Goal: Task Accomplishment & Management: Use online tool/utility

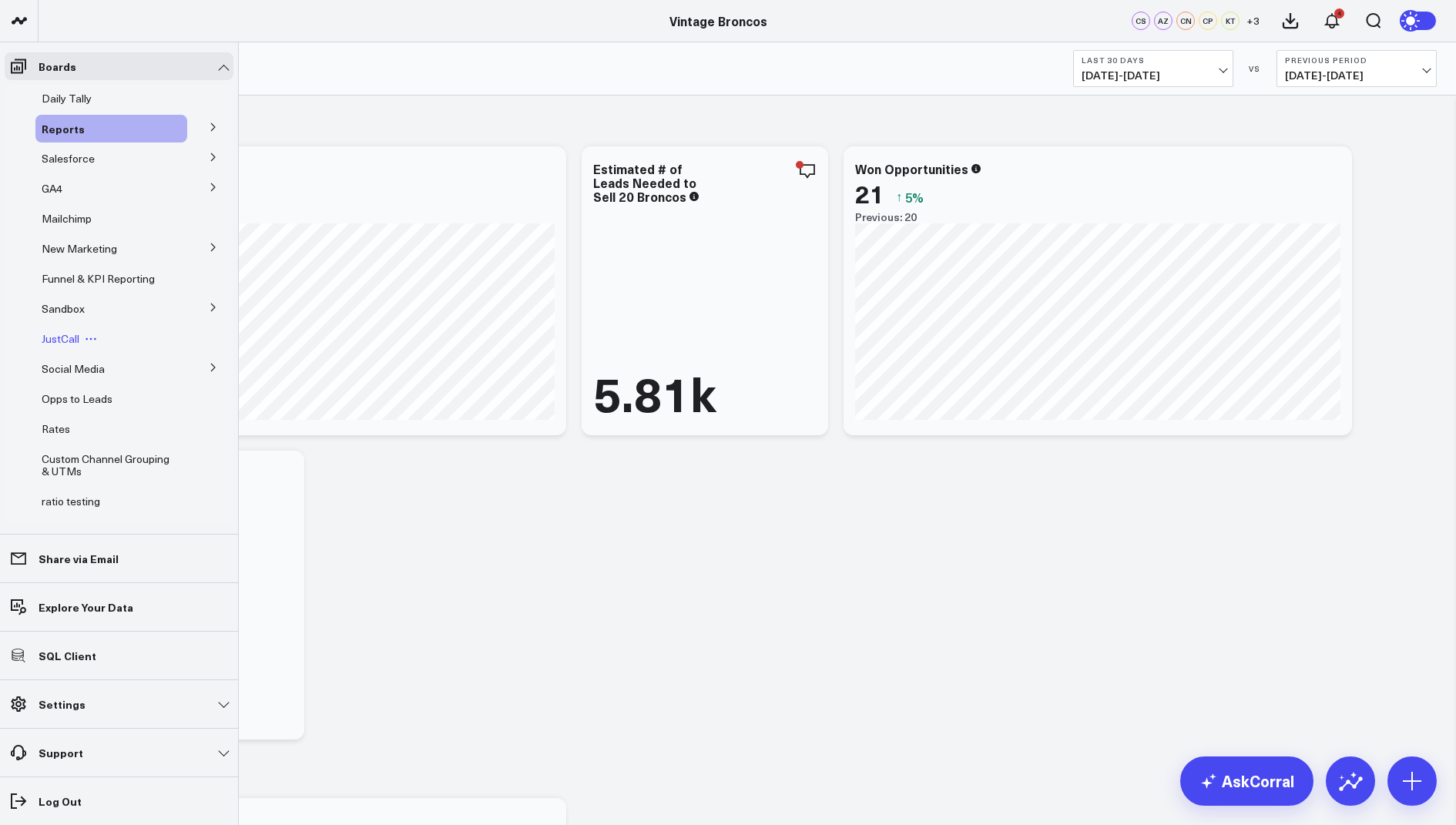
click at [63, 337] on span "JustCall" at bounding box center [60, 338] width 37 height 15
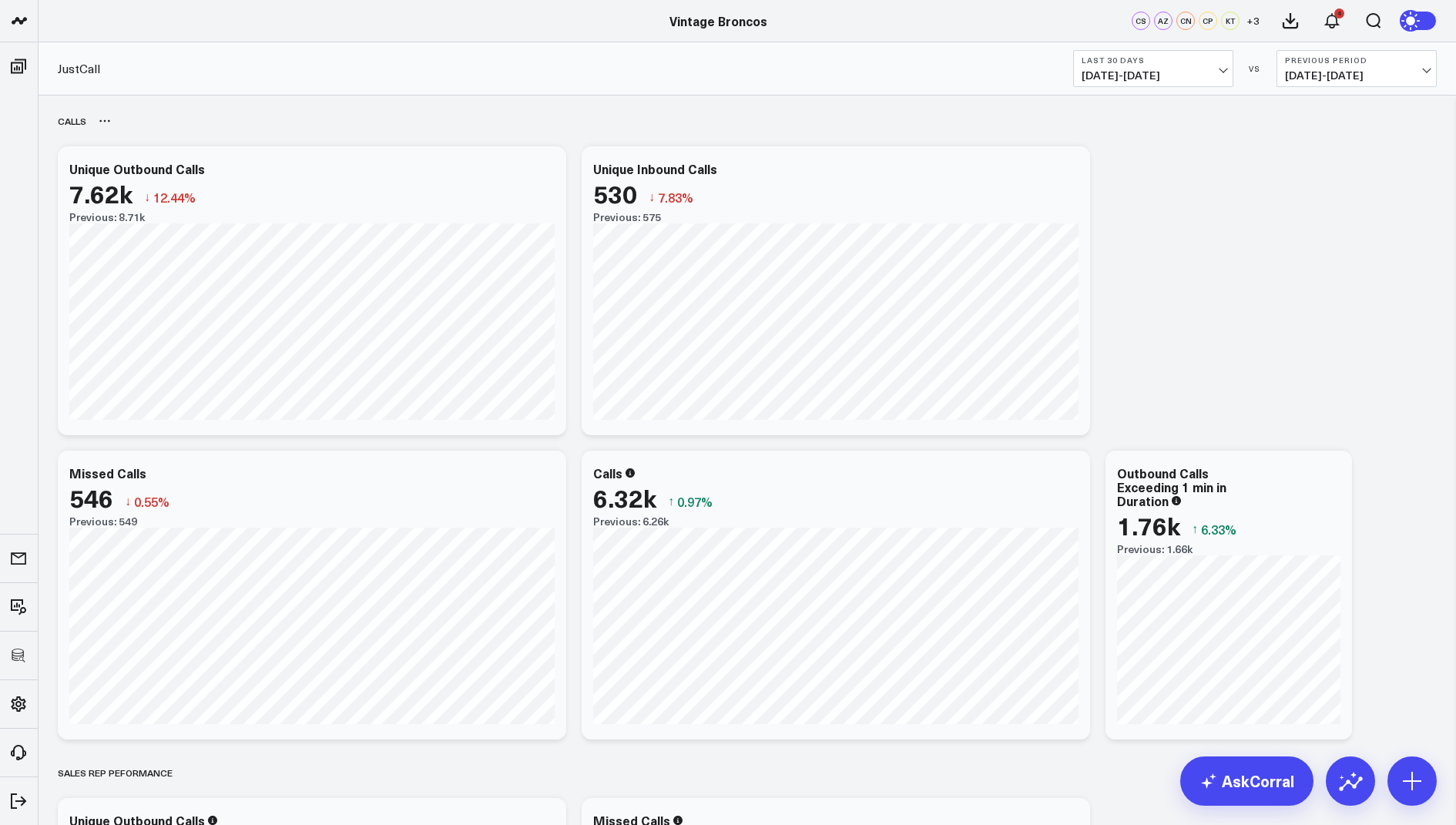
click at [105, 122] on icon at bounding box center [105, 121] width 12 height 12
click at [149, 138] on button "Rename" at bounding box center [145, 138] width 67 height 26
click at [1422, 775] on icon at bounding box center [1412, 781] width 24 height 24
click at [1333, 608] on p "Add Separator" at bounding box center [1338, 604] width 71 height 14
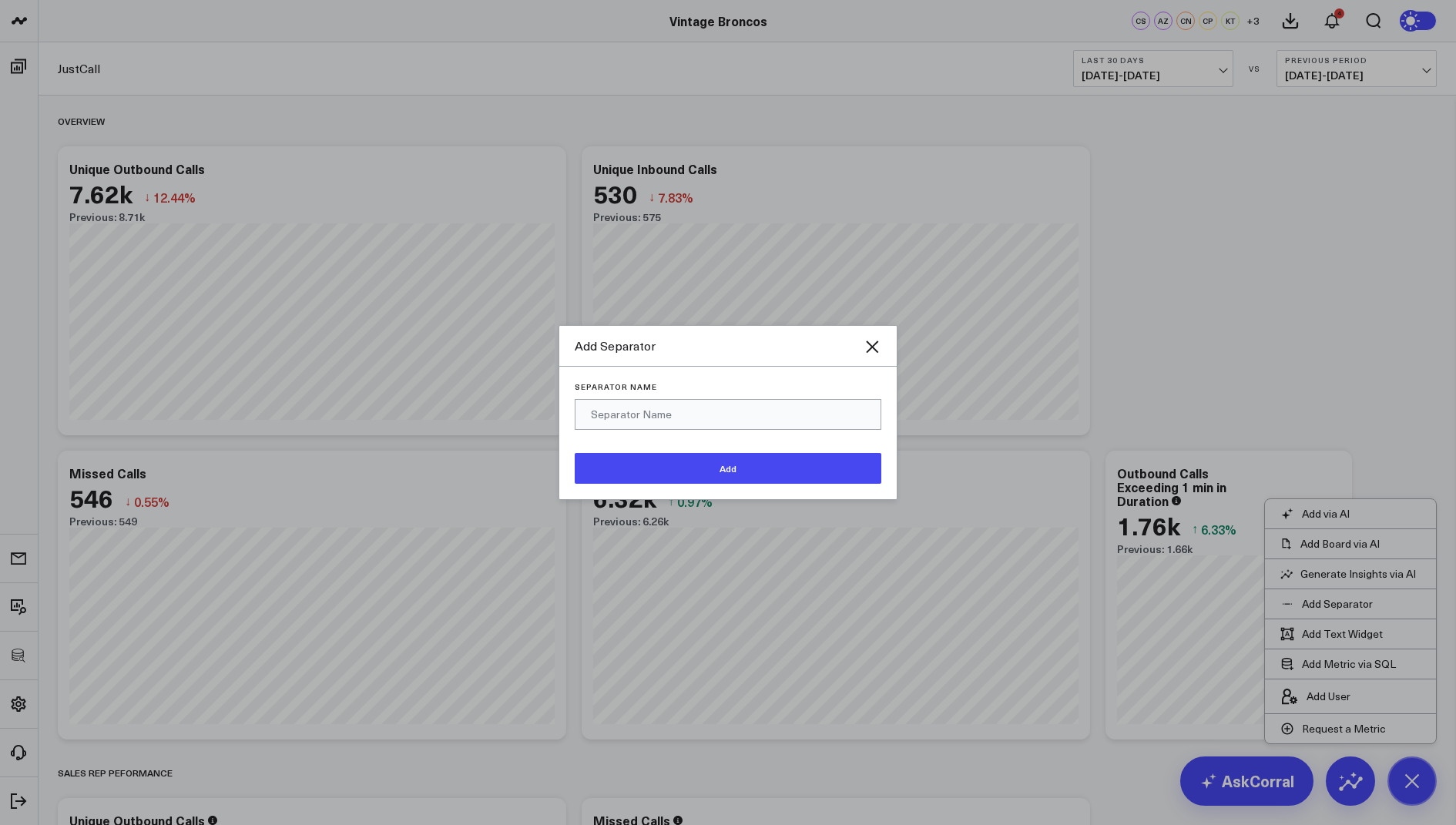
click at [644, 414] on input "Separator Name" at bounding box center [728, 413] width 307 height 30
type input "Rachel"
click at [706, 466] on button "Add" at bounding box center [728, 467] width 307 height 30
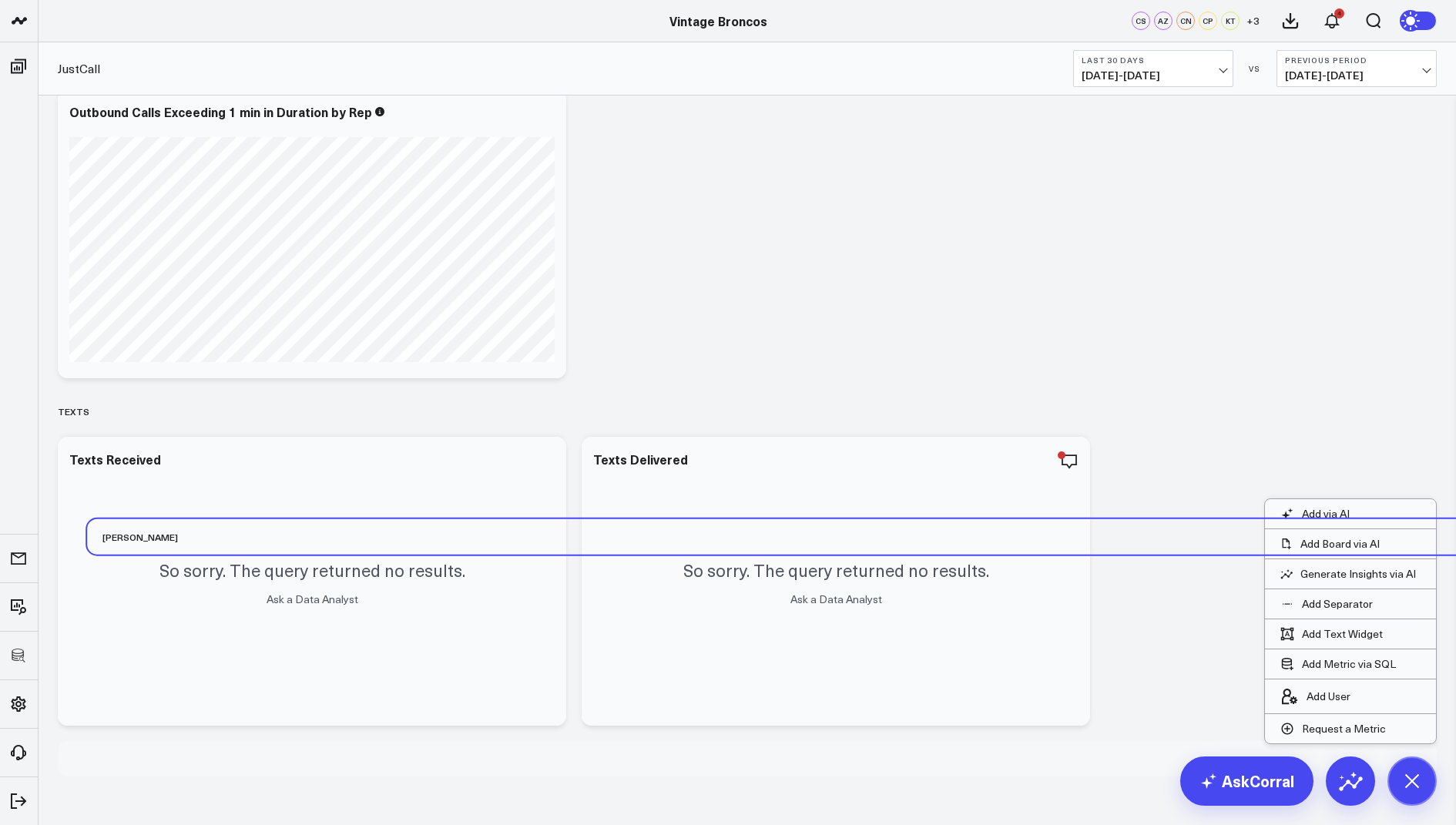
scroll to position [1319, 0]
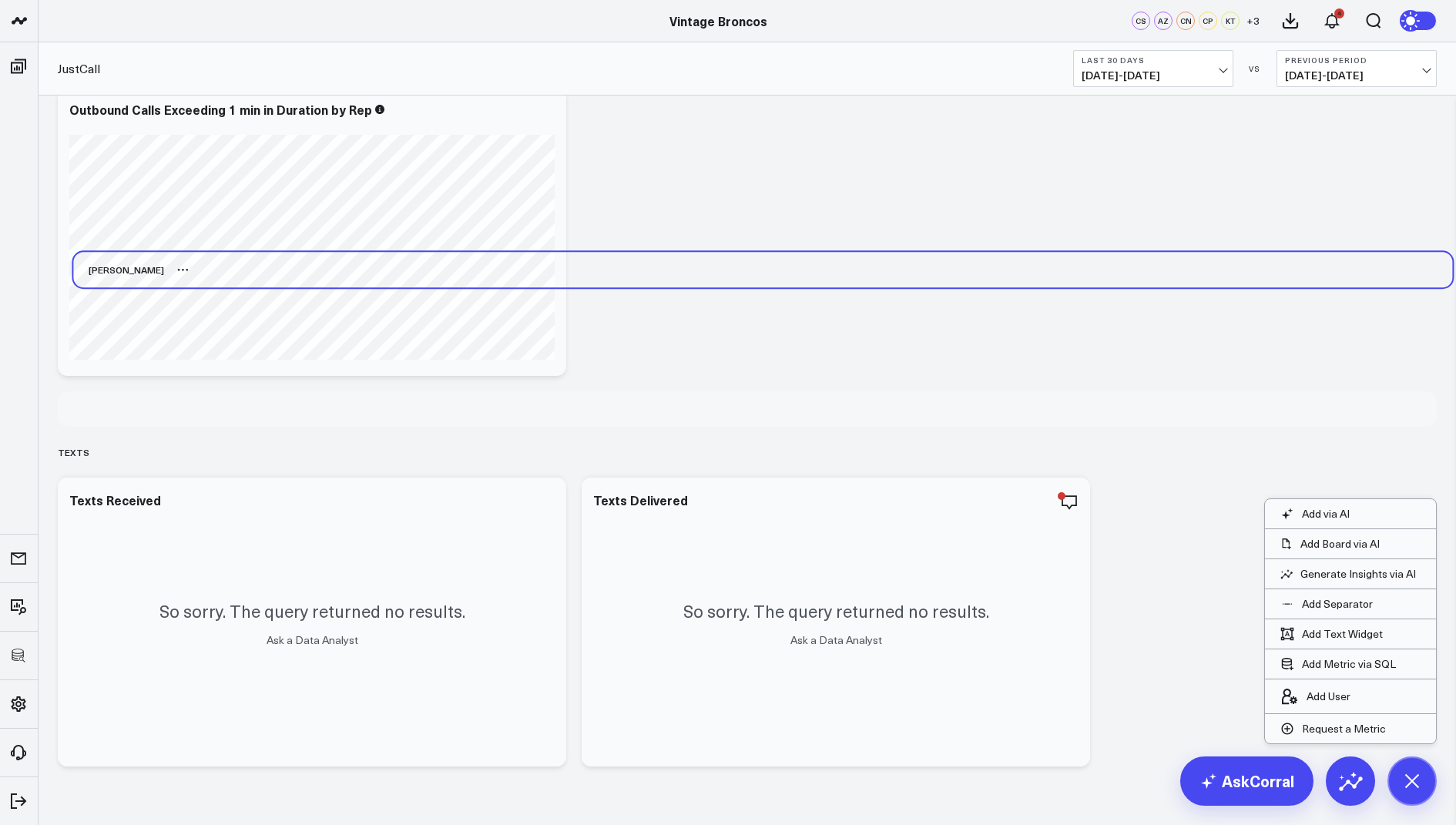
drag, startPoint x: 78, startPoint y: 416, endPoint x: 113, endPoint y: 188, distance: 230.7
click at [113, 252] on div "Rachel" at bounding box center [118, 269] width 91 height 36
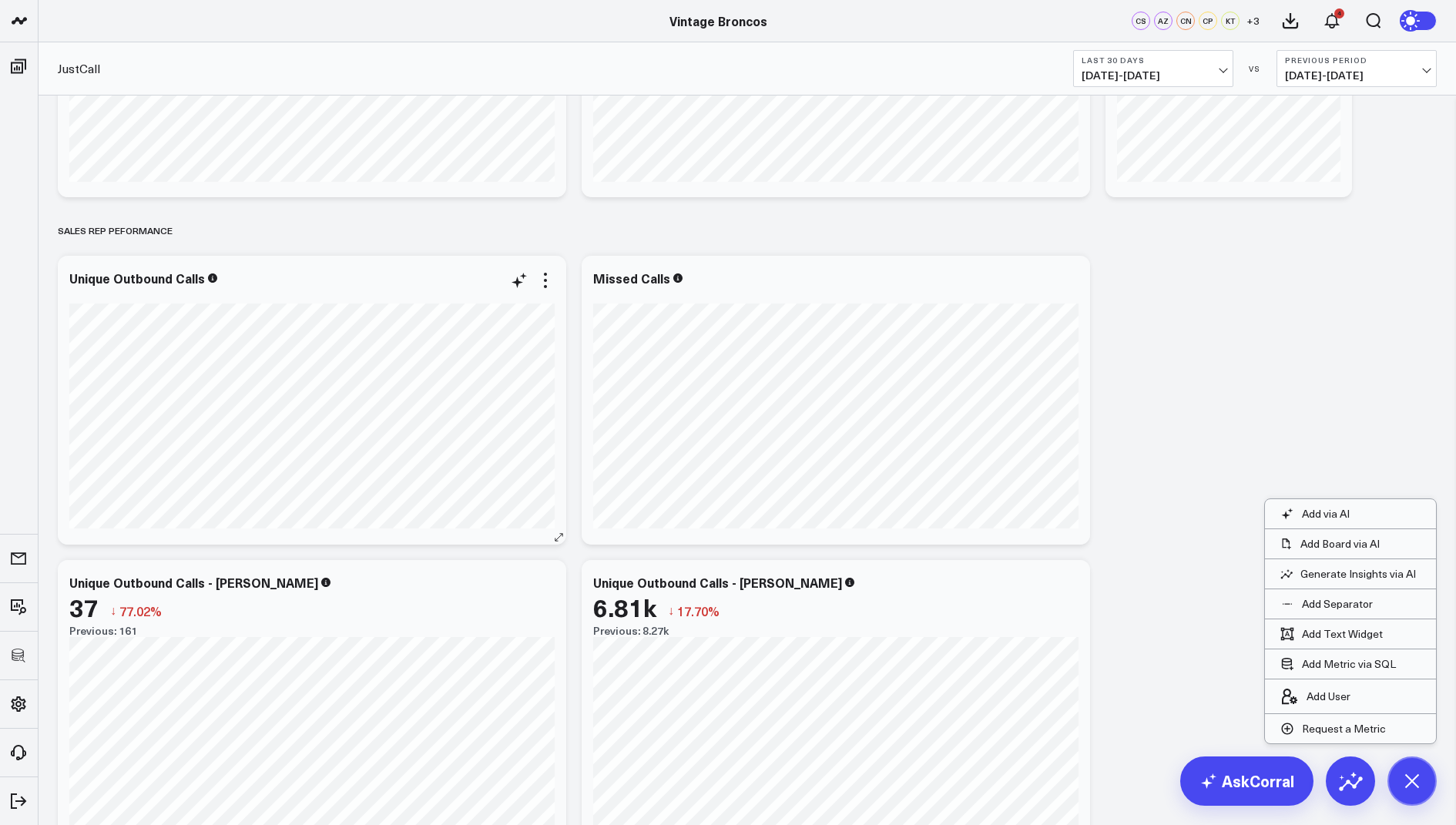
scroll to position [812, 0]
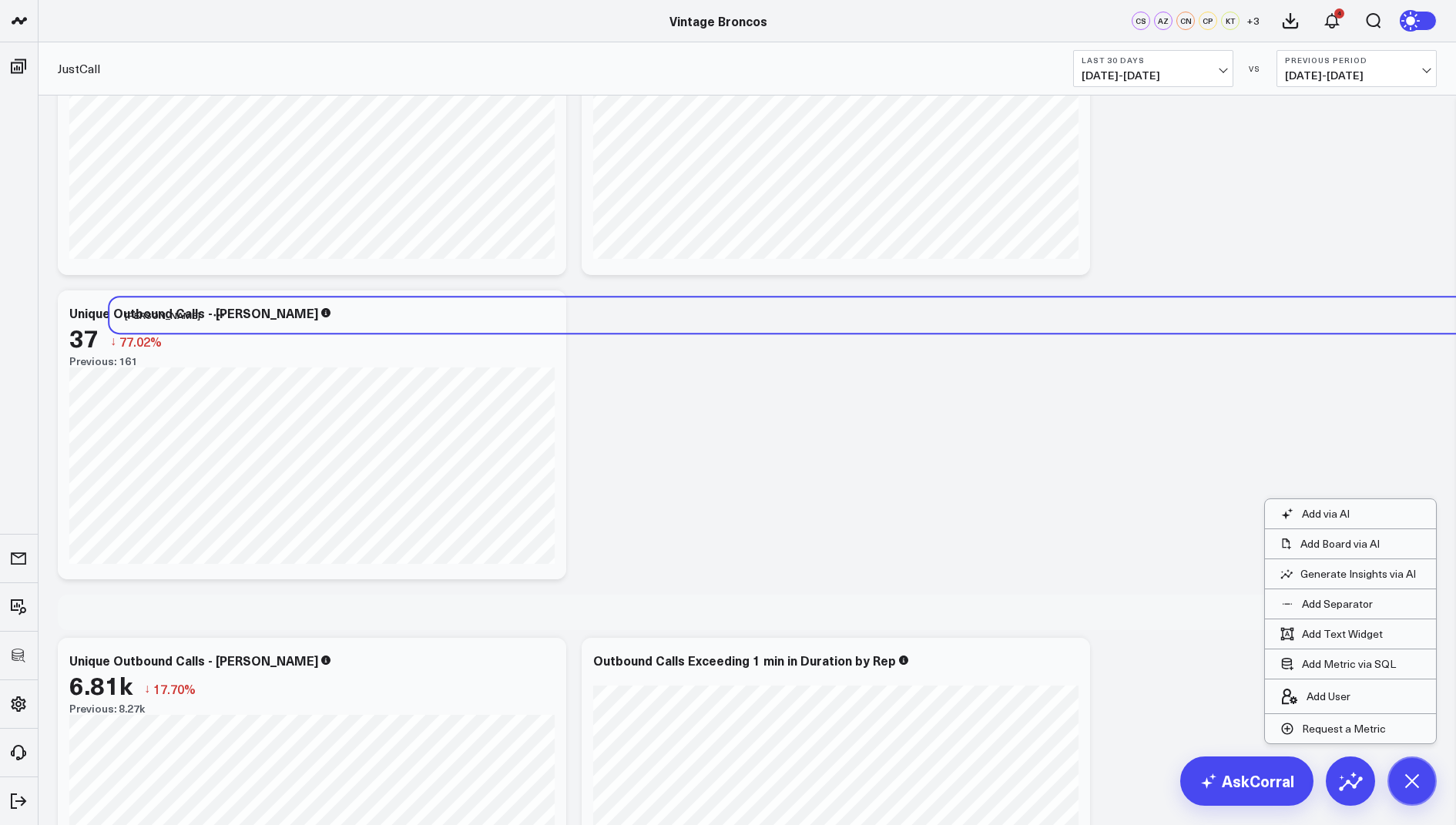
drag, startPoint x: 86, startPoint y: 616, endPoint x: 138, endPoint y: 318, distance: 302.5
click at [138, 318] on div "Rachel" at bounding box center [155, 314] width 91 height 36
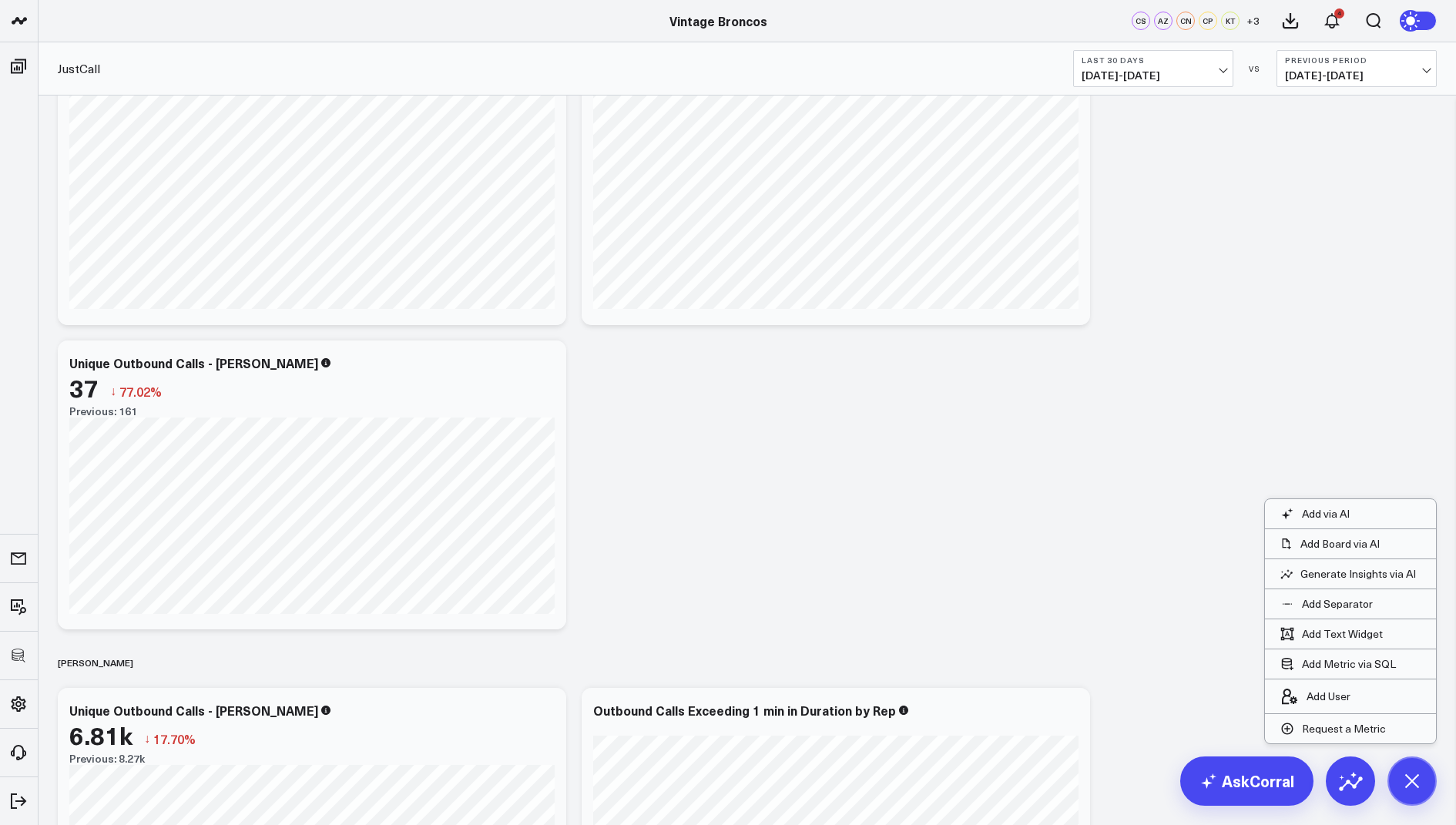
scroll to position [761, 0]
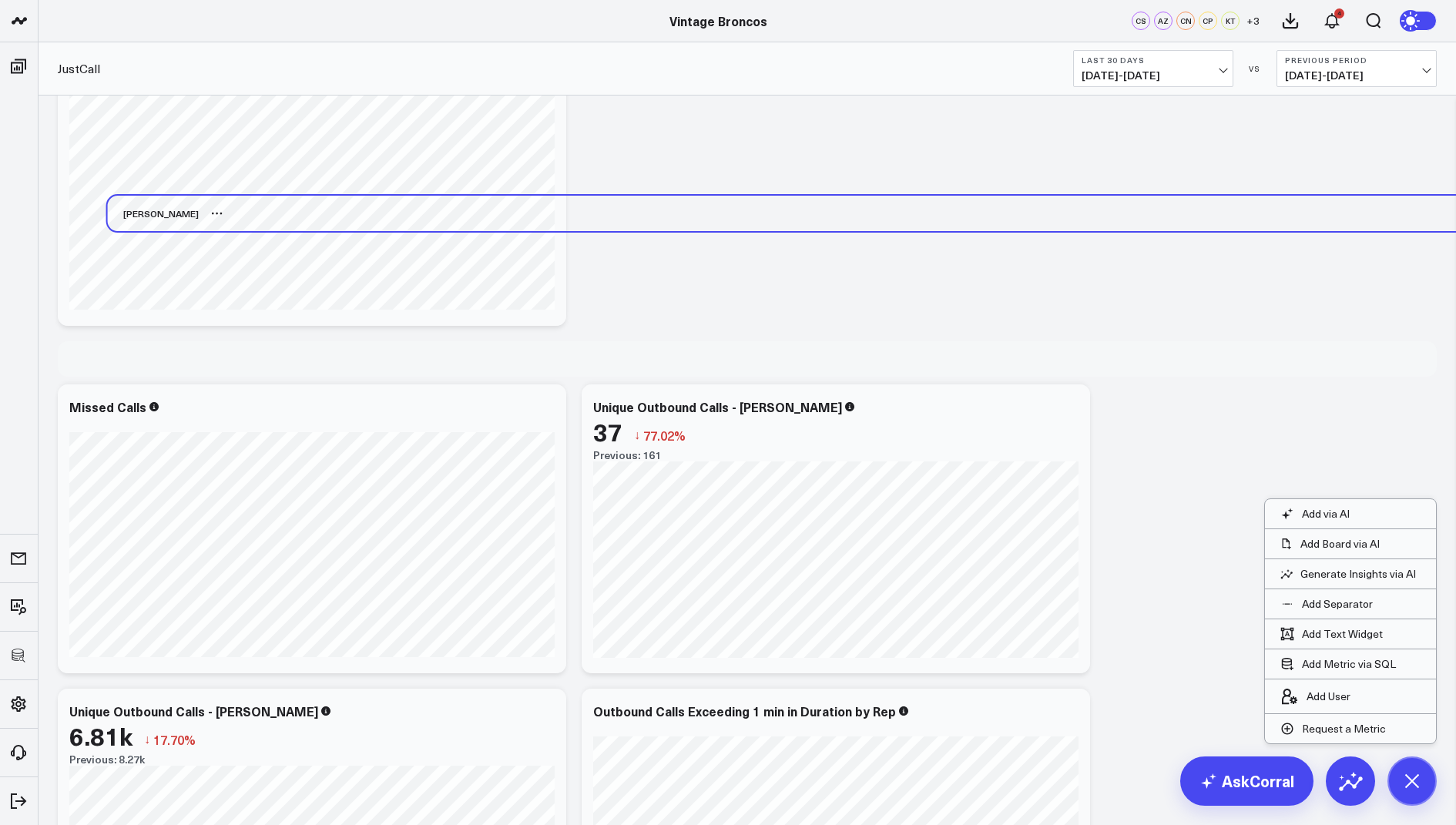
drag, startPoint x: 76, startPoint y: 661, endPoint x: 126, endPoint y: 211, distance: 452.8
click at [126, 211] on div "Rachel" at bounding box center [153, 213] width 91 height 36
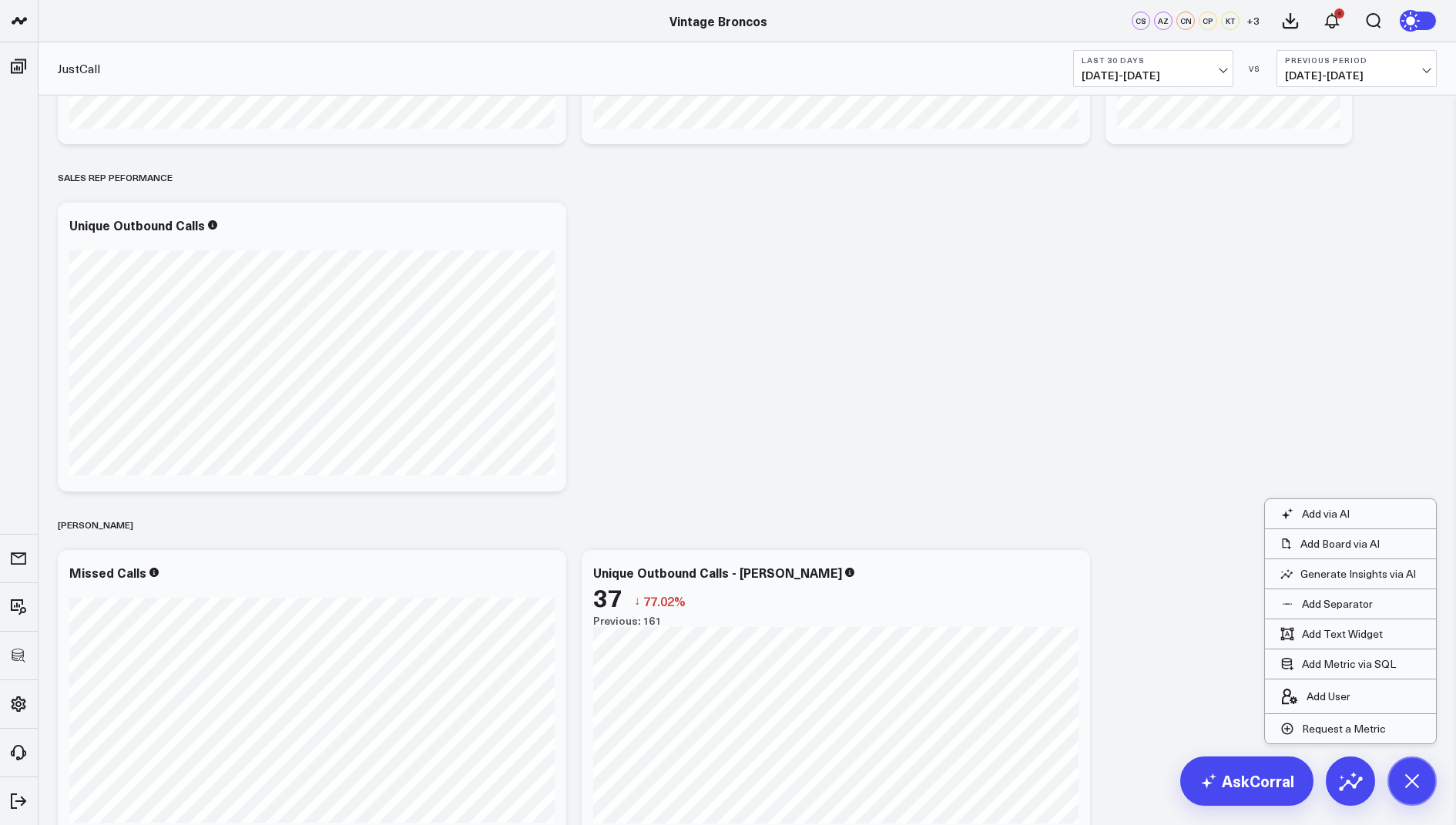
scroll to position [589, 0]
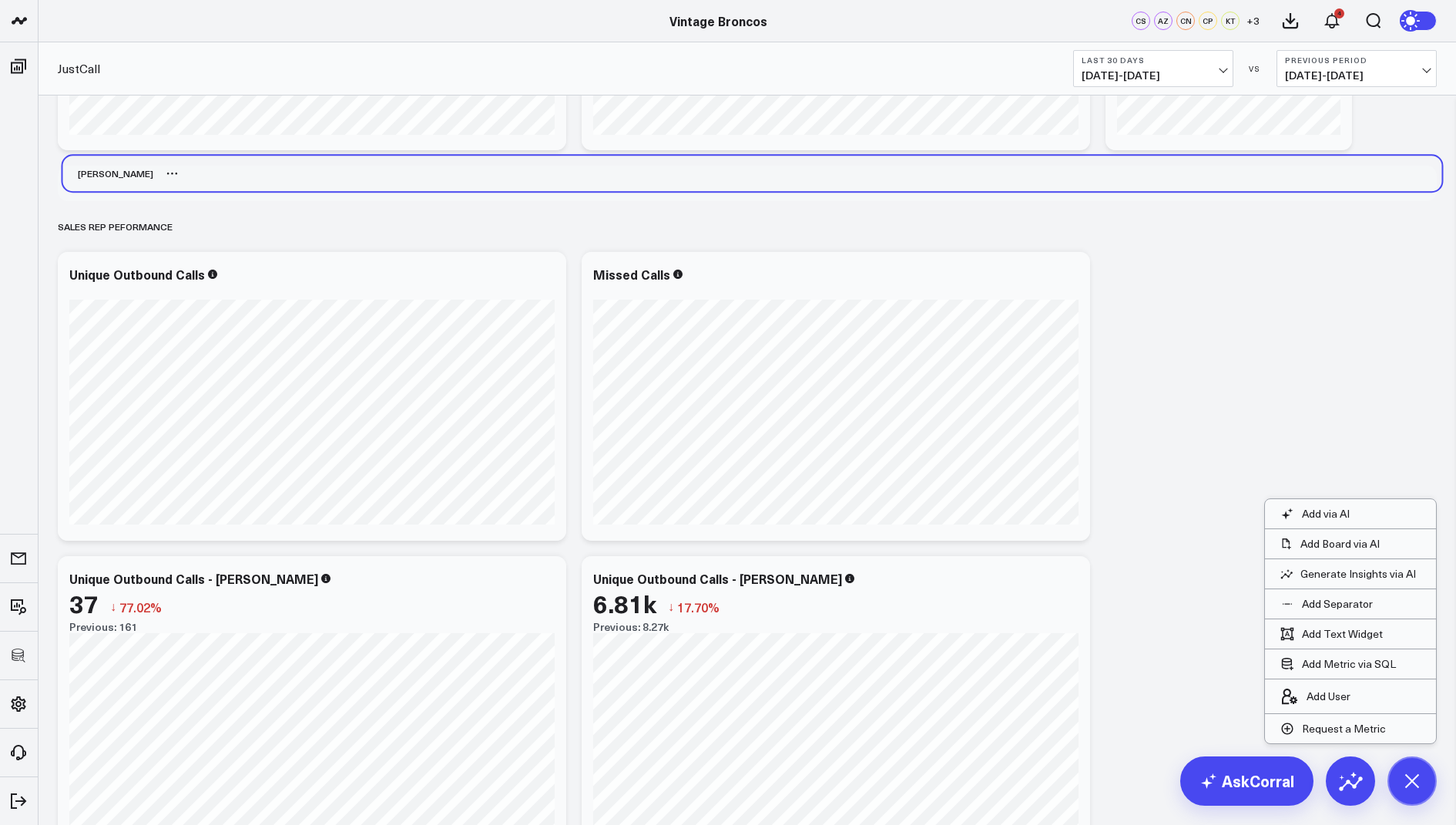
drag, startPoint x: 92, startPoint y: 527, endPoint x: 97, endPoint y: 170, distance: 357.0
click at [97, 170] on div "Rachel" at bounding box center [108, 173] width 91 height 36
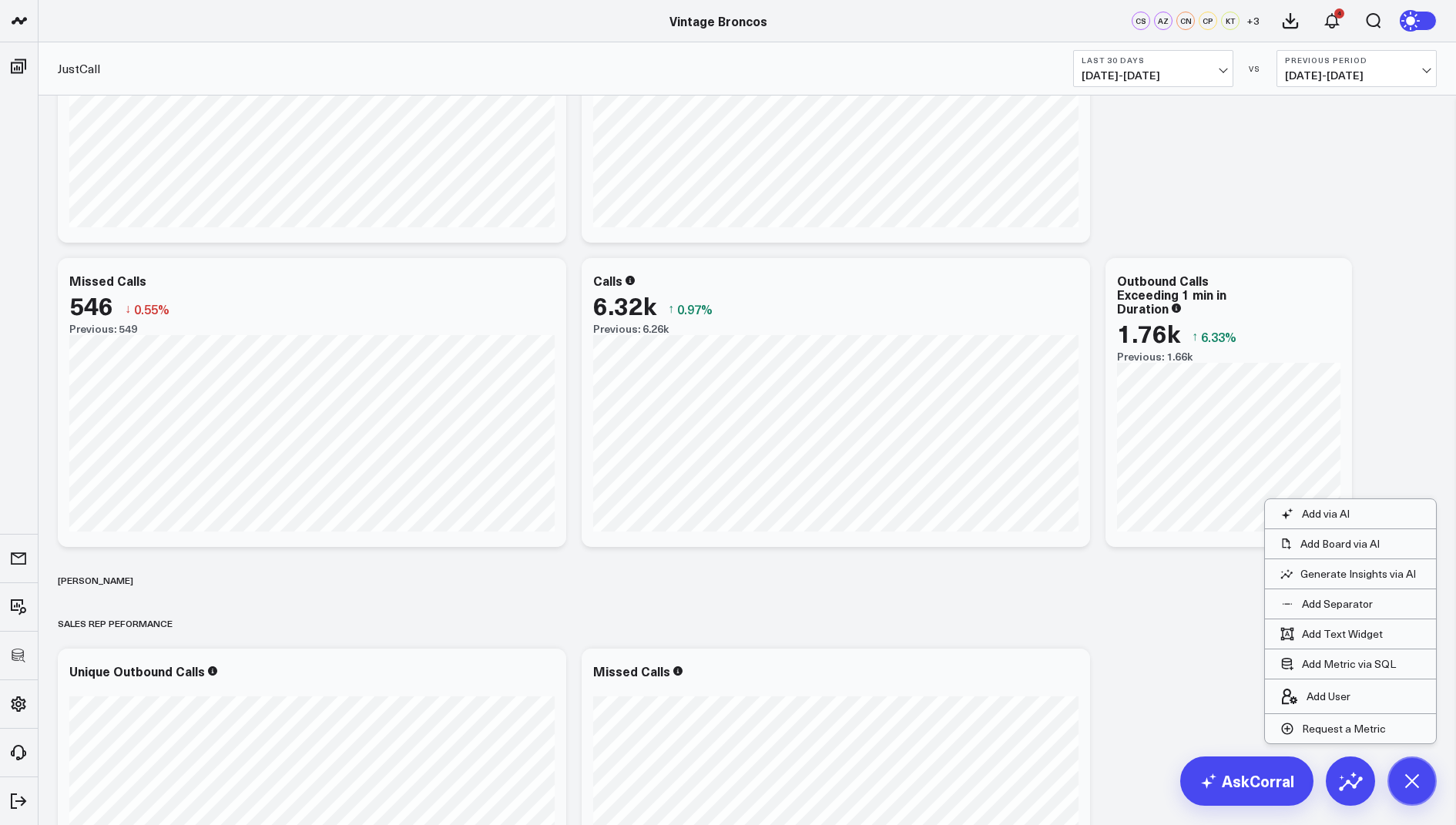
scroll to position [610, 0]
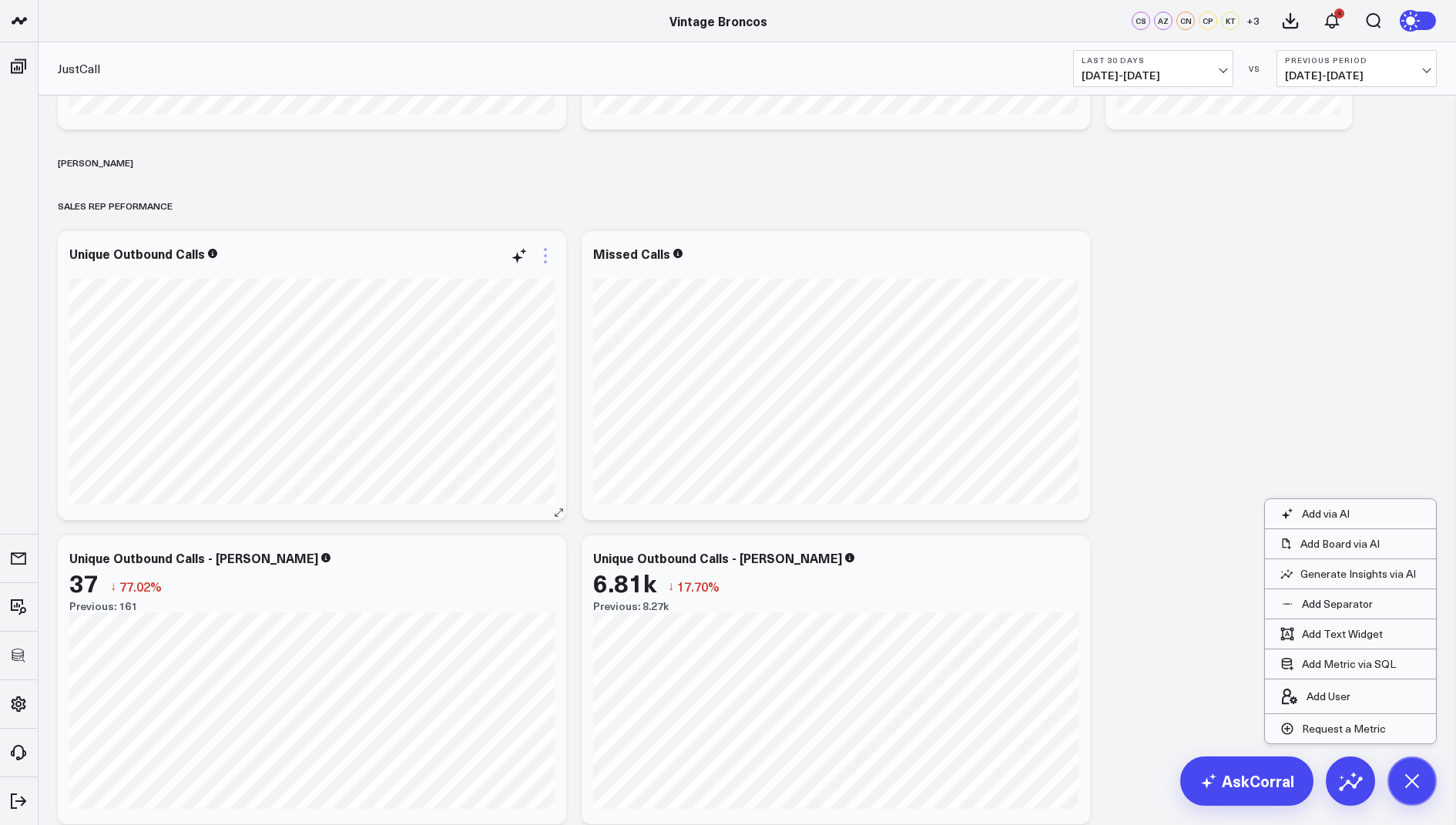
click at [552, 251] on icon at bounding box center [545, 255] width 18 height 18
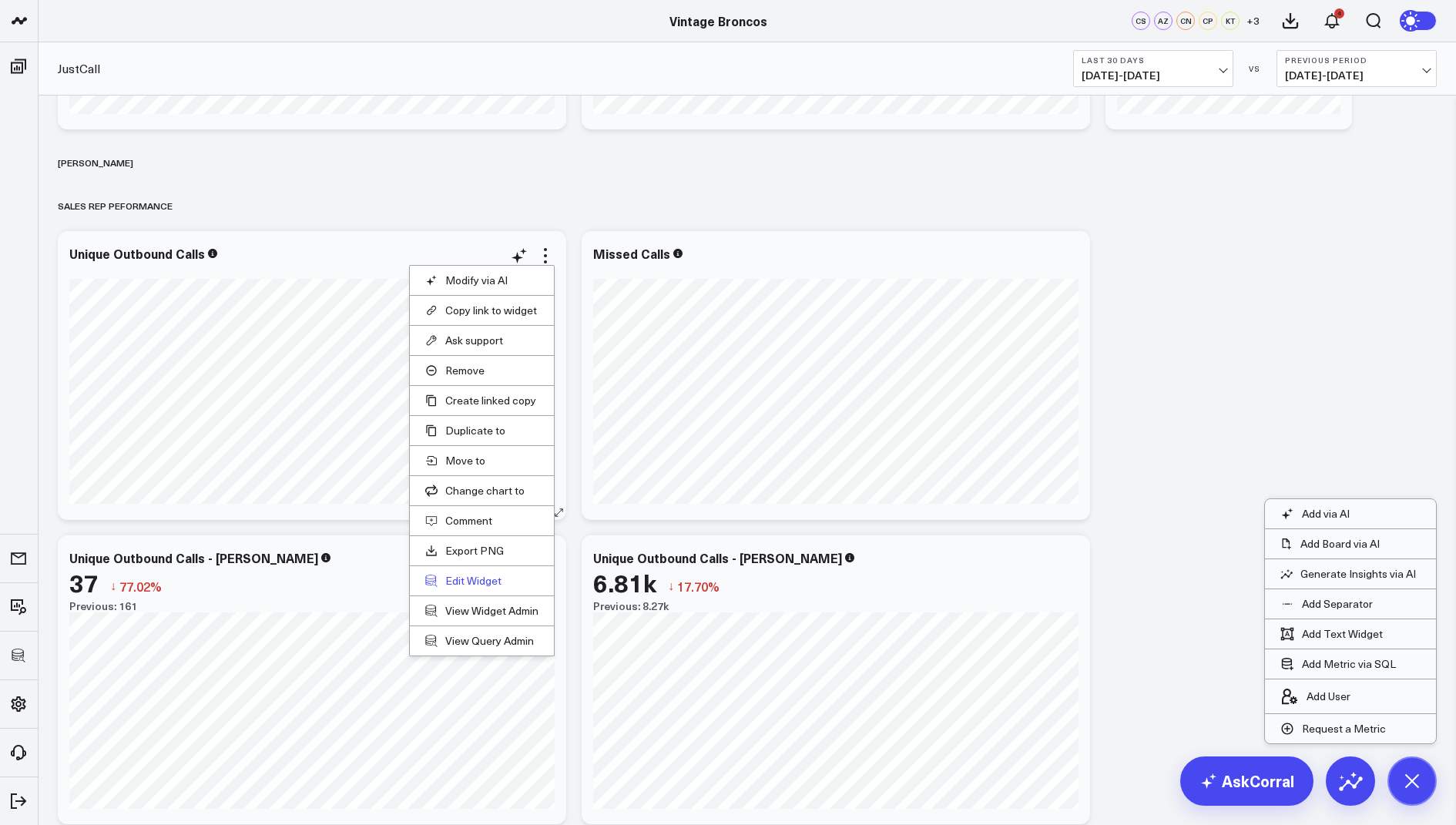
click at [471, 574] on button "Edit Widget" at bounding box center [482, 581] width 113 height 14
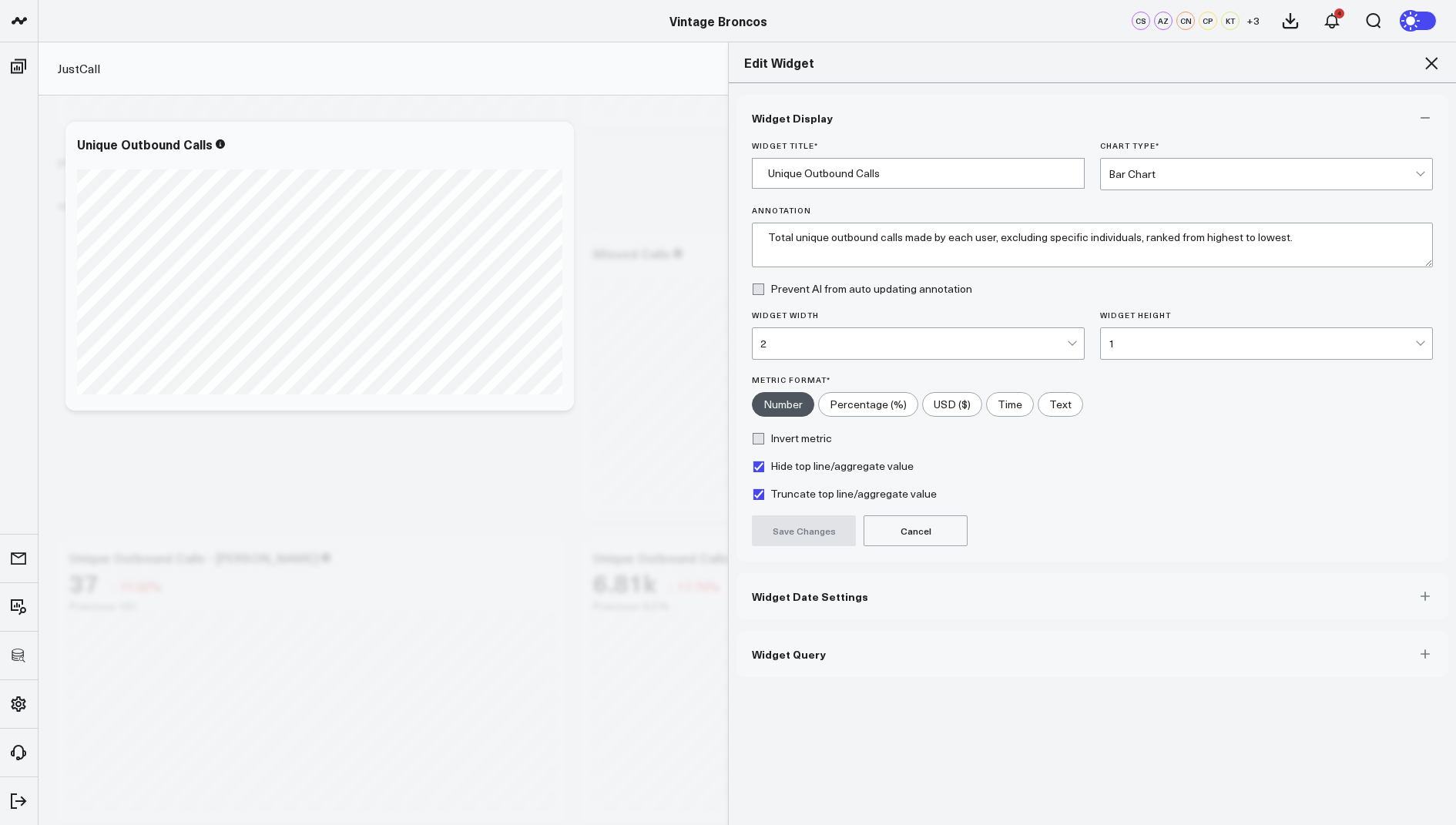
click at [782, 648] on span "Widget Query" at bounding box center [789, 654] width 74 height 12
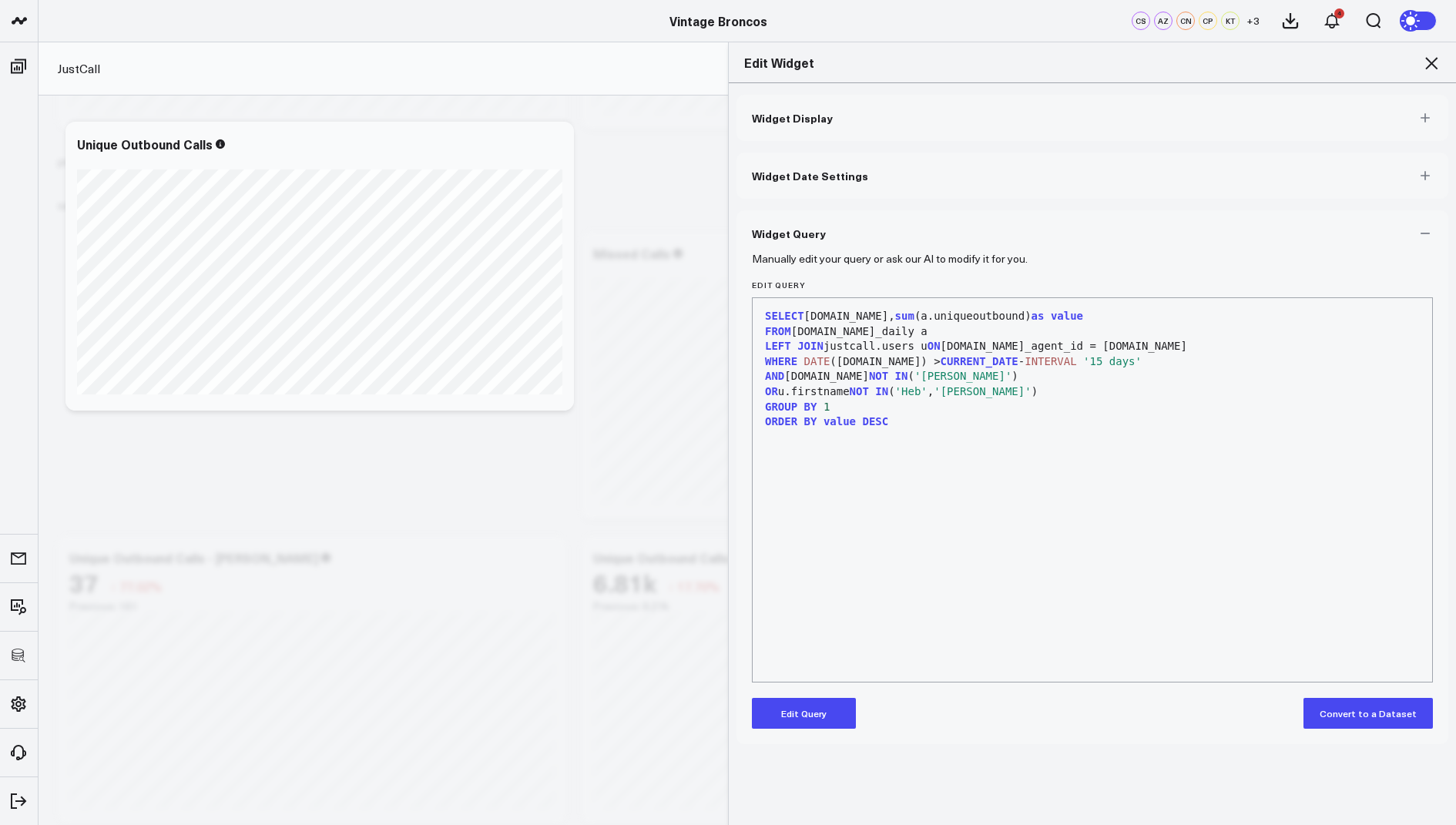
click at [792, 719] on button "Edit Query" at bounding box center [804, 712] width 104 height 30
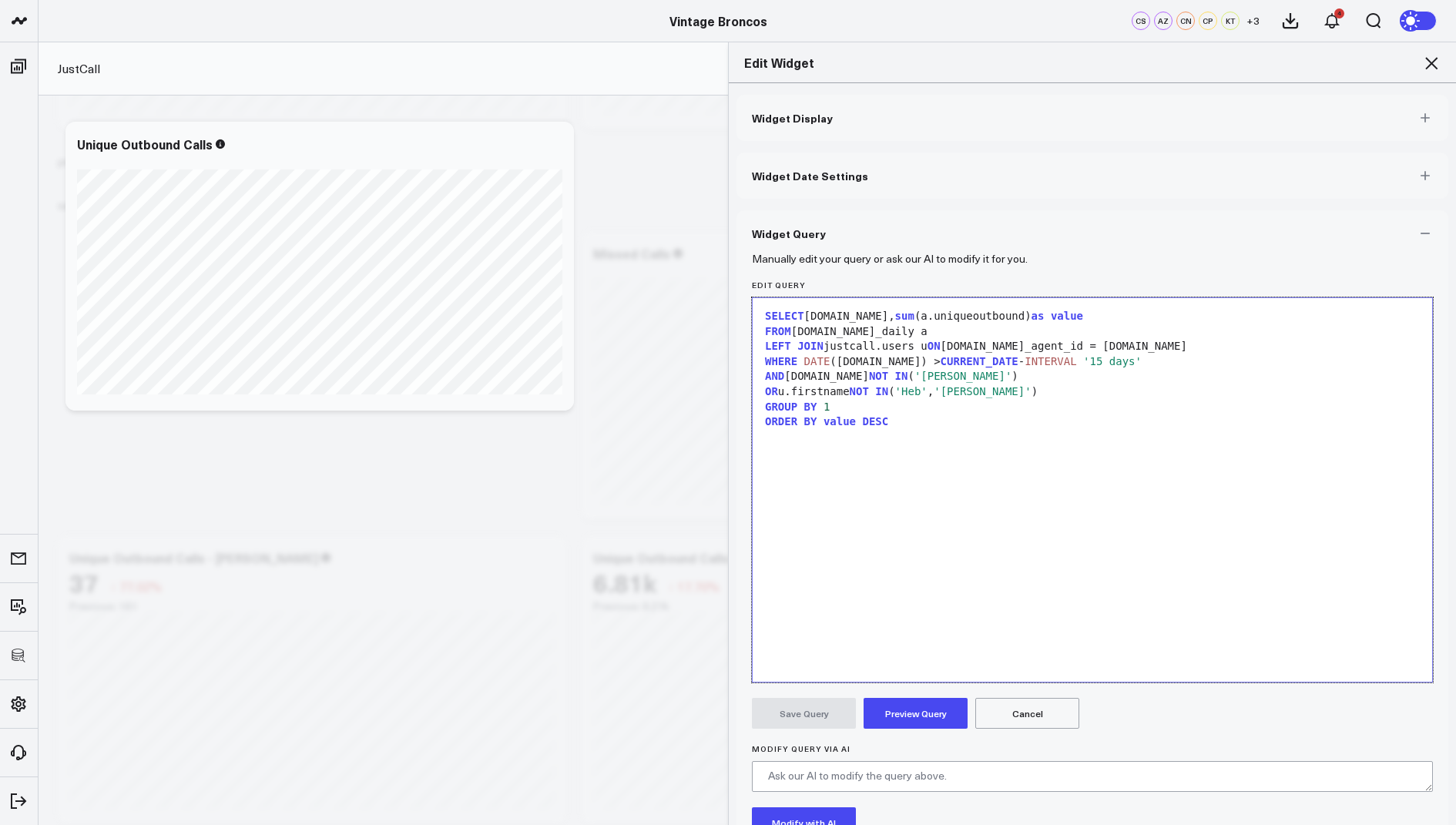
click at [895, 380] on span "IN" at bounding box center [901, 376] width 13 height 12
drag, startPoint x: 933, startPoint y: 375, endPoint x: 870, endPoint y: 378, distance: 63.1
click at [889, 378] on span "'[PERSON_NAME]'" at bounding box center [937, 376] width 97 height 12
drag, startPoint x: 1034, startPoint y: 391, endPoint x: 743, endPoint y: 392, distance: 291.0
click at [743, 392] on div "Manually edit your query or ask our AI to modify it for you. Edit Query 9 1 2 3…" at bounding box center [1092, 595] width 711 height 678
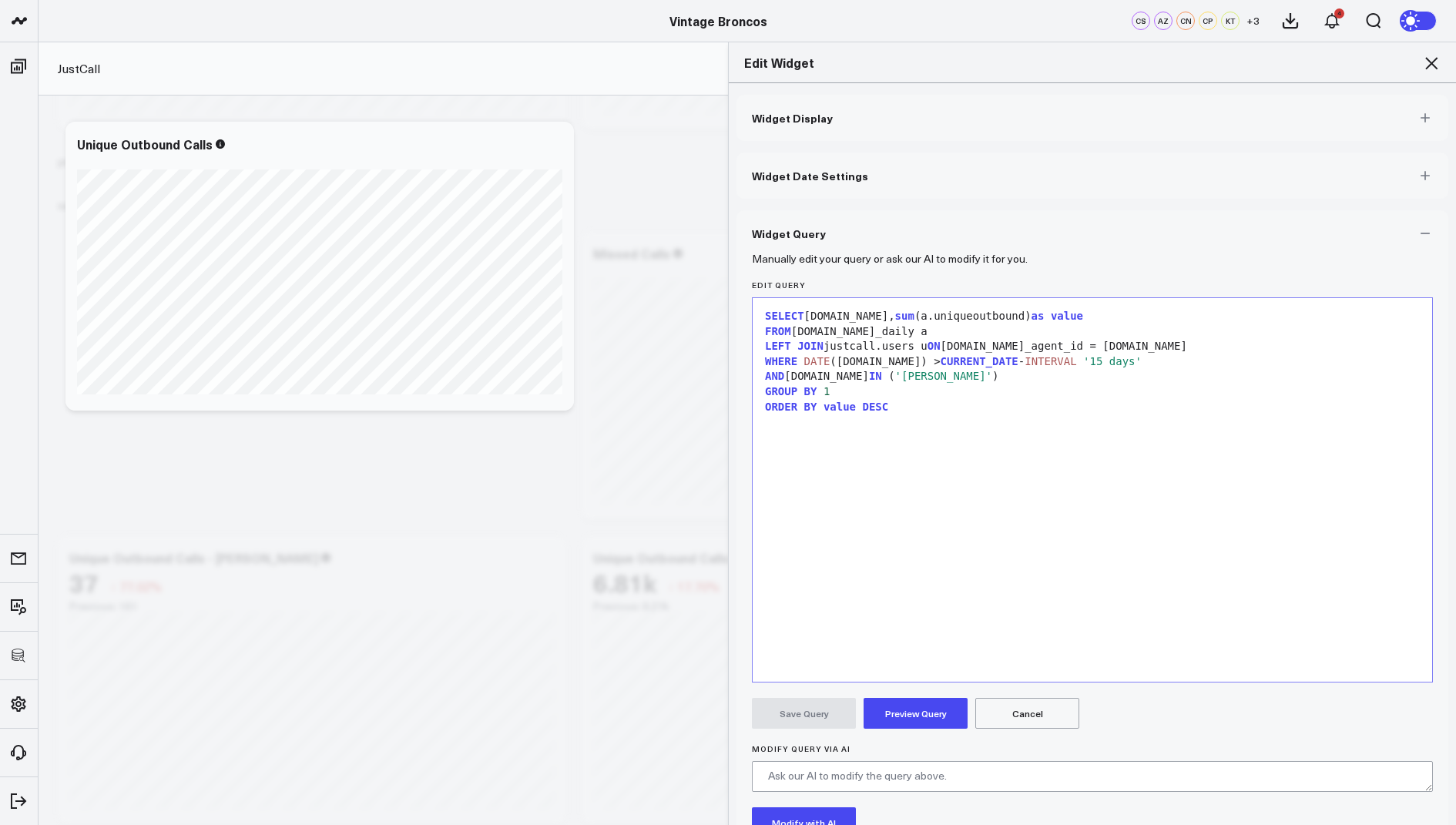
click at [886, 720] on button "Preview Query" at bounding box center [916, 712] width 104 height 30
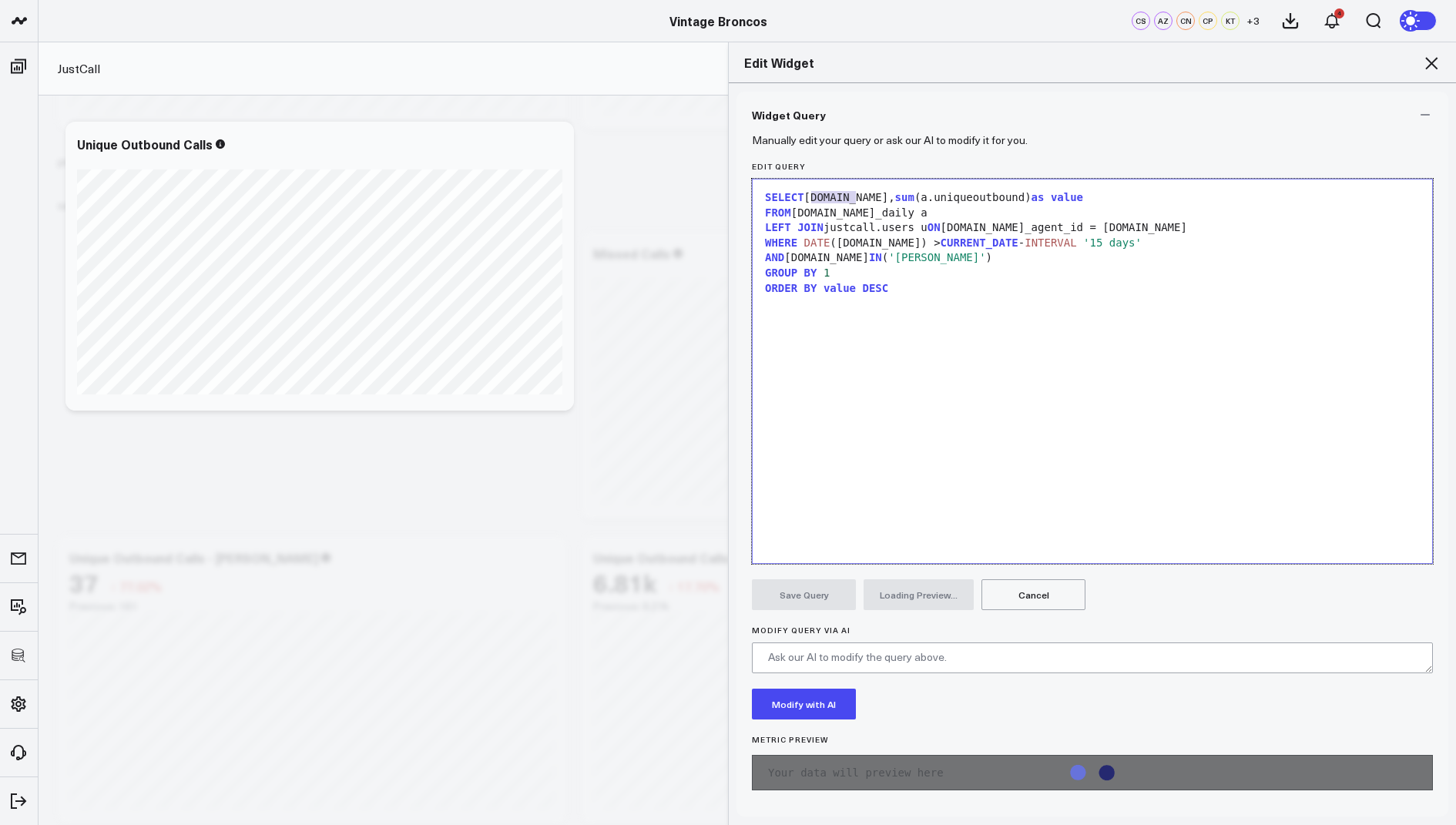
drag, startPoint x: 857, startPoint y: 200, endPoint x: 811, endPoint y: 200, distance: 46.0
click at [811, 200] on div "SELECT u.name, sum (a.uniqueoutbound) as value" at bounding box center [1092, 198] width 664 height 16
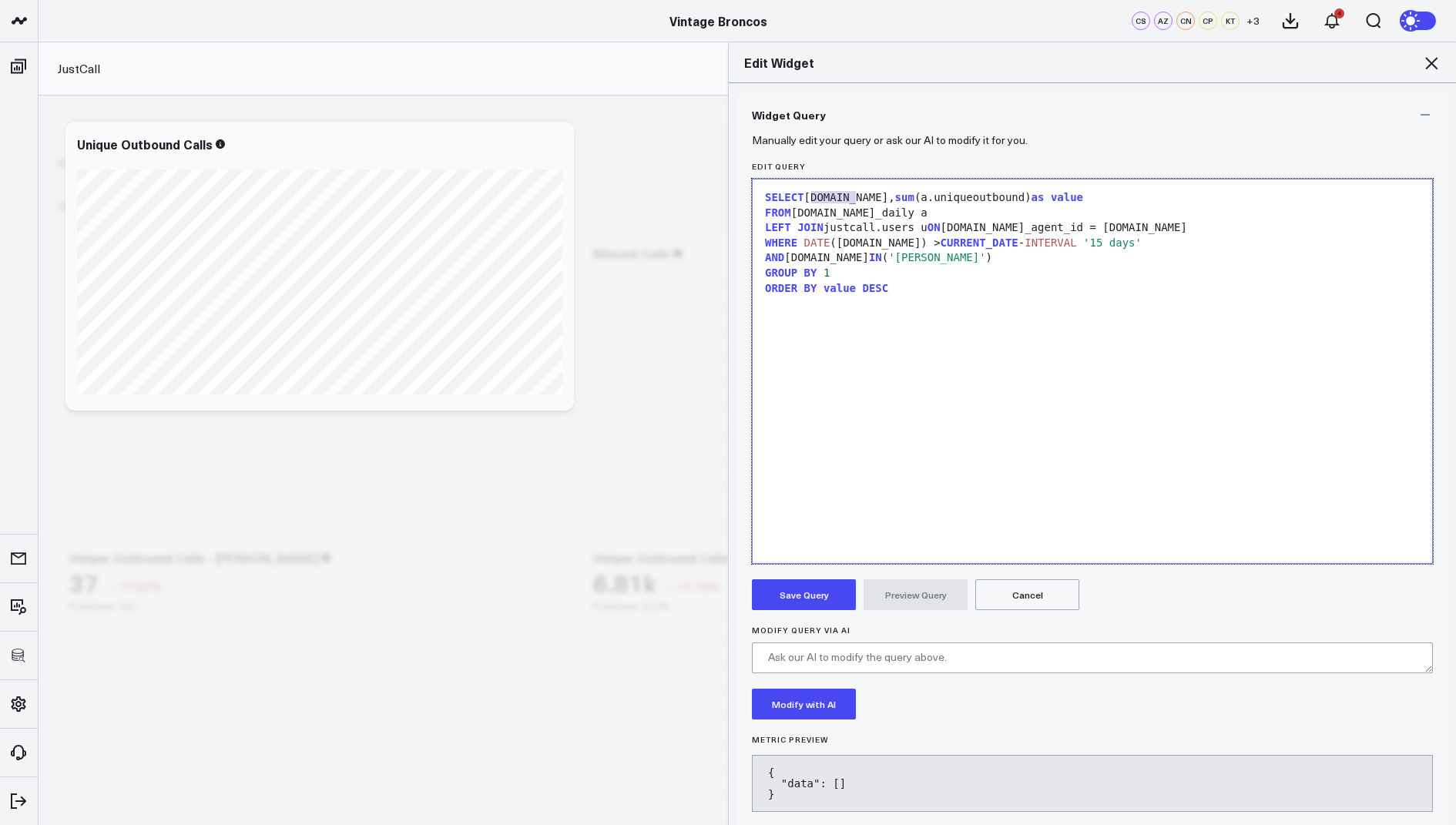
click at [904, 257] on span "'Rachel'" at bounding box center [937, 257] width 97 height 12
click at [907, 255] on span "'Rachel'" at bounding box center [937, 257] width 97 height 12
click at [929, 594] on button "Preview Query" at bounding box center [916, 594] width 104 height 30
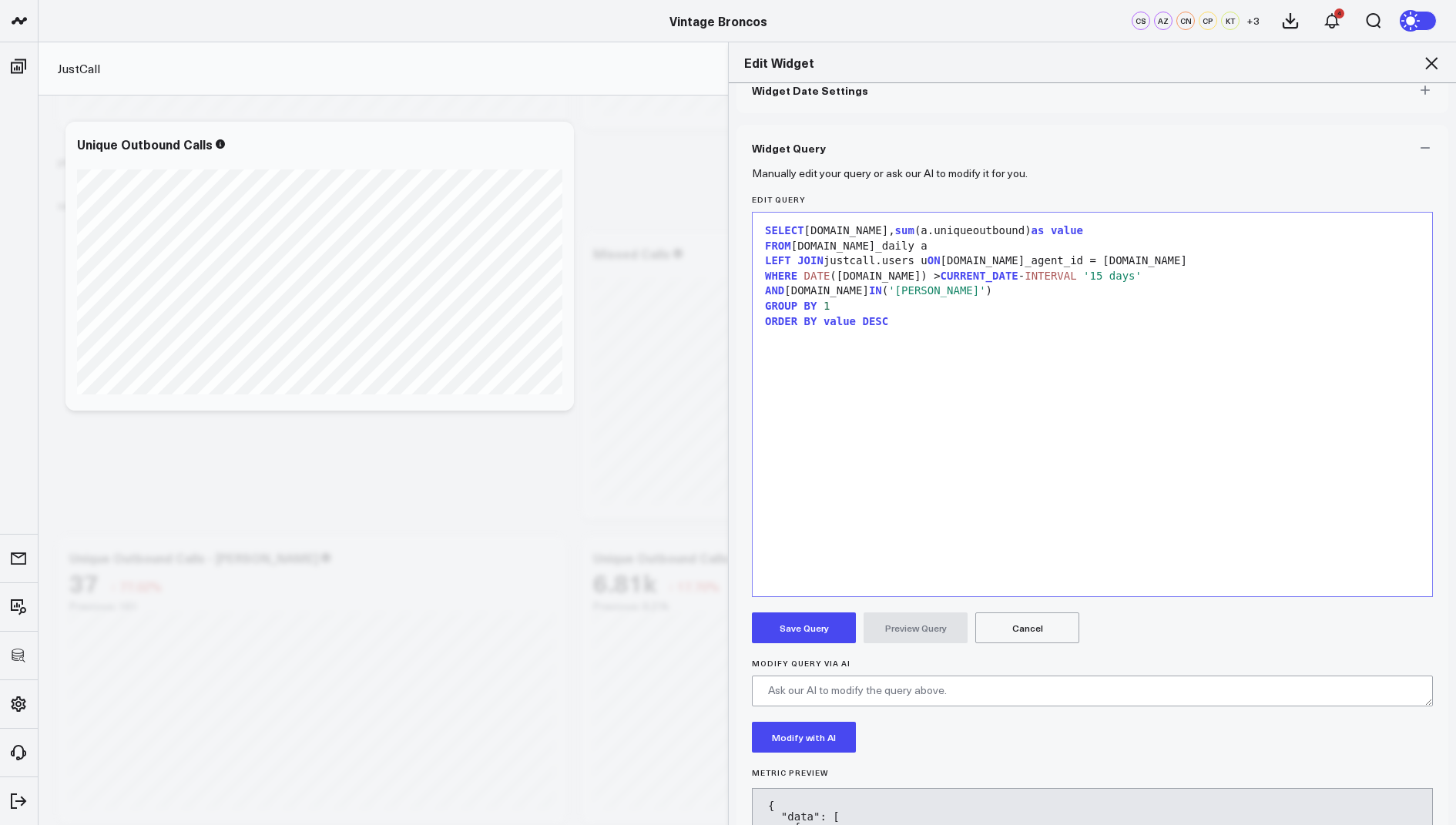
scroll to position [71, 0]
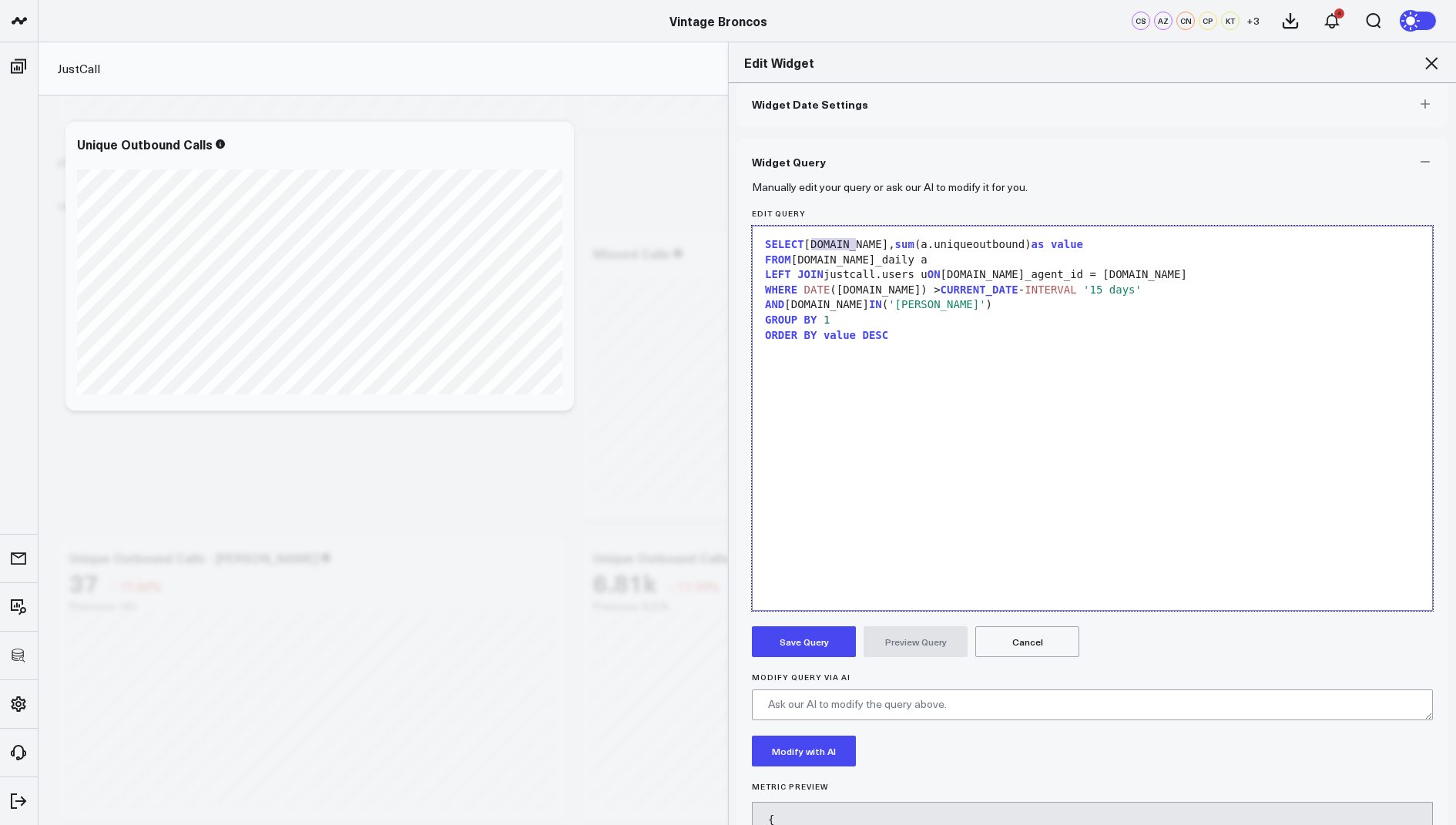
drag, startPoint x: 854, startPoint y: 244, endPoint x: 808, endPoint y: 244, distance: 46.0
click at [808, 244] on div "SELECT u.name, sum (a.uniqueoutbound) as value" at bounding box center [1092, 245] width 664 height 16
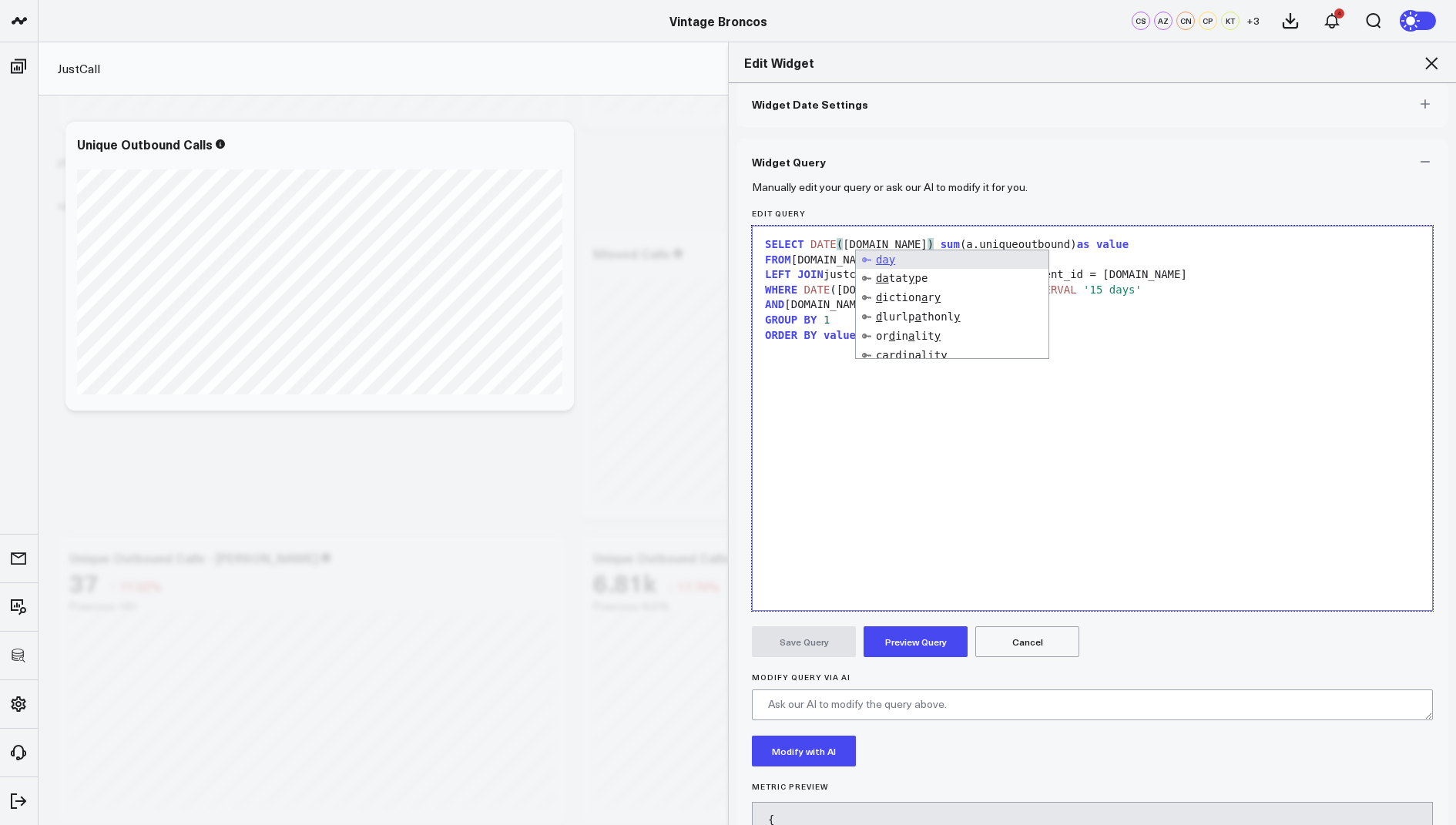
click at [881, 242] on div "SELECT DATE ( a.day ) sum (a.uniqueoutbound) as value" at bounding box center [1092, 245] width 664 height 16
click at [884, 363] on div "SELECT DATE (a.day) as date sum (a.uniqueoutbound) as value FROM justcall.analy…" at bounding box center [1092, 419] width 664 height 368
click at [933, 248] on div "SELECT DATE (a.day) as date sum (a.uniqueoutbound) as value" at bounding box center [1092, 245] width 664 height 16
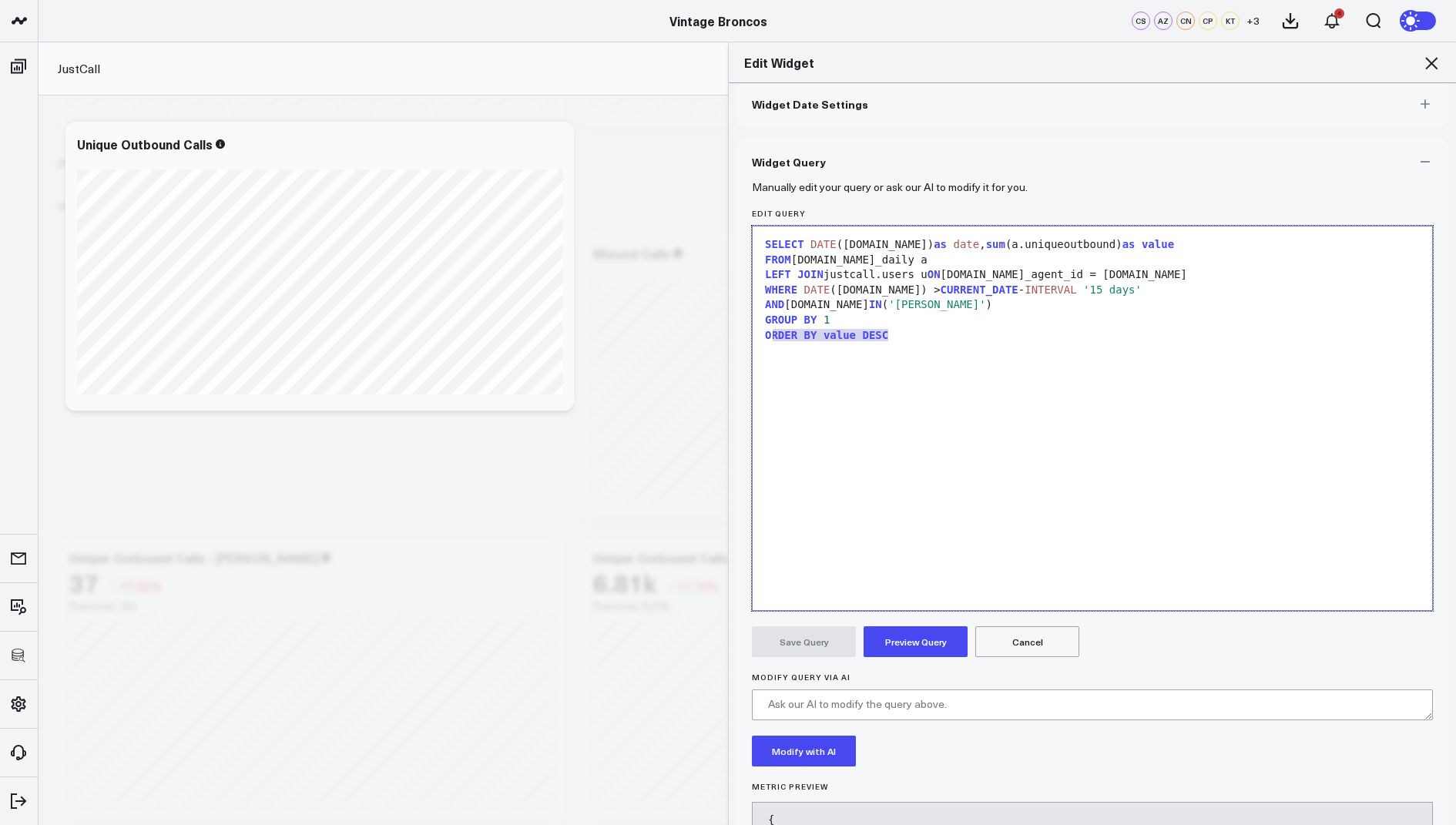
drag, startPoint x: 896, startPoint y: 337, endPoint x: 758, endPoint y: 334, distance: 138.0
click at [758, 334] on div "Selection deleted 9 1 2 3 4 5 6 7 › ⌄ SELECT DATE (a.day) as date , sum (a.uniq…" at bounding box center [1093, 418] width 681 height 385
click at [903, 639] on button "Preview Query" at bounding box center [916, 641] width 104 height 30
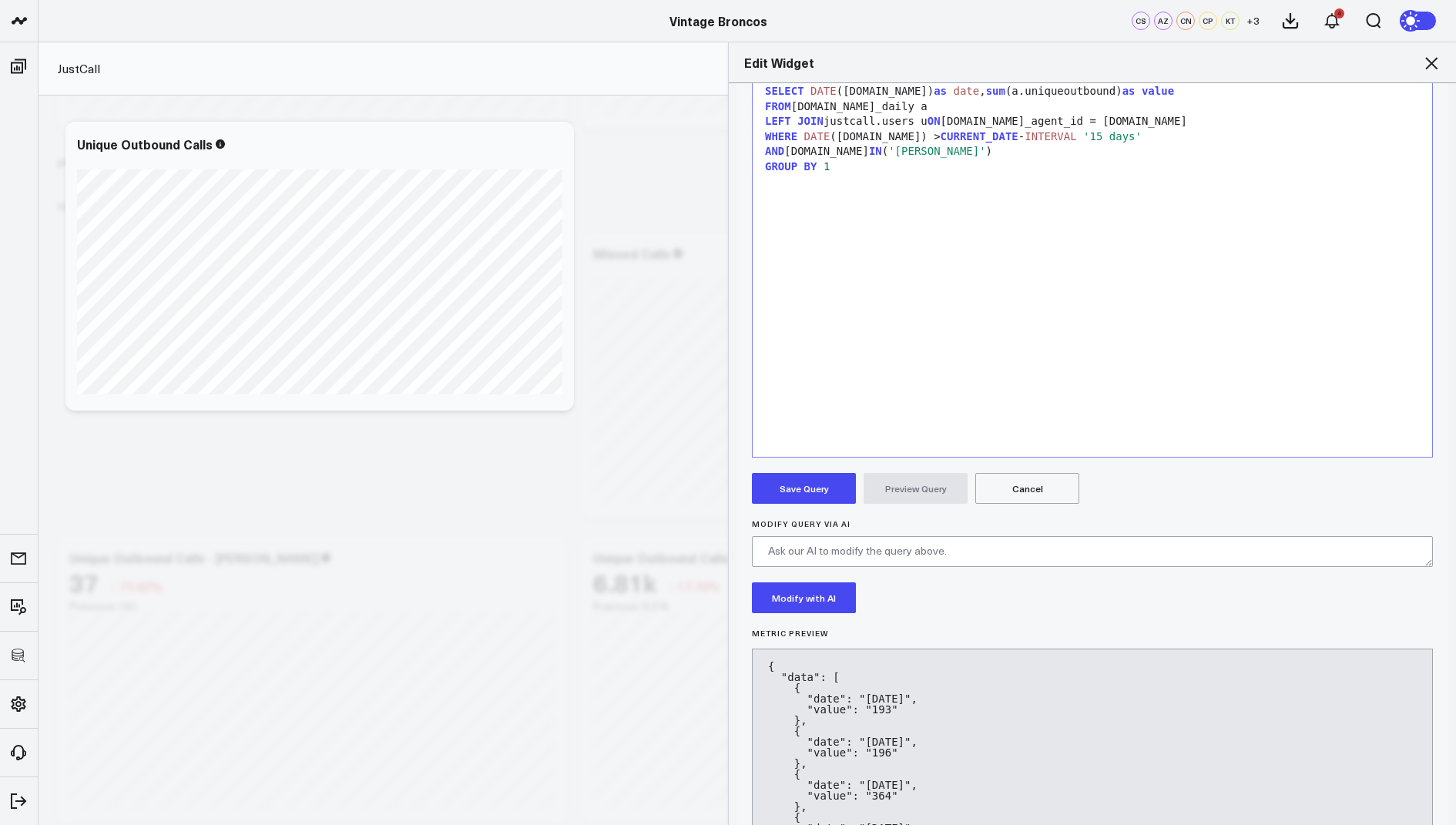
scroll to position [241, 0]
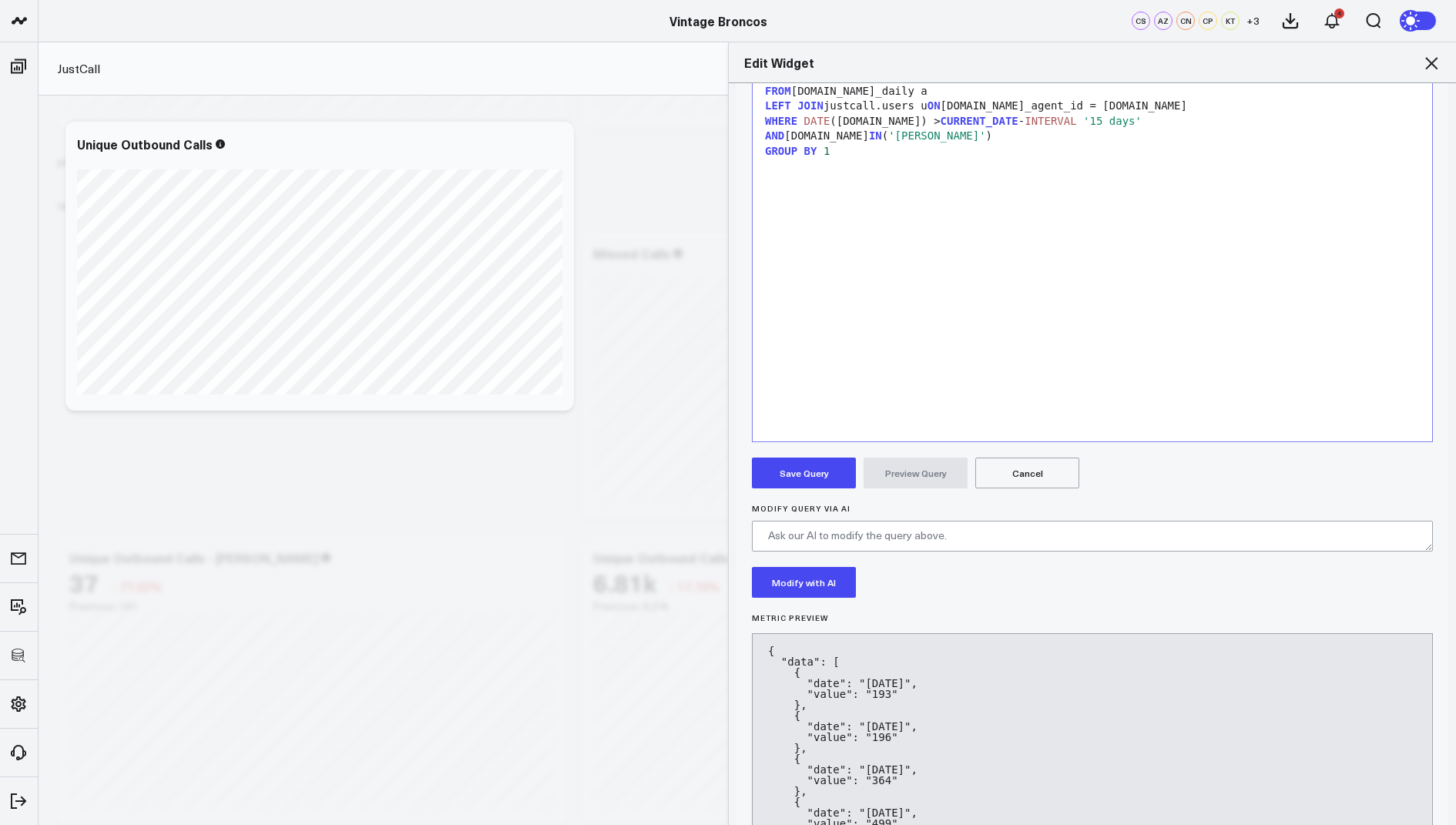
click at [808, 467] on button "Save Query" at bounding box center [804, 472] width 104 height 30
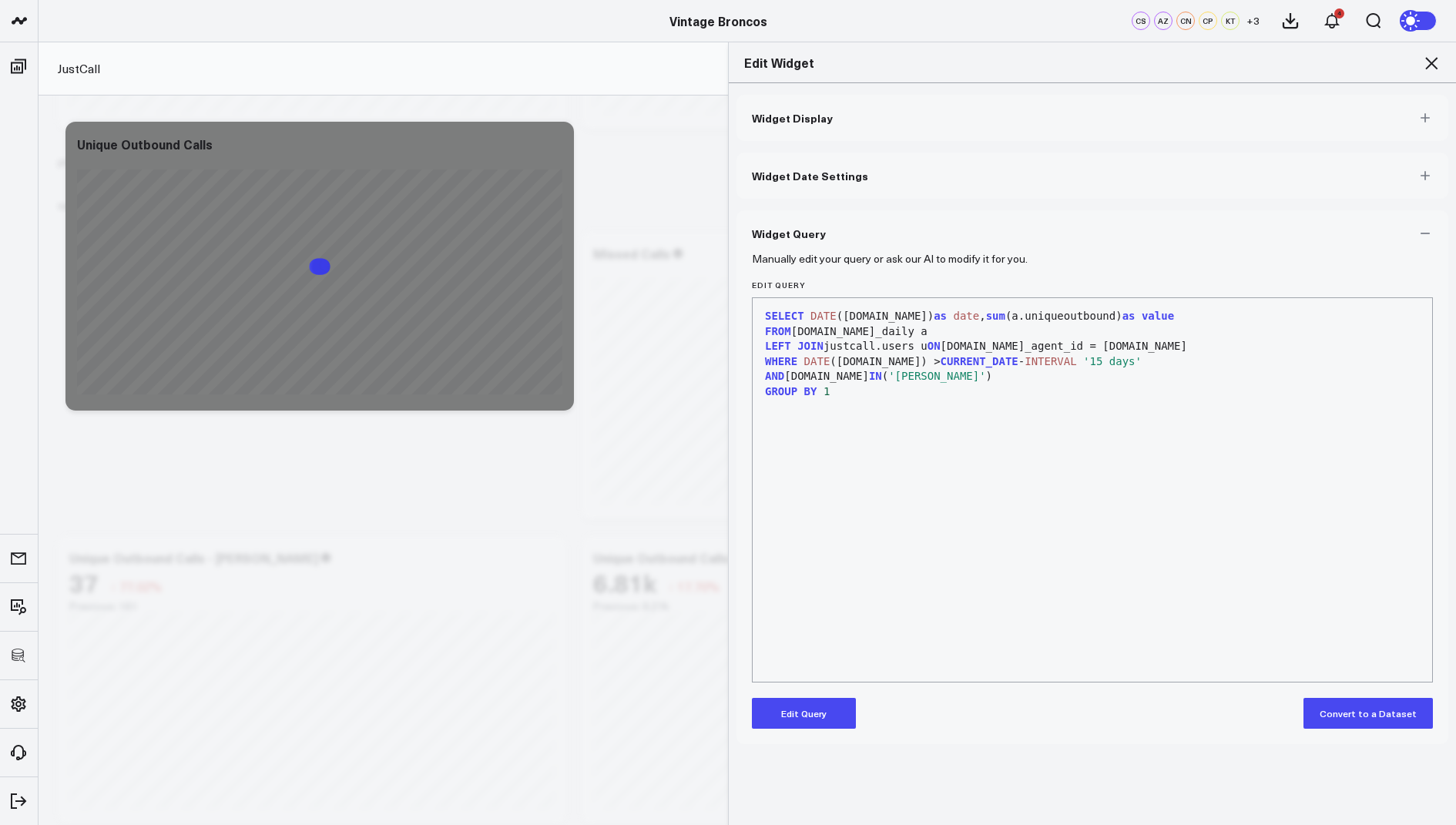
scroll to position [0, 0]
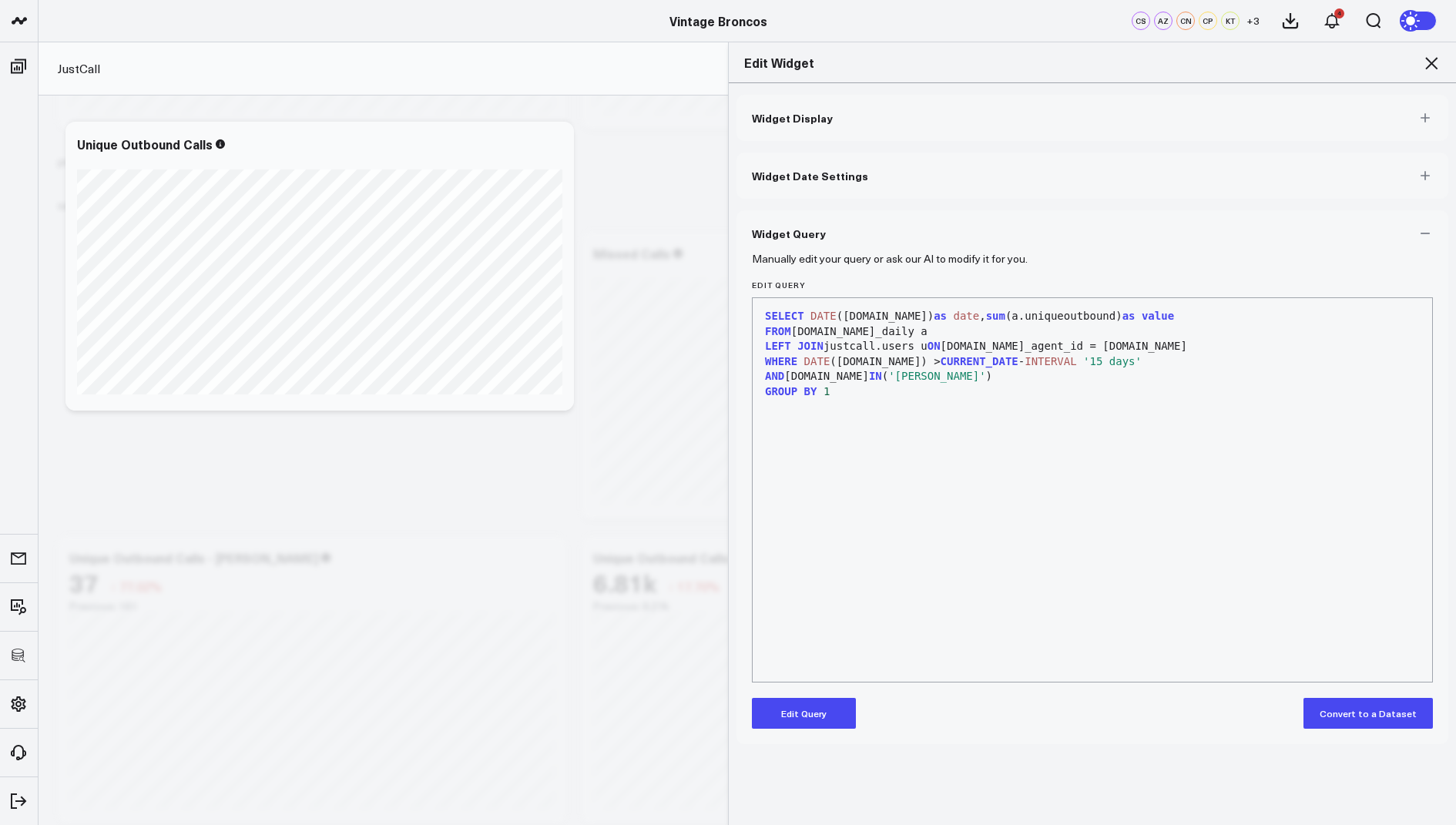
click at [1434, 64] on icon at bounding box center [1432, 63] width 12 height 12
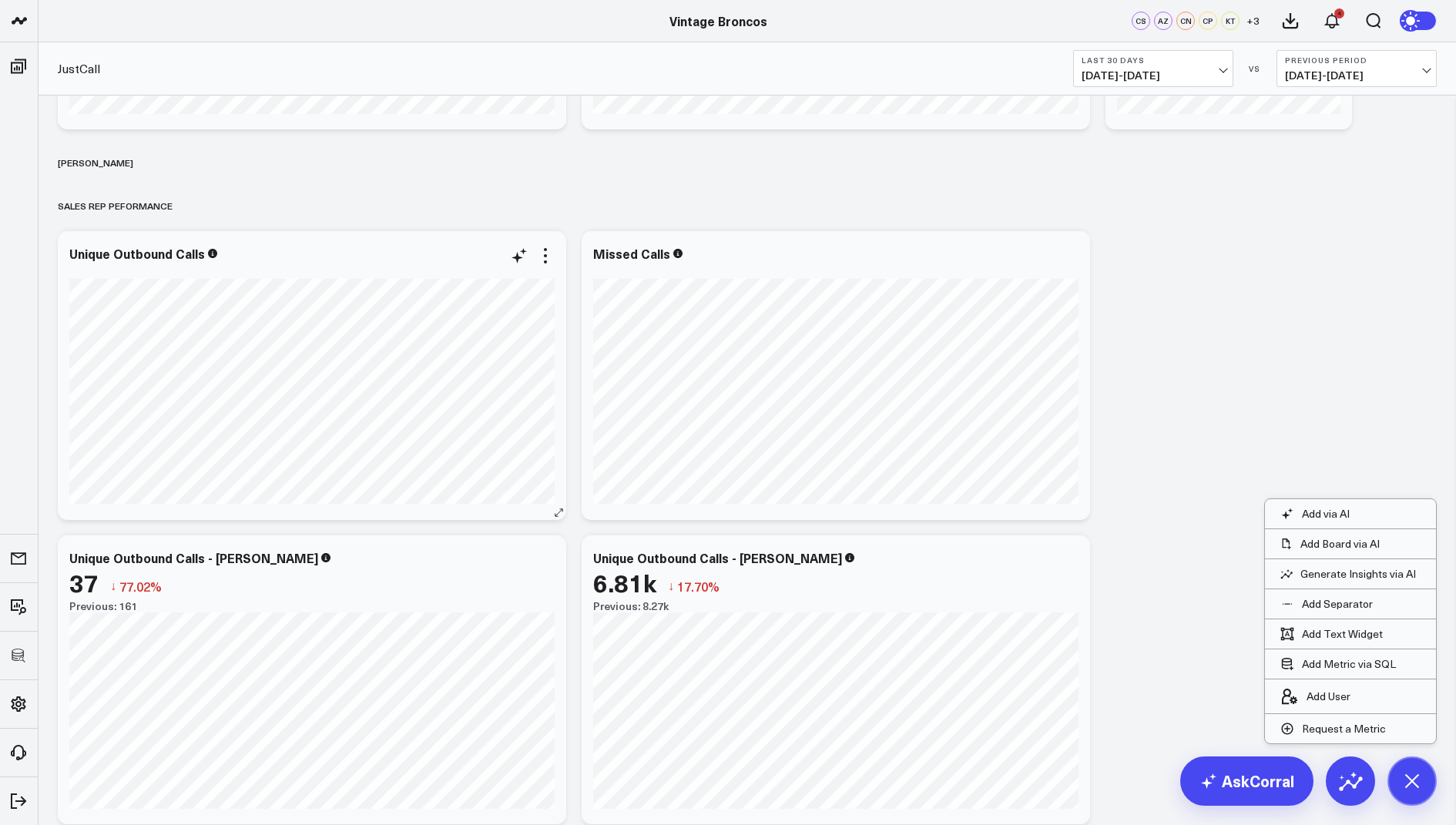
click at [556, 254] on div "Unique Outbound Calls" at bounding box center [312, 375] width 508 height 289
click at [554, 254] on icon at bounding box center [545, 255] width 18 height 18
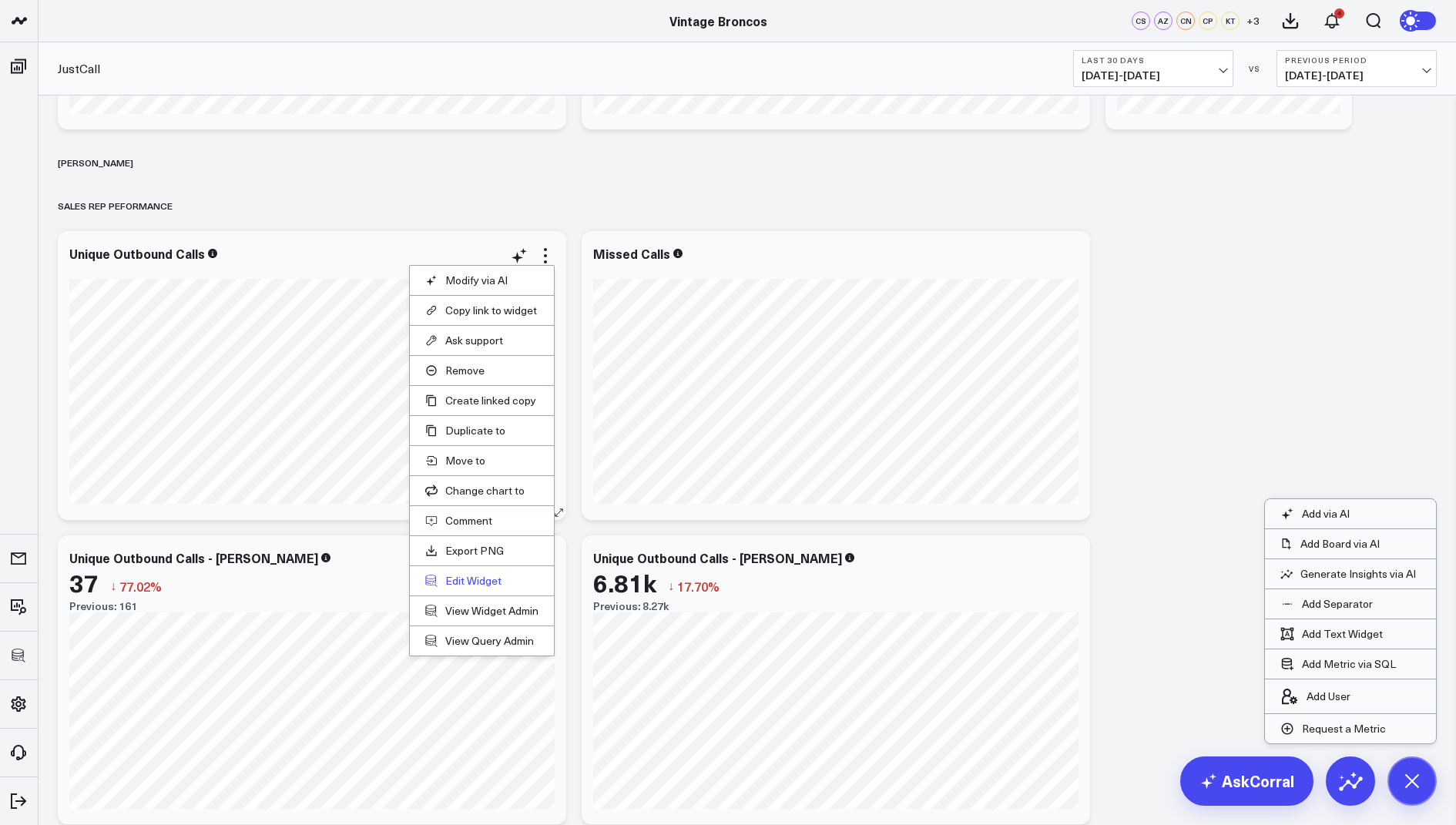
click at [459, 574] on button "Edit Widget" at bounding box center [482, 581] width 113 height 14
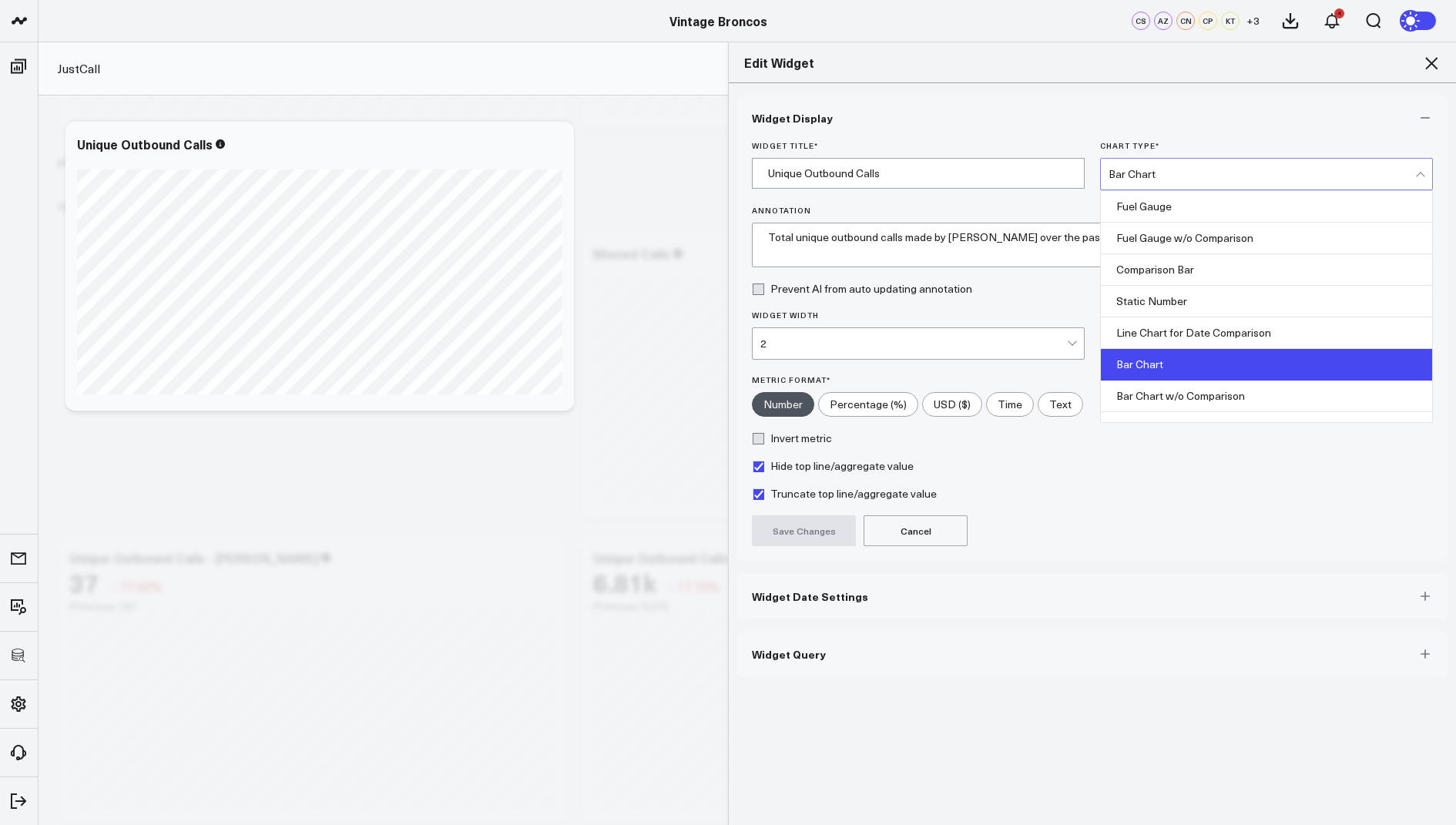
click at [1128, 181] on div "Bar Chart" at bounding box center [1261, 174] width 307 height 30
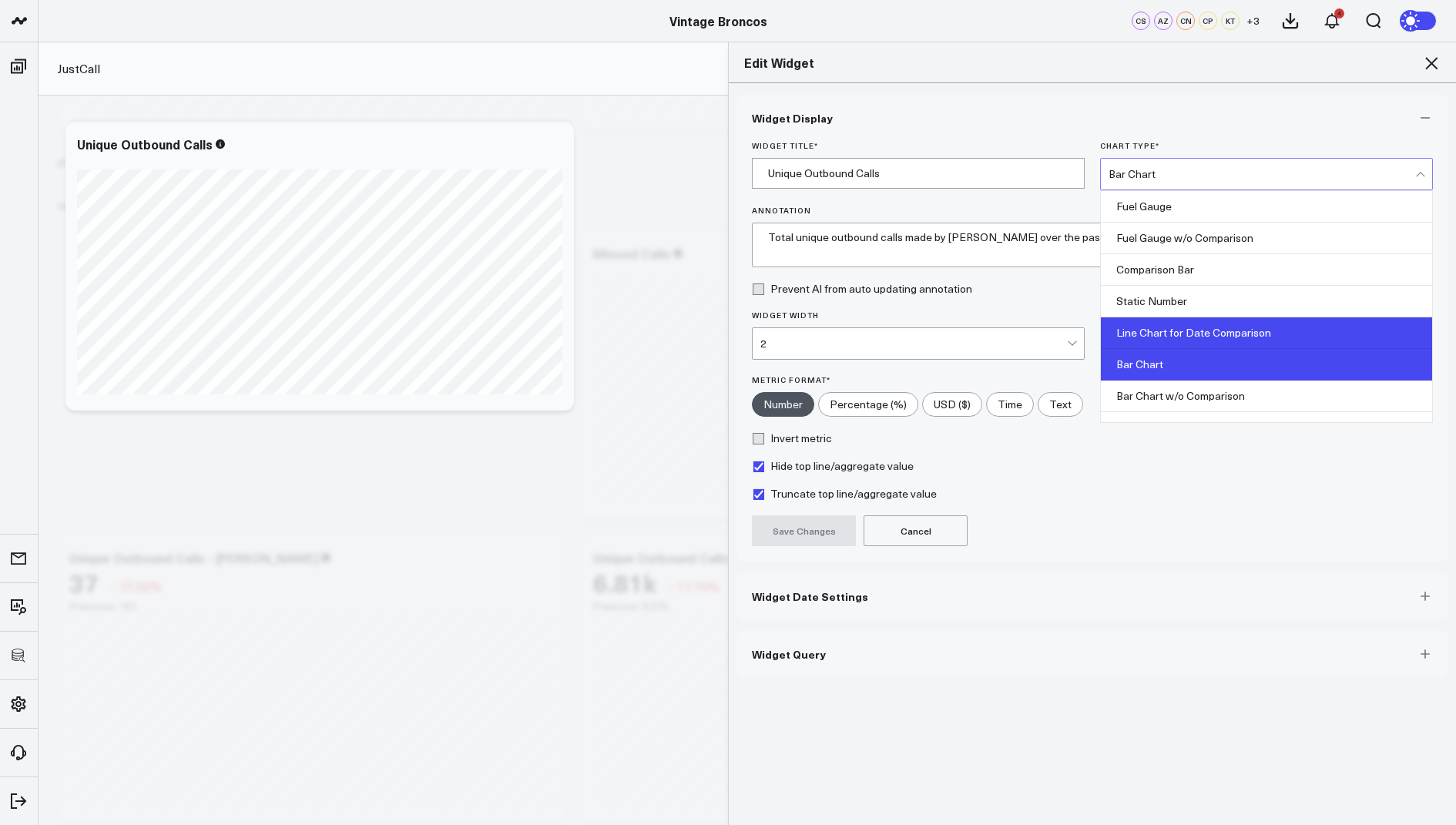
click at [1151, 331] on div "Line Chart for Date Comparison" at bounding box center [1266, 333] width 331 height 31
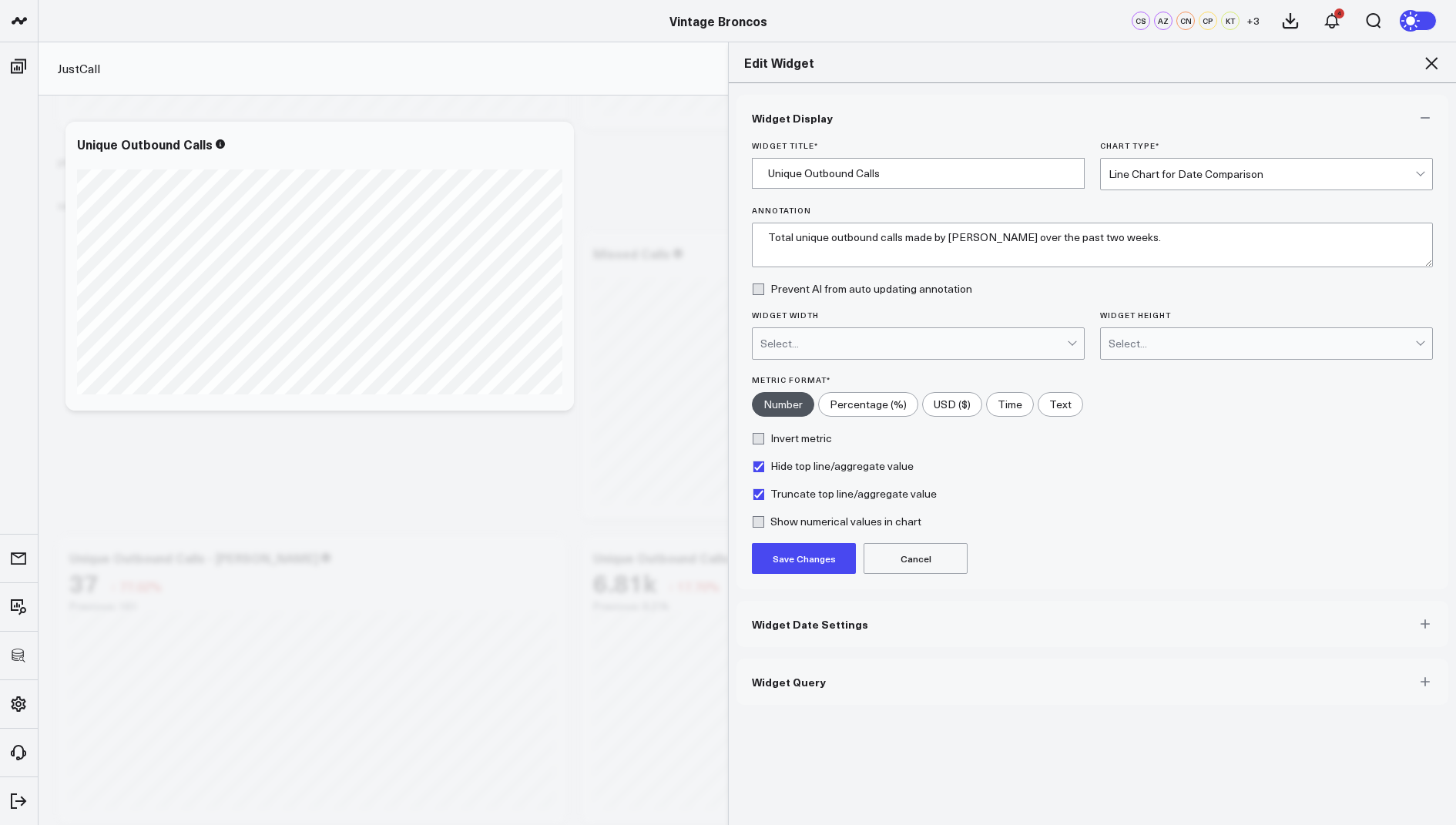
click at [815, 555] on button "Save Changes" at bounding box center [804, 558] width 104 height 30
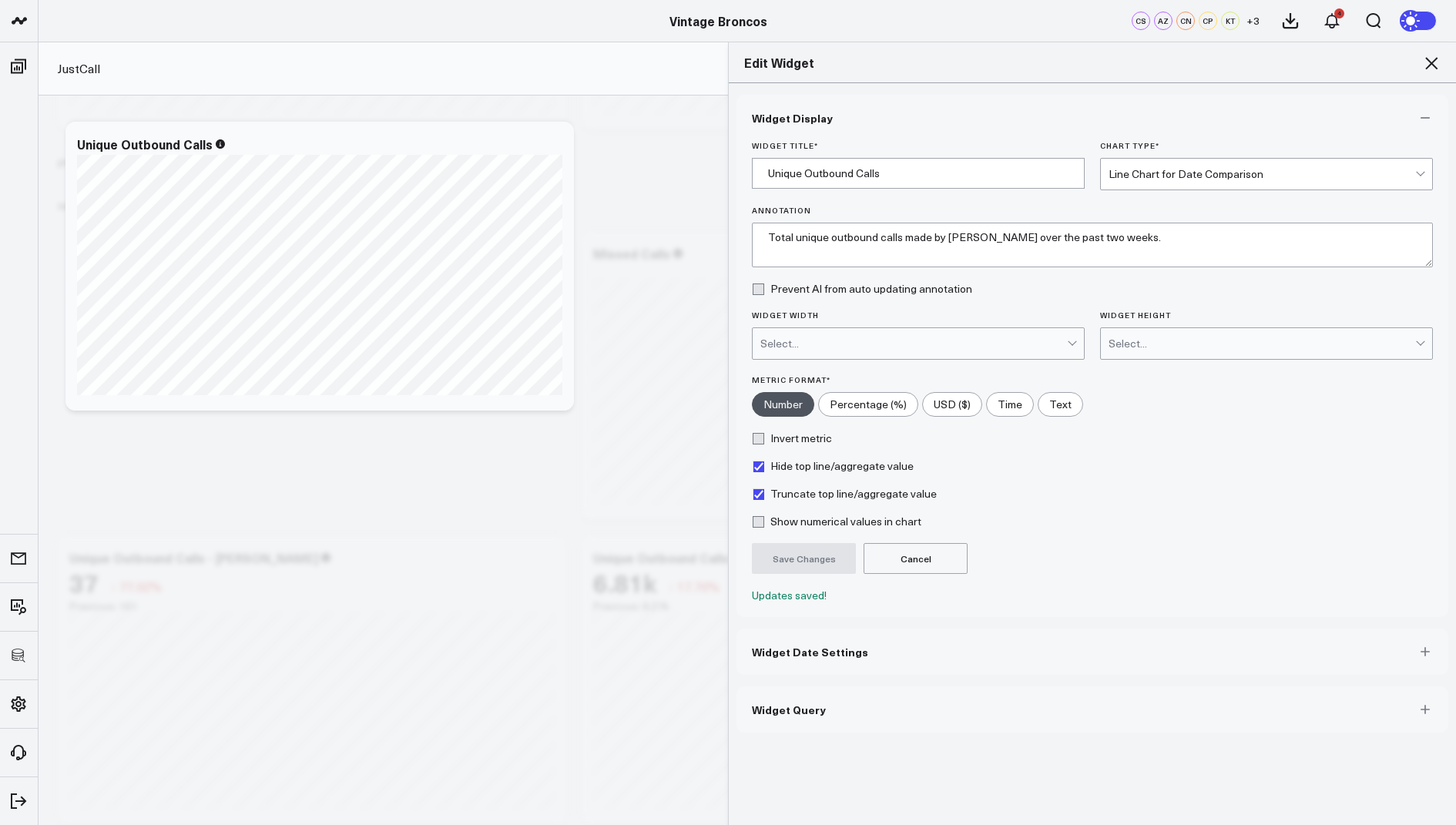
click at [1417, 63] on h2 "Edit Widget" at bounding box center [1093, 63] width 697 height 17
click at [1439, 62] on icon at bounding box center [1431, 63] width 18 height 18
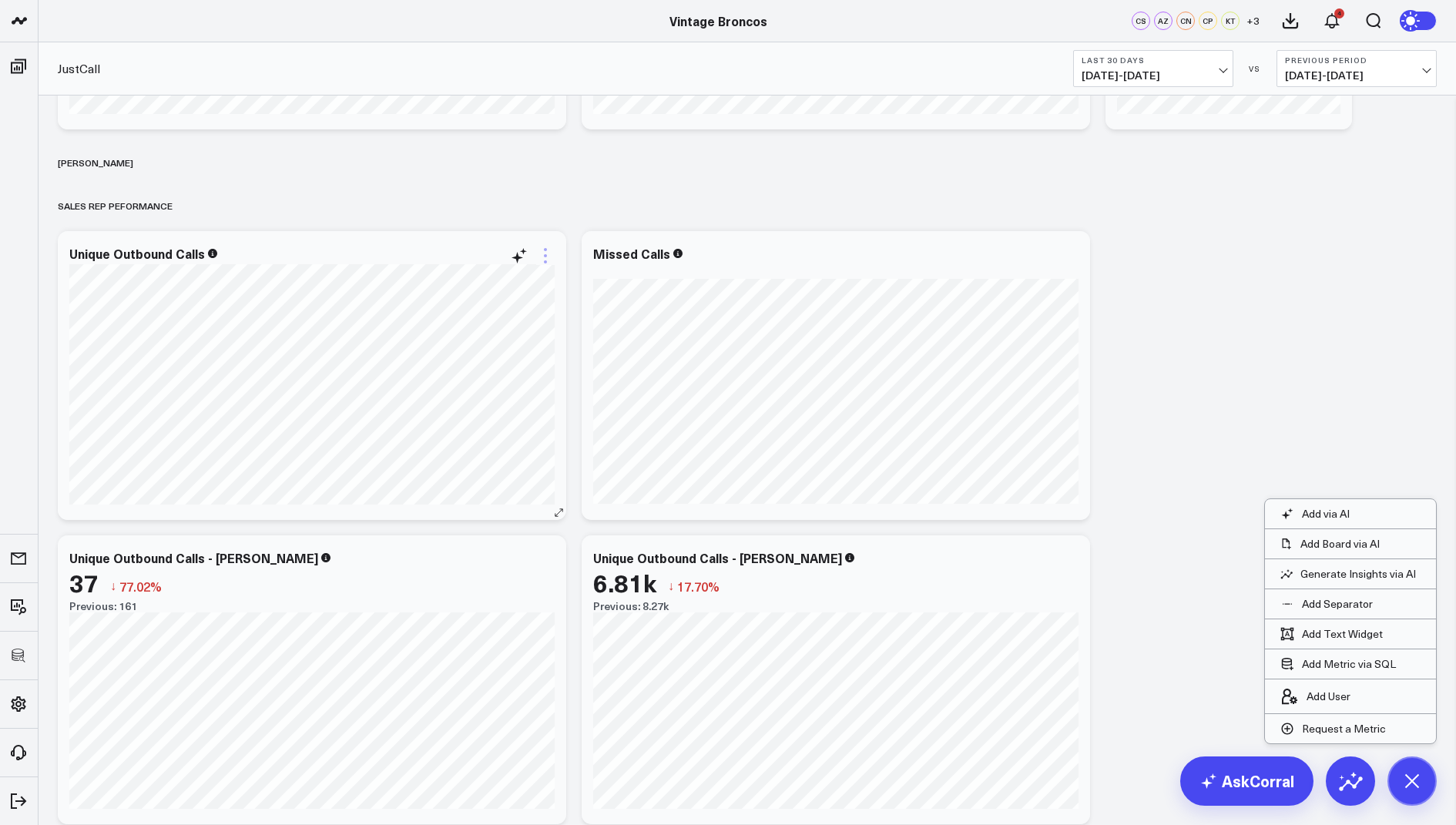
click at [544, 247] on icon at bounding box center [545, 255] width 18 height 18
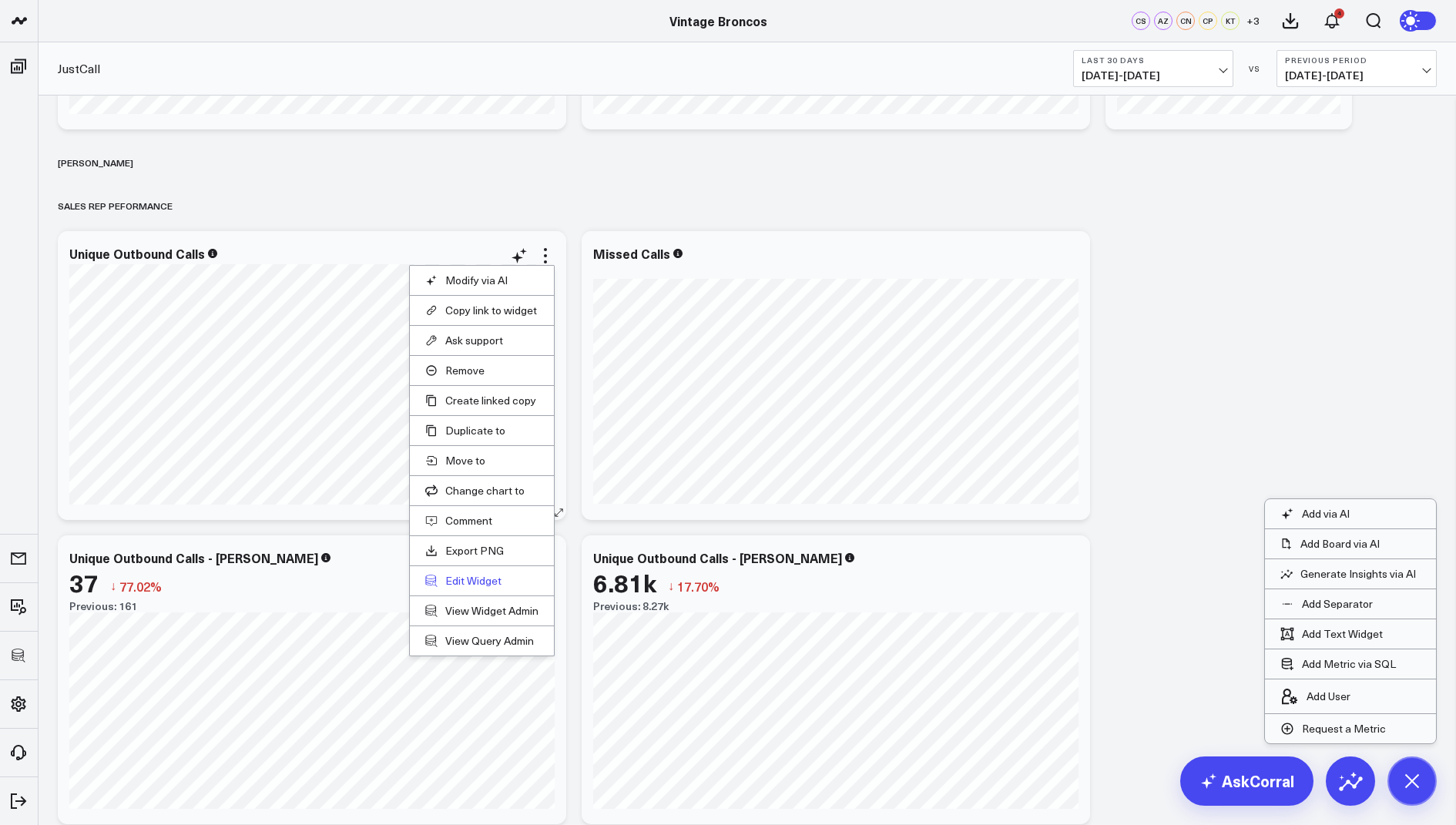
click at [454, 574] on button "Edit Widget" at bounding box center [482, 581] width 113 height 14
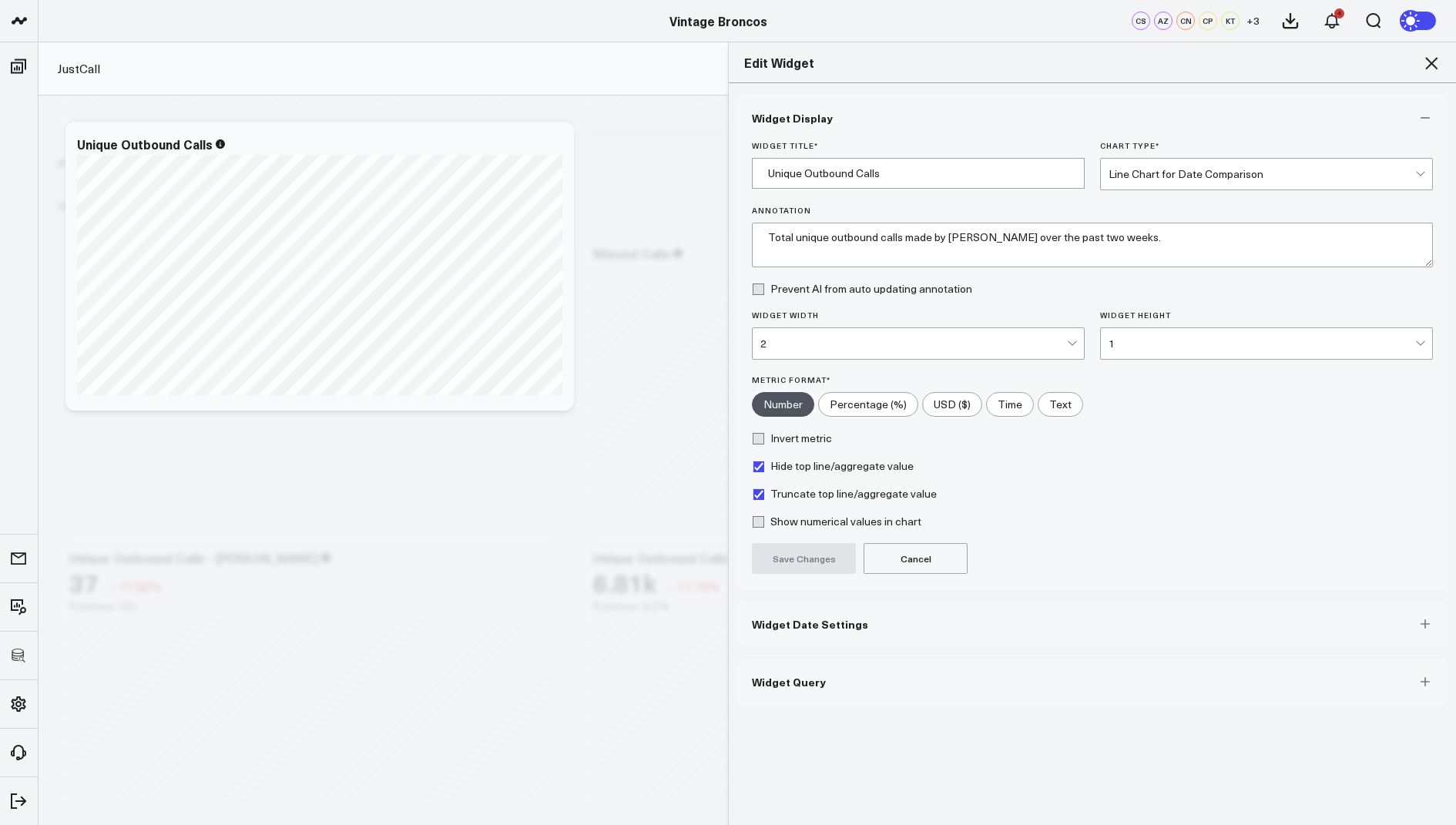
click at [759, 461] on label "Hide top line/aggregate value" at bounding box center [833, 465] width 162 height 12
click at [759, 461] on input "Hide top line/aggregate value" at bounding box center [758, 465] width 12 height 12
checkbox input "false"
click at [799, 557] on button "Save Changes" at bounding box center [804, 558] width 104 height 30
click at [764, 493] on label "Truncate top line/aggregate value" at bounding box center [844, 493] width 185 height 12
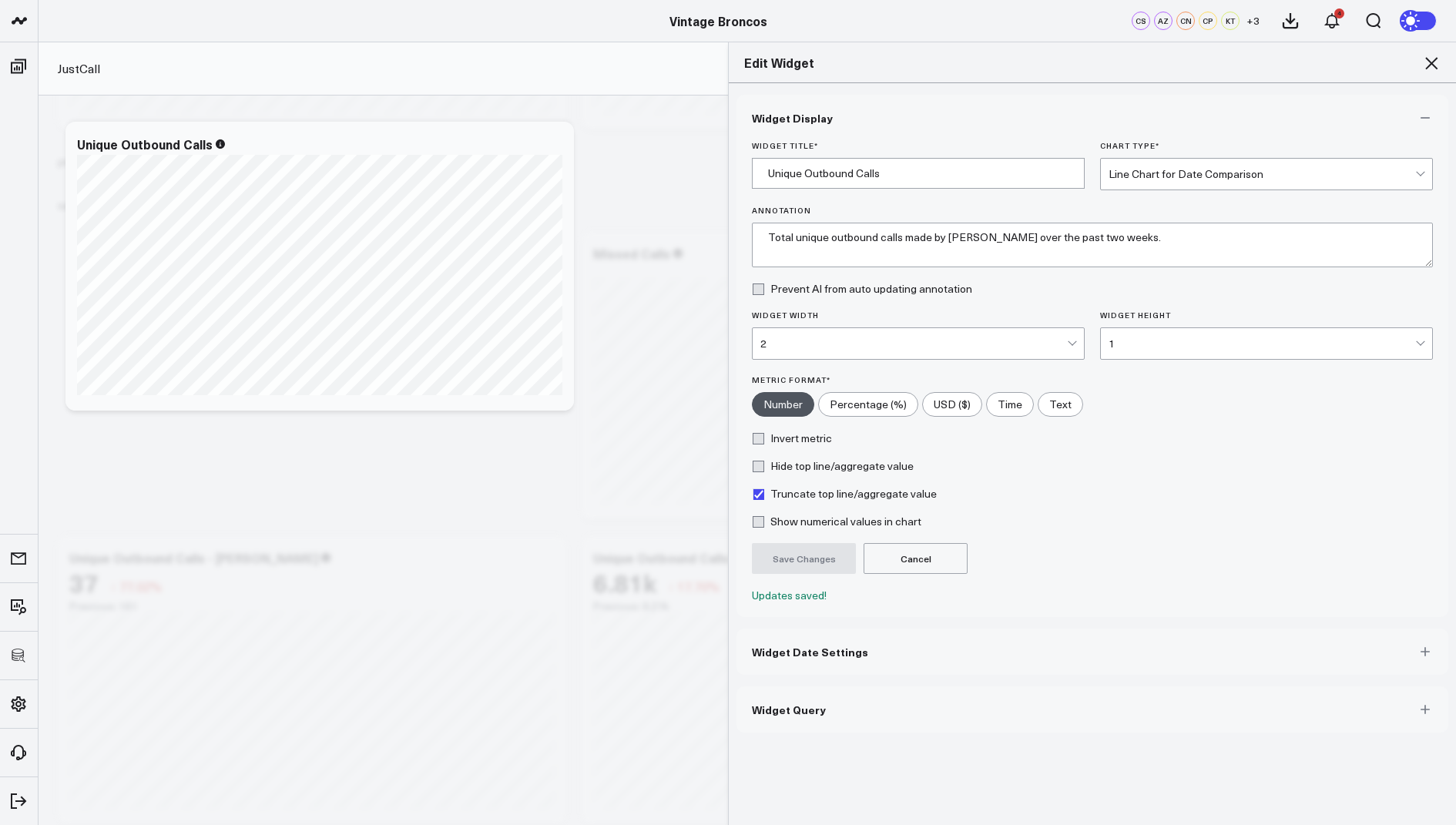
click at [764, 493] on input "Truncate top line/aggregate value" at bounding box center [758, 493] width 12 height 12
checkbox input "false"
click at [793, 558] on button "Save Changes" at bounding box center [804, 558] width 104 height 30
click at [1438, 56] on icon at bounding box center [1431, 63] width 18 height 18
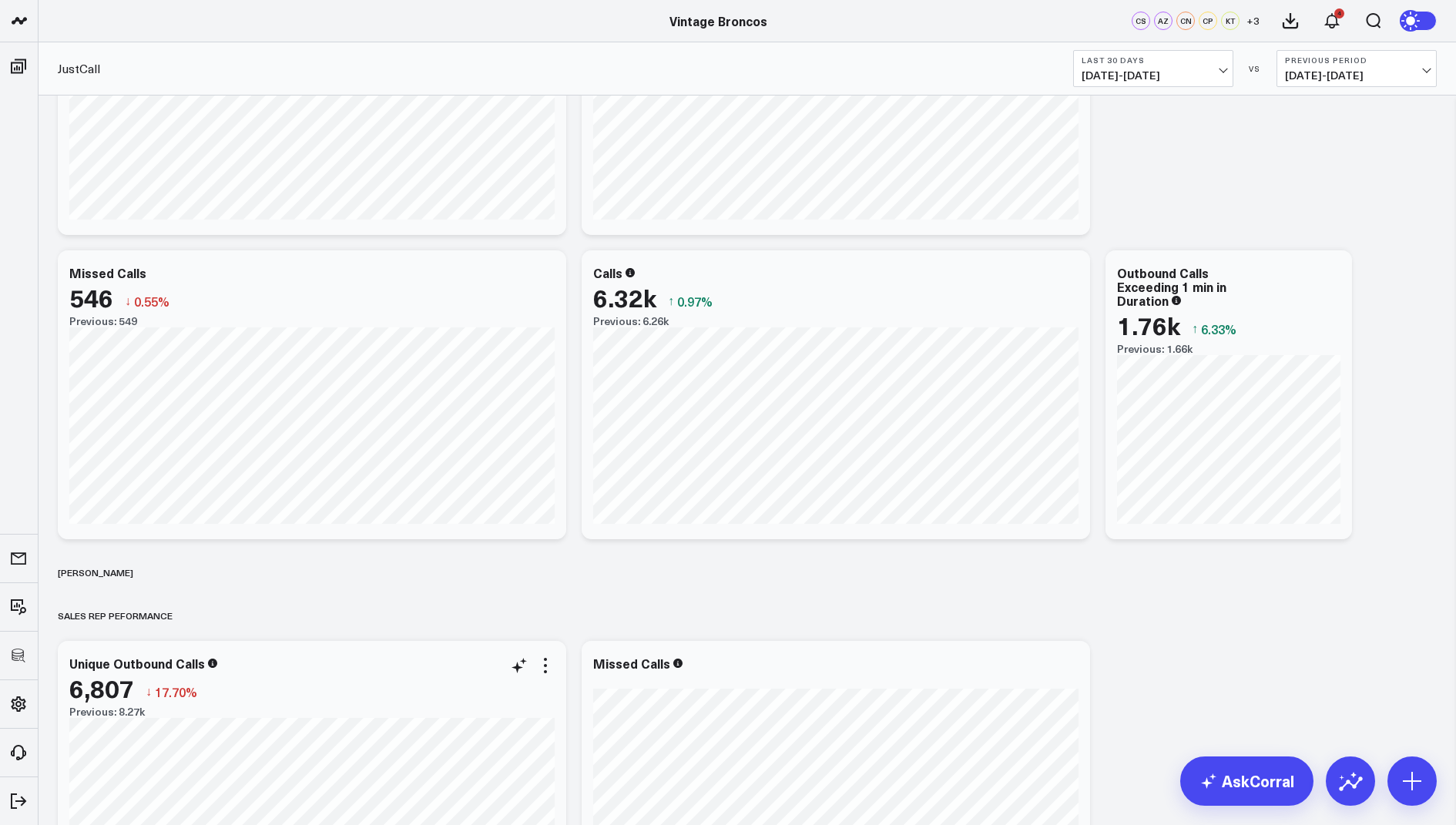
scroll to position [261, 0]
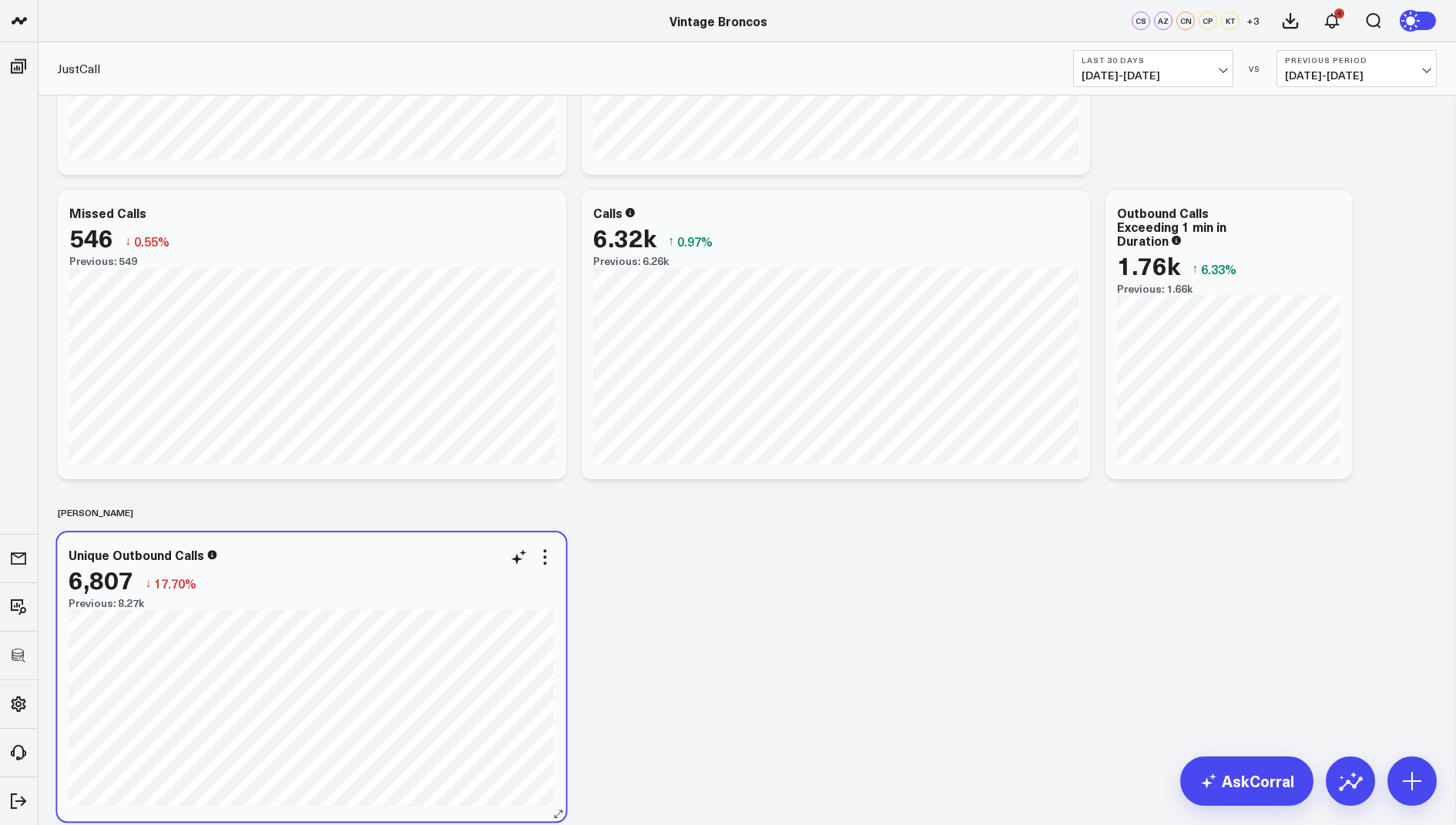
drag, startPoint x: 275, startPoint y: 647, endPoint x: 274, endPoint y: 599, distance: 48.0
click at [274, 599] on div "Previous: 8.27k" at bounding box center [311, 603] width 486 height 12
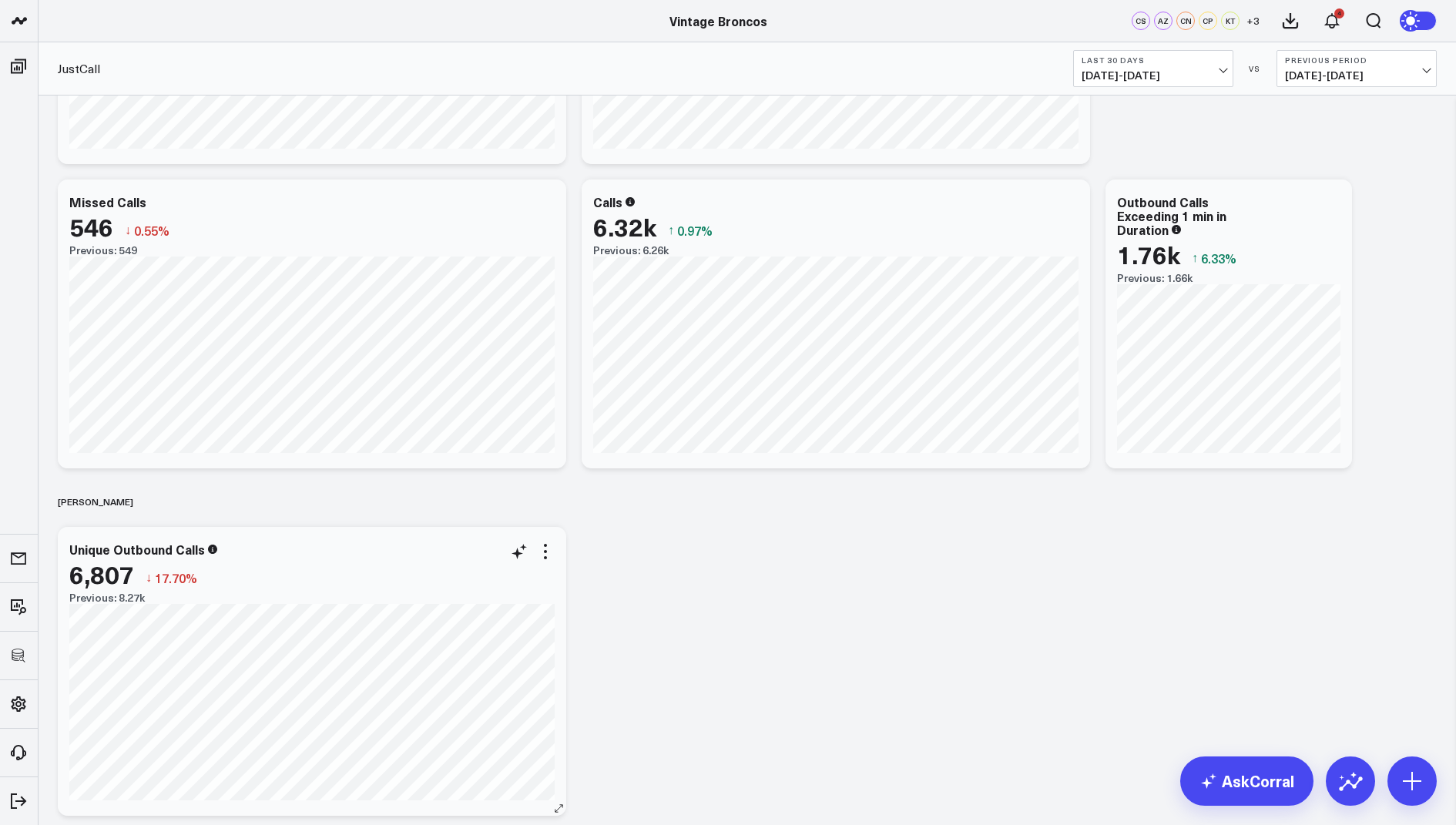
scroll to position [327, 0]
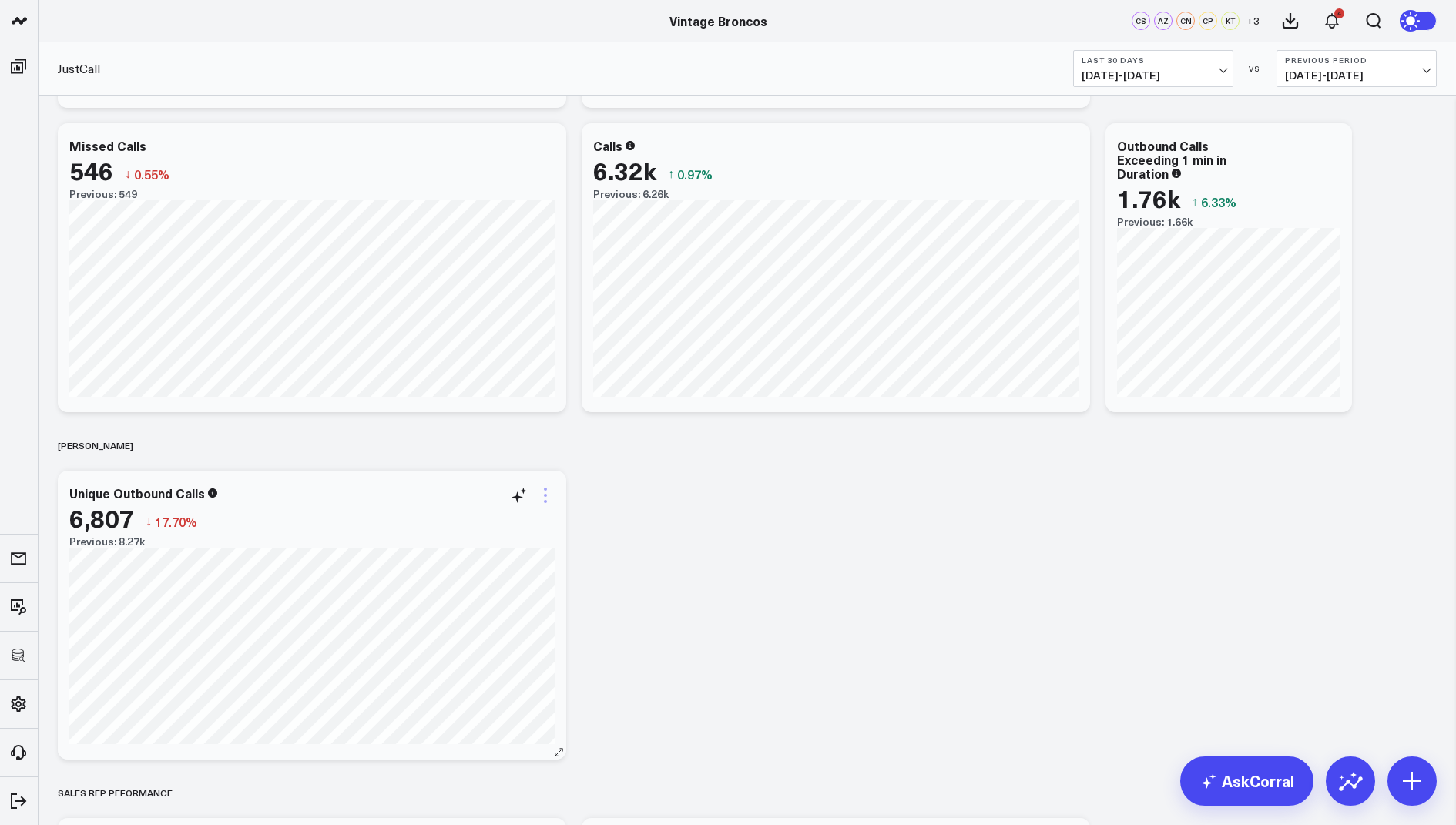
click at [545, 500] on icon at bounding box center [546, 502] width 3 height 3
click at [460, 732] on button "Edit Widget" at bounding box center [459, 736] width 113 height 14
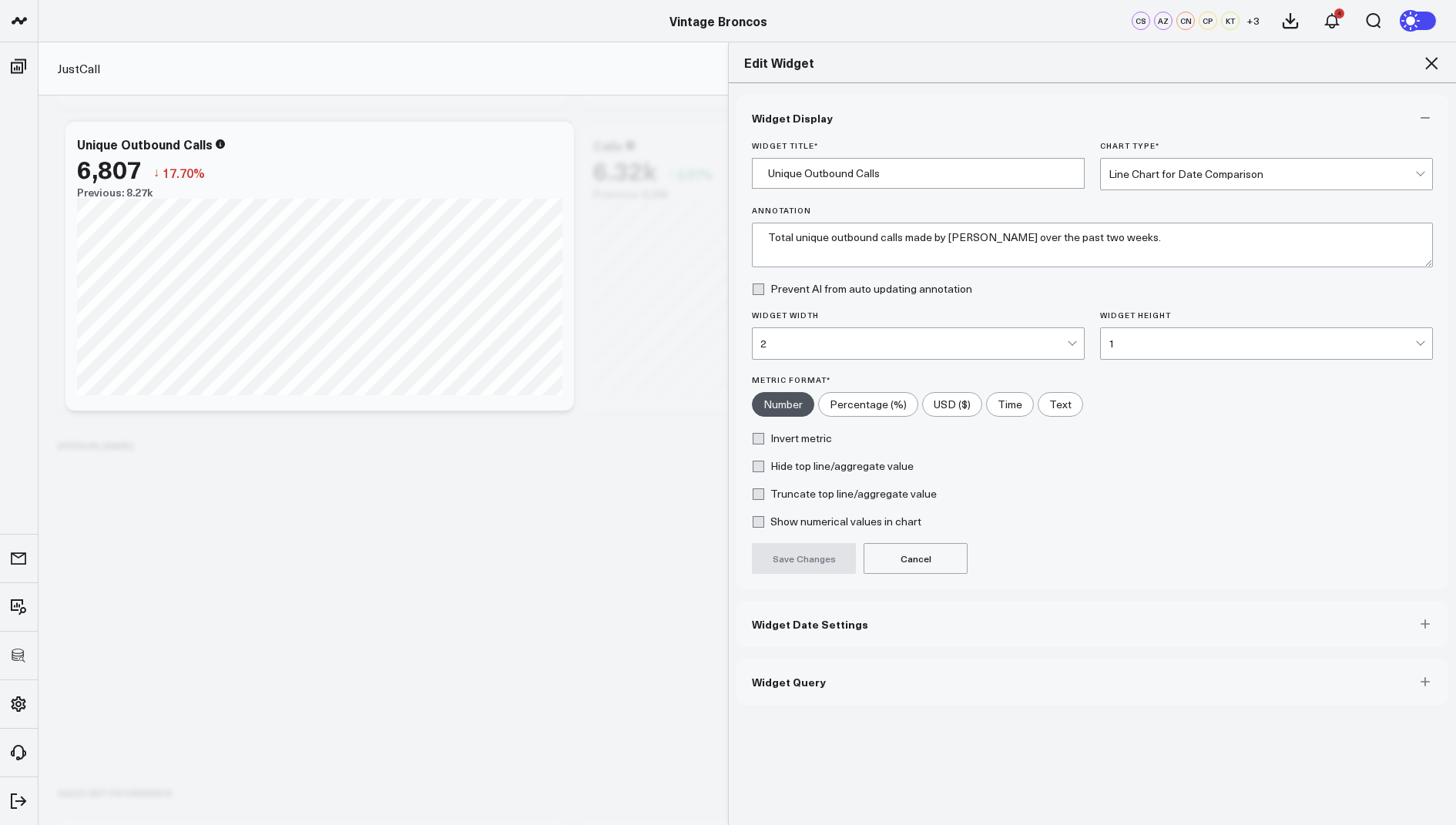
click at [757, 496] on label "Truncate top line/aggregate value" at bounding box center [844, 493] width 185 height 12
click at [757, 496] on input "Truncate top line/aggregate value" at bounding box center [758, 493] width 12 height 12
checkbox input "true"
click at [797, 555] on button "Save Changes" at bounding box center [804, 558] width 104 height 30
click at [1437, 64] on icon at bounding box center [1431, 63] width 18 height 18
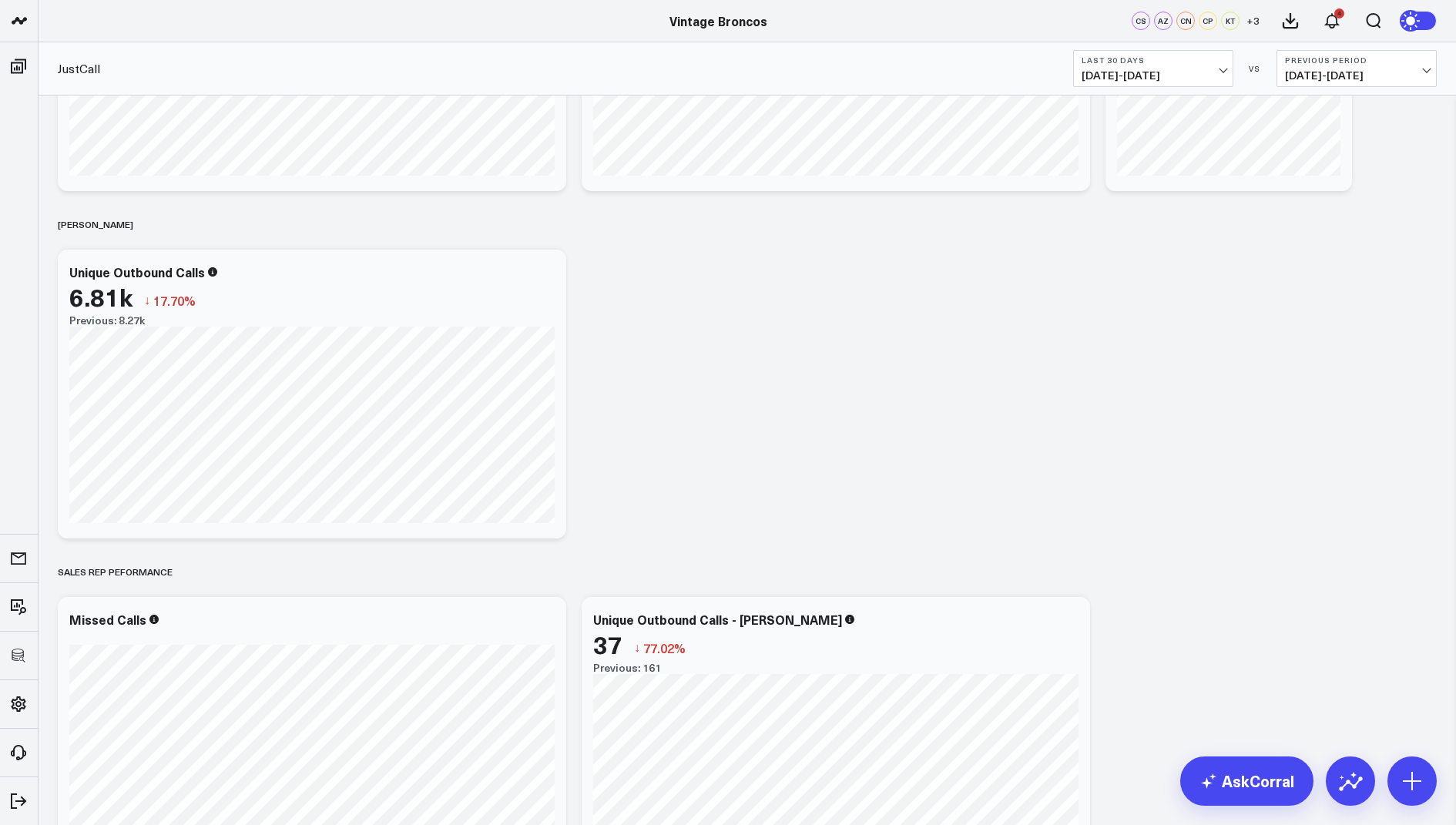
scroll to position [558, 0]
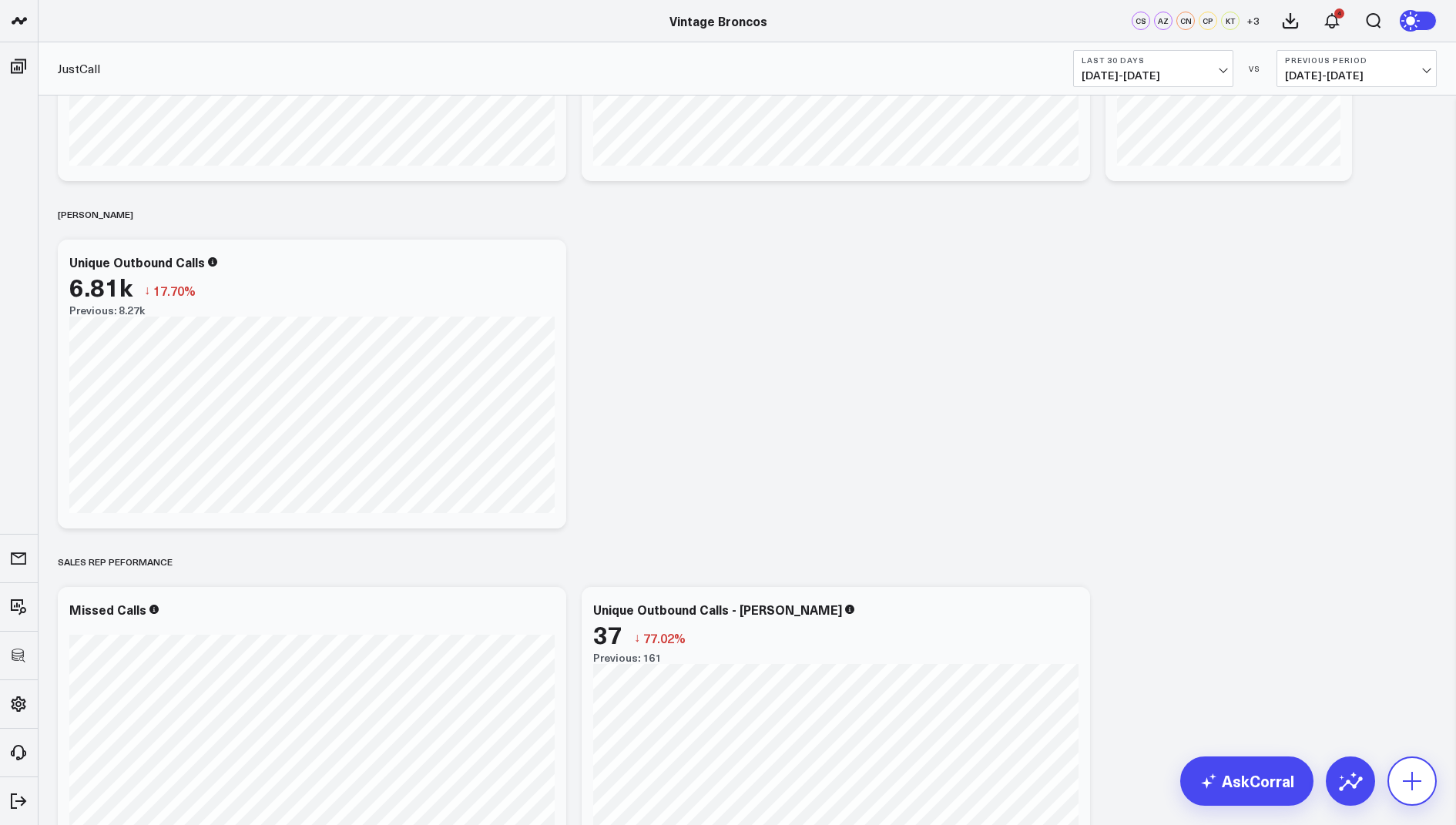
click at [1409, 789] on icon at bounding box center [1412, 781] width 24 height 24
click at [1339, 604] on p "Add Separator" at bounding box center [1338, 604] width 71 height 14
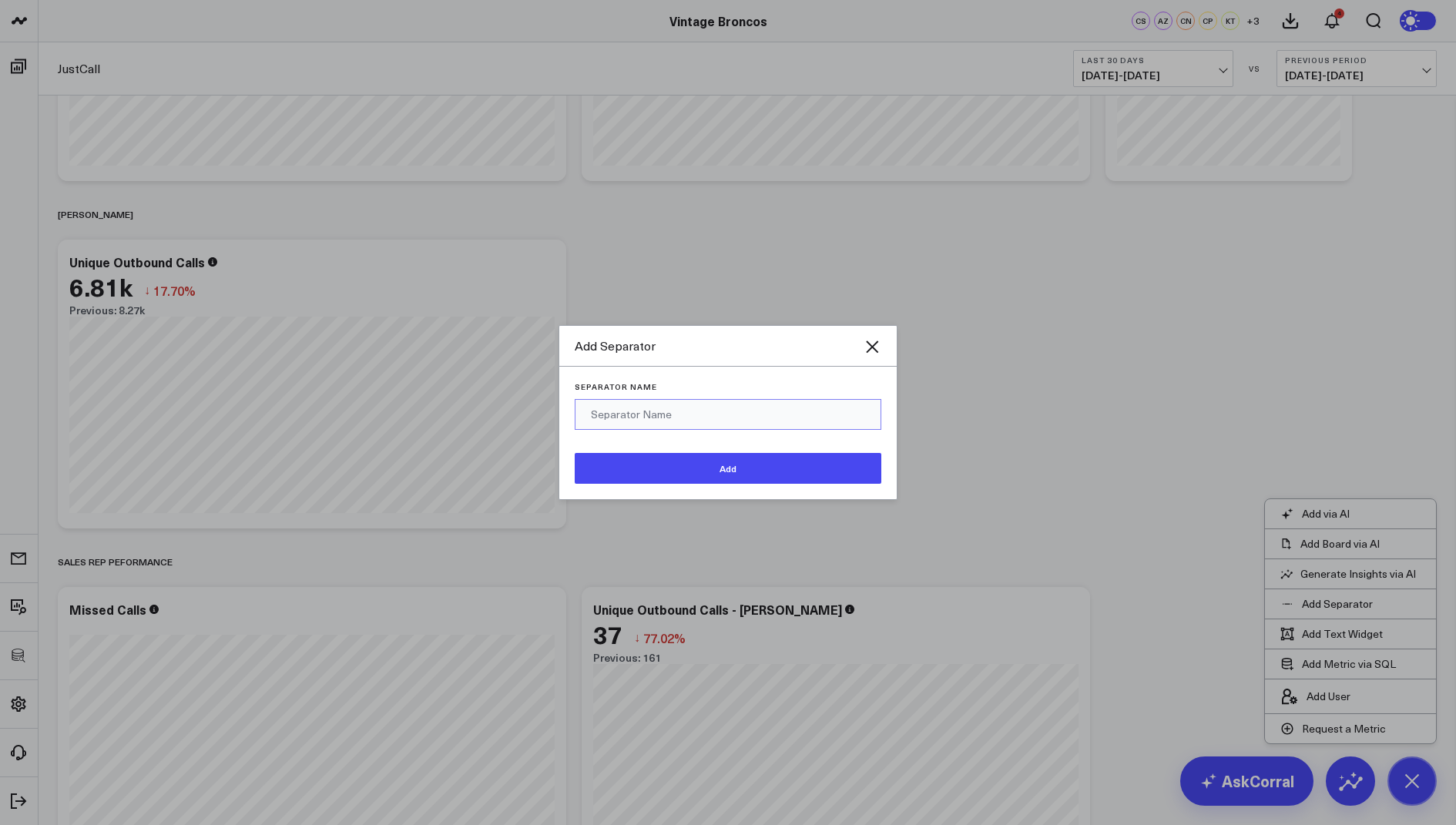
click at [609, 412] on input "Separator Name" at bounding box center [728, 413] width 307 height 30
type input "Sebastian"
click at [662, 472] on button "Add" at bounding box center [728, 467] width 307 height 30
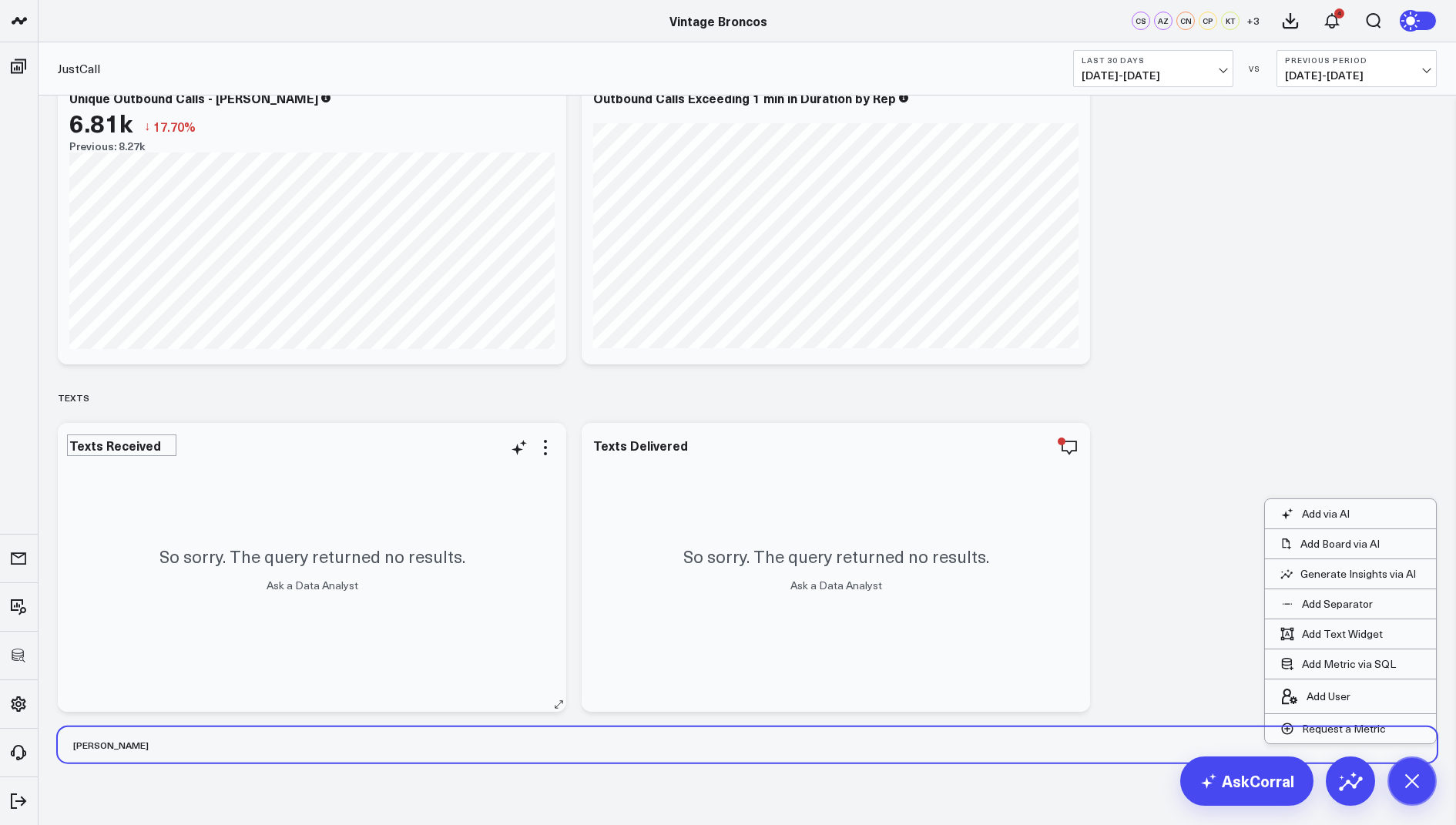
scroll to position [1379, 0]
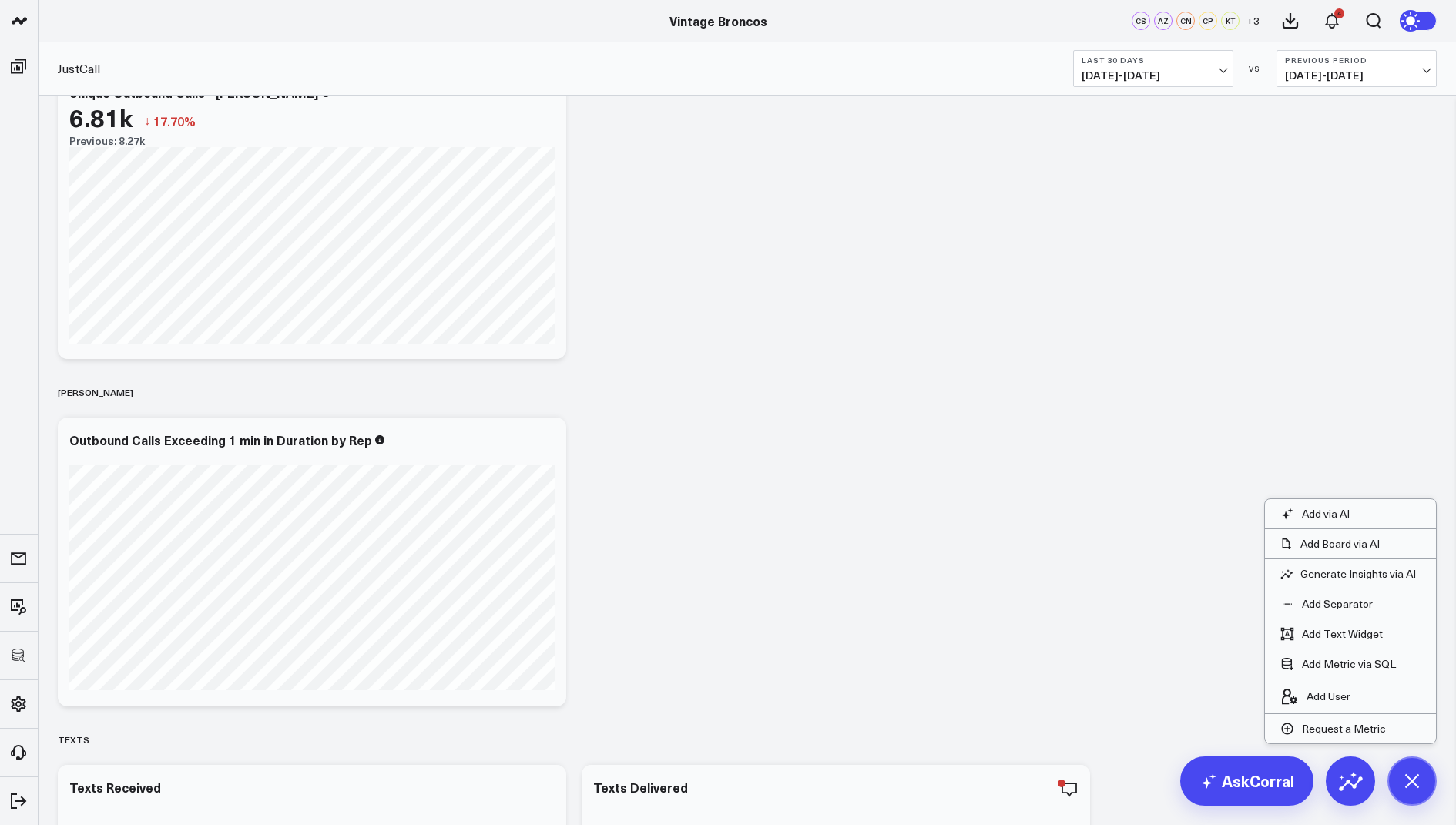
scroll to position [1249, 0]
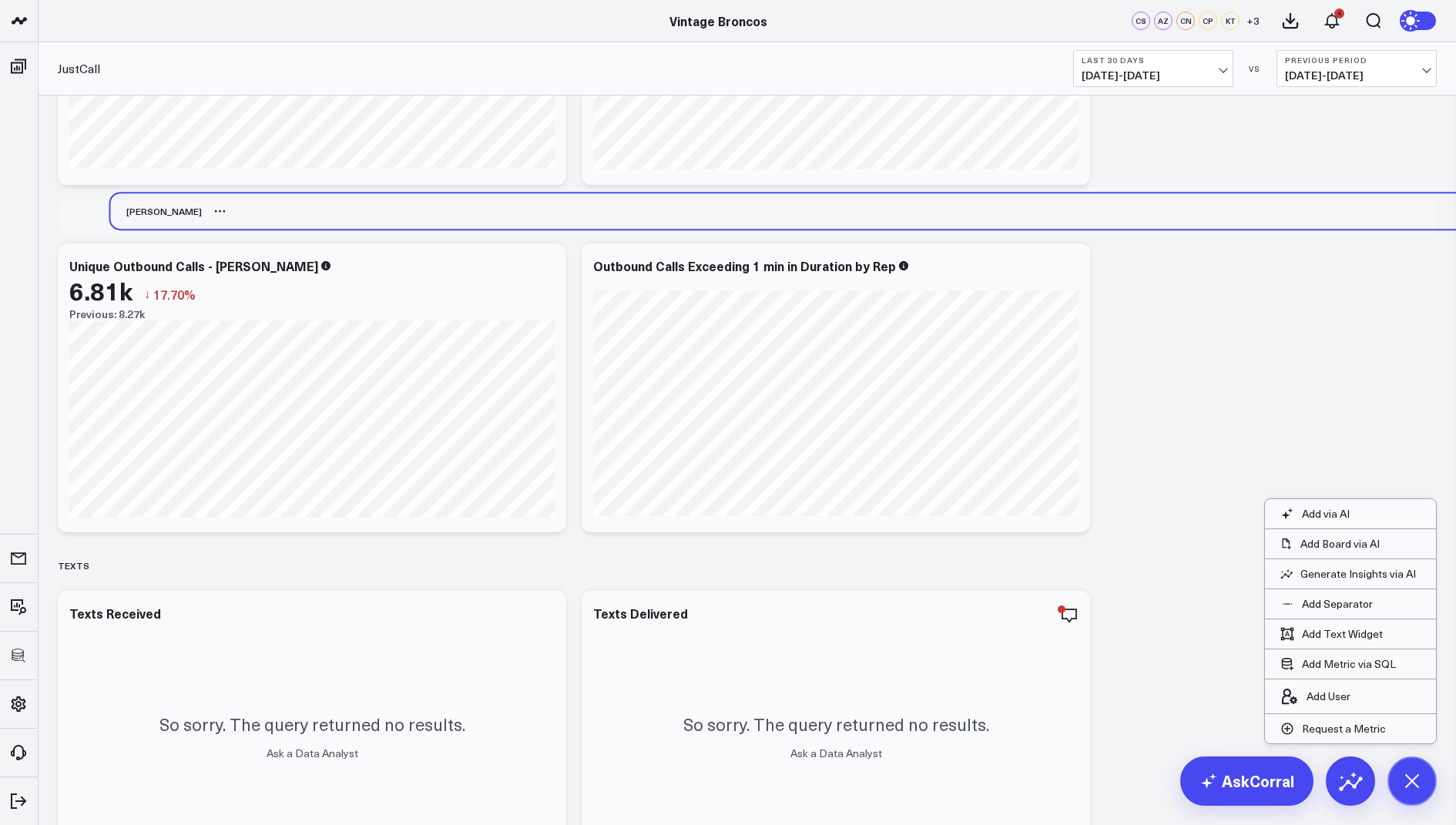
drag, startPoint x: 85, startPoint y: 518, endPoint x: 139, endPoint y: 208, distance: 314.7
click at [139, 208] on div "Sebastian" at bounding box center [156, 211] width 91 height 36
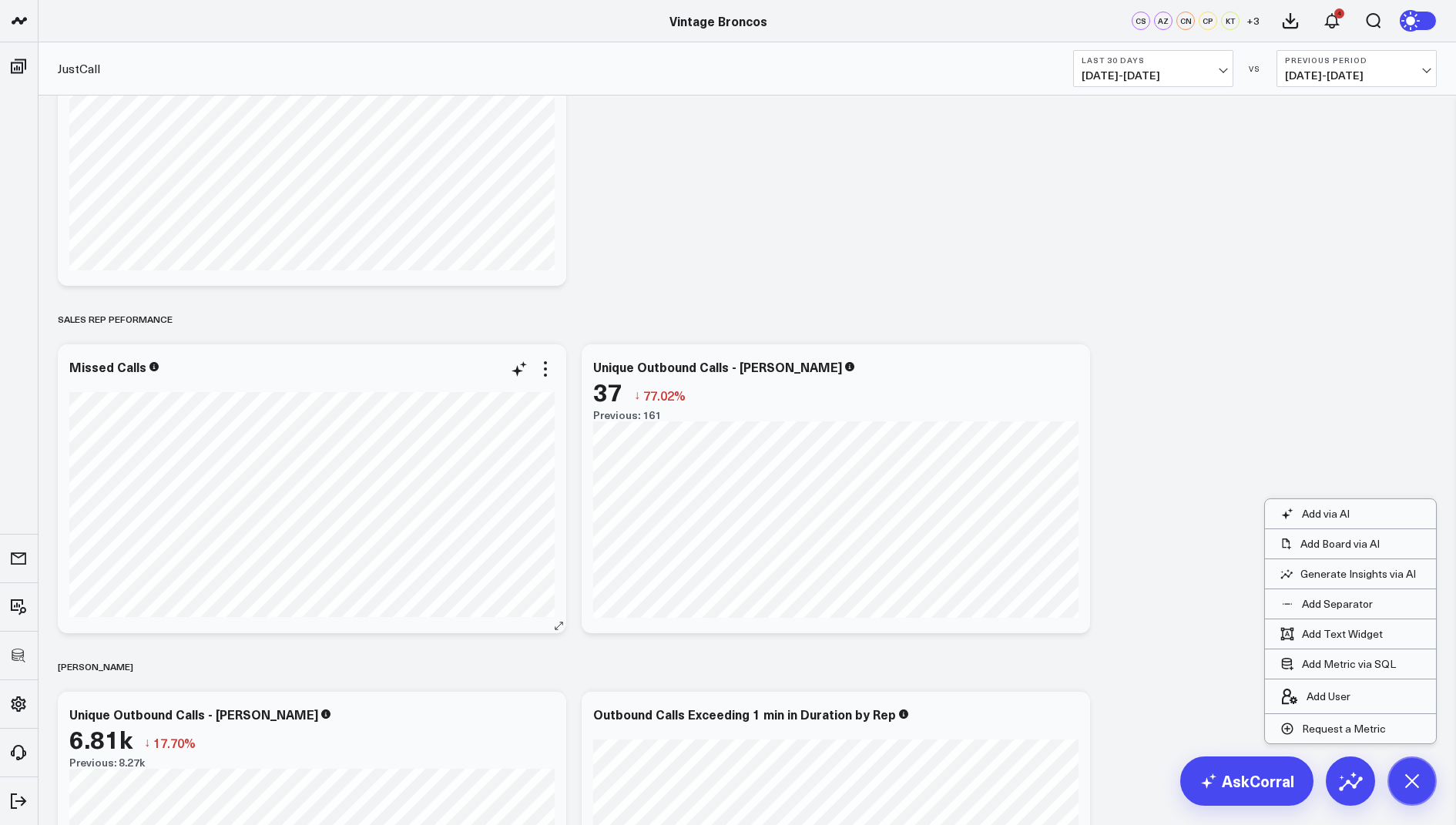
scroll to position [910, 0]
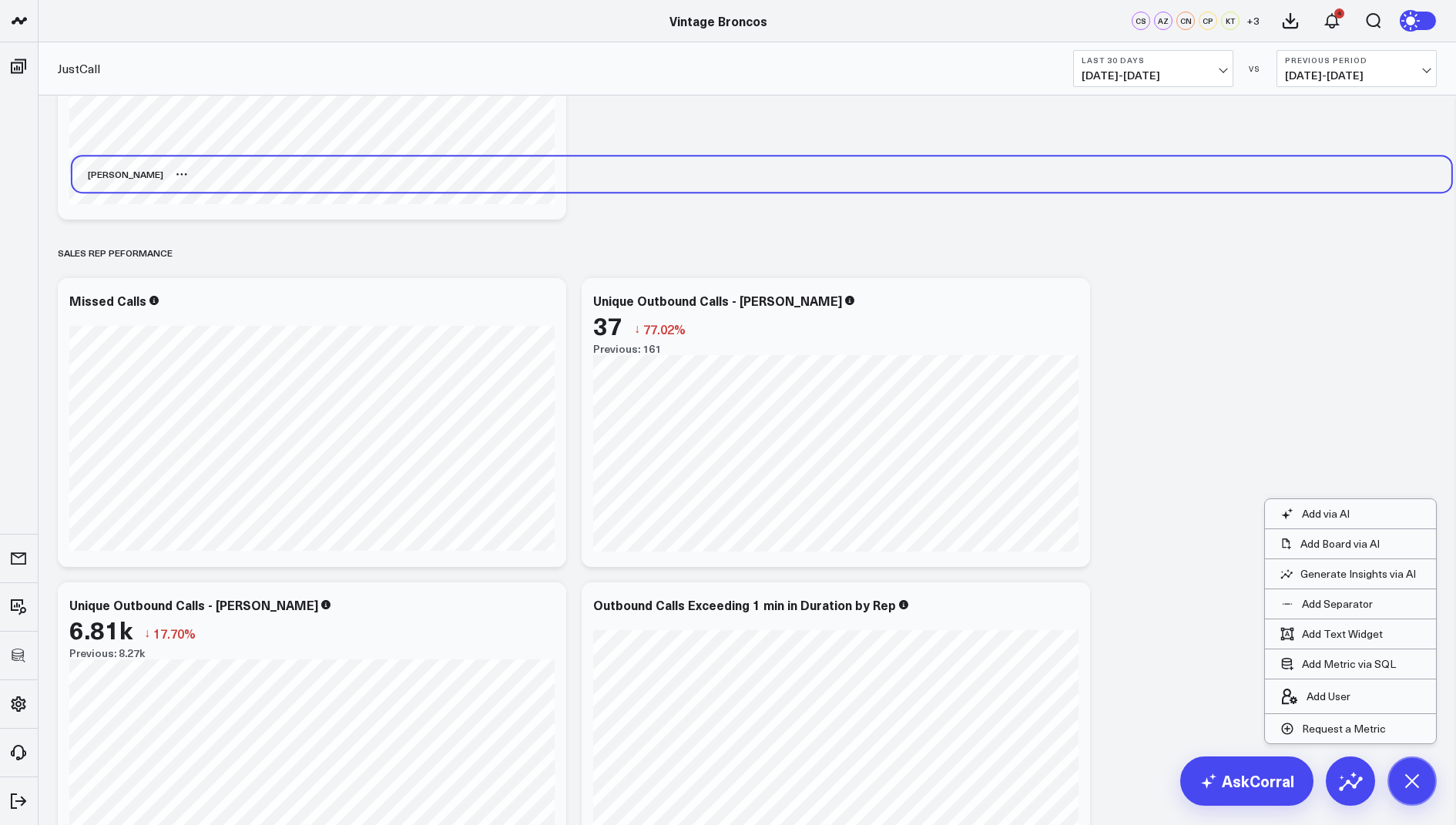
drag, startPoint x: 84, startPoint y: 550, endPoint x: 99, endPoint y: 168, distance: 382.3
click at [99, 168] on div "Sebastian" at bounding box center [117, 174] width 91 height 36
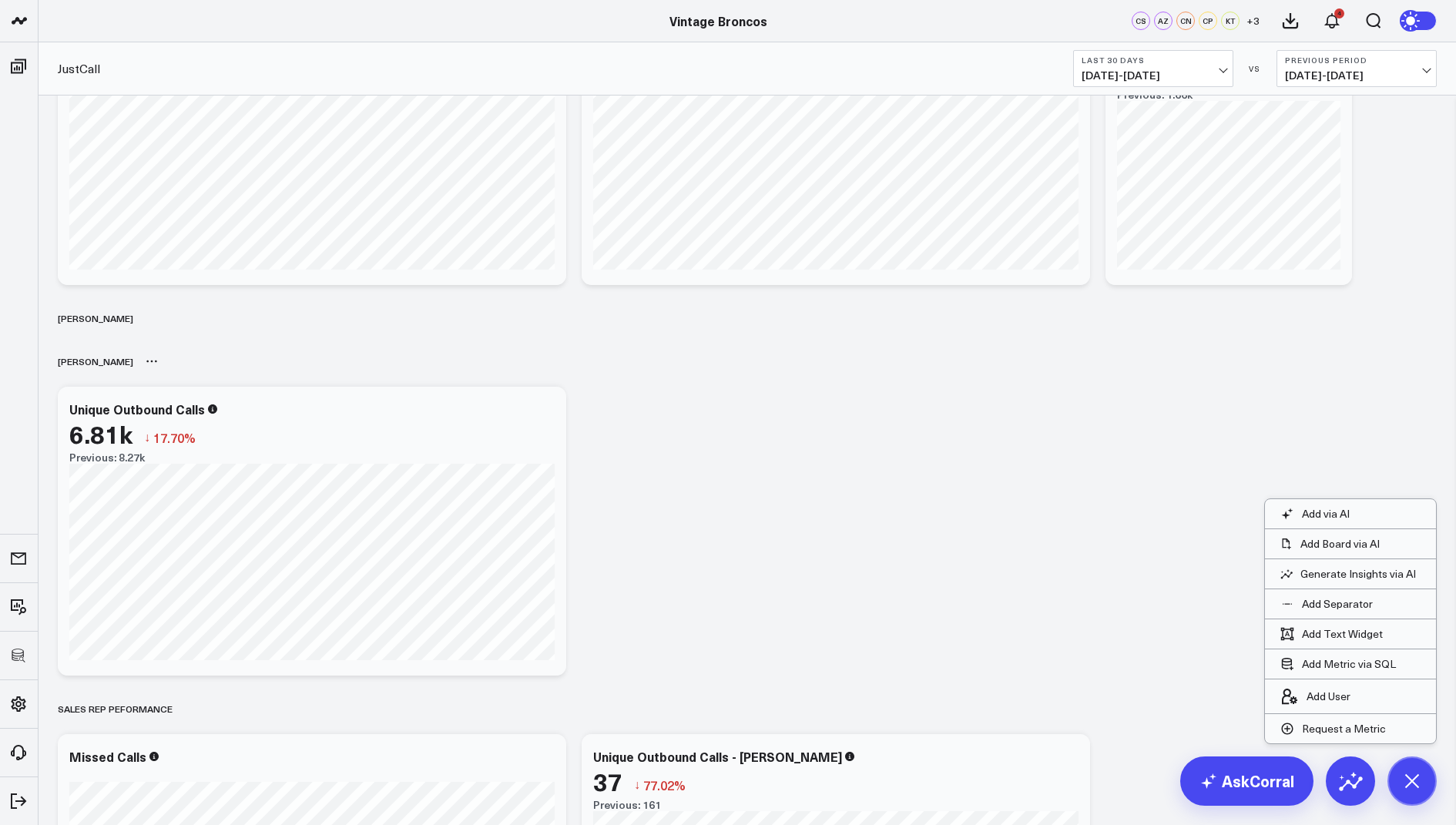
scroll to position [462, 0]
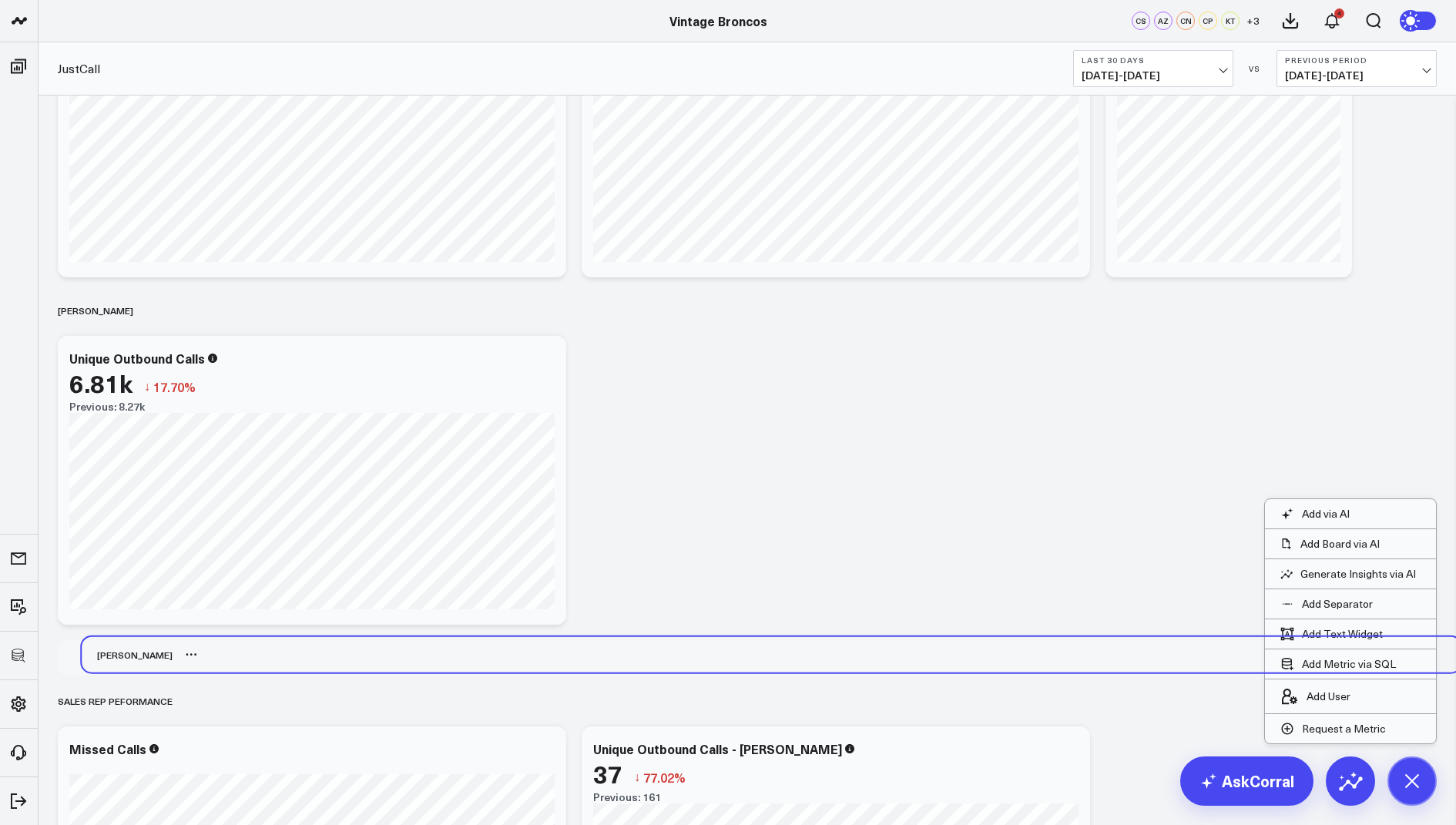
drag, startPoint x: 92, startPoint y: 350, endPoint x: 115, endPoint y: 650, distance: 300.9
click at [115, 650] on div "Sebastian" at bounding box center [127, 654] width 91 height 36
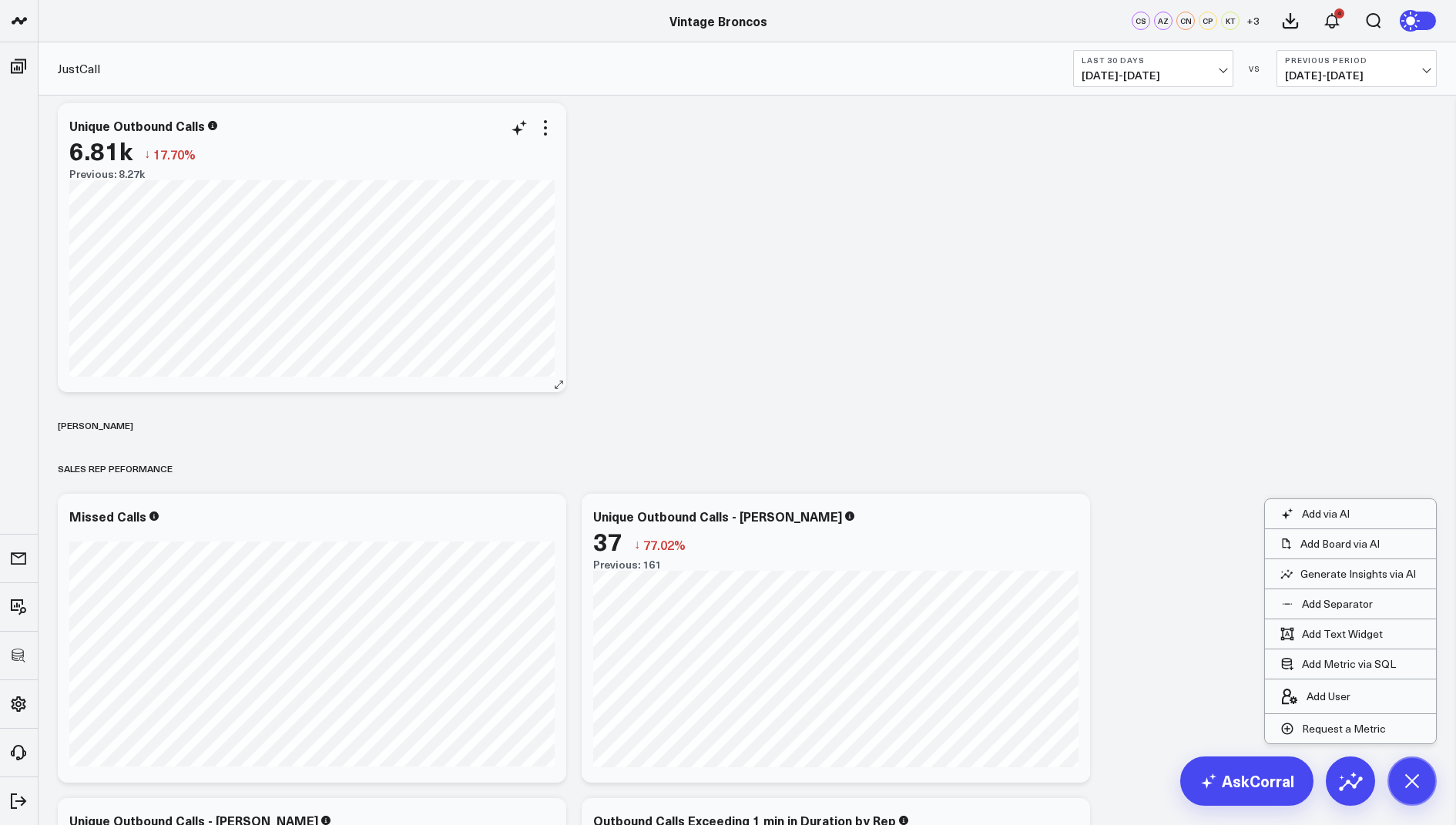
scroll to position [679, 0]
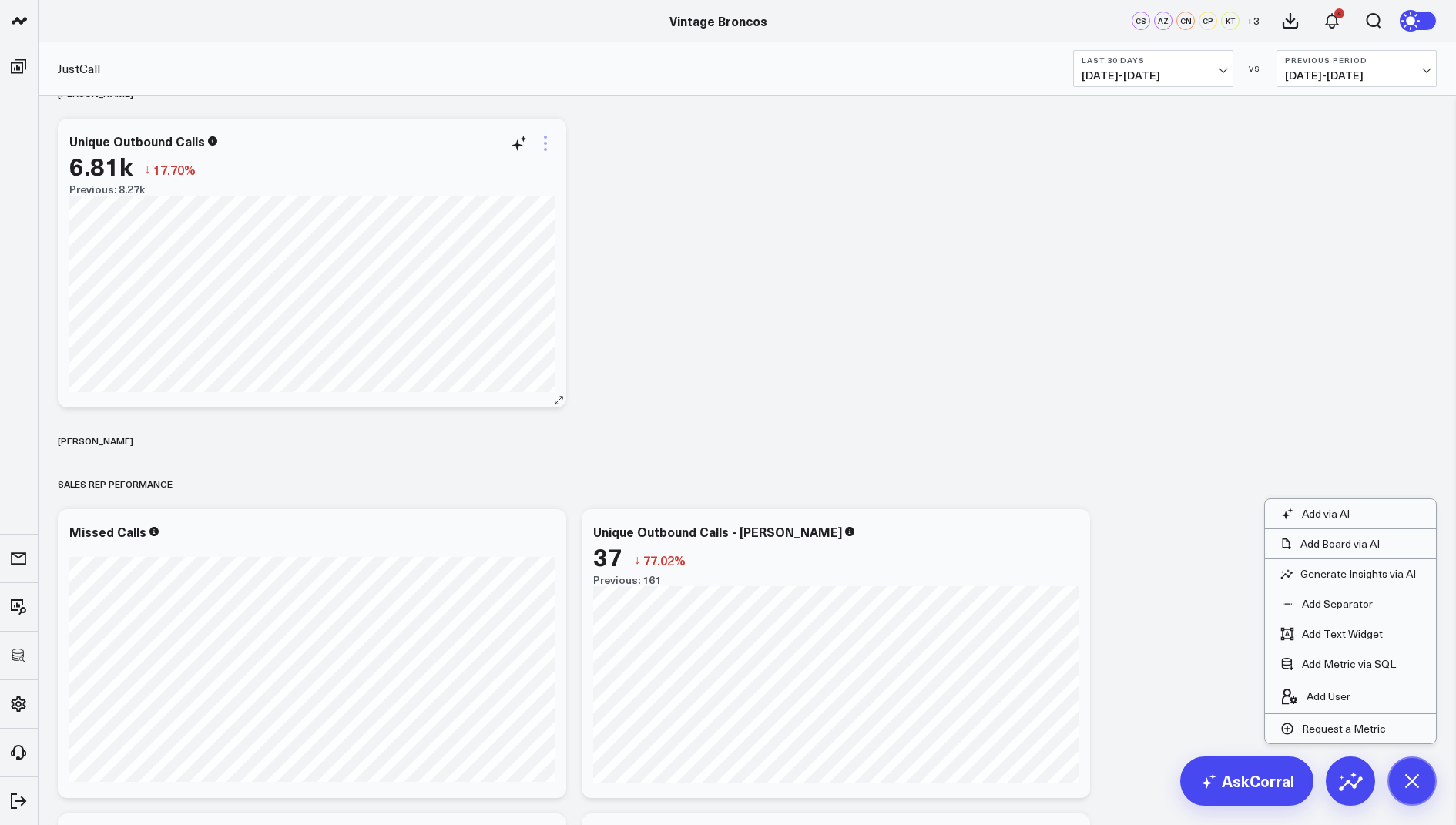
click at [544, 142] on icon at bounding box center [545, 142] width 18 height 18
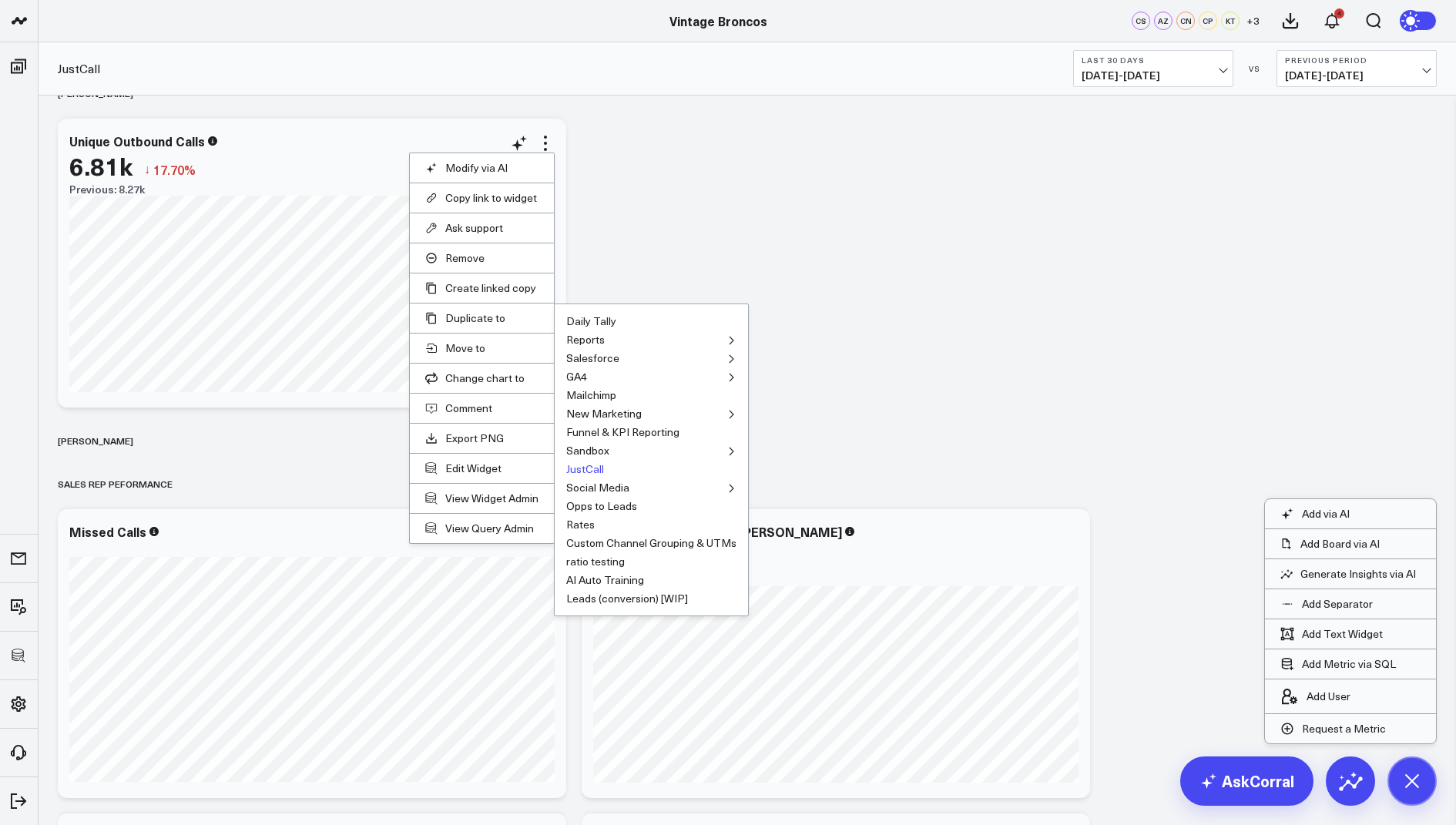
click at [588, 465] on button "JustCall" at bounding box center [585, 469] width 37 height 10
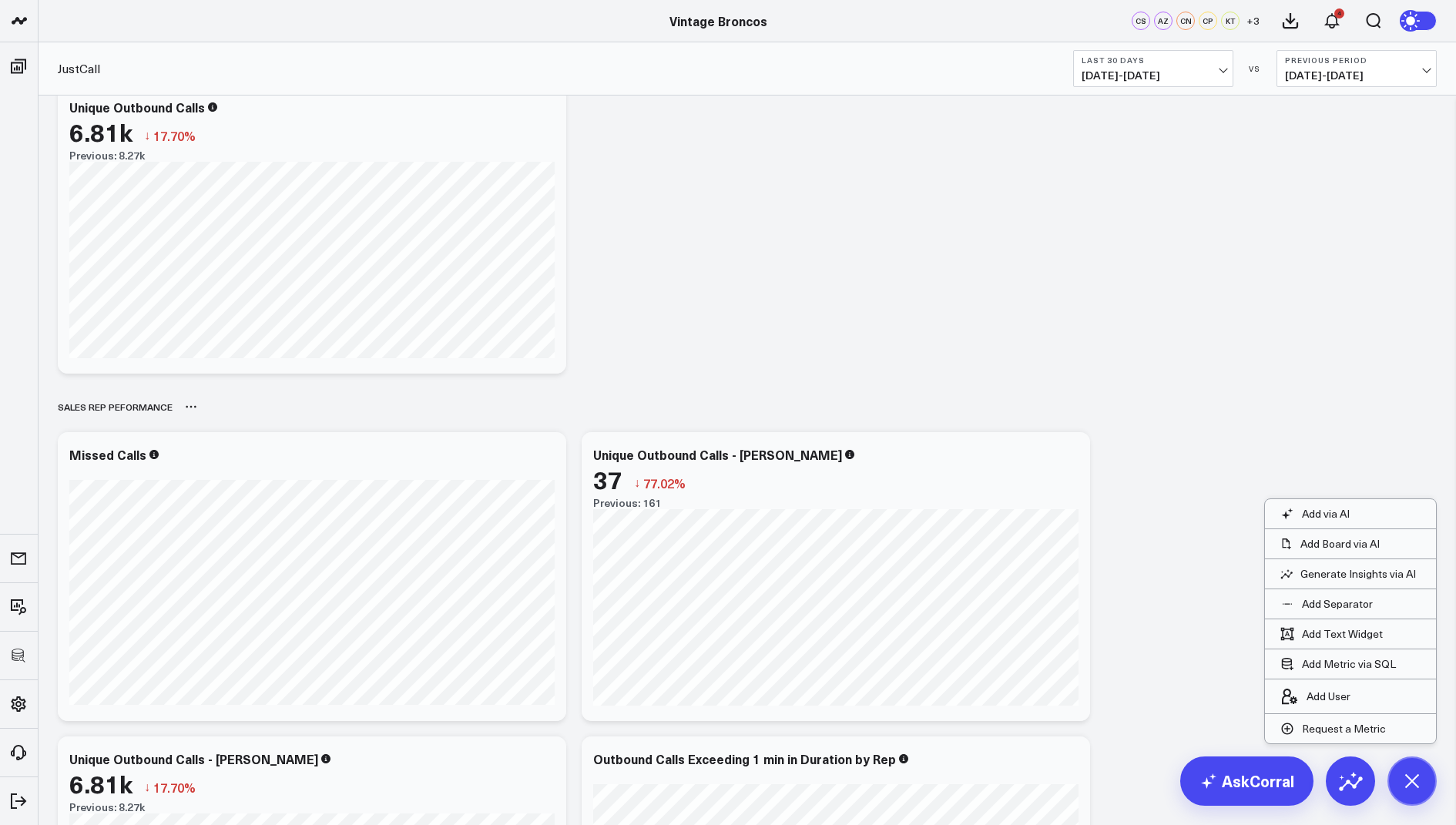
scroll to position [1052, 0]
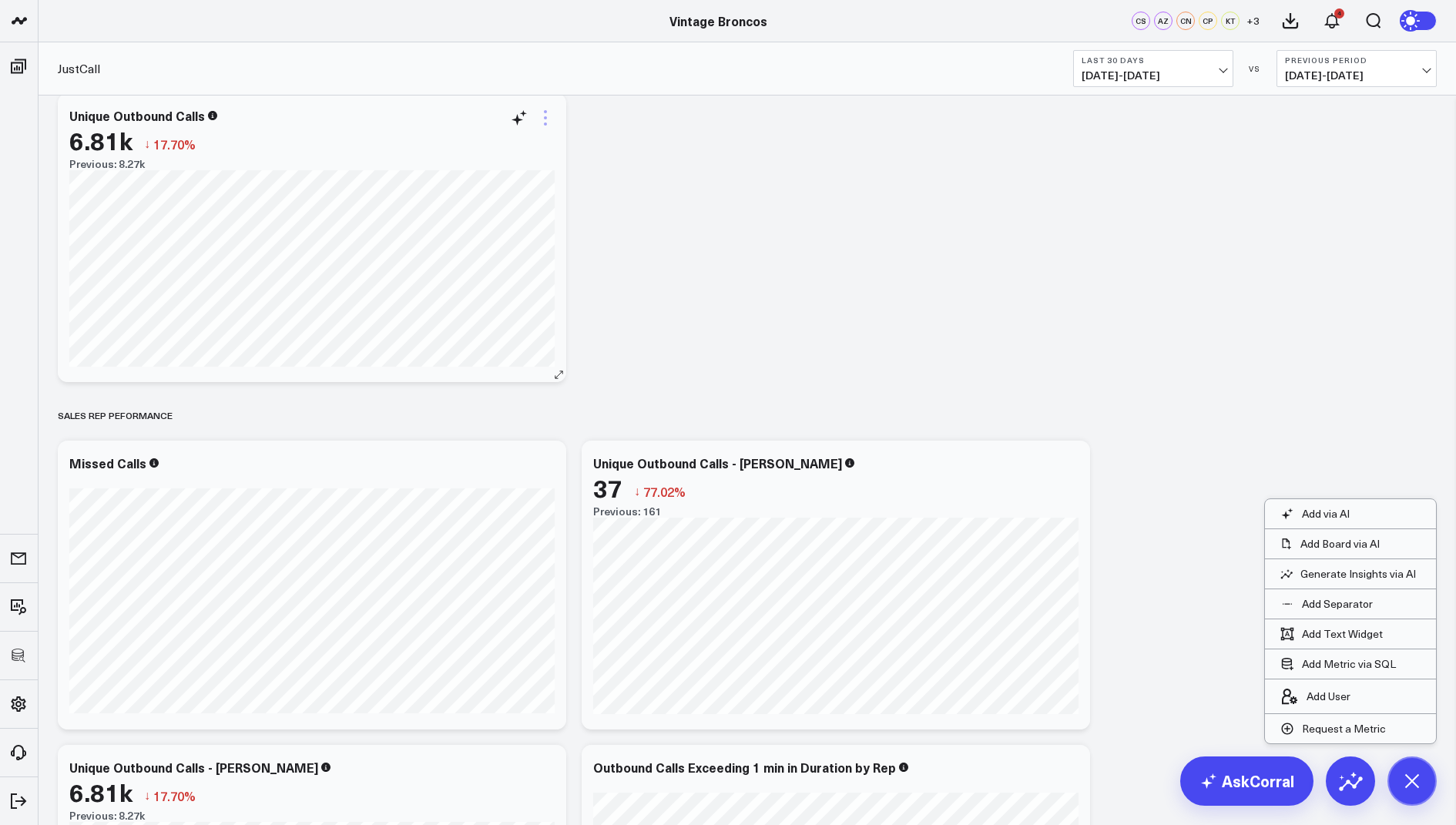
click at [546, 119] on icon at bounding box center [545, 117] width 18 height 18
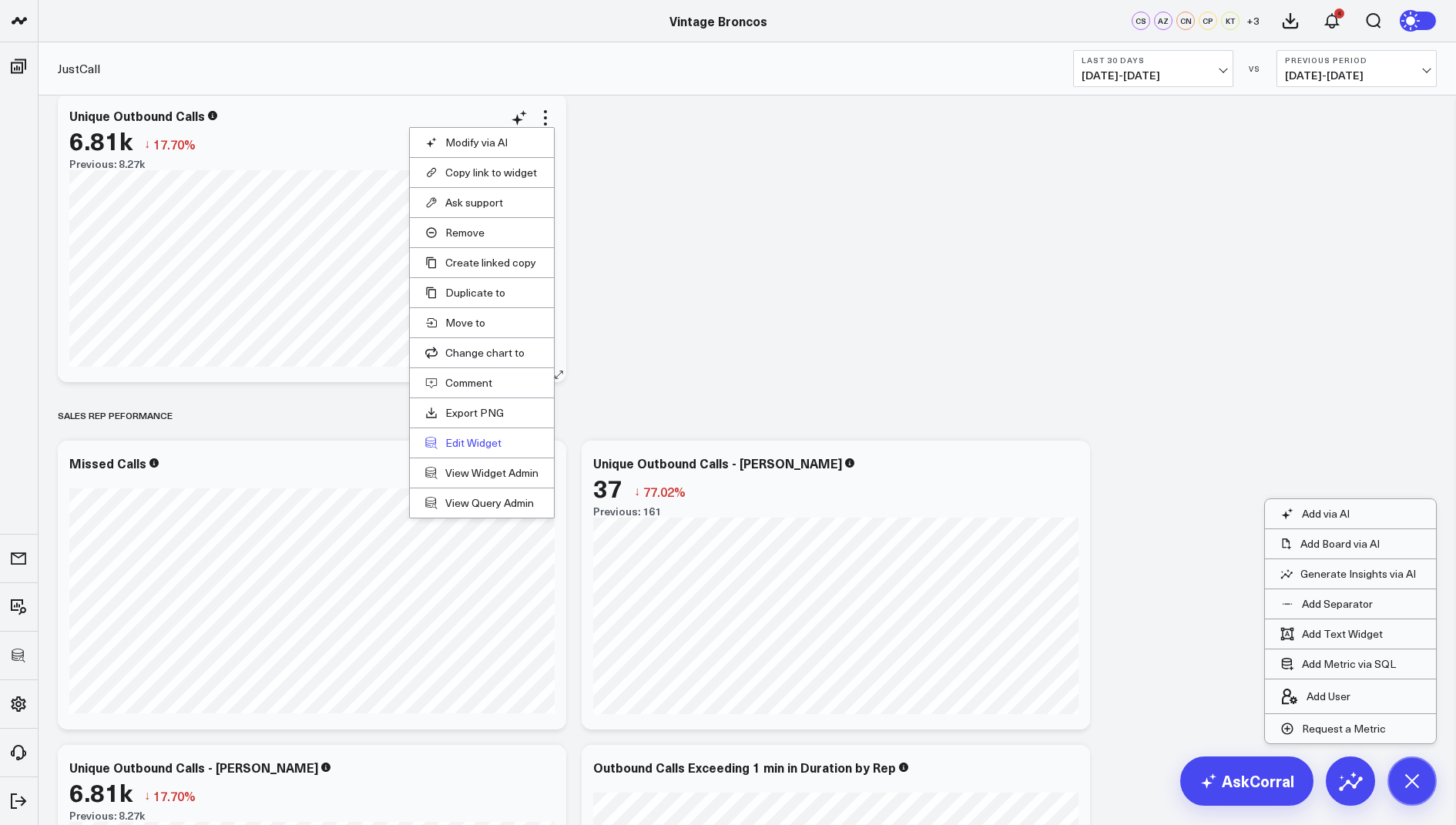
click at [483, 436] on button "Edit Widget" at bounding box center [482, 443] width 113 height 14
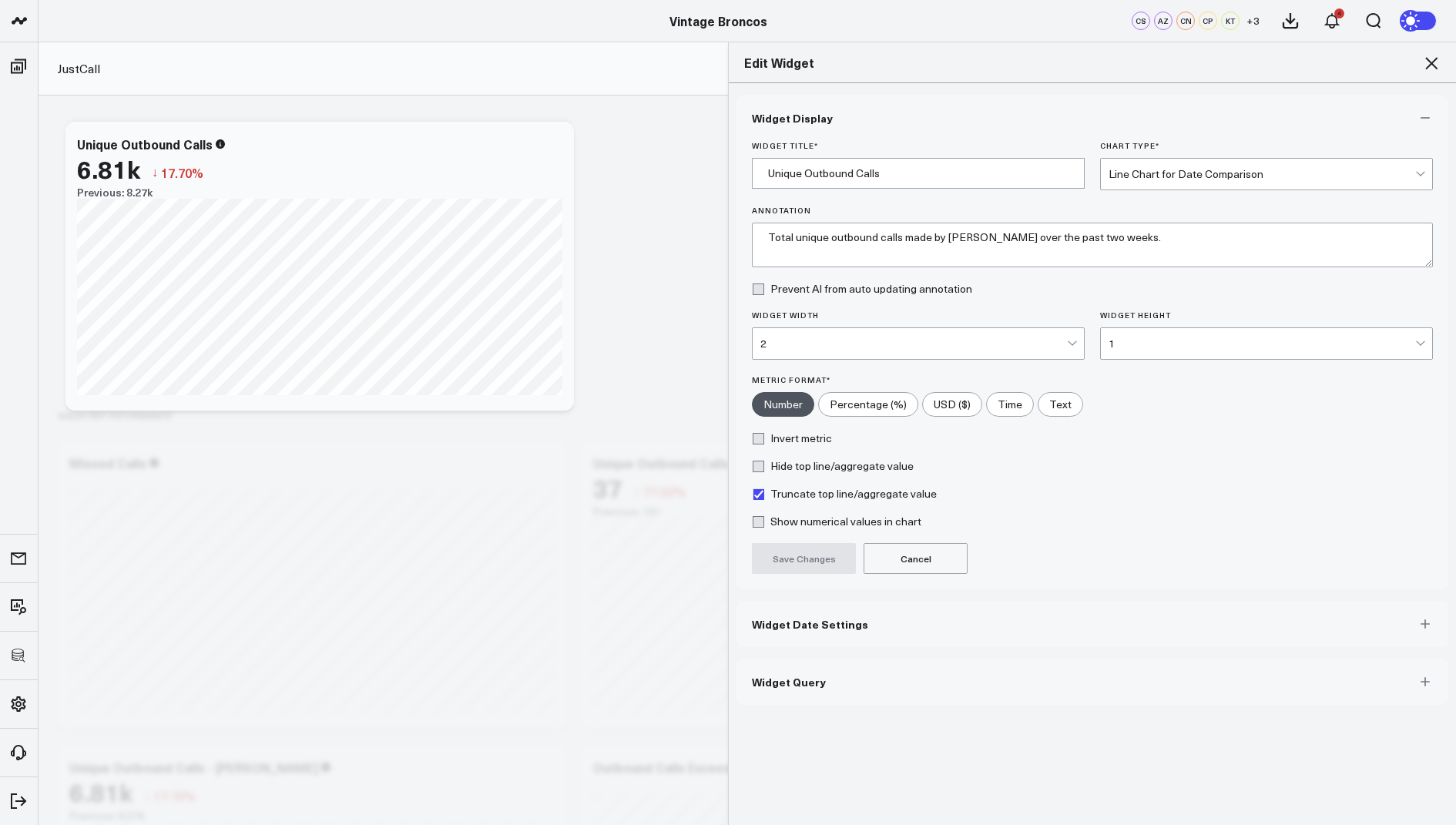
click at [774, 667] on button "Widget Query" at bounding box center [1092, 681] width 711 height 46
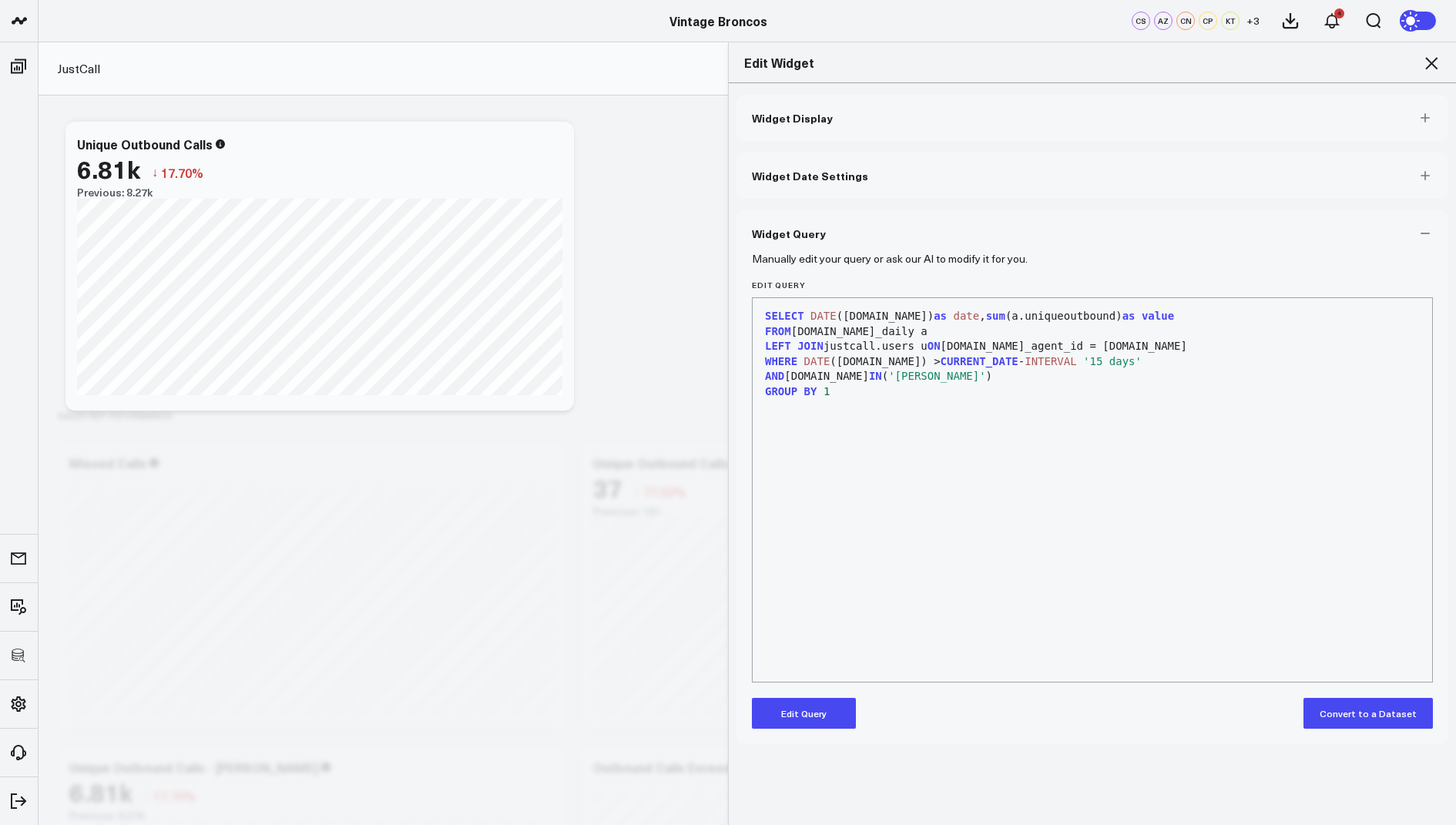
click at [784, 719] on button "Edit Query" at bounding box center [804, 712] width 104 height 30
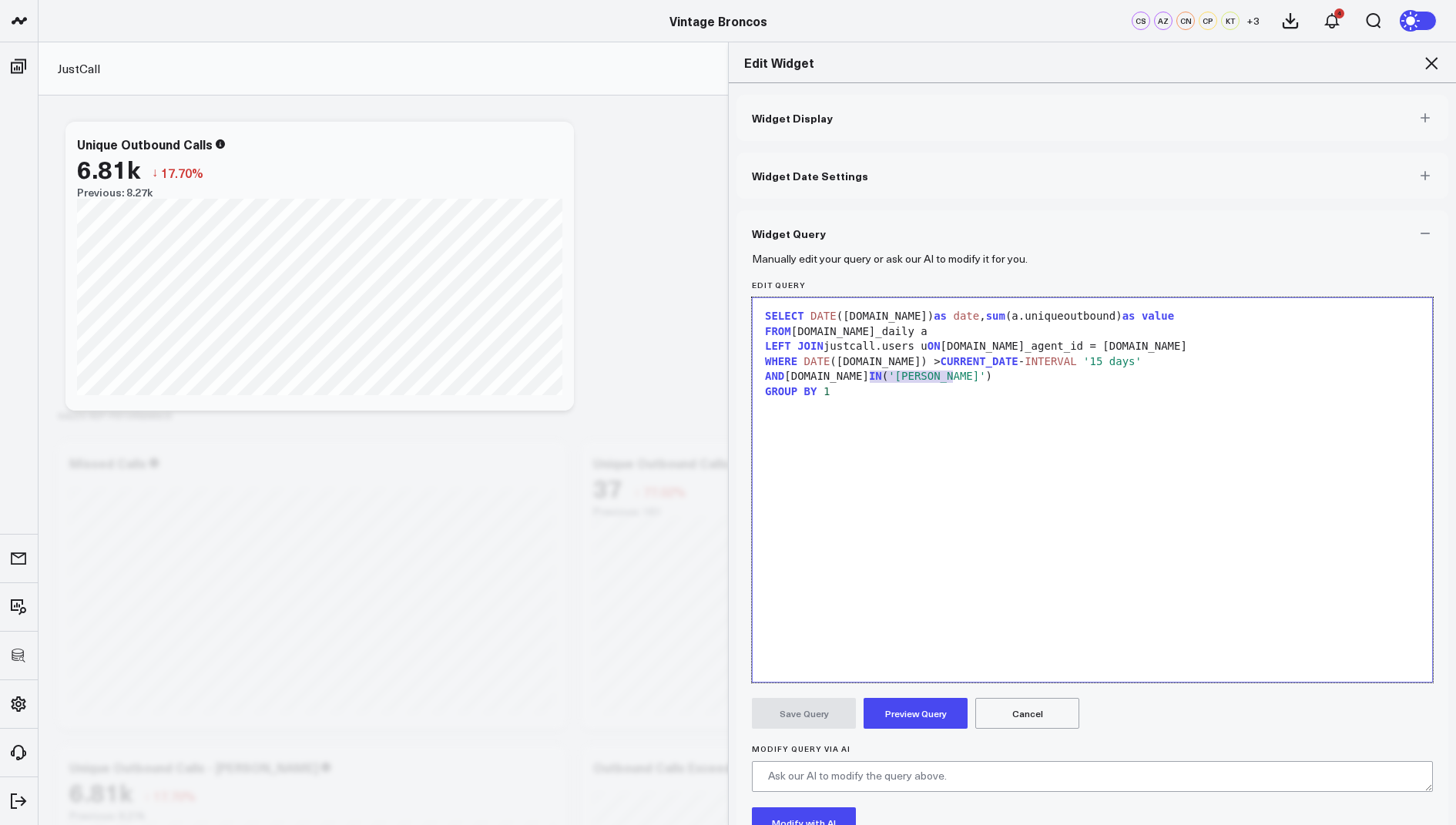
drag, startPoint x: 955, startPoint y: 379, endPoint x: 867, endPoint y: 380, distance: 88.0
click at [889, 380] on span "'Rachel Hanley'" at bounding box center [937, 376] width 97 height 12
click at [892, 711] on button "Preview Query" at bounding box center [916, 712] width 104 height 30
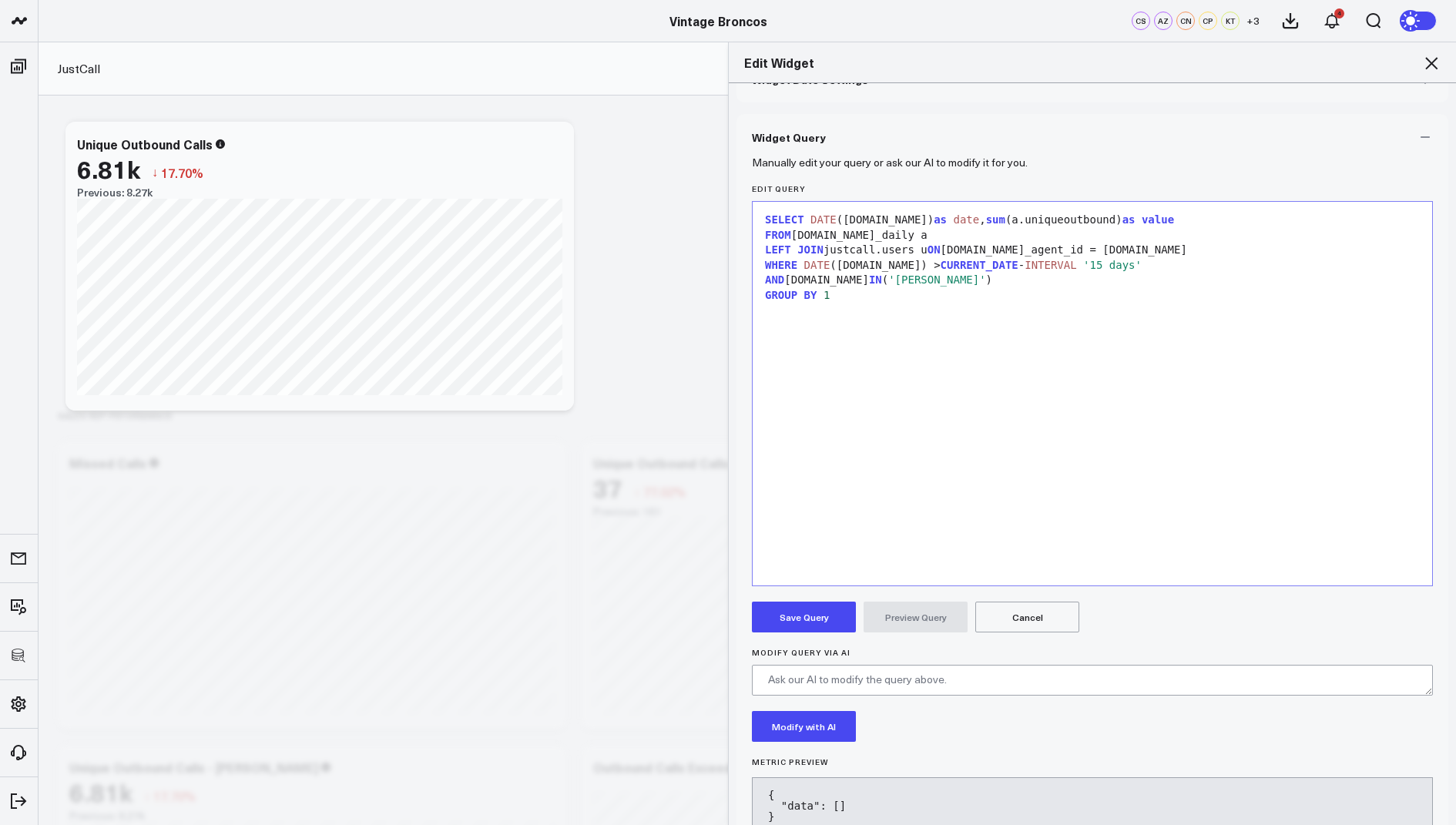
scroll to position [140, 0]
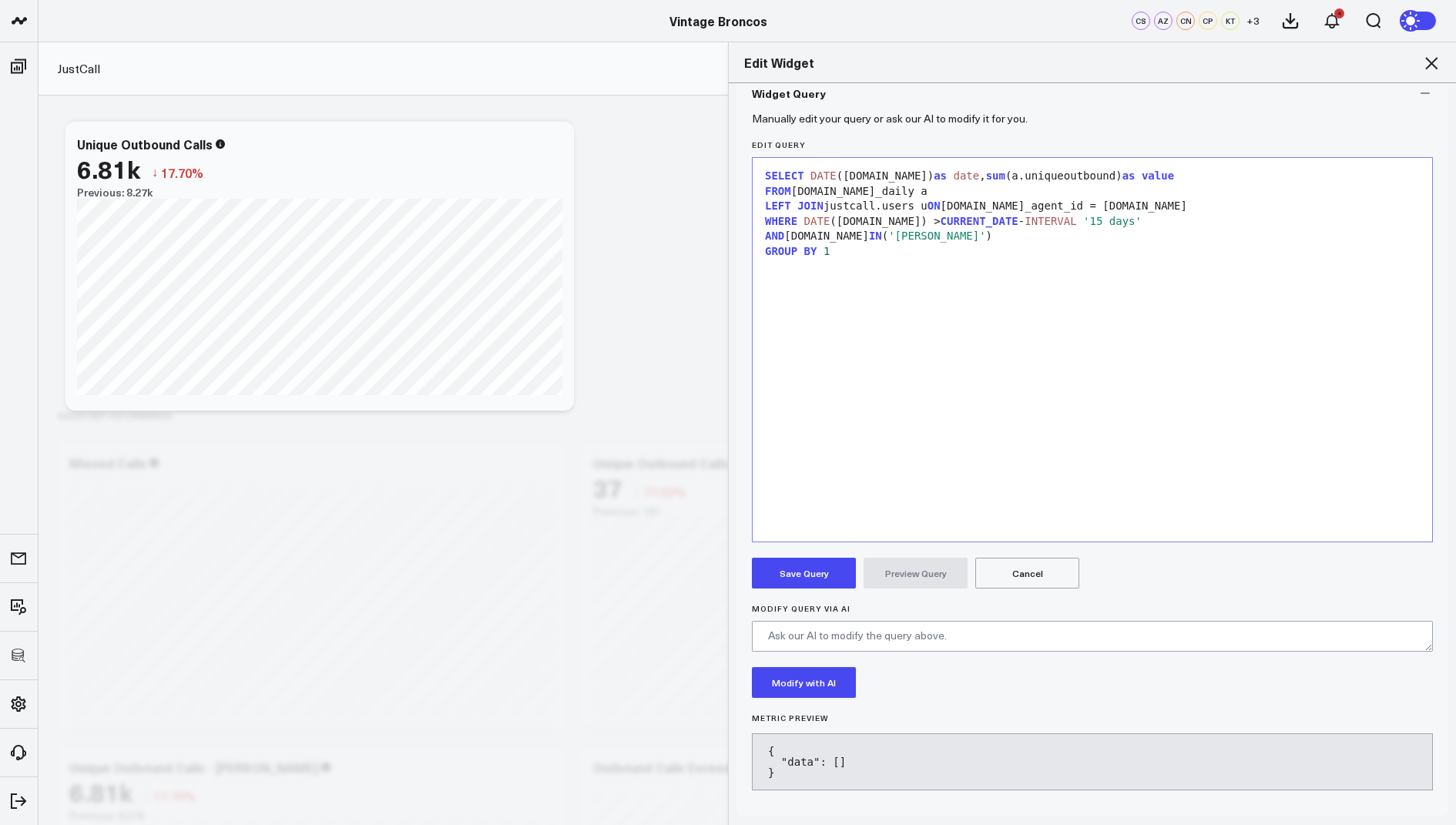
click at [807, 561] on button "Save Query" at bounding box center [804, 572] width 104 height 30
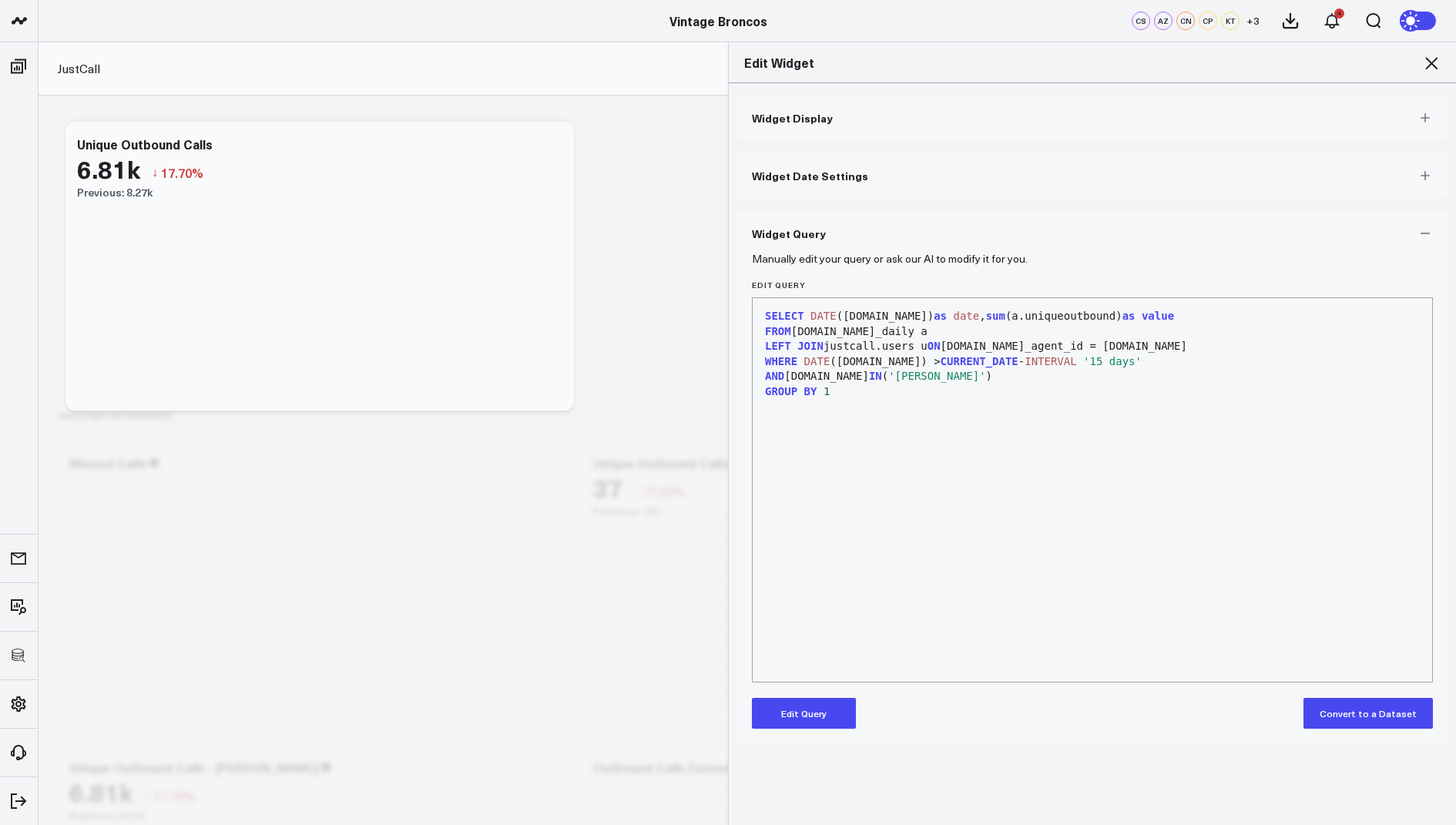
scroll to position [0, 0]
click at [1431, 65] on icon at bounding box center [1431, 63] width 18 height 18
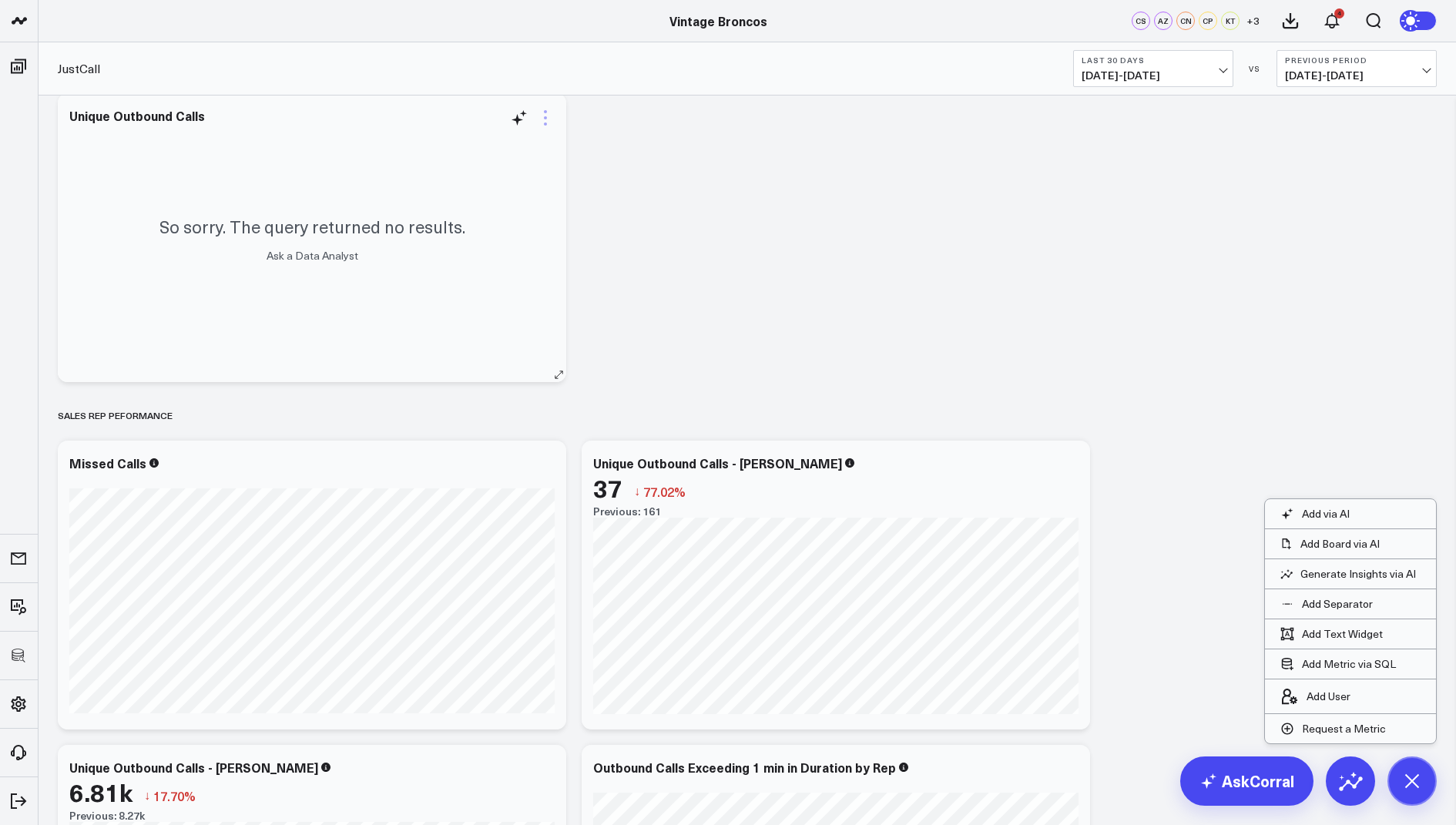
click at [543, 119] on icon at bounding box center [545, 117] width 18 height 18
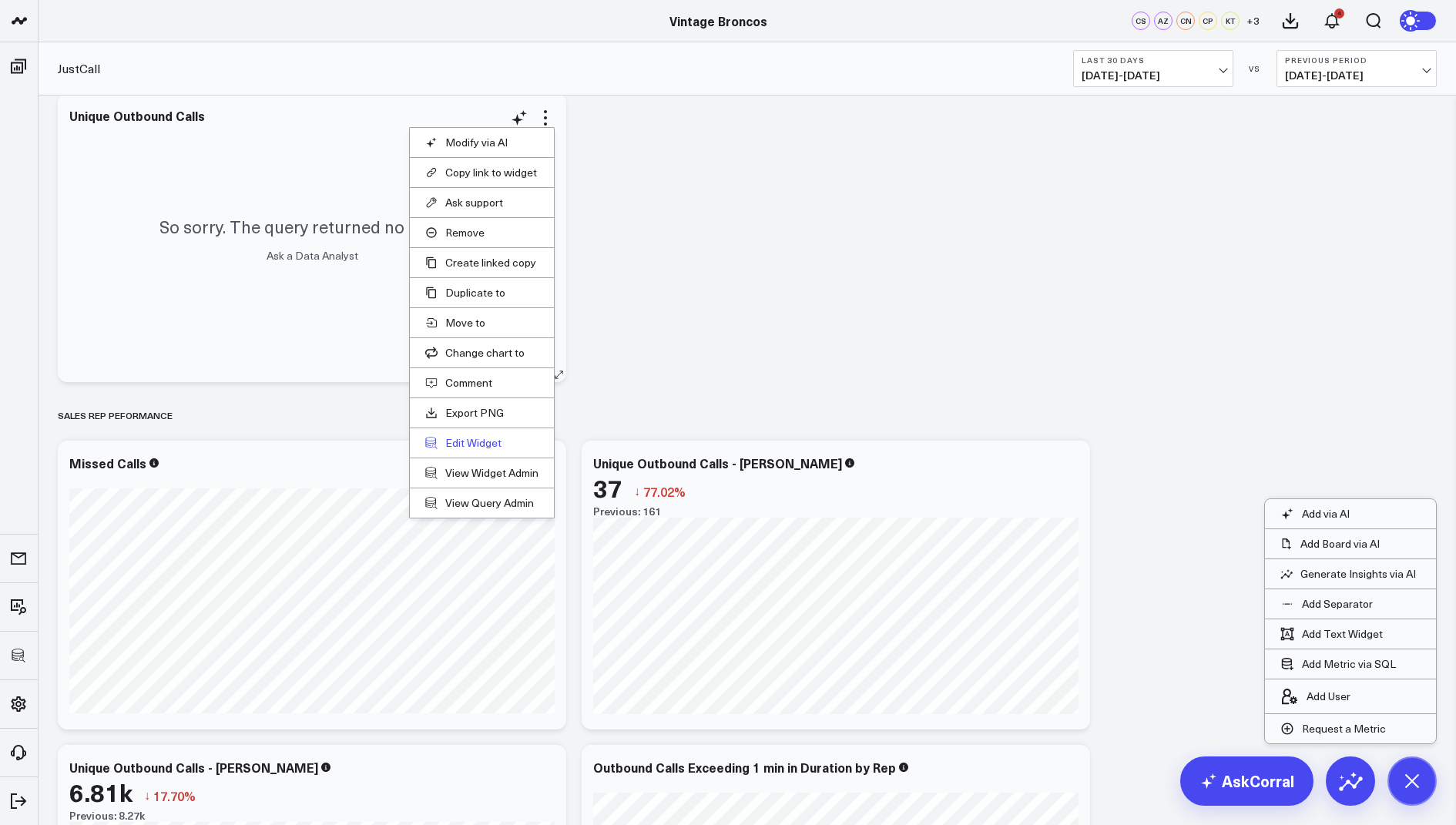
click at [471, 439] on button "Edit Widget" at bounding box center [482, 443] width 113 height 14
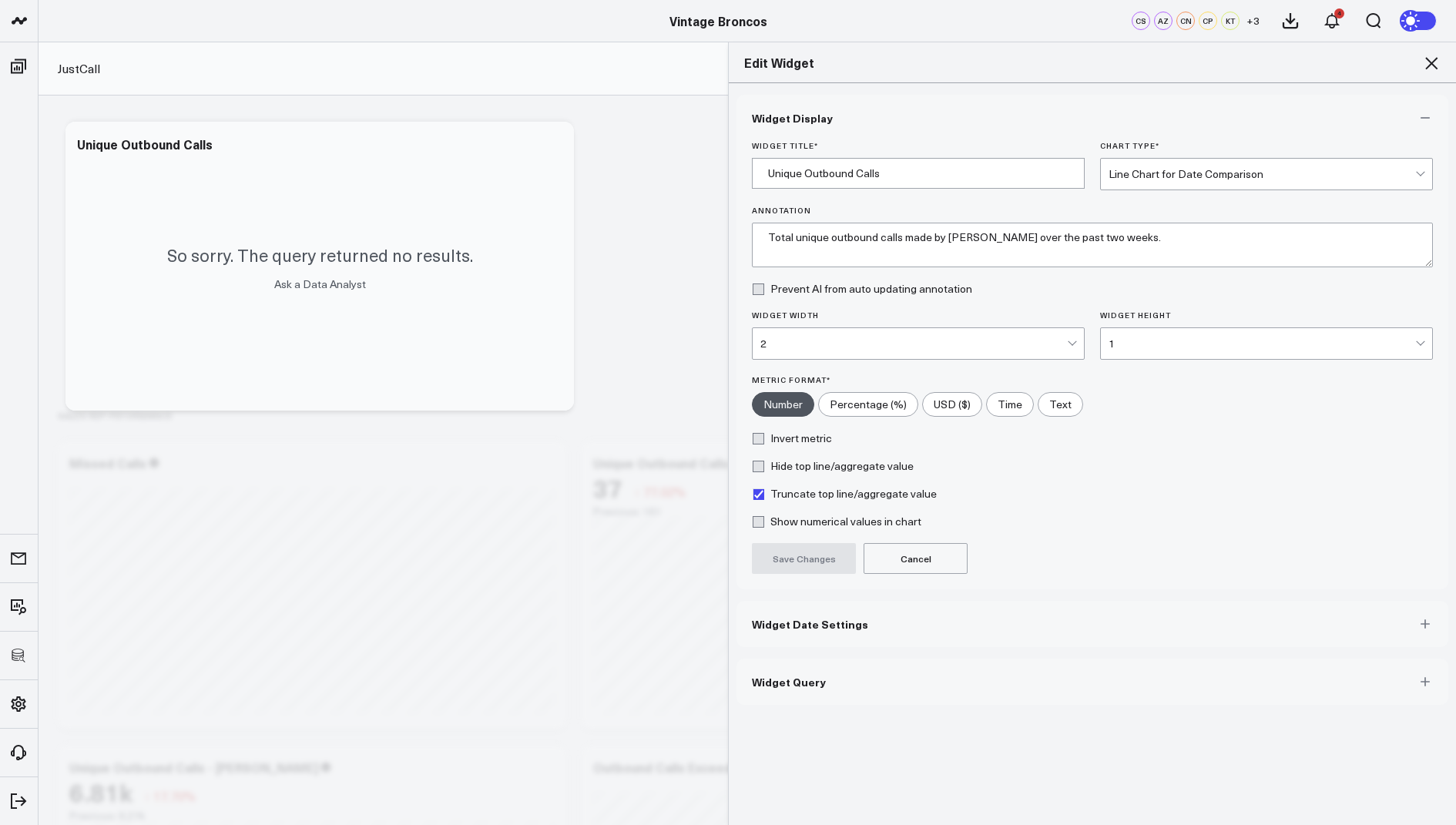
click at [775, 680] on span "Widget Query" at bounding box center [789, 682] width 74 height 12
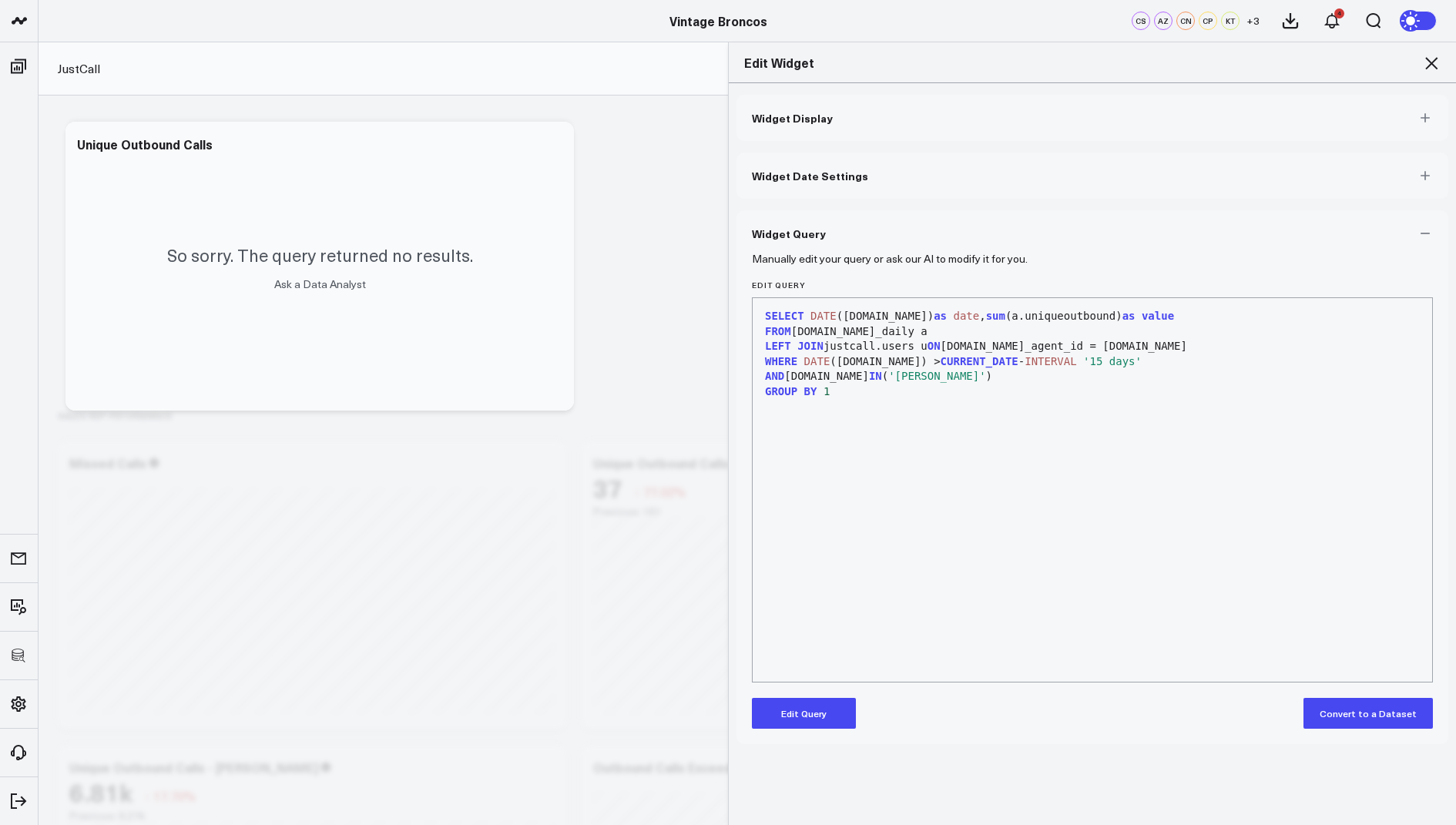
click at [799, 718] on button "Edit Query" at bounding box center [804, 712] width 104 height 30
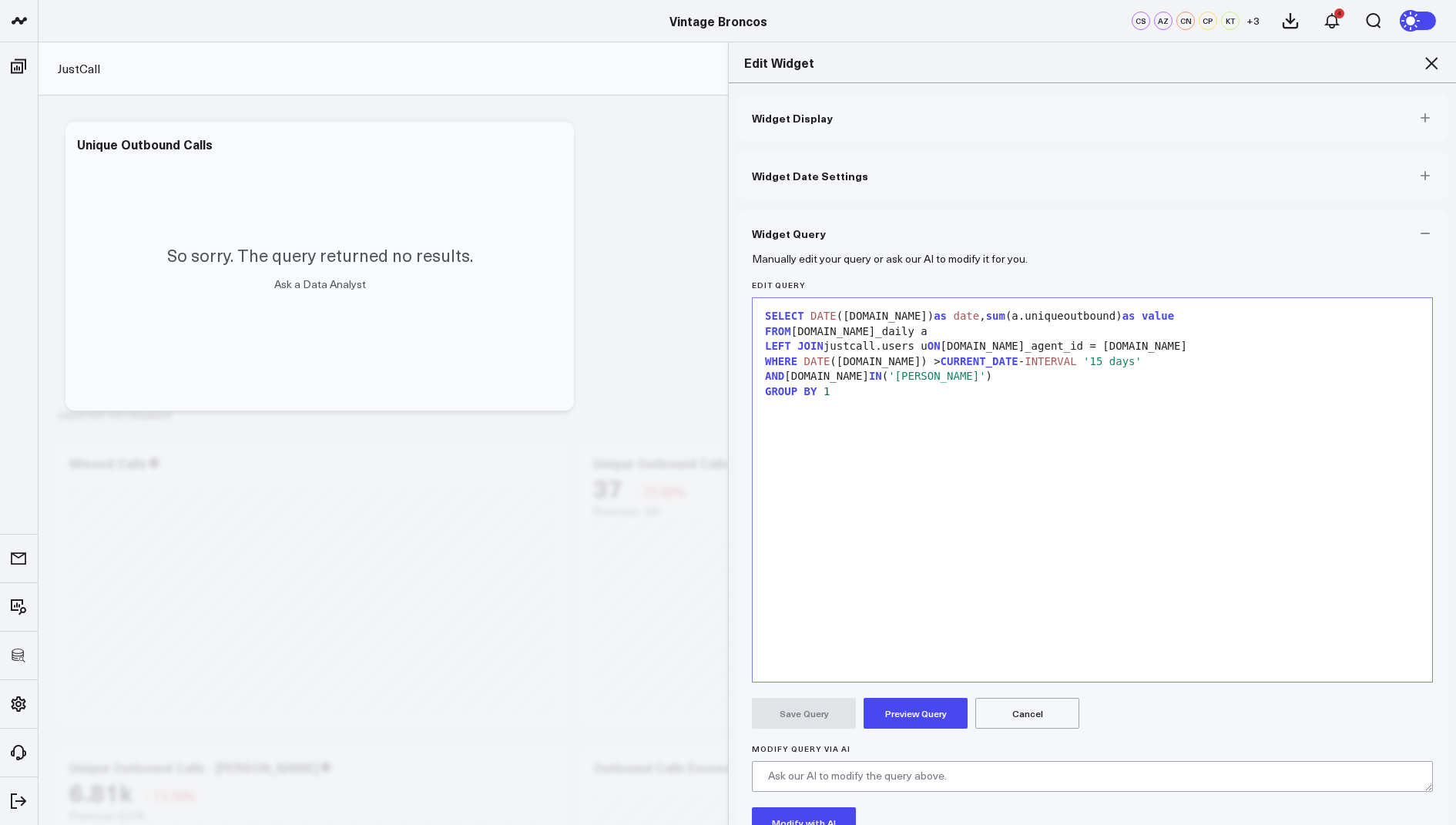
click at [965, 380] on span "'Sabastian Hayley'" at bounding box center [937, 376] width 97 height 12
click at [964, 379] on span "'Sabastian Haney'" at bounding box center [937, 376] width 97 height 12
click at [912, 701] on button "Preview Query" at bounding box center [916, 712] width 104 height 30
click at [814, 700] on button "Save Query" at bounding box center [804, 712] width 104 height 30
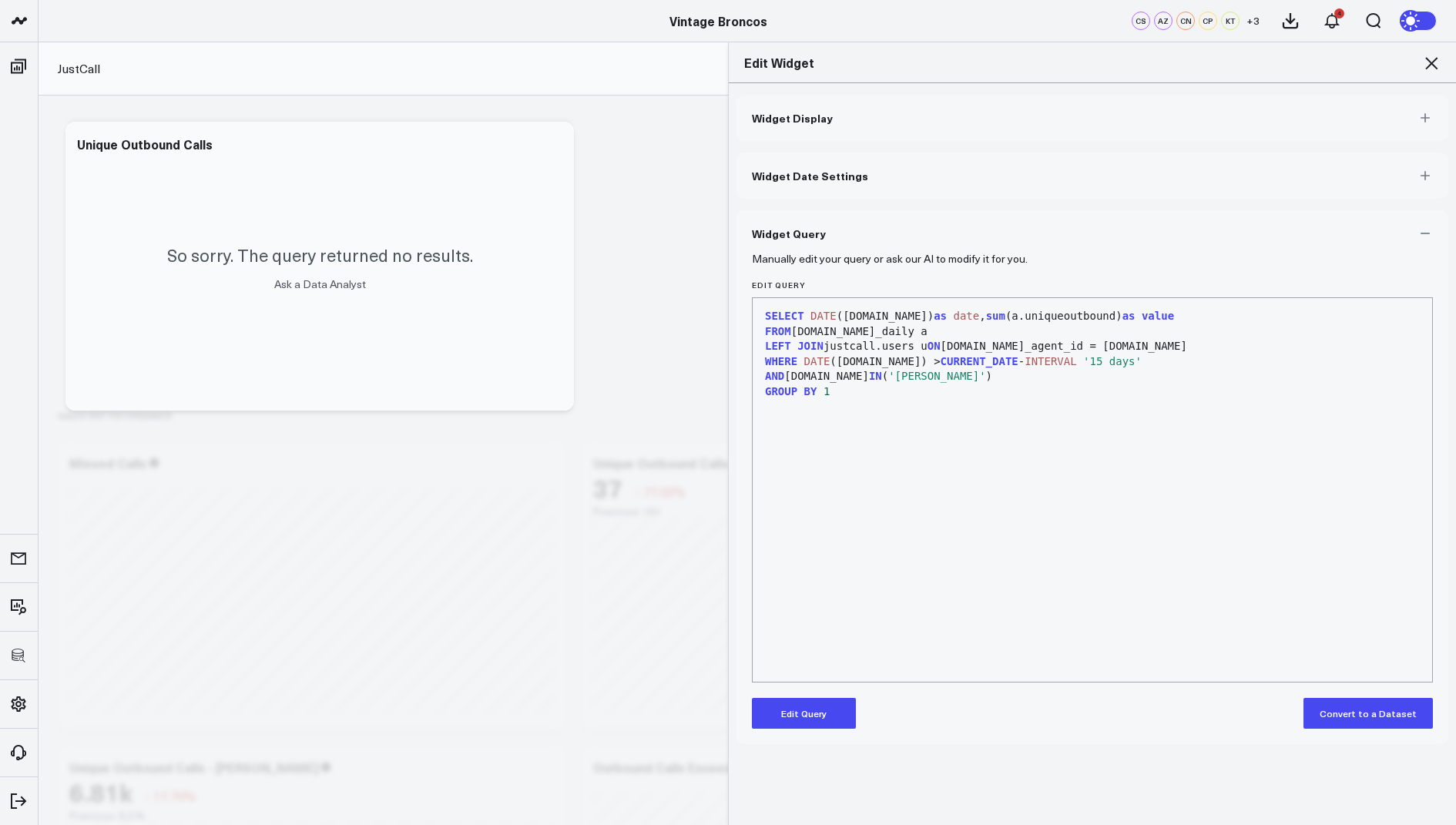
click at [786, 716] on button "Edit Query" at bounding box center [804, 712] width 104 height 30
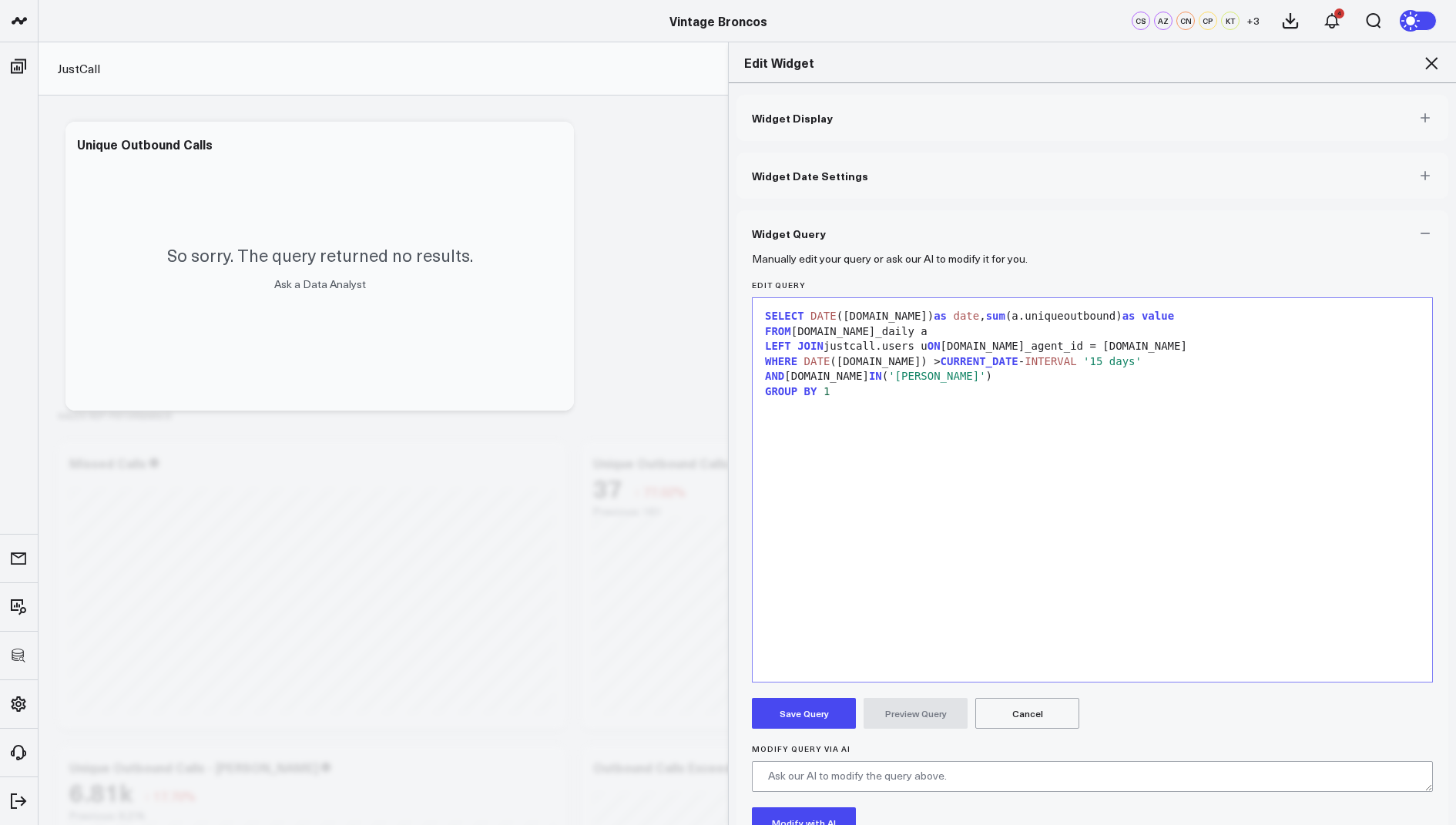
click at [889, 374] on span "'Sabastian Haynes'" at bounding box center [937, 376] width 97 height 12
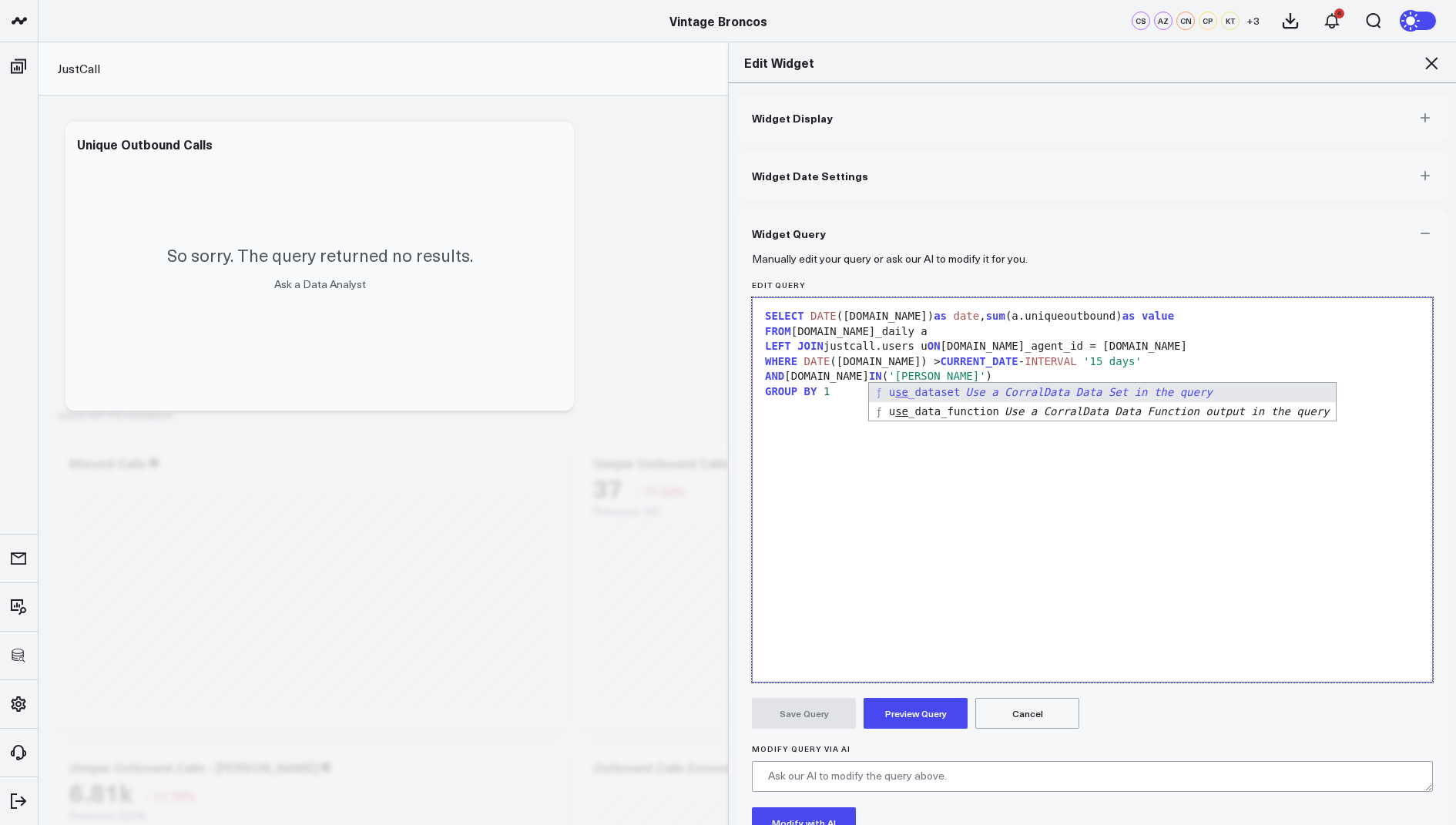
click at [938, 598] on div "SELECT DATE (a.day) as date , sum (a.uniqueoutbound) as value FROM justcall.ana…" at bounding box center [1092, 490] width 664 height 368
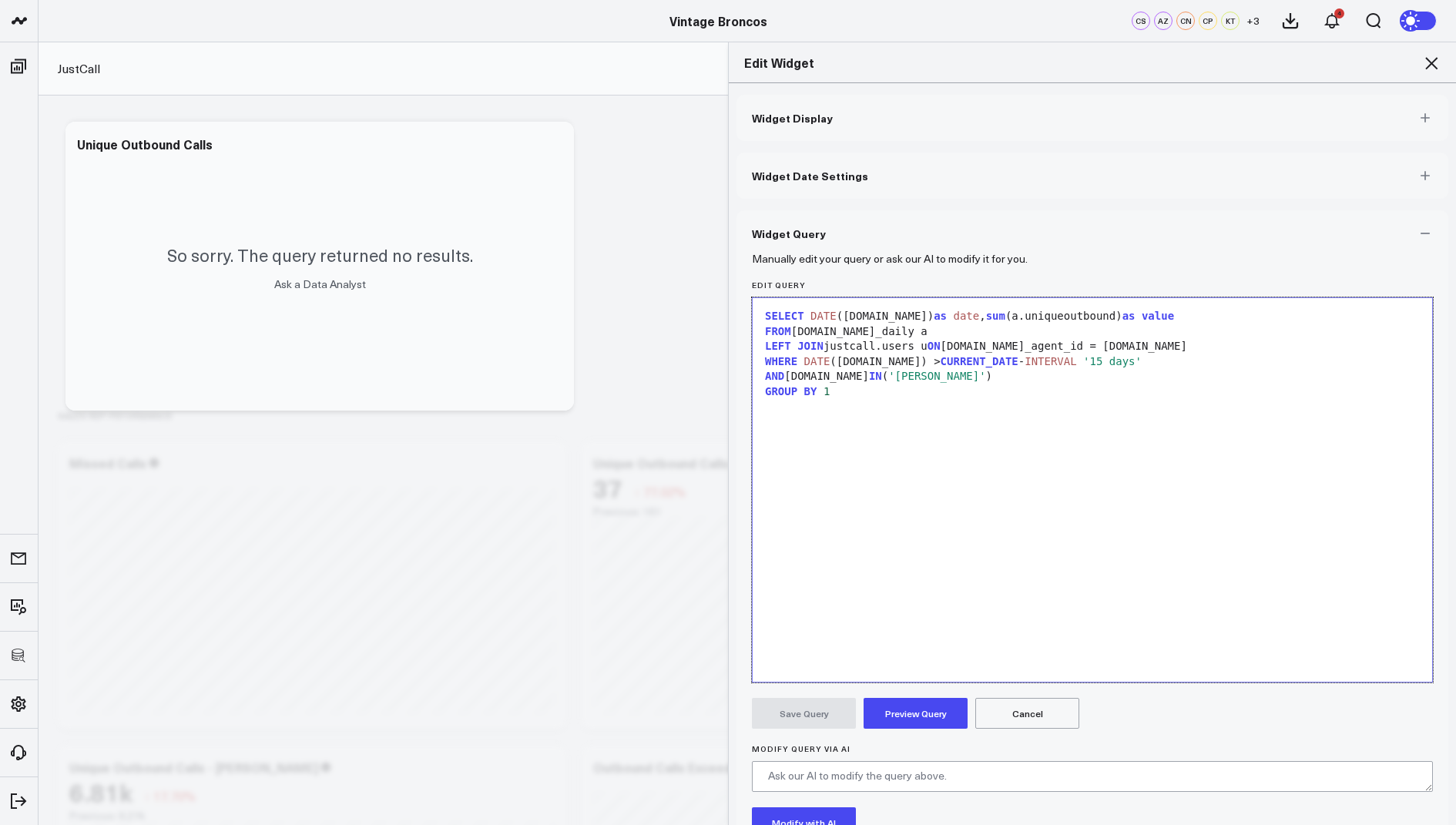
click at [915, 705] on button "Preview Query" at bounding box center [916, 712] width 104 height 30
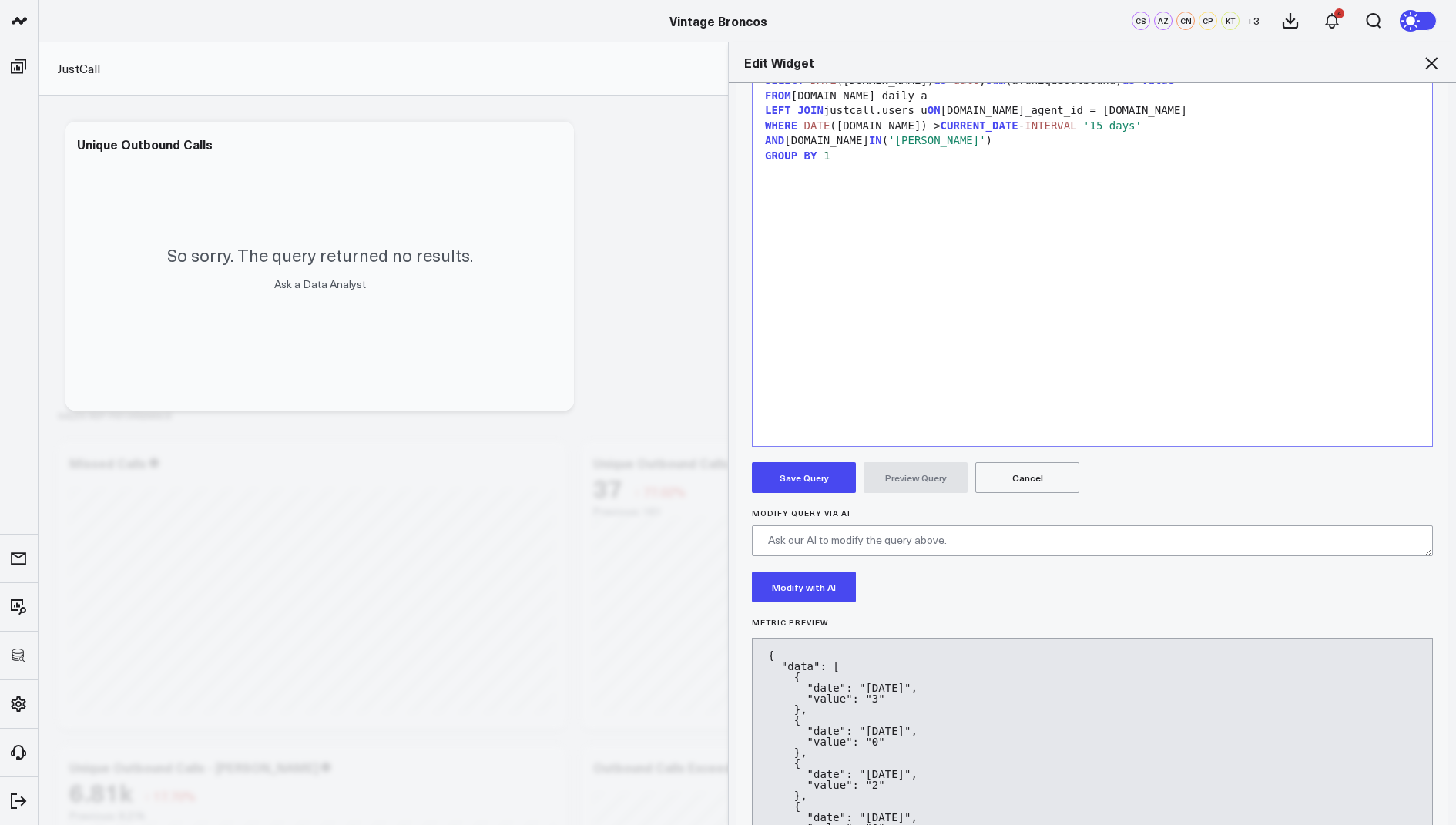
scroll to position [421, 0]
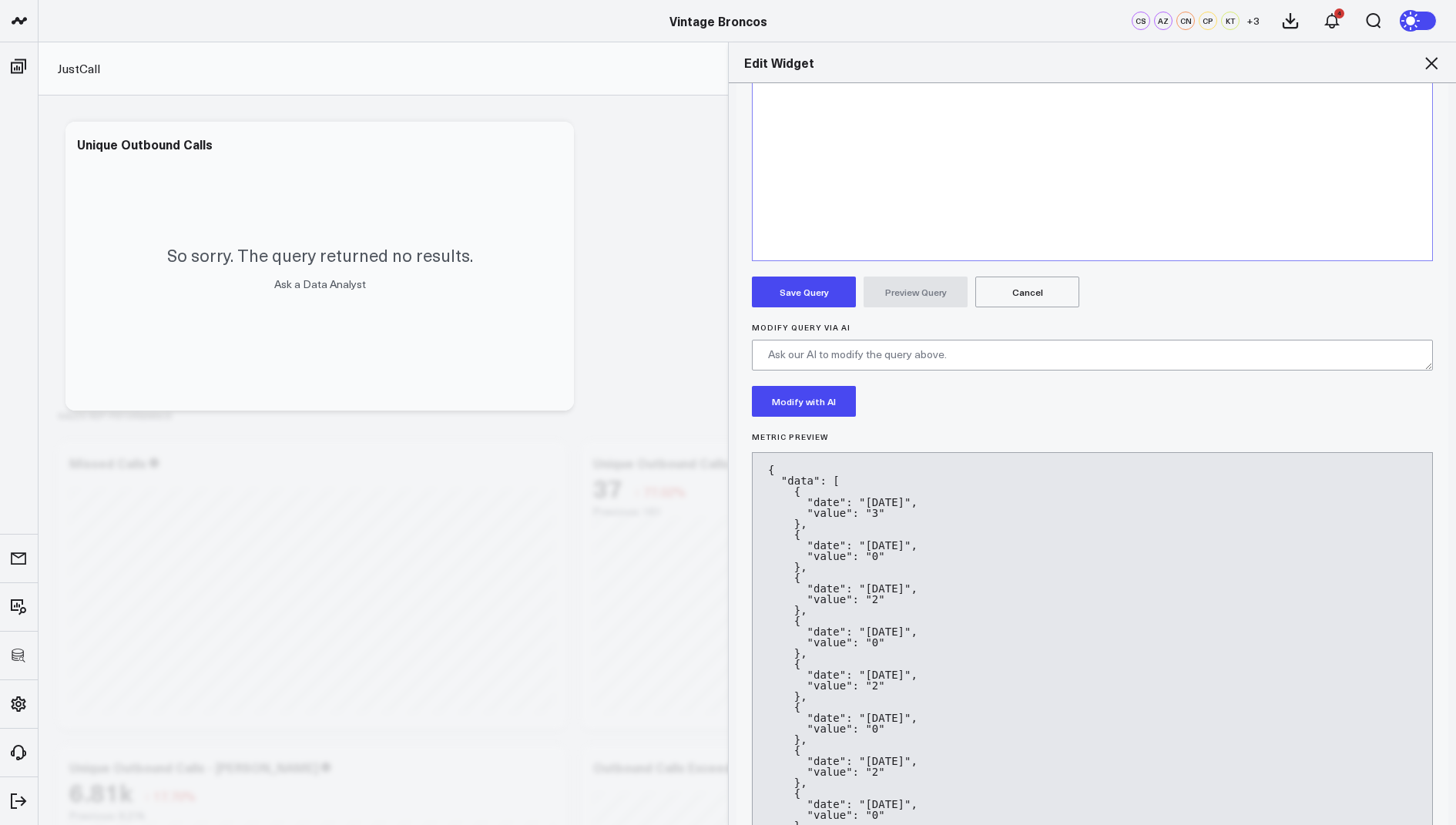
click at [799, 285] on button "Save Query" at bounding box center [804, 291] width 104 height 30
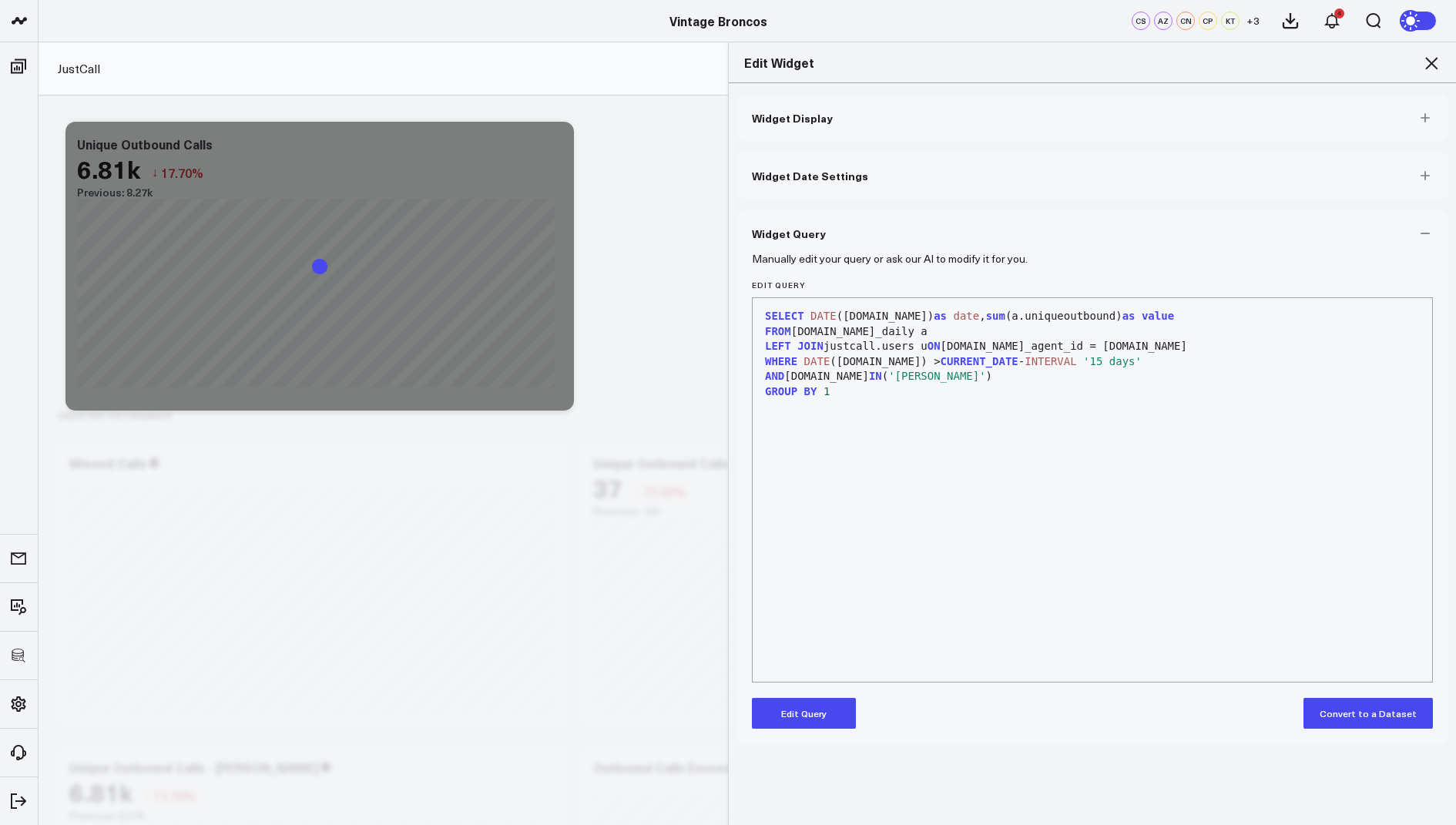
scroll to position [0, 0]
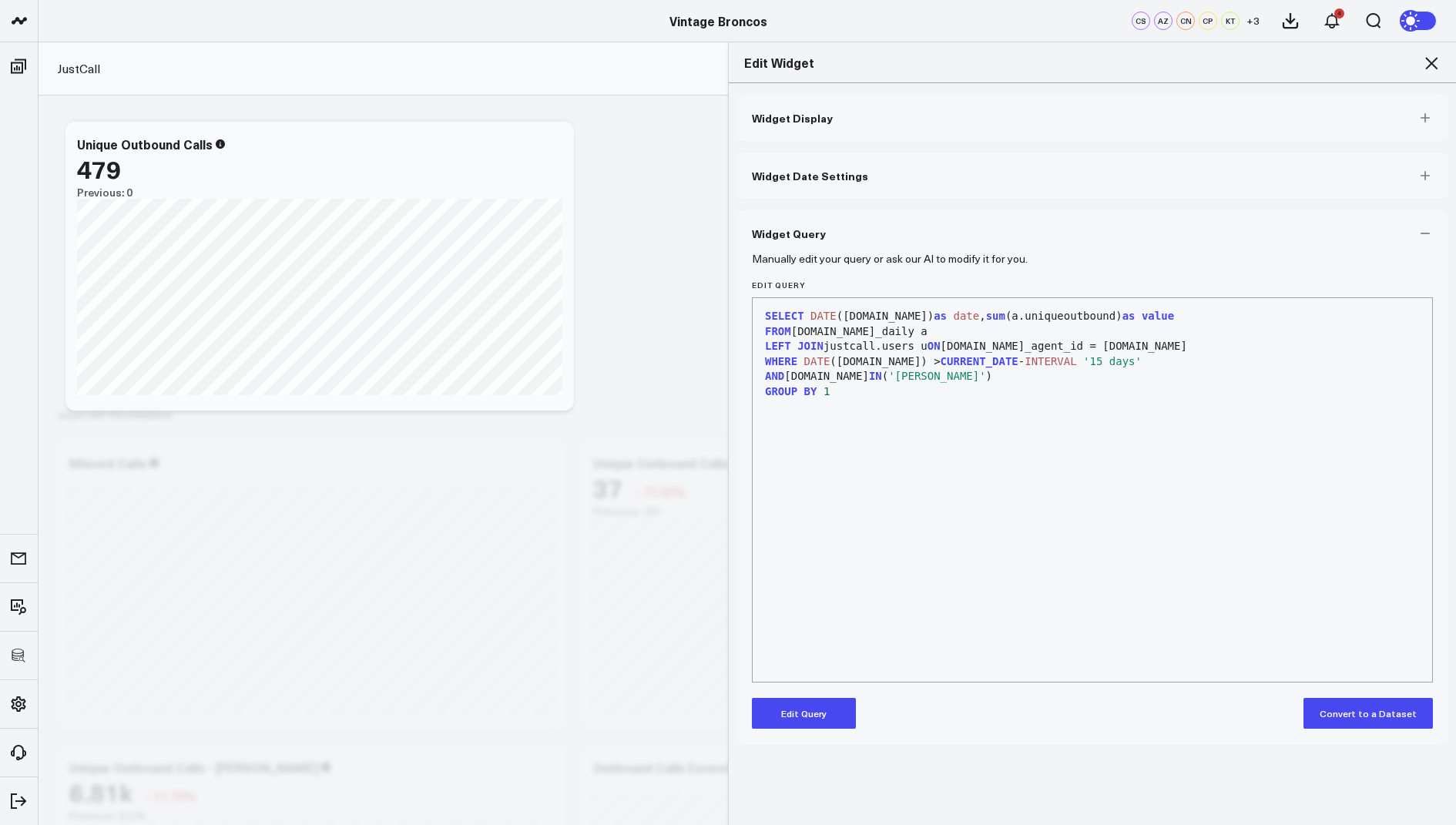
click at [1429, 56] on icon at bounding box center [1431, 63] width 18 height 18
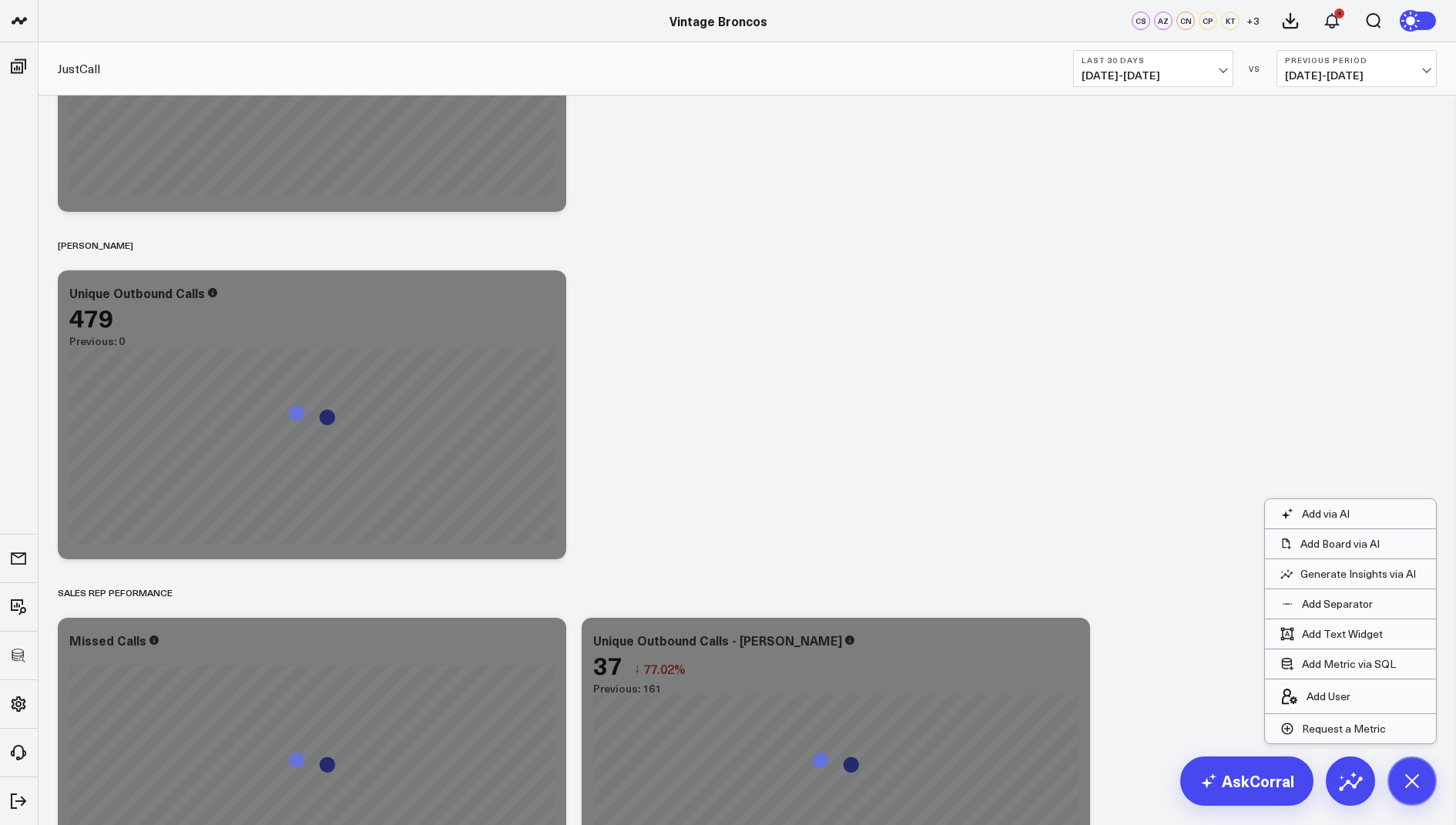
scroll to position [960, 0]
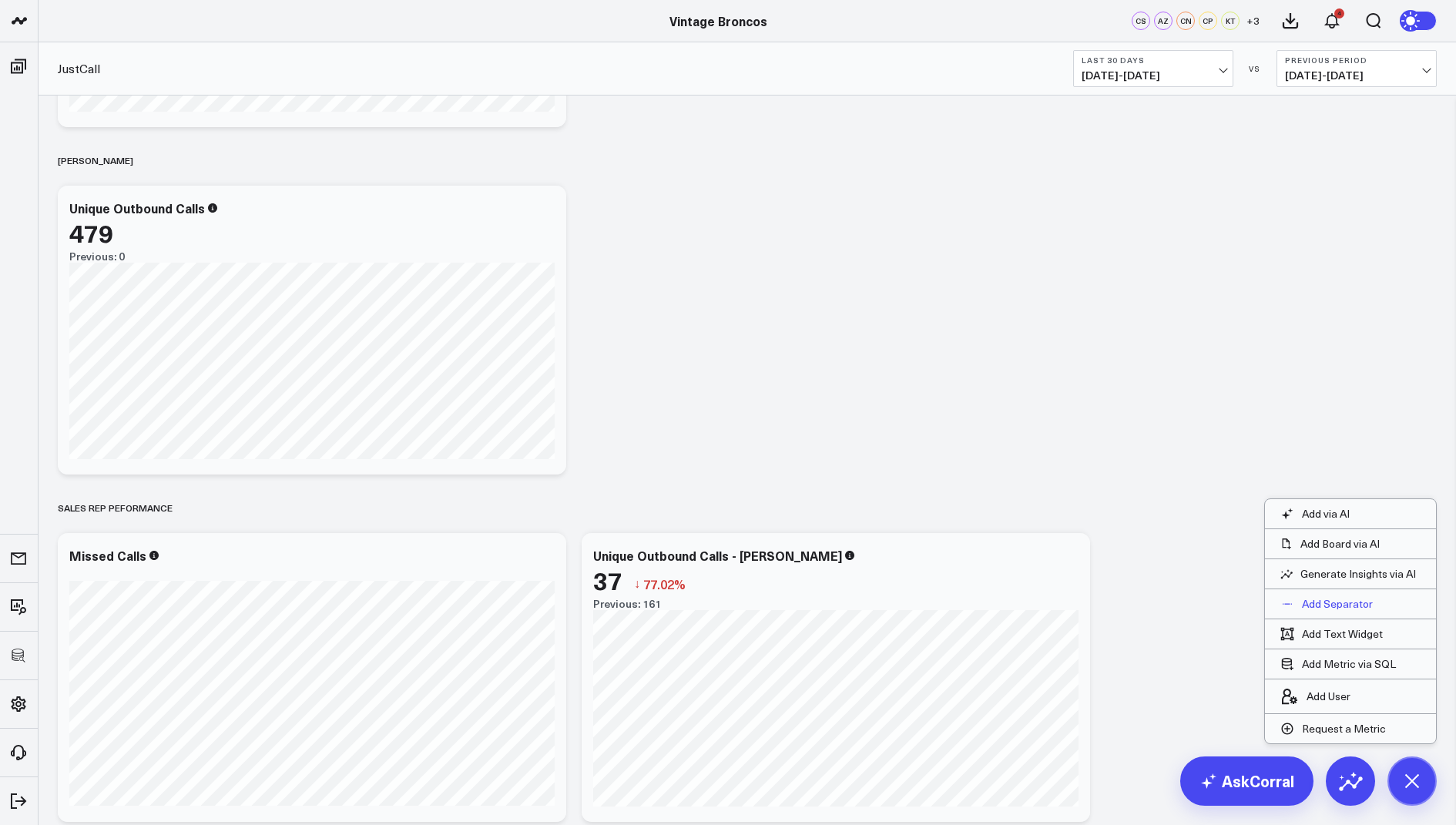
click at [1336, 597] on p "Add Separator" at bounding box center [1338, 604] width 71 height 14
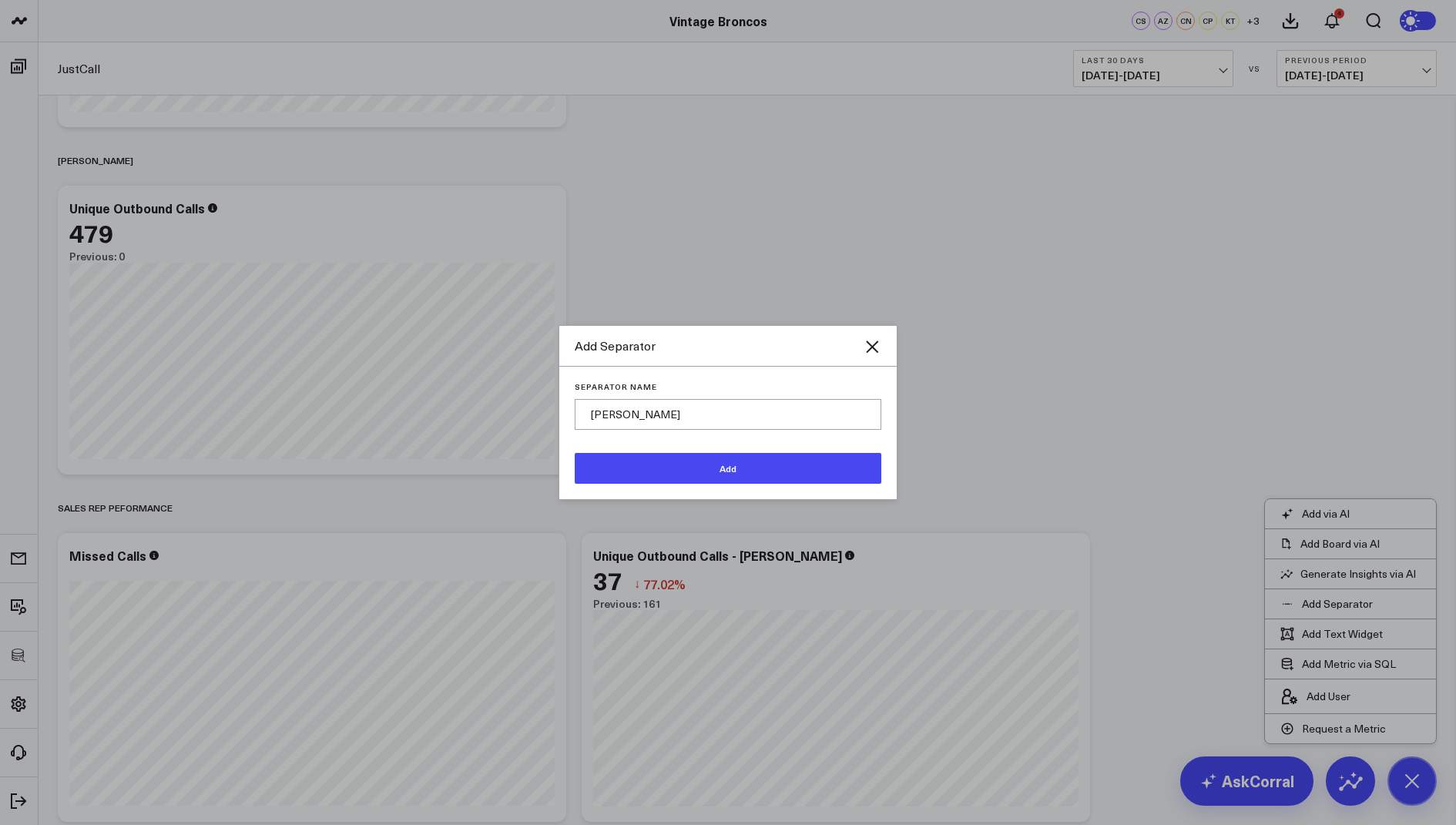
type input "[PERSON_NAME]"
click at [713, 483] on button "Add" at bounding box center [728, 467] width 307 height 30
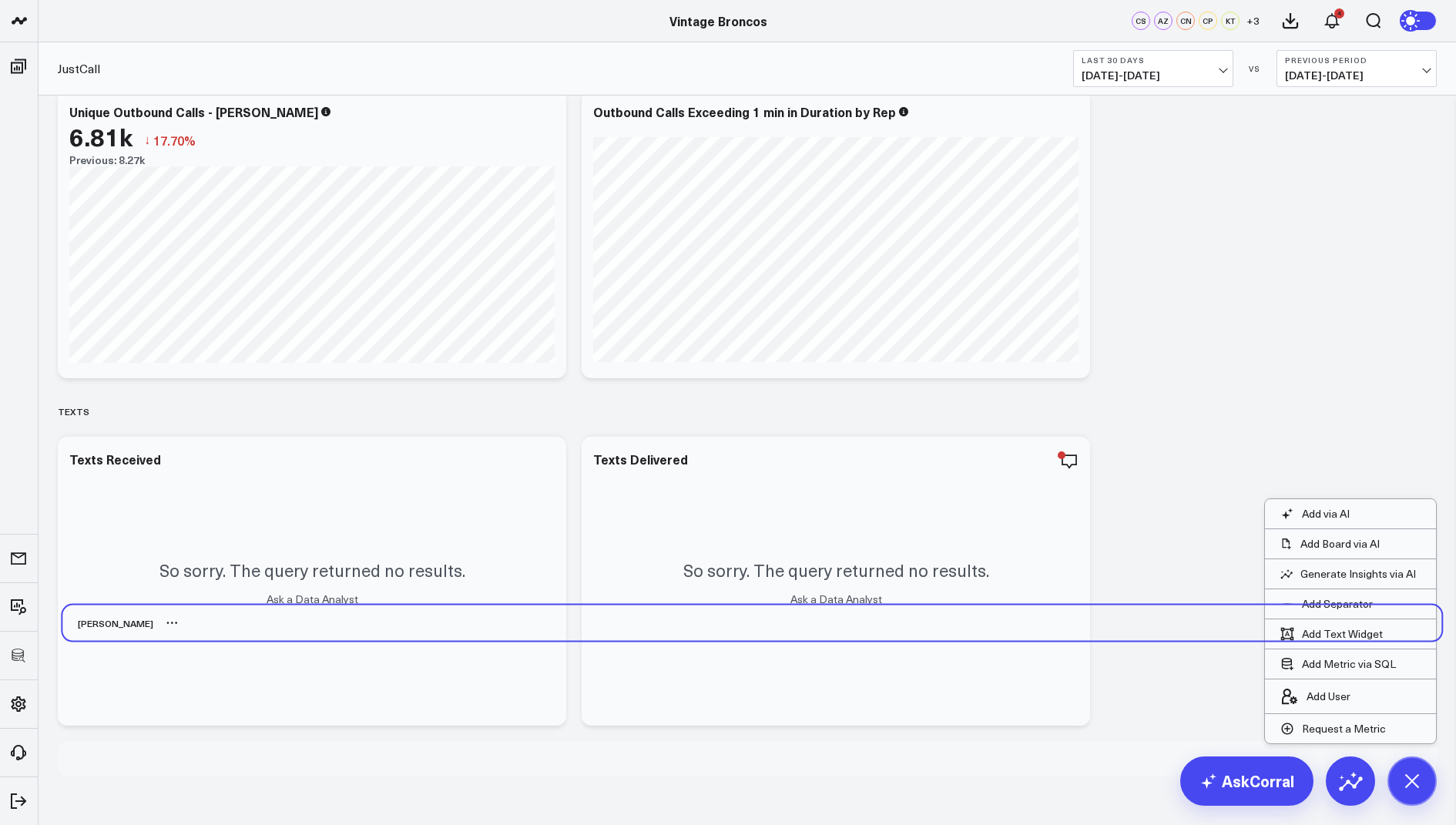
scroll to position [1713, 0]
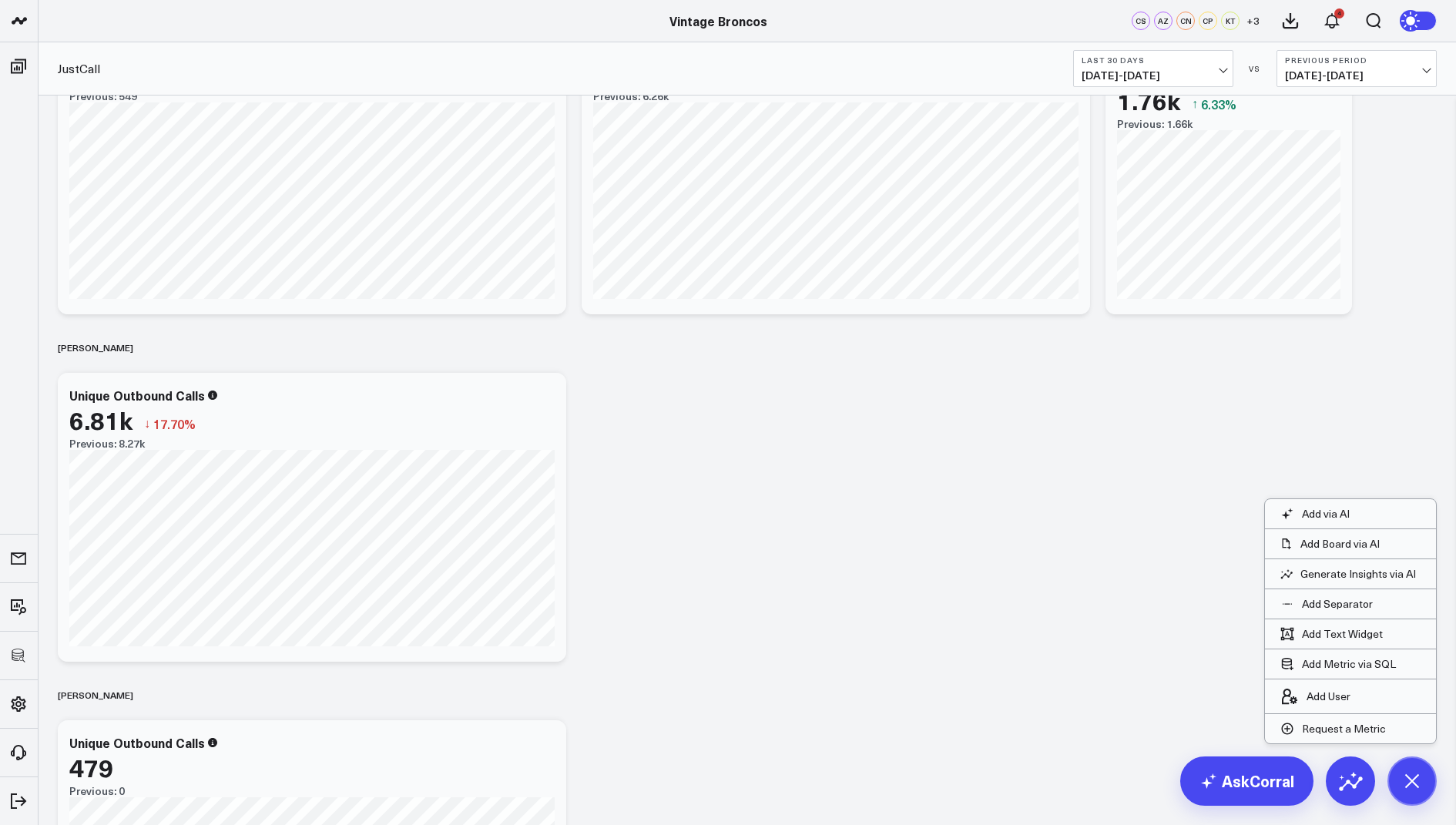
scroll to position [385, 0]
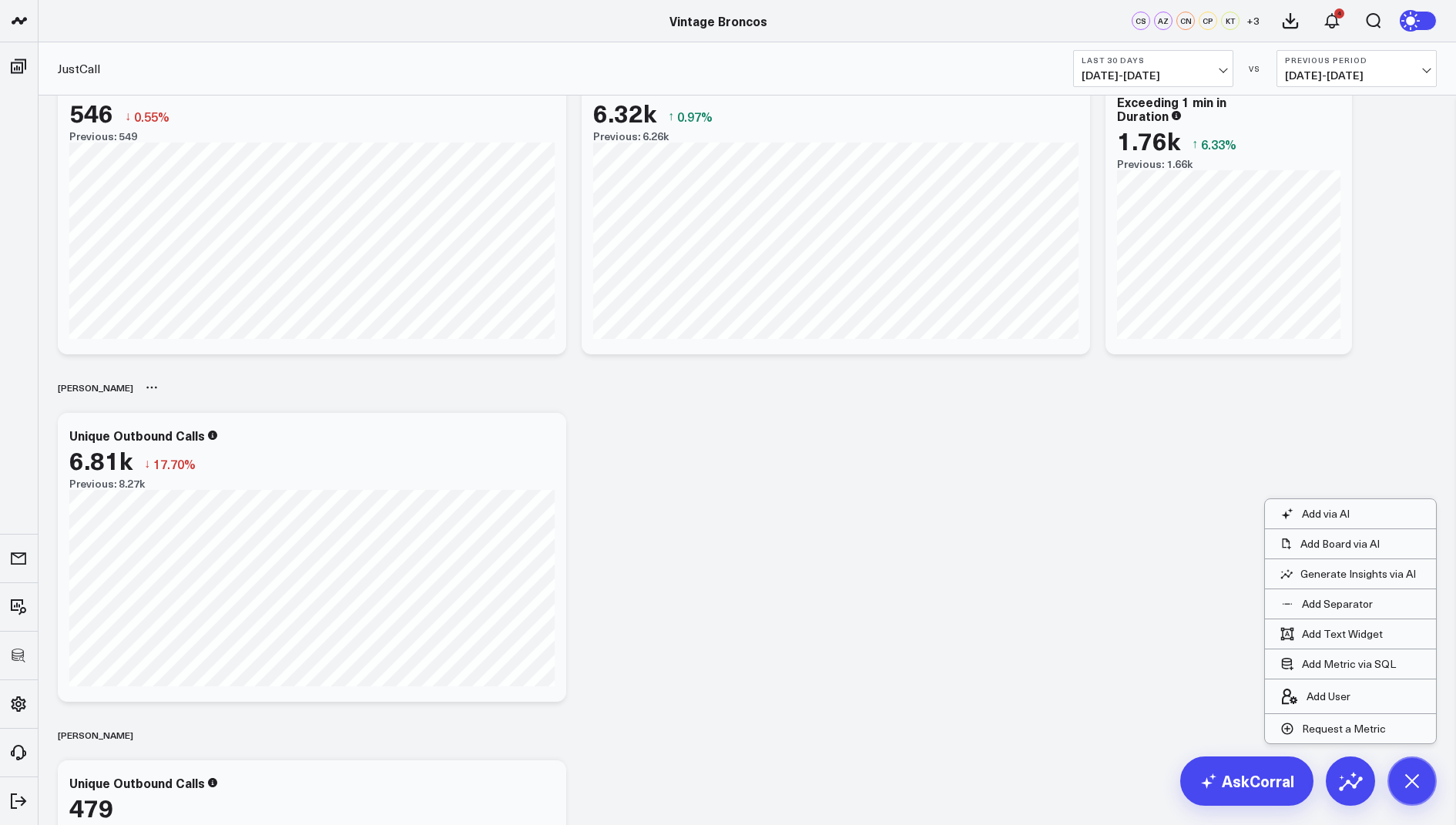
click at [146, 385] on icon at bounding box center [152, 387] width 12 height 12
click at [159, 398] on button "Rename" at bounding box center [192, 405] width 67 height 26
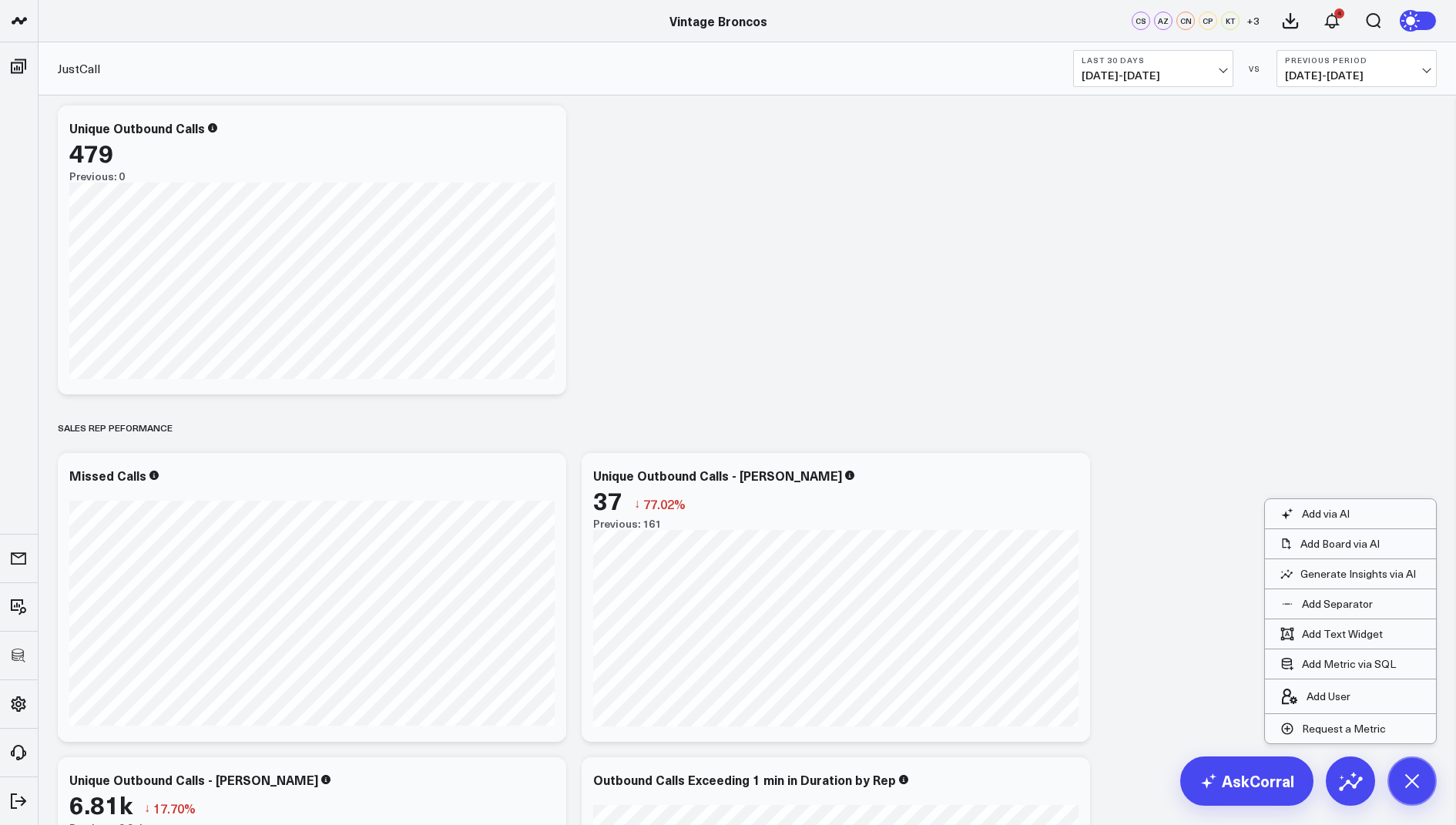
scroll to position [963, 0]
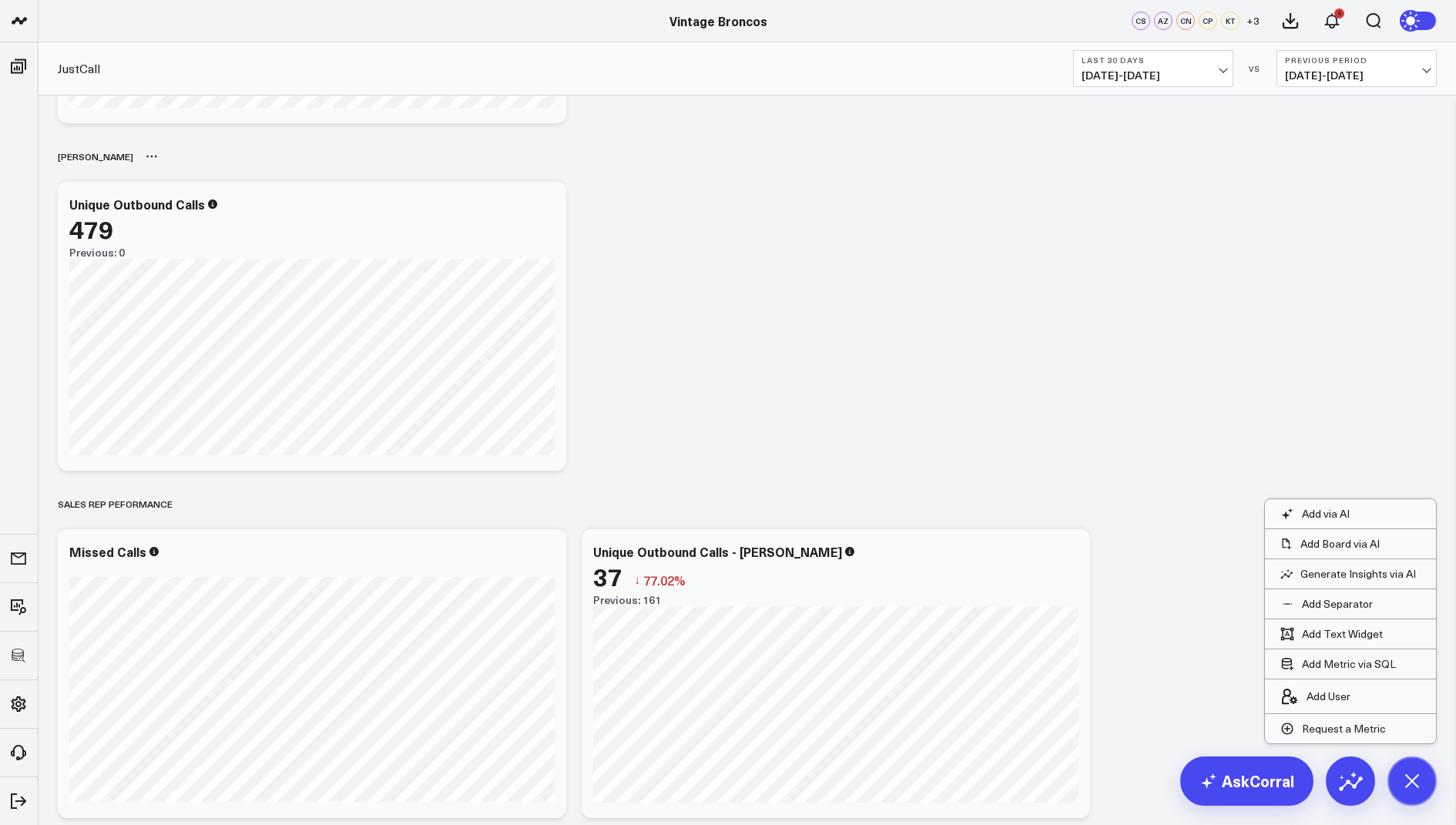
click at [146, 156] on icon at bounding box center [152, 156] width 12 height 12
click at [159, 163] on button "Rename" at bounding box center [192, 173] width 67 height 26
click at [643, 289] on div "OVERVIEW Modify via AI Copy link to widget Ask support Remove Create linked cop…" at bounding box center [747, 327] width 1394 height 2388
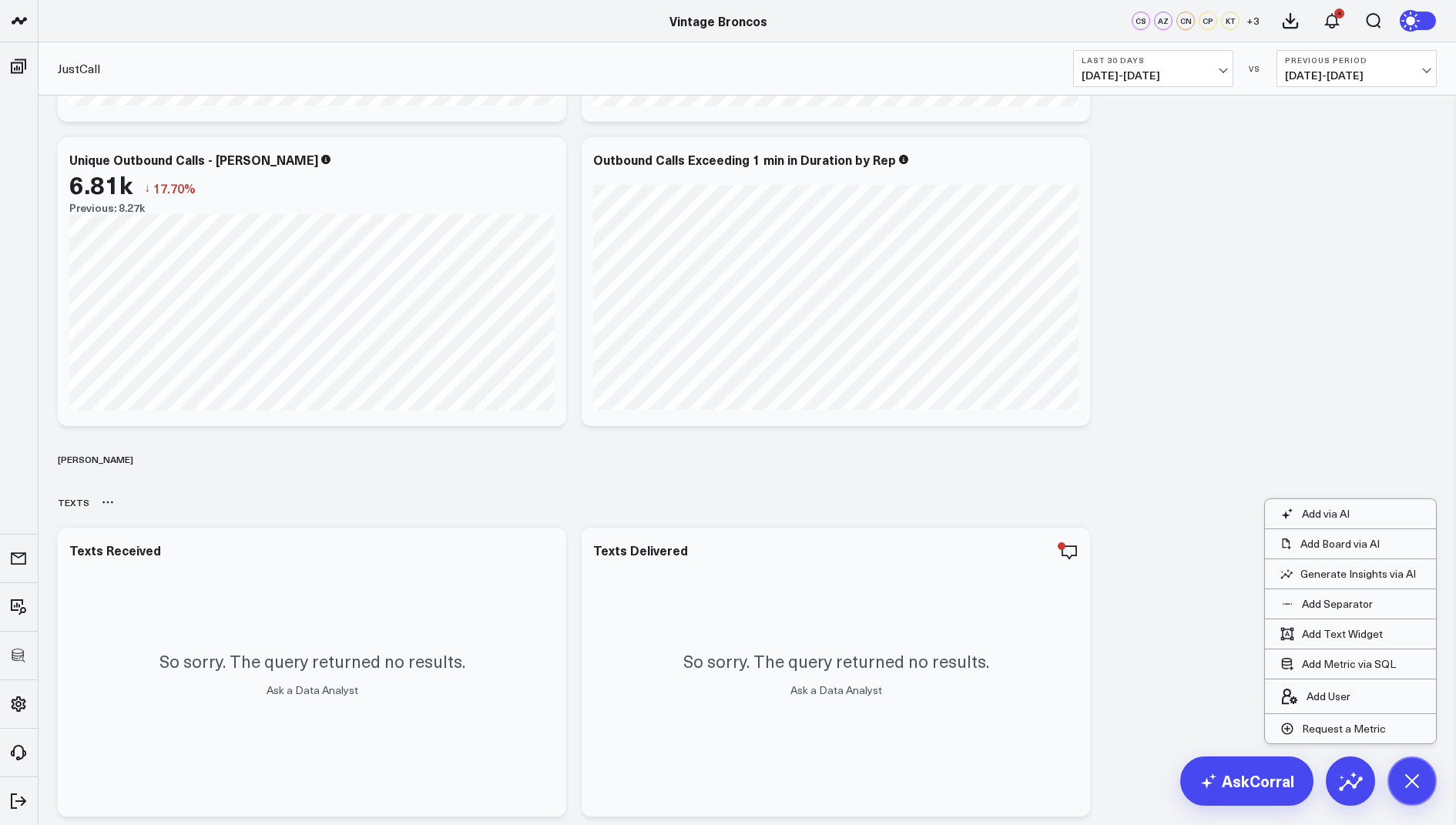
scroll to position [1599, 0]
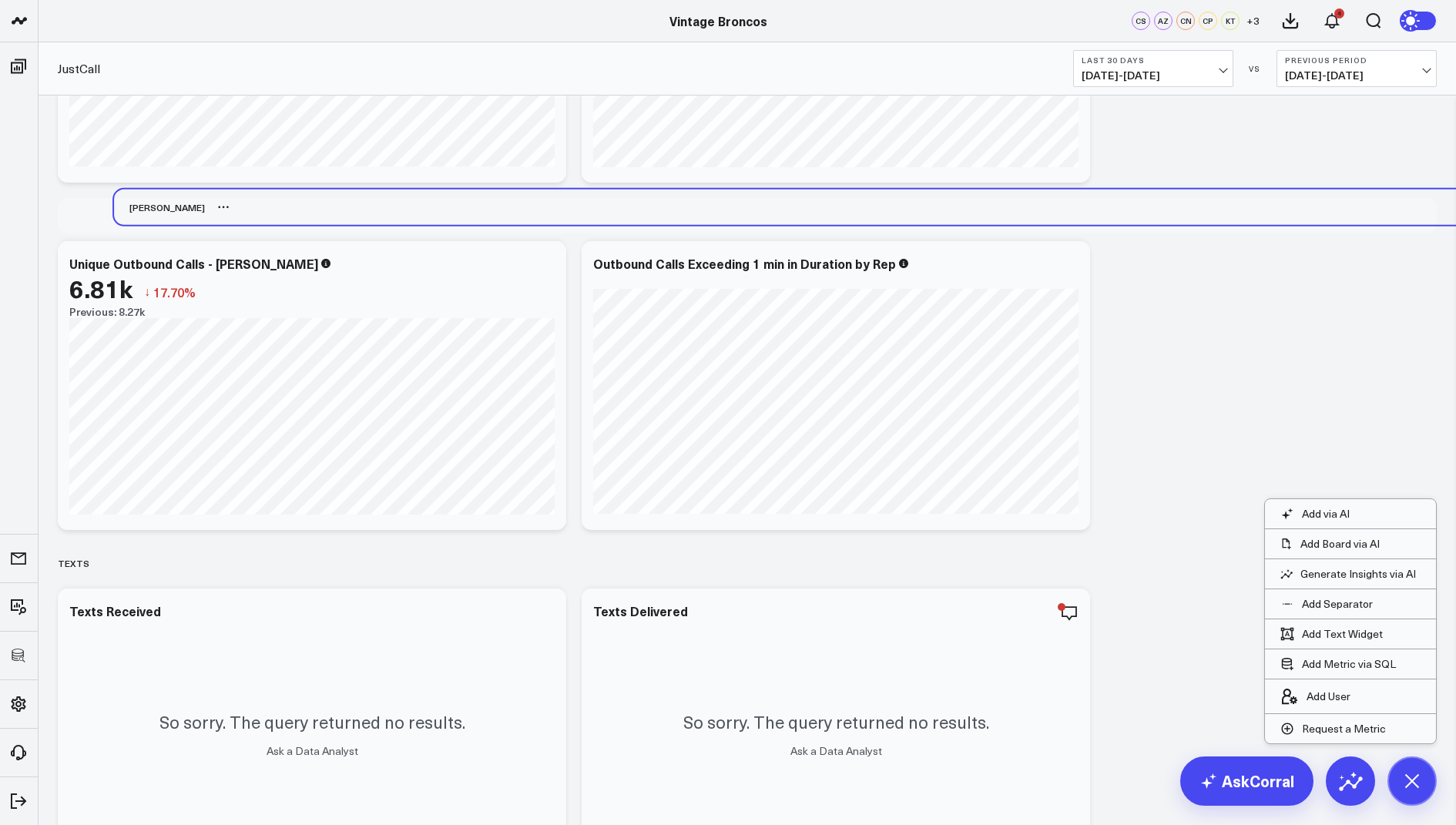
drag, startPoint x: 88, startPoint y: 524, endPoint x: 144, endPoint y: 211, distance: 318.0
click at [144, 211] on div "[PERSON_NAME]" at bounding box center [159, 207] width 91 height 36
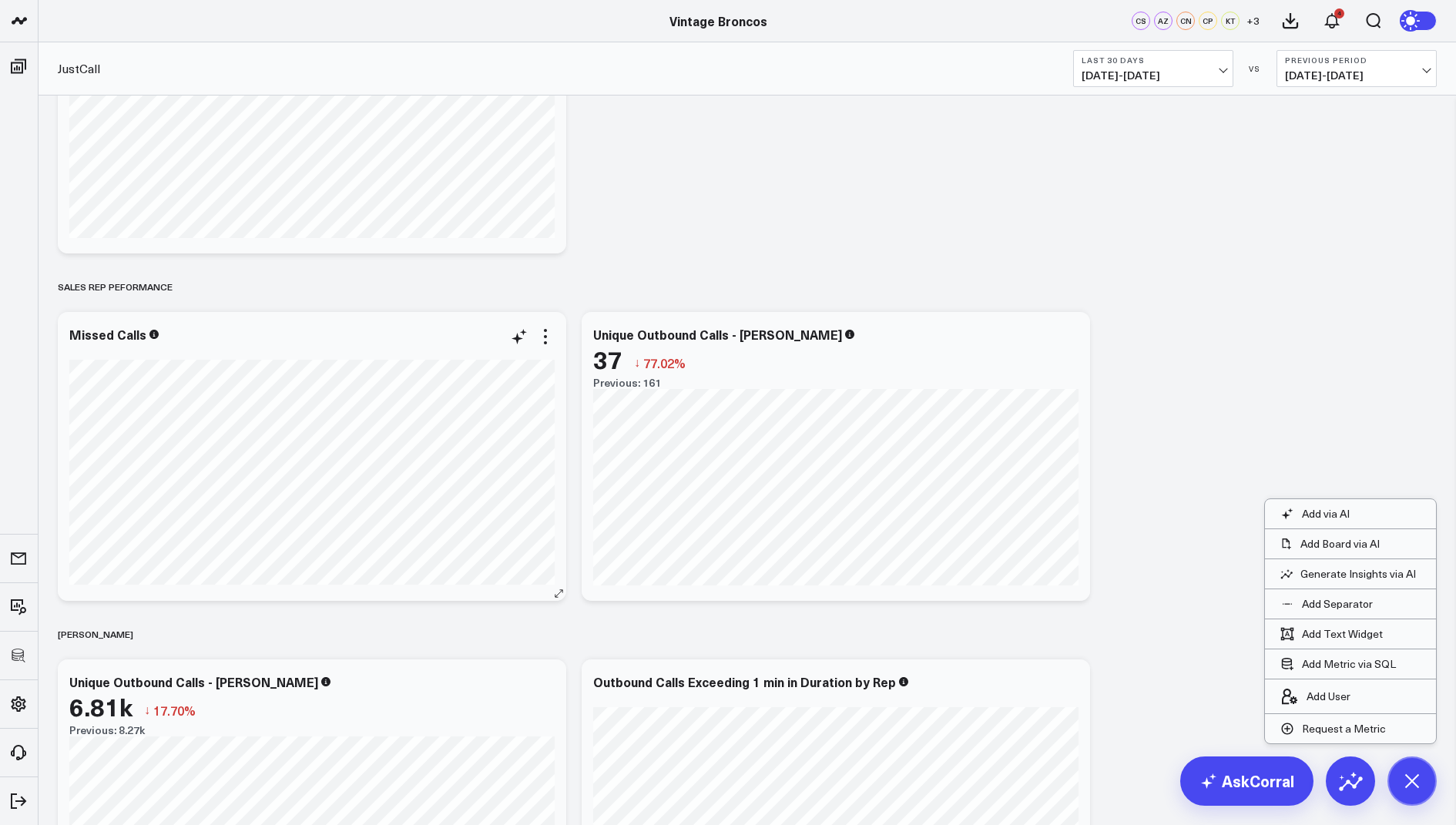
scroll to position [1280, 0]
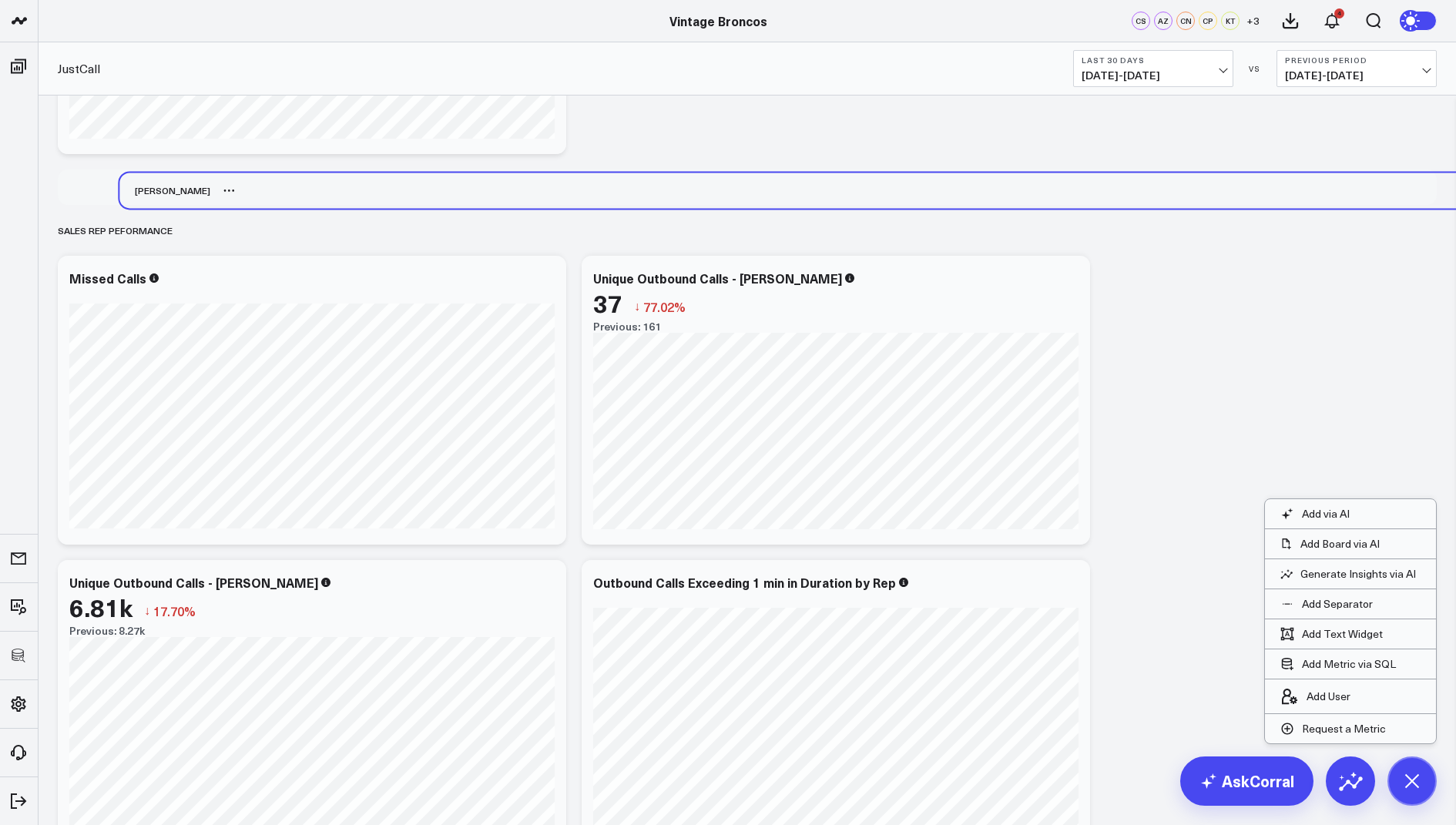
drag, startPoint x: 87, startPoint y: 537, endPoint x: 149, endPoint y: 193, distance: 349.5
click at [149, 193] on div "[PERSON_NAME]" at bounding box center [164, 190] width 91 height 36
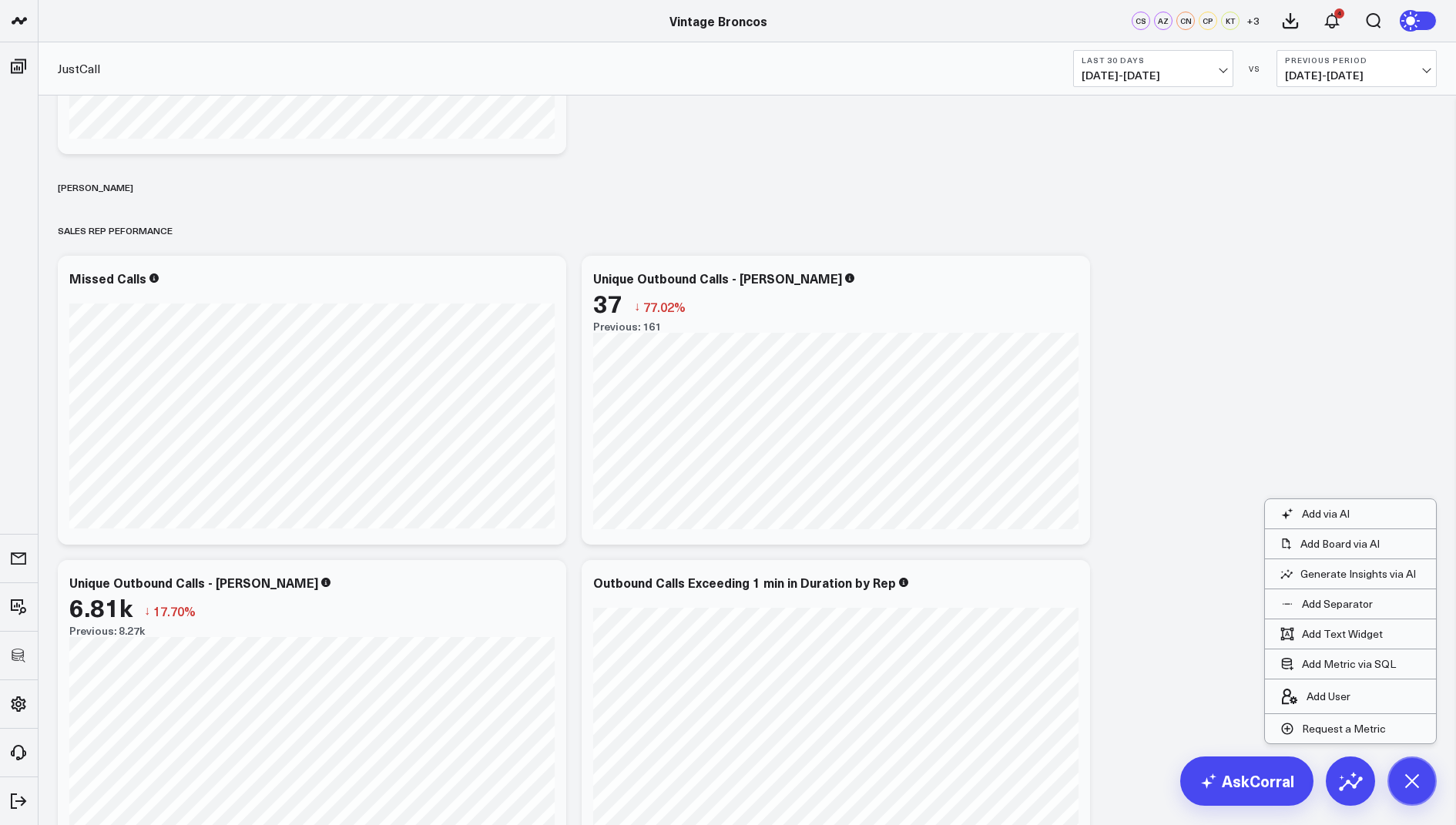
scroll to position [952, 0]
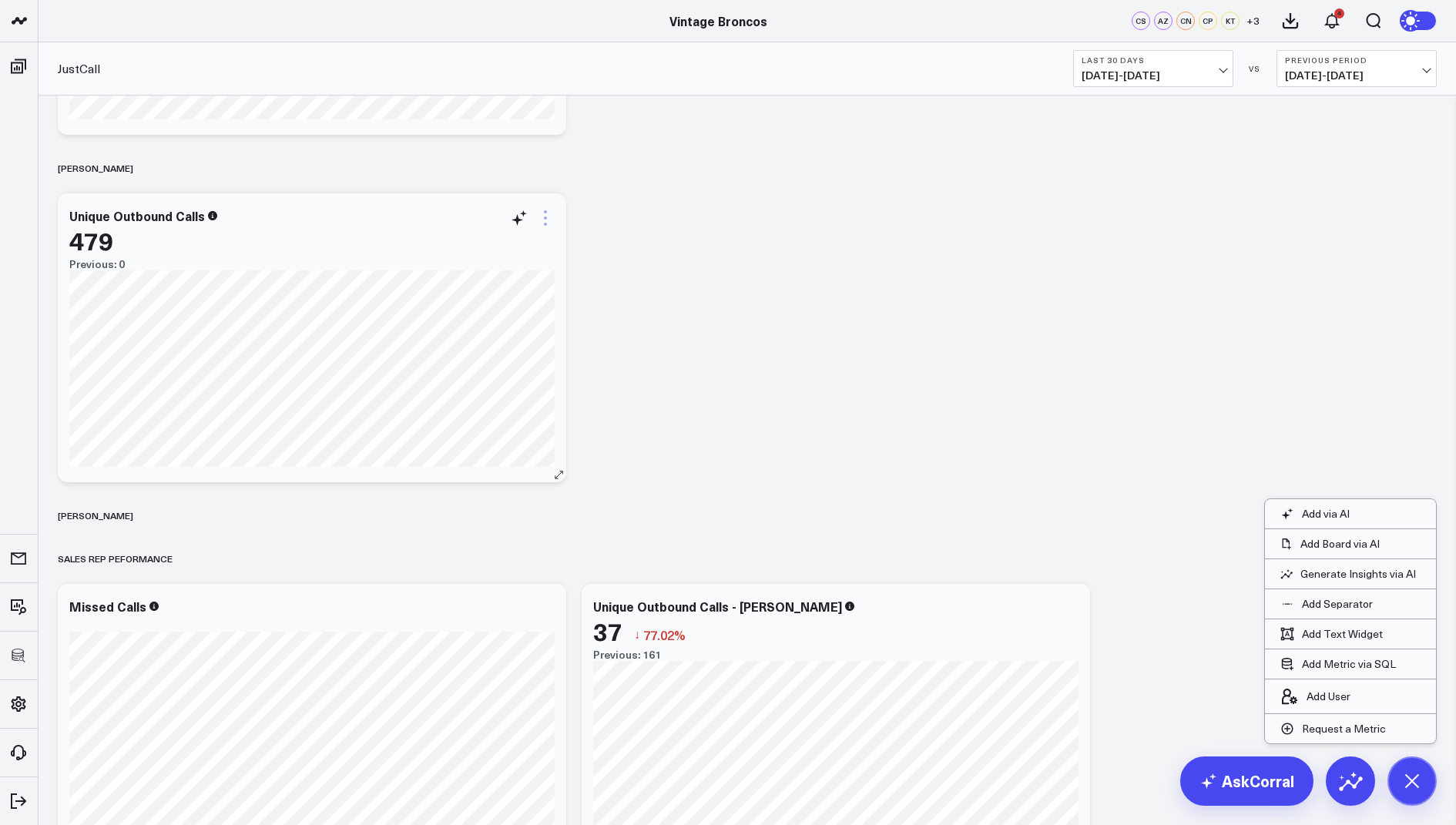
click at [546, 212] on icon at bounding box center [546, 212] width 3 height 3
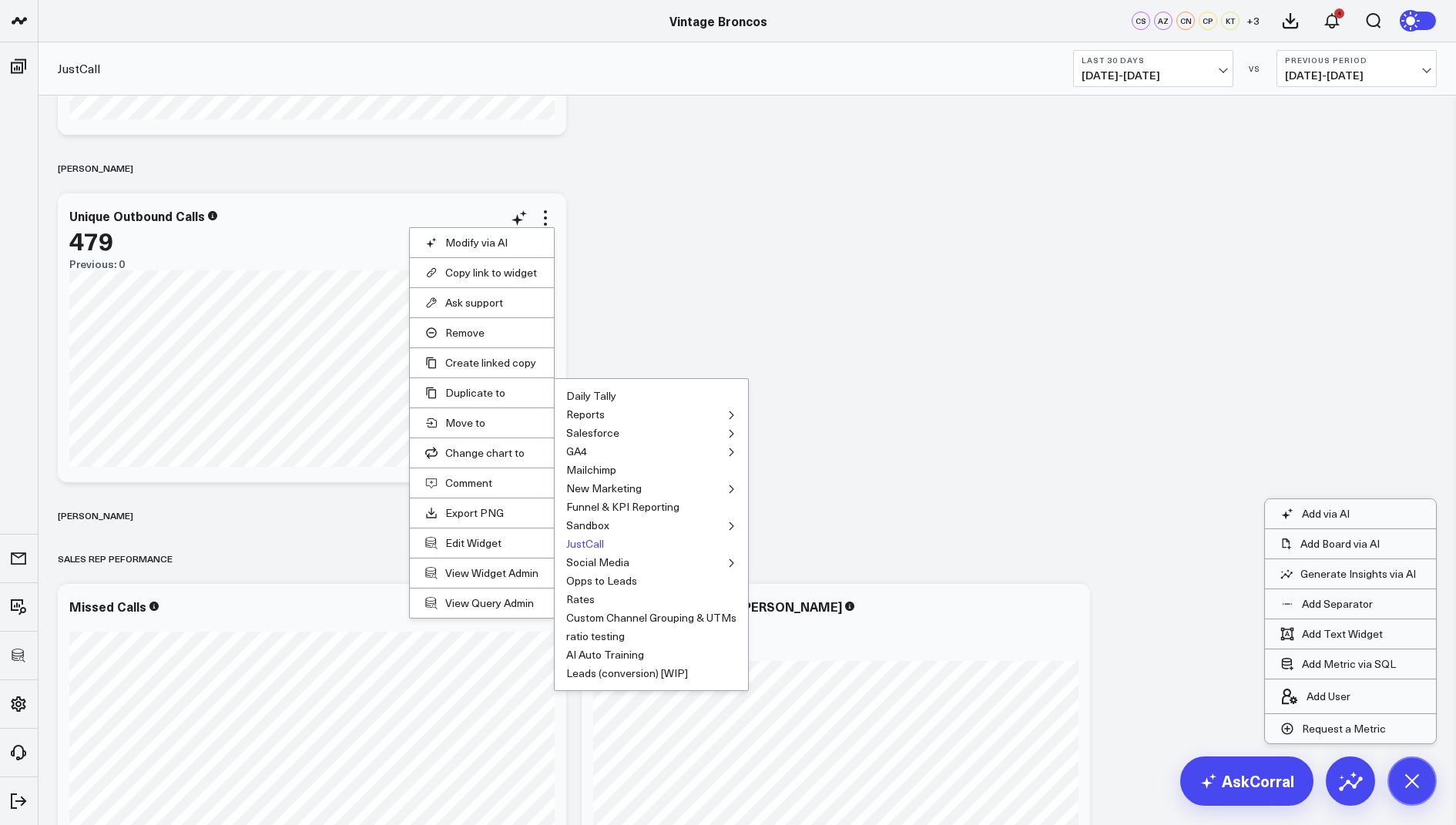
click at [591, 543] on button "JustCall" at bounding box center [585, 544] width 37 height 10
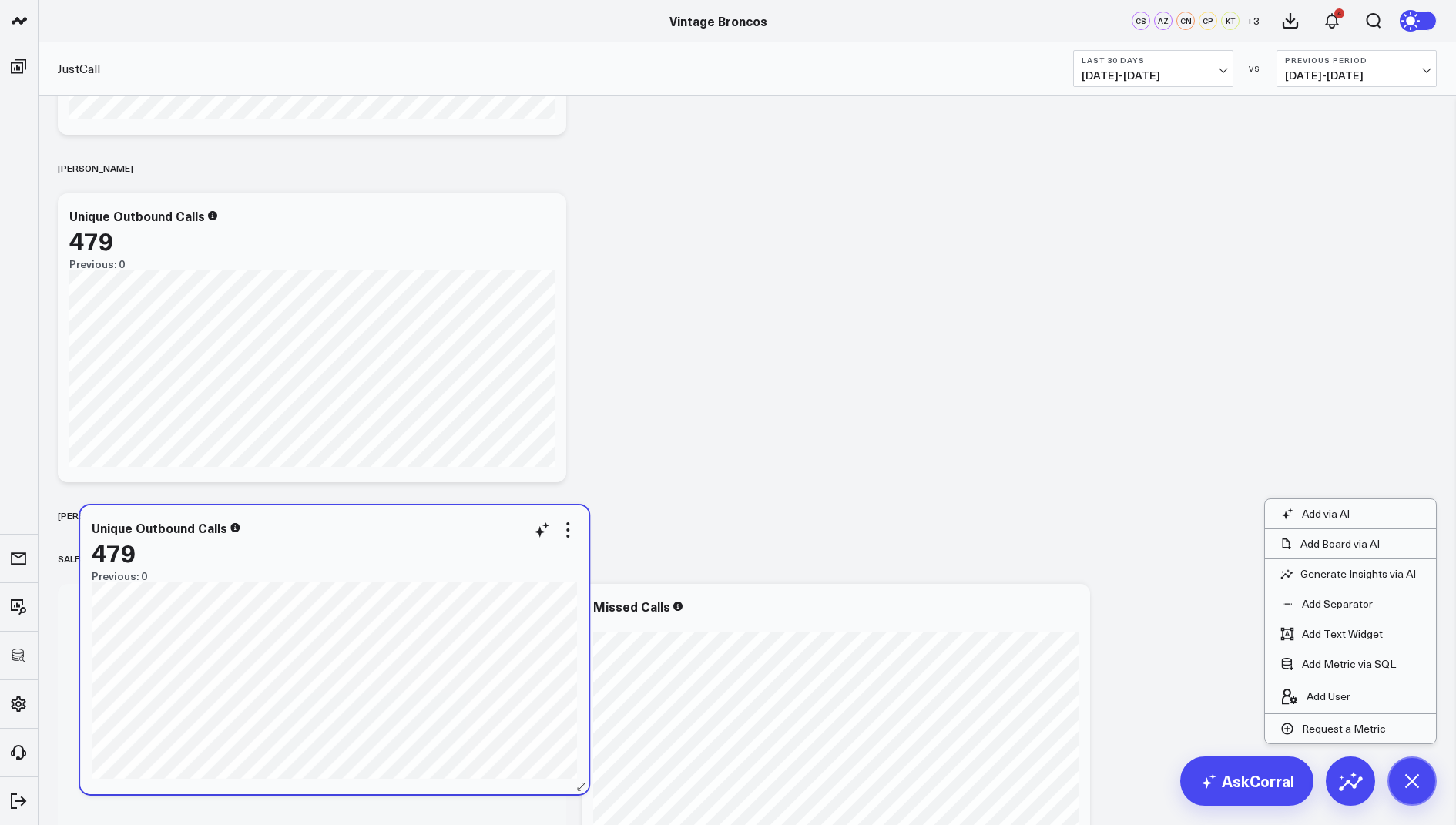
drag, startPoint x: 849, startPoint y: 243, endPoint x: 348, endPoint y: 555, distance: 590.2
click at [348, 555] on div "479" at bounding box center [334, 552] width 486 height 28
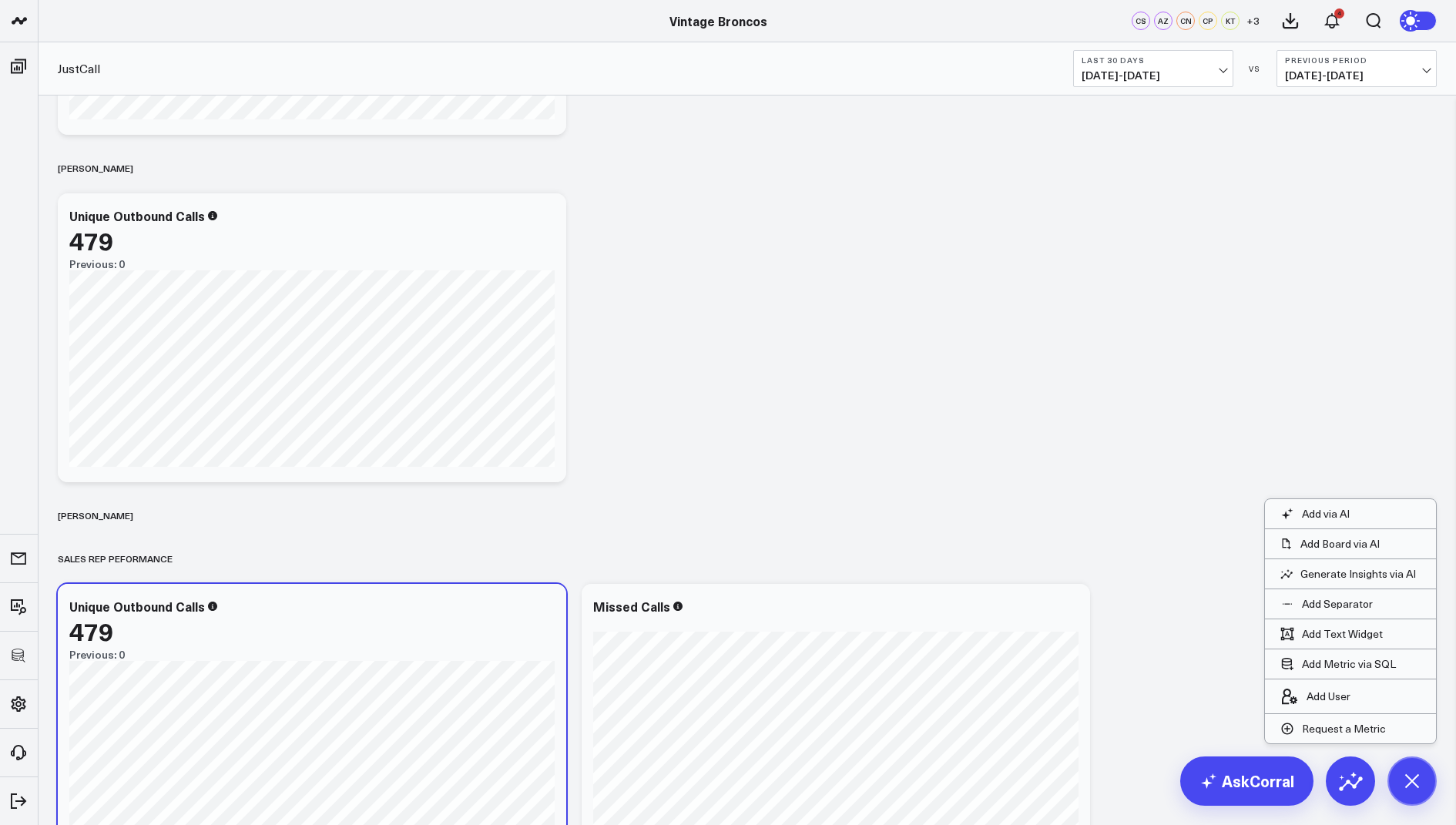
click at [357, 617] on div "Unique Outbound Calls 479 Previous: 0 [#fff fontSize:14px lineHeight:16px]2025-…" at bounding box center [312, 728] width 508 height 289
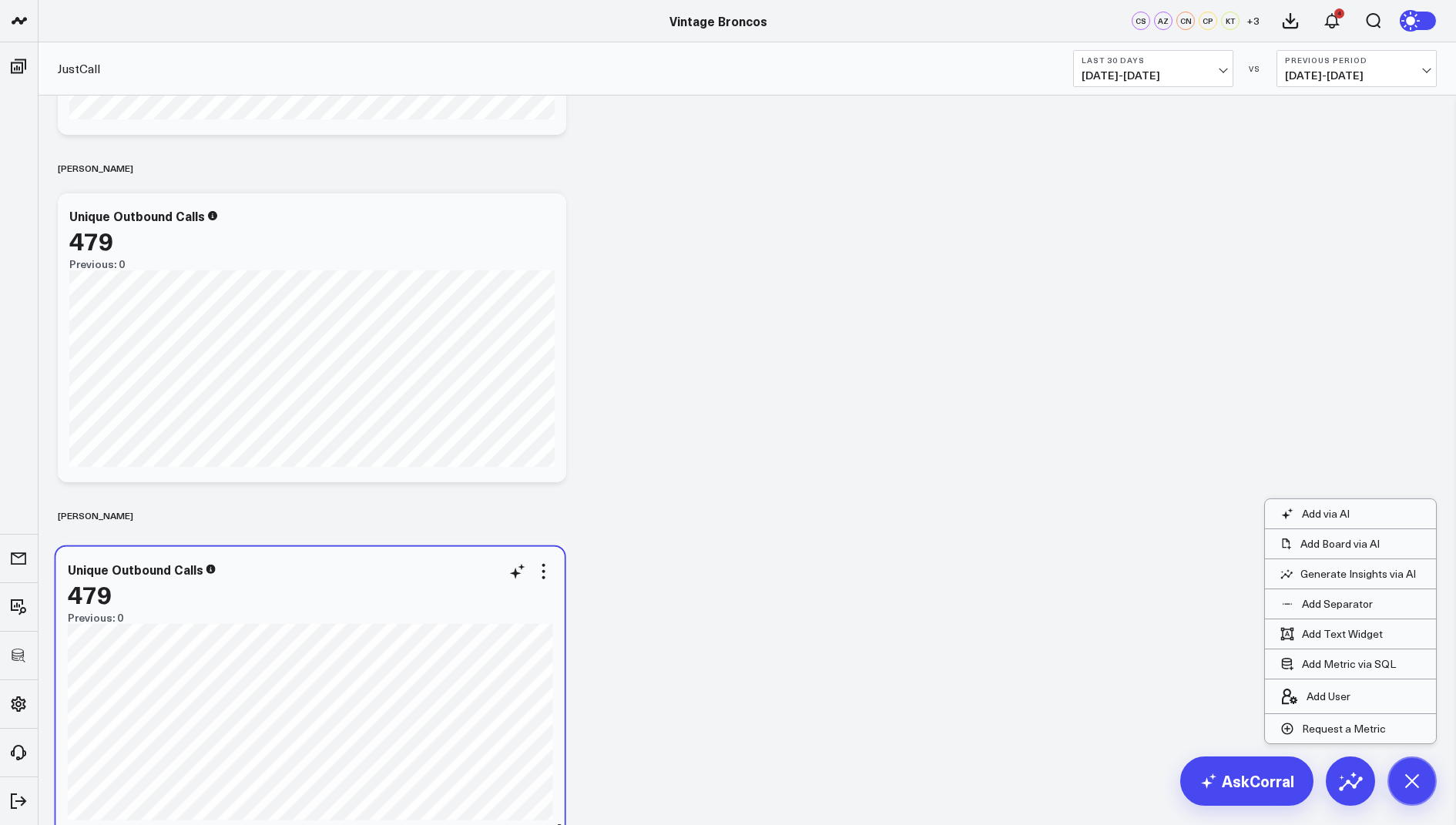
drag, startPoint x: 345, startPoint y: 639, endPoint x: 344, endPoint y: 602, distance: 37.0
click at [344, 602] on div "479" at bounding box center [310, 594] width 486 height 28
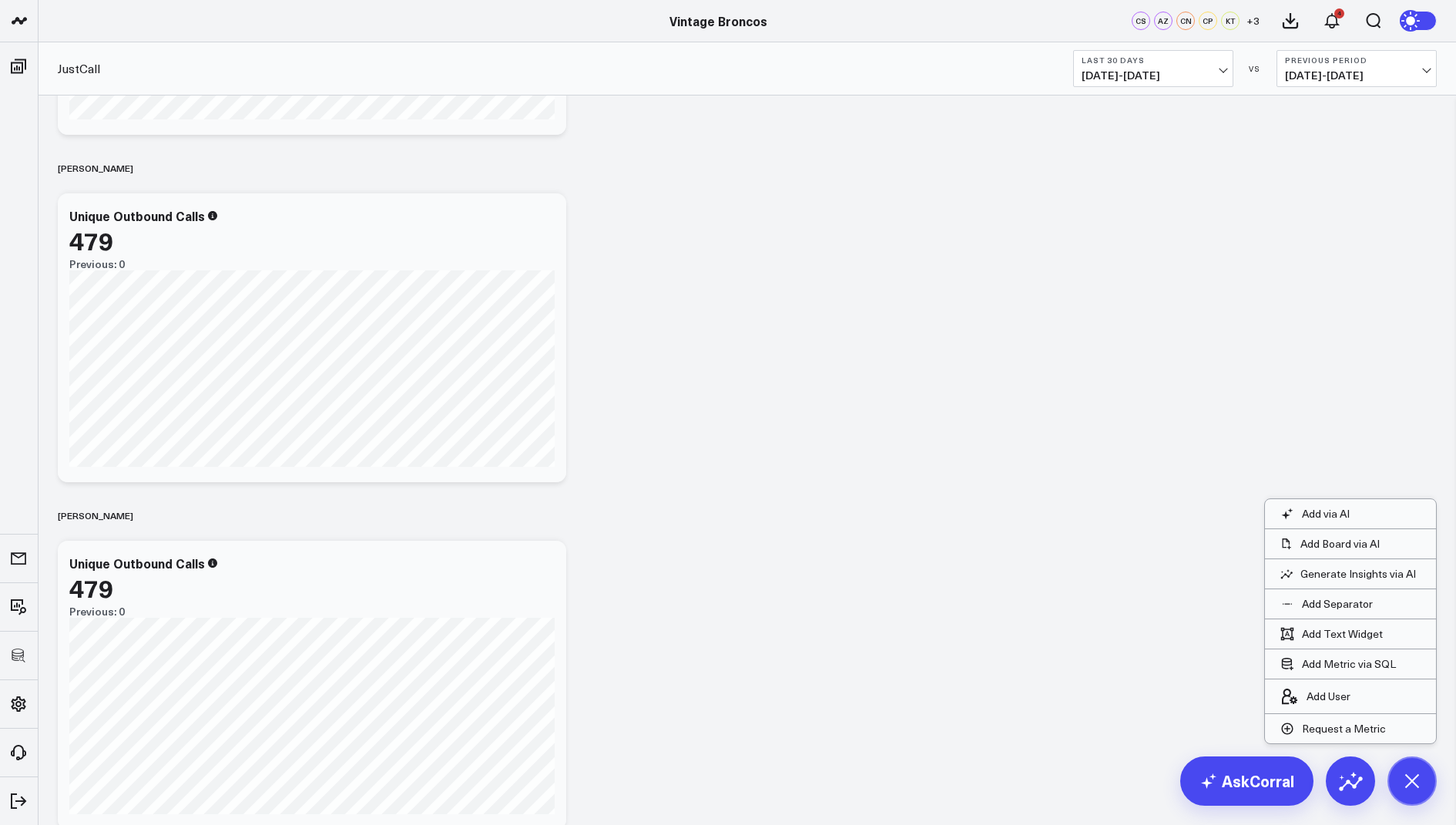
scroll to position [1065, 0]
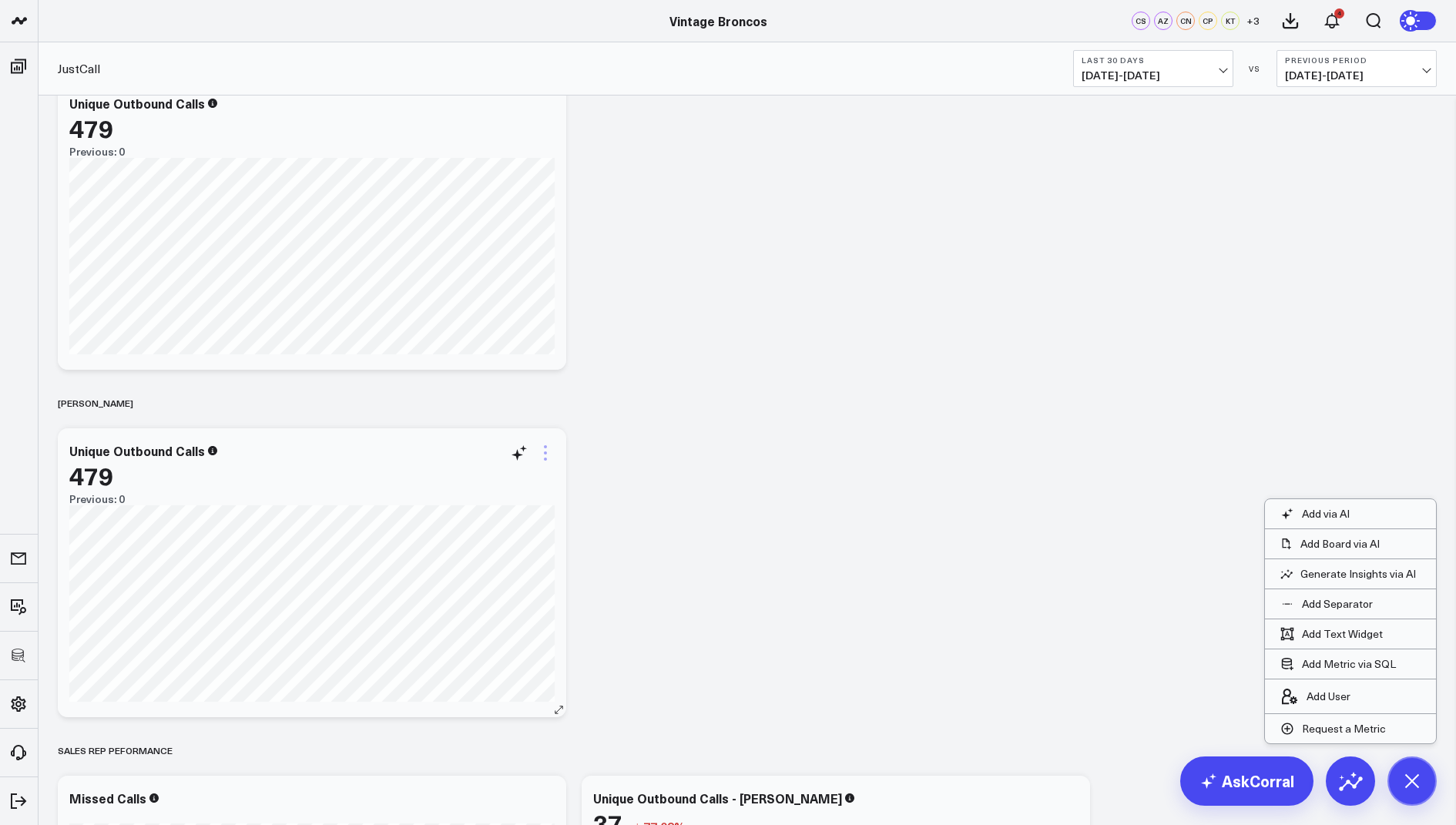
click at [547, 452] on icon at bounding box center [545, 452] width 18 height 18
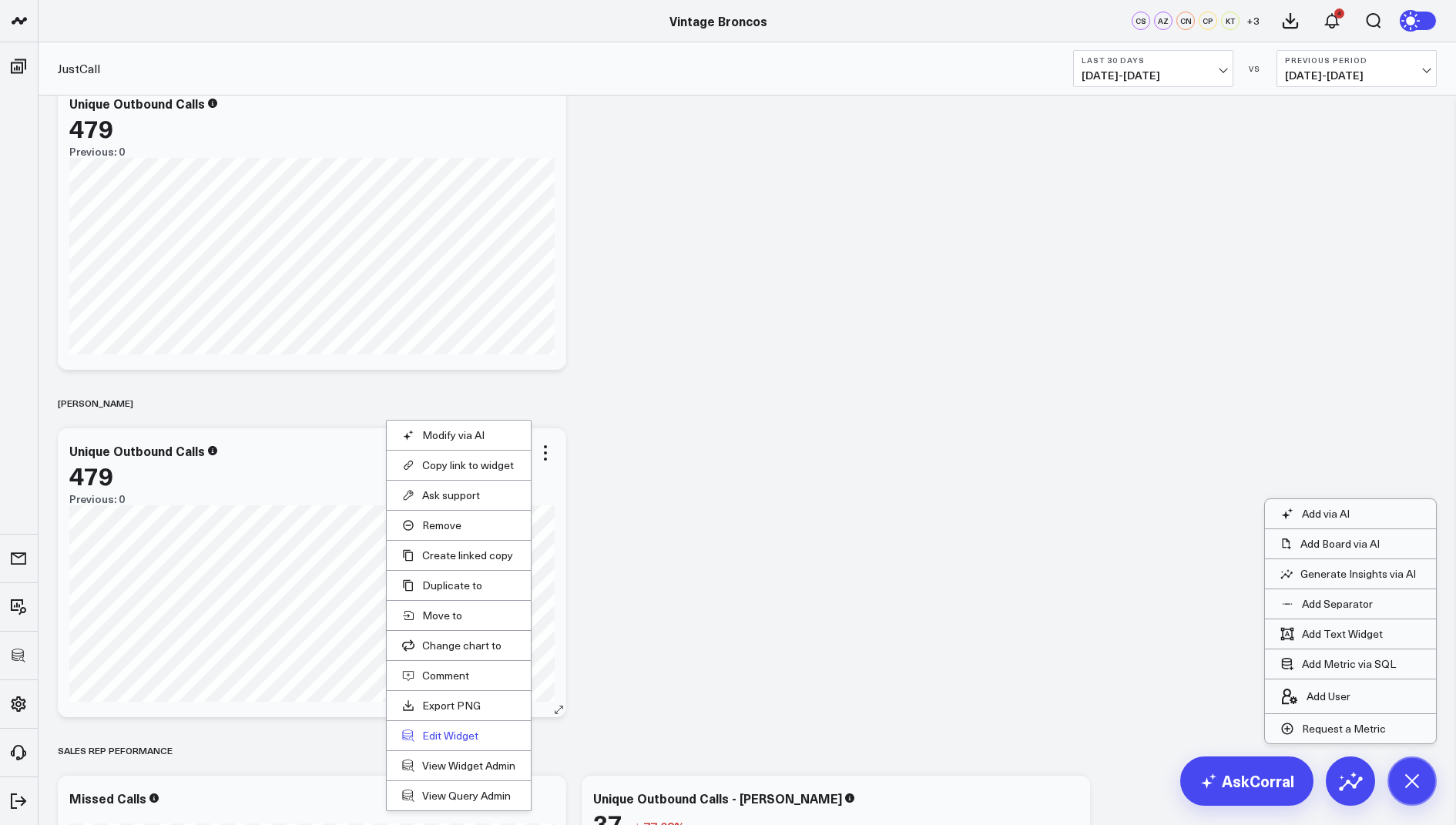
click at [451, 734] on button "Edit Widget" at bounding box center [459, 736] width 113 height 14
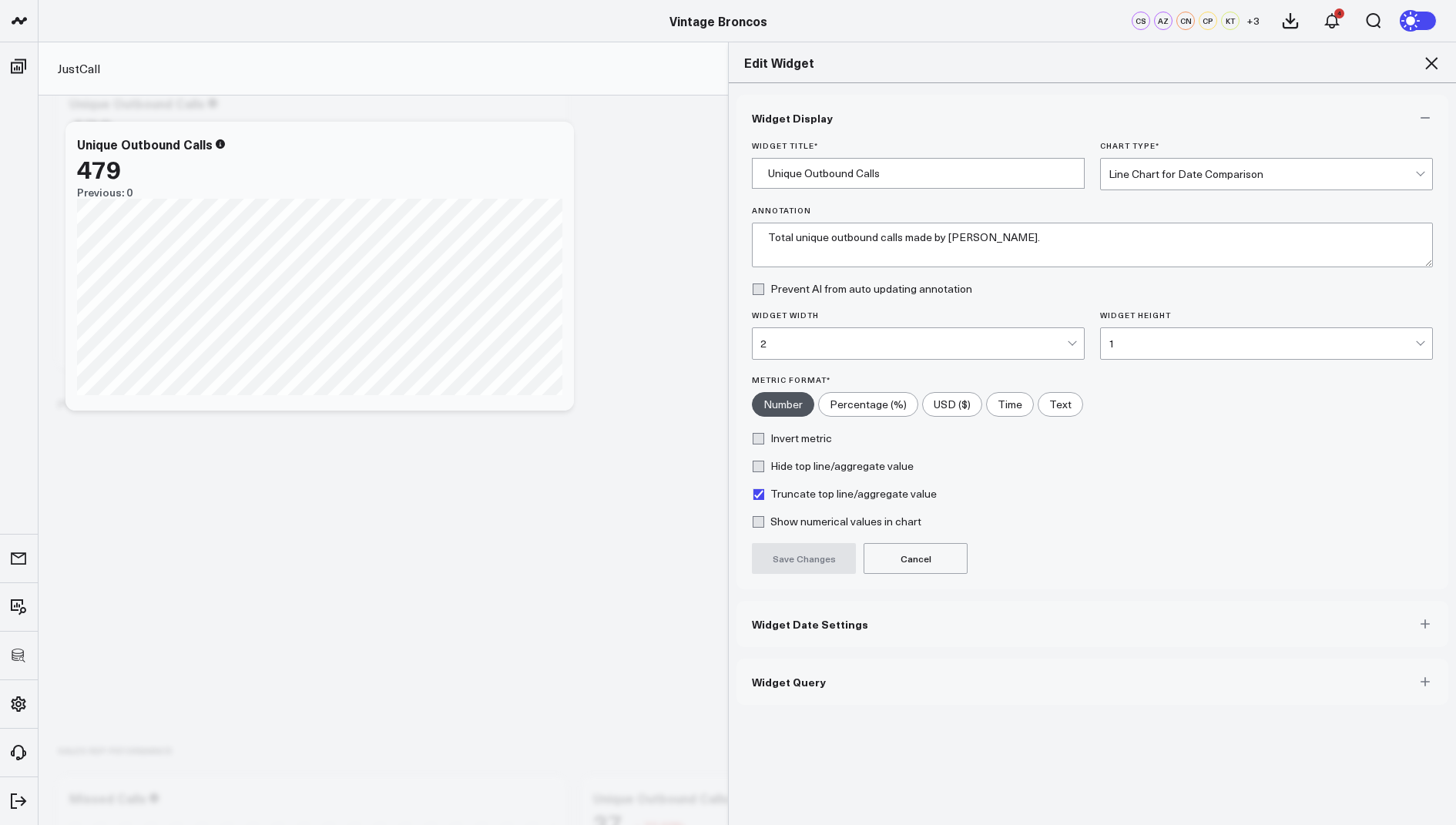
click at [782, 683] on span "Widget Query" at bounding box center [789, 682] width 74 height 12
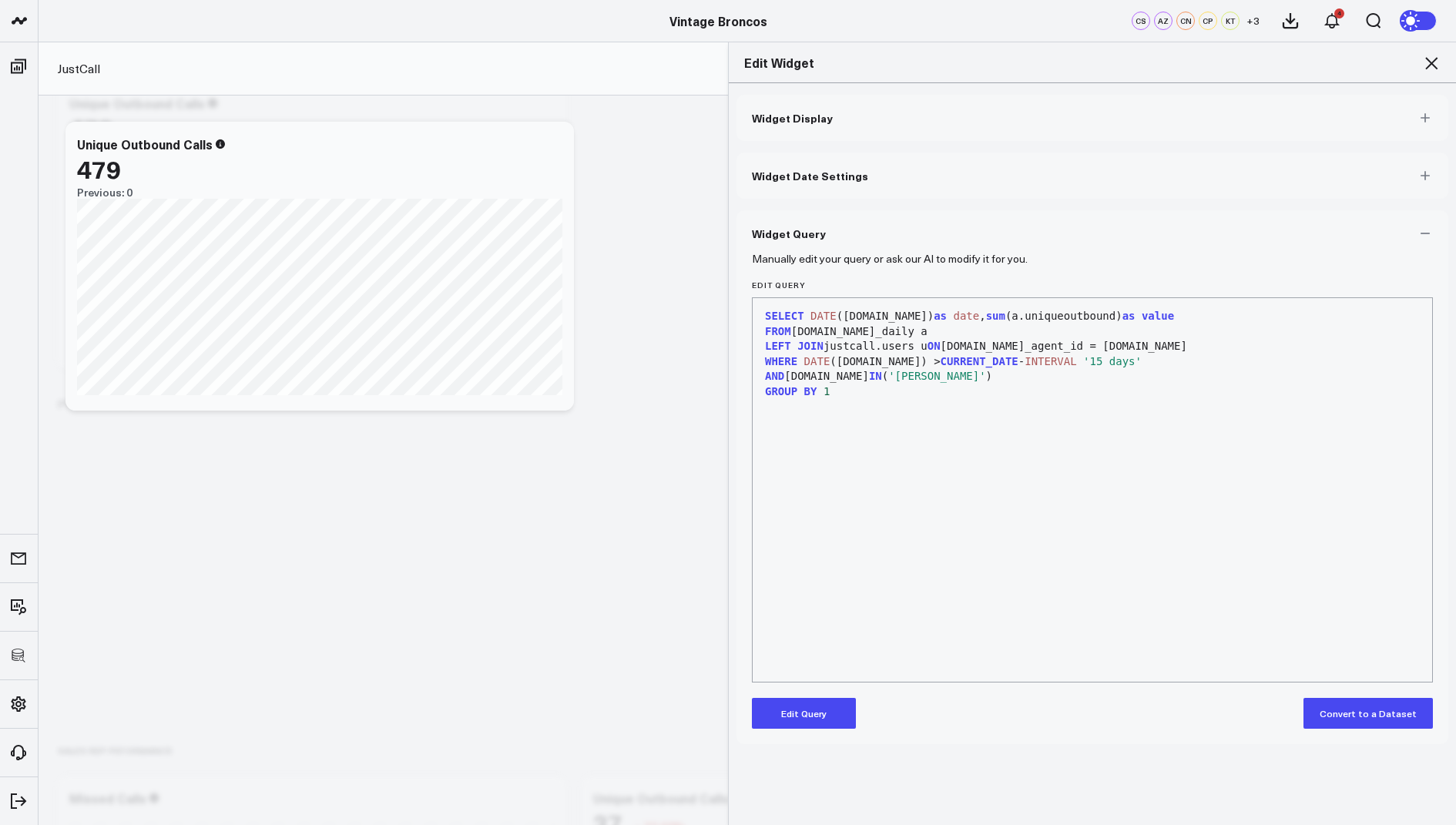
click at [786, 717] on button "Edit Query" at bounding box center [804, 712] width 104 height 30
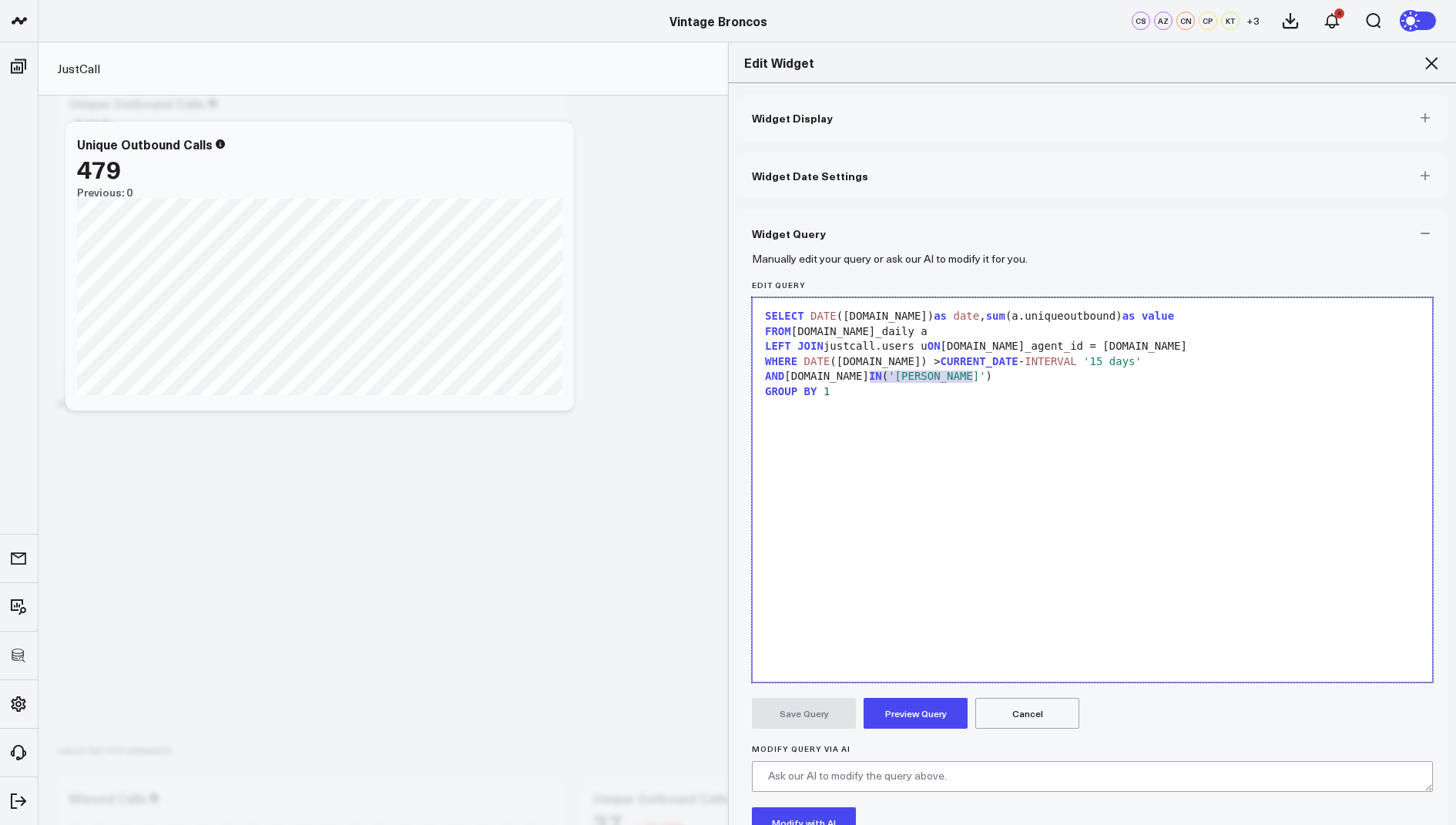
drag, startPoint x: 972, startPoint y: 377, endPoint x: 870, endPoint y: 380, distance: 102.0
click at [889, 380] on span "'Sebastian Haynes'" at bounding box center [937, 376] width 97 height 12
click at [908, 710] on button "Preview Query" at bounding box center [916, 712] width 104 height 30
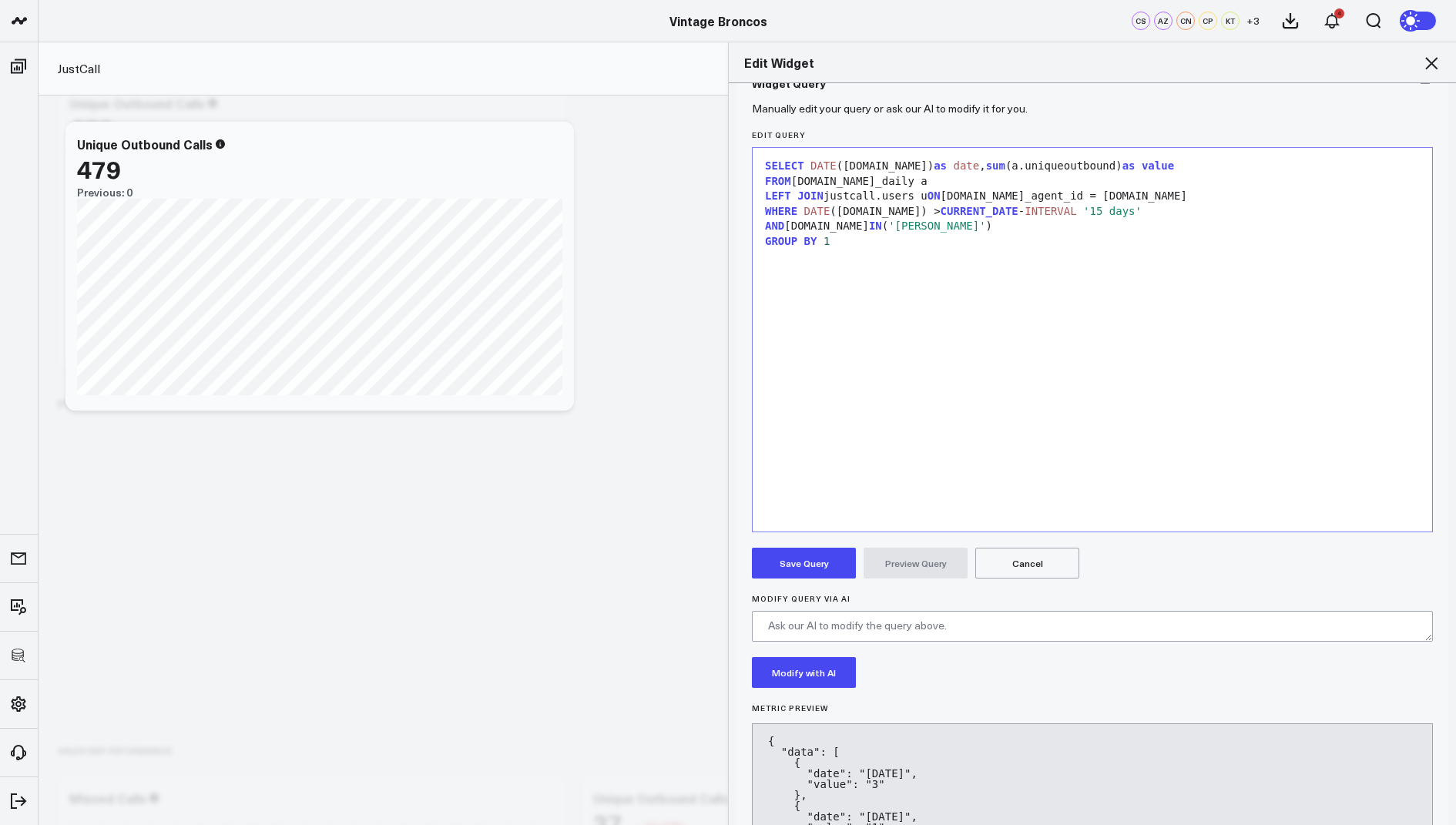
scroll to position [154, 0]
click at [809, 558] on button "Save Query" at bounding box center [804, 558] width 104 height 30
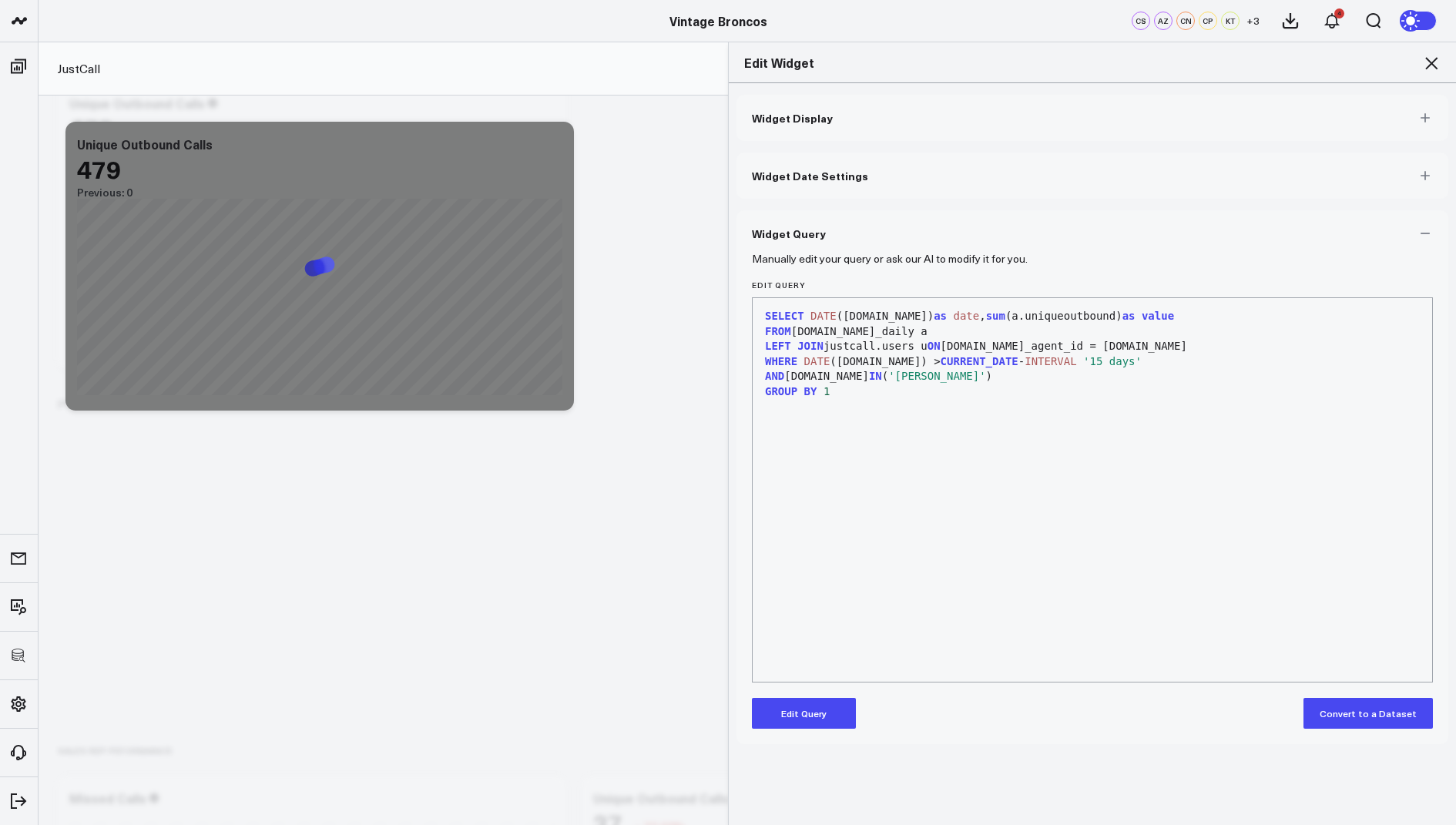
scroll to position [0, 0]
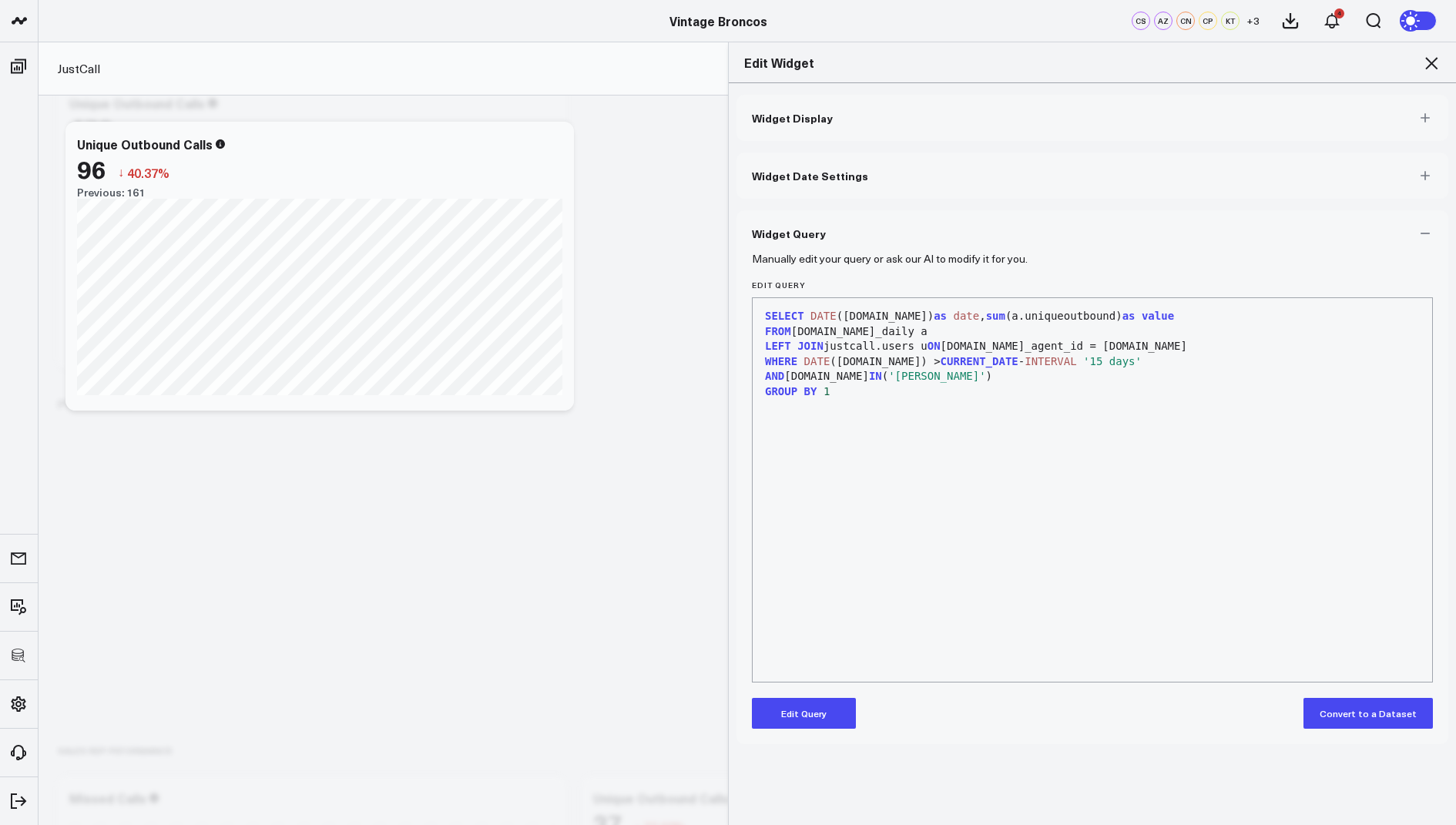
click at [1433, 56] on icon at bounding box center [1431, 63] width 18 height 18
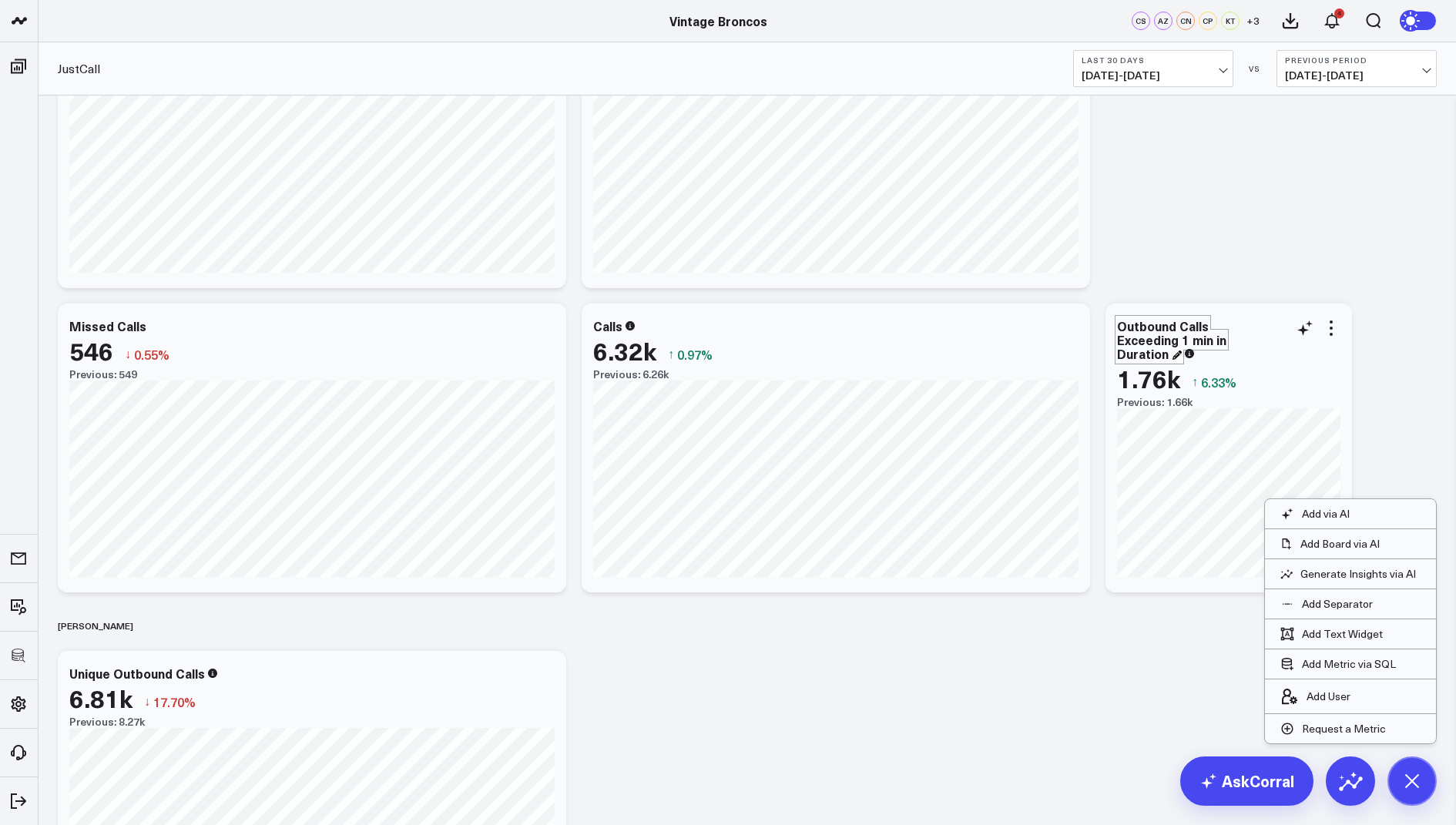
scroll to position [155, 0]
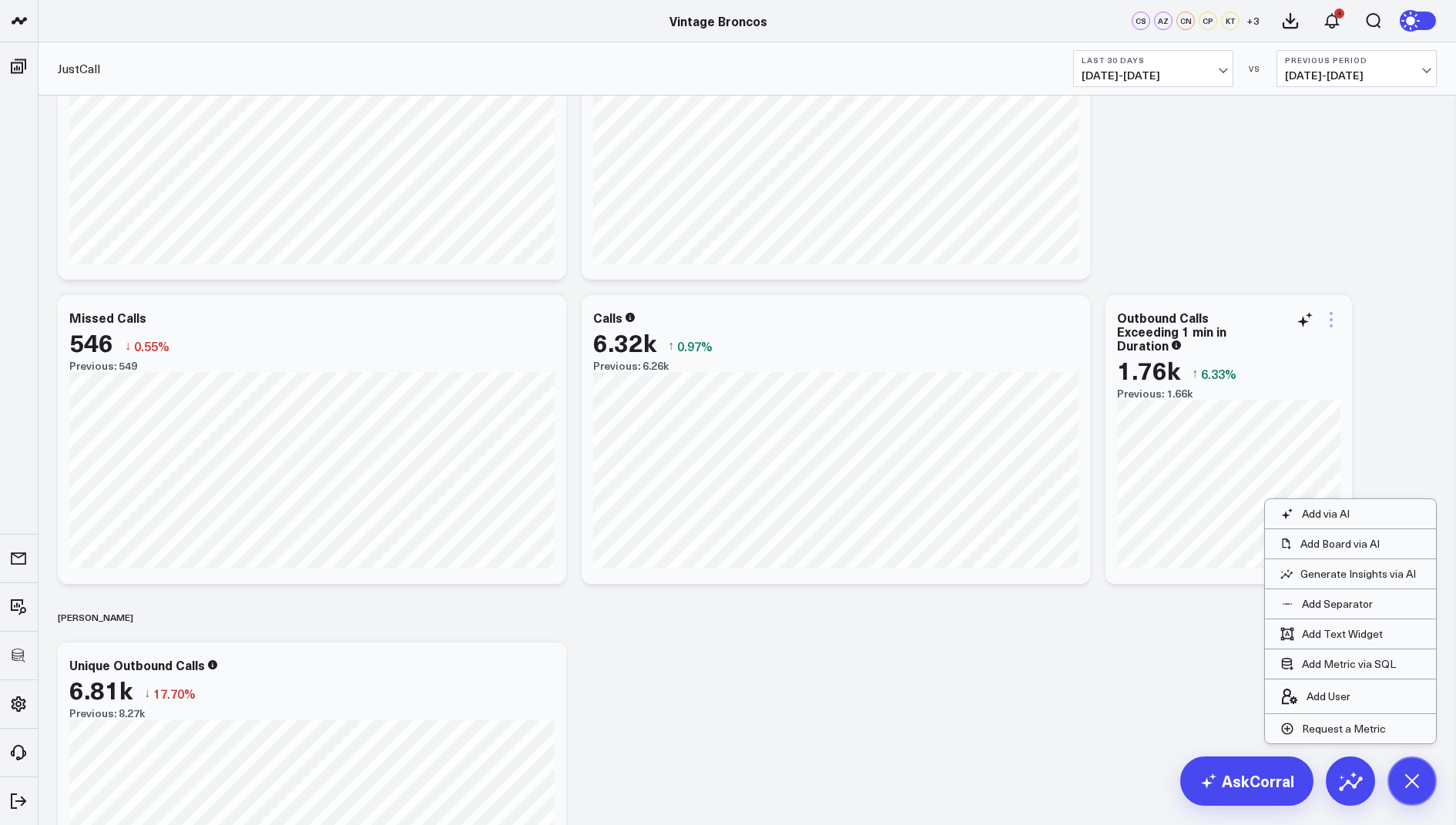
click at [1334, 314] on icon at bounding box center [1331, 319] width 18 height 18
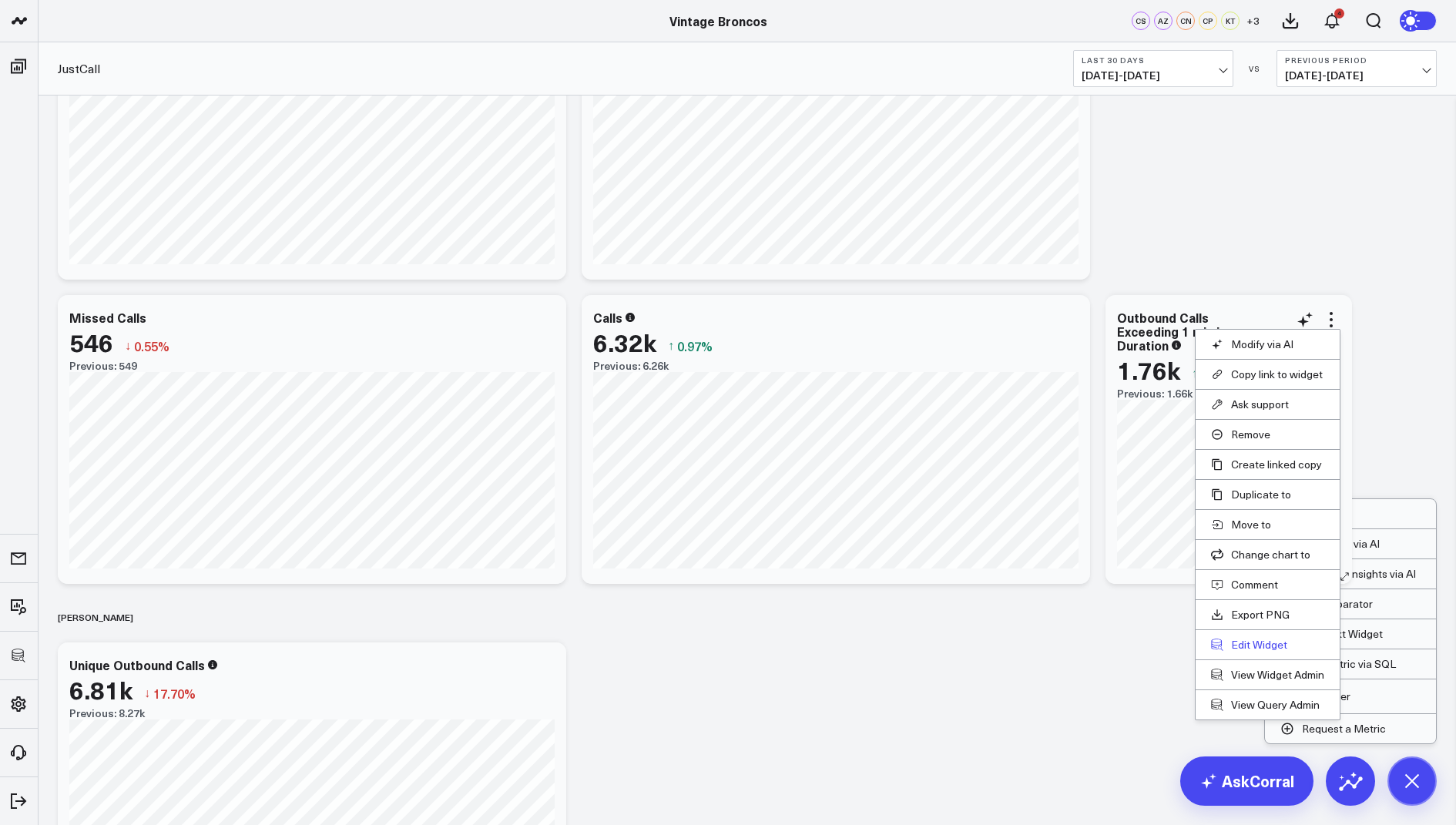
click at [1239, 644] on button "Edit Widget" at bounding box center [1267, 644] width 113 height 14
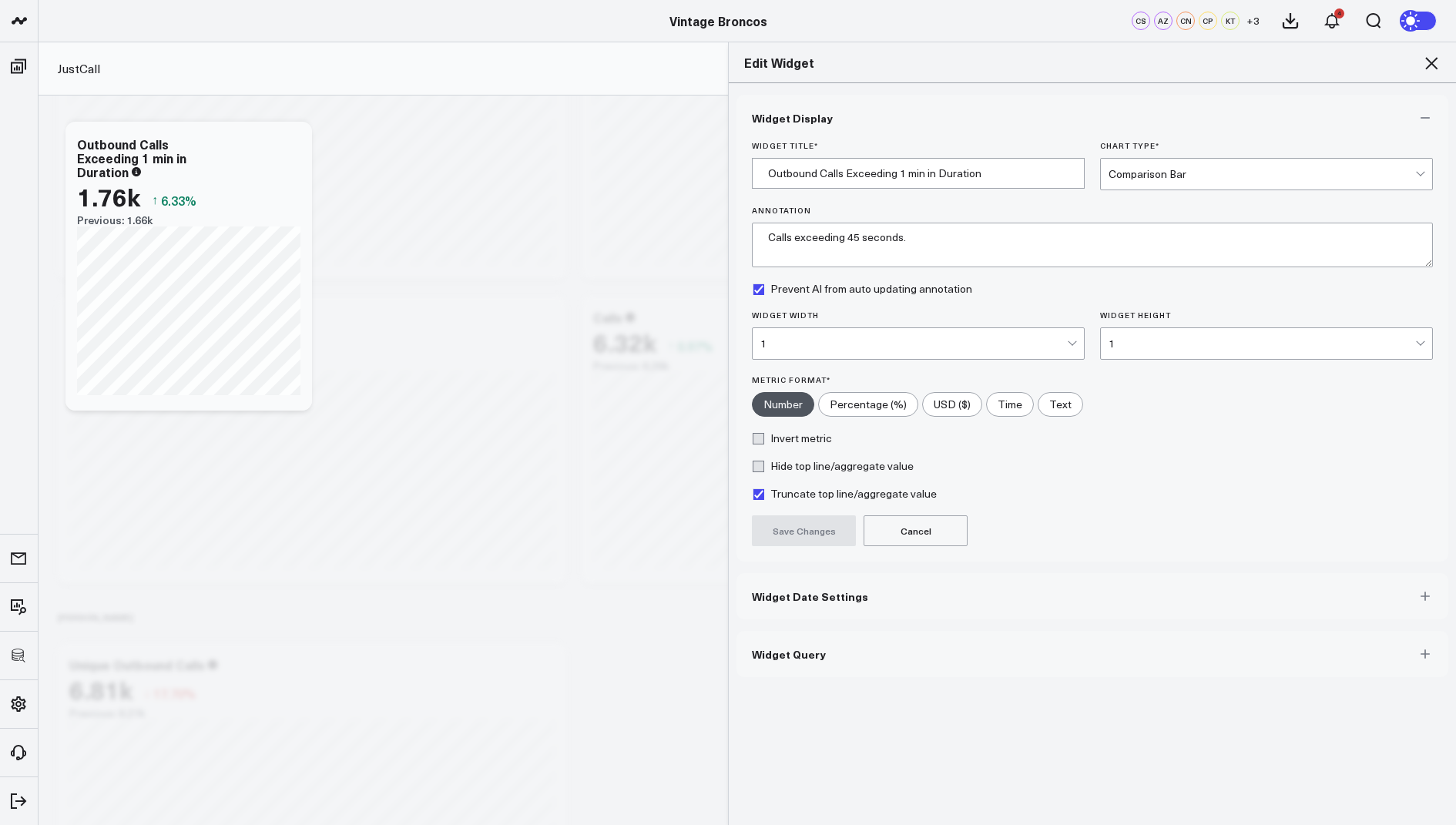
click at [810, 666] on button "Widget Query" at bounding box center [1092, 653] width 711 height 46
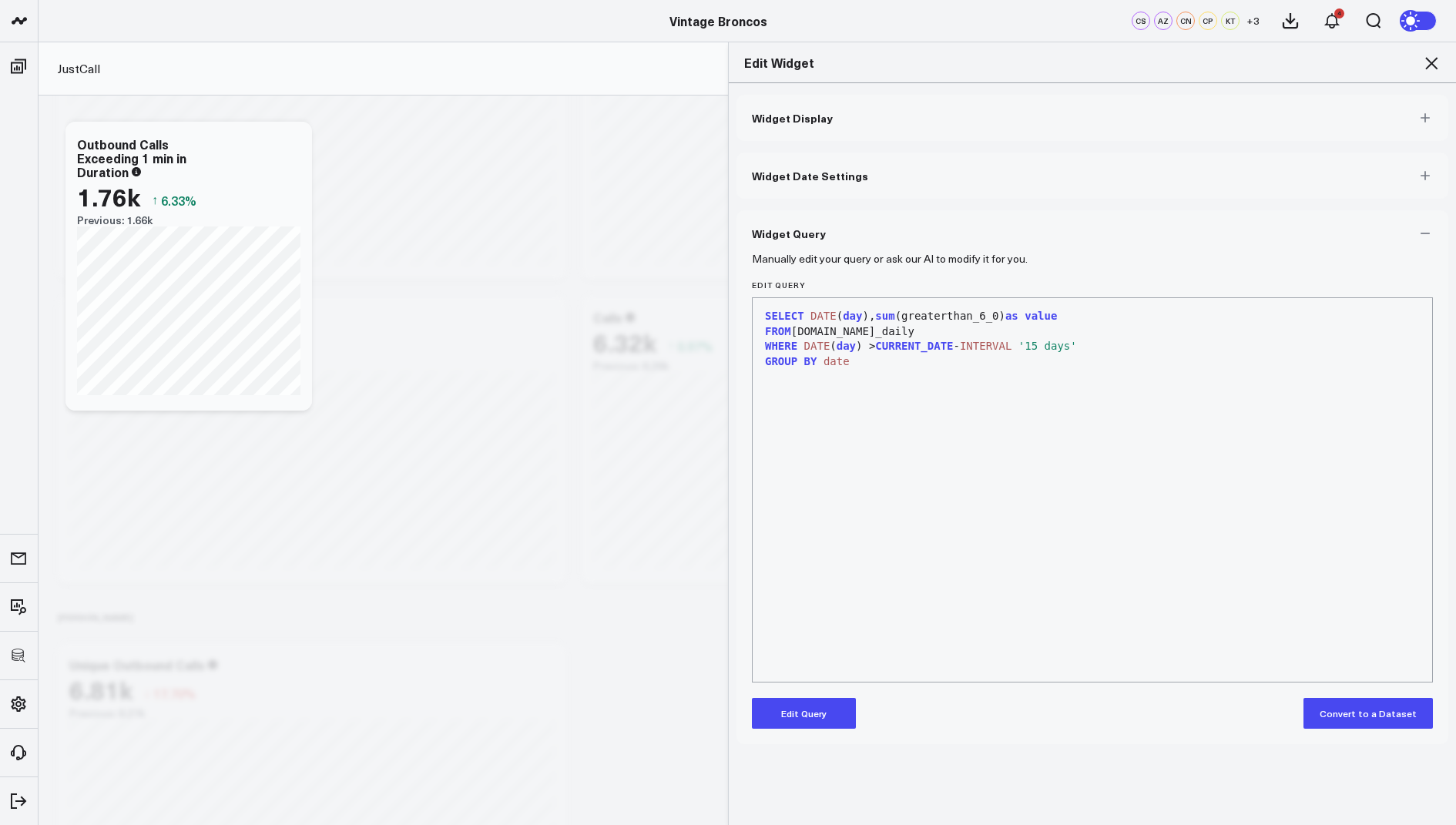
click at [1433, 64] on icon at bounding box center [1432, 63] width 12 height 12
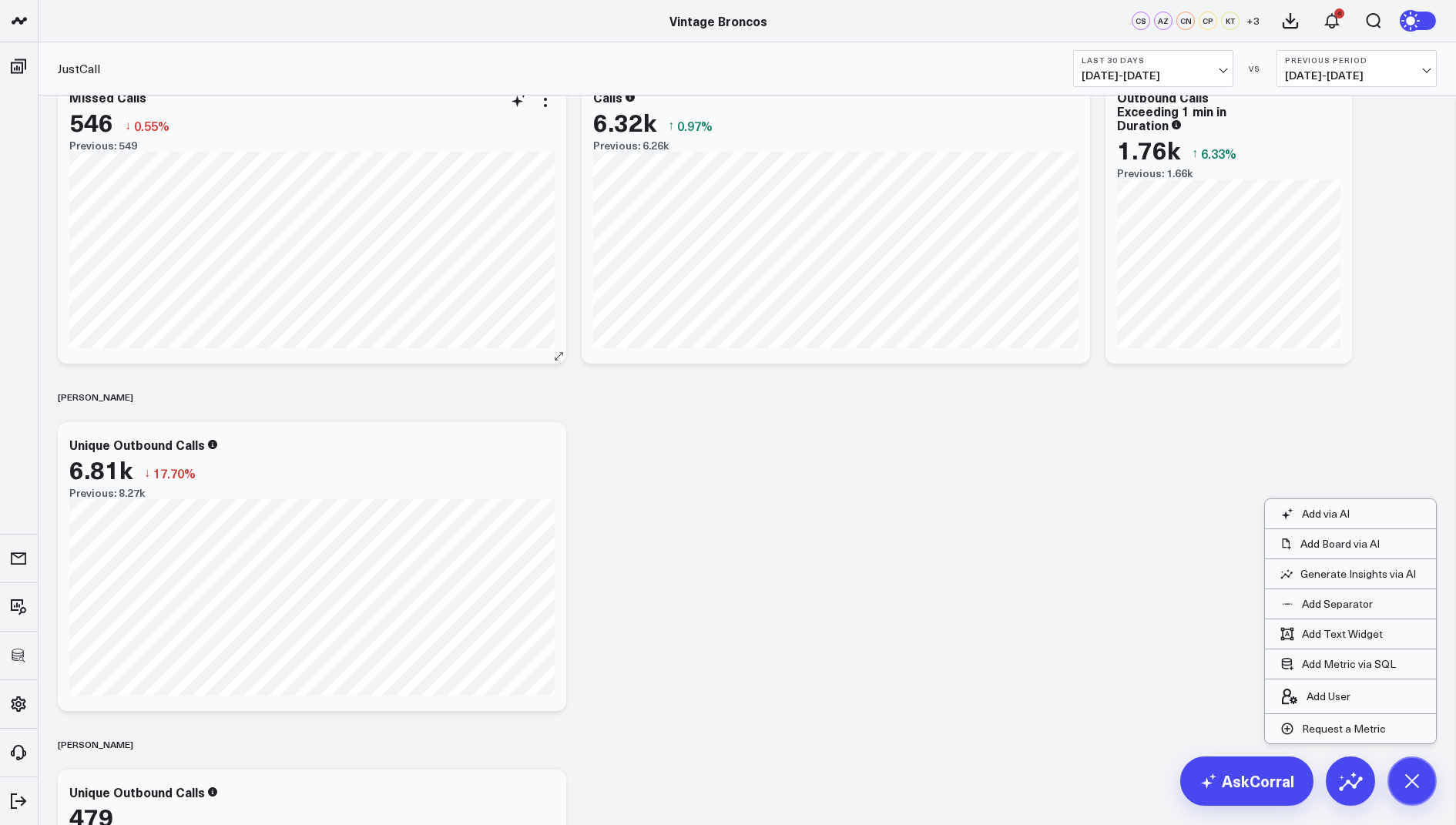
scroll to position [557, 0]
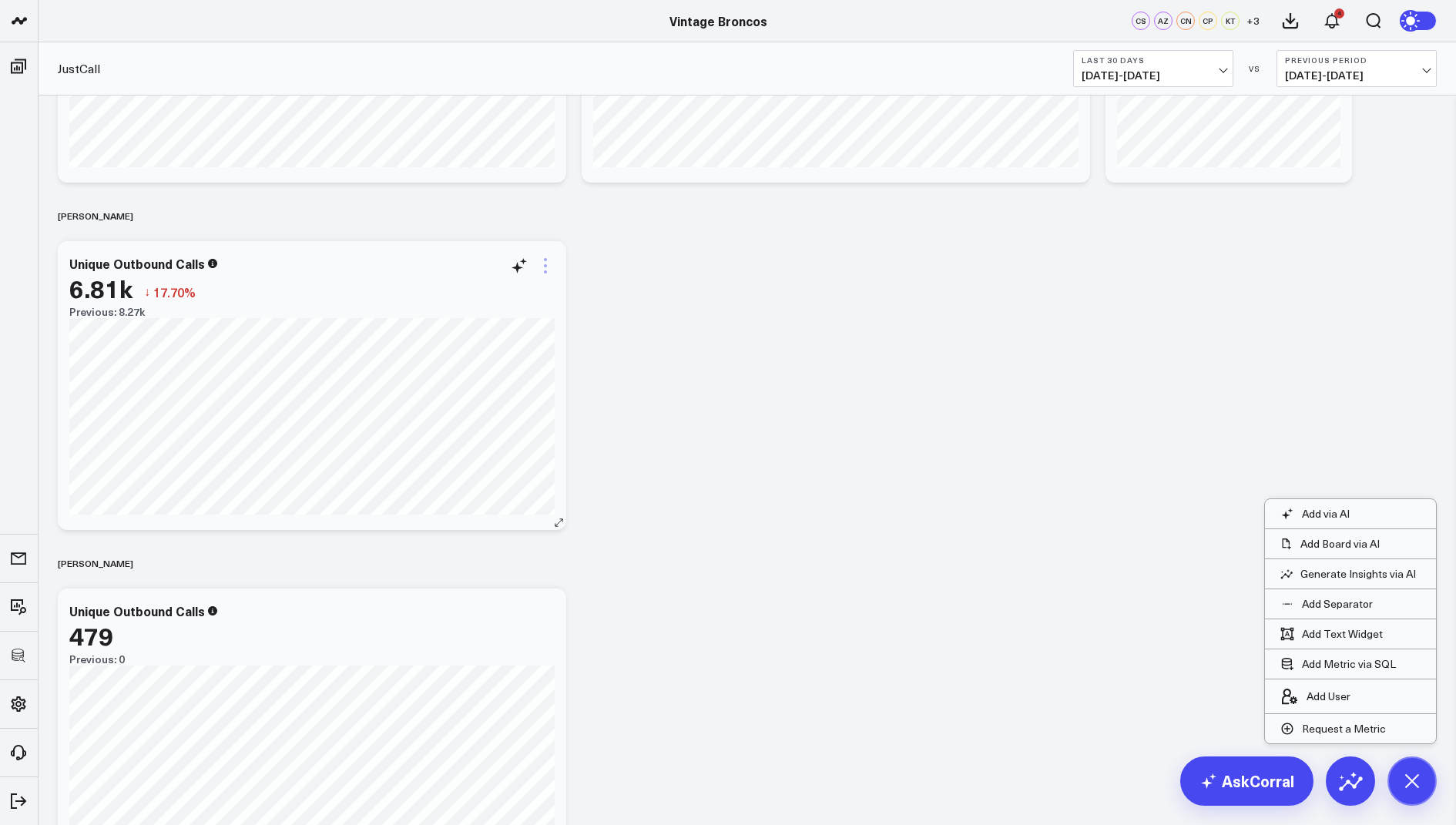
click at [545, 265] on icon at bounding box center [546, 266] width 3 height 3
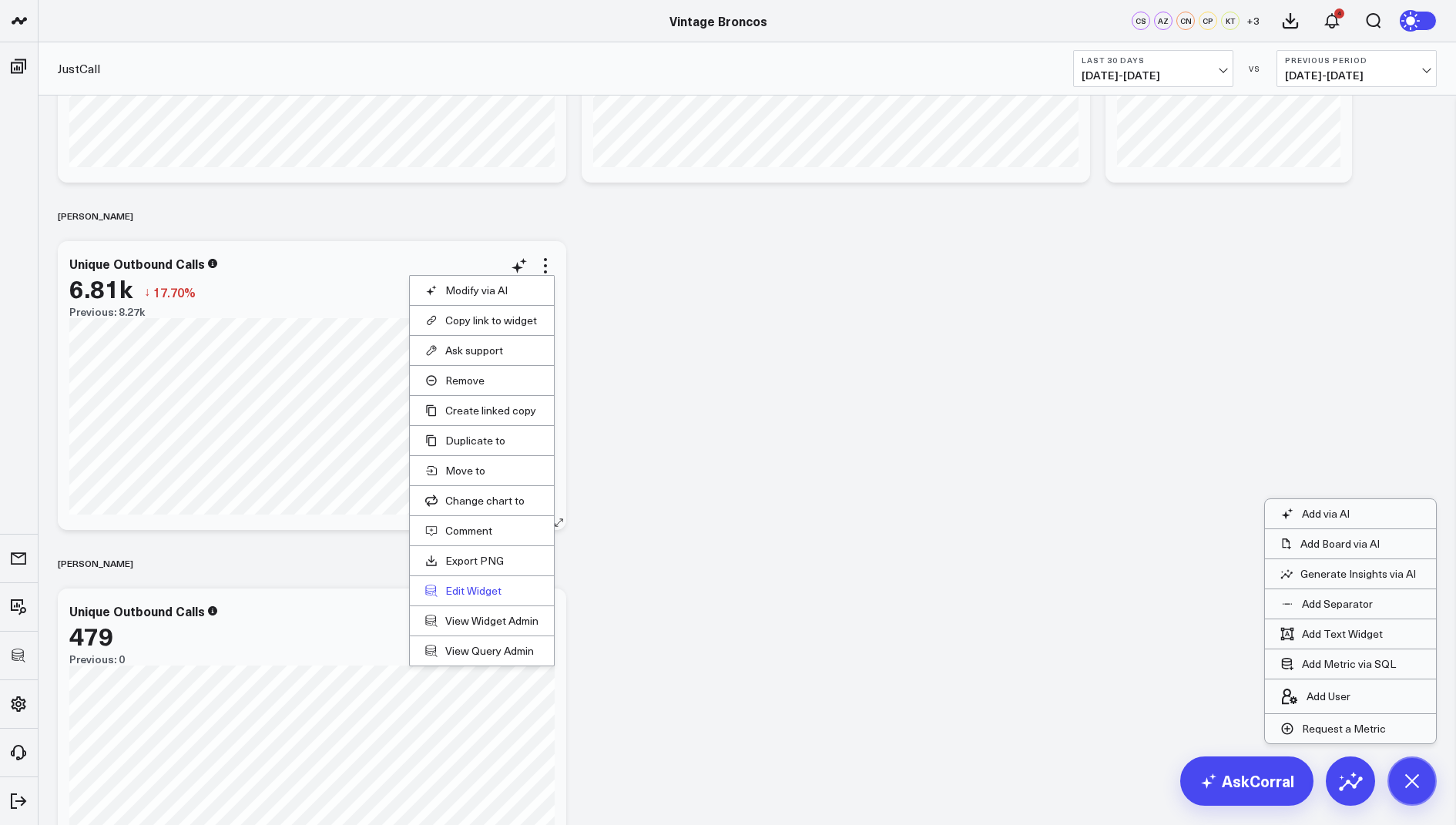
click at [461, 584] on button "Edit Widget" at bounding box center [482, 591] width 113 height 14
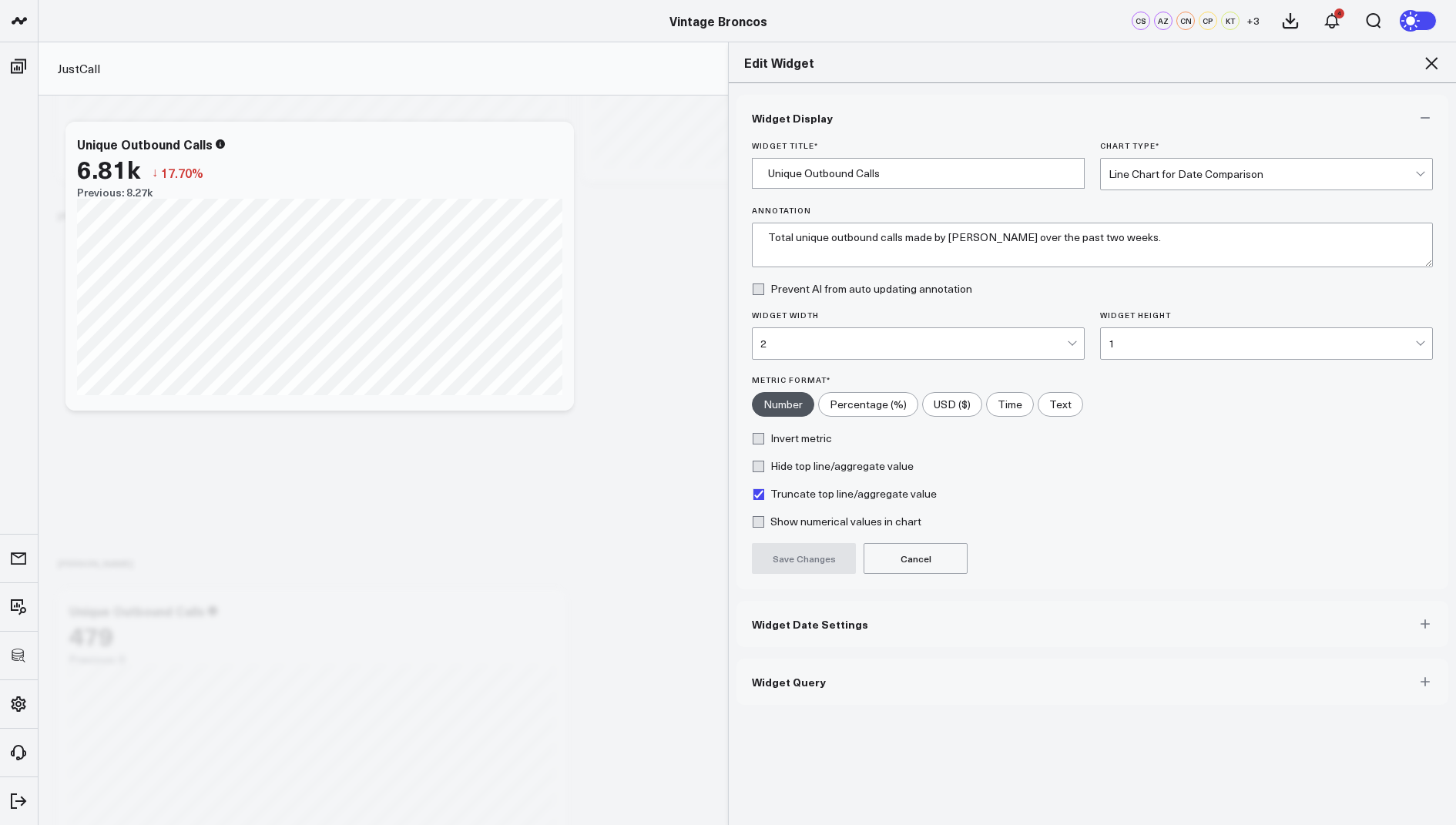
click at [778, 686] on button "Widget Query" at bounding box center [1092, 681] width 711 height 46
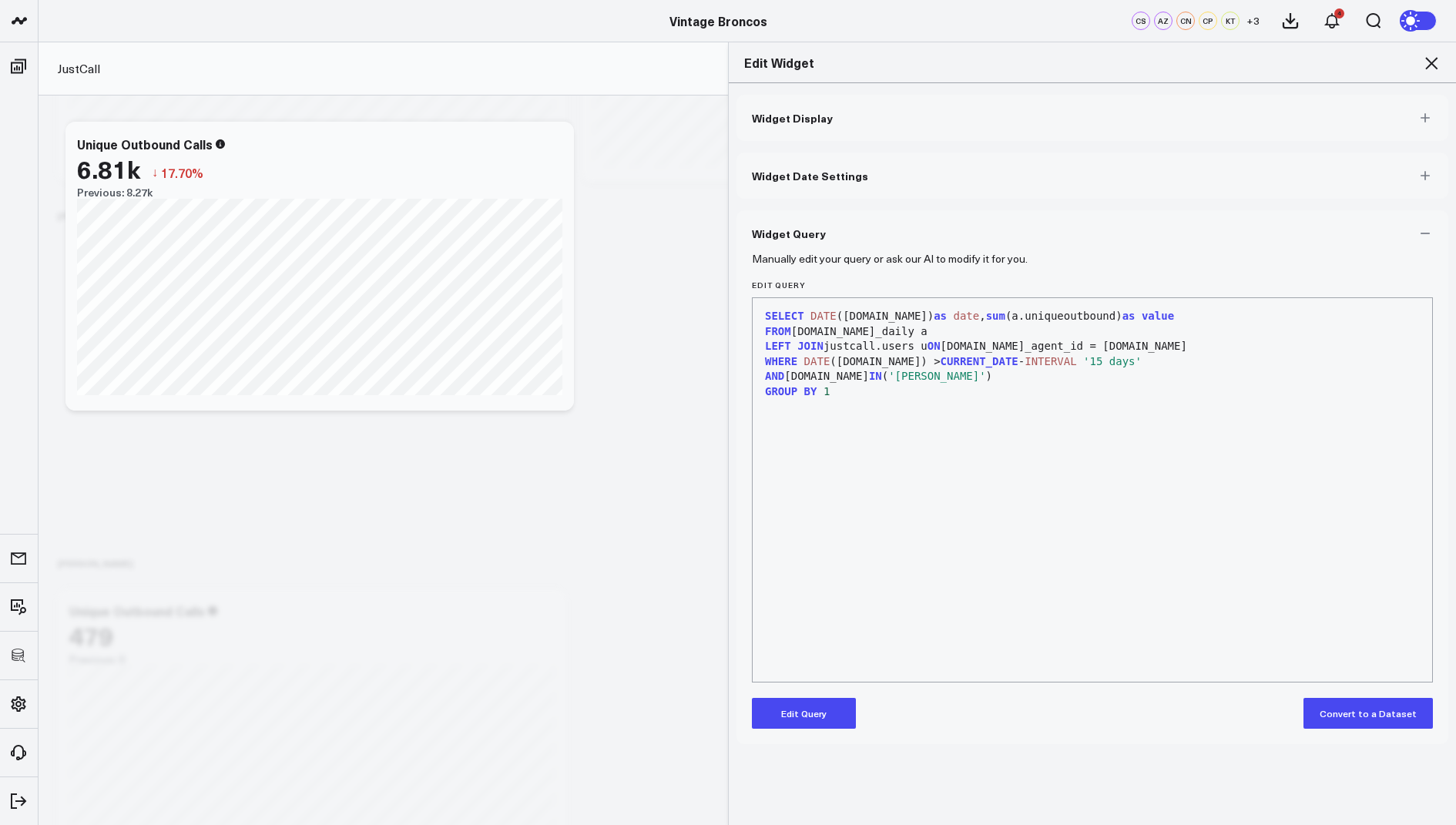
click at [1429, 59] on icon at bounding box center [1432, 63] width 12 height 12
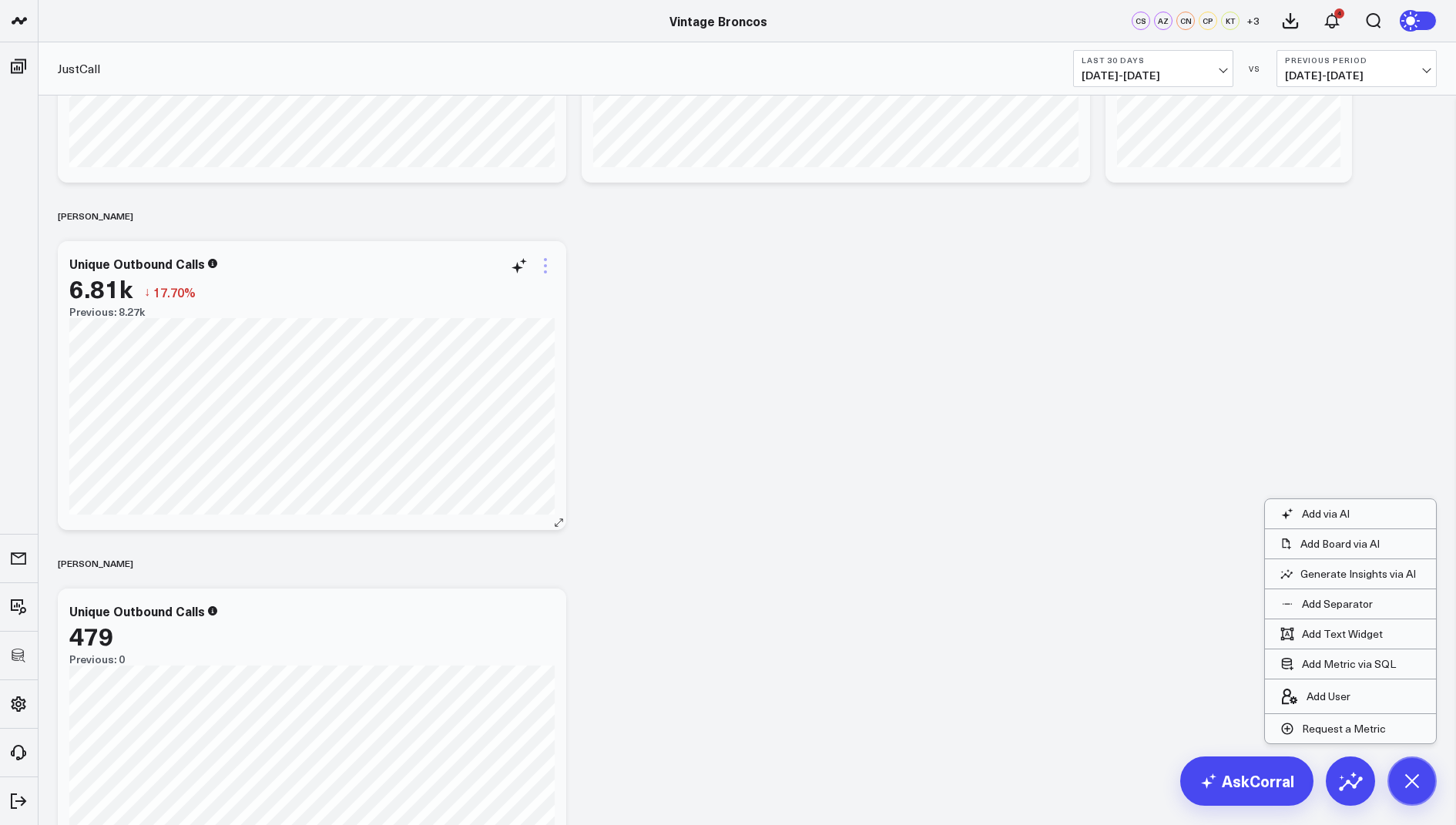
click at [546, 264] on icon at bounding box center [546, 266] width 3 height 3
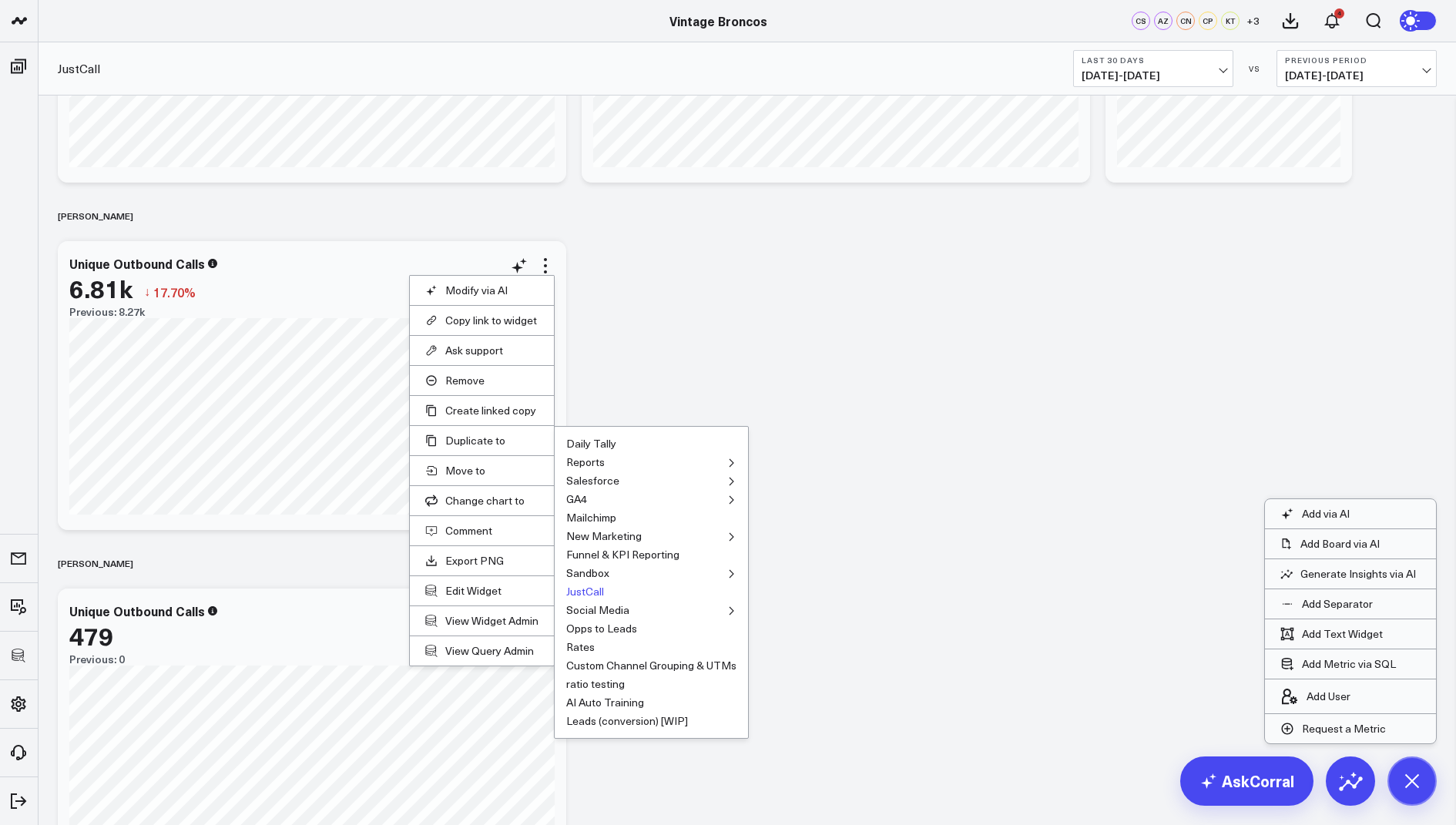
click at [586, 586] on button "JustCall" at bounding box center [585, 591] width 37 height 10
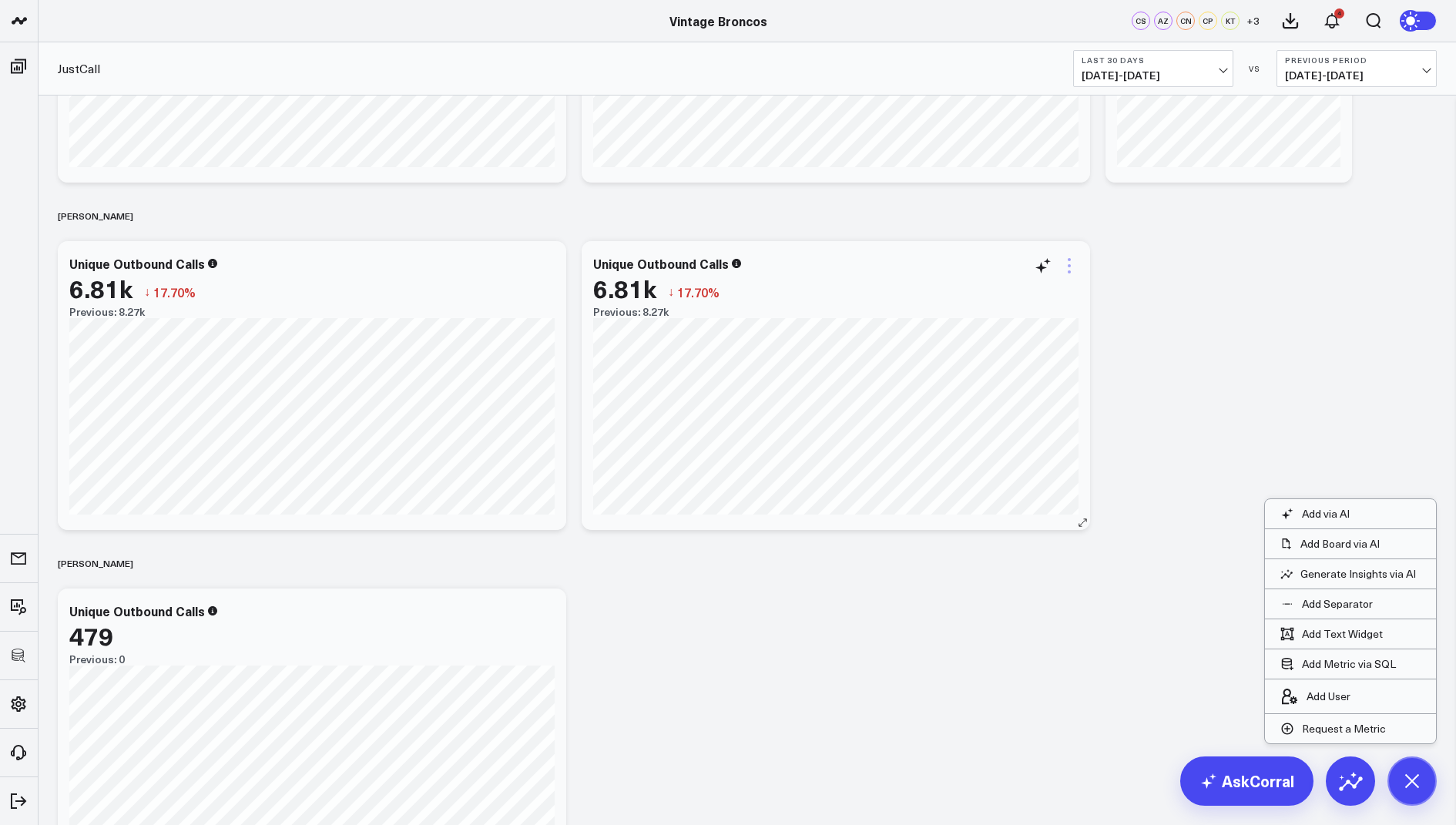
click at [1072, 265] on icon at bounding box center [1069, 265] width 18 height 18
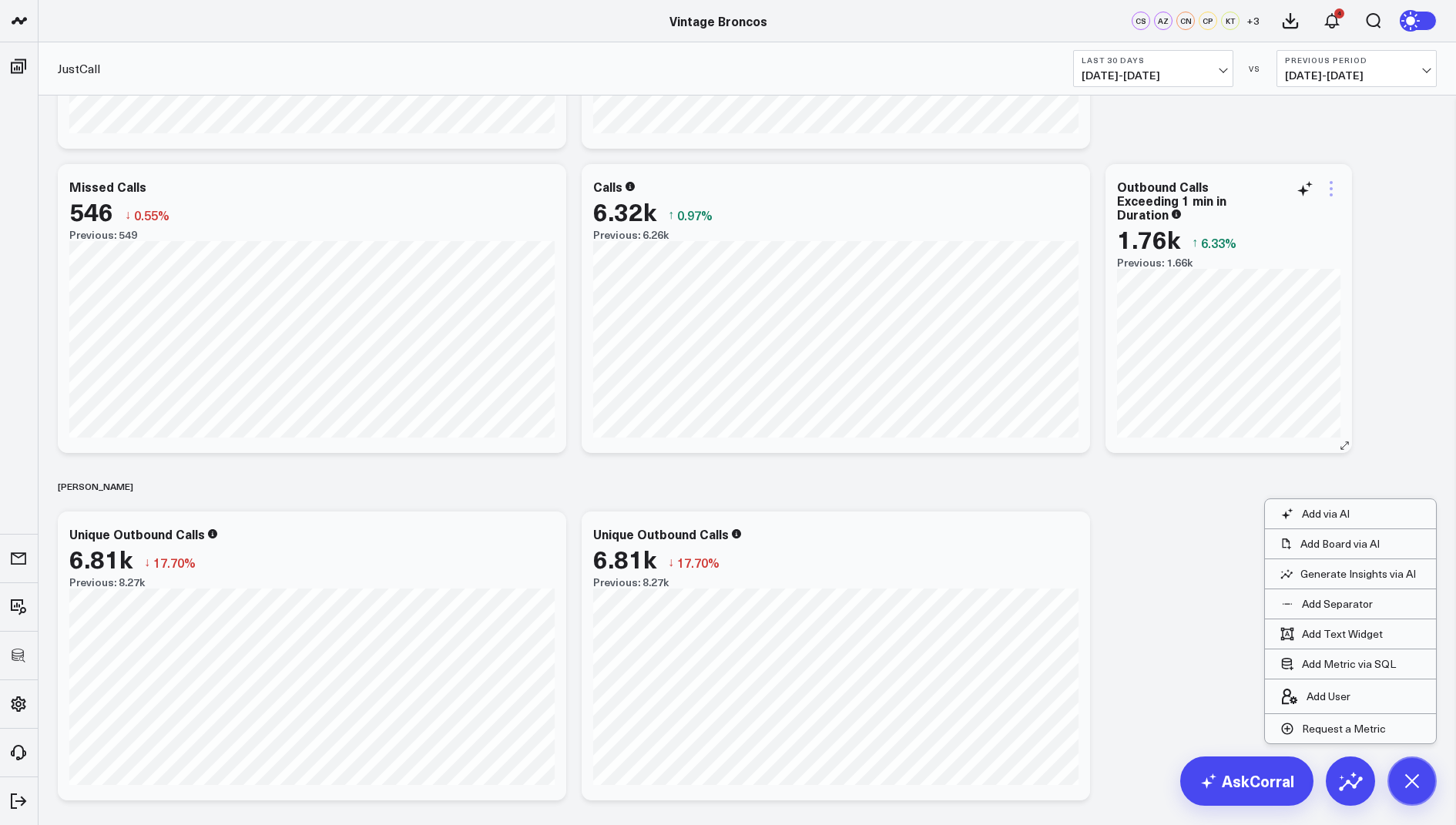
click at [1330, 189] on icon at bounding box center [1331, 188] width 18 height 18
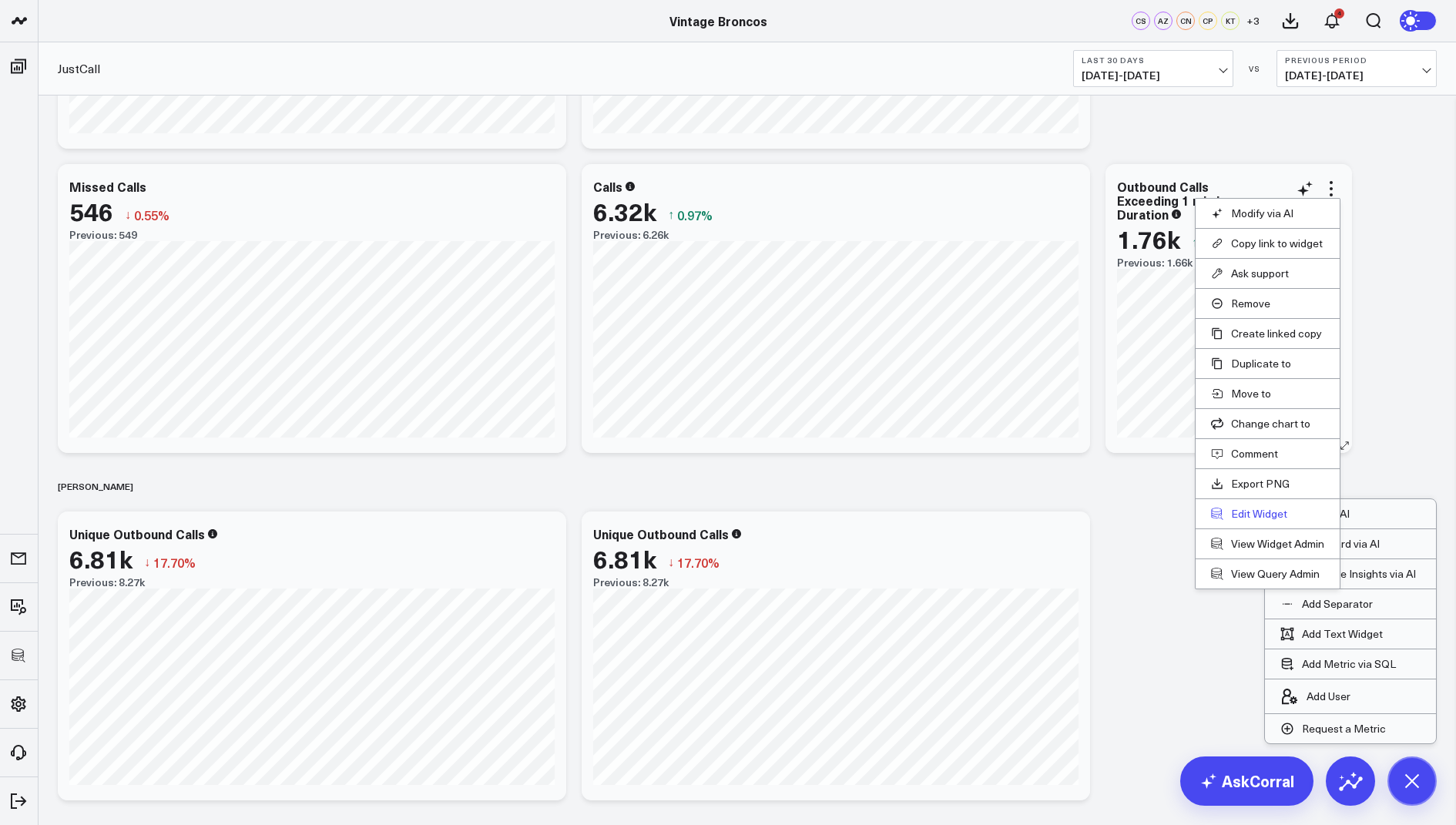
click at [1256, 512] on button "Edit Widget" at bounding box center [1267, 514] width 113 height 14
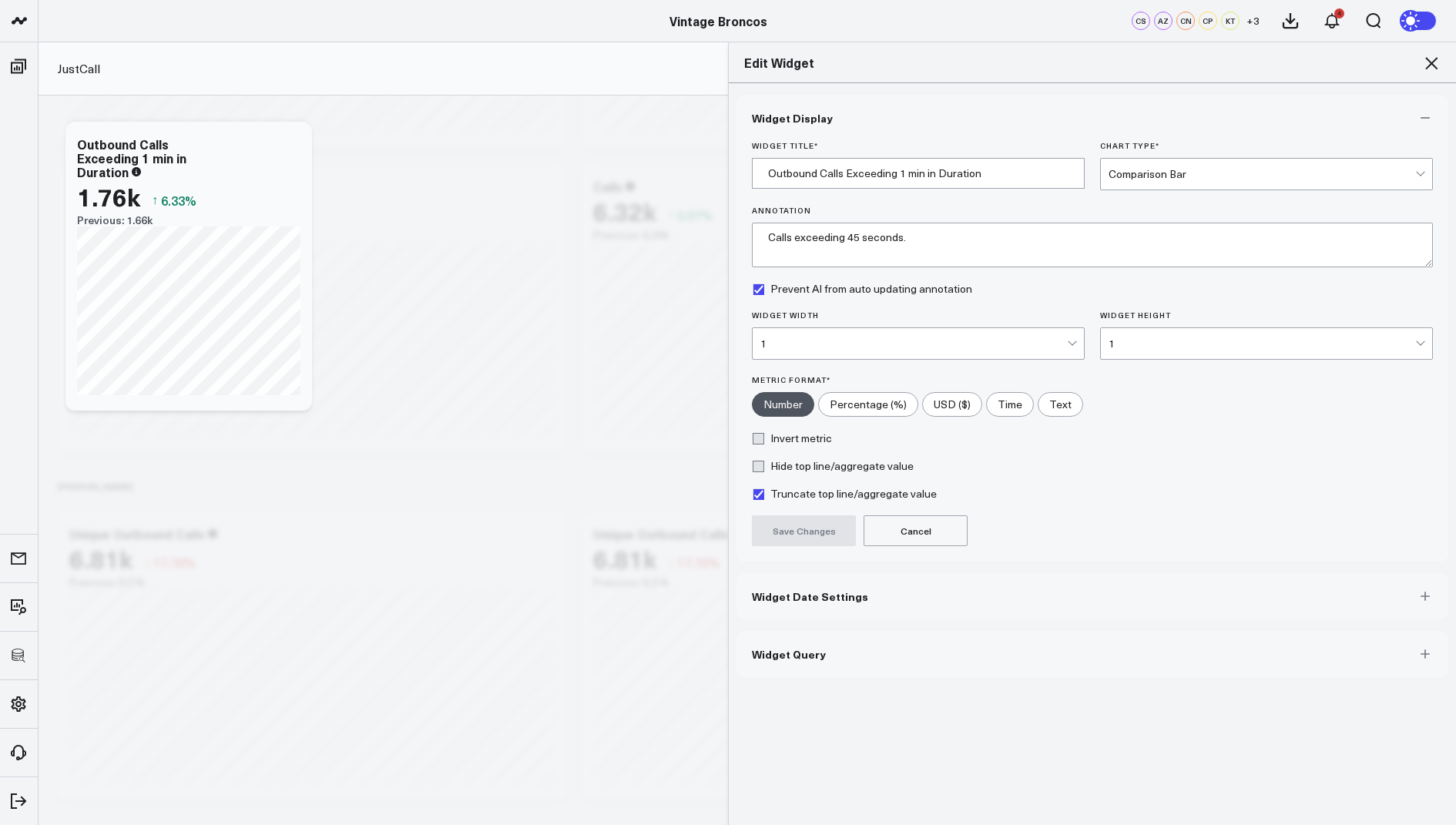
click at [822, 661] on button "Widget Query" at bounding box center [1092, 653] width 711 height 46
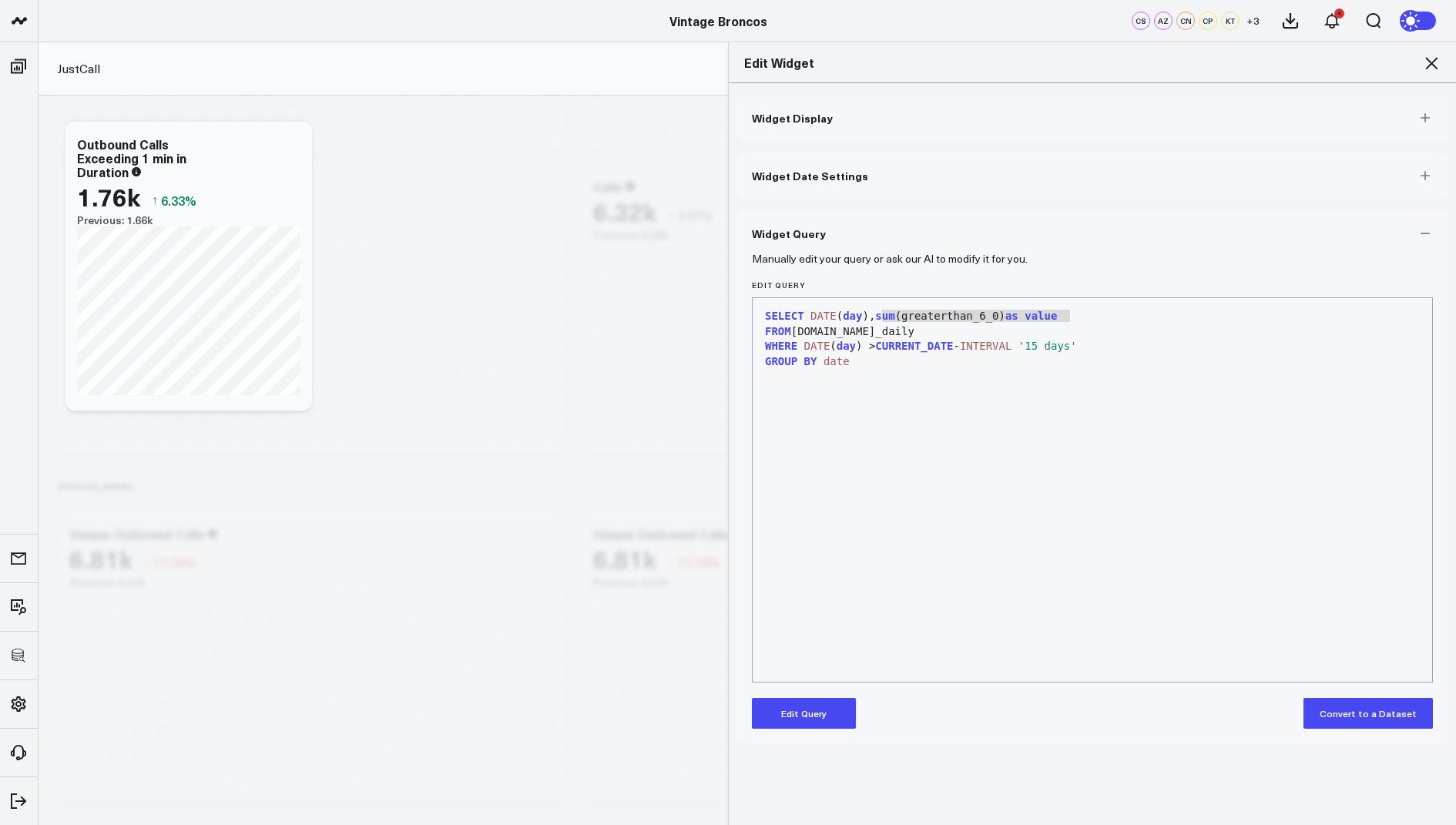
drag, startPoint x: 1102, startPoint y: 316, endPoint x: 884, endPoint y: 317, distance: 218.0
click at [884, 317] on div "SELECT DATE ( day ), sum (greaterthan_6_0) as value" at bounding box center [1092, 317] width 664 height 16
copy div "sum (greaterthan_6_0) as value"
click at [1429, 67] on icon at bounding box center [1431, 63] width 18 height 18
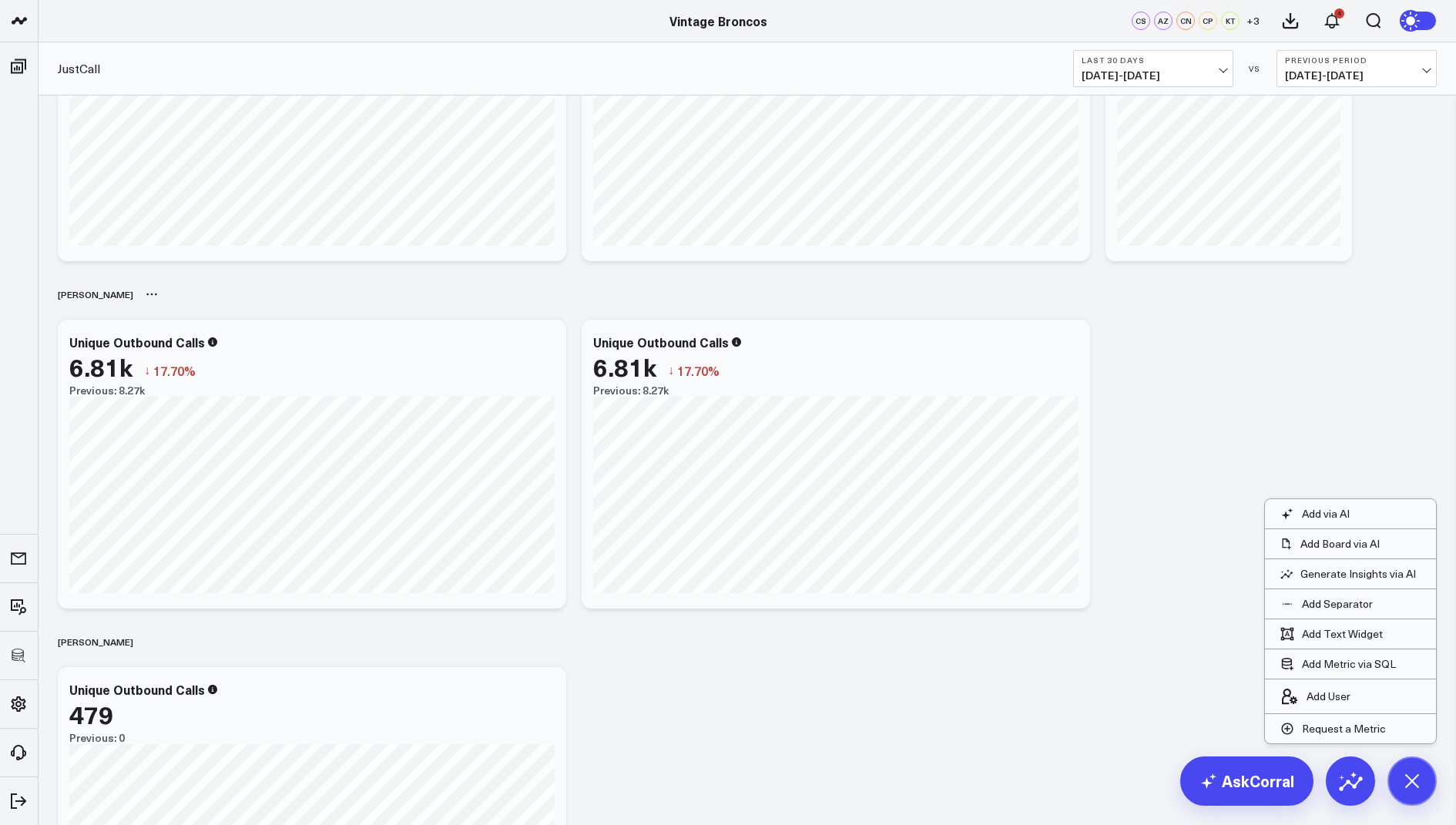
scroll to position [501, 0]
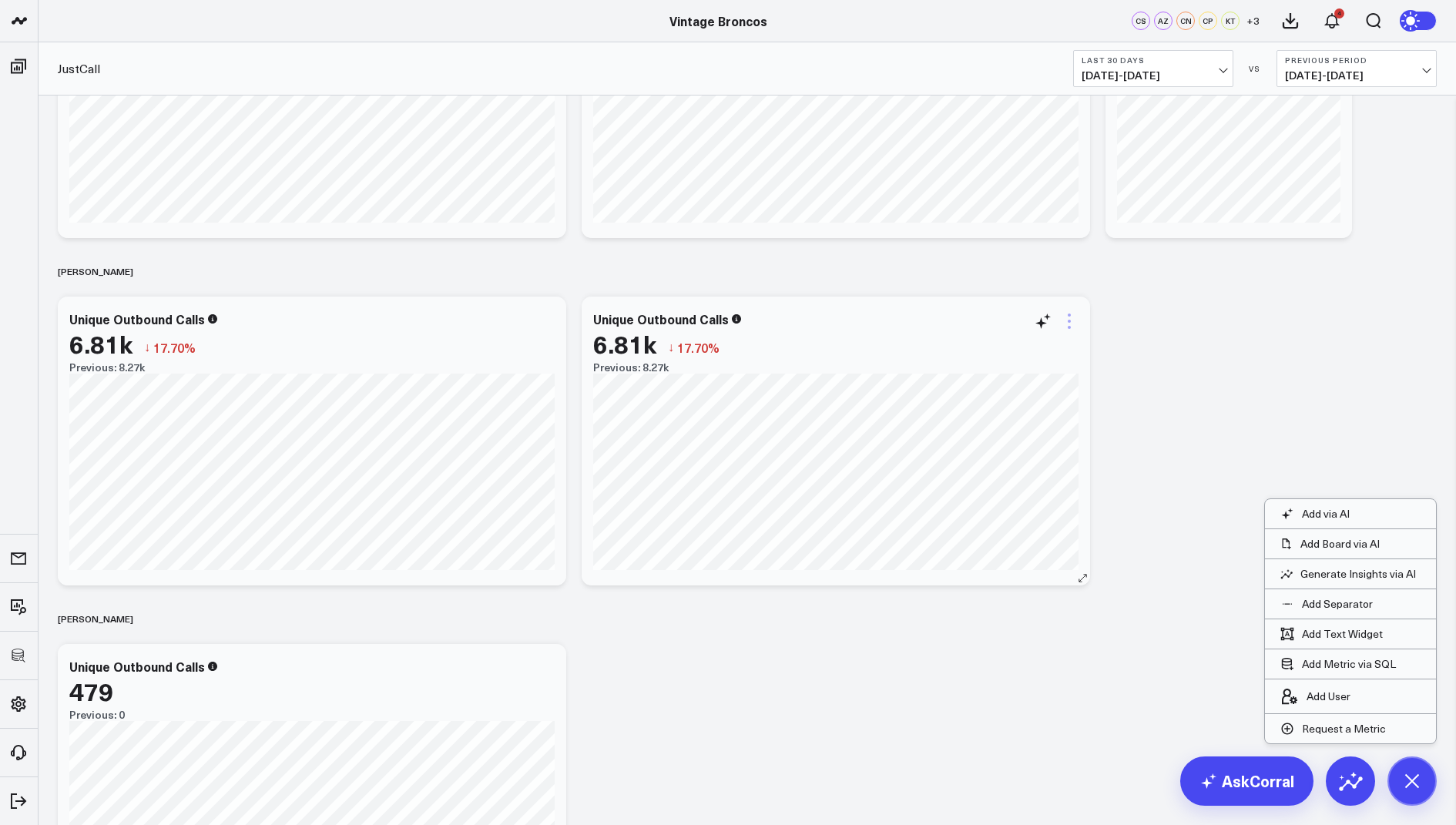
click at [1064, 312] on icon at bounding box center [1069, 320] width 18 height 18
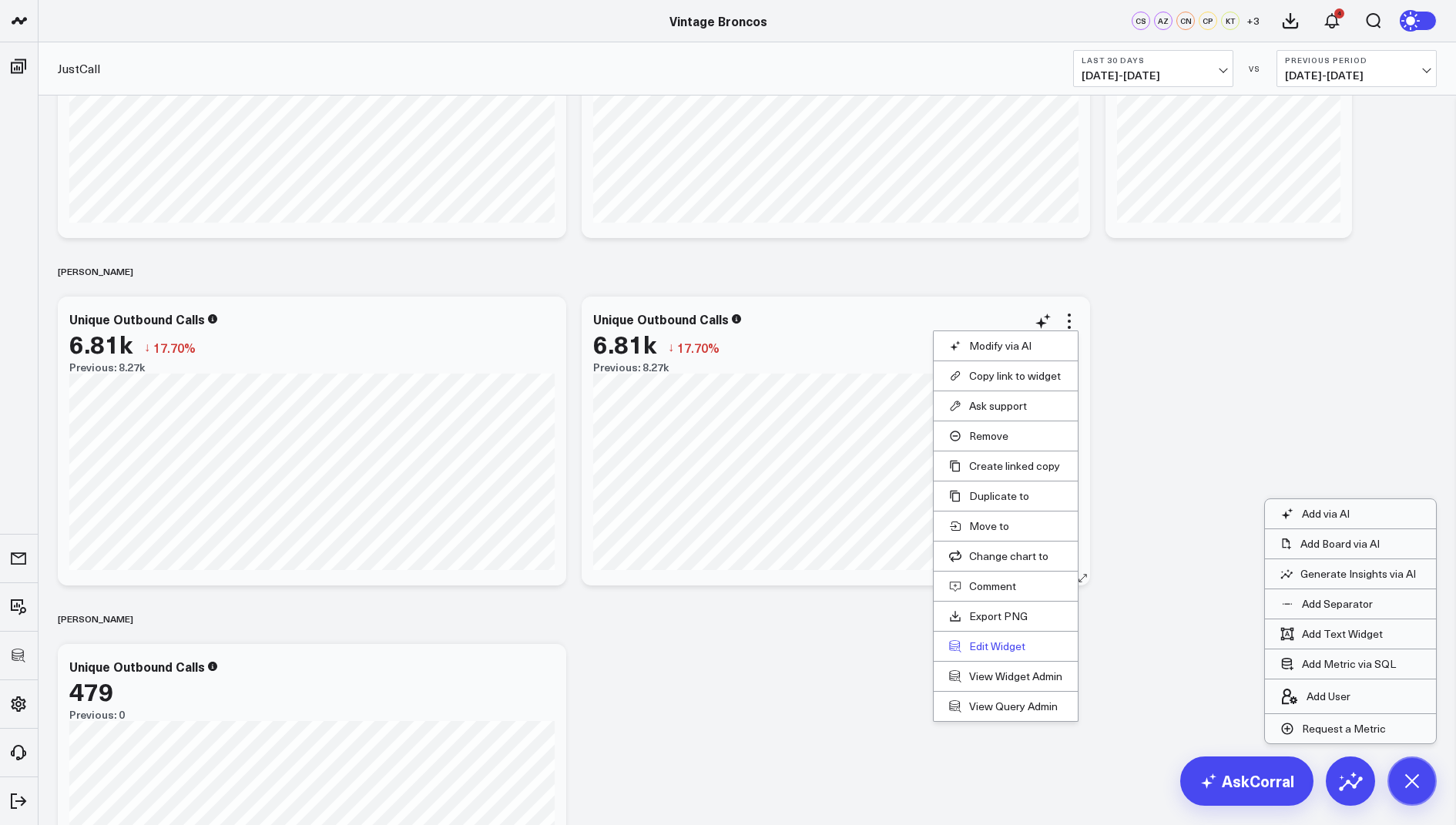
click at [983, 639] on button "Edit Widget" at bounding box center [1006, 646] width 113 height 14
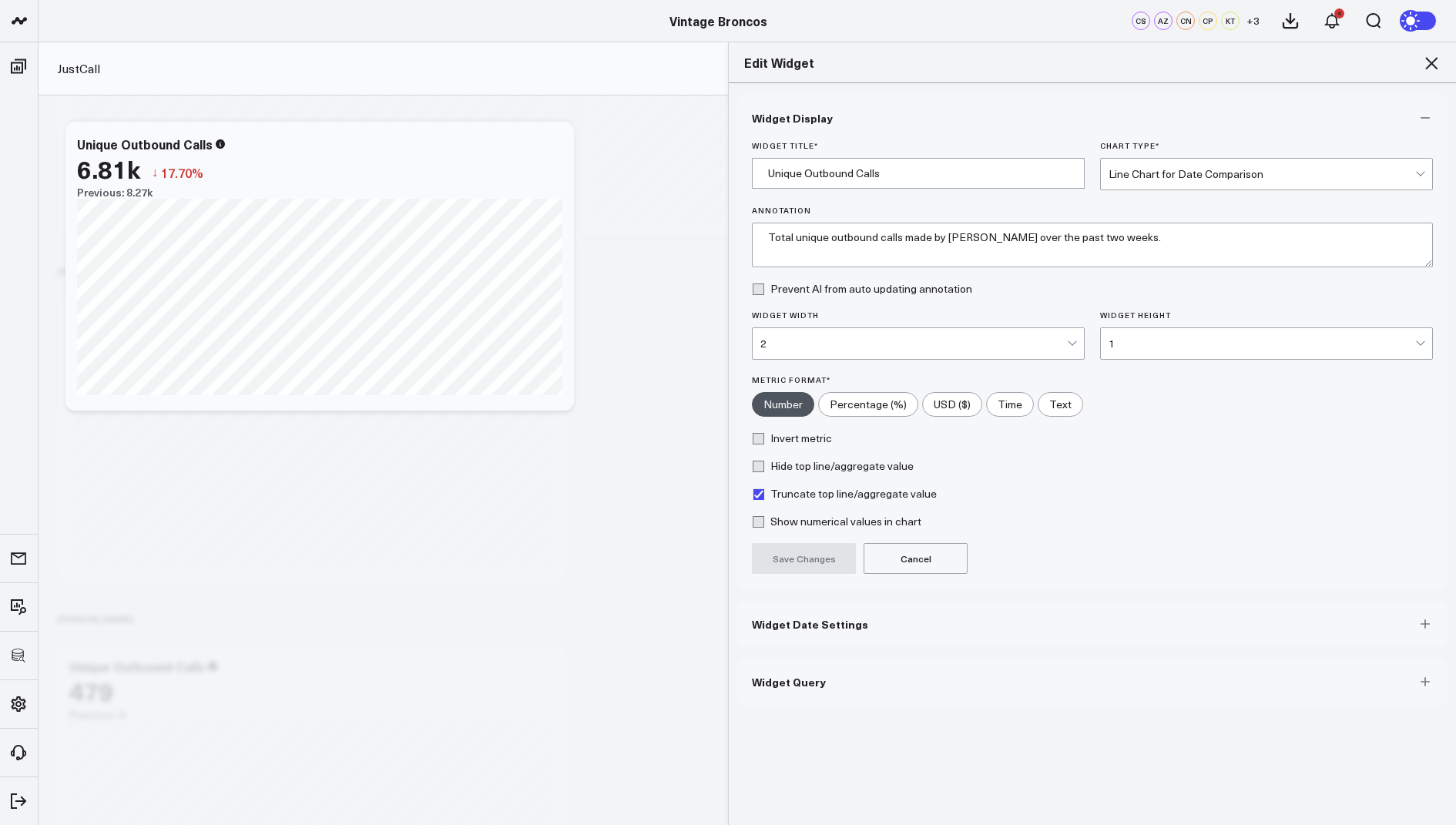
click at [831, 701] on div "Widget Display Widget Title * Unique Outbound Calls Chart Type * Line Chart for…" at bounding box center [1092, 454] width 727 height 742
click at [811, 683] on span "Widget Query" at bounding box center [789, 682] width 74 height 12
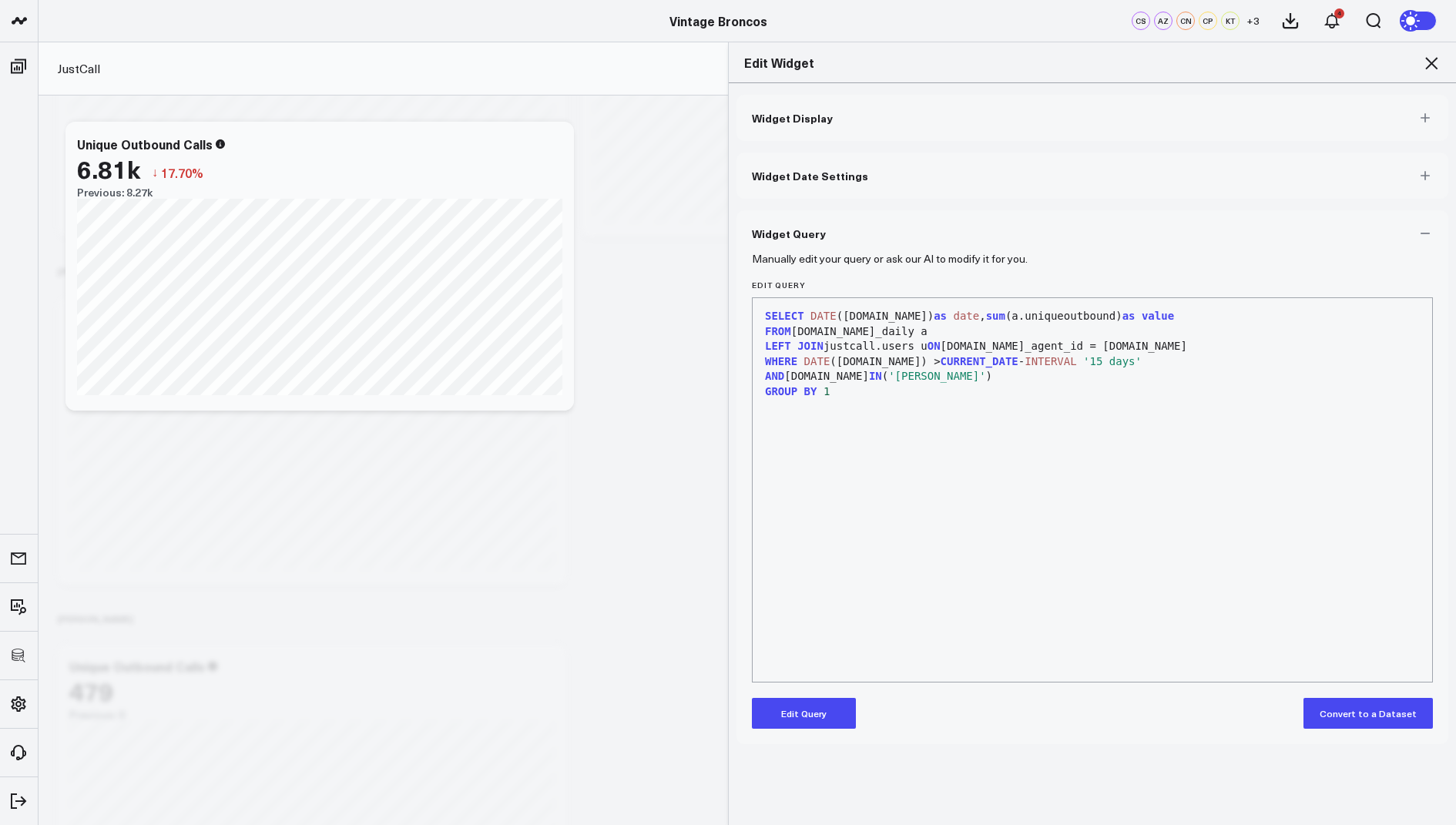
click at [796, 720] on button "Edit Query" at bounding box center [804, 712] width 104 height 30
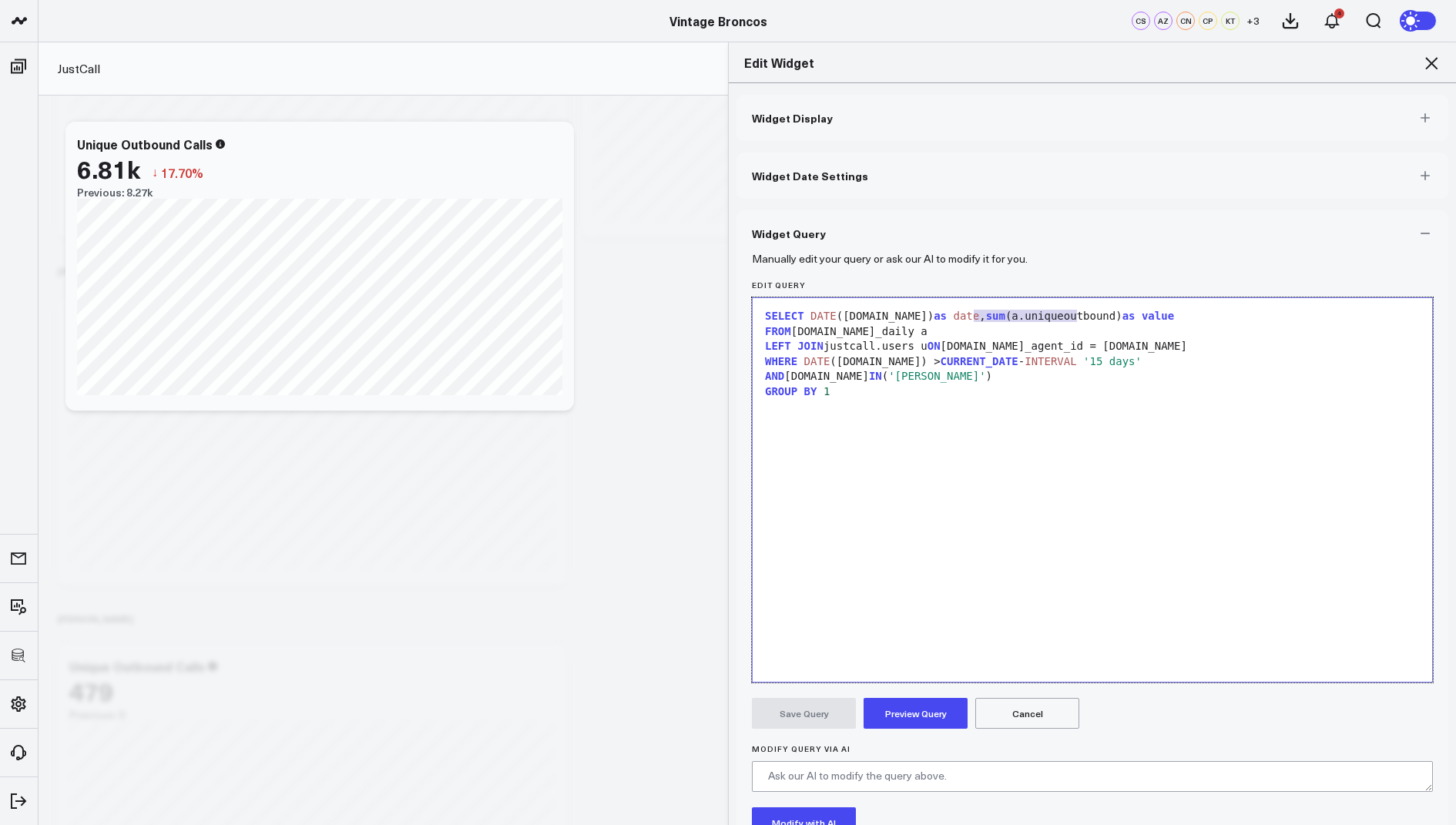
drag, startPoint x: 1079, startPoint y: 318, endPoint x: 973, endPoint y: 317, distance: 106.0
click at [973, 317] on div "SELECT DATE (a.day) as date , sum (a.uniqueoutbound) as value" at bounding box center [1092, 317] width 664 height 16
click at [1005, 317] on span "(" at bounding box center [1008, 316] width 6 height 12
drag, startPoint x: 1234, startPoint y: 312, endPoint x: 1145, endPoint y: 314, distance: 89.0
click at [1145, 314] on div "SELECT DATE (a.day) as date , ( sum (greaterthan_6_0) as value ) as value" at bounding box center [1092, 317] width 664 height 16
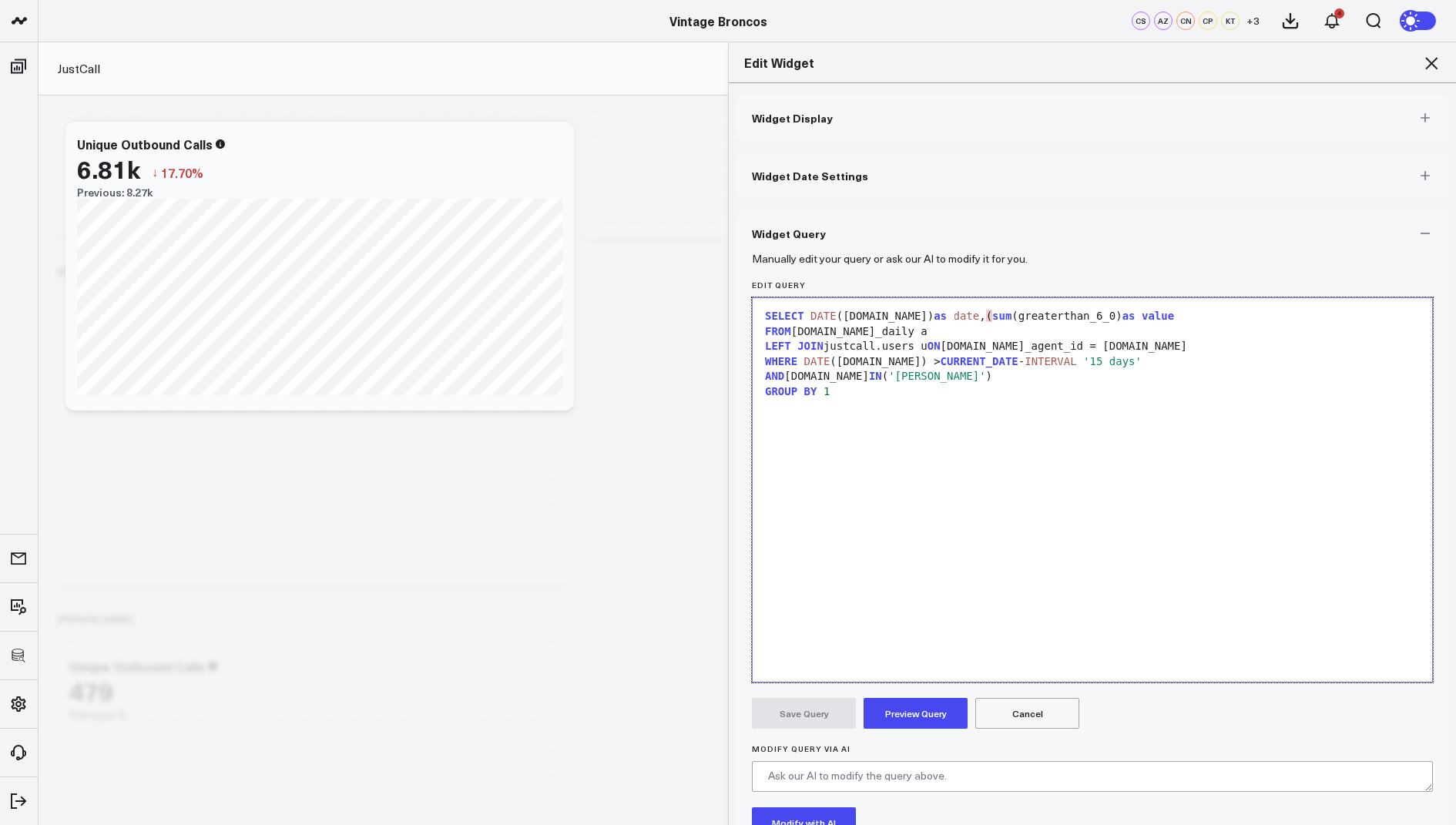
click at [992, 317] on span "sum" at bounding box center [1002, 316] width 19 height 12
click at [897, 715] on button "Preview Query" at bounding box center [916, 712] width 104 height 30
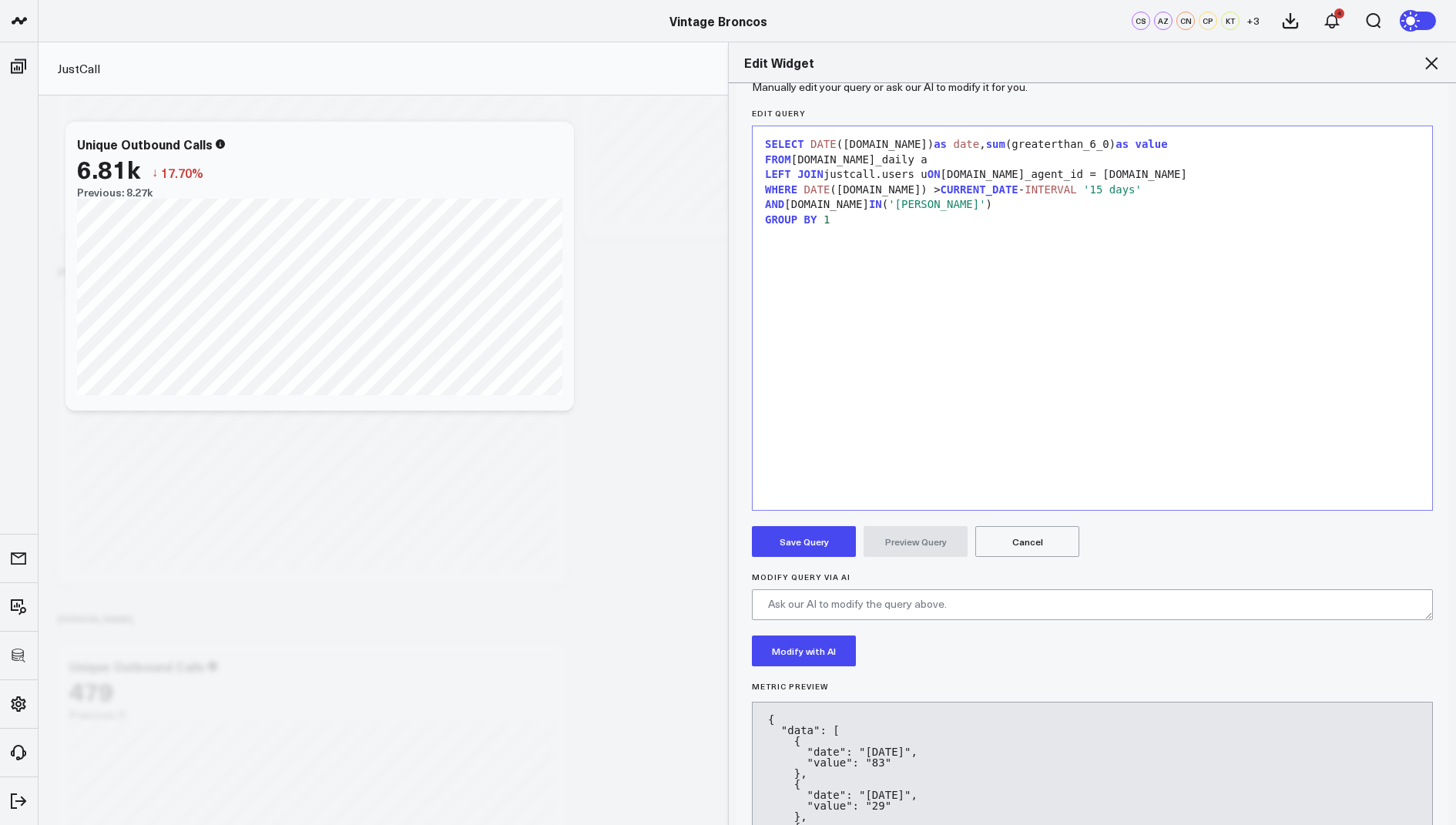
scroll to position [207, 0]
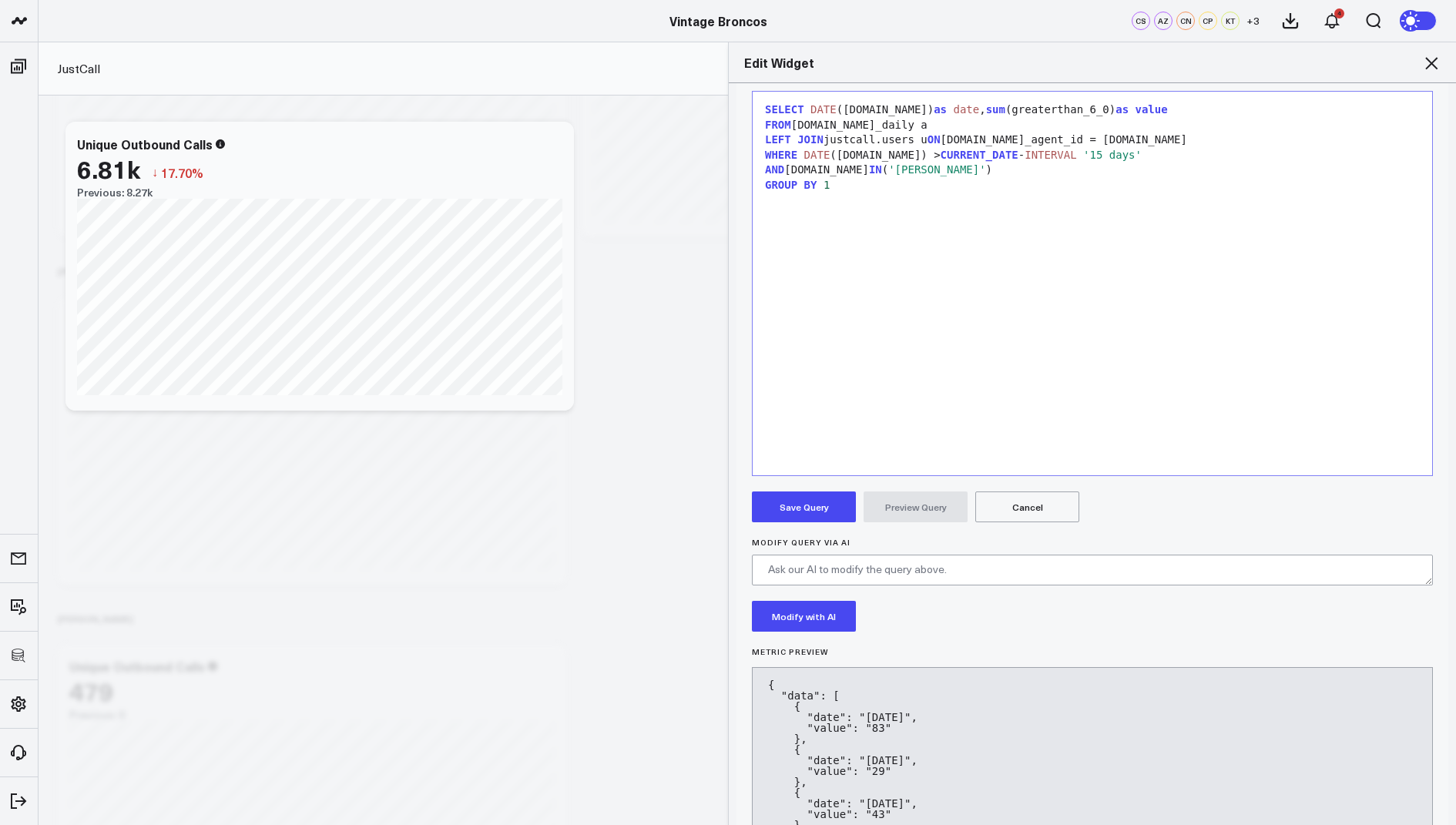
click at [790, 506] on button "Save Query" at bounding box center [804, 506] width 104 height 30
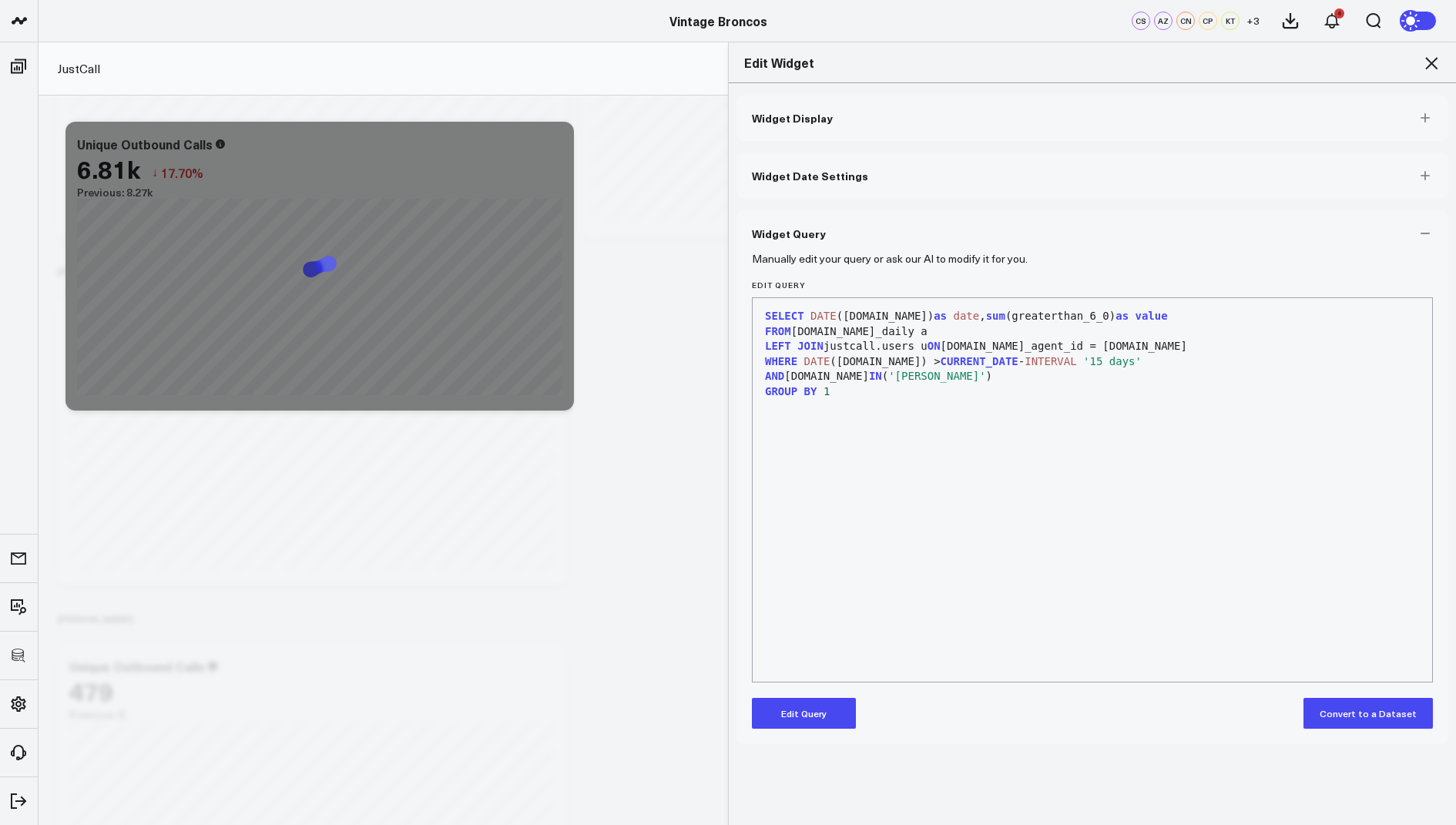
scroll to position [0, 0]
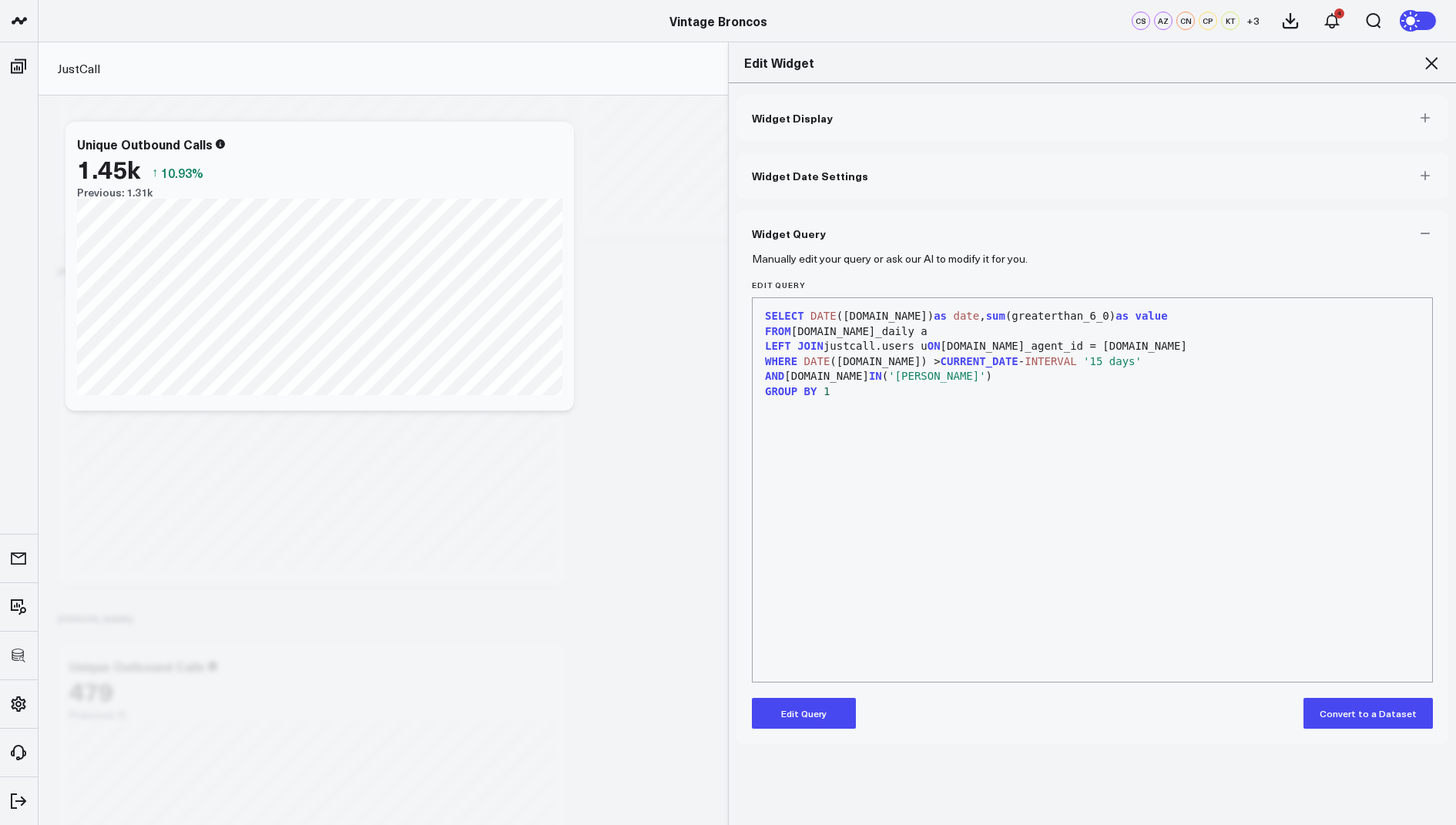
click at [1427, 61] on icon at bounding box center [1431, 63] width 18 height 18
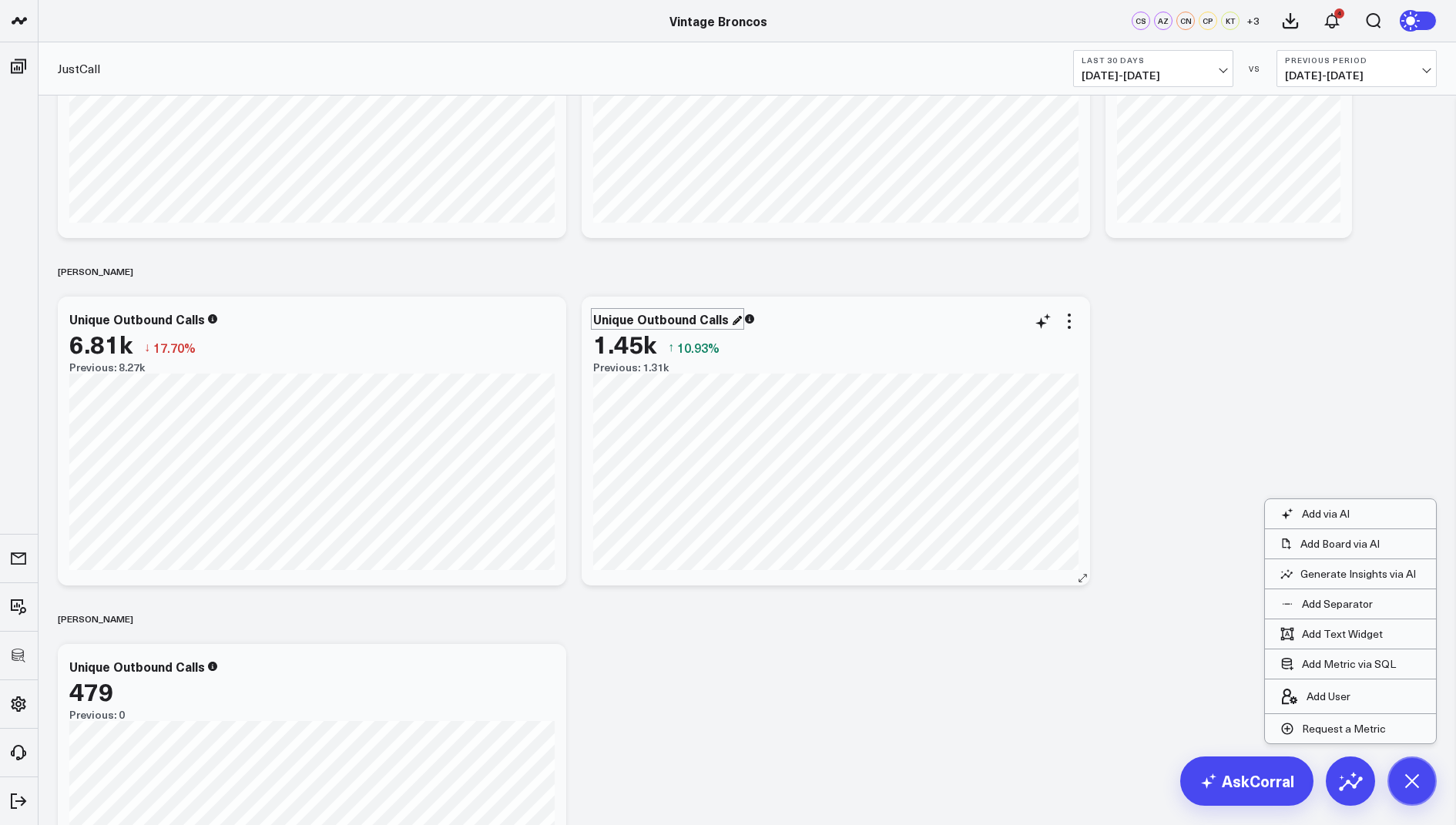
click at [700, 320] on div "Unique Outbound Calls" at bounding box center [667, 319] width 149 height 17
drag, startPoint x: 730, startPoint y: 320, endPoint x: 594, endPoint y: 317, distance: 136.0
click at [594, 317] on div "Unique Outbound Calls" at bounding box center [663, 319] width 139 height 17
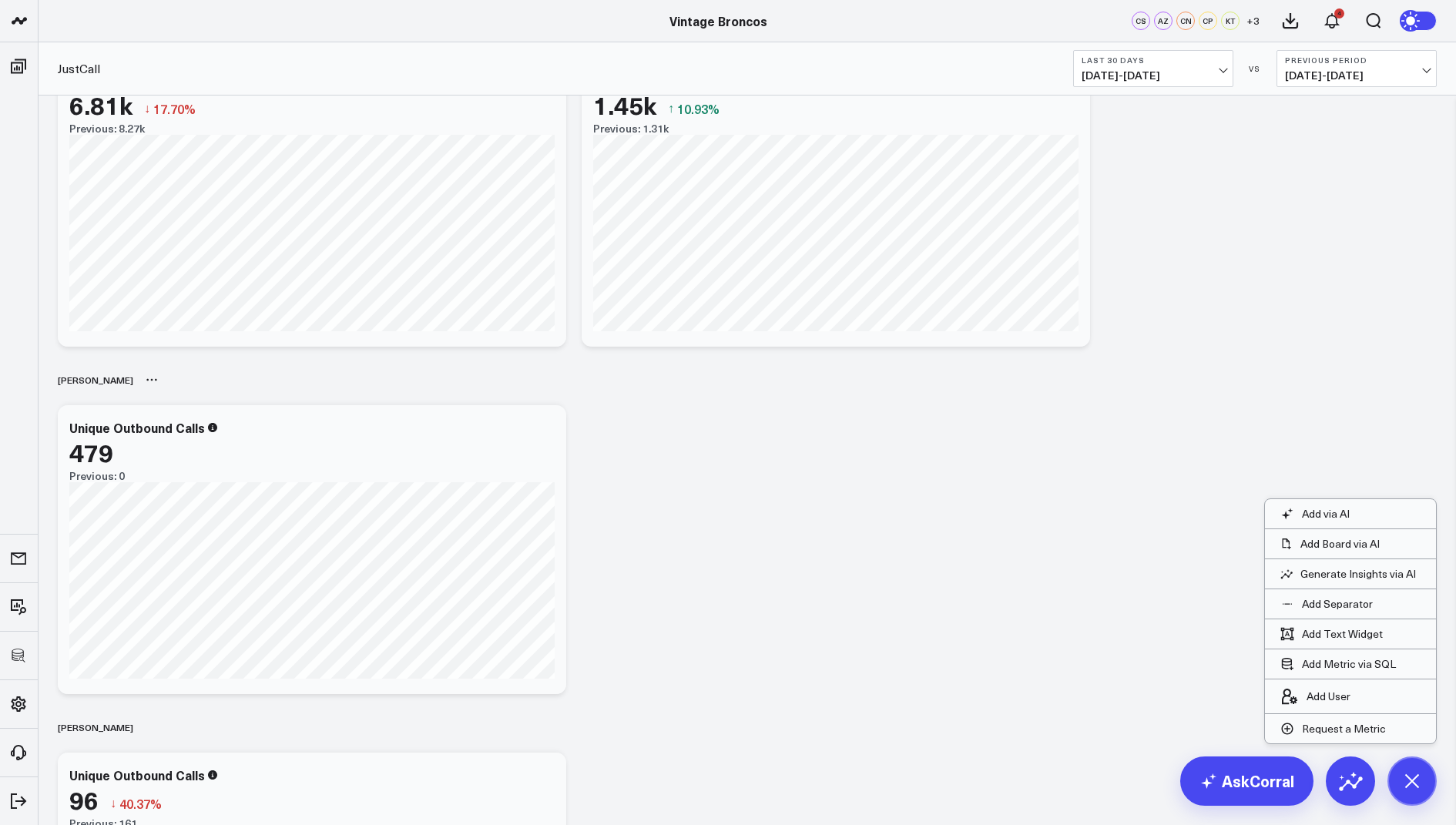
scroll to position [674, 0]
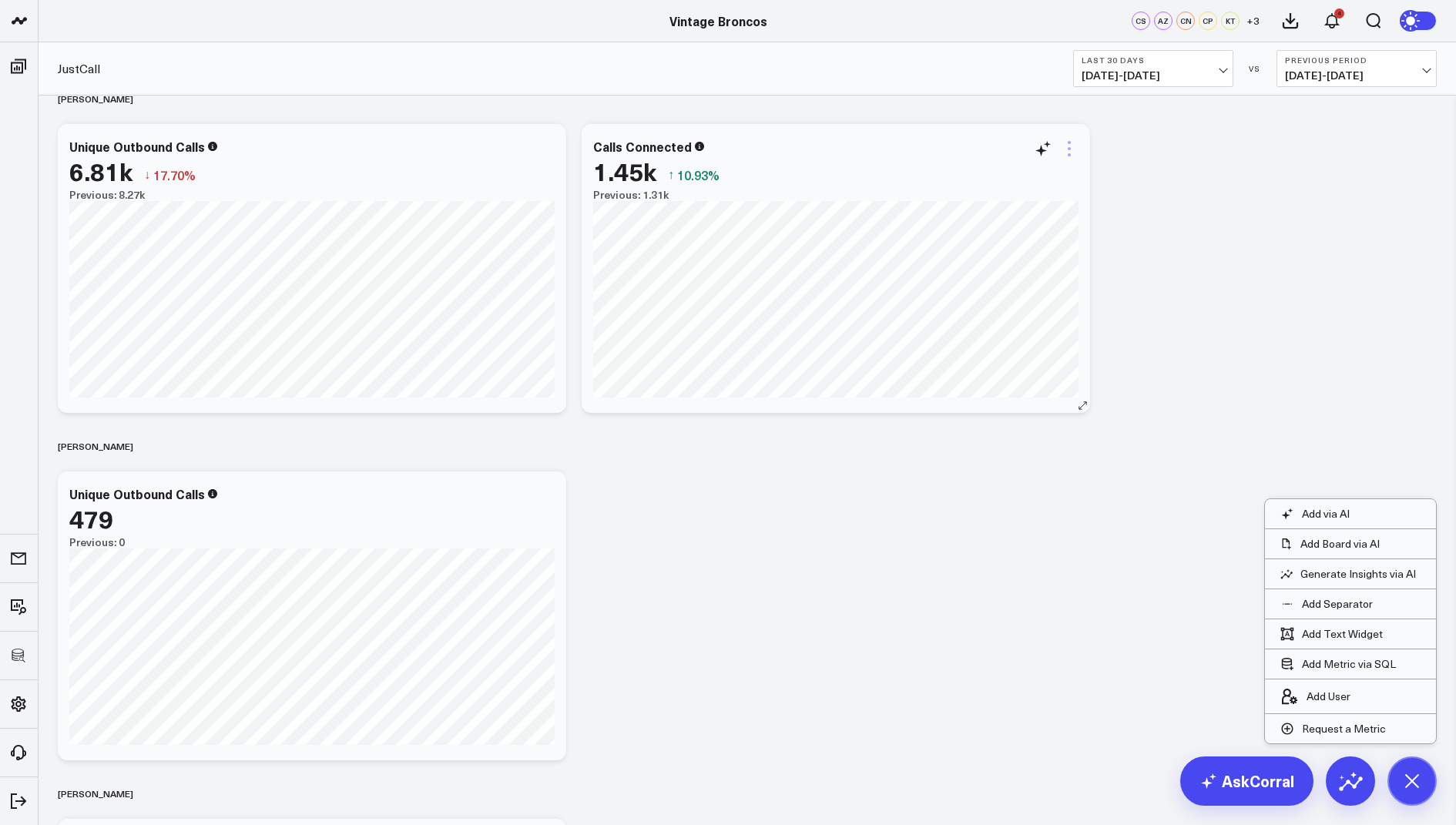
click at [1070, 152] on icon at bounding box center [1069, 148] width 18 height 18
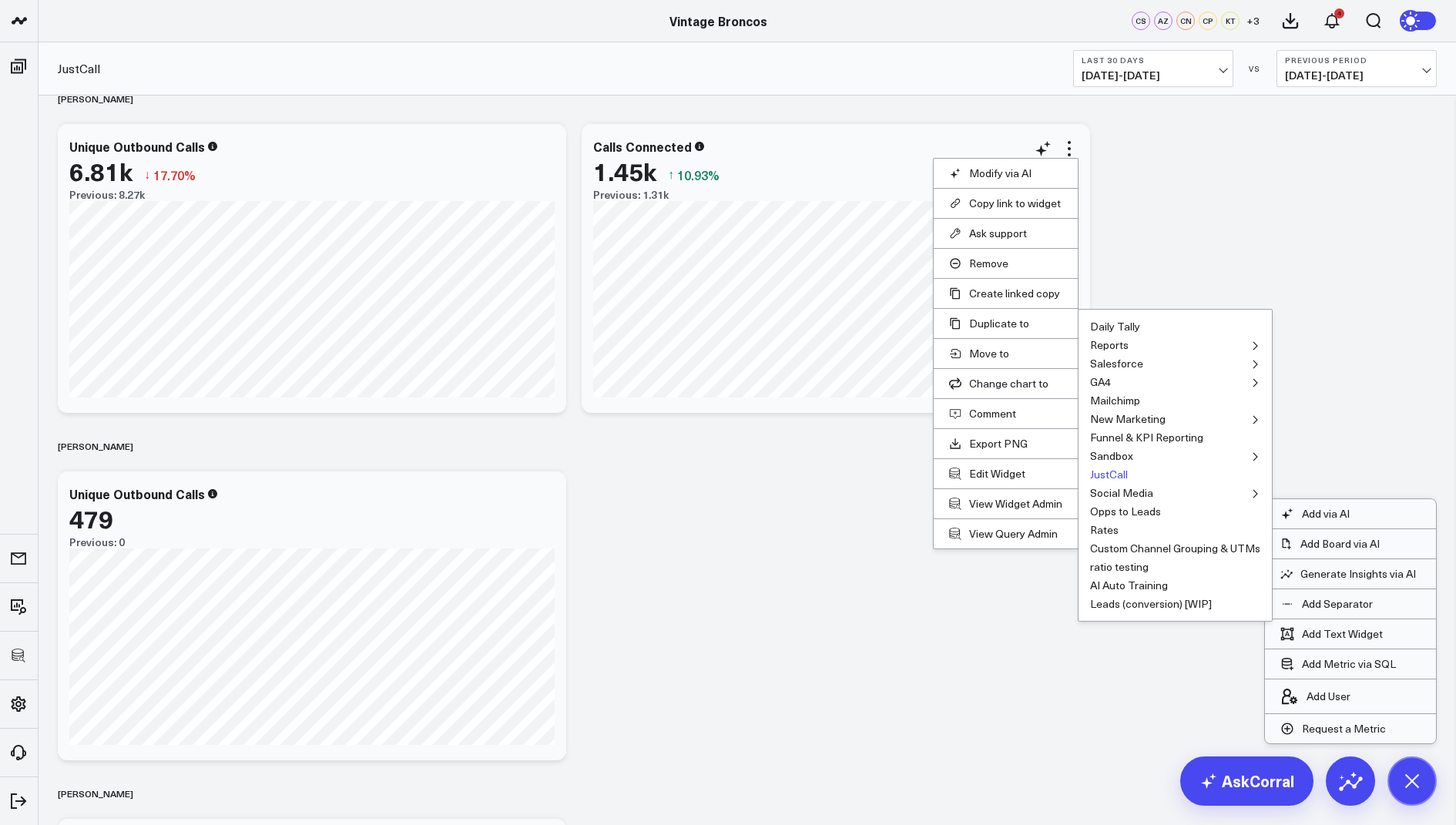
click at [1105, 472] on button "JustCall" at bounding box center [1109, 474] width 37 height 10
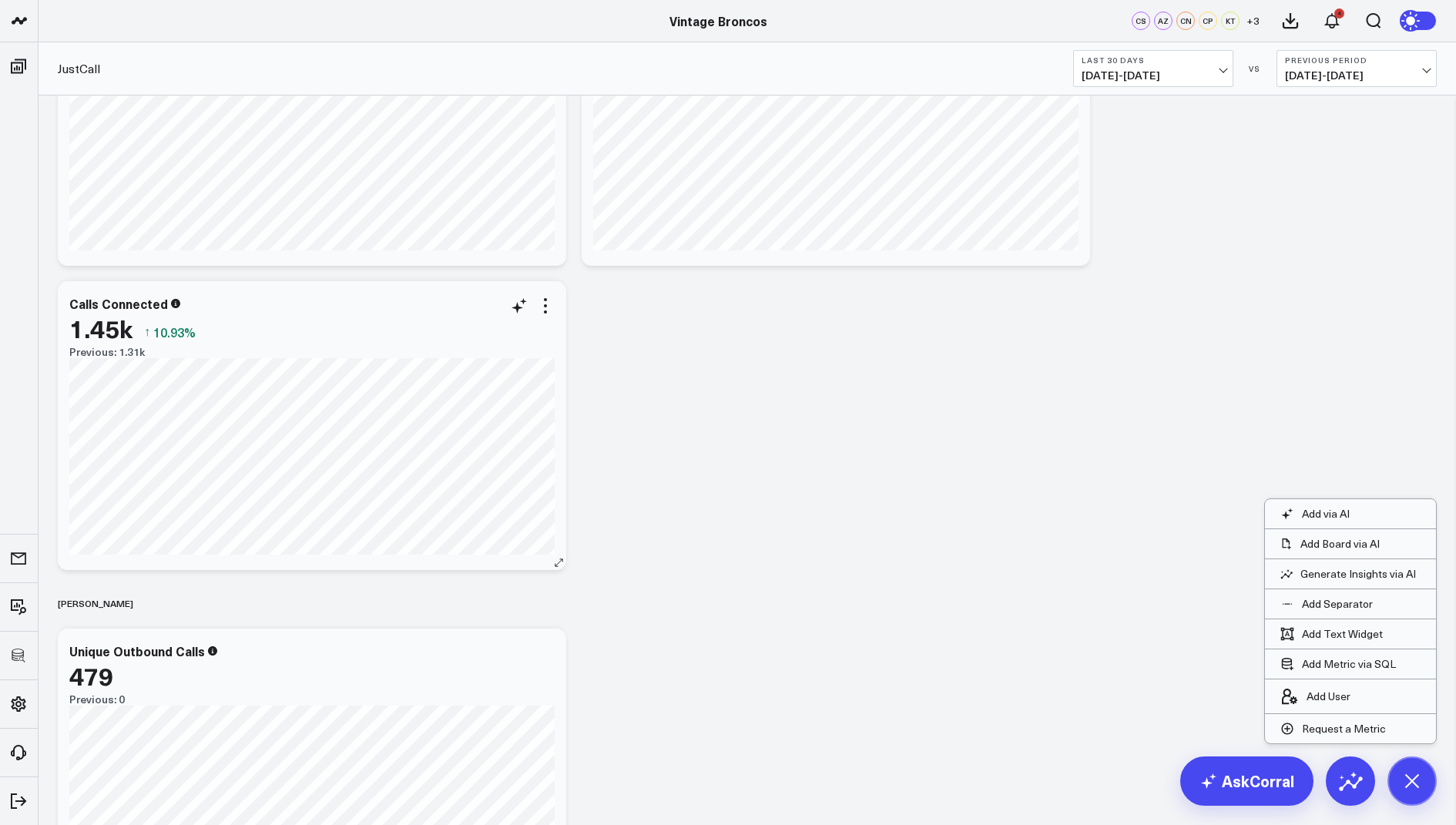
scroll to position [862, 0]
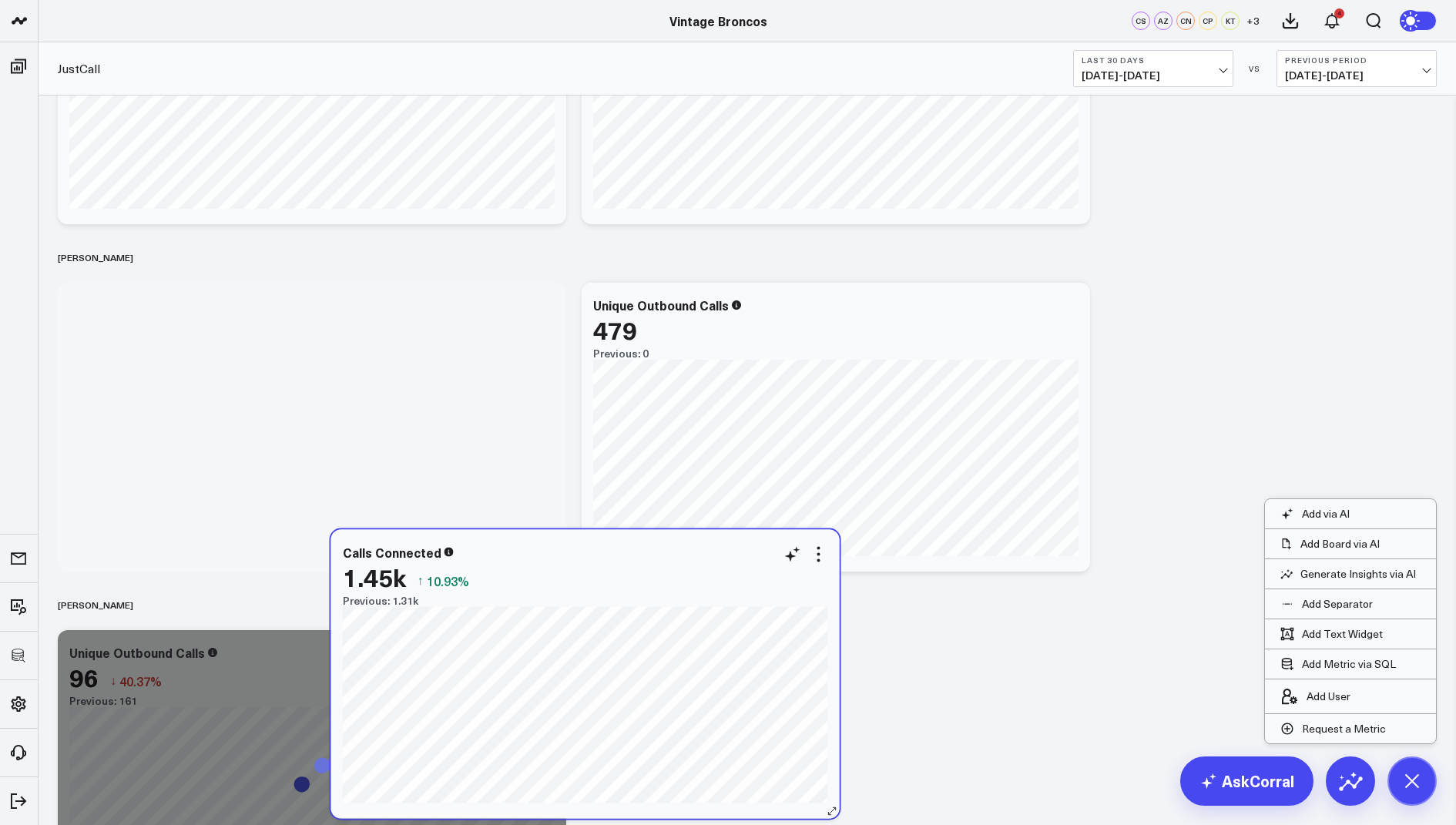
drag, startPoint x: 420, startPoint y: 310, endPoint x: 693, endPoint y: 599, distance: 397.6
click at [693, 599] on div "Previous: 1.31k" at bounding box center [586, 601] width 486 height 12
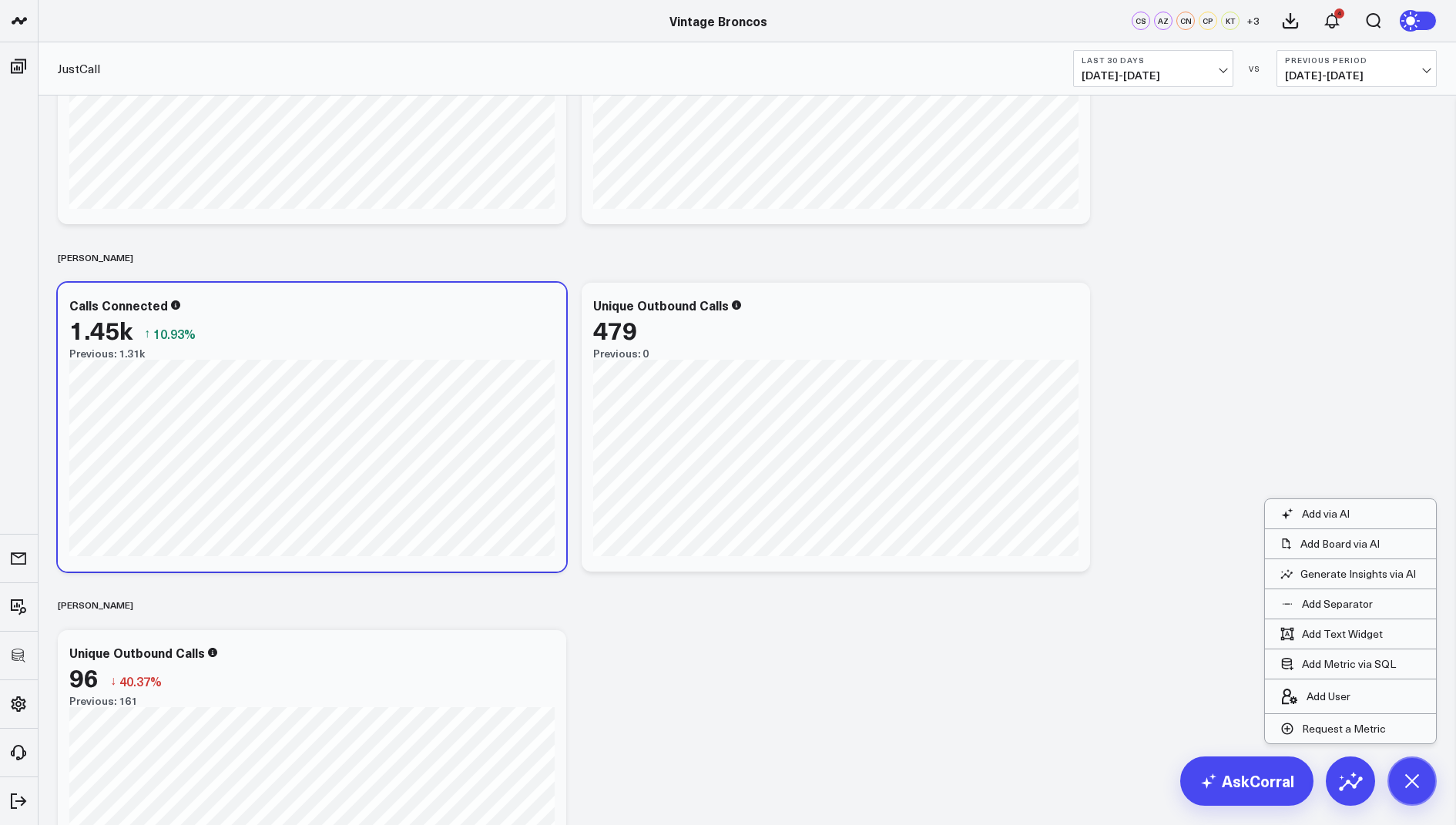
click at [555, 360] on div "Previous: 1.31k" at bounding box center [312, 353] width 486 height 12
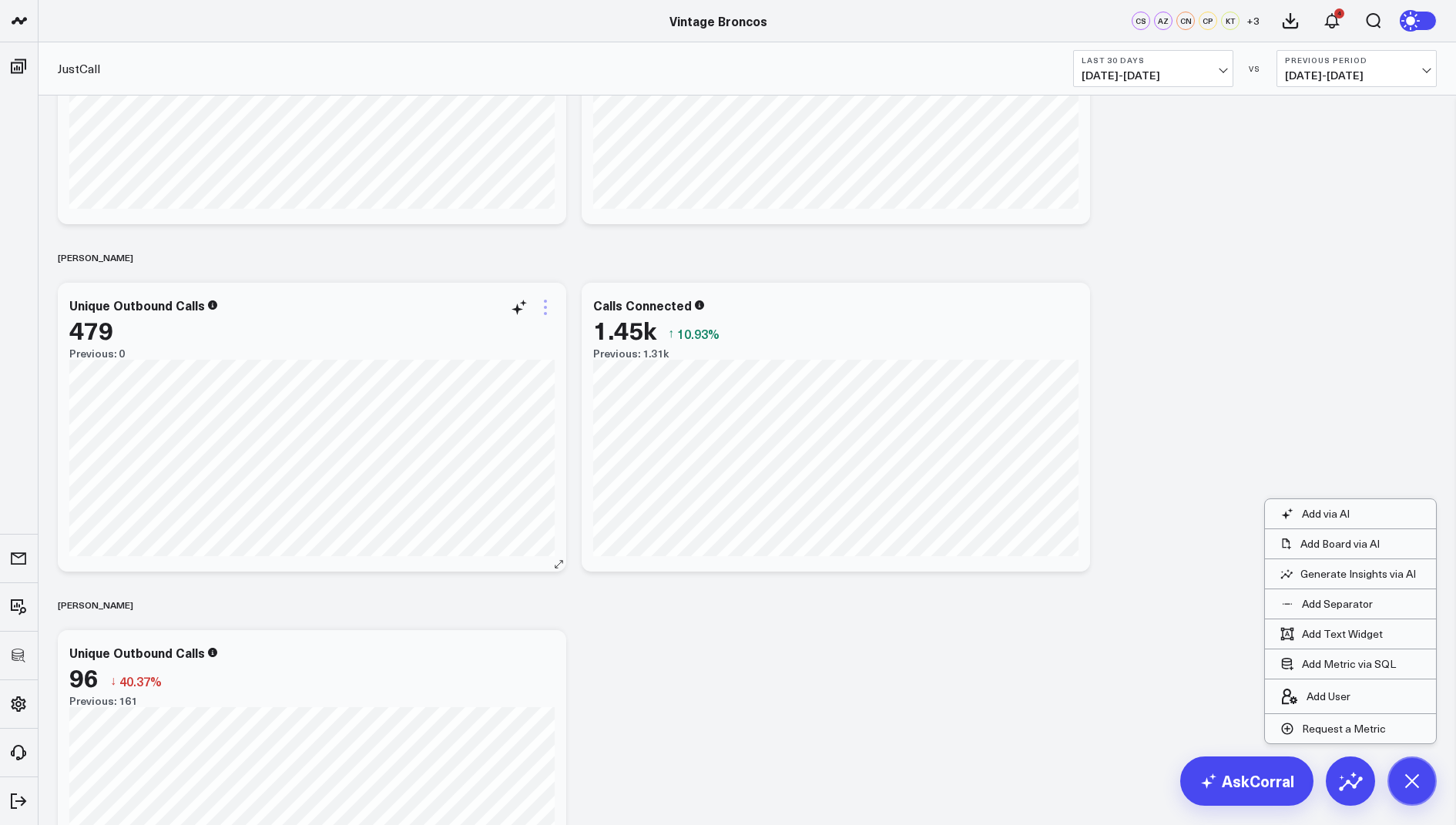
click at [541, 309] on icon at bounding box center [545, 307] width 18 height 18
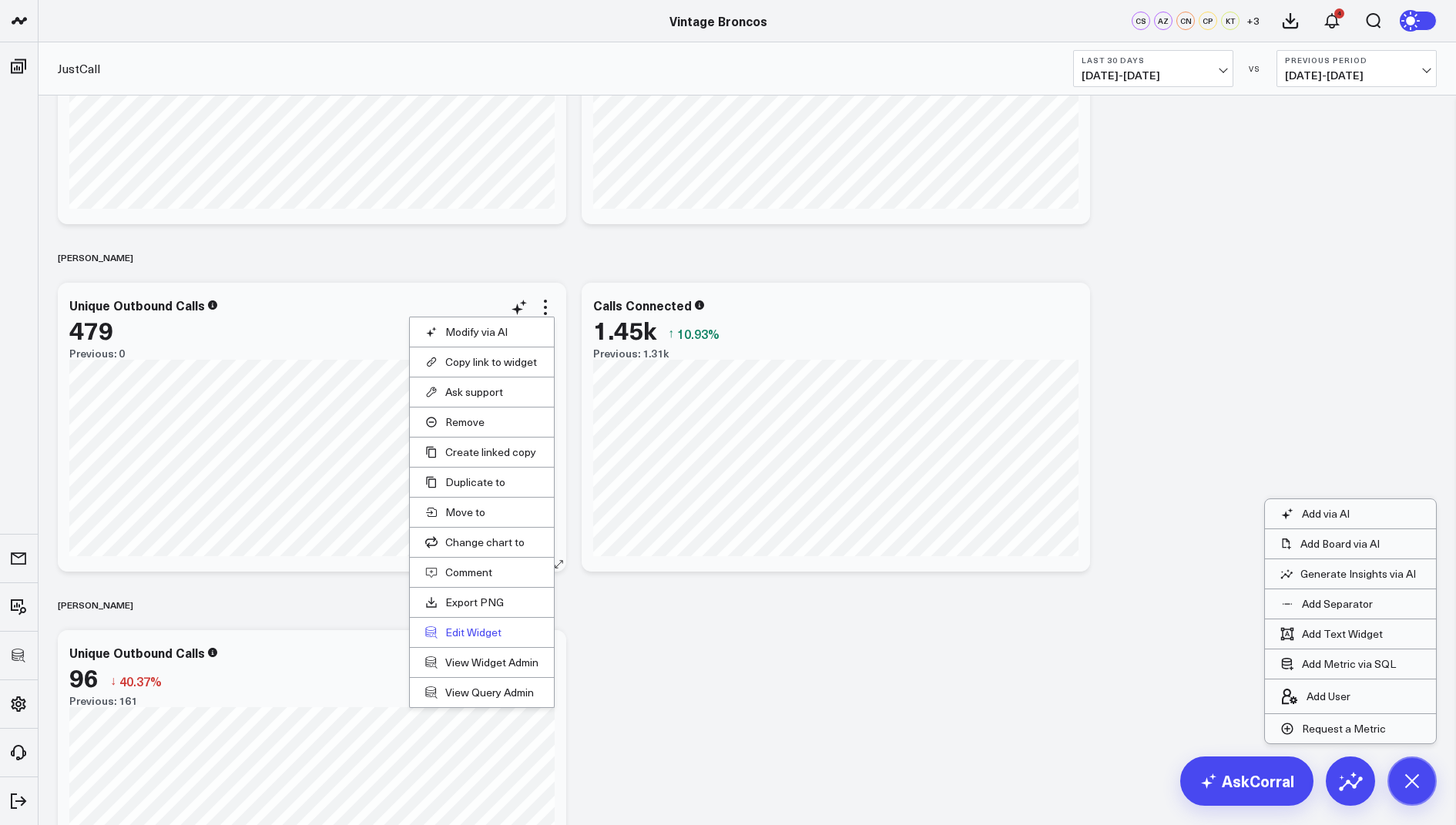
click at [469, 628] on button "Edit Widget" at bounding box center [482, 632] width 113 height 14
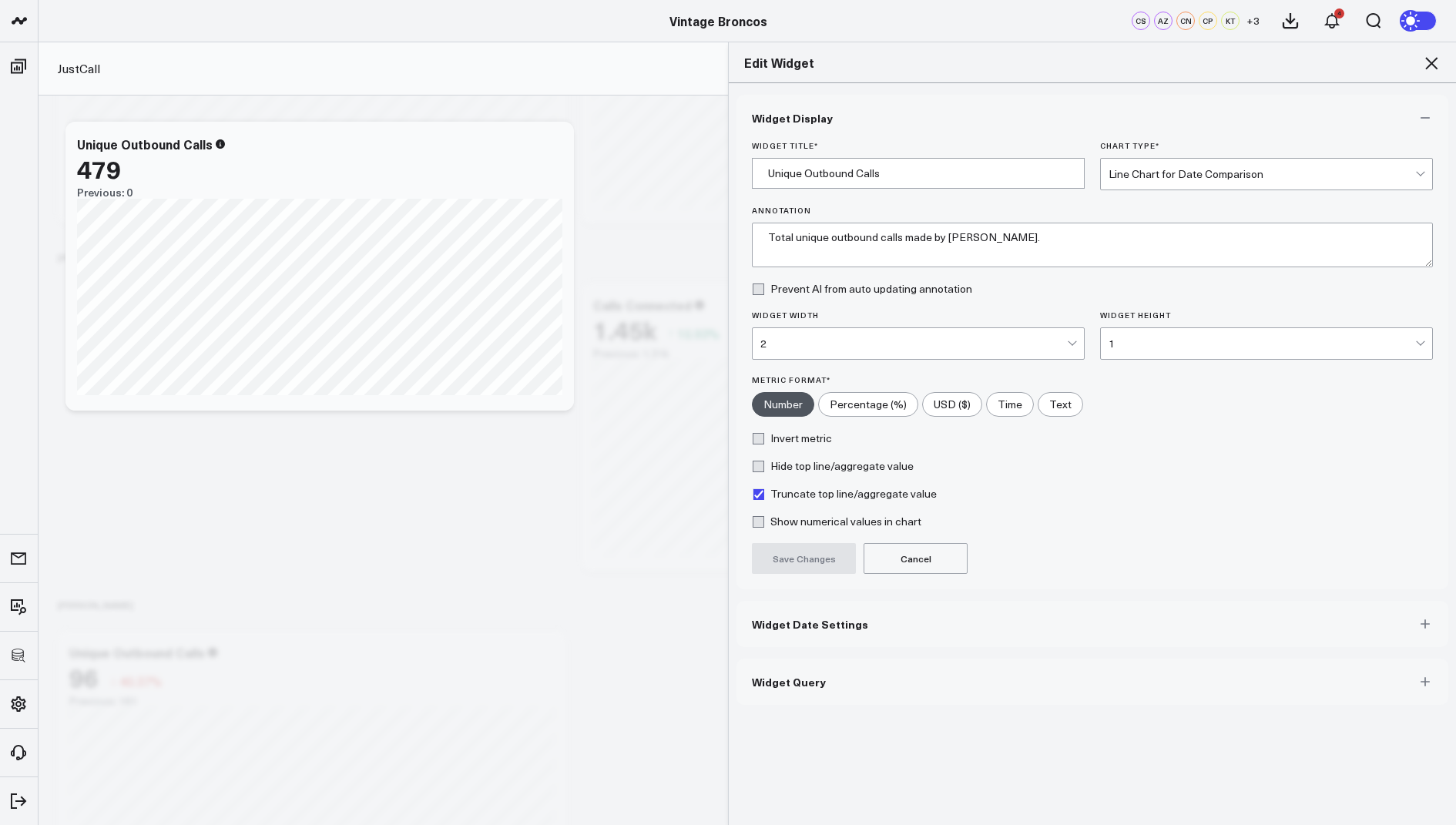
click at [779, 690] on button "Widget Query" at bounding box center [1092, 681] width 711 height 46
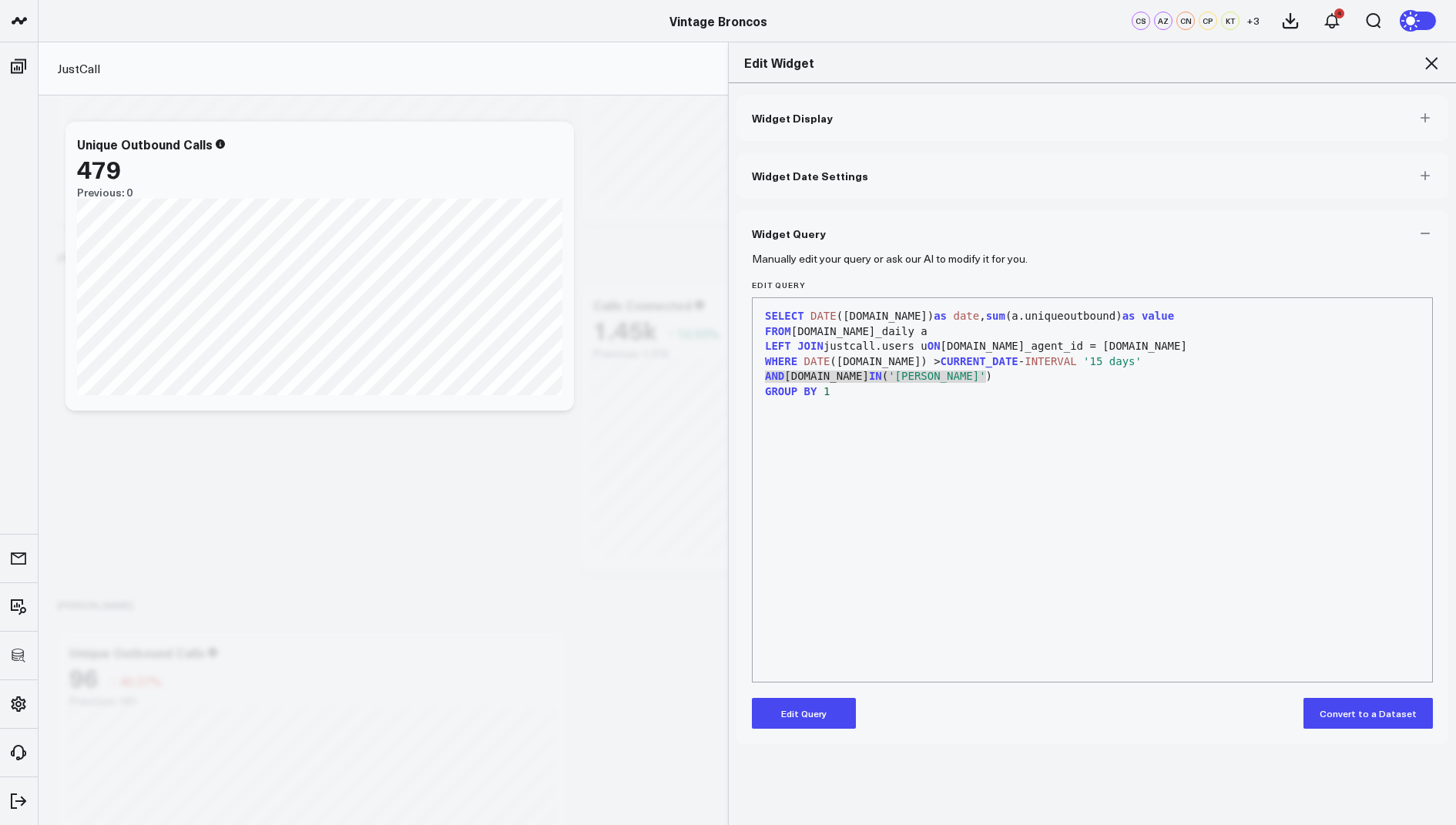
drag, startPoint x: 1007, startPoint y: 372, endPoint x: 760, endPoint y: 370, distance: 247.0
click at [760, 370] on div "AND u.name IN ( 'Sebastian Haynes' )" at bounding box center [1092, 377] width 664 height 16
click at [1432, 58] on icon at bounding box center [1431, 63] width 18 height 18
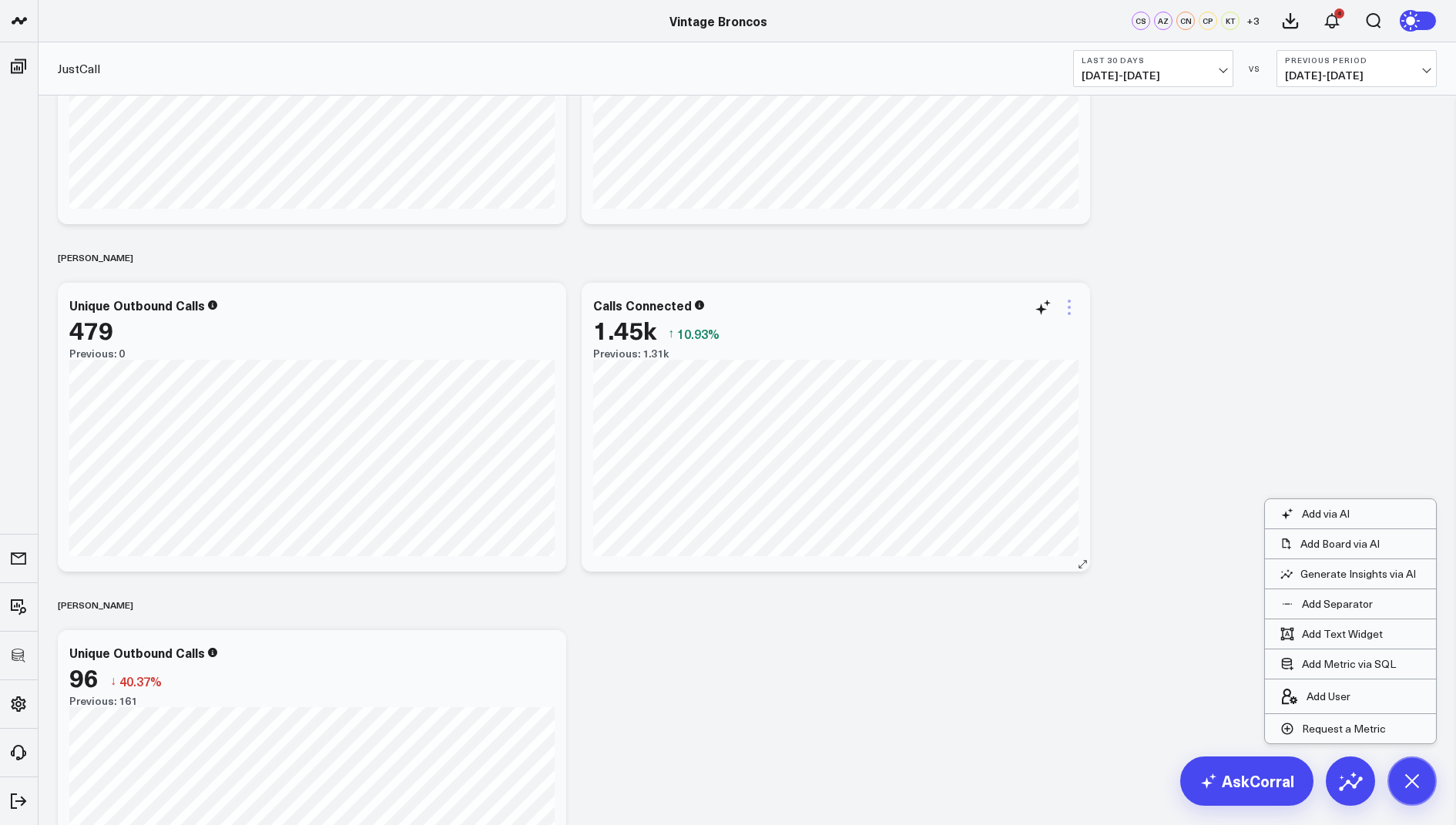
click at [1073, 310] on icon at bounding box center [1069, 307] width 18 height 18
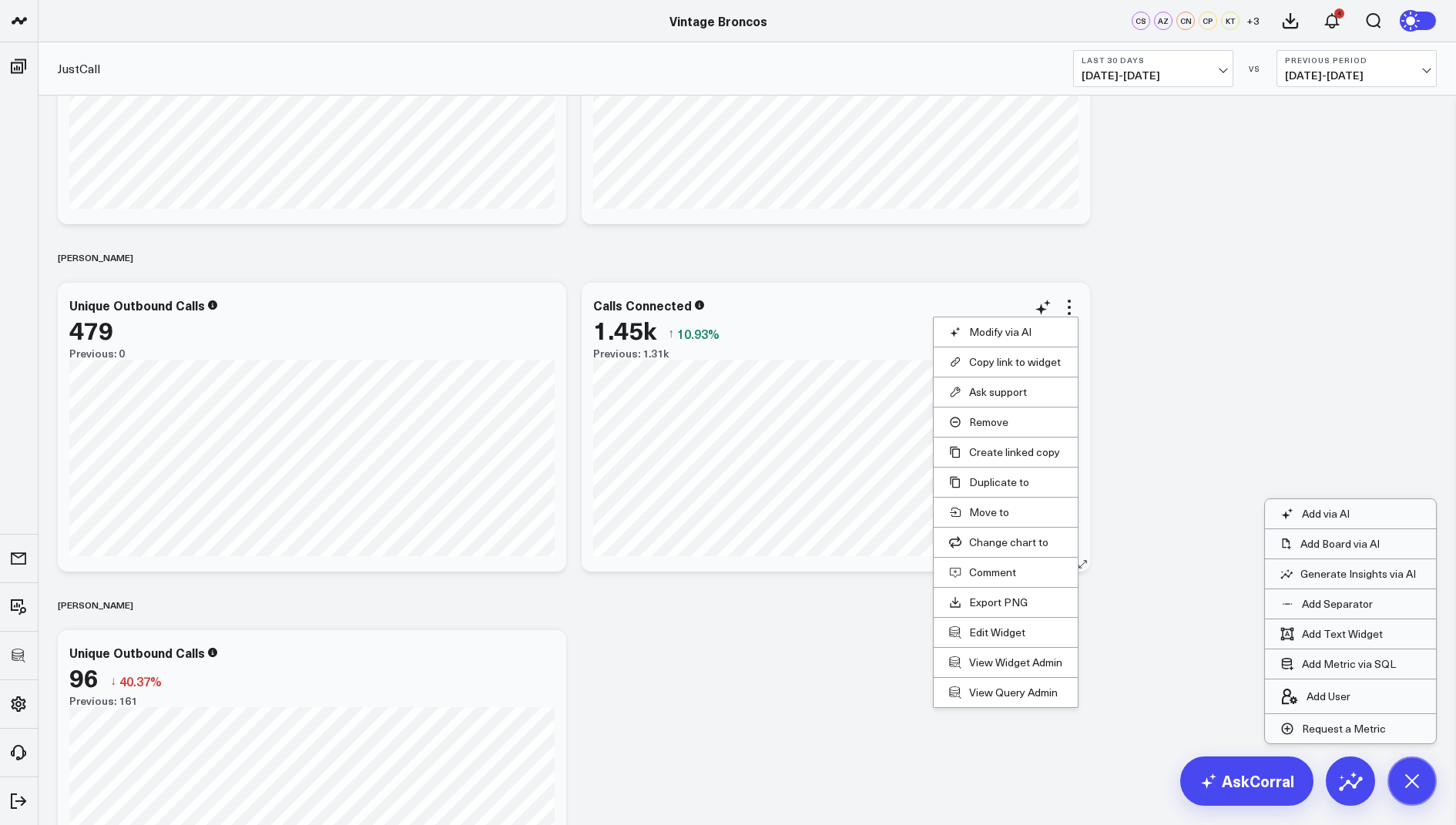
click at [980, 636] on li "Edit Widget" at bounding box center [1006, 631] width 144 height 30
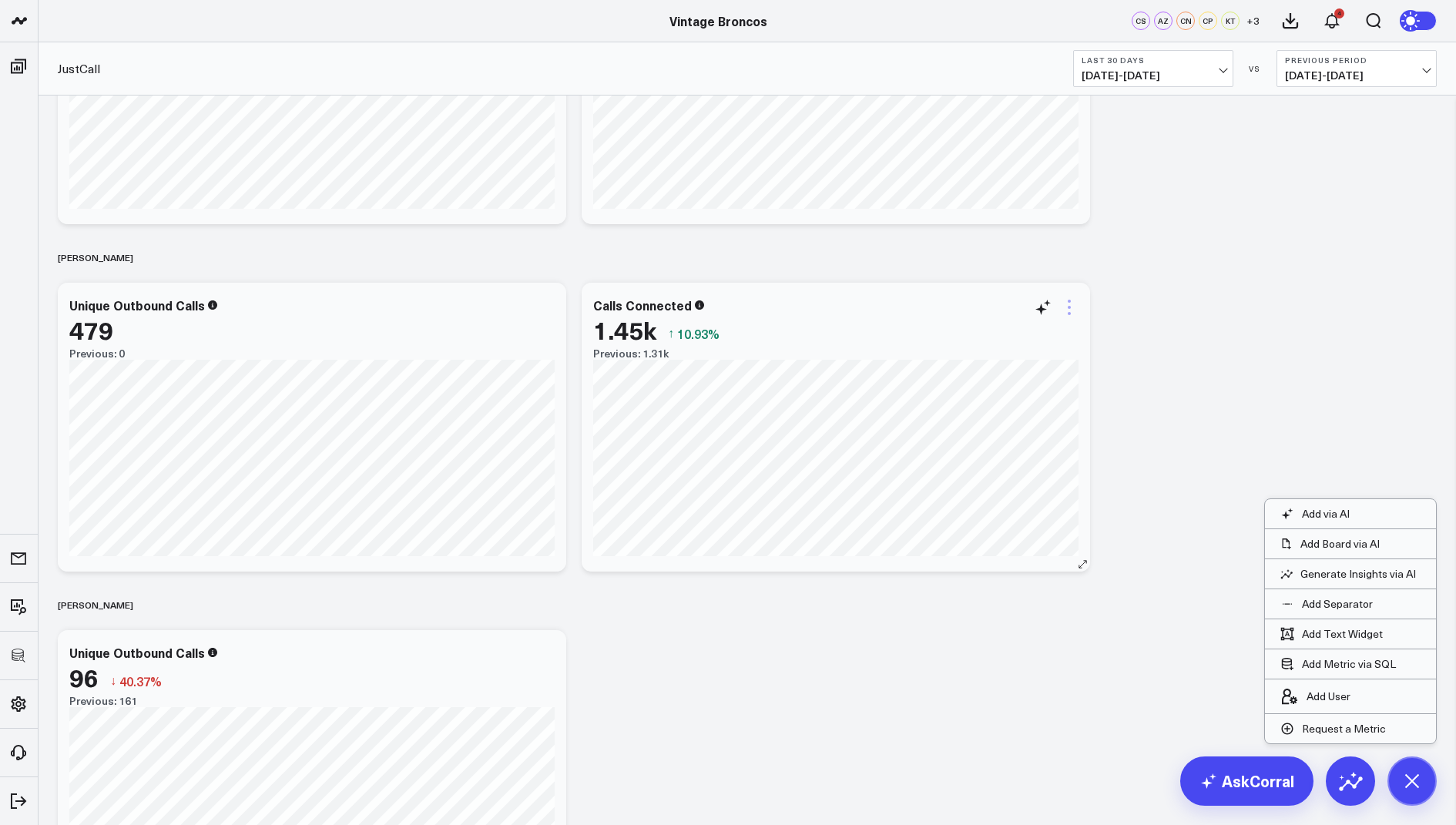
click at [1074, 305] on icon at bounding box center [1069, 307] width 18 height 18
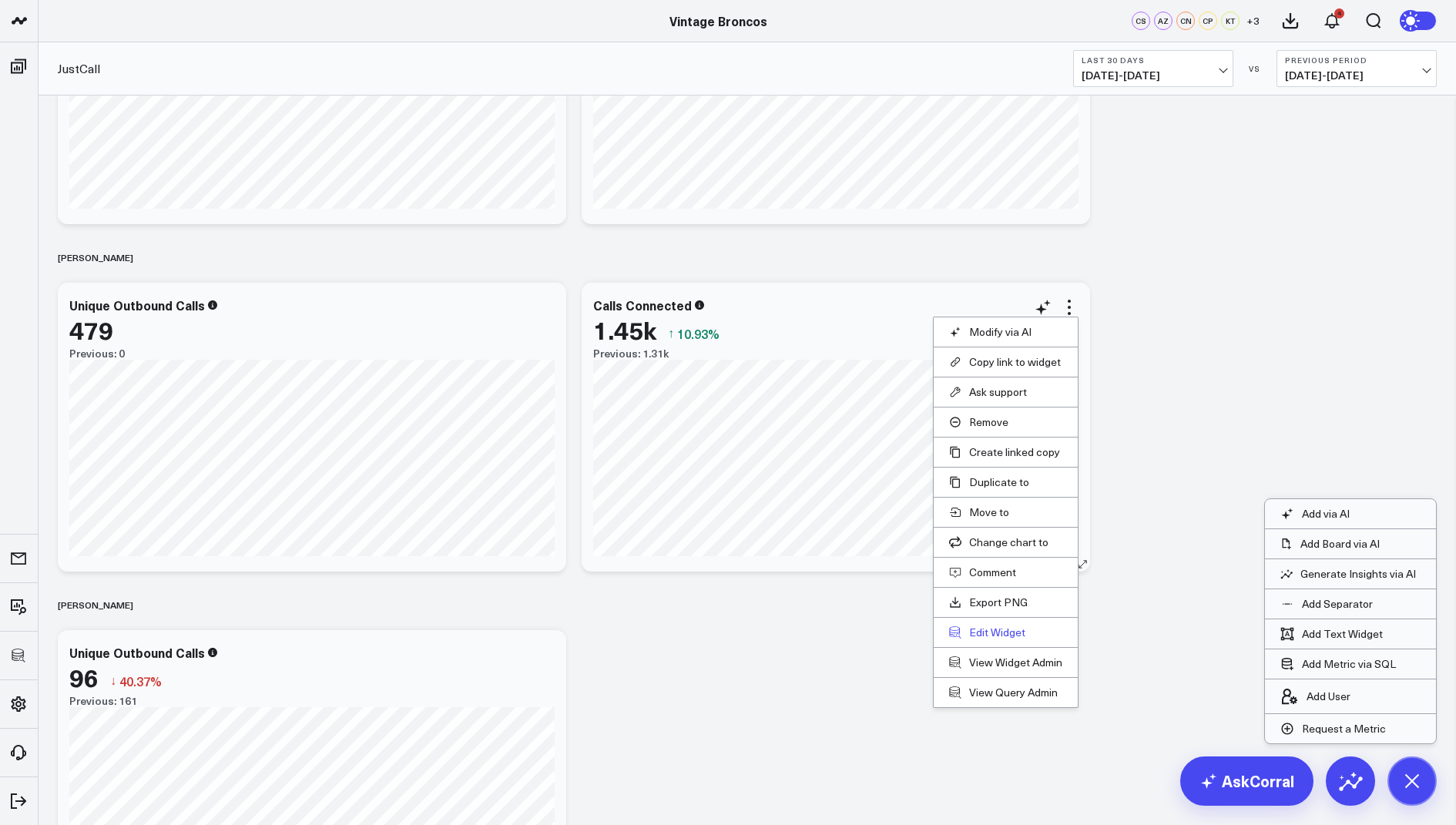
click at [989, 630] on button "Edit Widget" at bounding box center [1006, 632] width 113 height 14
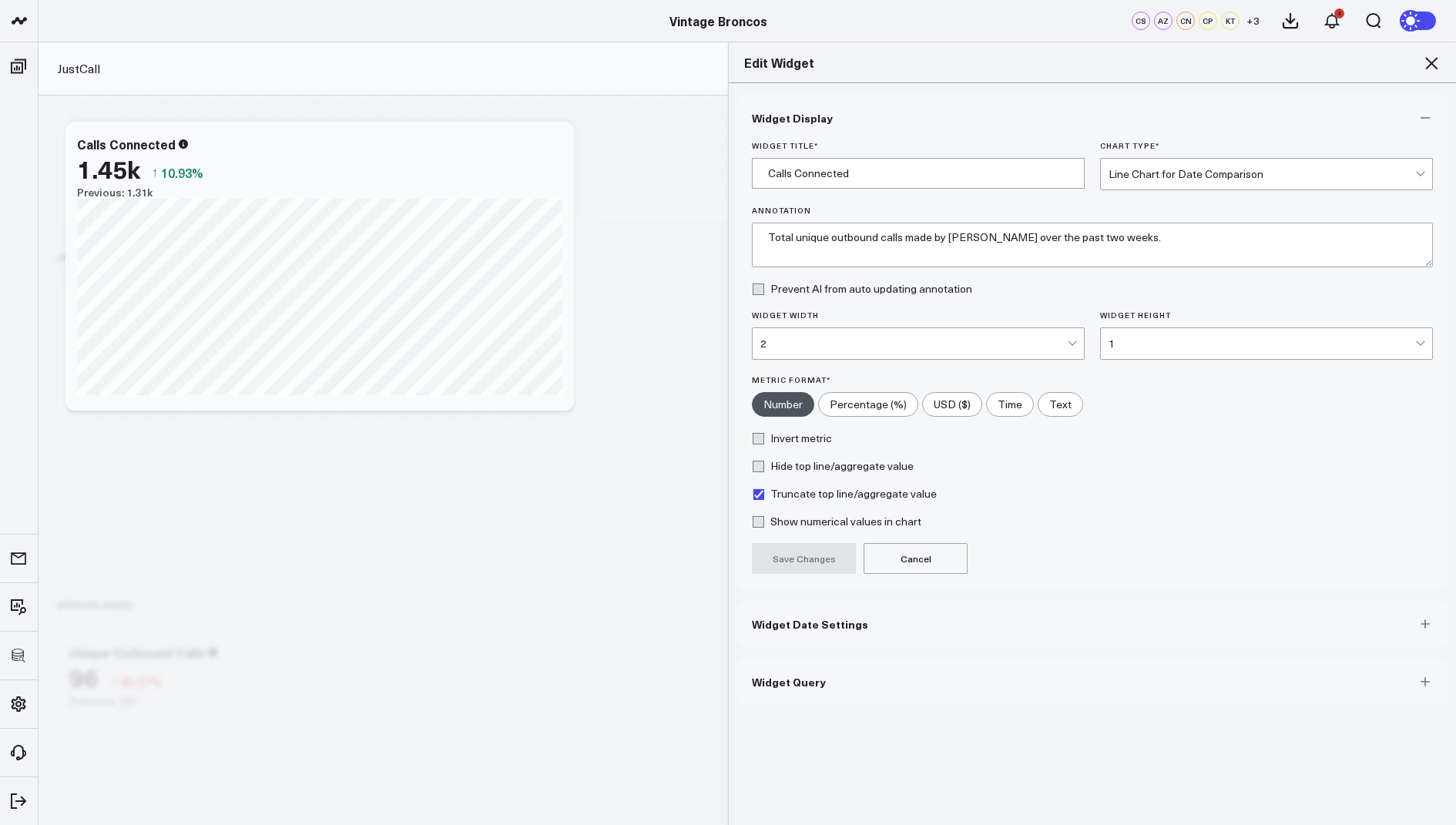
click at [769, 670] on button "Widget Query" at bounding box center [1092, 681] width 711 height 46
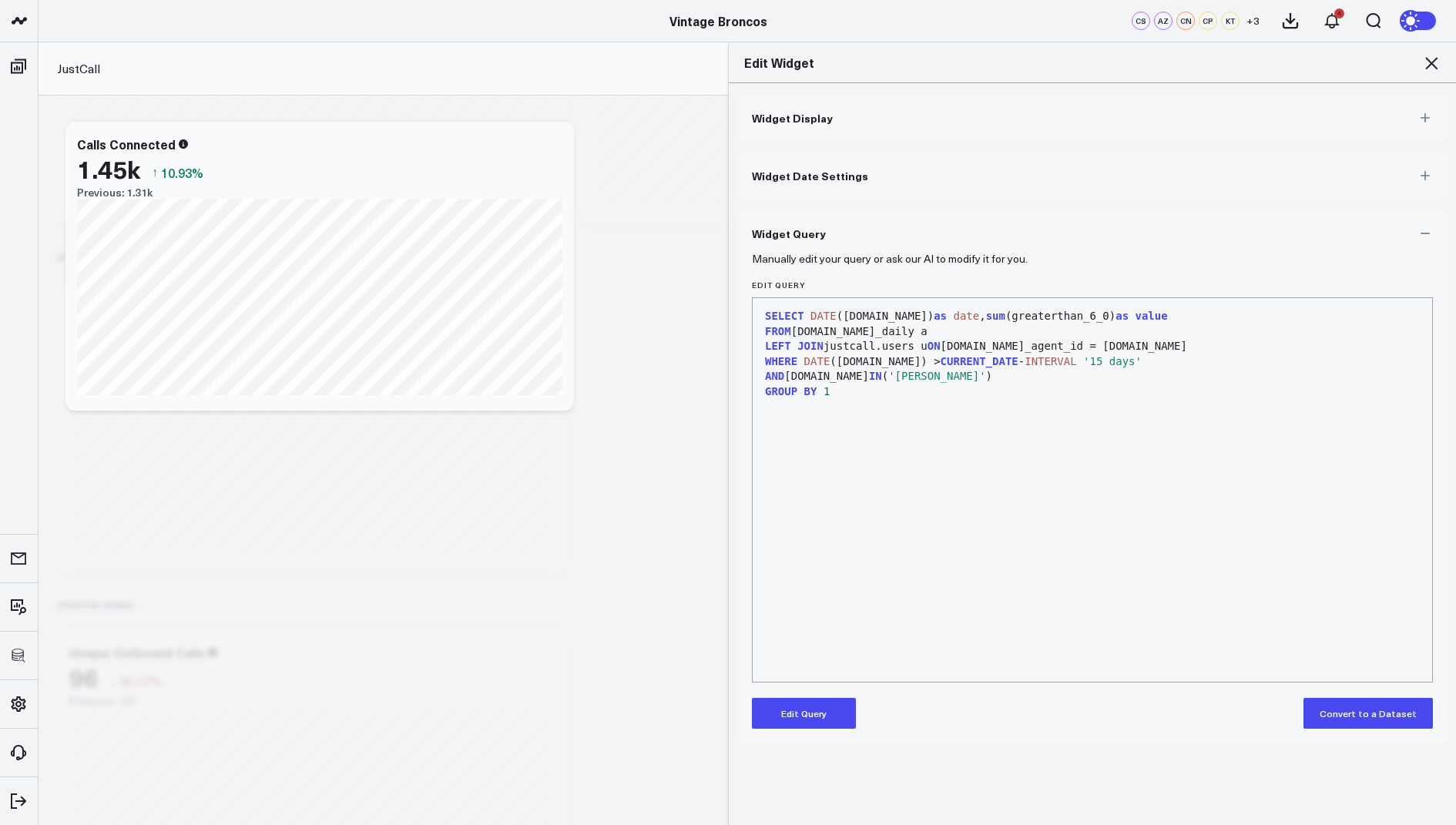
click at [798, 717] on button "Edit Query" at bounding box center [804, 712] width 104 height 30
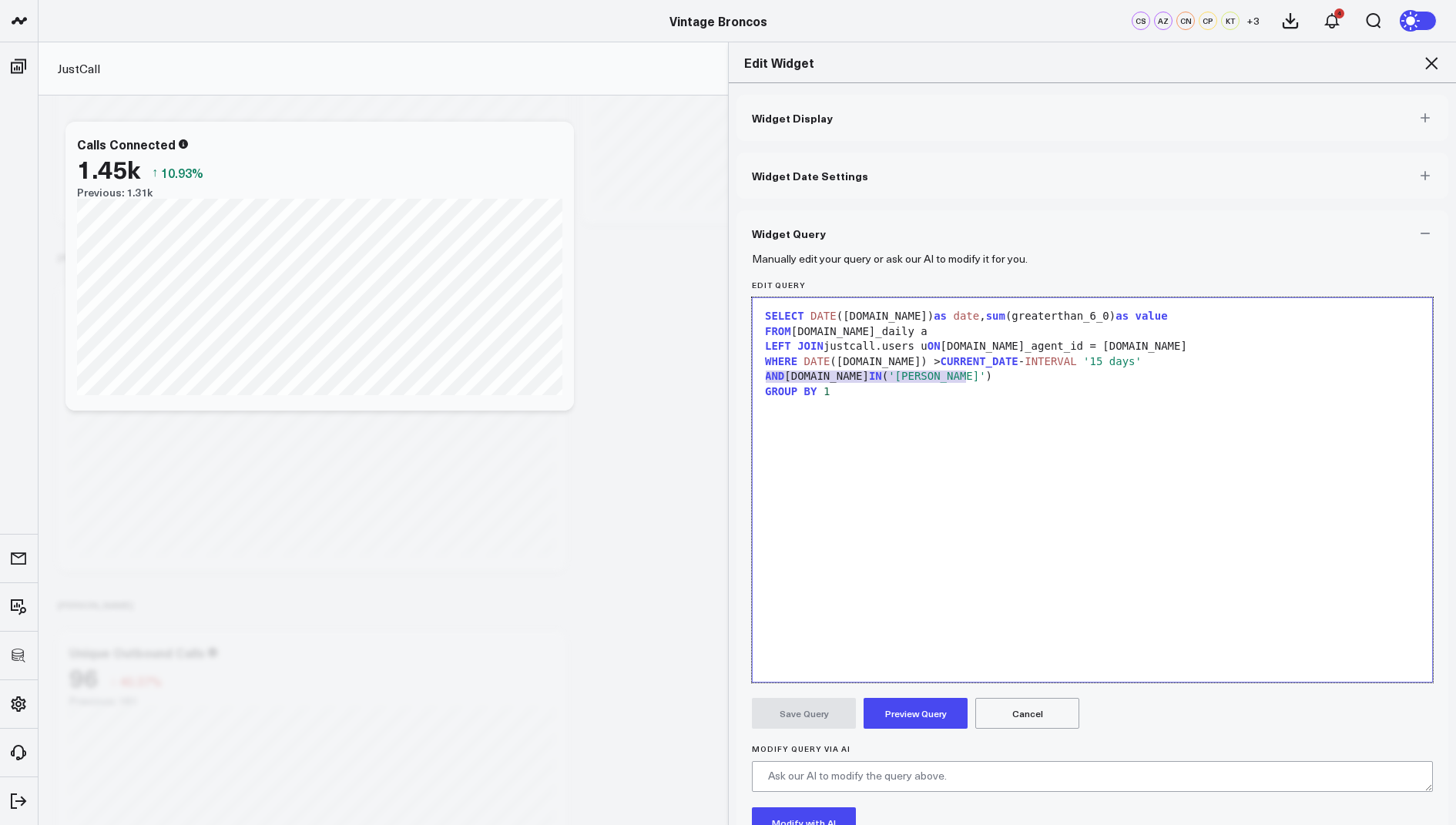
drag, startPoint x: 983, startPoint y: 377, endPoint x: 758, endPoint y: 375, distance: 225.0
click at [758, 375] on div "9 1 2 3 4 5 6 › ⌄ SELECT DATE (a.day) as date , sum (greaterthan_6_0) as value …" at bounding box center [1093, 489] width 681 height 385
click at [917, 712] on button "Preview Query" at bounding box center [916, 712] width 104 height 30
click at [788, 709] on button "Save Query" at bounding box center [804, 712] width 104 height 30
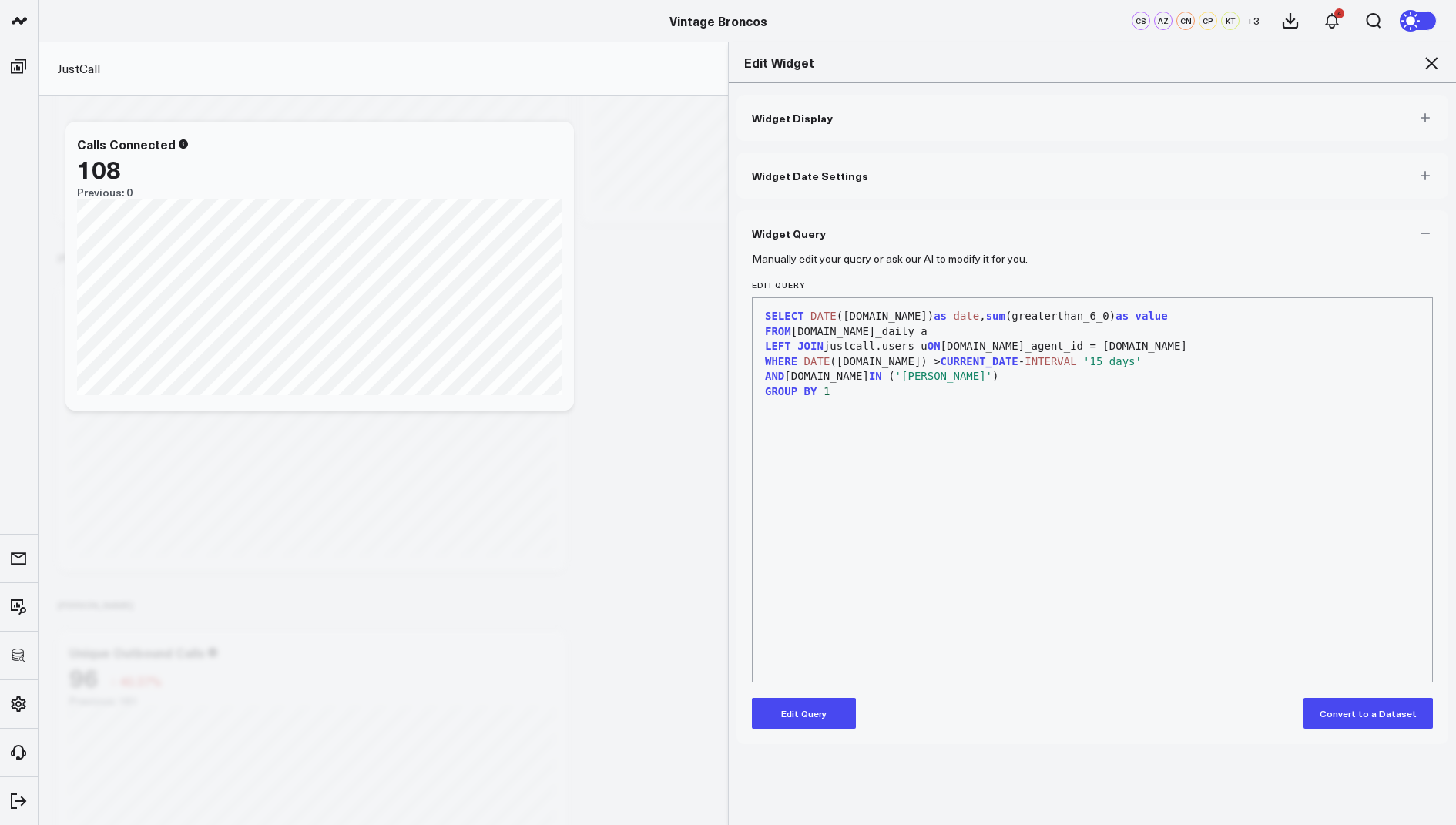
click at [1426, 62] on icon at bounding box center [1431, 63] width 18 height 18
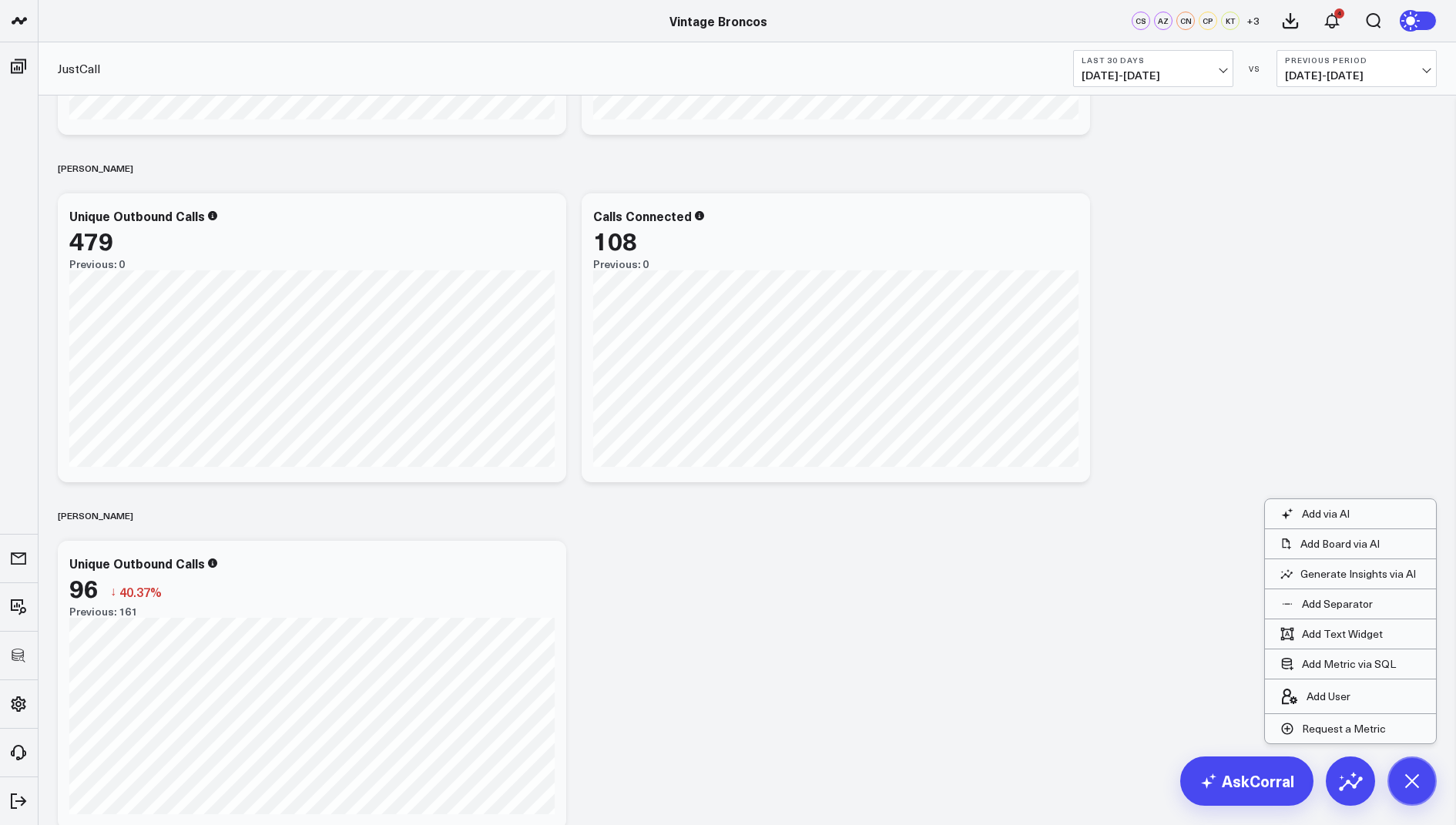
scroll to position [956, 0]
click at [1069, 219] on icon at bounding box center [1069, 221] width 3 height 3
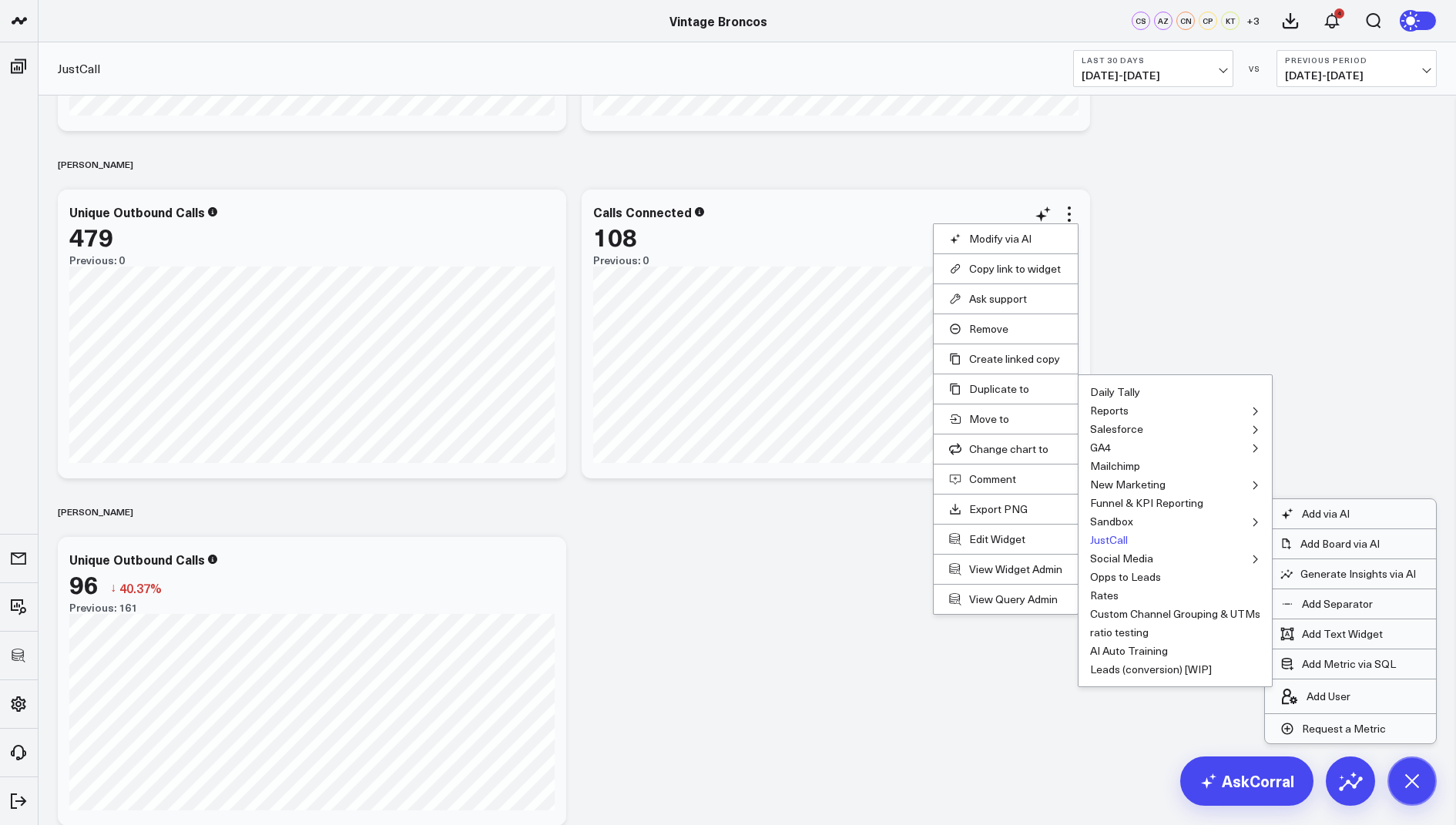
click at [1111, 534] on button "JustCall" at bounding box center [1109, 539] width 37 height 10
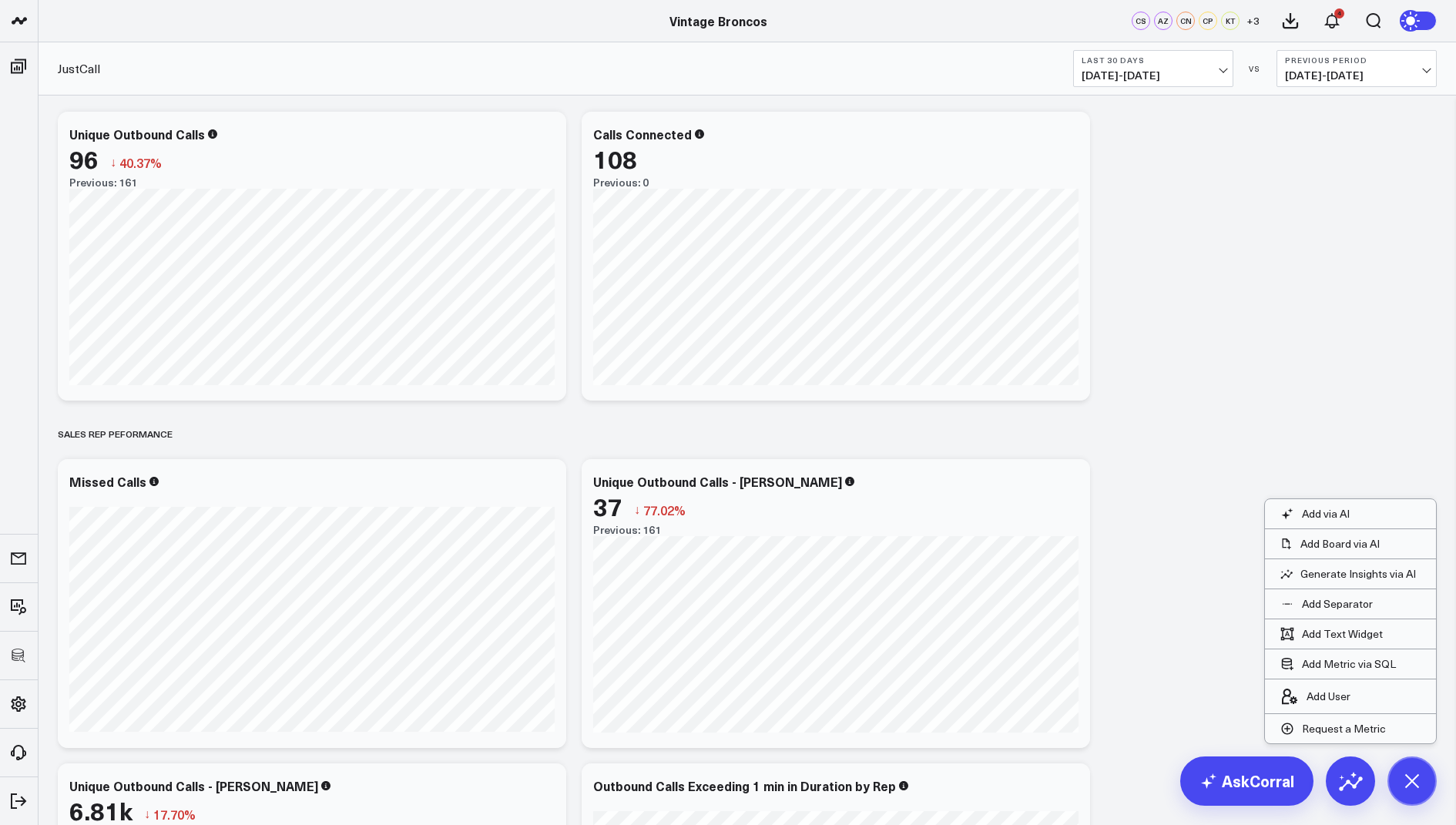
scroll to position [1263, 0]
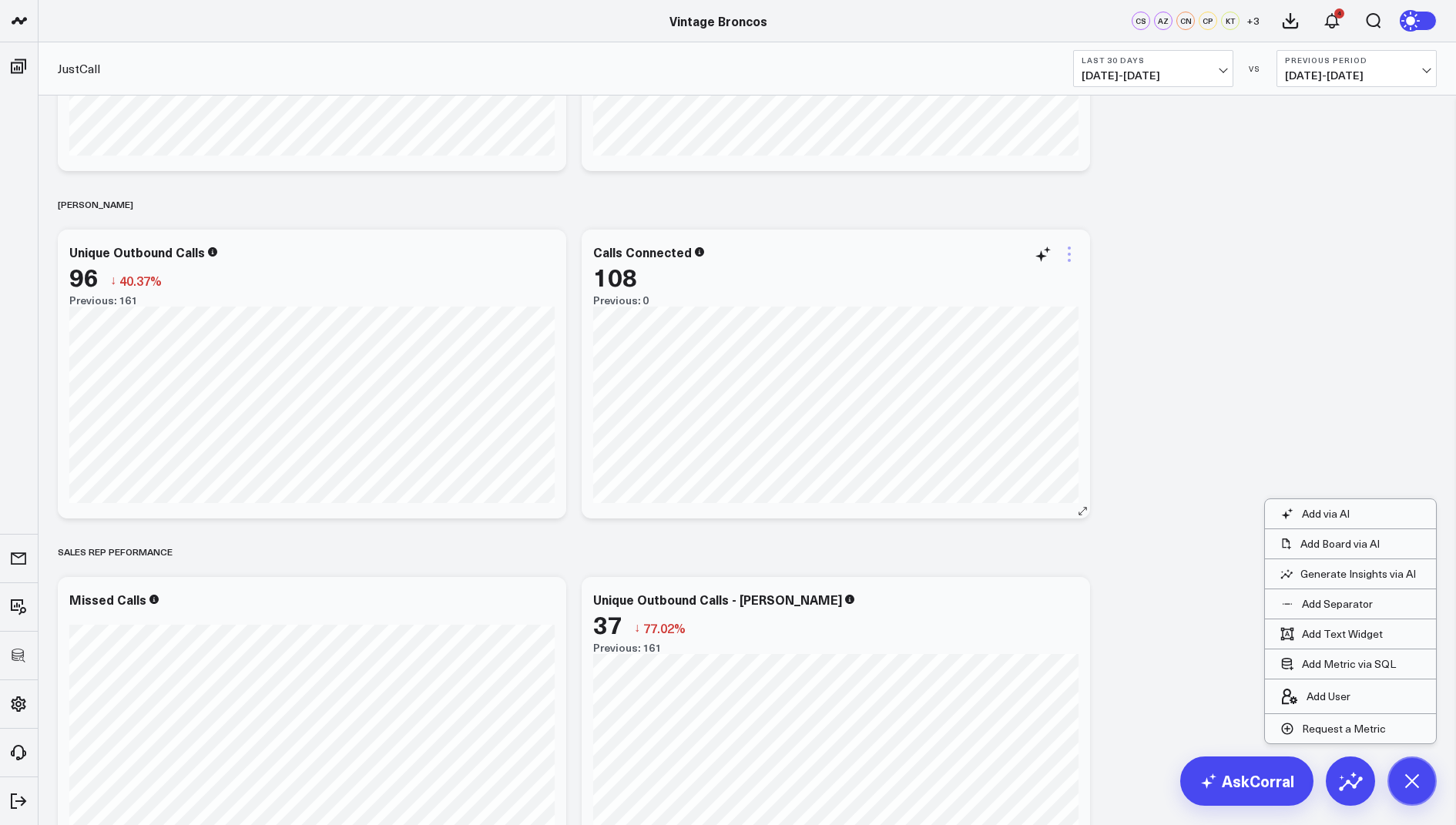
click at [1068, 251] on icon at bounding box center [1069, 254] width 18 height 18
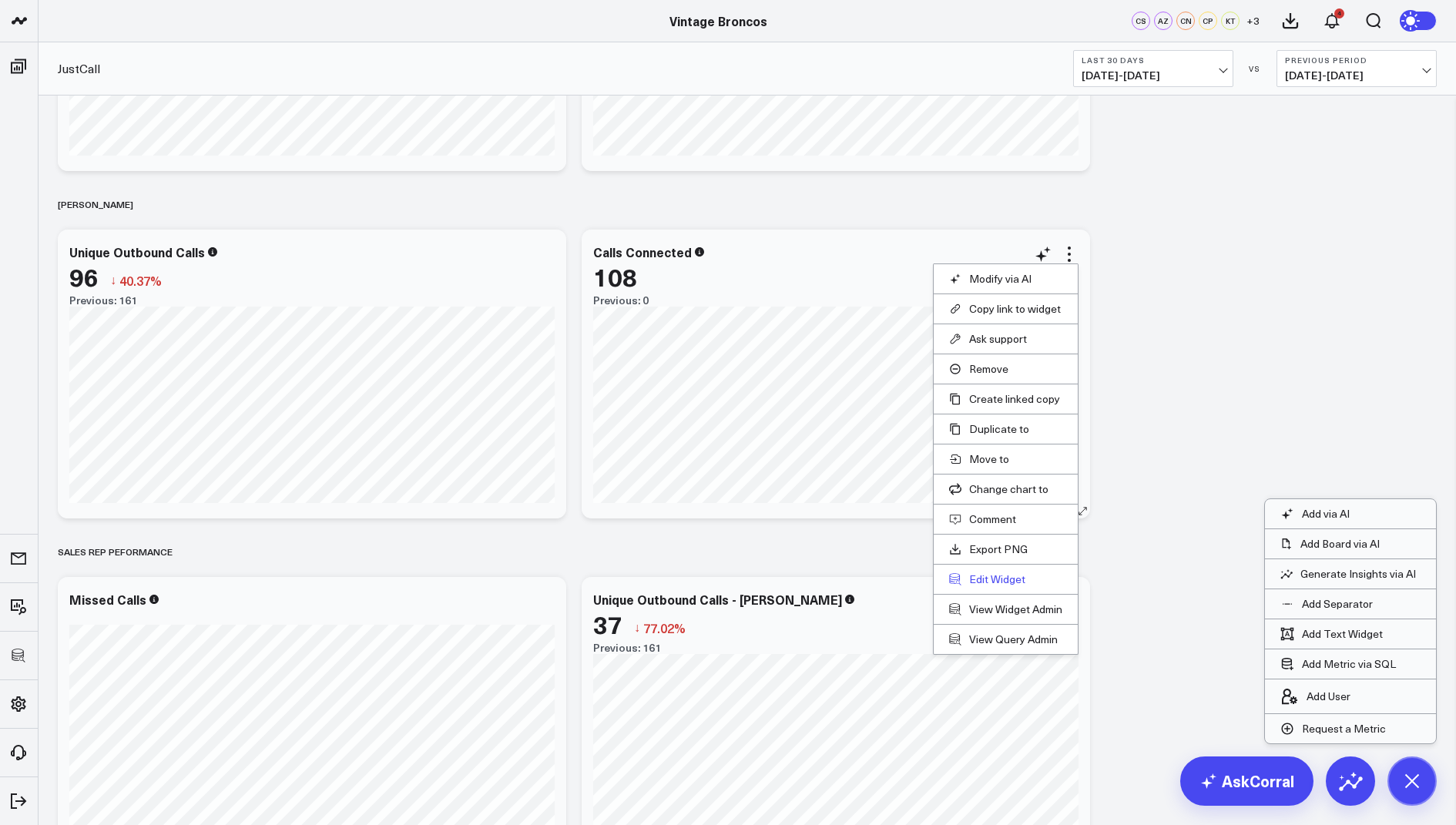
click at [984, 578] on button "Edit Widget" at bounding box center [1006, 579] width 113 height 14
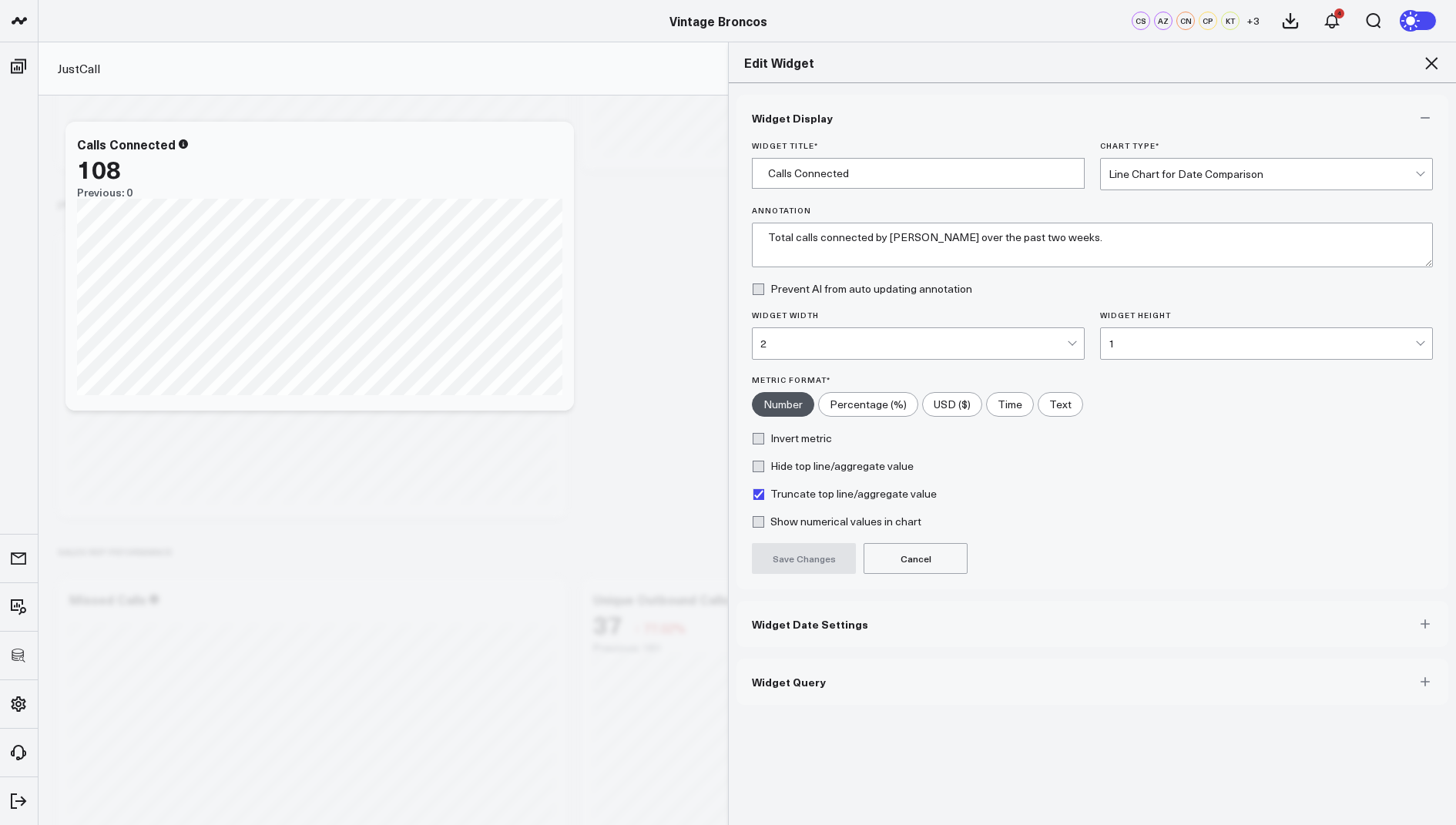
click at [803, 681] on span "Widget Query" at bounding box center [789, 682] width 74 height 12
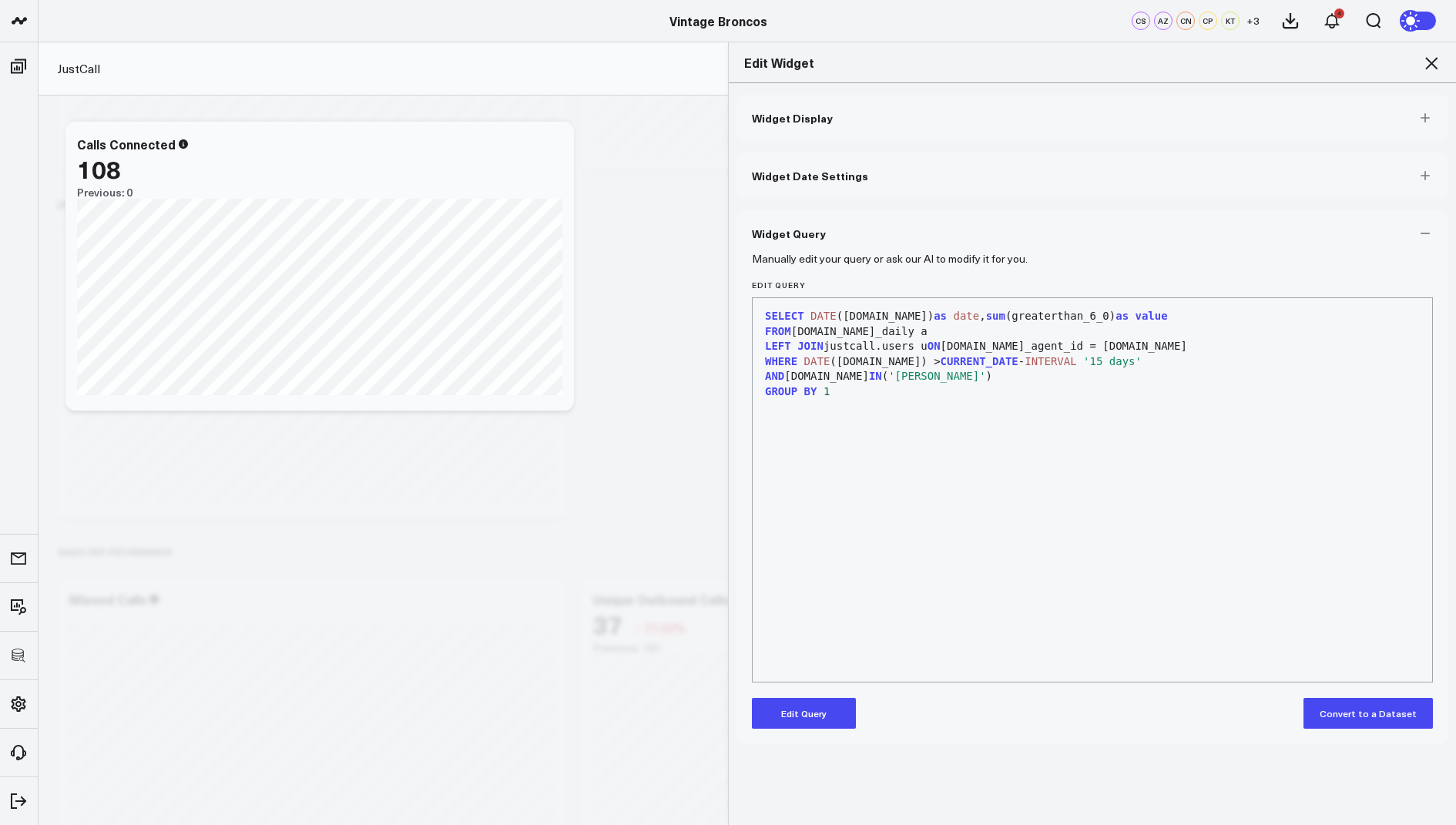
click at [798, 712] on button "Edit Query" at bounding box center [804, 712] width 104 height 30
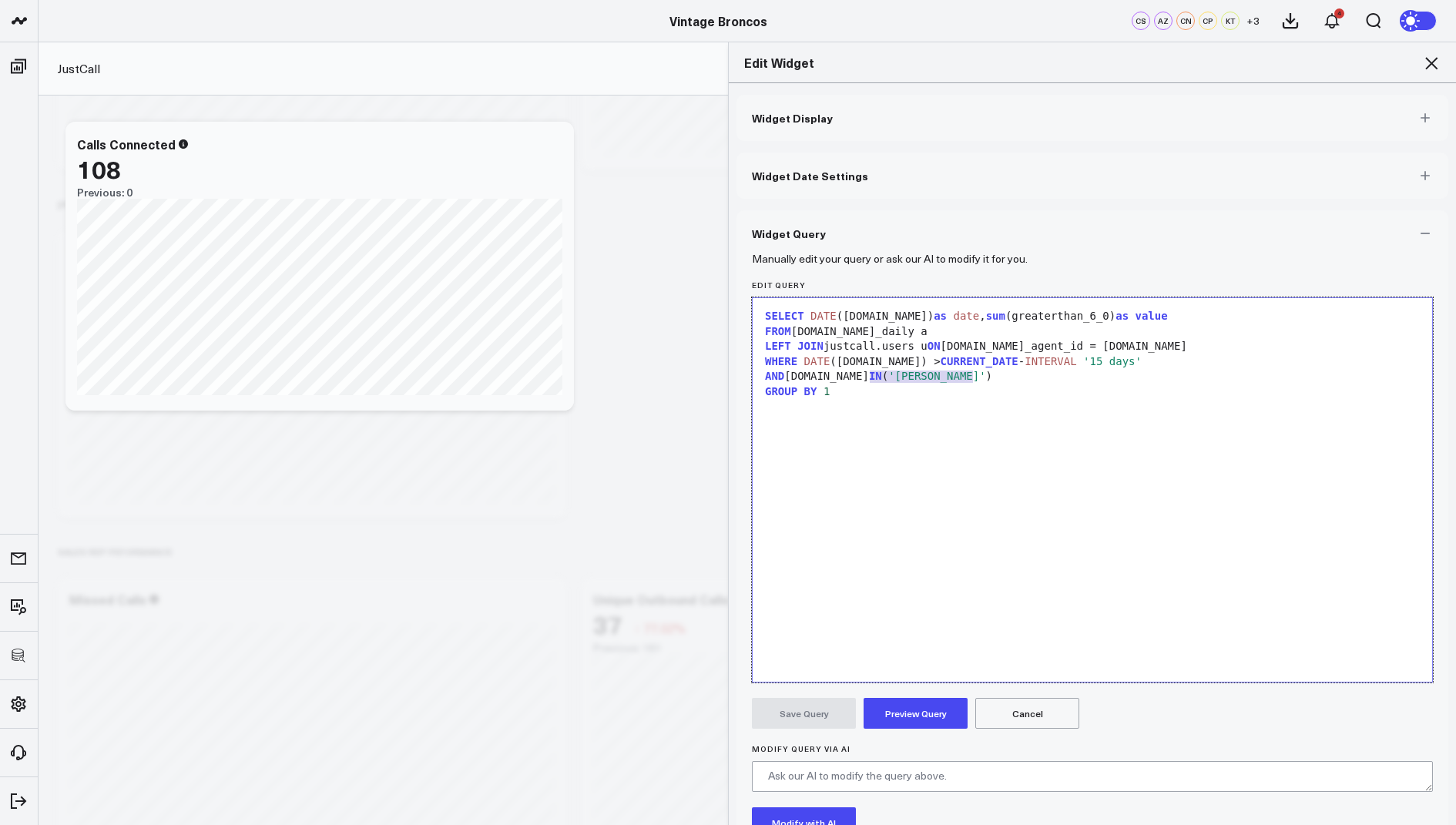
drag, startPoint x: 970, startPoint y: 378, endPoint x: 868, endPoint y: 379, distance: 102.0
click at [889, 379] on span "'Sebastian Haynes'" at bounding box center [937, 376] width 97 height 12
click at [916, 710] on button "Preview Query" at bounding box center [916, 712] width 104 height 30
click at [807, 704] on button "Save Query" at bounding box center [804, 712] width 104 height 30
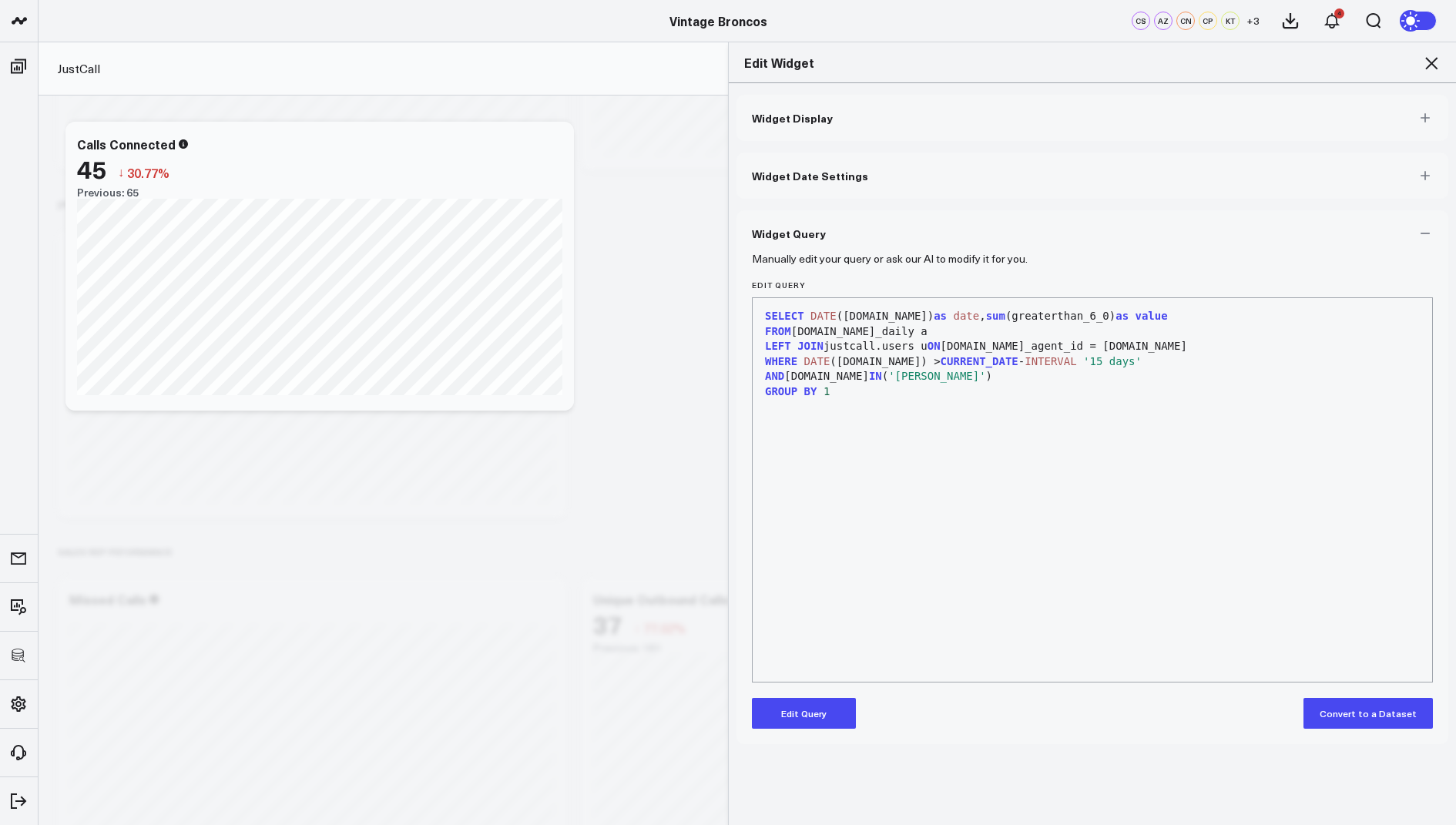
click at [1433, 65] on icon at bounding box center [1431, 63] width 18 height 18
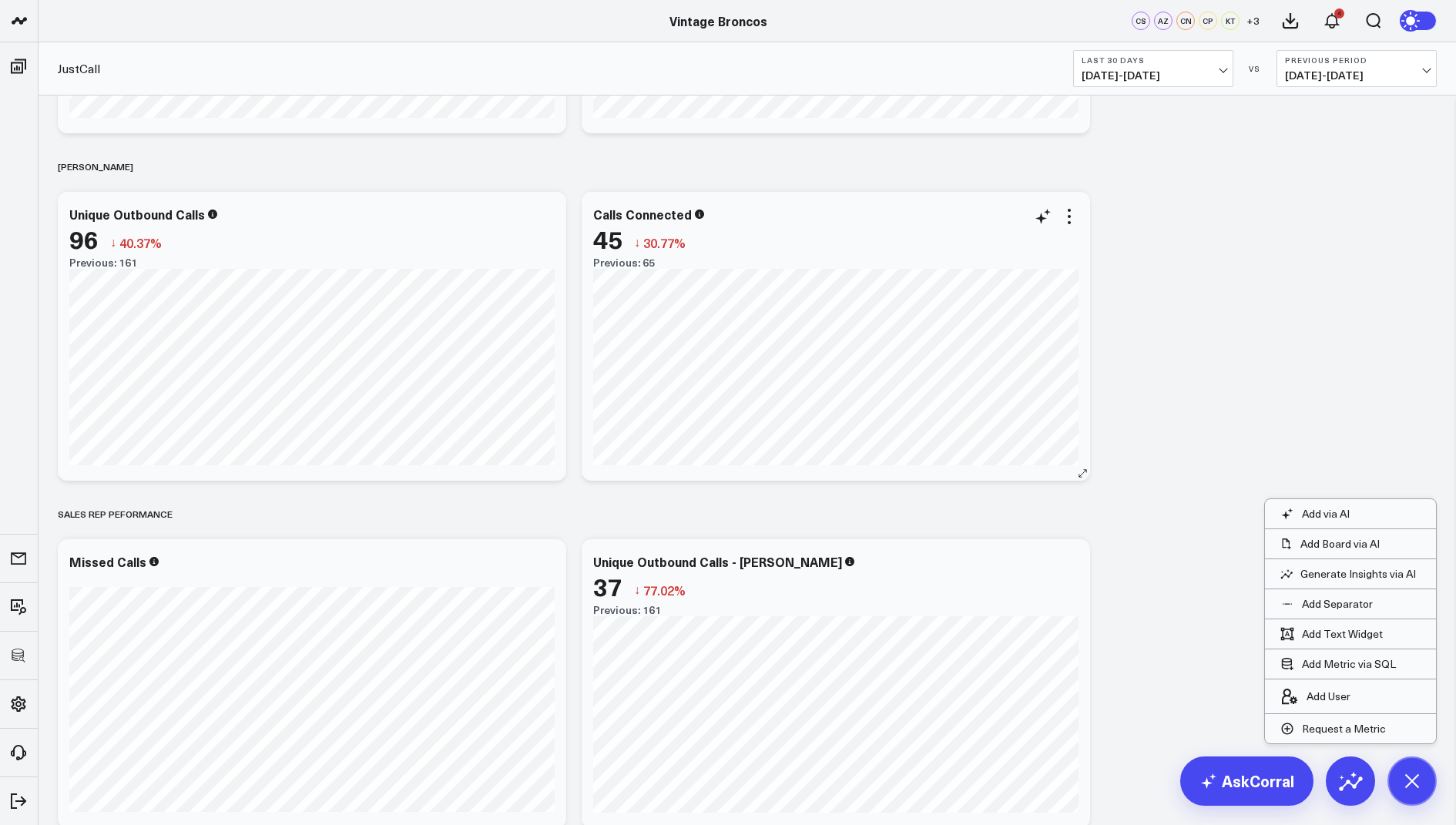
scroll to position [1303, 0]
click at [1070, 212] on icon at bounding box center [1069, 214] width 18 height 18
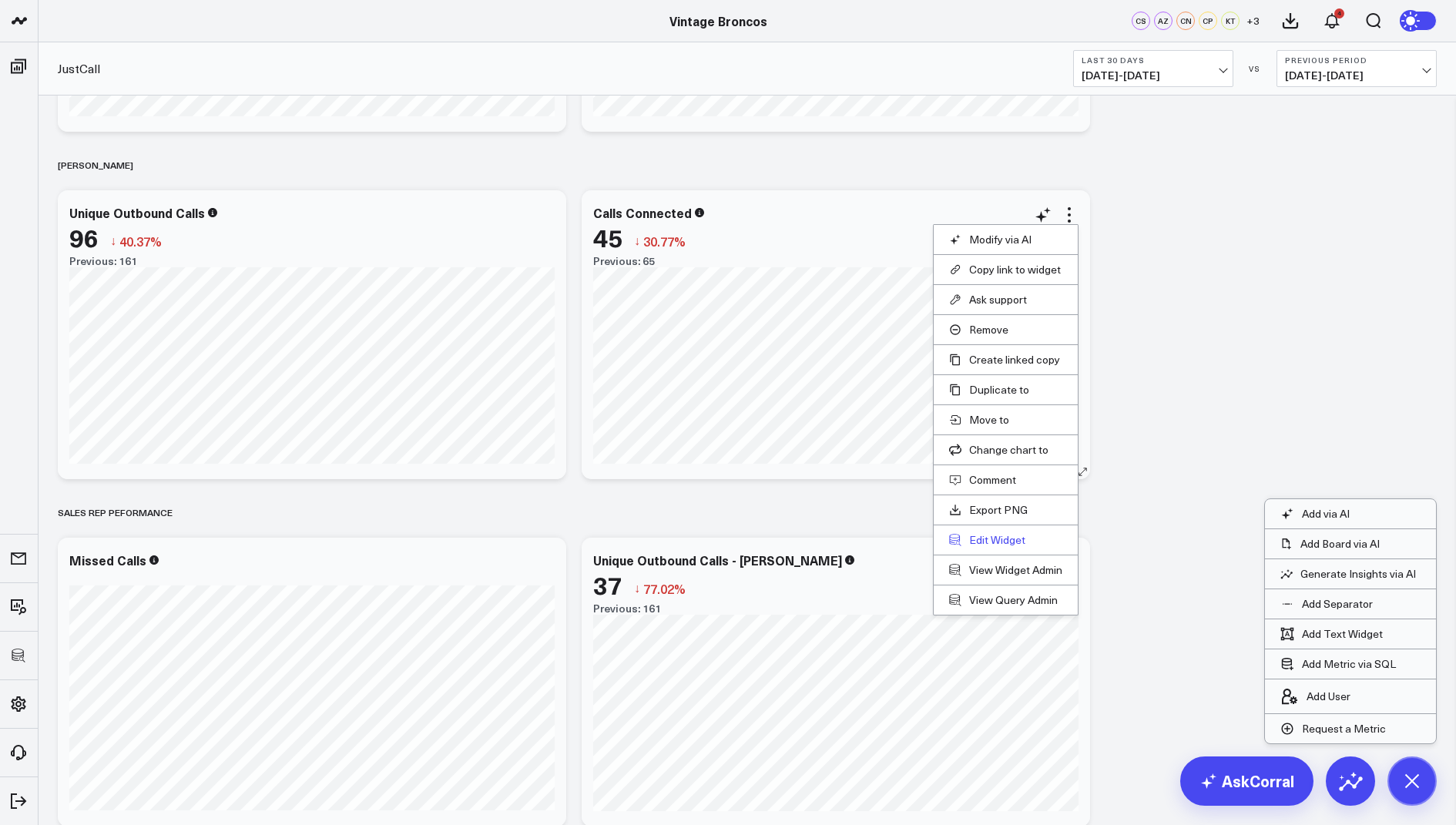
click at [984, 533] on button "Edit Widget" at bounding box center [1006, 540] width 113 height 14
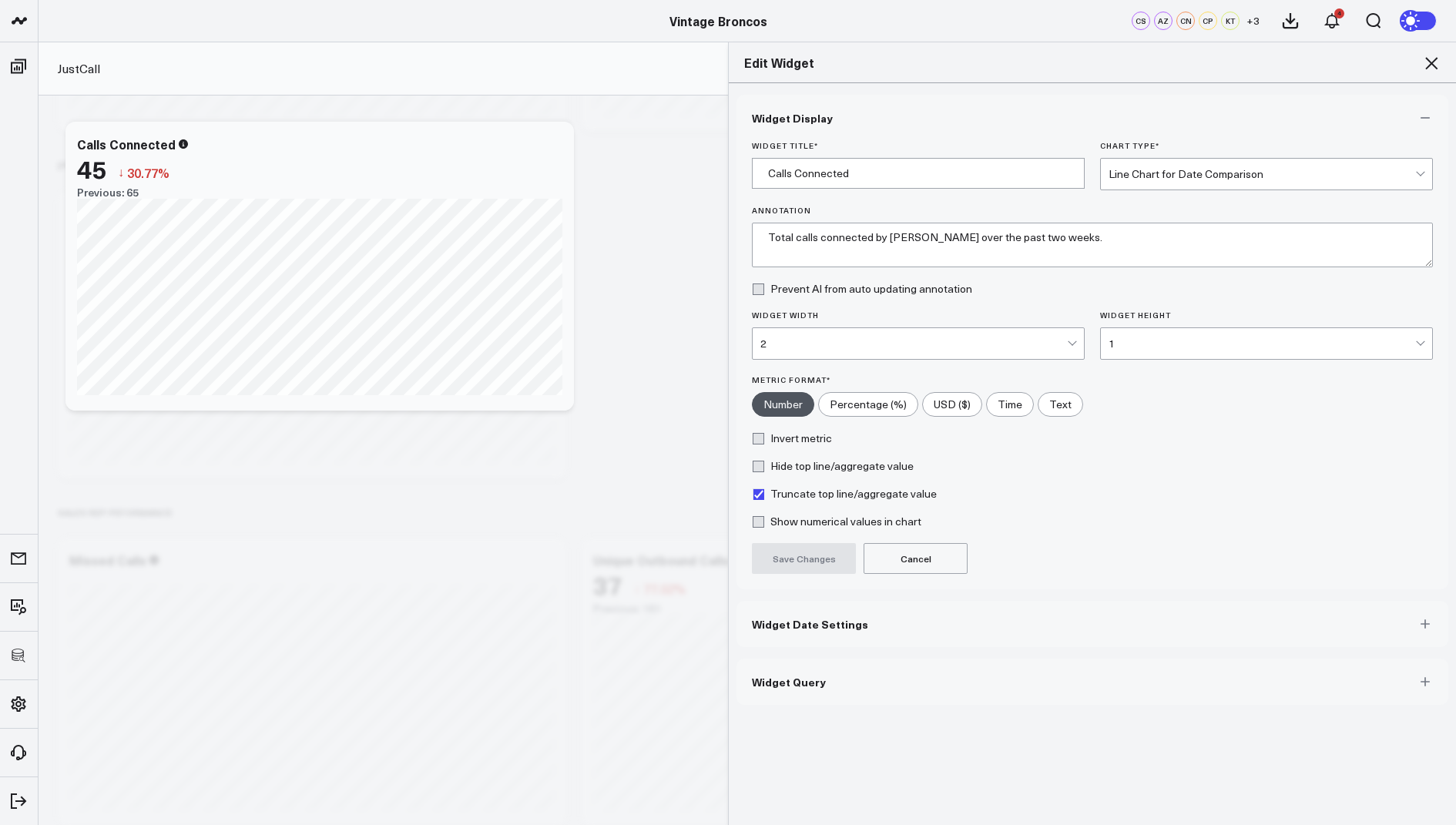
click at [788, 688] on button "Widget Query" at bounding box center [1092, 681] width 711 height 46
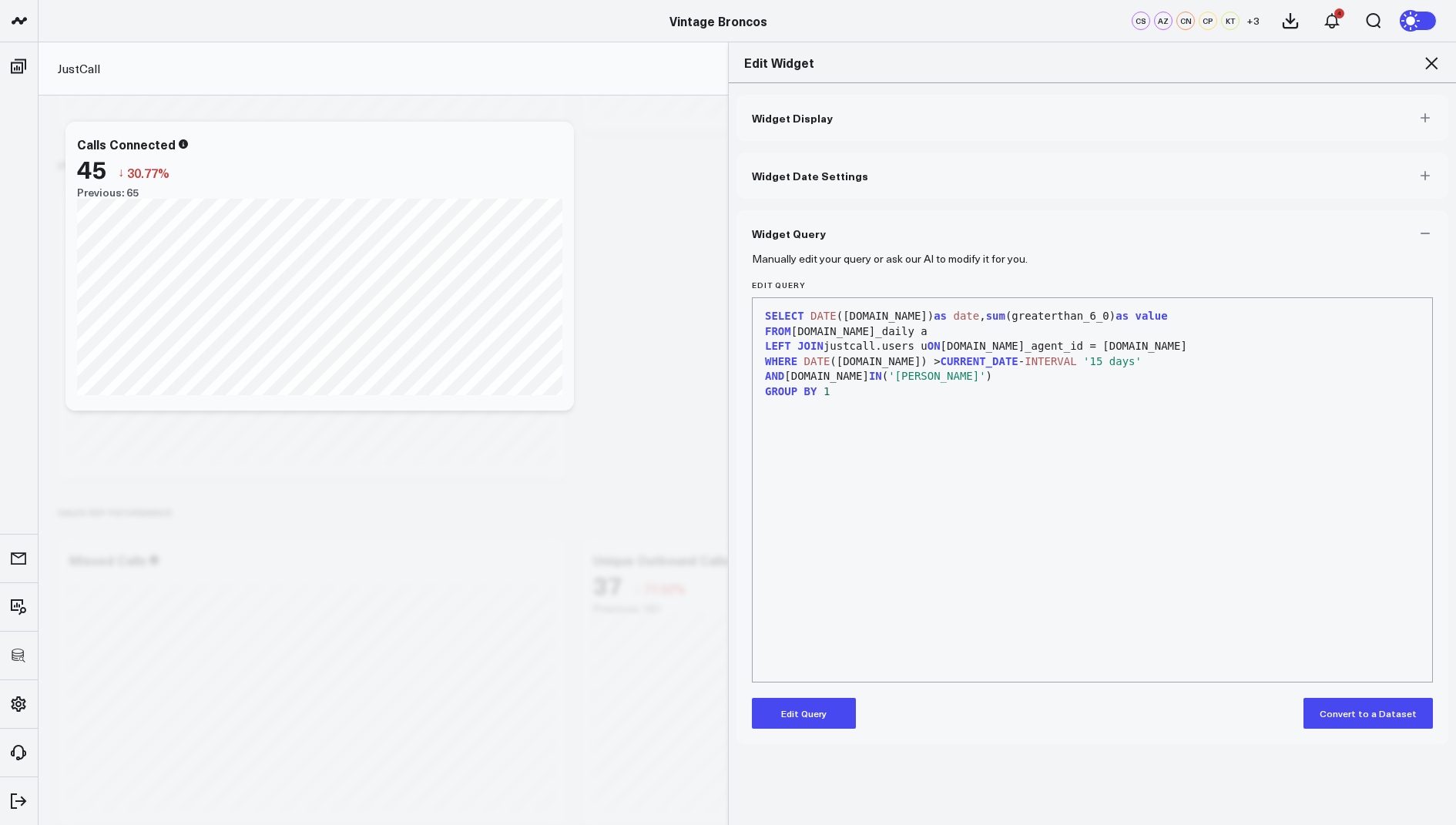
click at [798, 718] on button "Edit Query" at bounding box center [804, 712] width 104 height 30
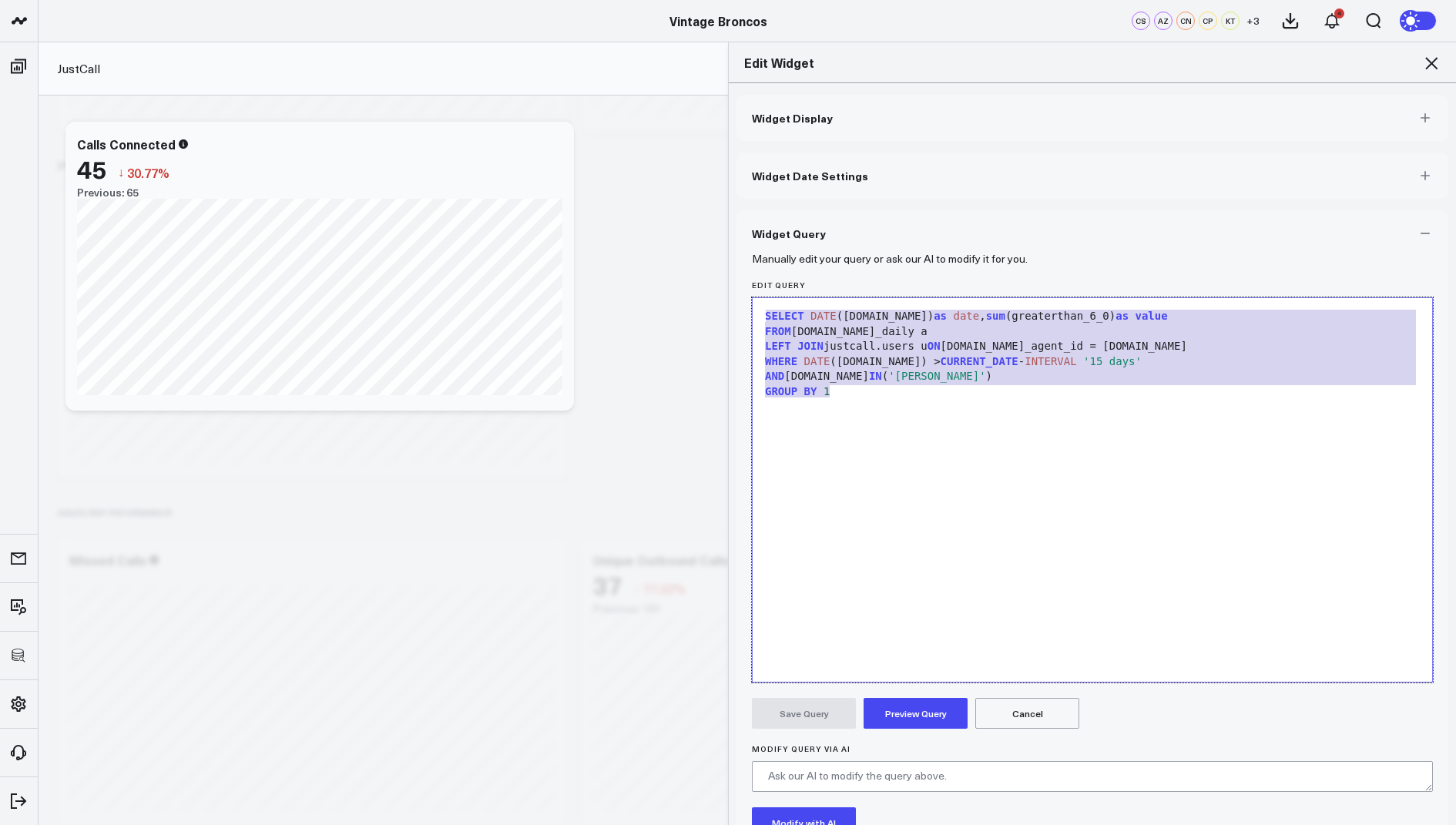
drag, startPoint x: 850, startPoint y: 399, endPoint x: 869, endPoint y: 228, distance: 172.1
click at [869, 228] on div "Widget Query Manually edit your query or ask our AI to modify it for you. Edit …" at bounding box center [1092, 572] width 711 height 725
copy div "SELECT DATE ([DOMAIN_NAME]) as date , sum (greaterthan_6_0) as value FROM [DOMA…"
click at [1428, 61] on icon at bounding box center [1432, 63] width 12 height 12
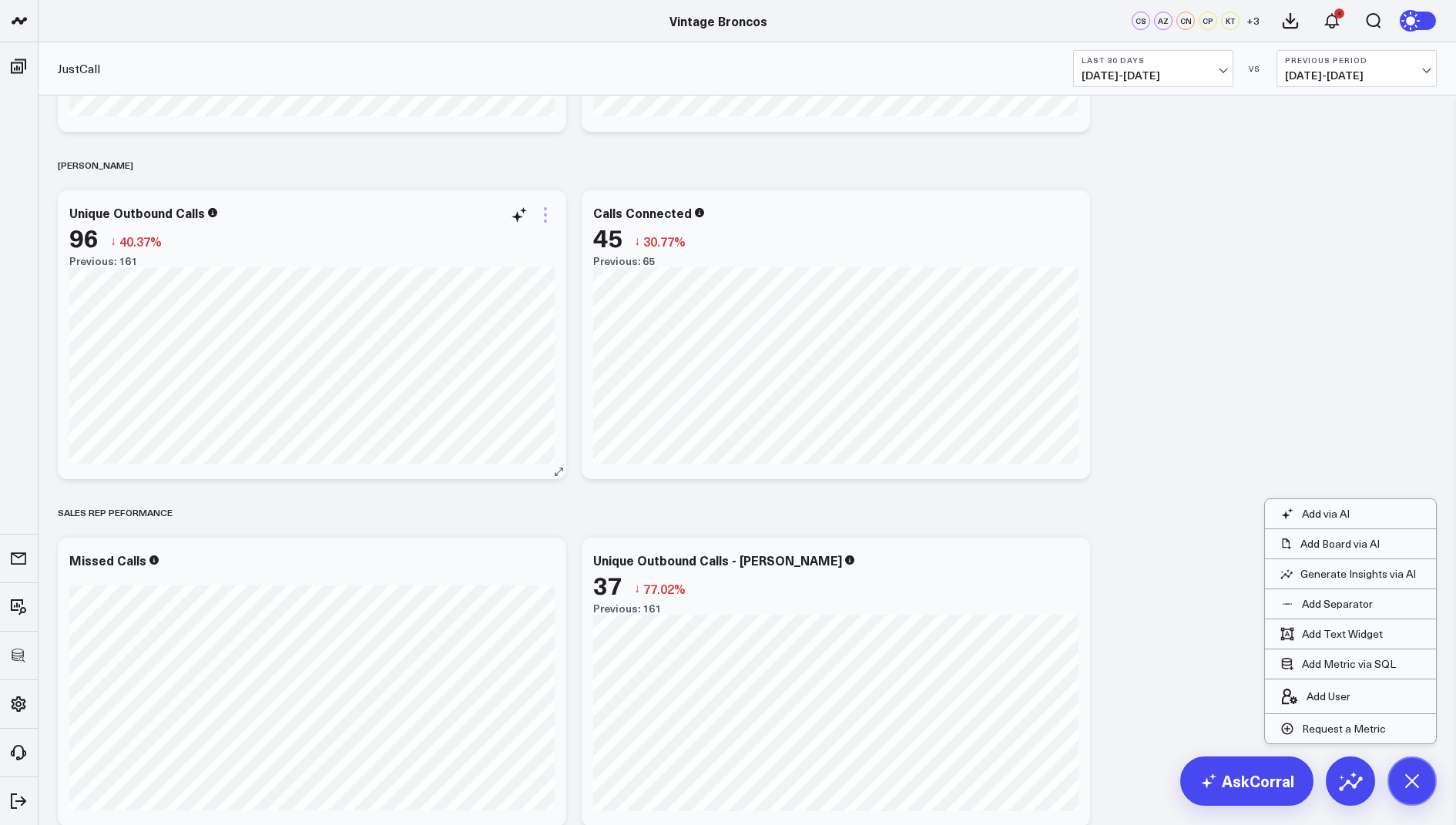
click at [547, 213] on icon at bounding box center [545, 214] width 18 height 18
click at [464, 540] on button "Edit Widget" at bounding box center [482, 540] width 113 height 14
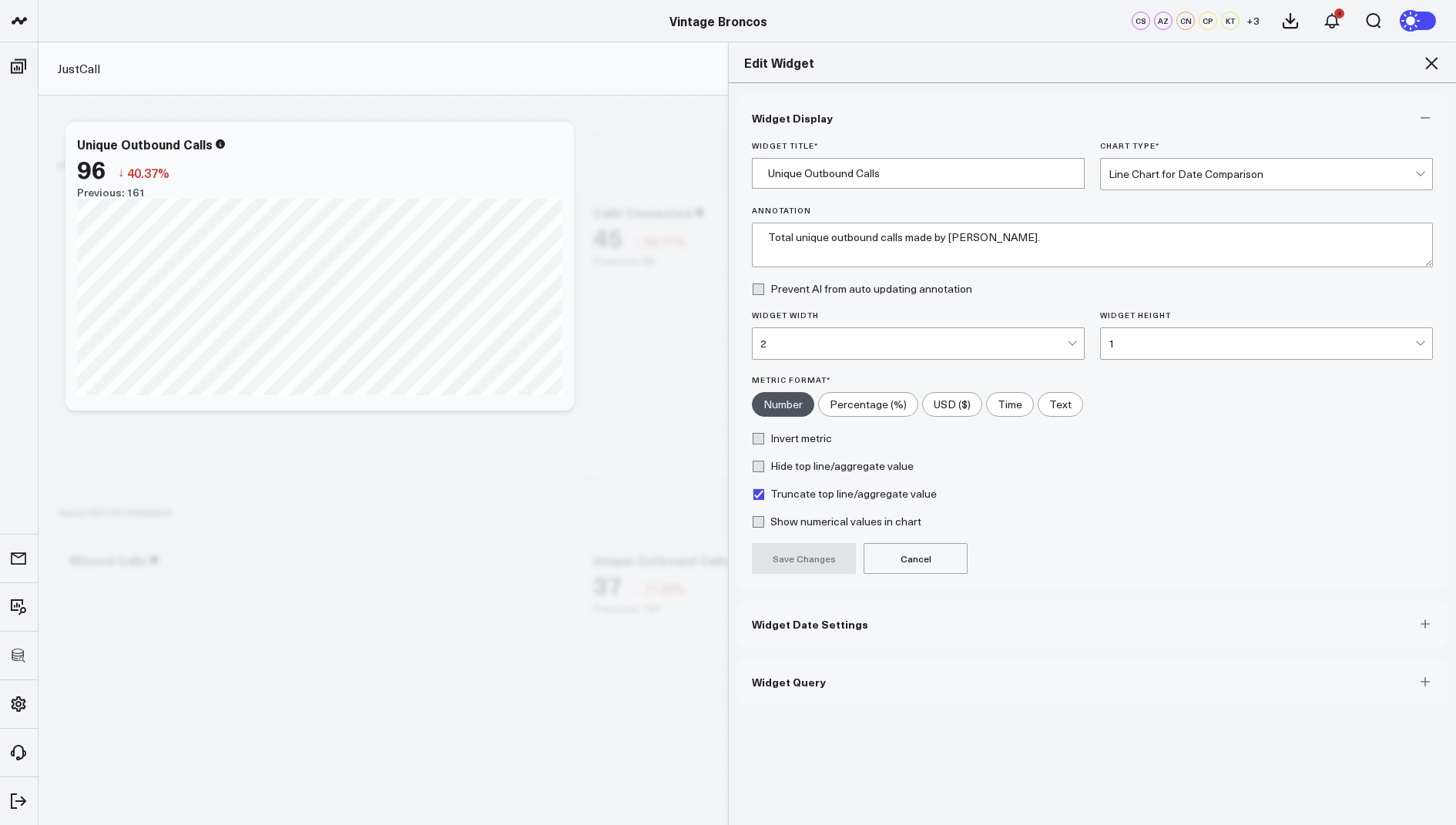
click at [829, 681] on button "Widget Query" at bounding box center [1092, 681] width 711 height 46
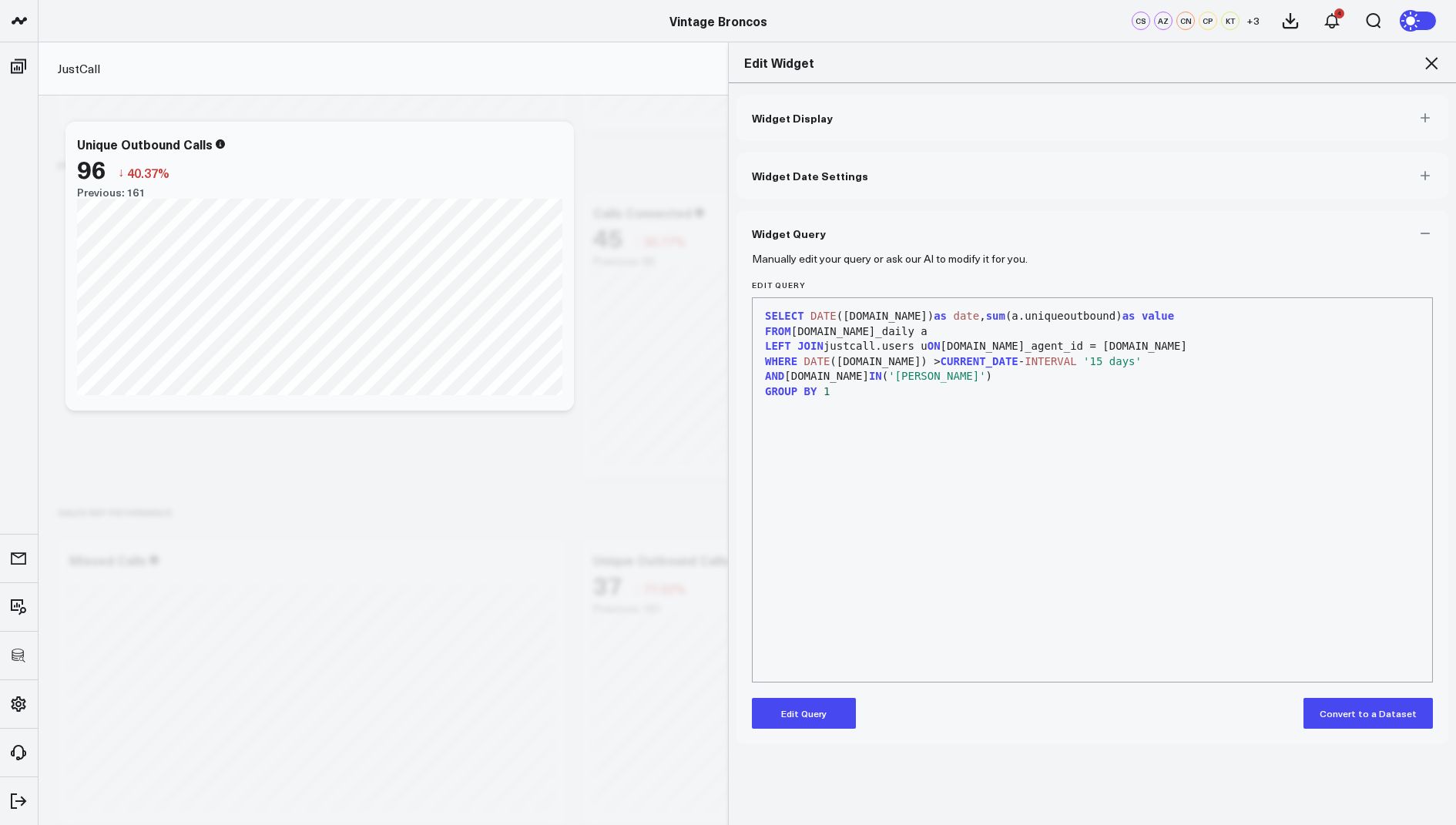
click at [802, 702] on button "Edit Query" at bounding box center [804, 712] width 104 height 30
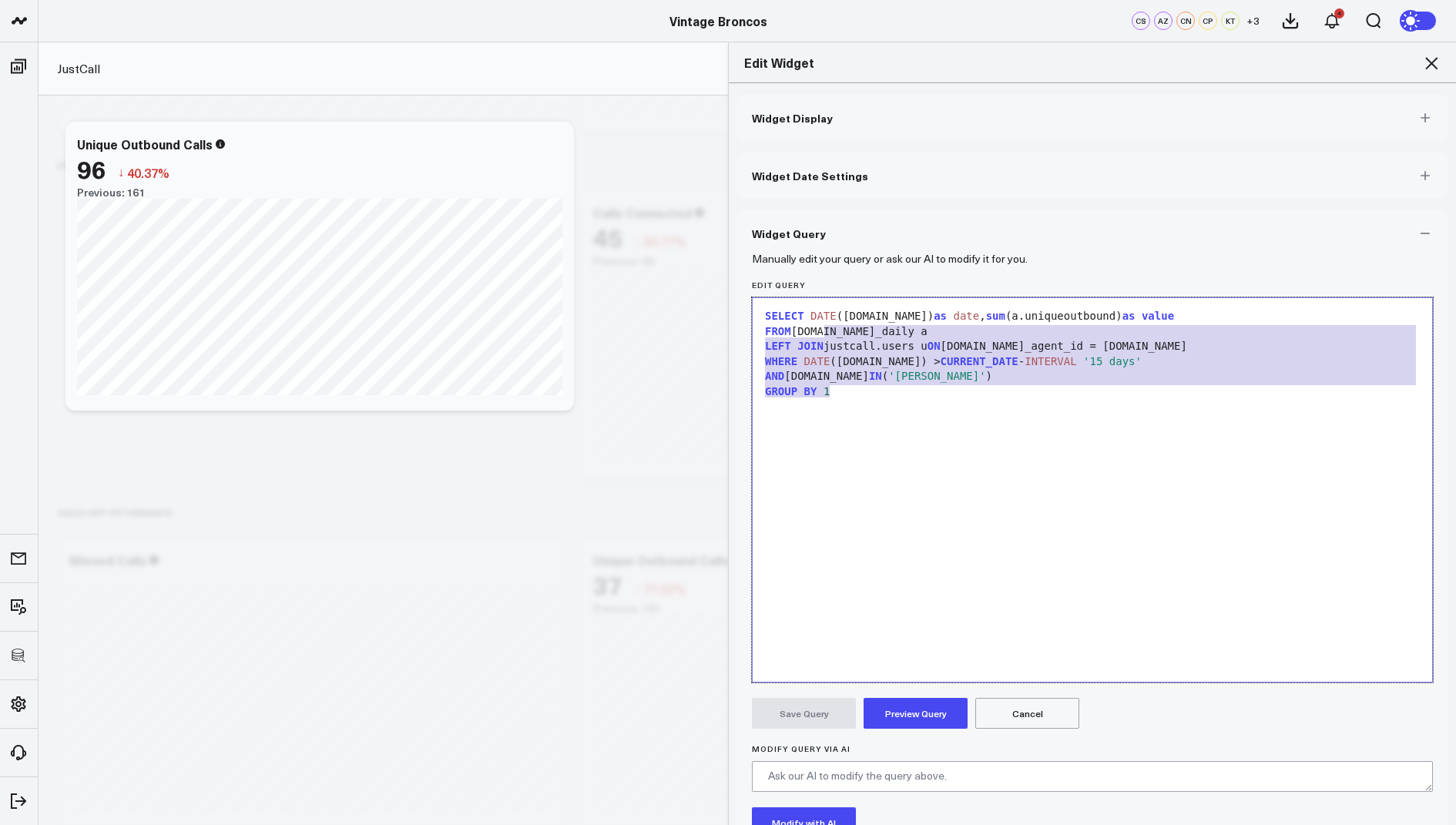
drag, startPoint x: 841, startPoint y: 392, endPoint x: 813, endPoint y: 296, distance: 100.0
click at [813, 296] on div "Edit Query 9 1 2 3 4 5 6 › ⌄ SELECT DATE (a.day) as date , sum (a.uniqueoutboun…" at bounding box center [1093, 481] width 681 height 402
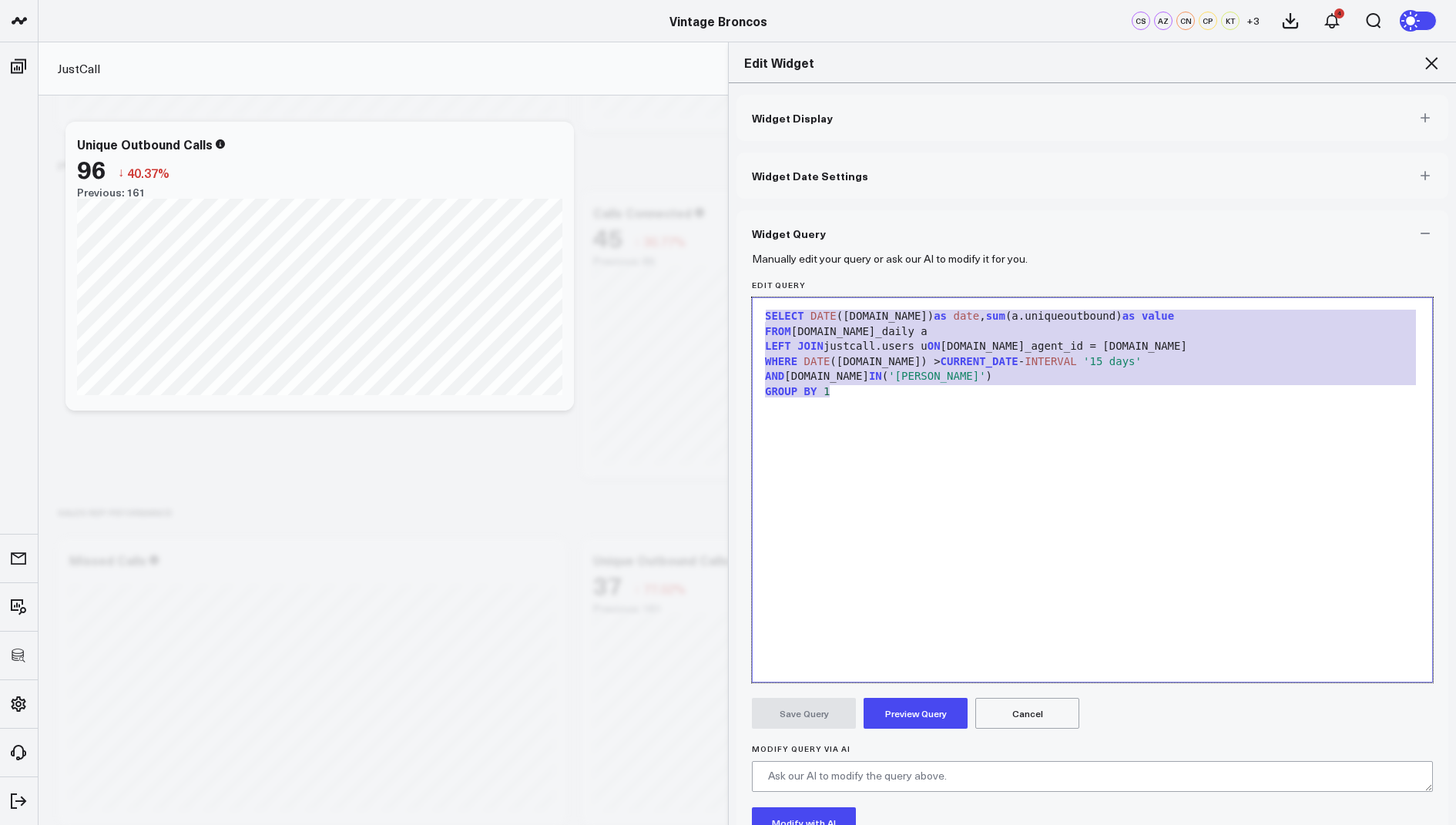
copy div "SELECT DATE (a.day) as date , sum (a.uniqueoutbound) as value FROM justcall.ana…"
click at [1432, 65] on icon at bounding box center [1431, 63] width 18 height 18
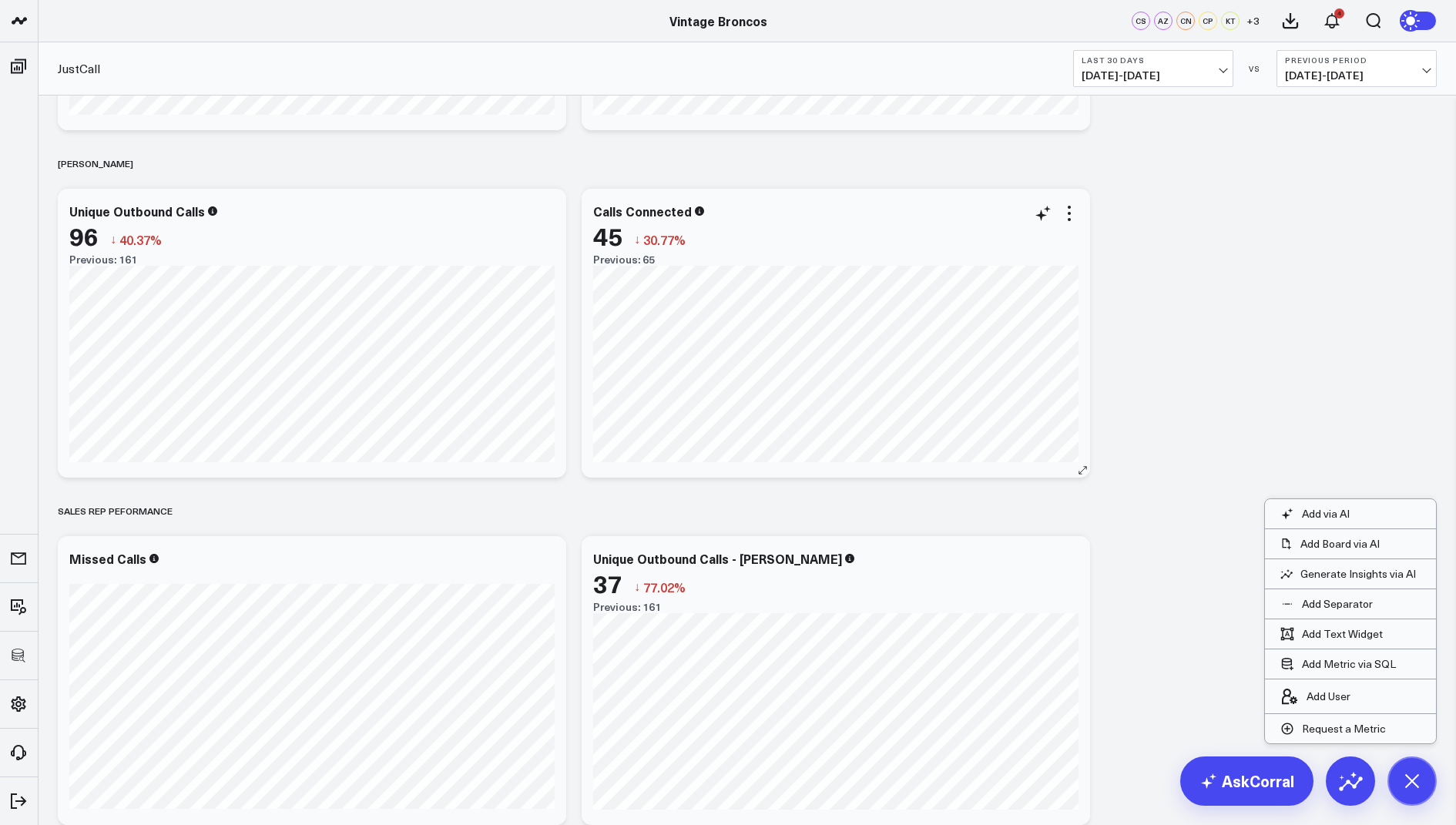
scroll to position [1256, 0]
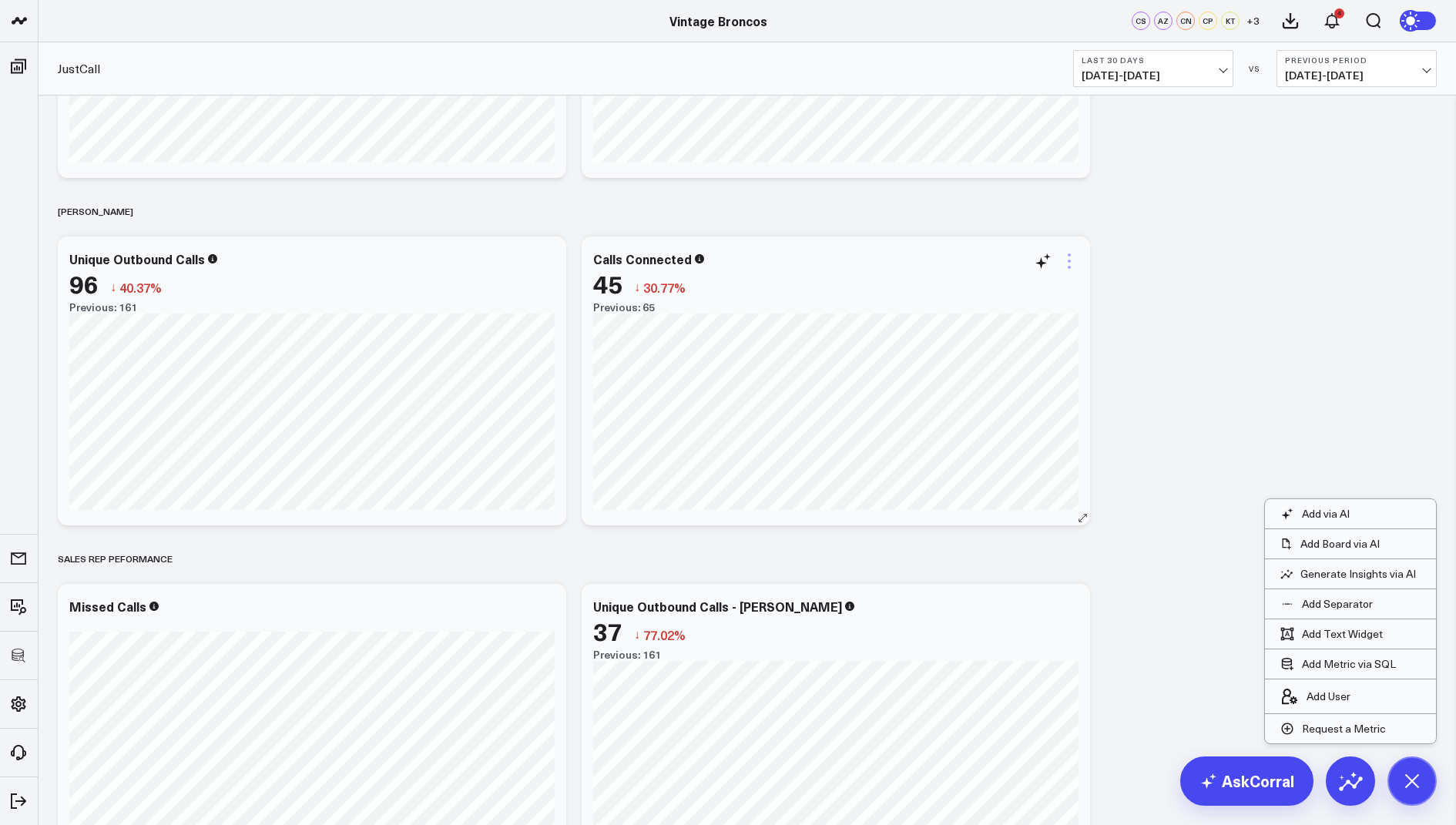
click at [1066, 264] on icon at bounding box center [1069, 261] width 18 height 18
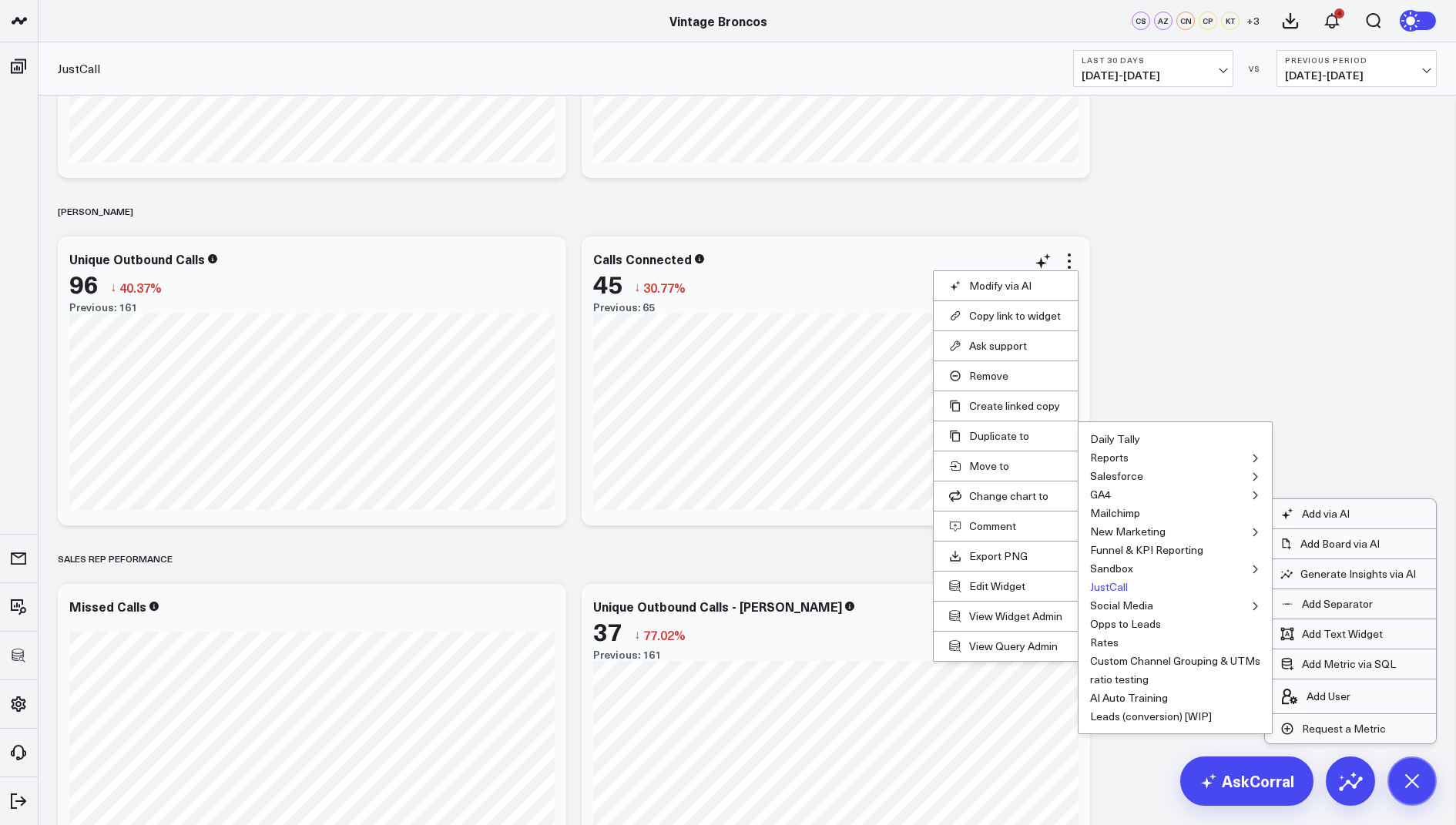
click at [1109, 584] on button "JustCall" at bounding box center [1109, 587] width 37 height 10
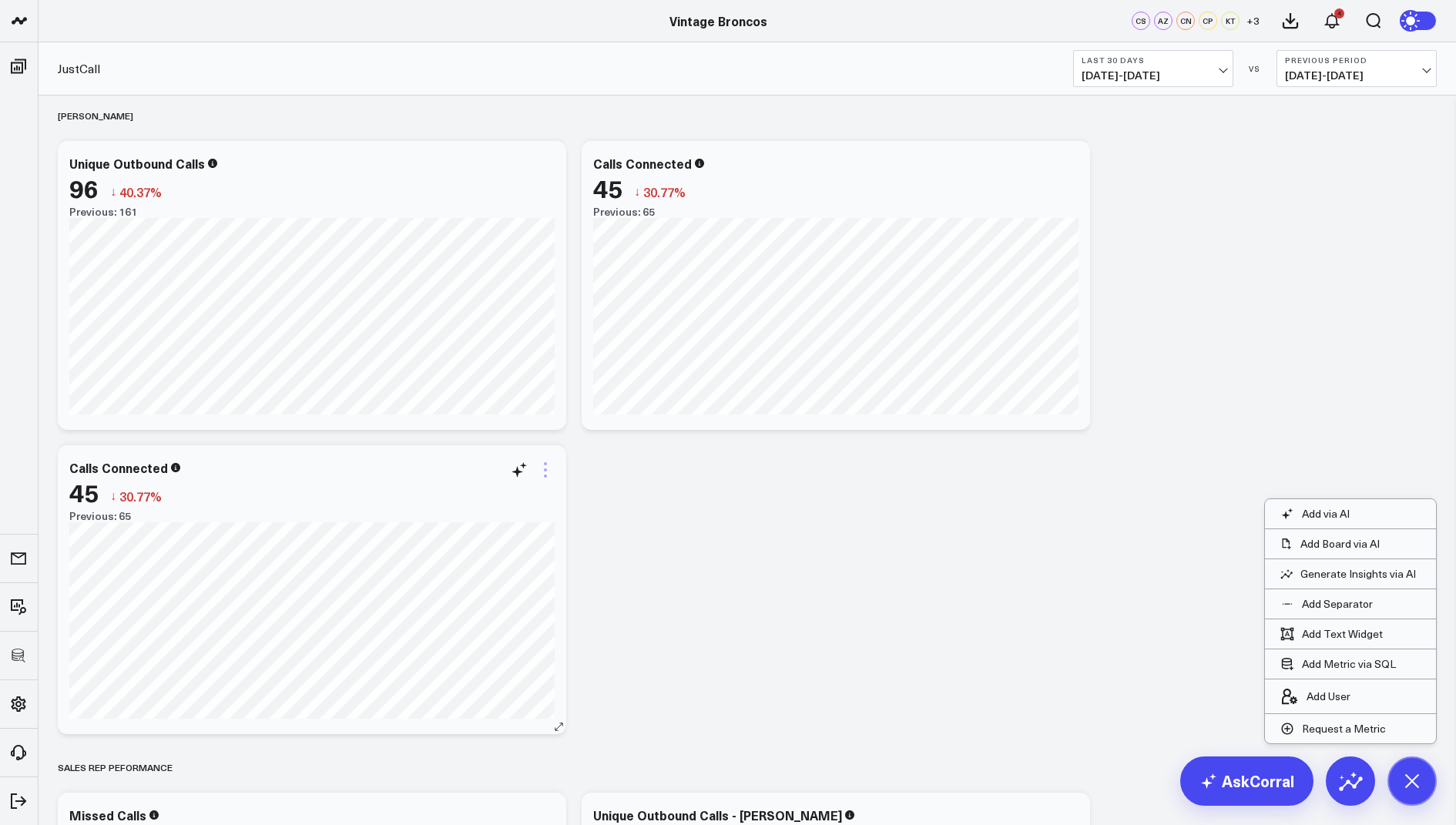
scroll to position [1366, 0]
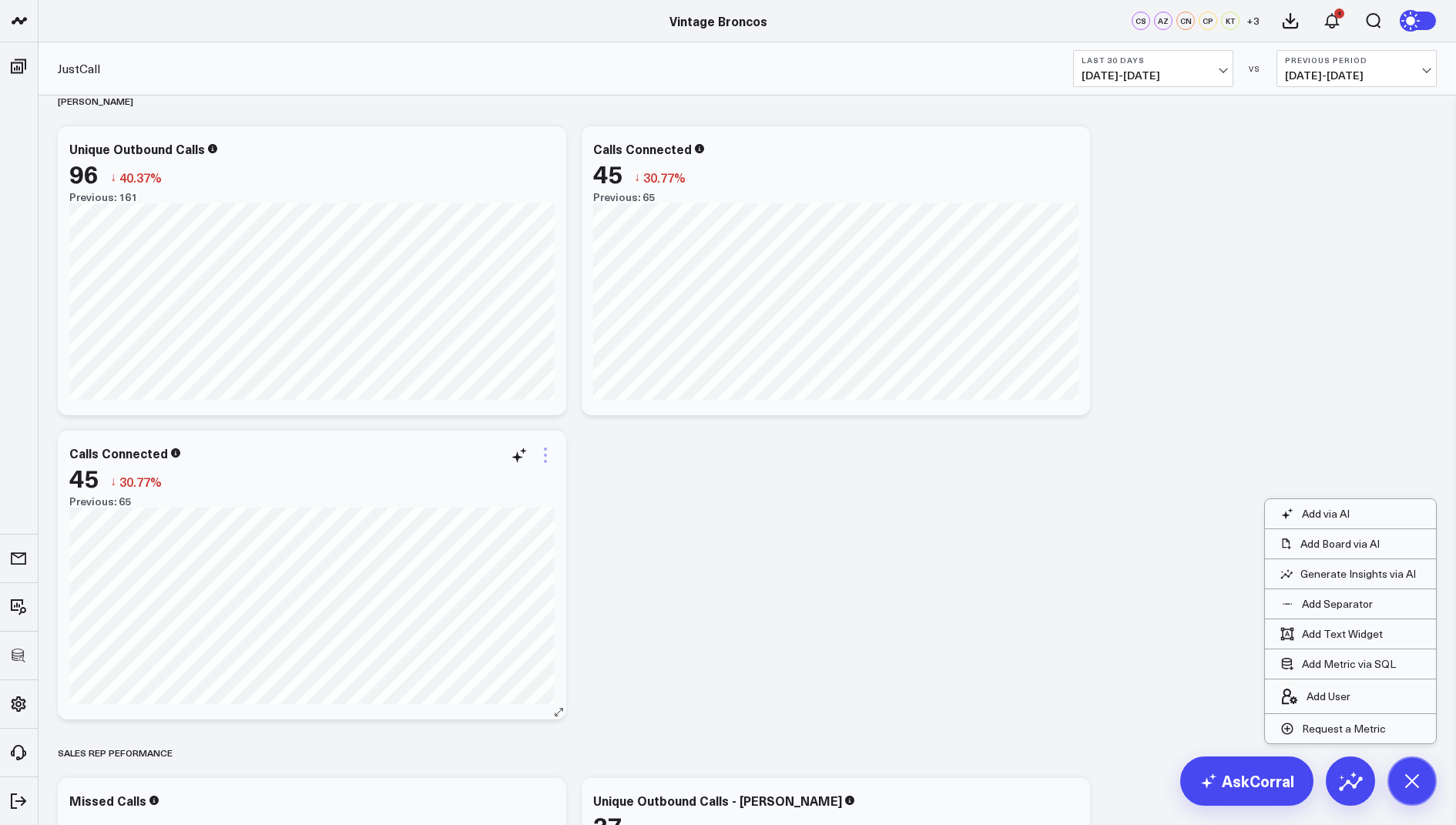
click at [547, 457] on icon at bounding box center [545, 454] width 18 height 18
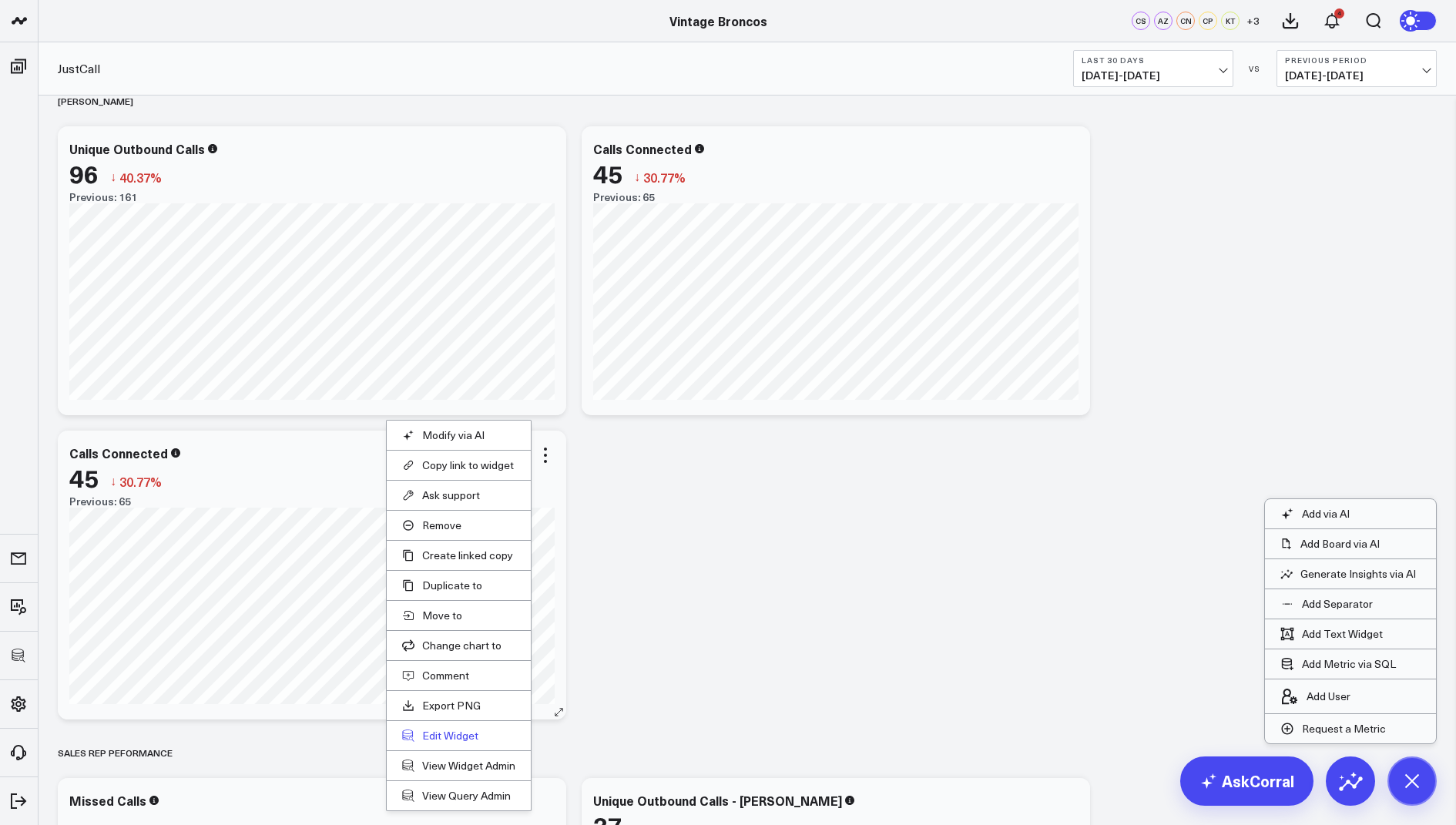
click at [453, 731] on button "Edit Widget" at bounding box center [459, 736] width 113 height 14
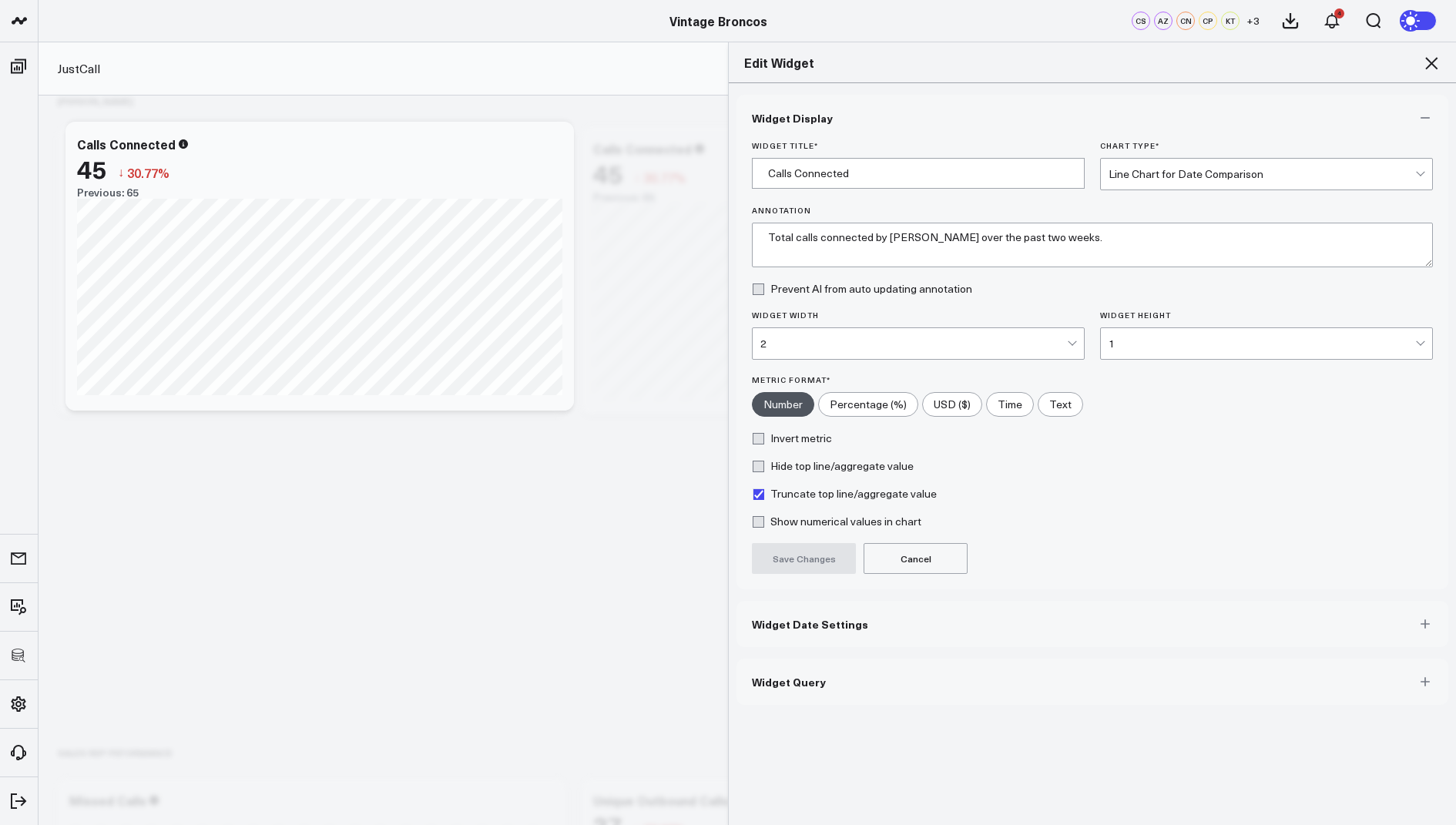
click at [772, 676] on span "Widget Query" at bounding box center [789, 682] width 74 height 12
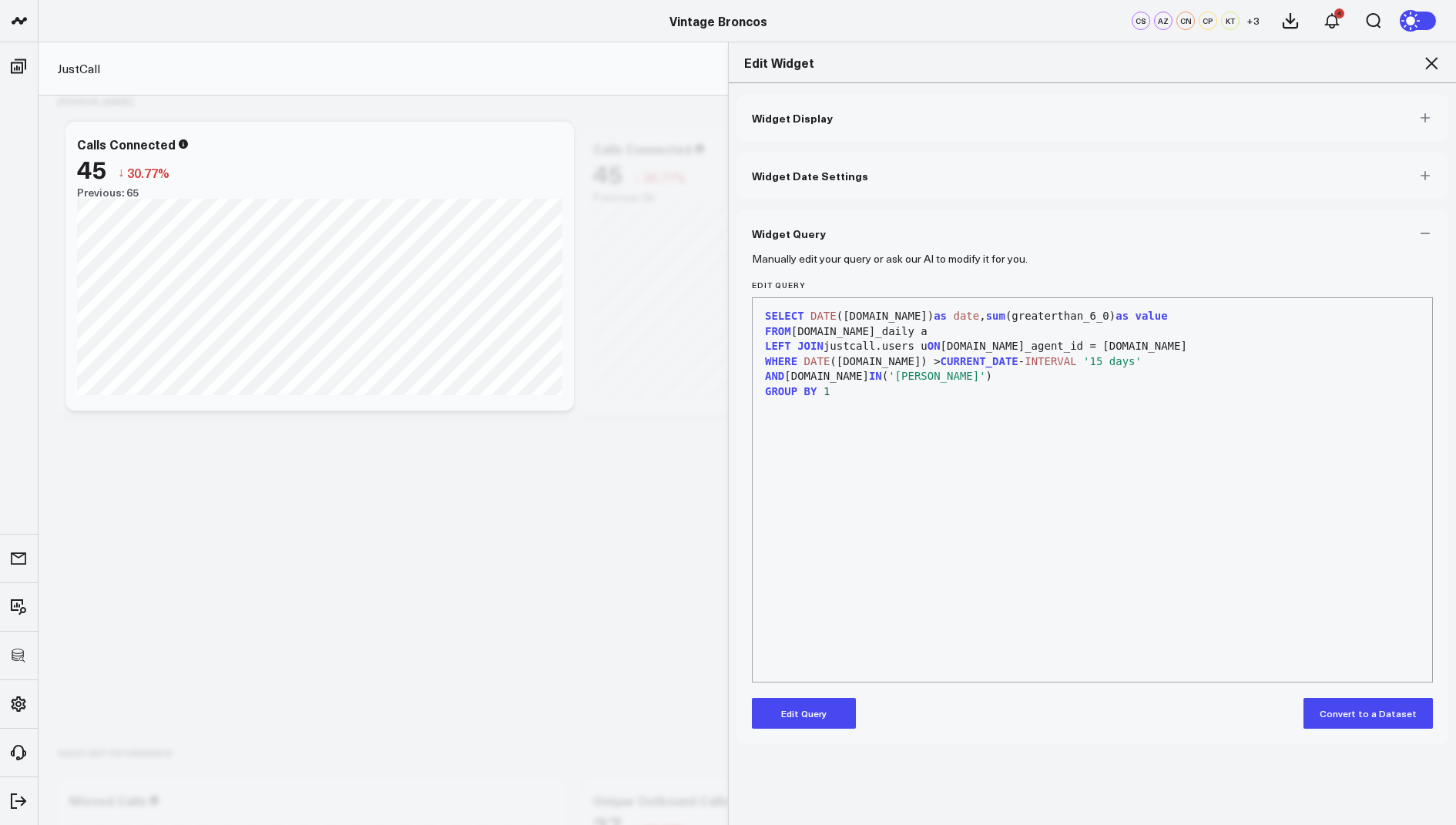
click at [788, 706] on button "Edit Query" at bounding box center [804, 712] width 104 height 30
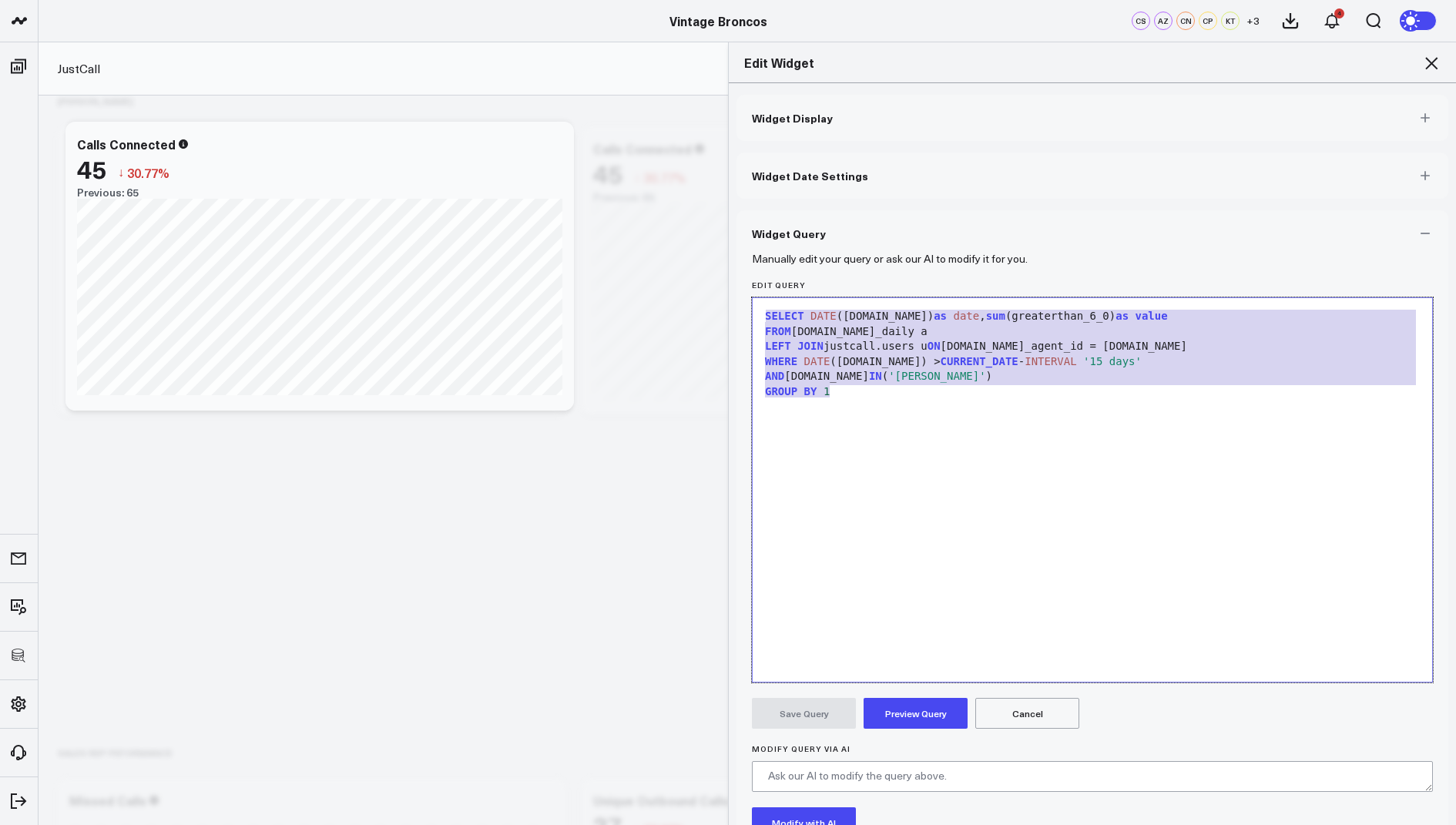
drag, startPoint x: 851, startPoint y: 401, endPoint x: 850, endPoint y: 185, distance: 216.0
click at [850, 184] on div "Widget Display Widget Date Settings Widget Query Manually edit your query or as…" at bounding box center [1092, 515] width 711 height 841
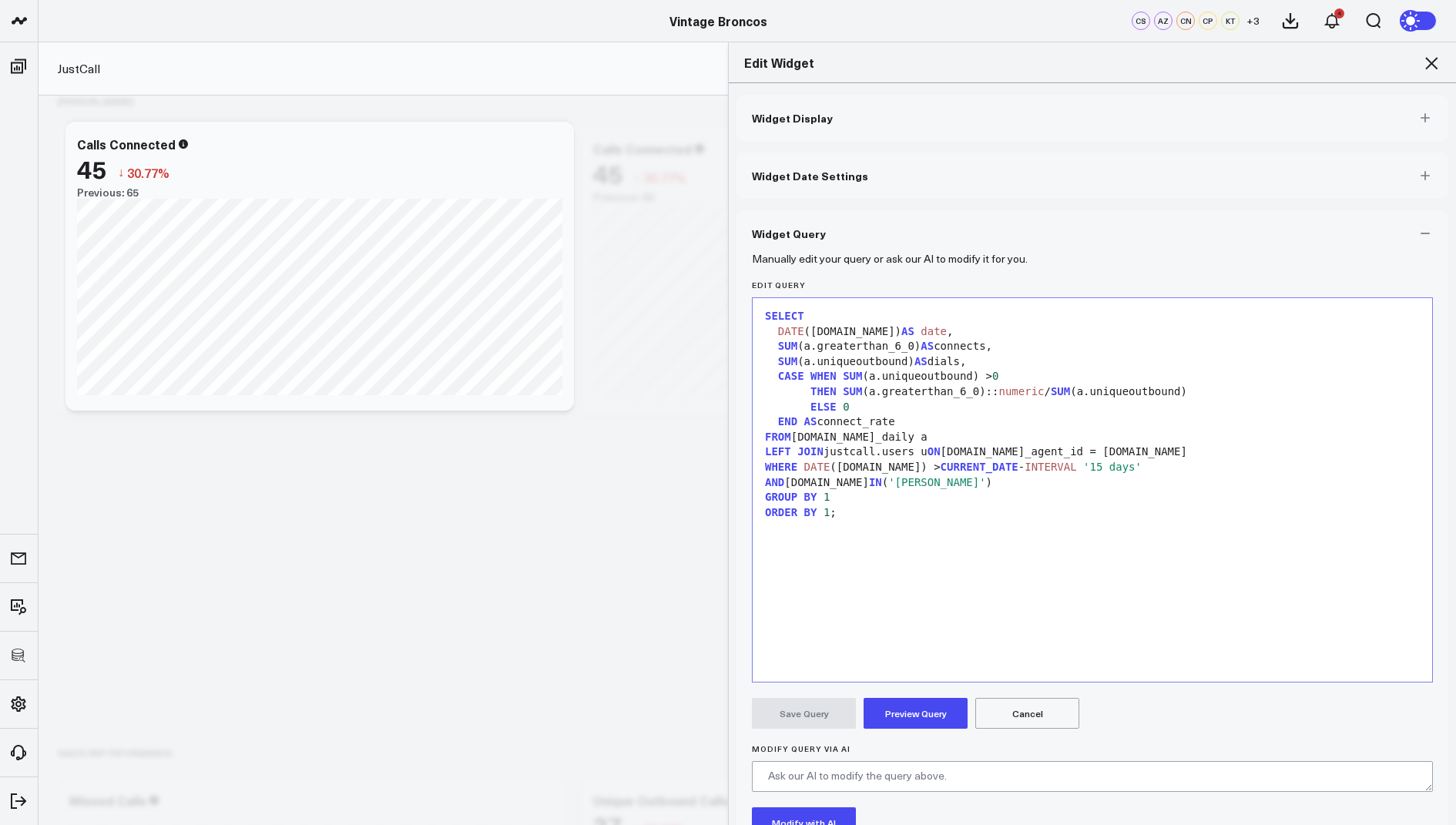
click at [907, 717] on button "Preview Query" at bounding box center [916, 712] width 104 height 30
drag, startPoint x: 922, startPoint y: 330, endPoint x: 766, endPoint y: 328, distance: 156.0
click at [766, 328] on div "DATE (a.day) AS date ," at bounding box center [1092, 332] width 664 height 16
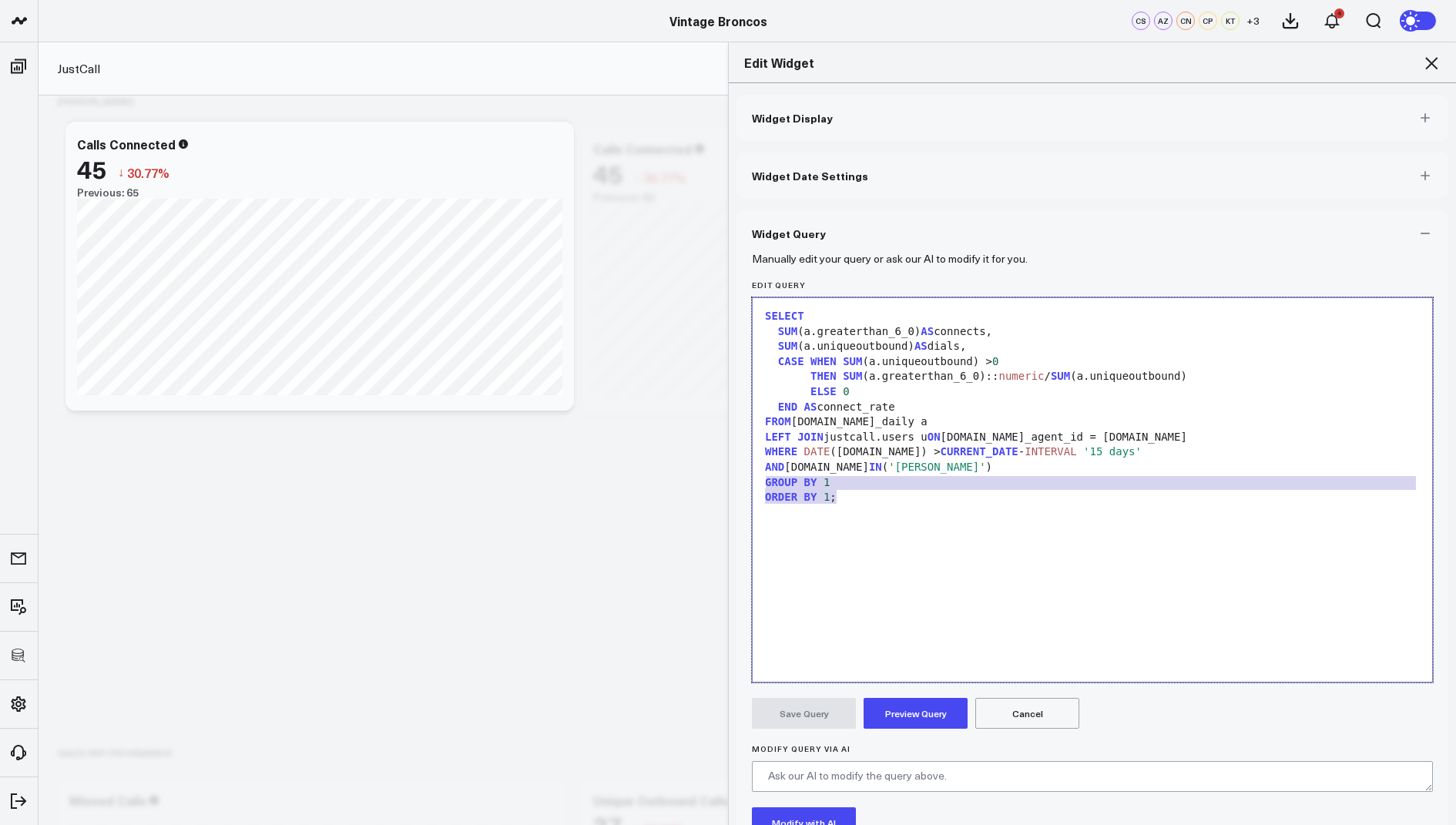
drag, startPoint x: 840, startPoint y: 497, endPoint x: 753, endPoint y: 479, distance: 88.8
click at [753, 479] on div "Selection deleted 99 1 2 3 4 5 6 7 8 9 10 11 12 13 14 › ⌄ SELECT SUM (a.greater…" at bounding box center [1093, 489] width 681 height 385
click at [916, 710] on button "Preview Query" at bounding box center [916, 712] width 104 height 30
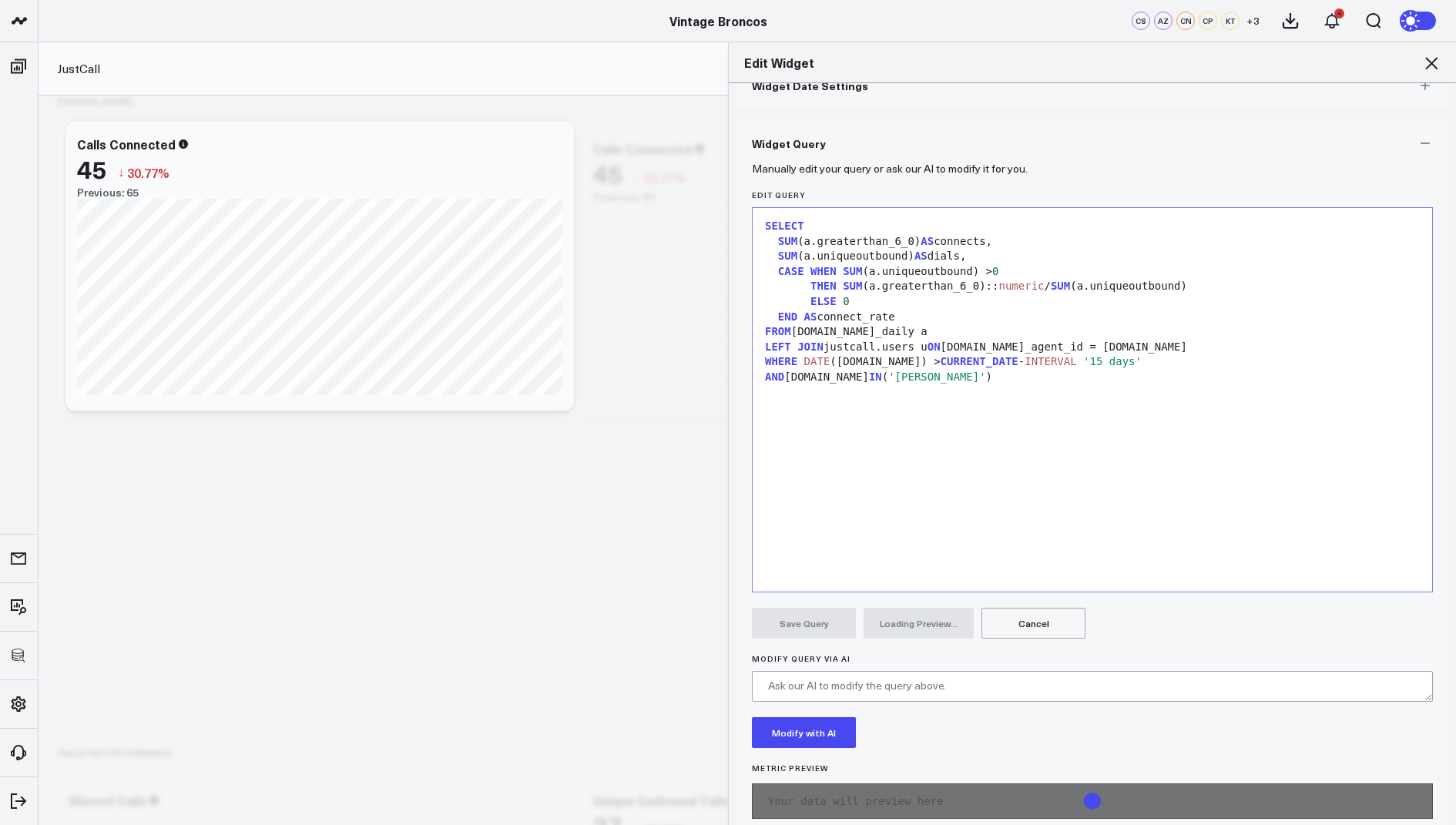
scroll to position [119, 0]
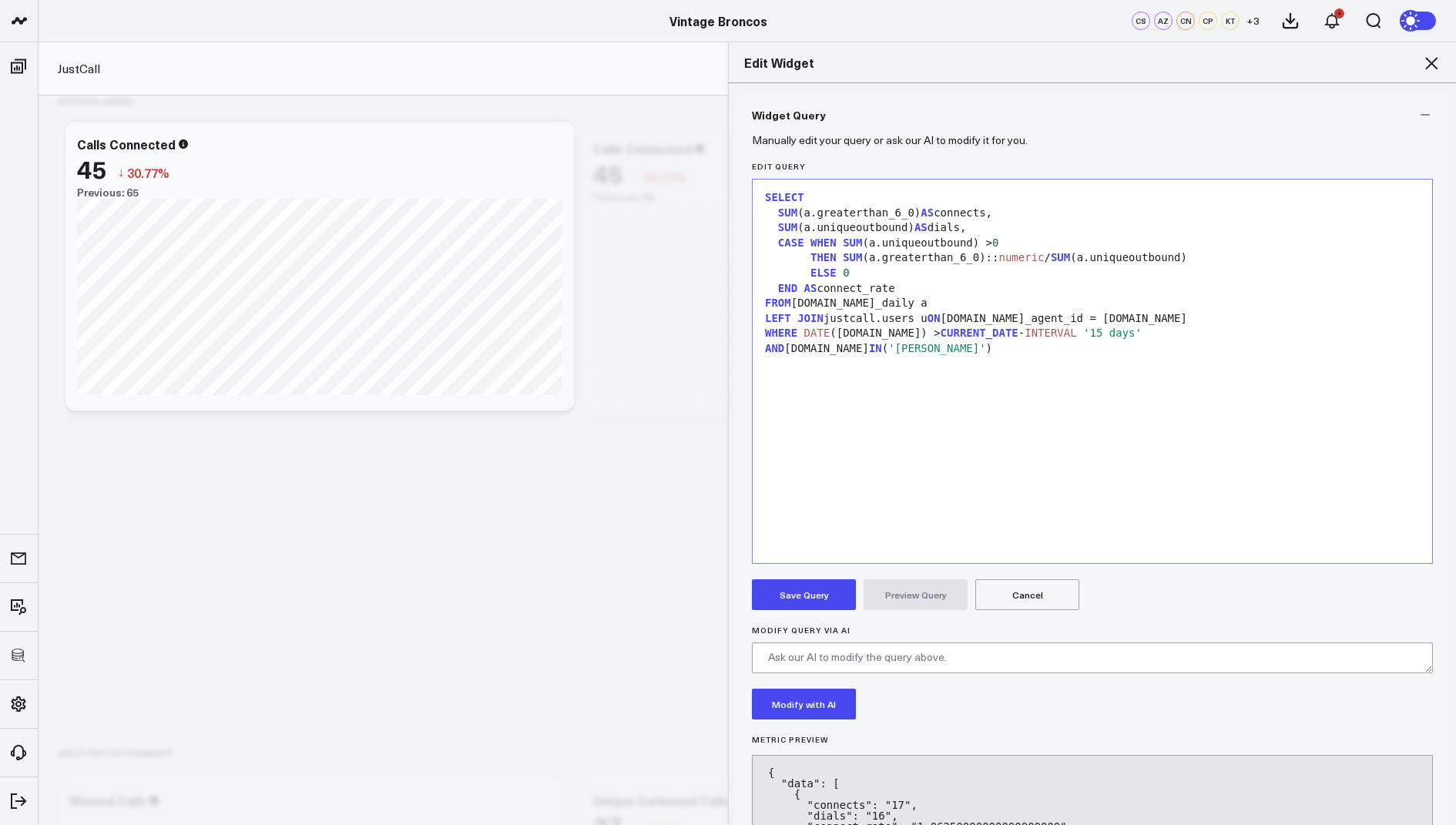
click at [804, 591] on button "Save Query" at bounding box center [804, 594] width 104 height 30
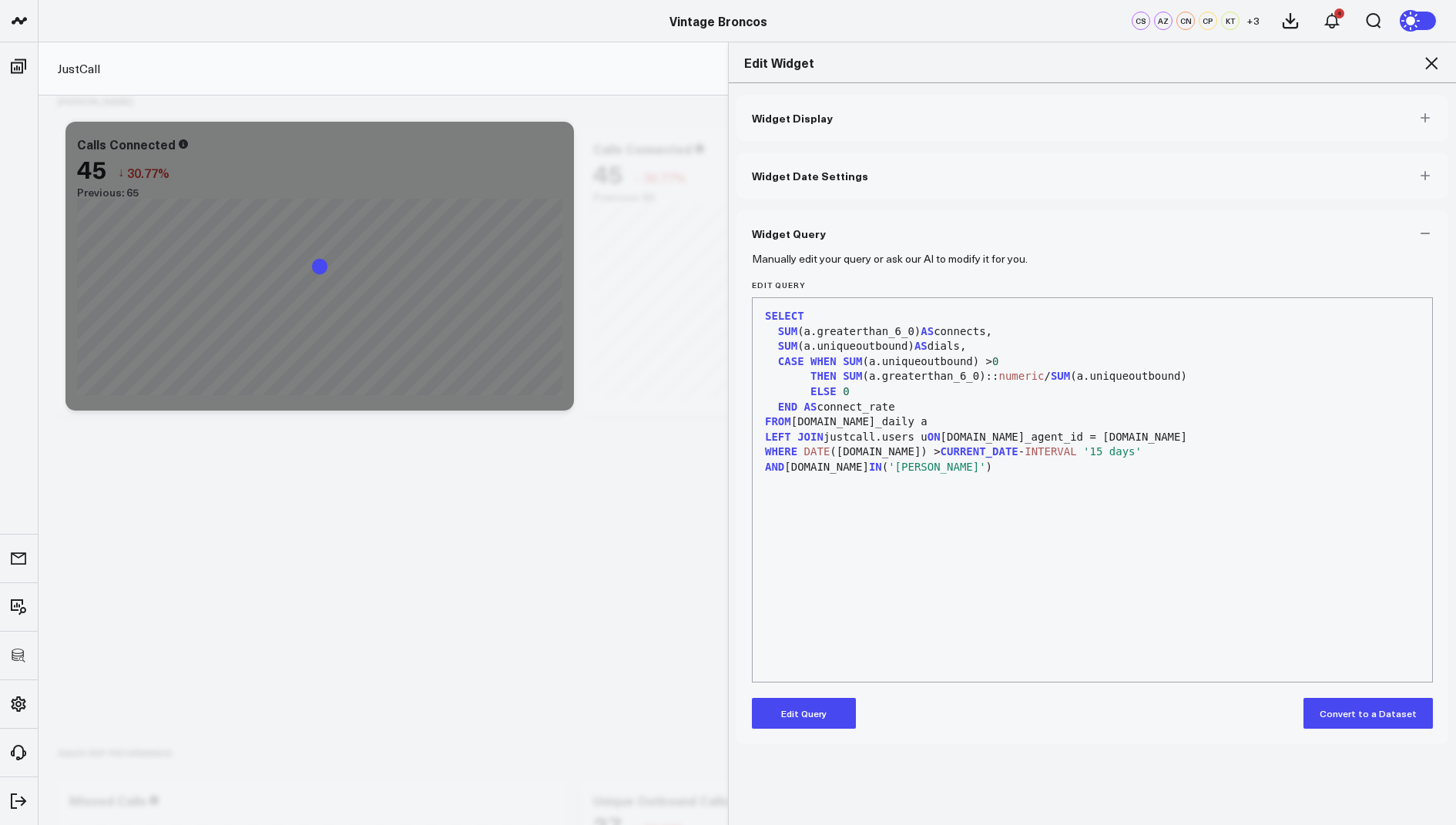
scroll to position [0, 0]
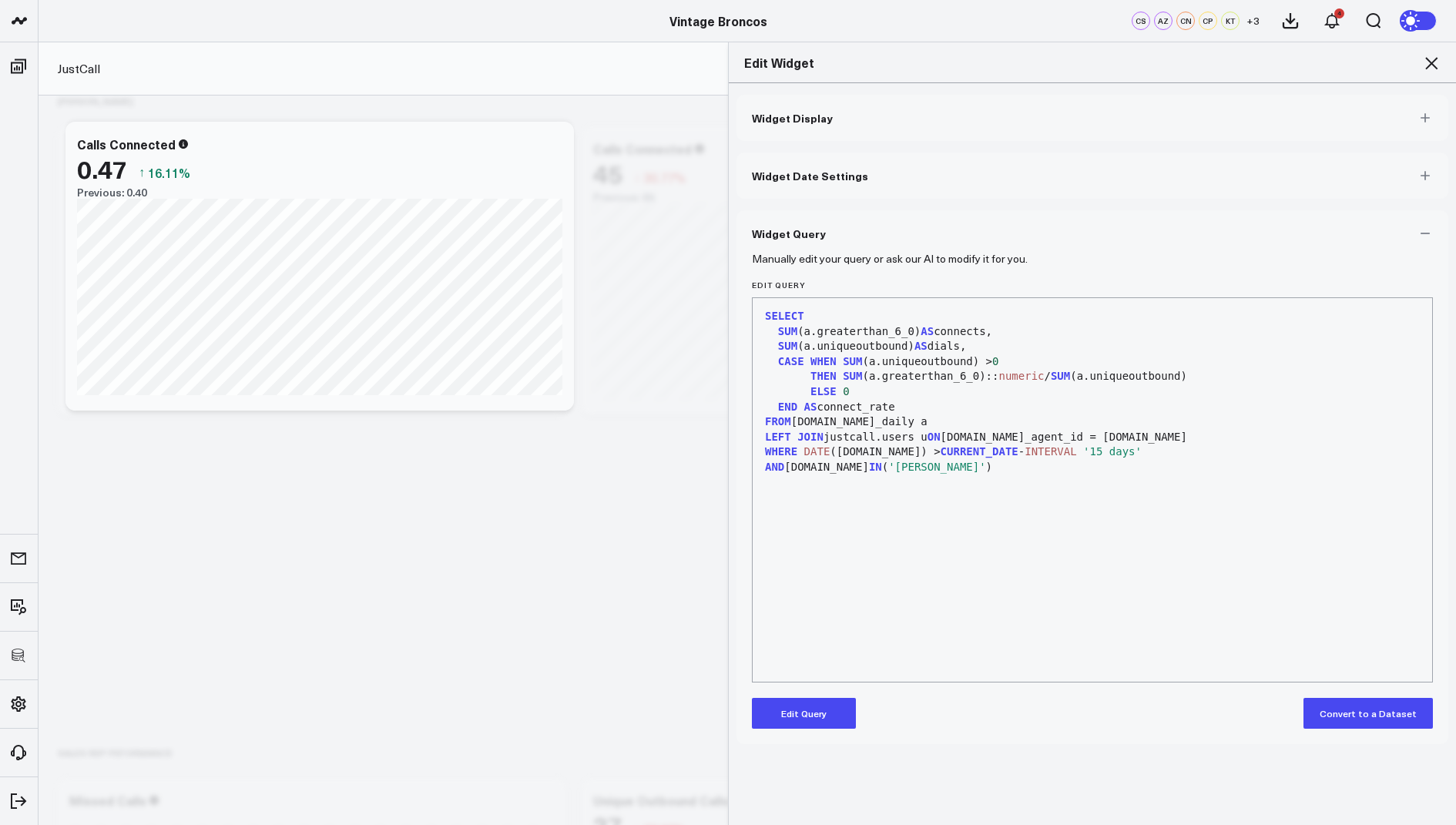
click at [783, 712] on button "Edit Query" at bounding box center [804, 712] width 104 height 30
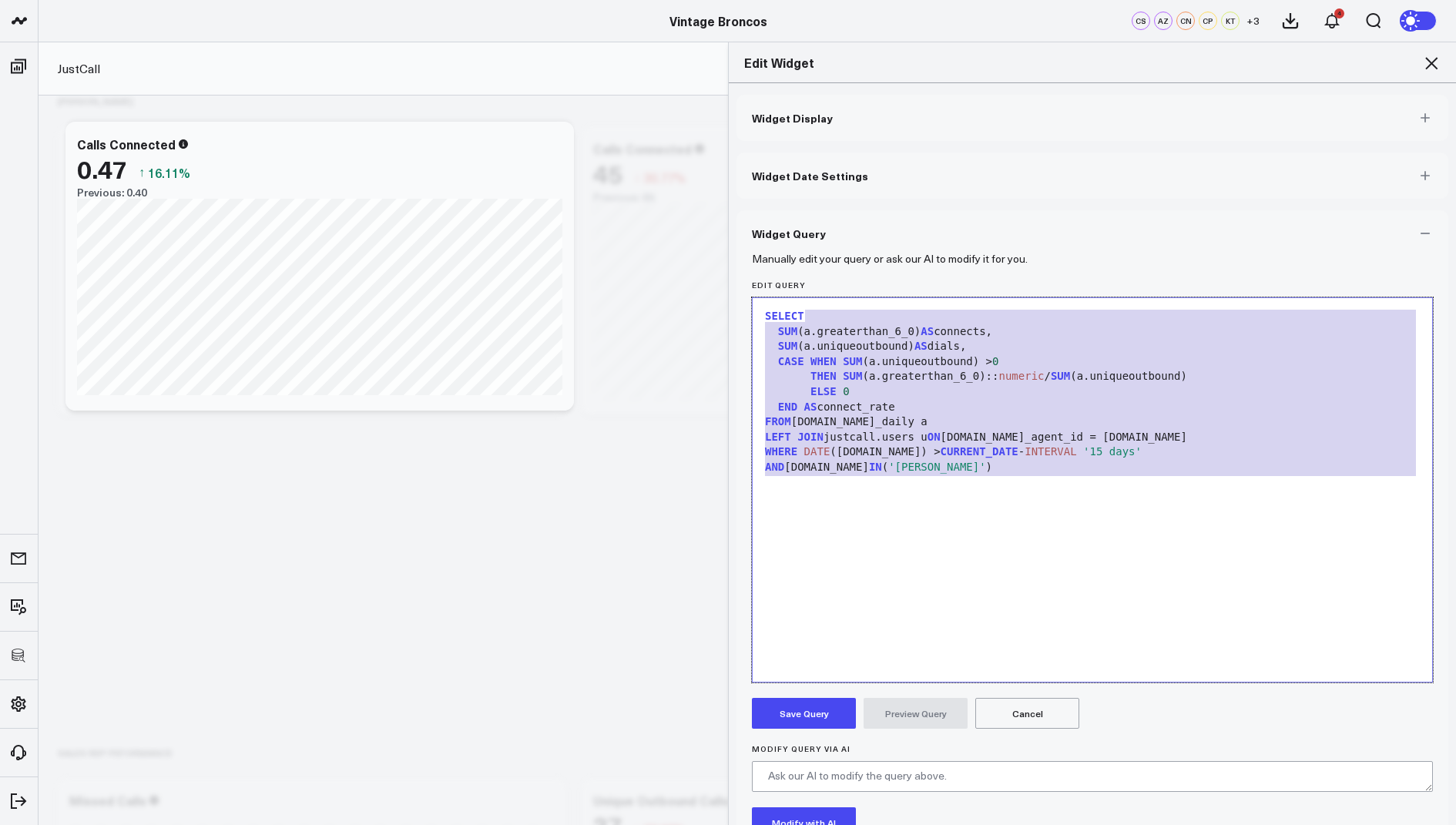
drag, startPoint x: 972, startPoint y: 479, endPoint x: 940, endPoint y: 243, distance: 238.2
click at [940, 243] on div "Widget Query Manually edit your query or ask our AI to modify it for you. Edit …" at bounding box center [1092, 616] width 711 height 811
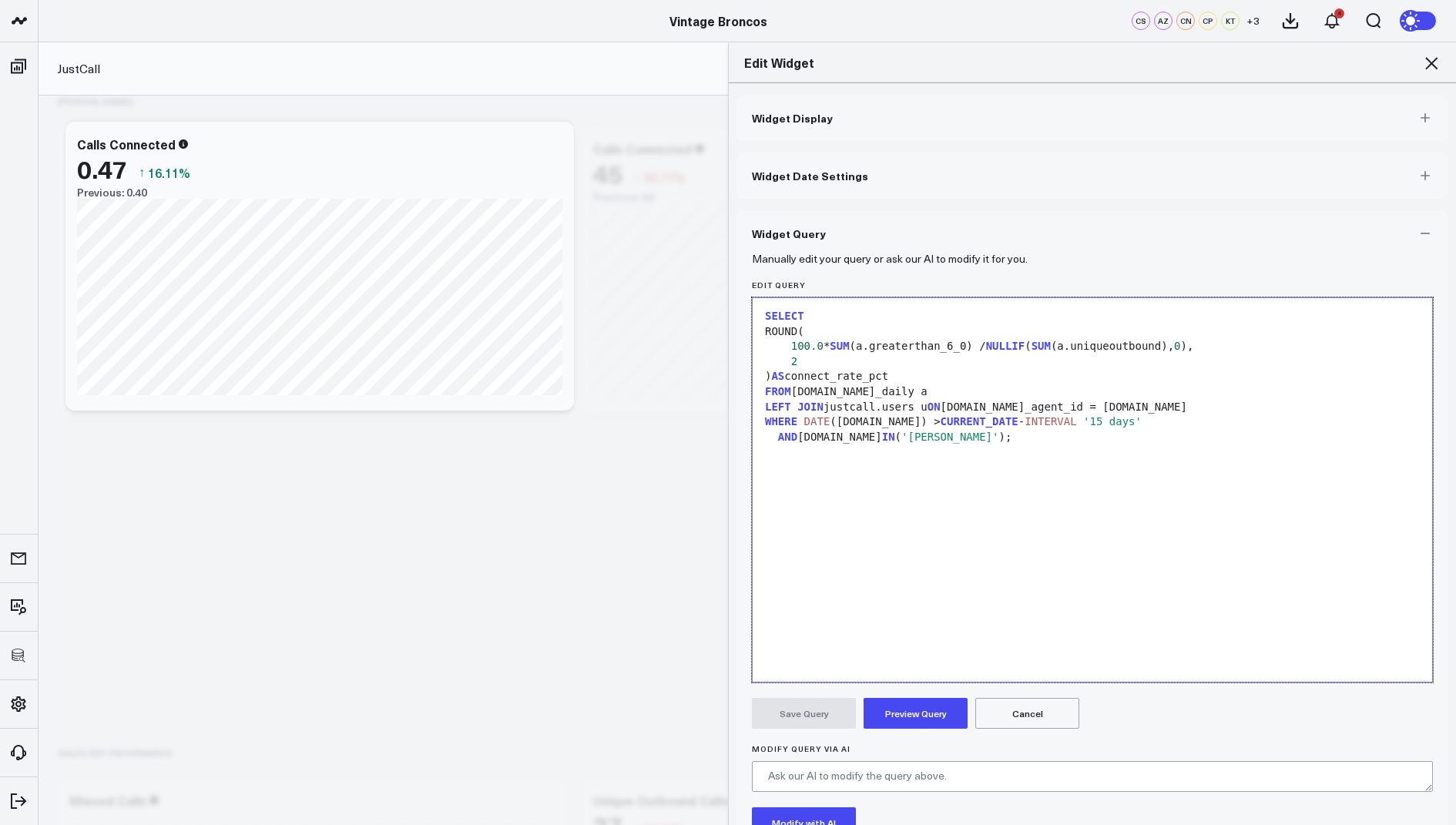
click at [909, 711] on button "Preview Query" at bounding box center [916, 712] width 104 height 30
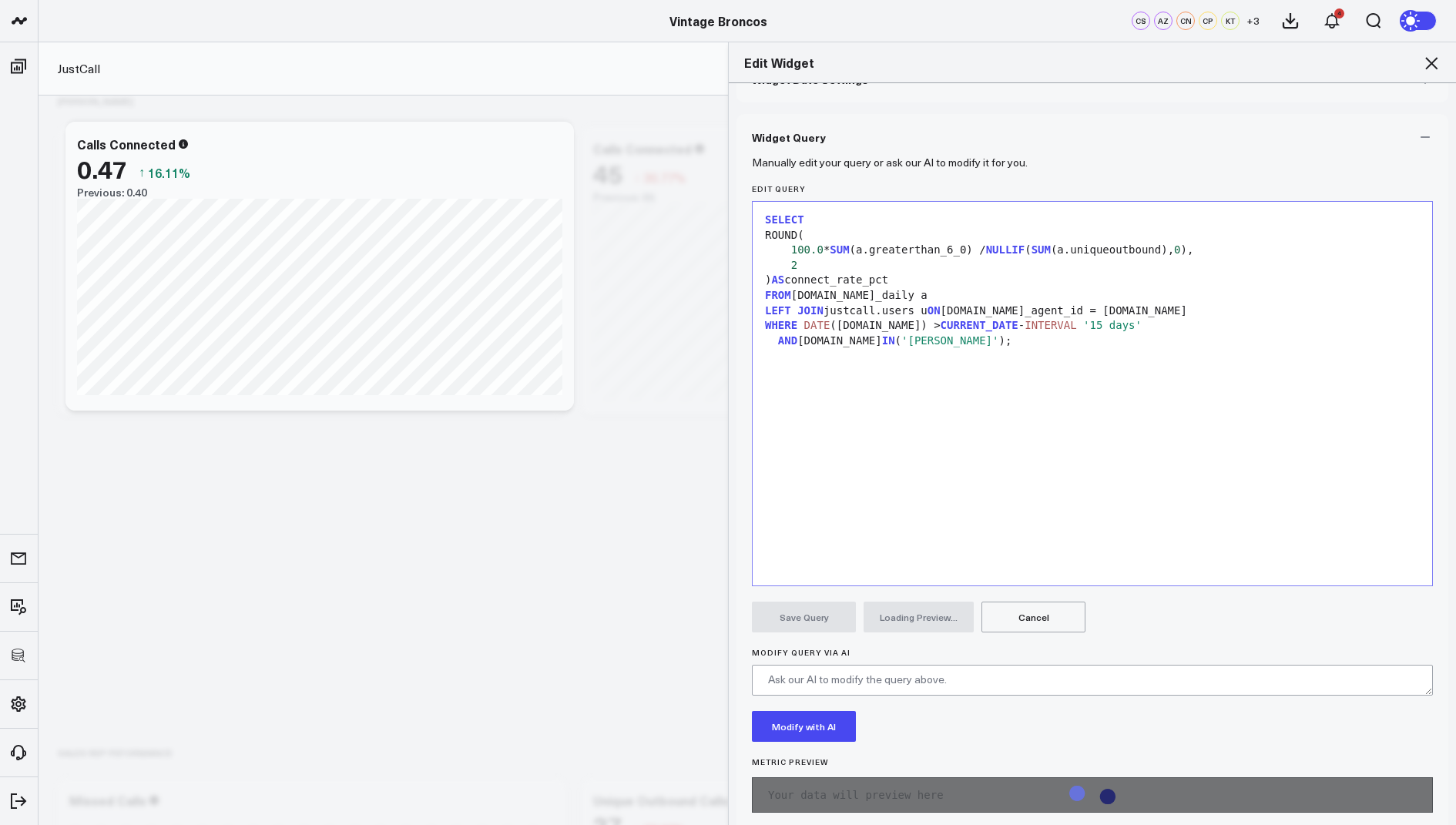
scroll to position [98, 0]
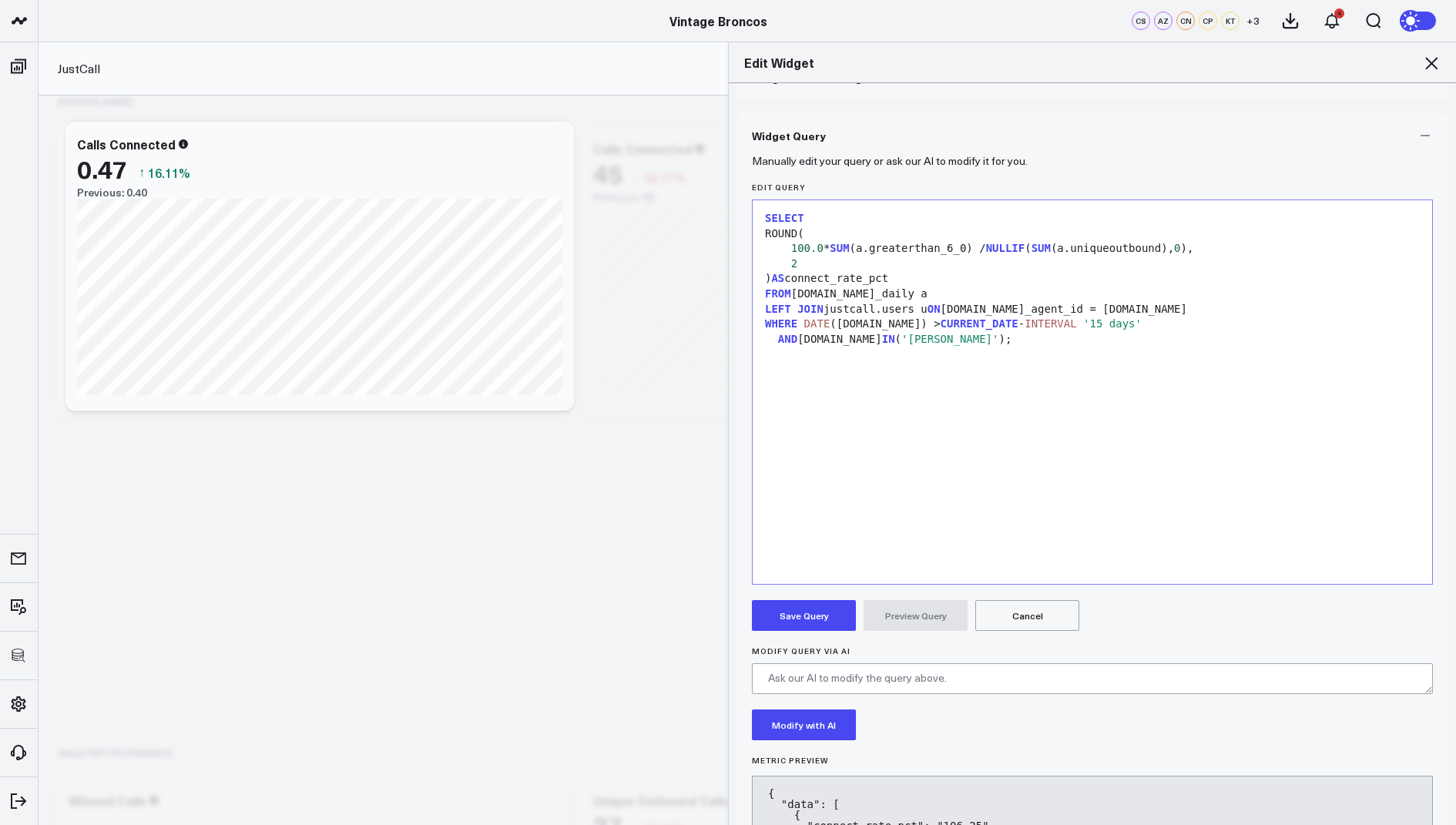
click at [790, 609] on button "Save Query" at bounding box center [804, 615] width 104 height 30
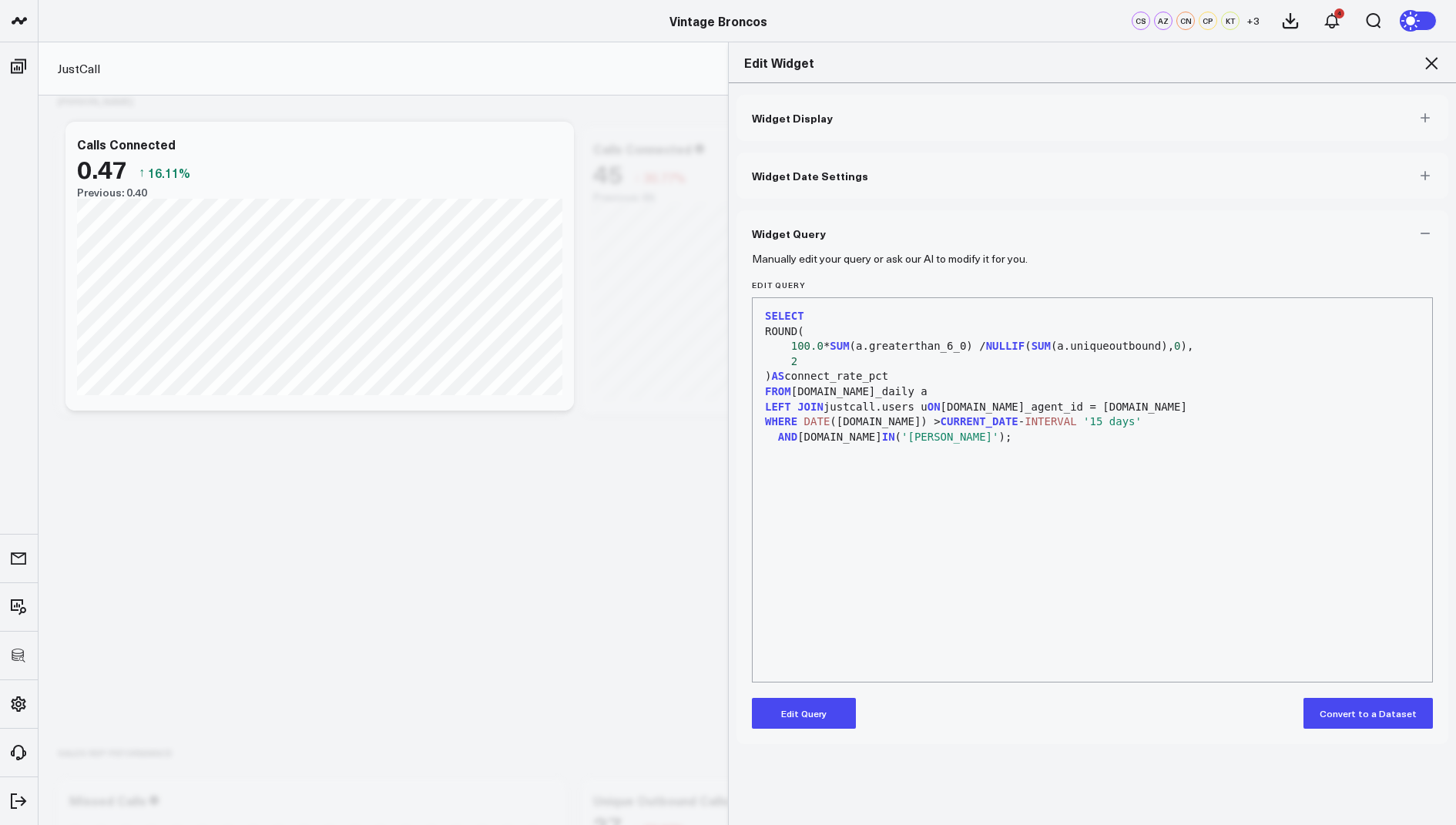
scroll to position [0, 0]
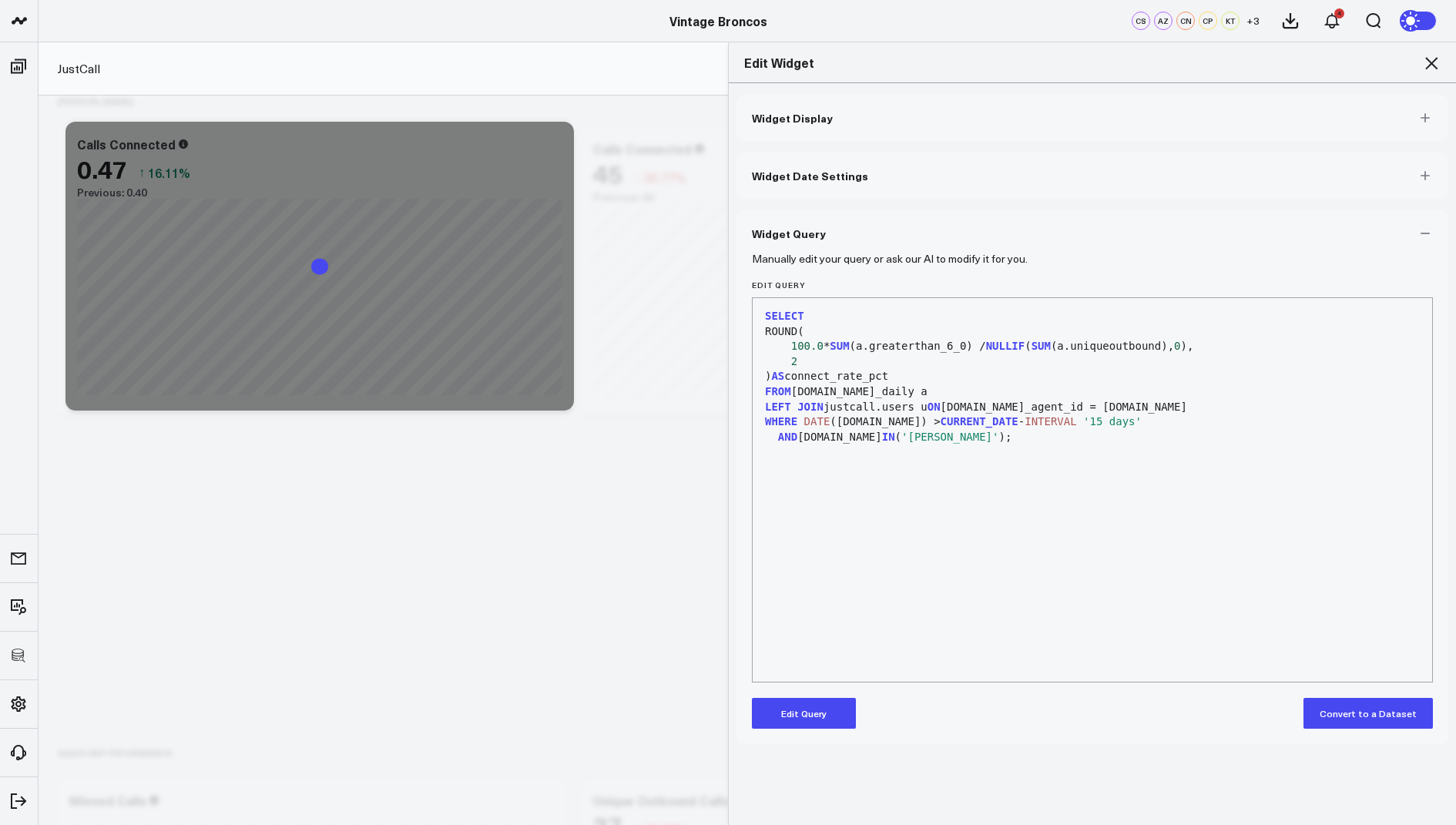
click at [1431, 58] on icon at bounding box center [1431, 63] width 18 height 18
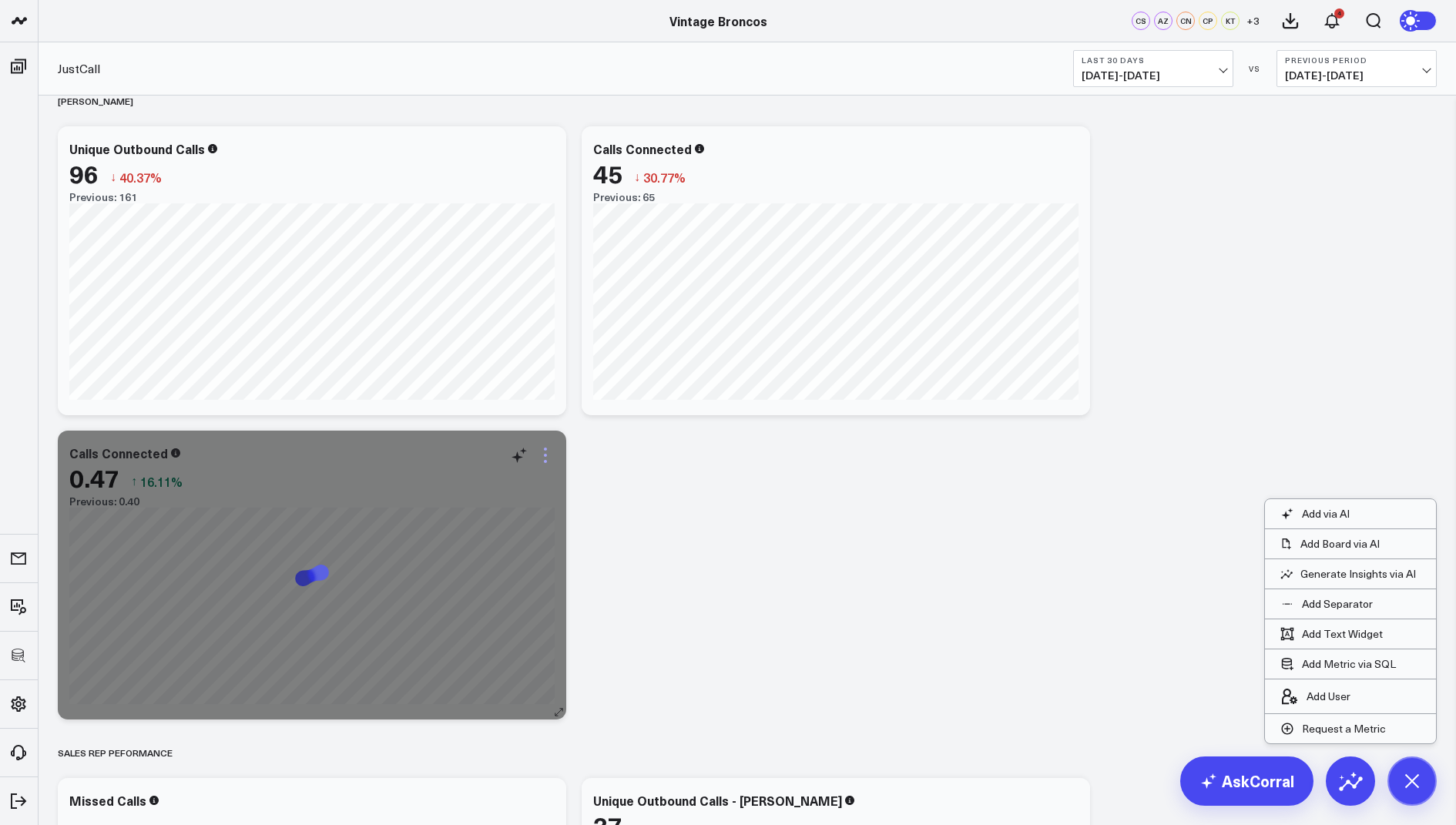
click at [541, 453] on icon at bounding box center [545, 454] width 18 height 18
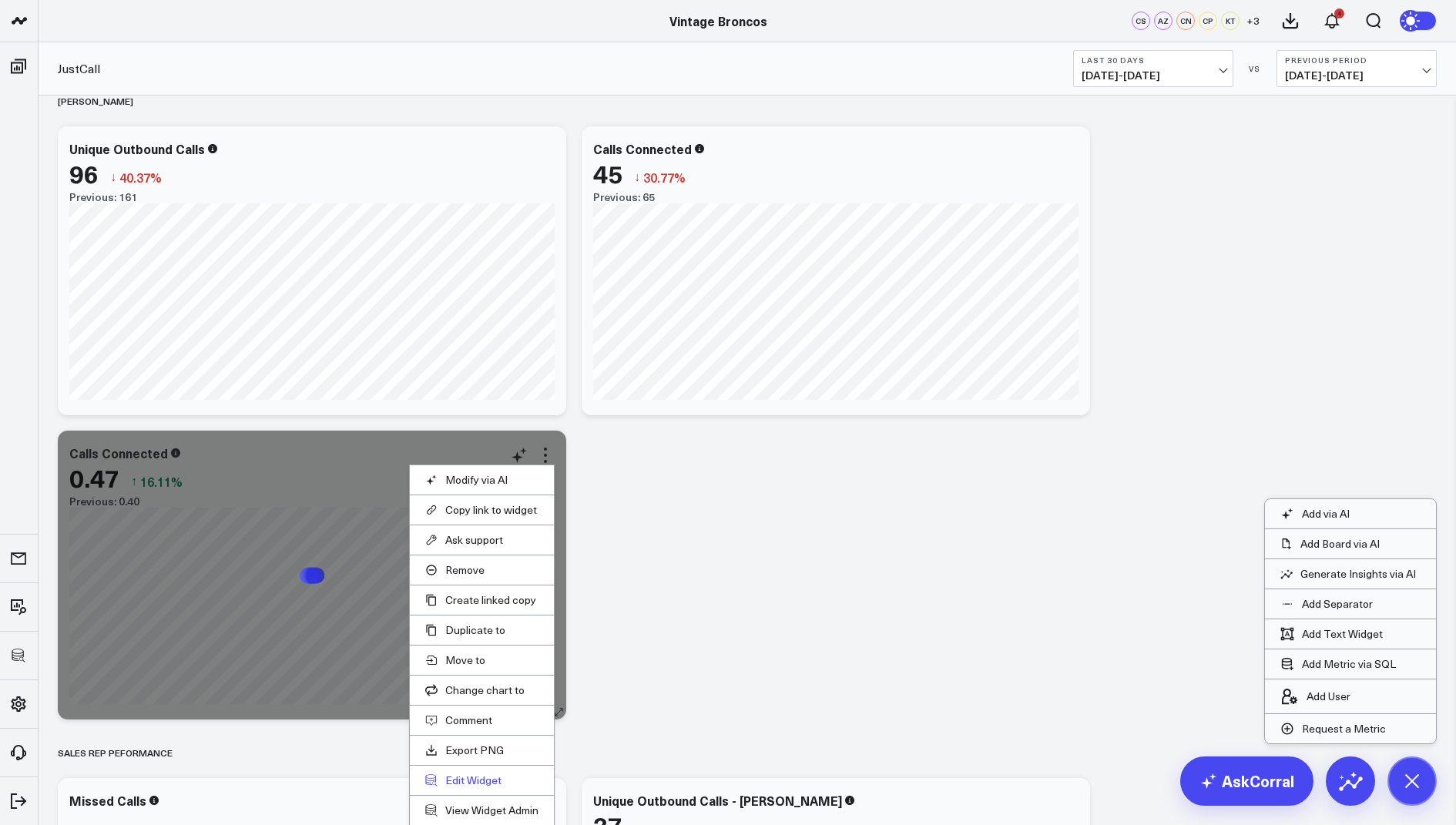
click at [458, 776] on button "Edit Widget" at bounding box center [482, 780] width 113 height 14
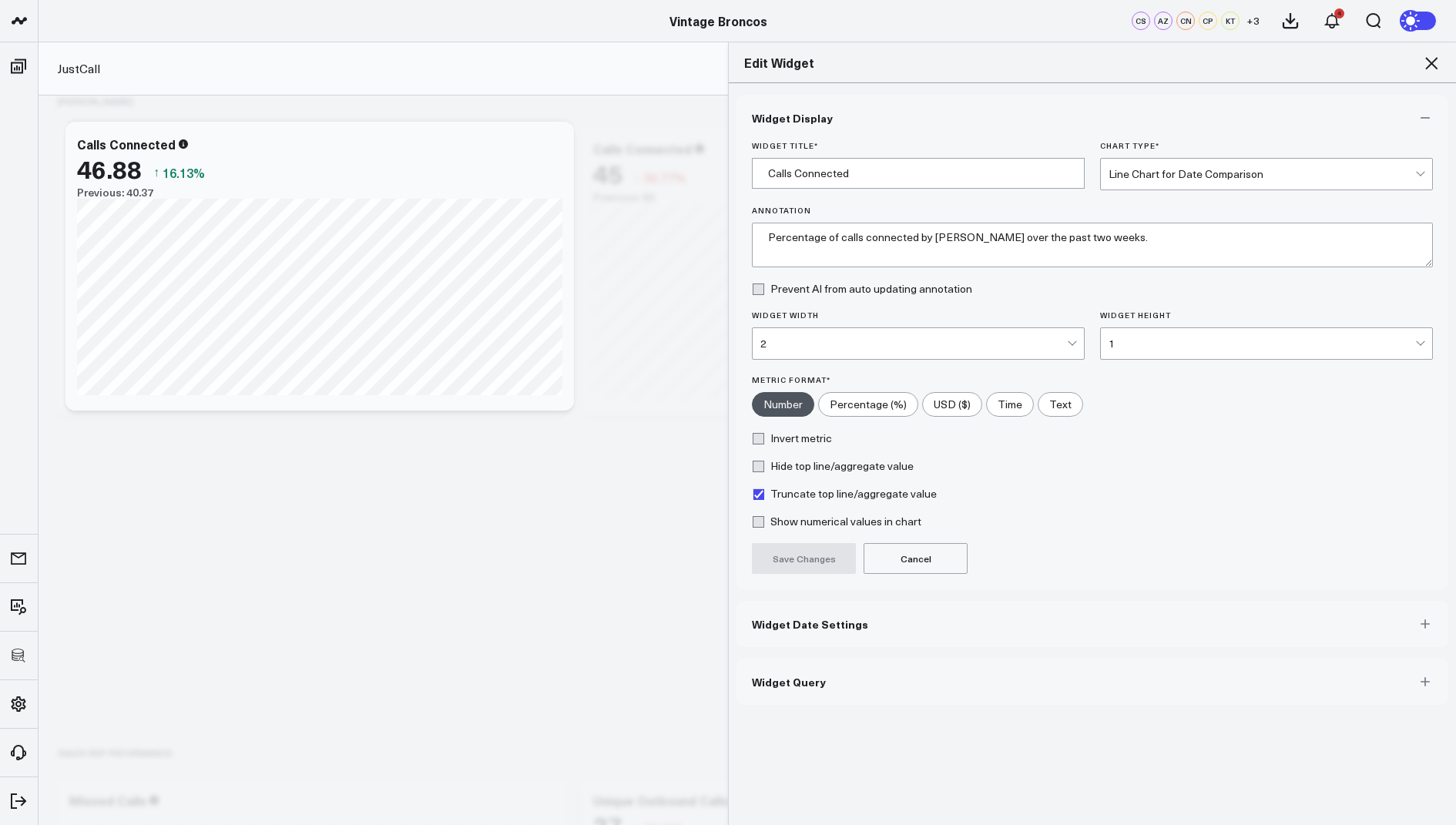
click at [889, 402] on input"] "Percentage (%)" at bounding box center [869, 404] width 99 height 23
radio input"] "true"
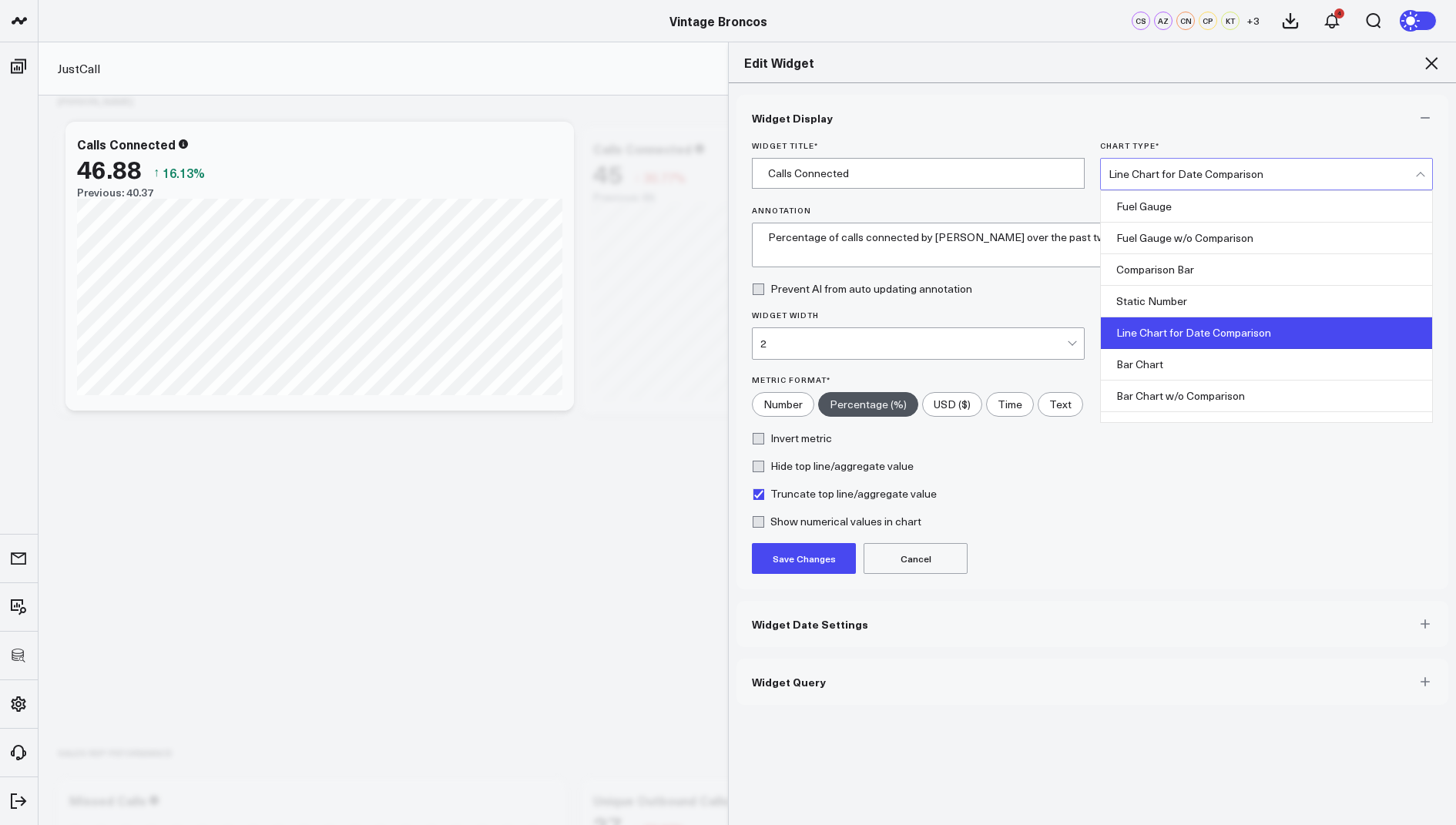
click at [1135, 175] on div "Line Chart for Date Comparison" at bounding box center [1261, 174] width 307 height 12
click at [1154, 274] on div "Comparison Bar" at bounding box center [1266, 270] width 331 height 31
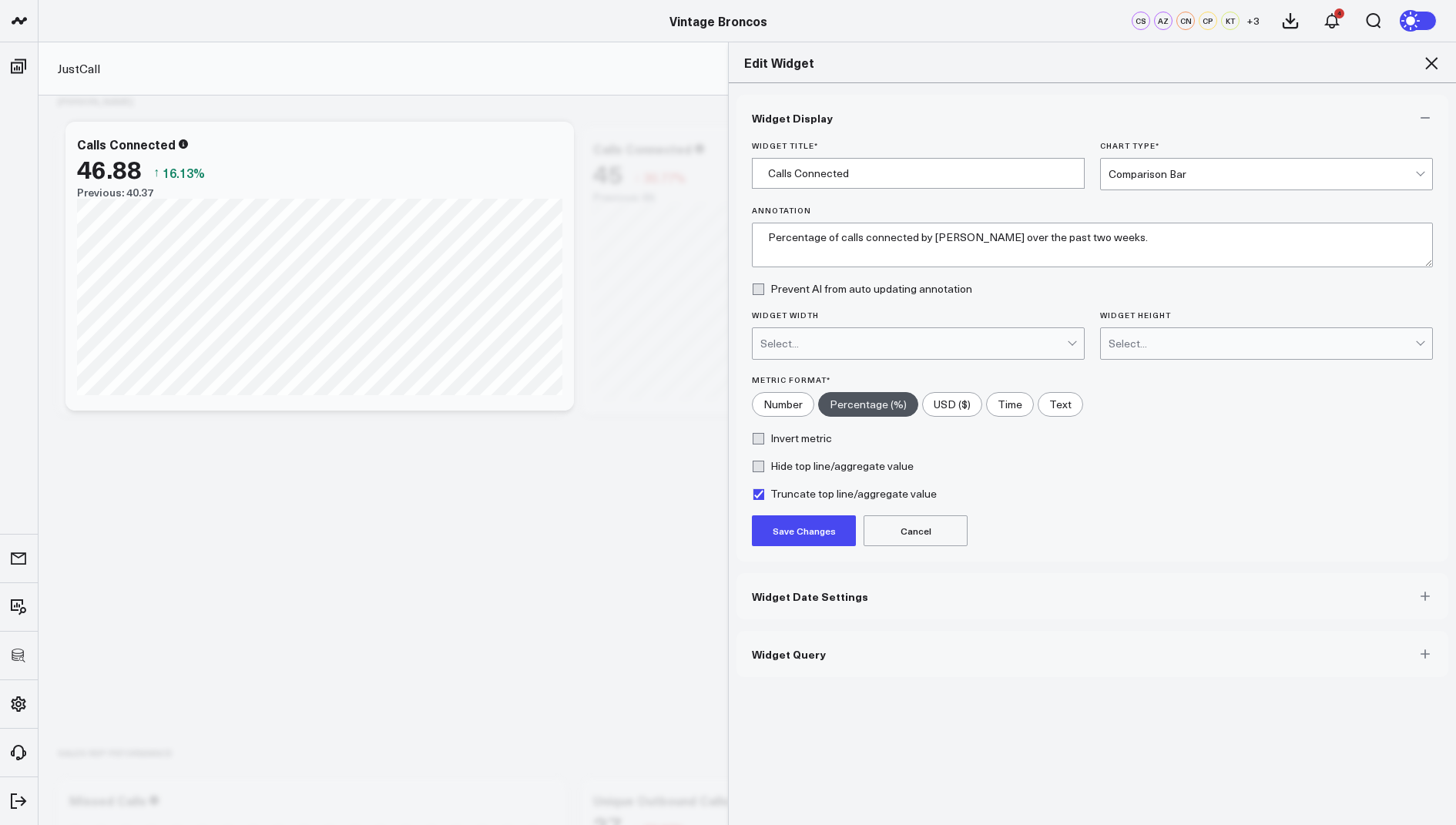
click at [820, 339] on div "Select..." at bounding box center [913, 343] width 307 height 12
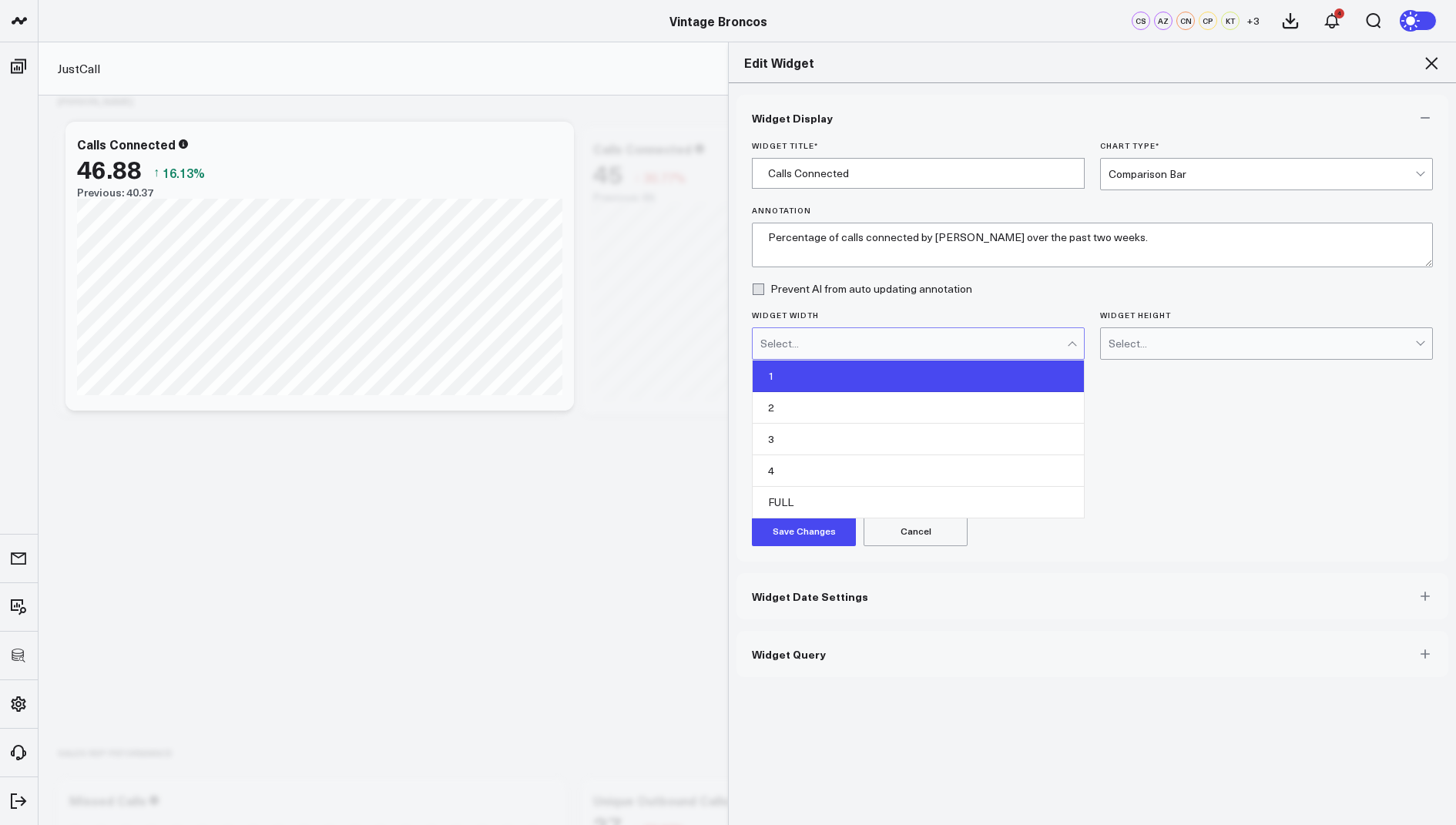
click at [793, 382] on div "1" at bounding box center [917, 376] width 331 height 31
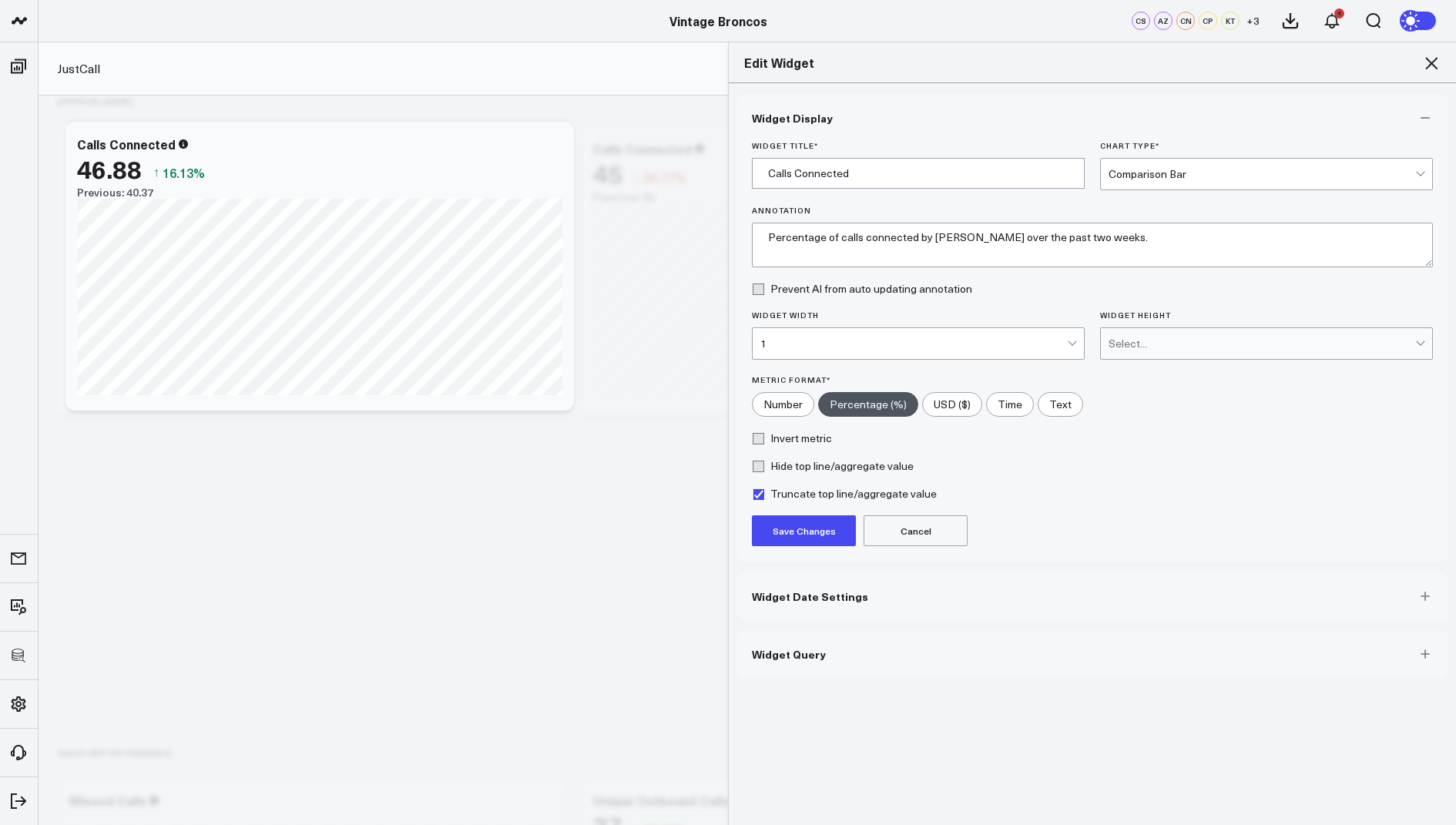
click at [795, 520] on button "Save Changes" at bounding box center [804, 530] width 104 height 30
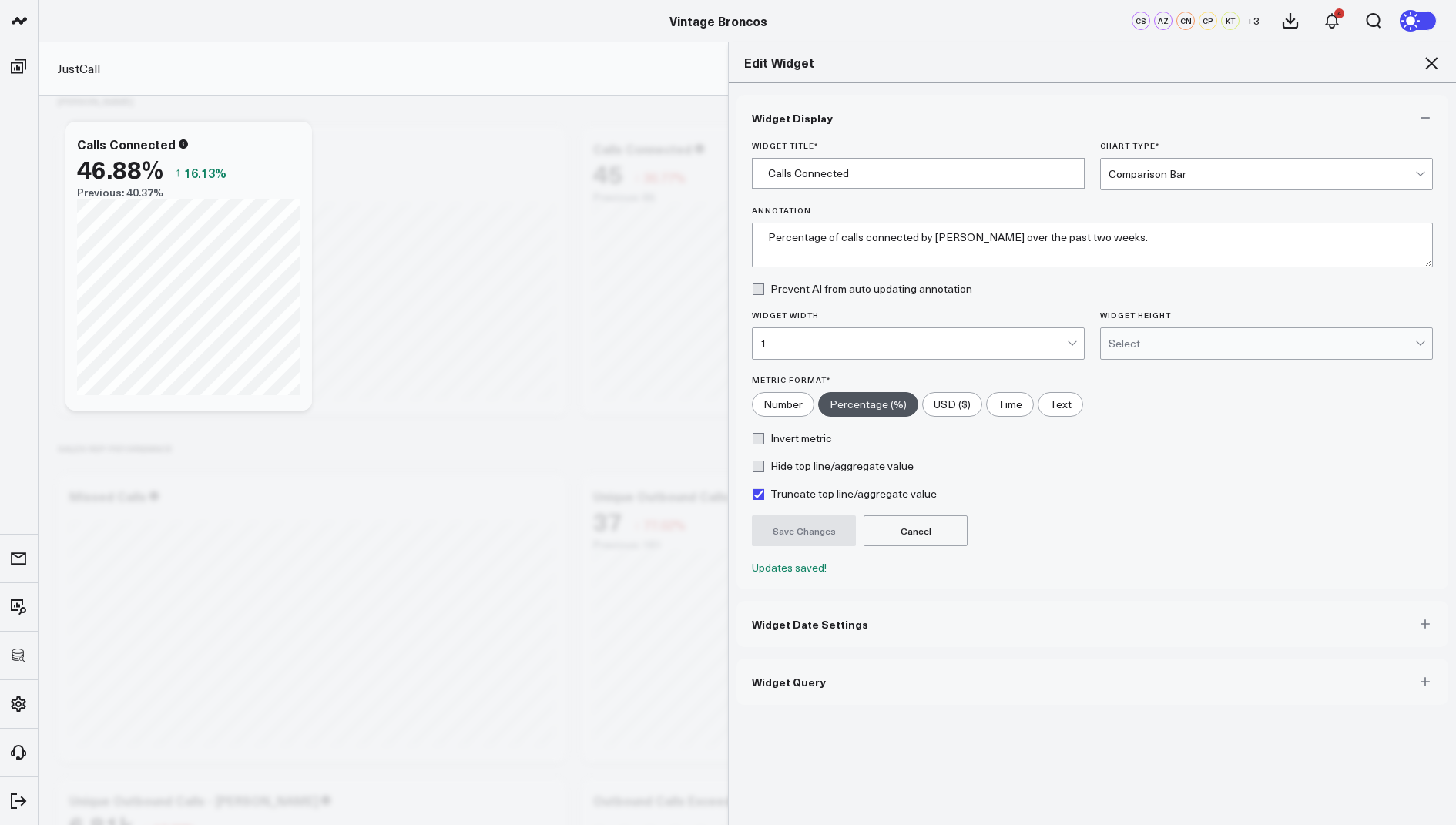
click at [1432, 63] on icon at bounding box center [1432, 63] width 12 height 12
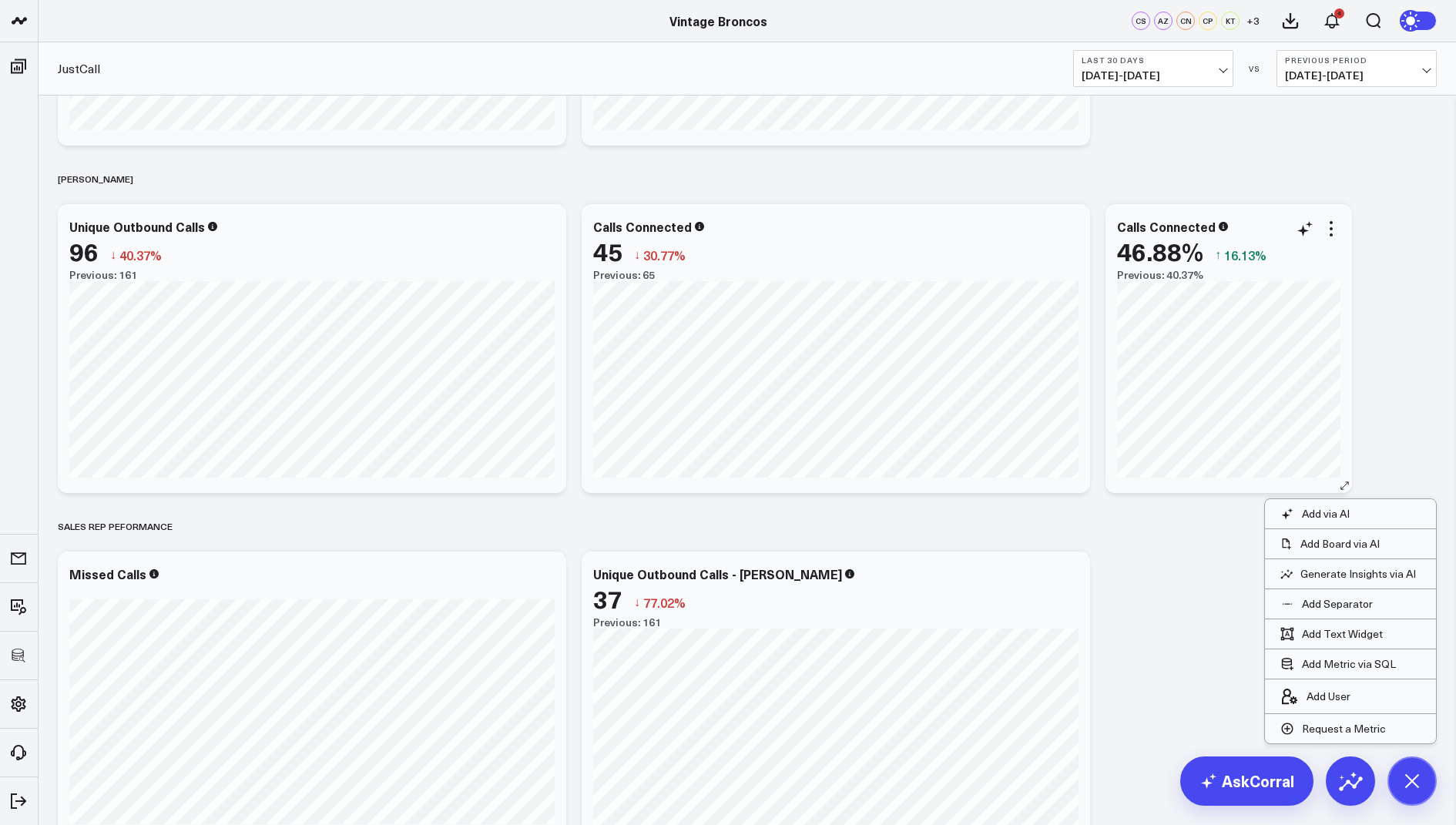
scroll to position [1287, 0]
click at [1210, 228] on div "Calls Connected" at bounding box center [1173, 228] width 112 height 17
click at [1395, 261] on div "OVERVIEW Modify via AI Copy link to widget Ask support Remove Create linked cop…" at bounding box center [747, 155] width 1394 height 2692
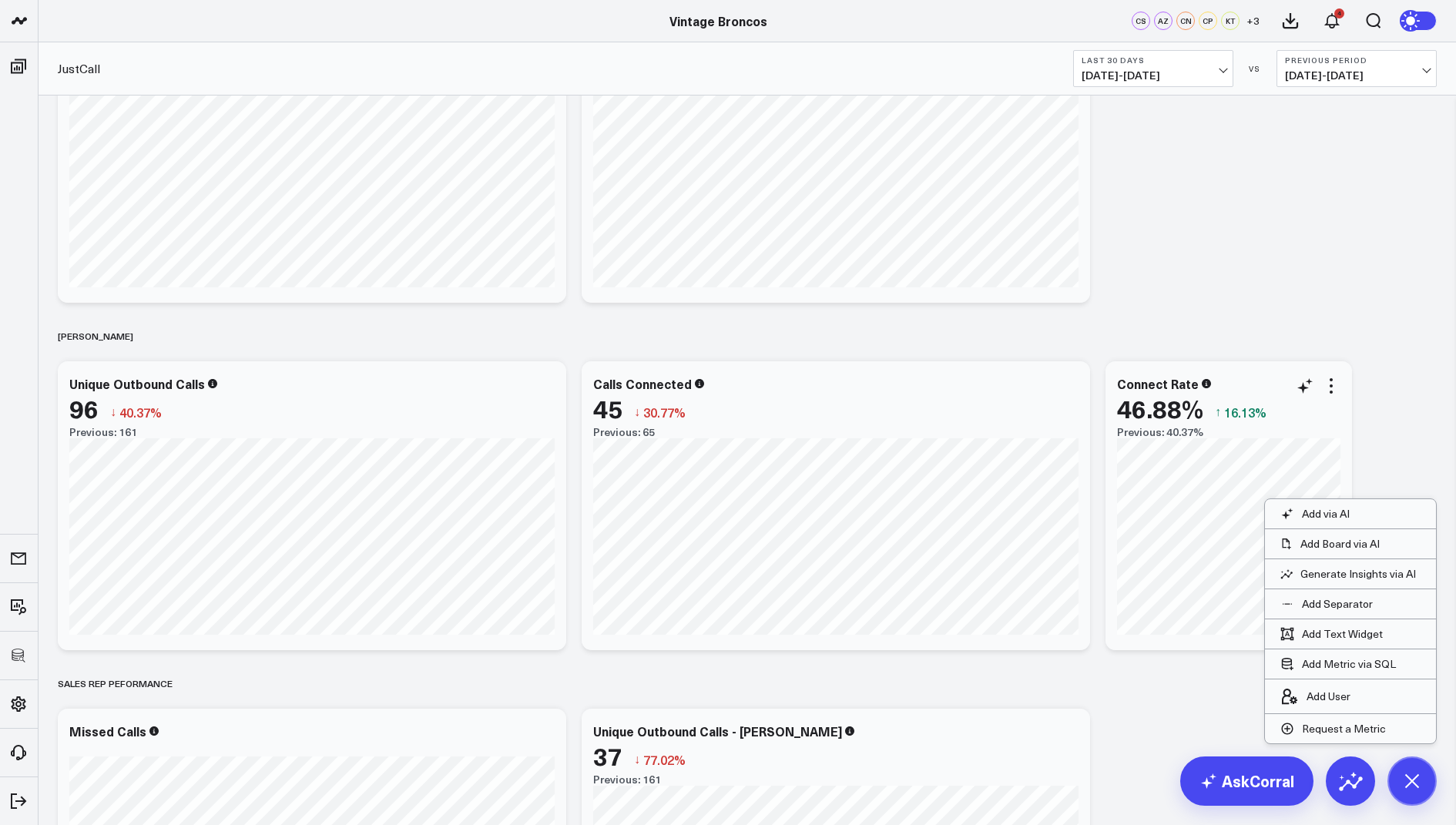
scroll to position [1125, 0]
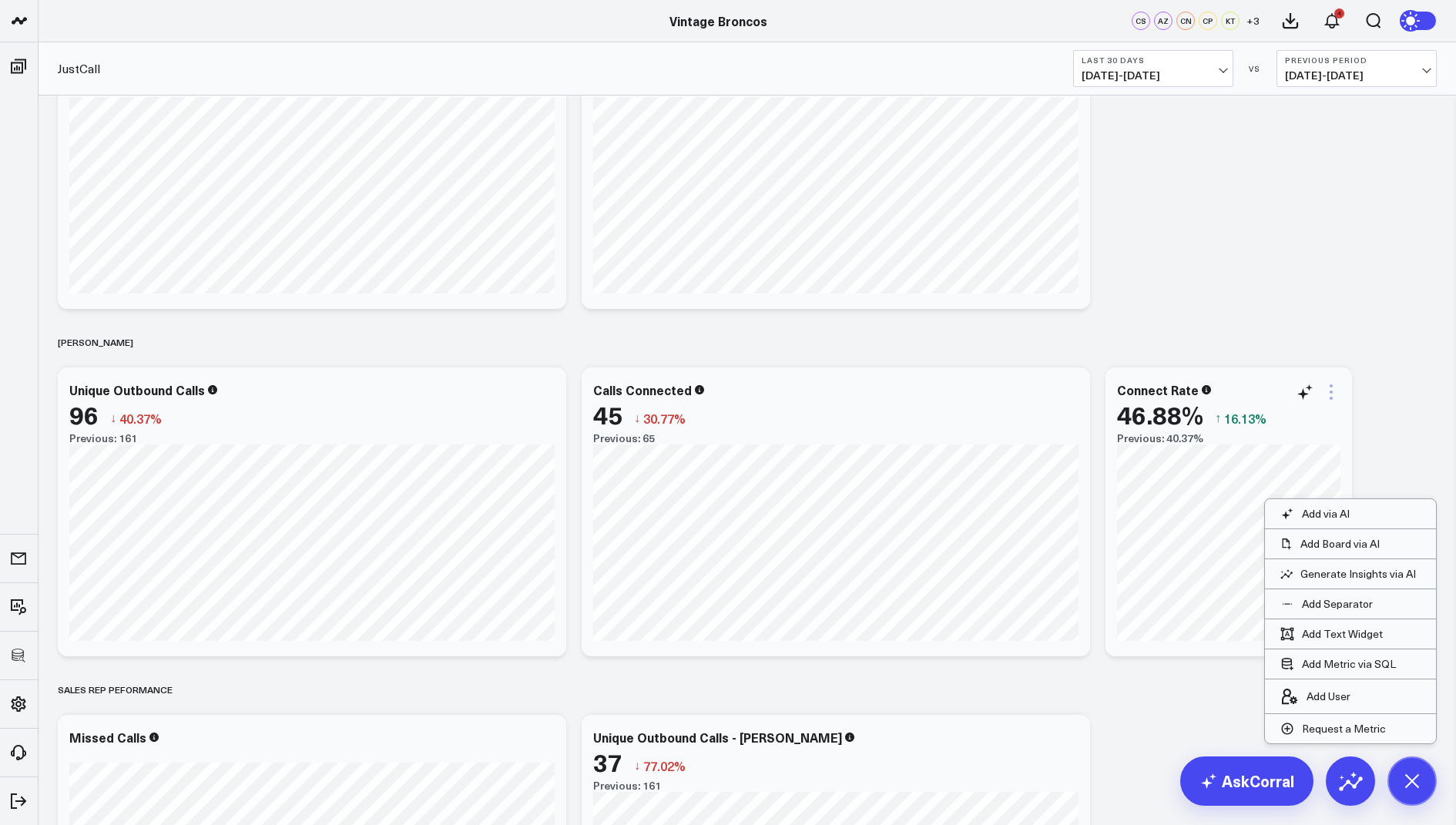
click at [1326, 393] on icon at bounding box center [1331, 392] width 18 height 18
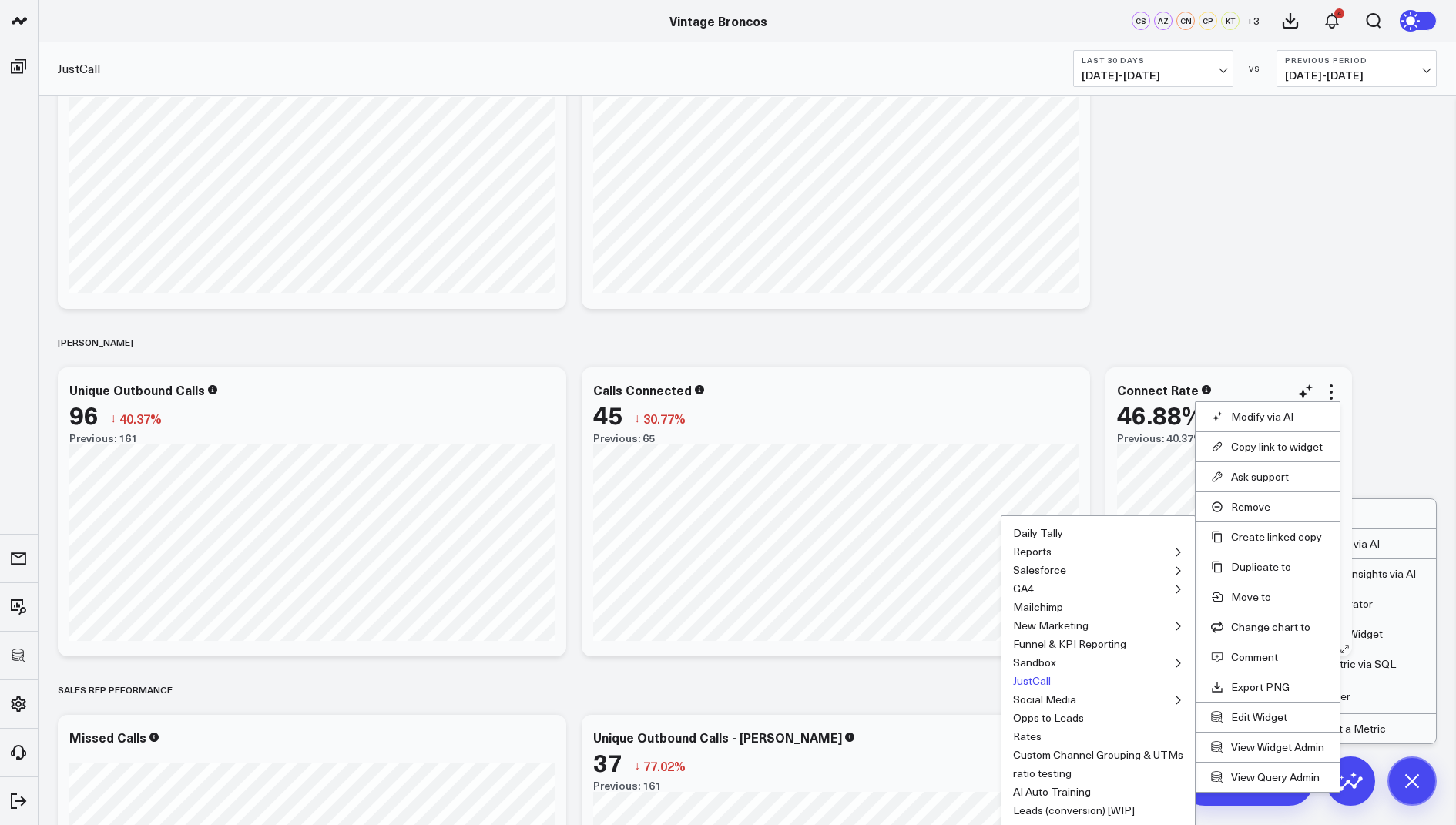
click at [1036, 676] on button "JustCall" at bounding box center [1031, 681] width 37 height 10
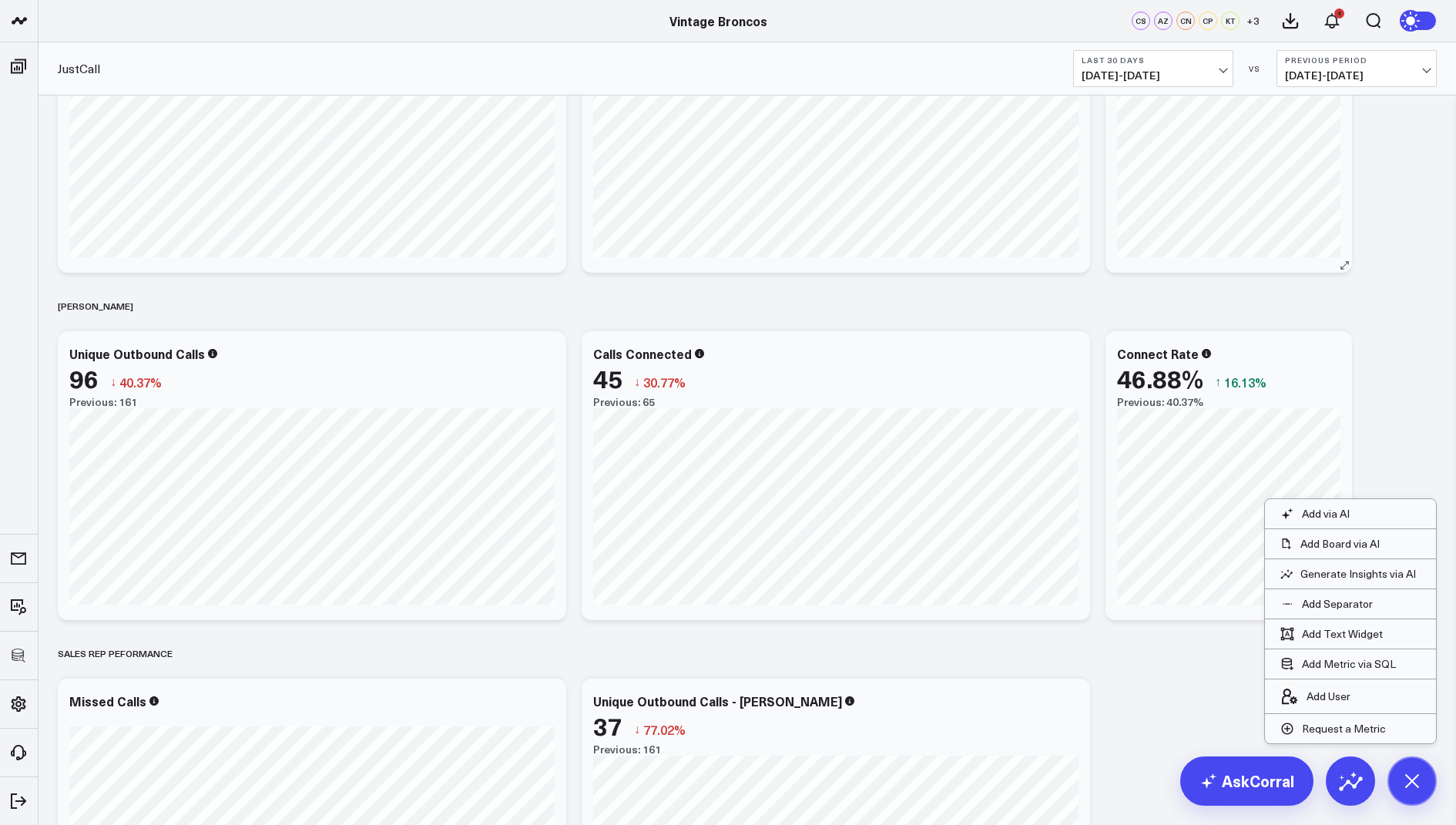
scroll to position [931, 0]
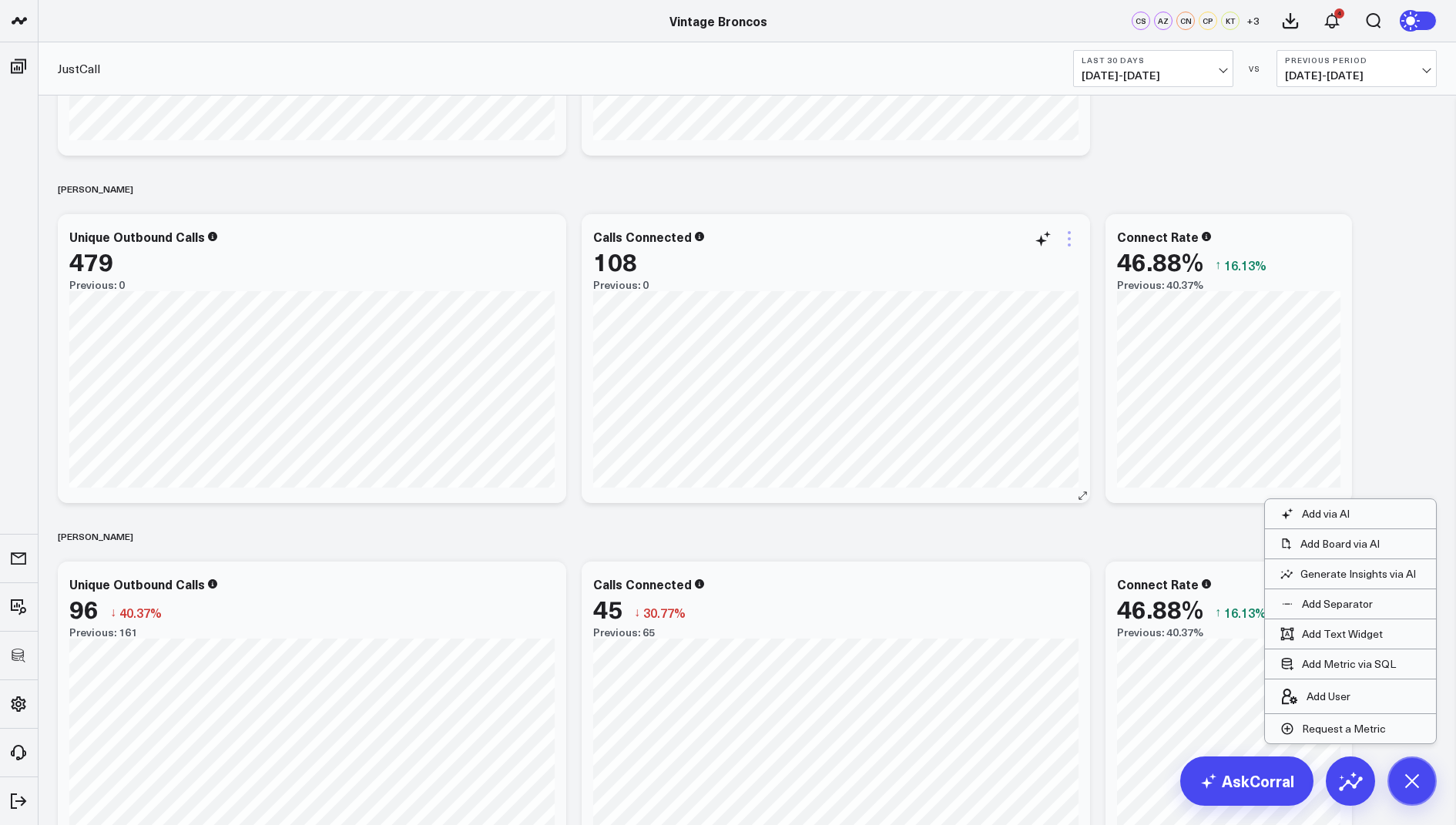
click at [1074, 236] on icon at bounding box center [1069, 238] width 18 height 18
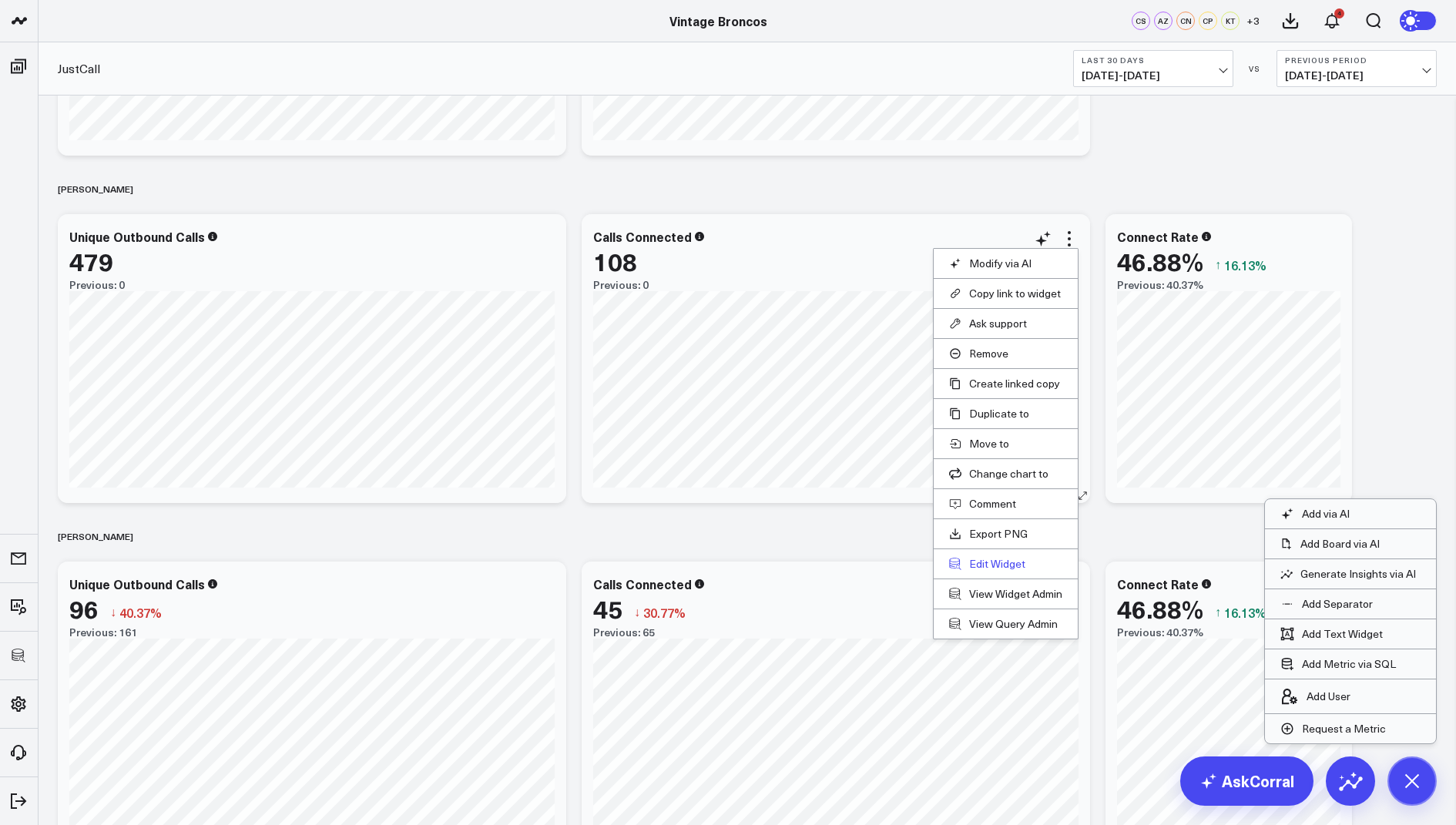
click at [1006, 557] on button "Edit Widget" at bounding box center [1006, 564] width 113 height 14
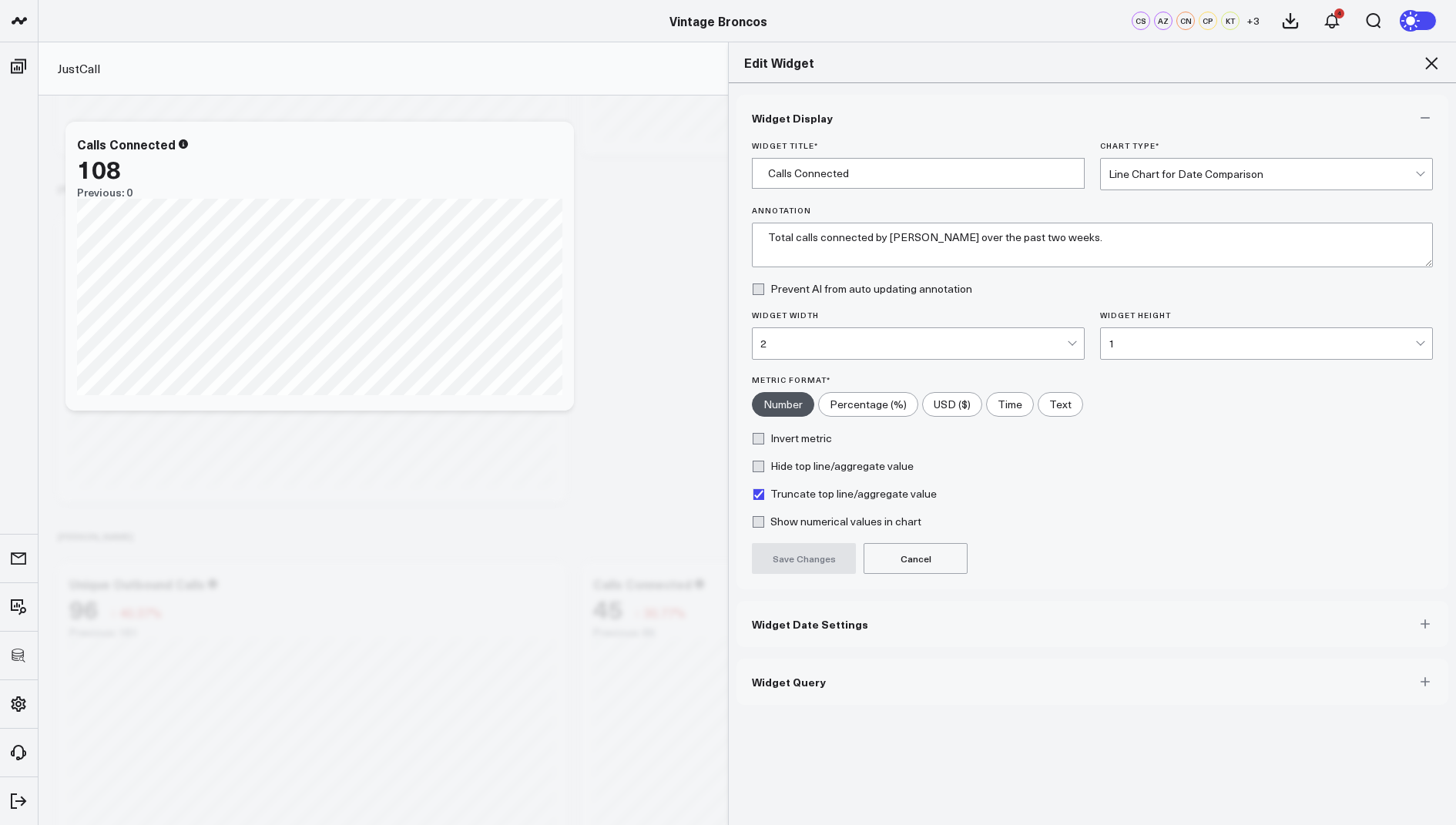
click at [786, 690] on button "Widget Query" at bounding box center [1092, 681] width 711 height 46
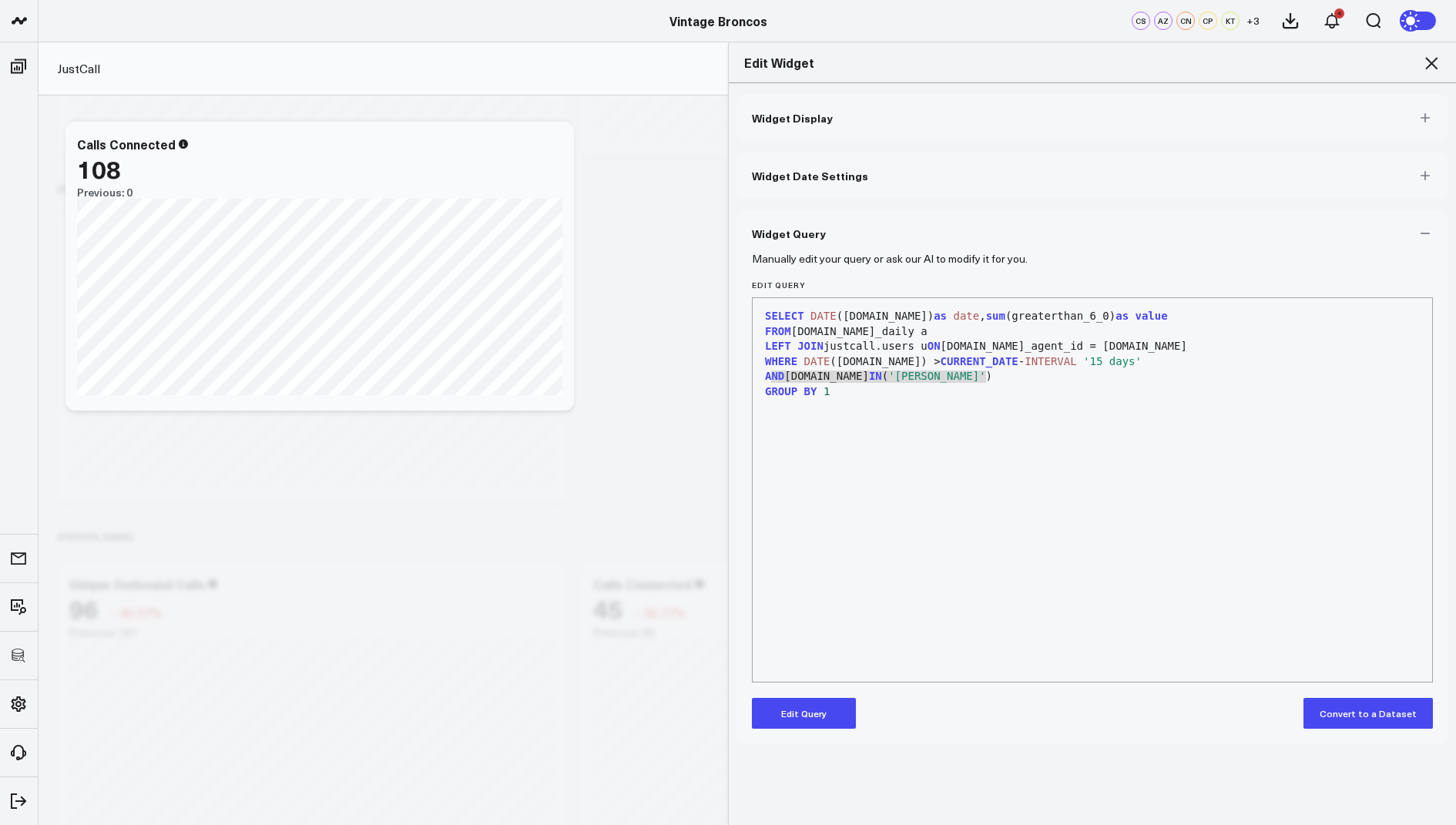
drag, startPoint x: 989, startPoint y: 376, endPoint x: 751, endPoint y: 378, distance: 238.0
click at [751, 378] on div "Manually edit your query or ask our AI to modify it for you. Edit Query 9 1 2 3…" at bounding box center [1092, 499] width 711 height 487
click at [1433, 59] on icon at bounding box center [1431, 63] width 18 height 18
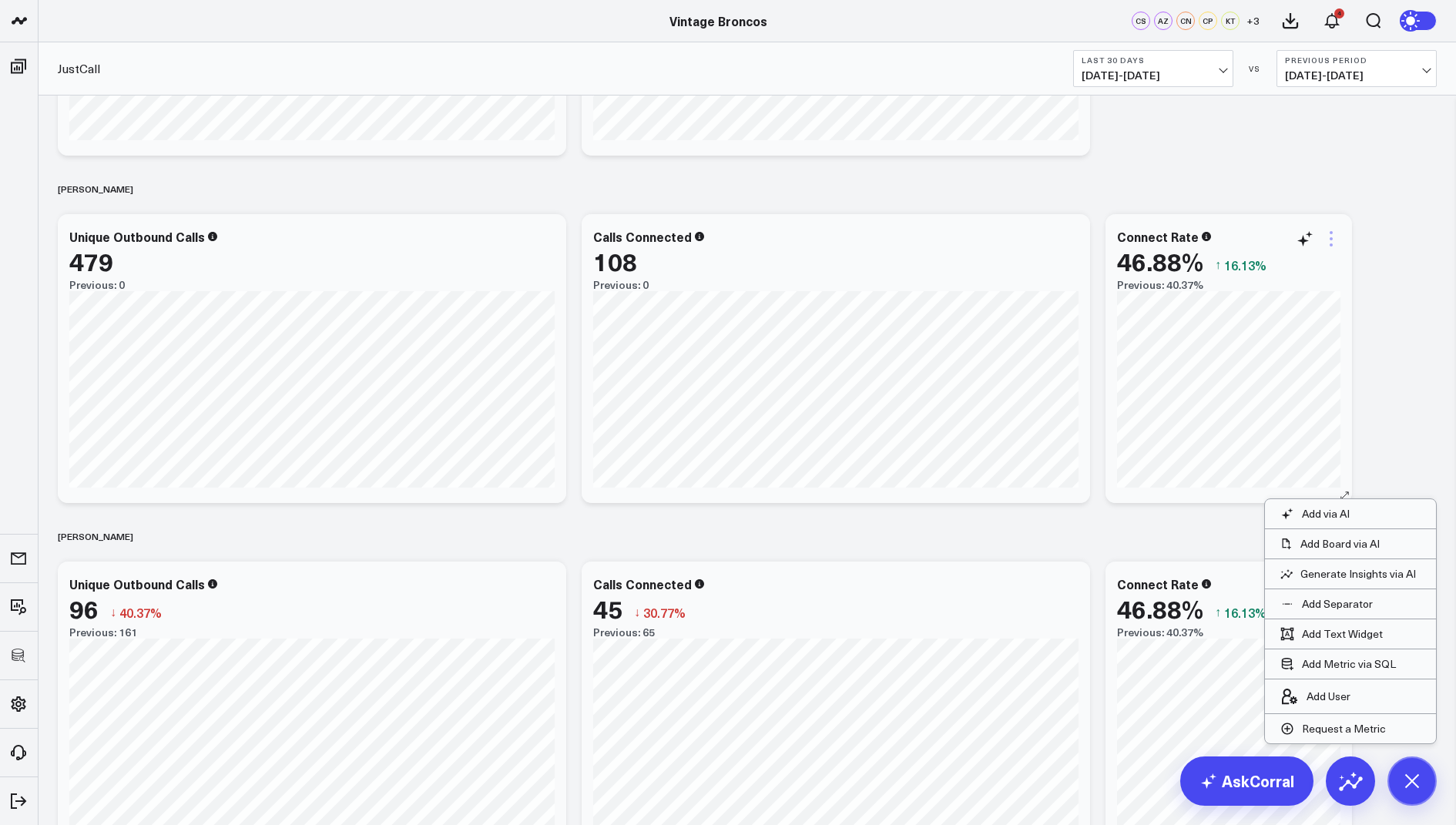
click at [1334, 237] on icon at bounding box center [1331, 238] width 18 height 18
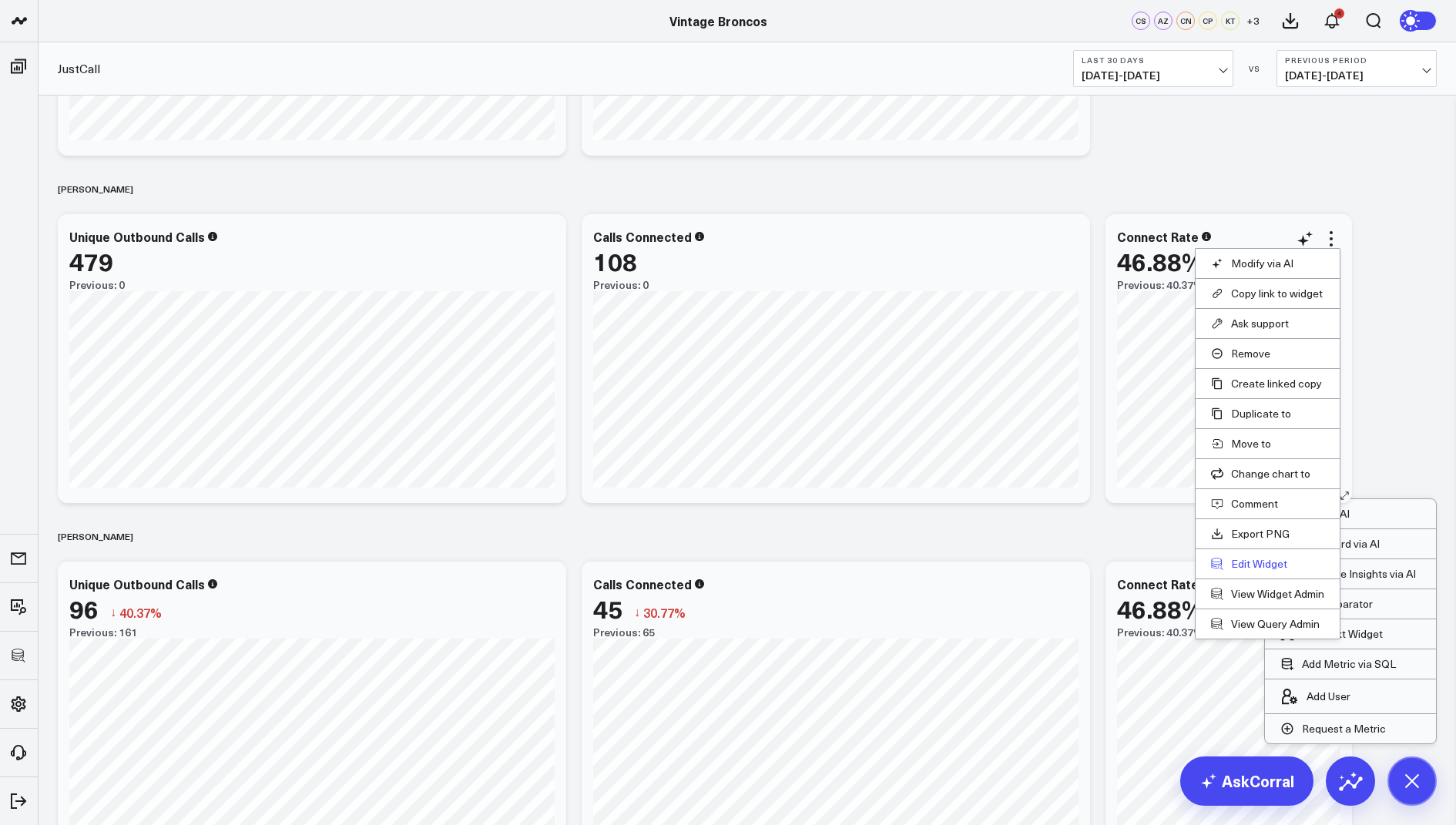
click at [1234, 557] on button "Edit Widget" at bounding box center [1267, 564] width 113 height 14
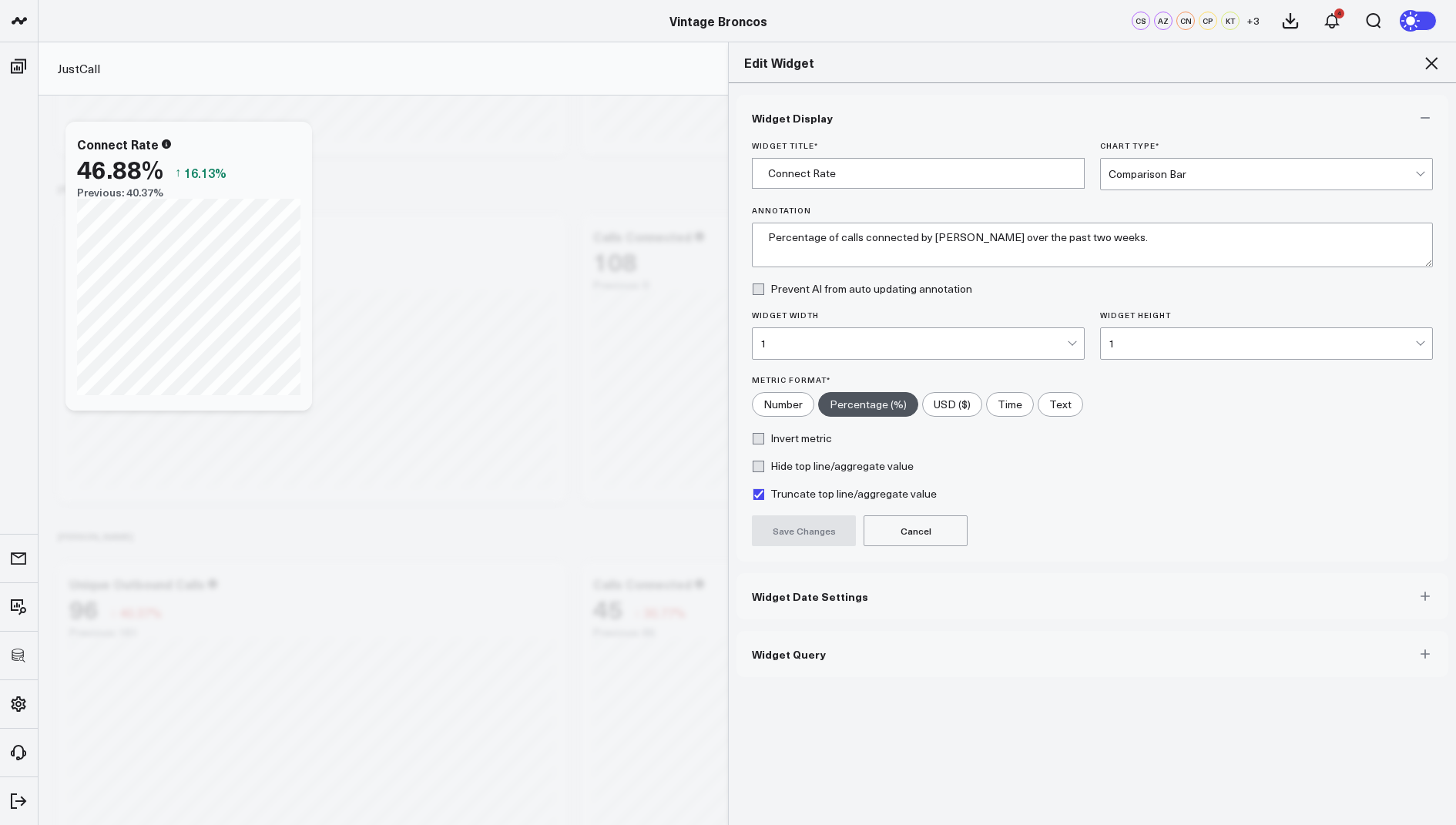
click at [824, 652] on button "Widget Query" at bounding box center [1092, 653] width 711 height 46
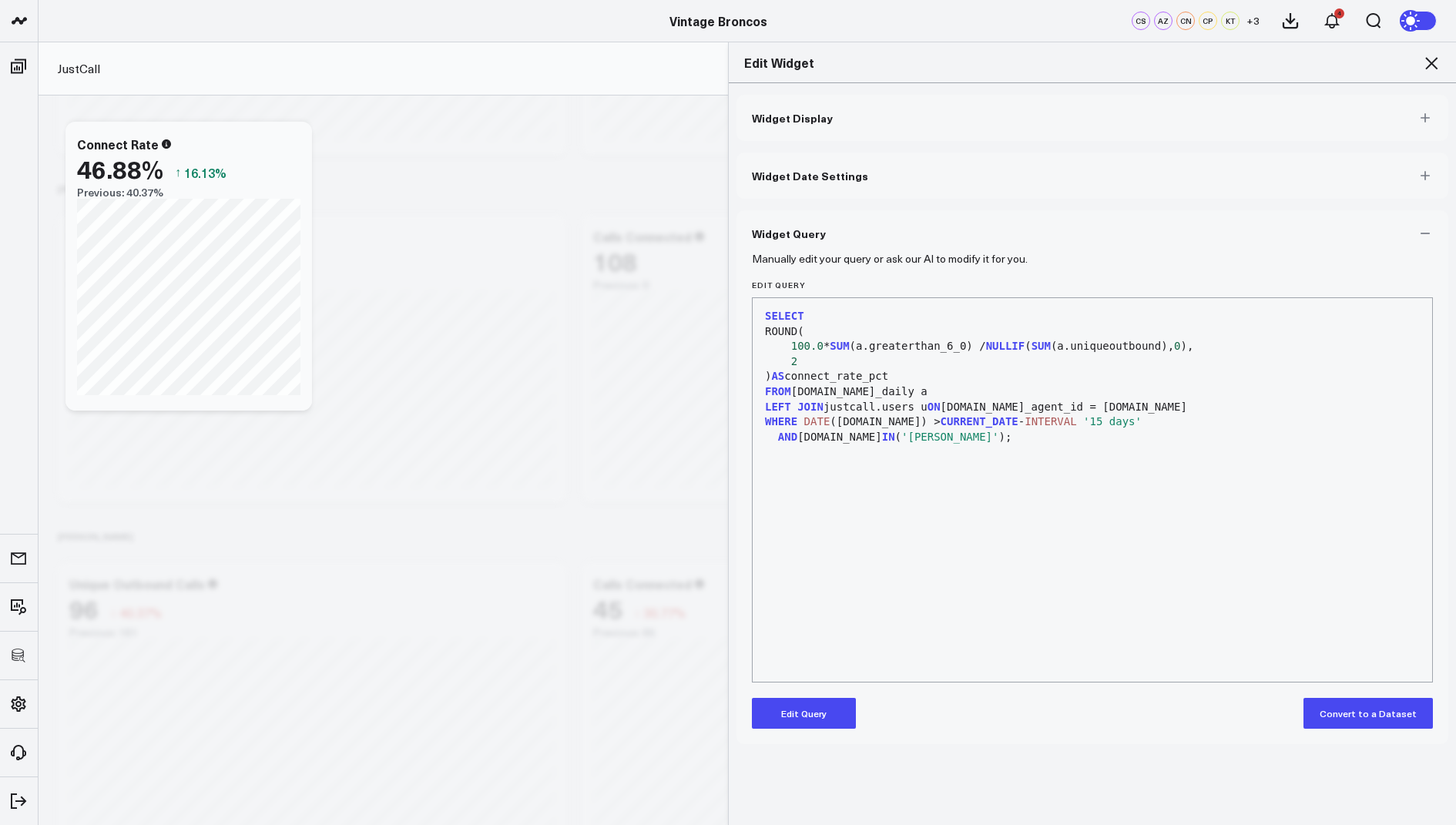
click at [781, 711] on button "Edit Query" at bounding box center [804, 712] width 104 height 30
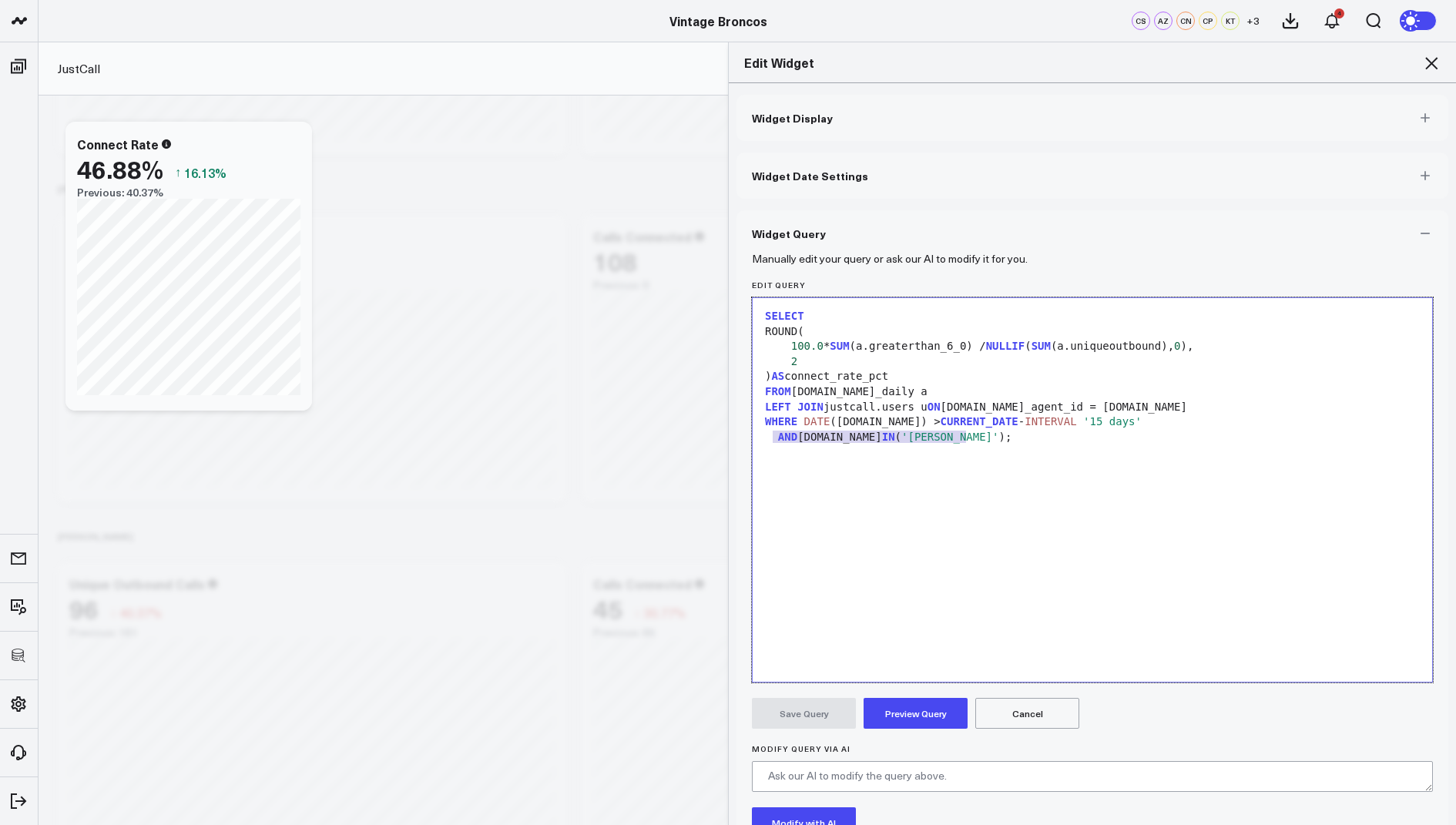
drag, startPoint x: 978, startPoint y: 438, endPoint x: 762, endPoint y: 438, distance: 216.0
click at [762, 438] on div "AND u.name IN ( 'Adam Zubar' );" at bounding box center [1092, 438] width 664 height 16
click at [927, 717] on button "Preview Query" at bounding box center [916, 712] width 104 height 30
click at [787, 722] on button "Save Query" at bounding box center [804, 712] width 104 height 30
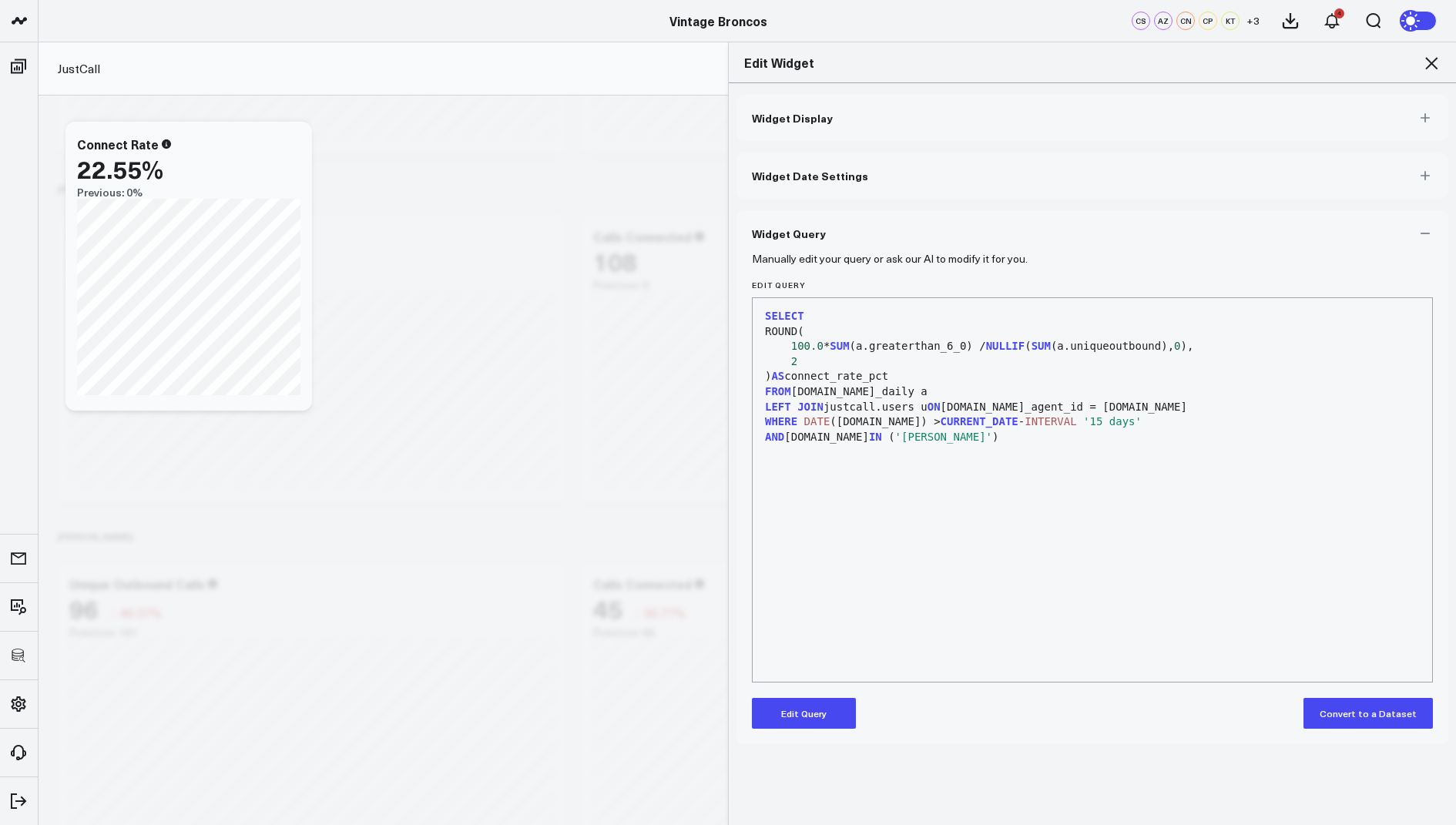
click at [1427, 54] on icon at bounding box center [1431, 63] width 18 height 18
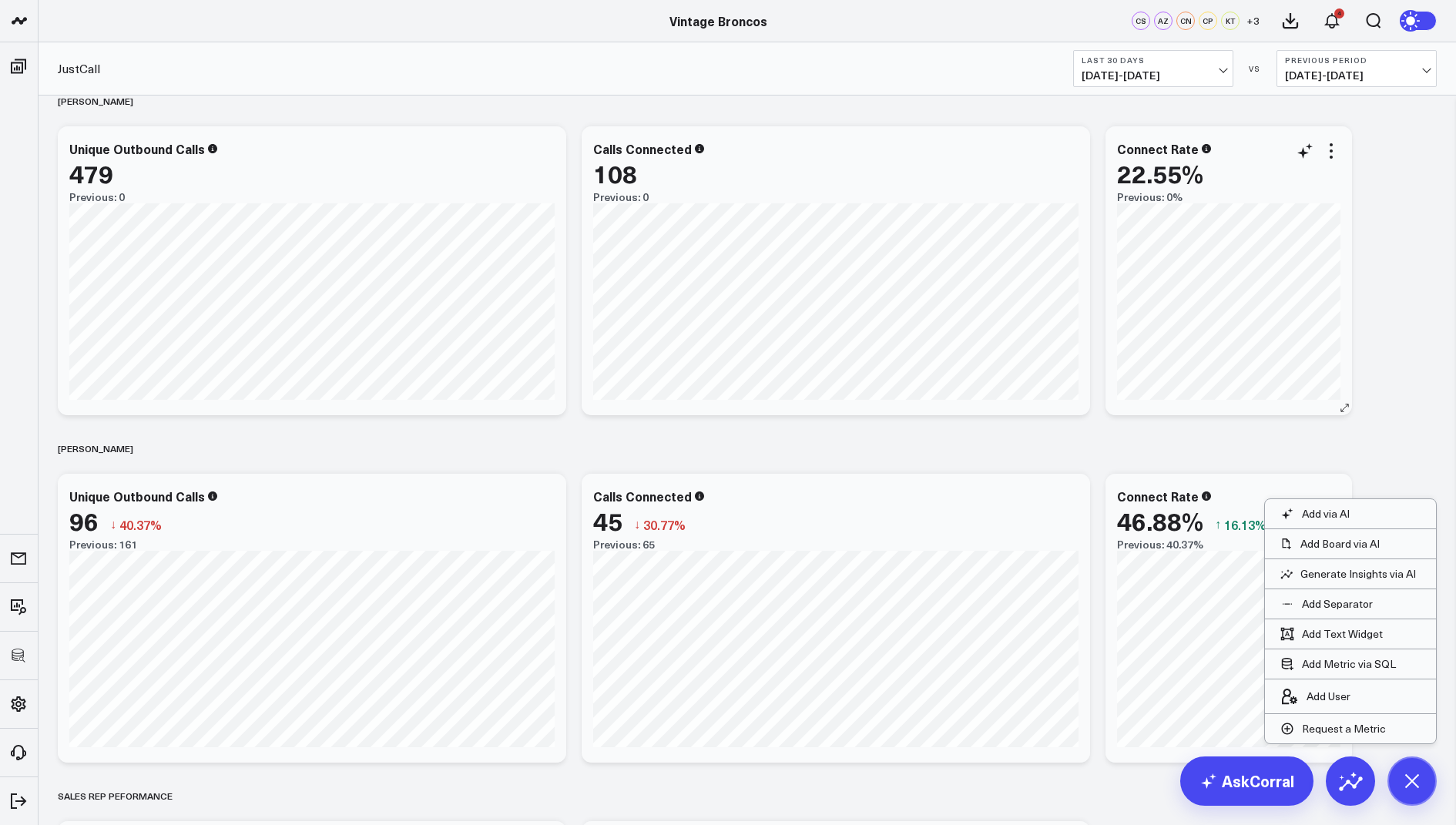
scroll to position [971, 0]
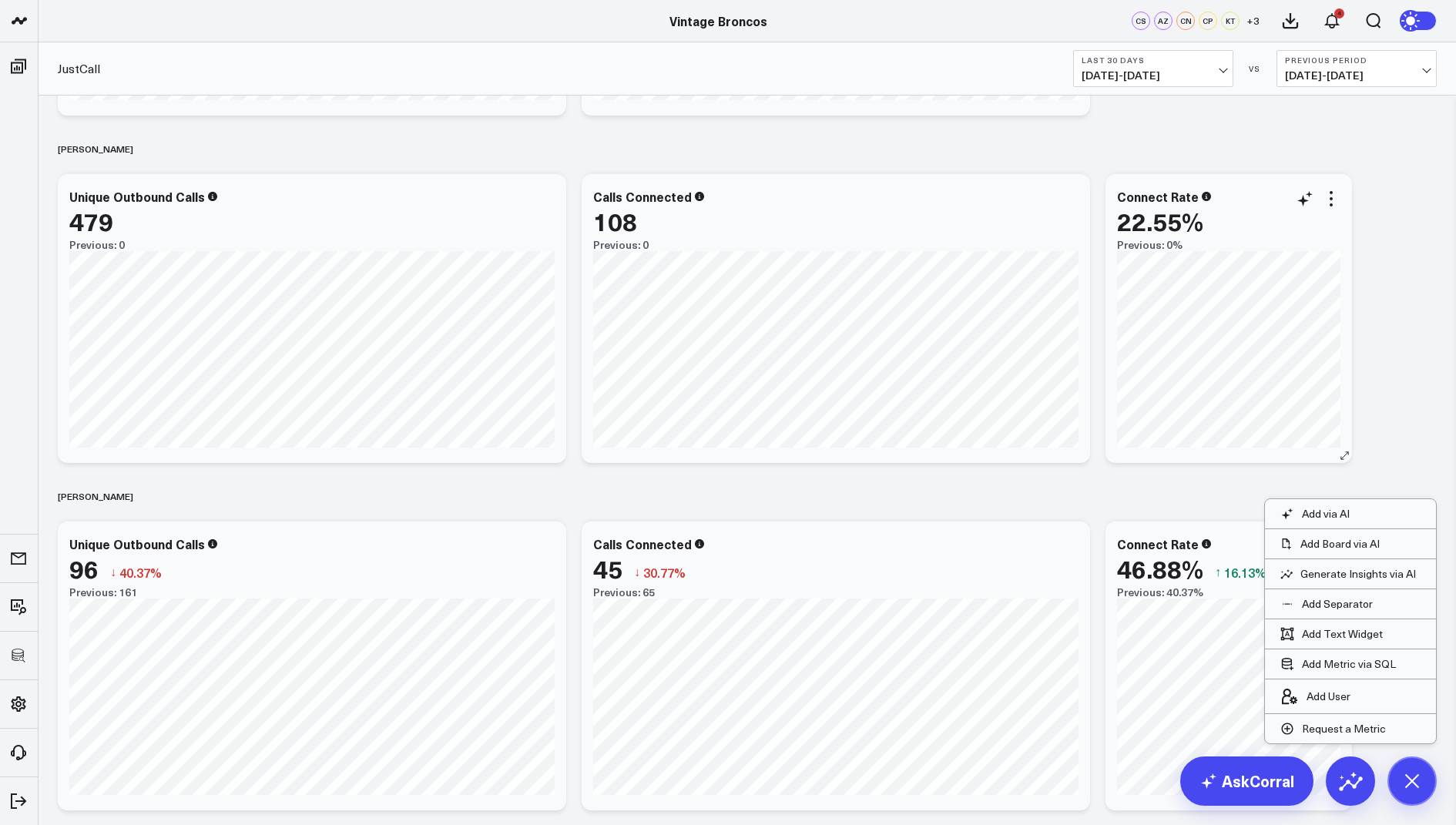
click at [1335, 208] on div "22.55%" at bounding box center [1228, 221] width 223 height 28
click at [1332, 198] on icon at bounding box center [1332, 199] width 3 height 3
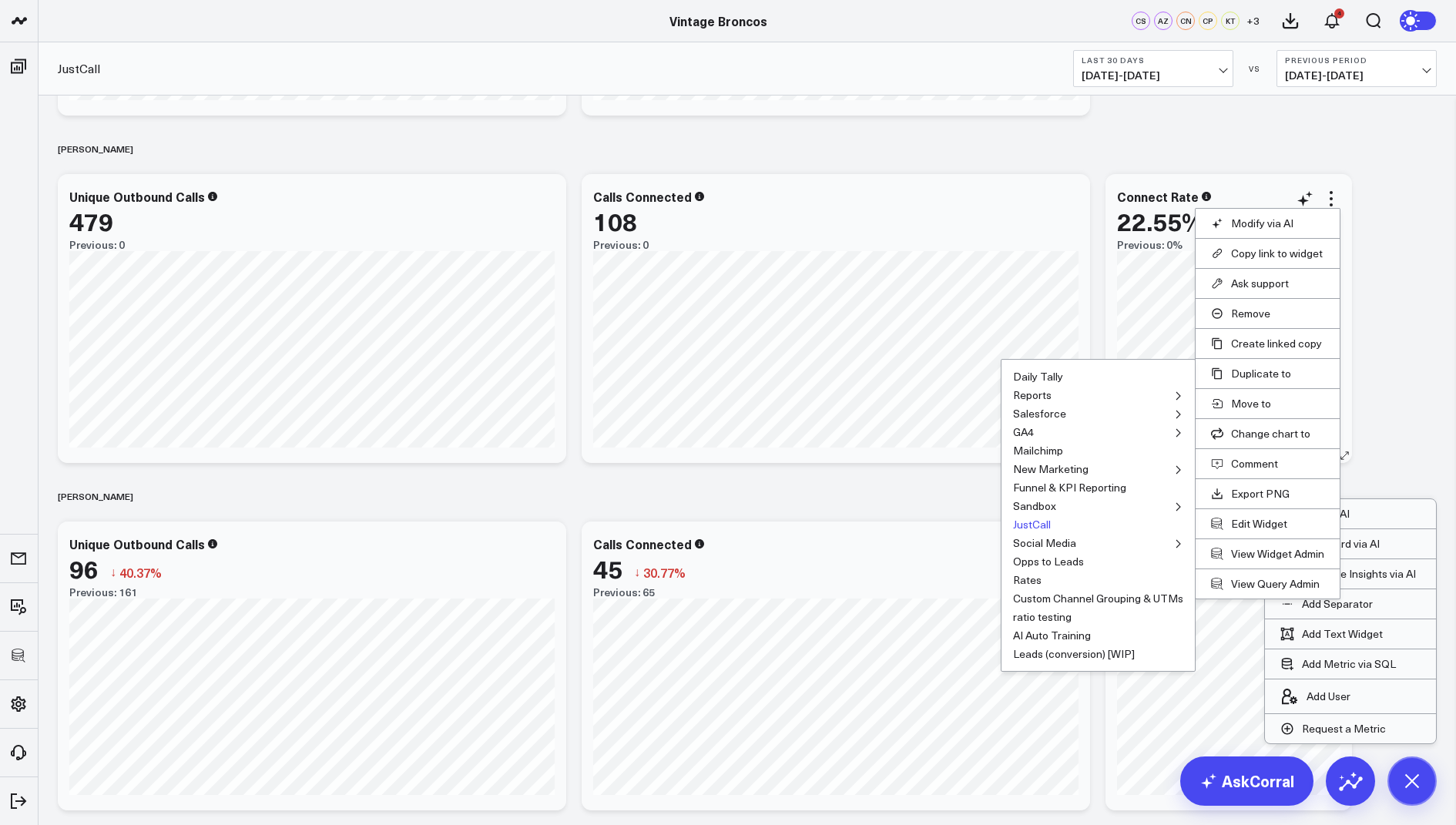
click at [1036, 519] on button "JustCall" at bounding box center [1031, 525] width 37 height 10
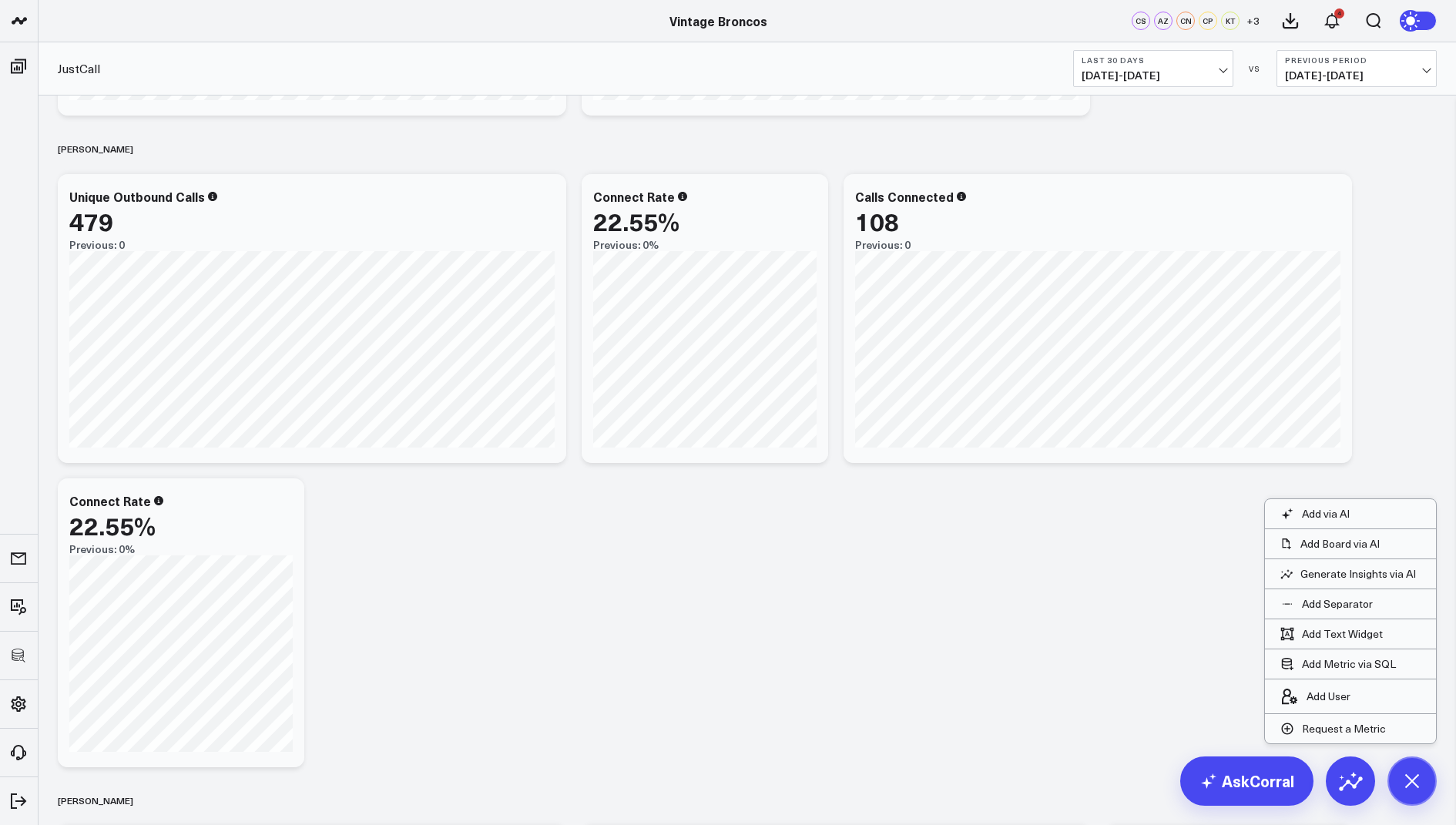
scroll to position [762, 0]
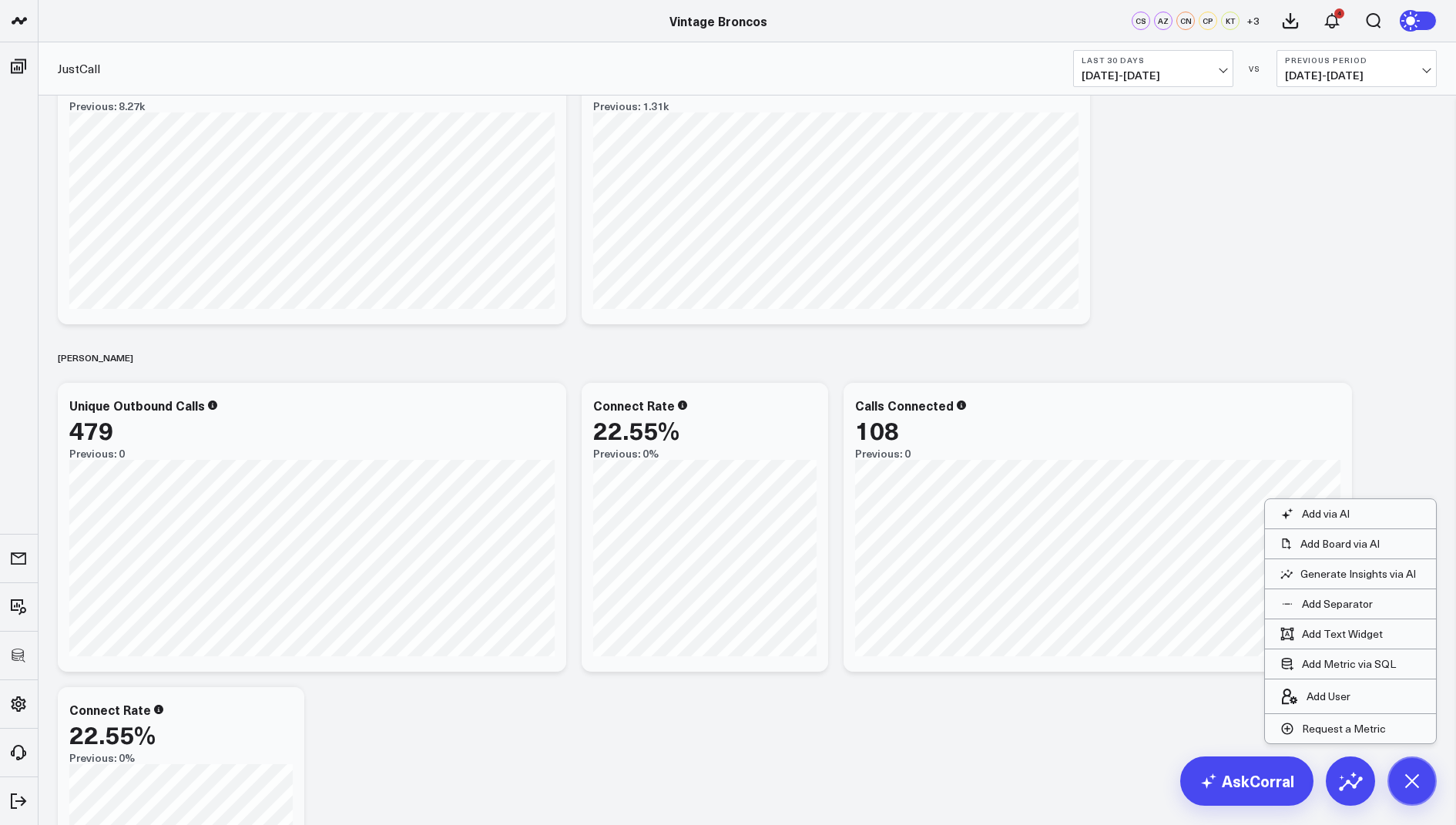
click at [1173, 182] on div "OVERVIEW Modify via AI Copy link to widget Ask support Remove Create linked cop…" at bounding box center [747, 831] width 1394 height 2997
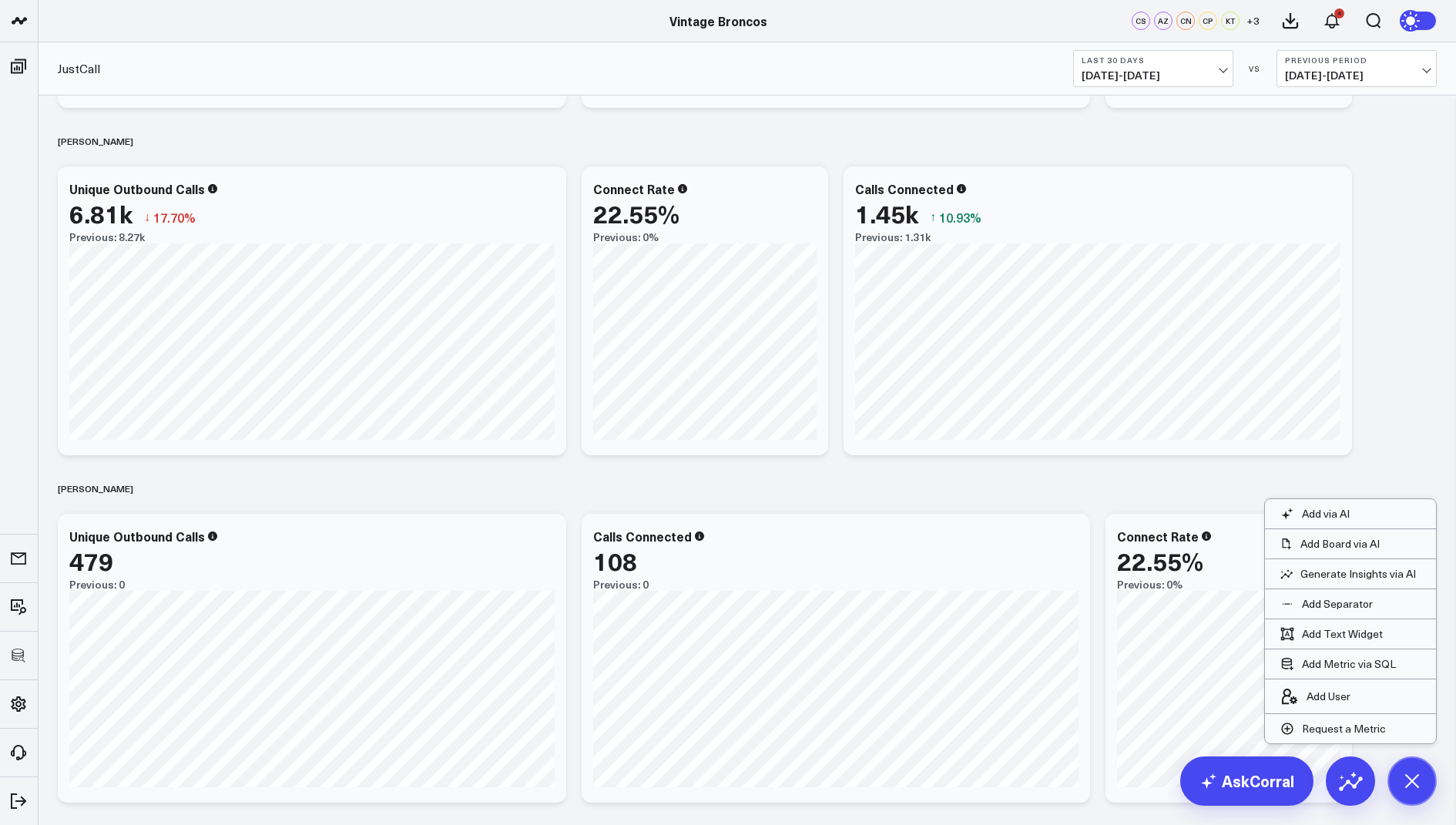
scroll to position [602, 0]
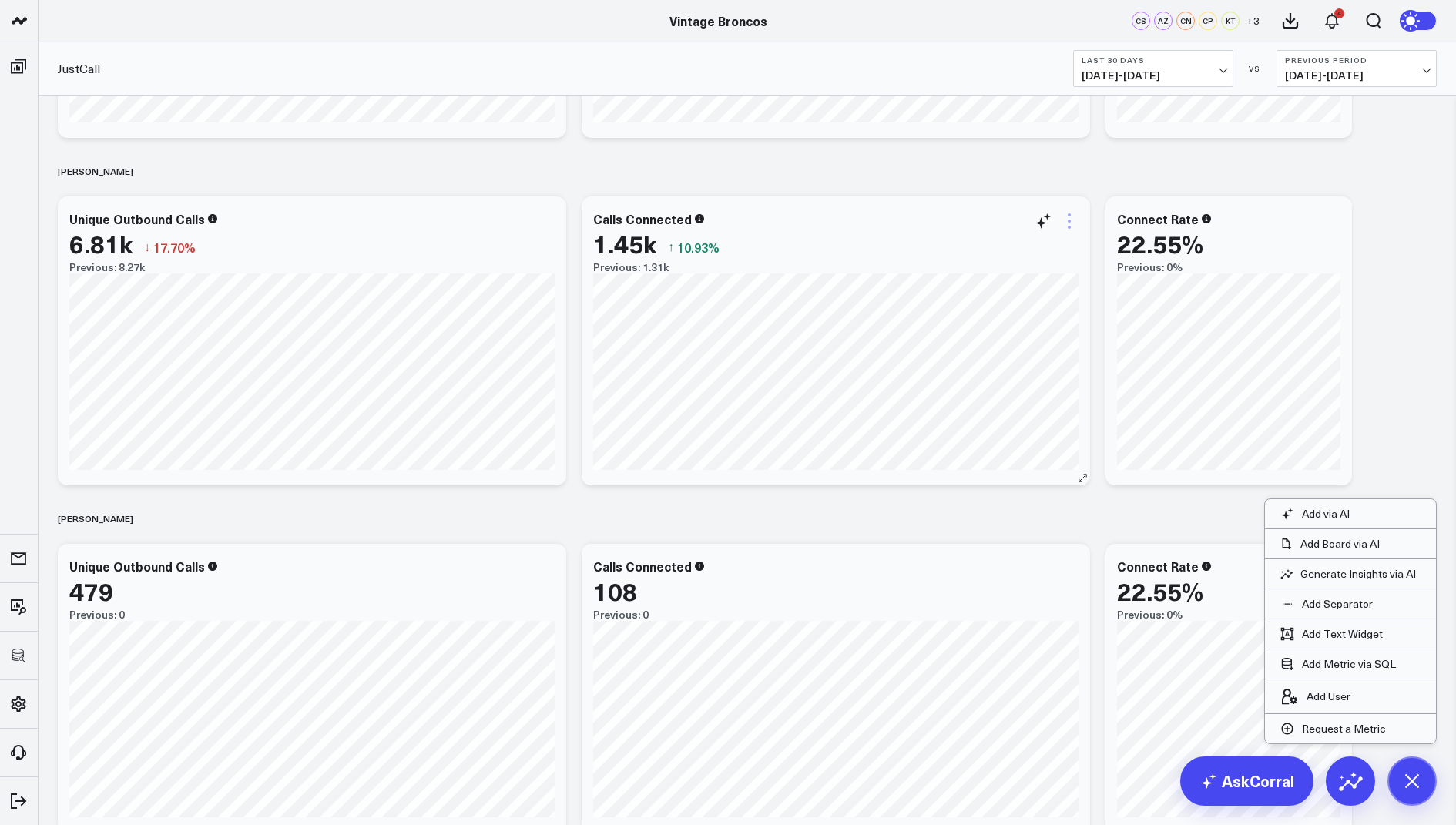
click at [1069, 218] on icon at bounding box center [1069, 221] width 18 height 18
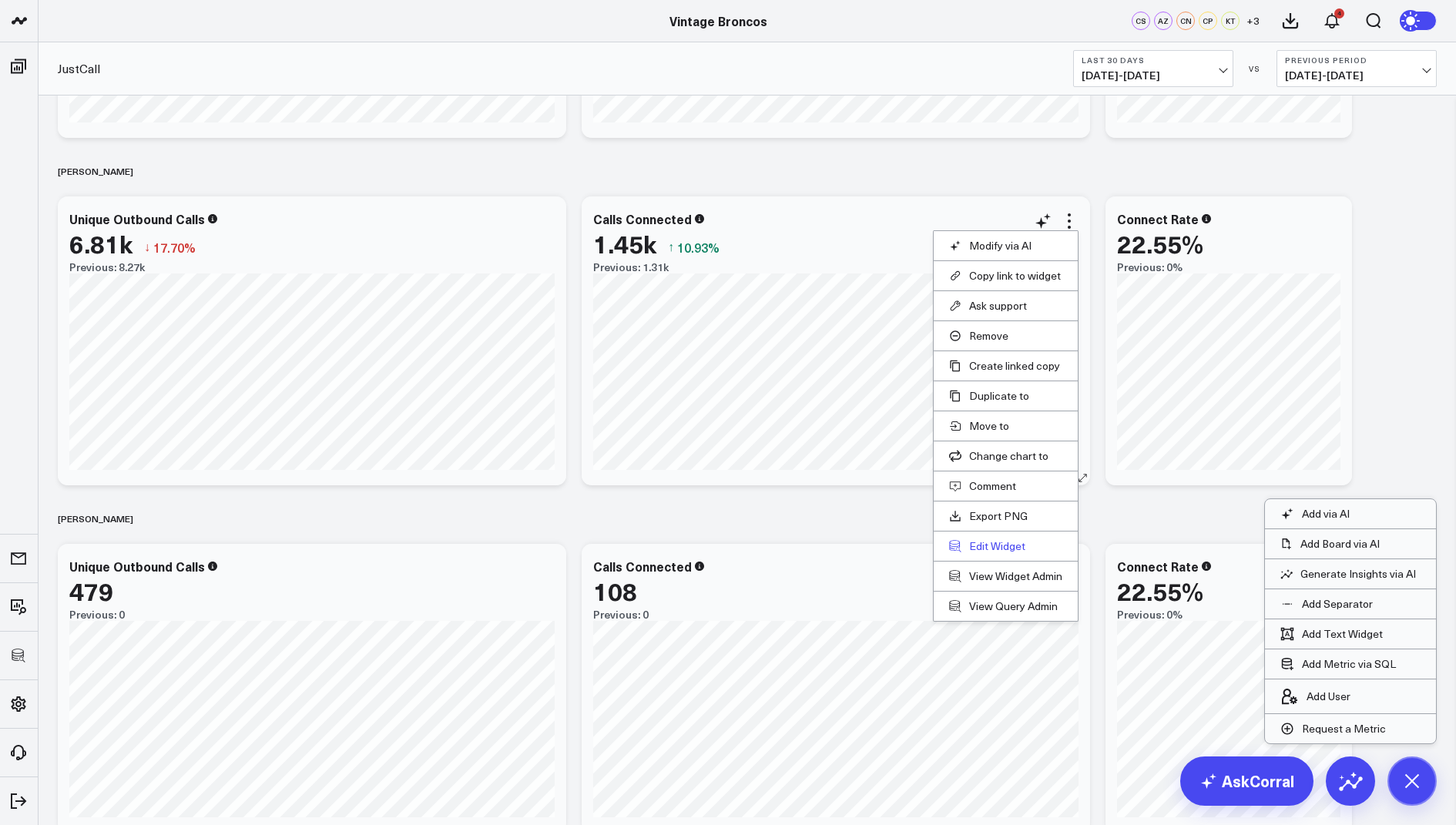
click at [984, 539] on button "Edit Widget" at bounding box center [1006, 546] width 113 height 14
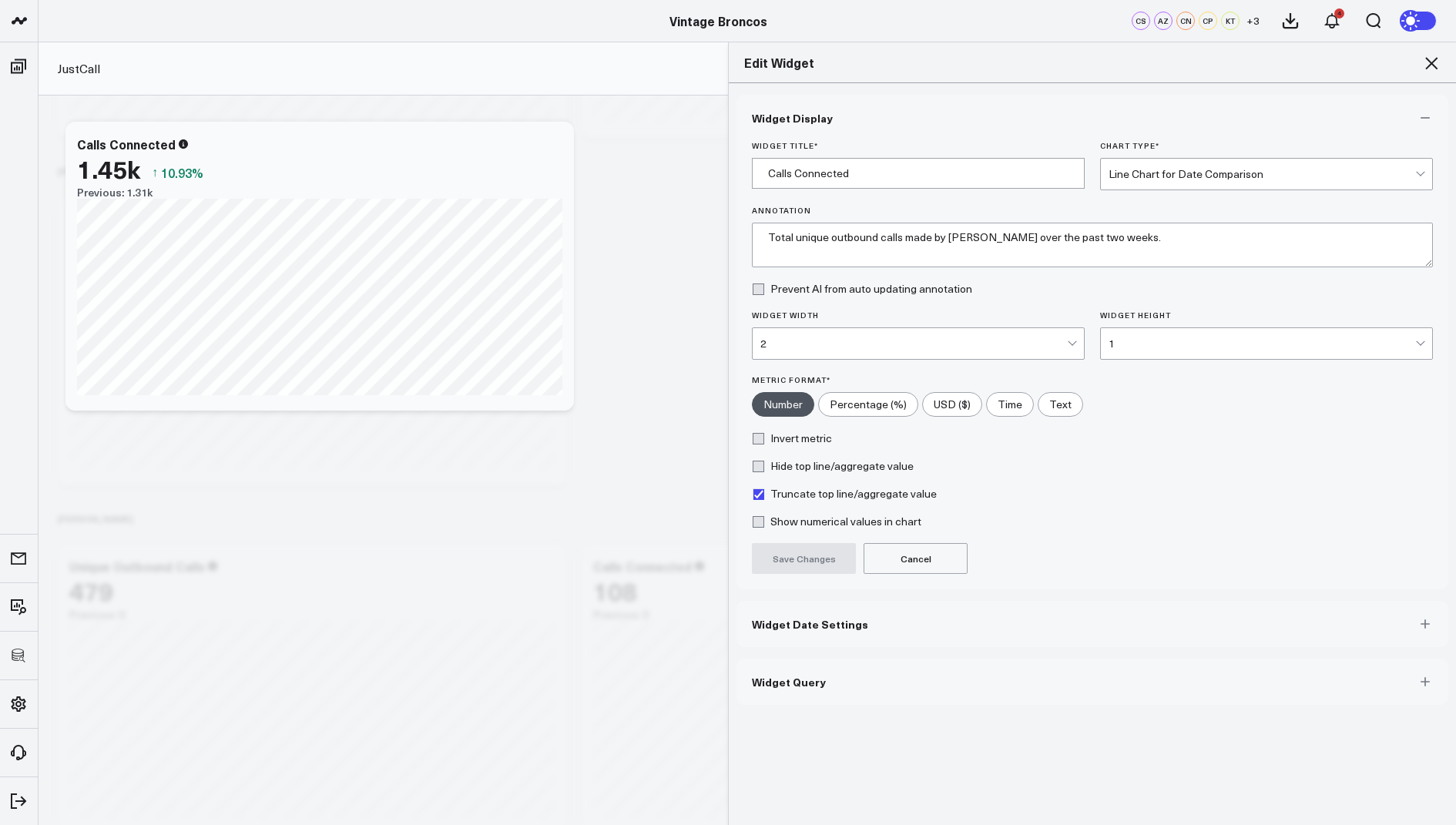
click at [783, 678] on span "Widget Query" at bounding box center [789, 682] width 74 height 12
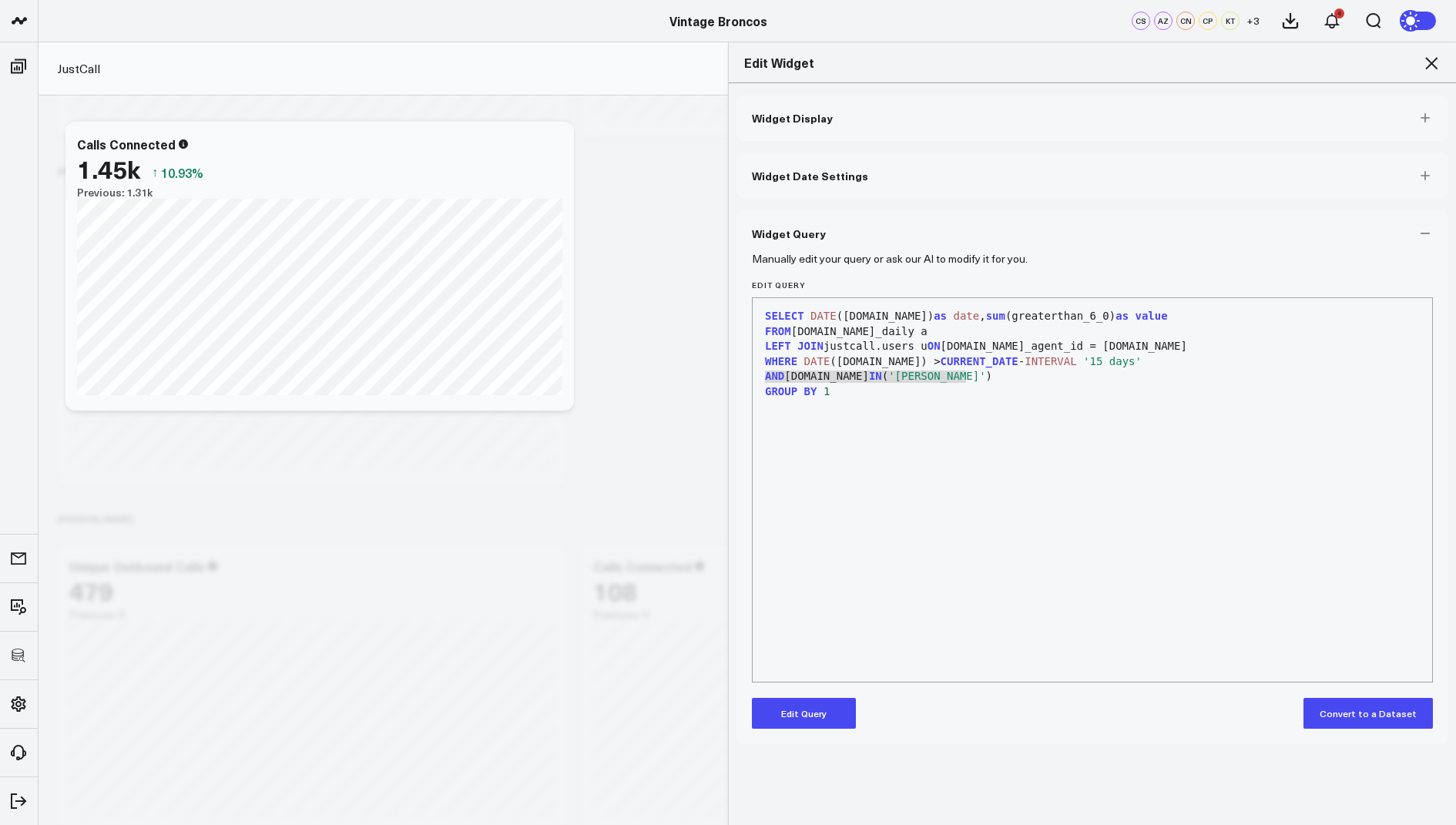
drag, startPoint x: 980, startPoint y: 376, endPoint x: 761, endPoint y: 376, distance: 219.0
click at [761, 376] on div "AND u.name IN ( 'Rachel Hanley' )" at bounding box center [1092, 377] width 664 height 16
click at [1430, 65] on icon at bounding box center [1431, 63] width 18 height 18
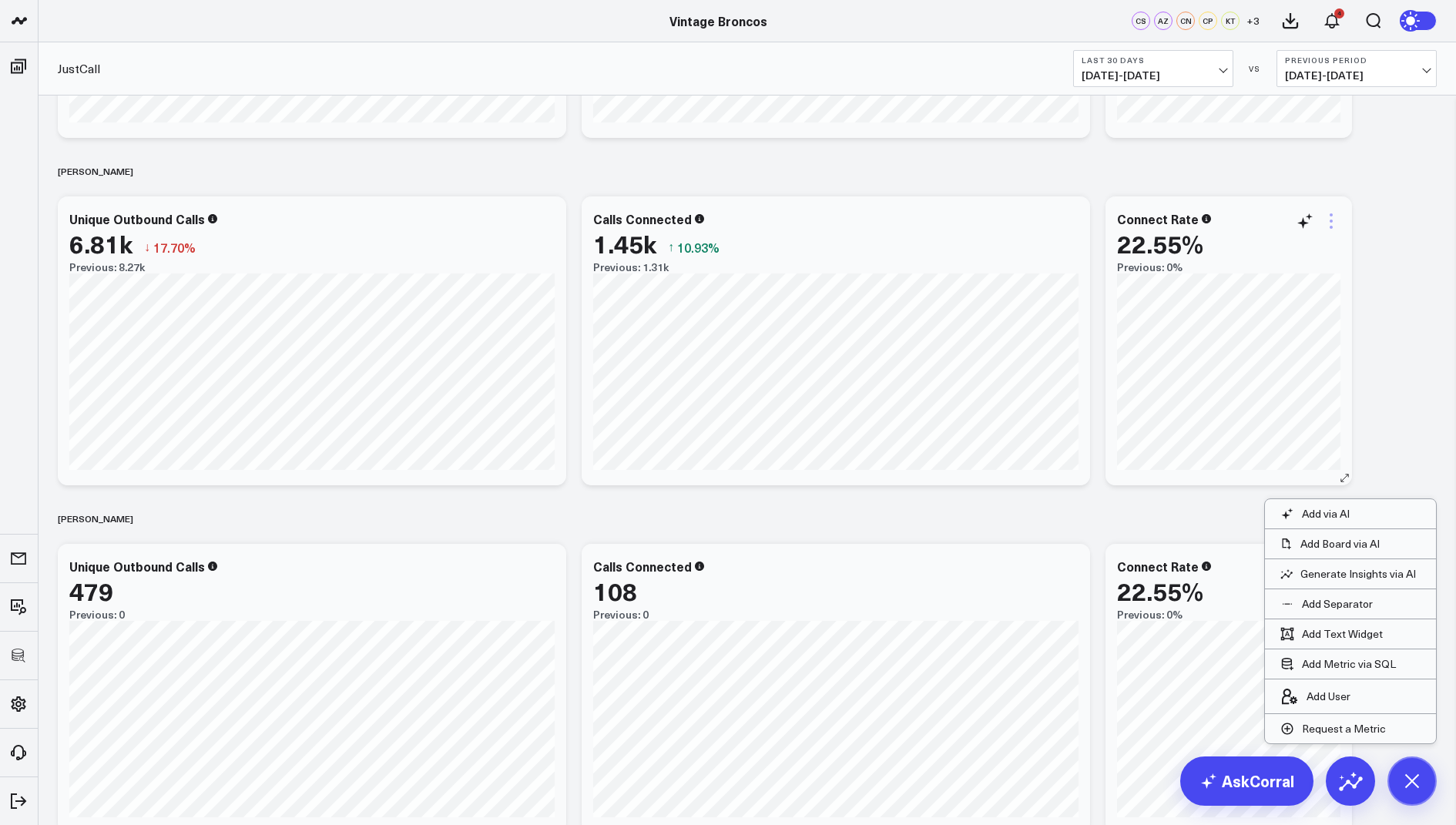
click at [1332, 221] on icon at bounding box center [1332, 221] width 3 height 3
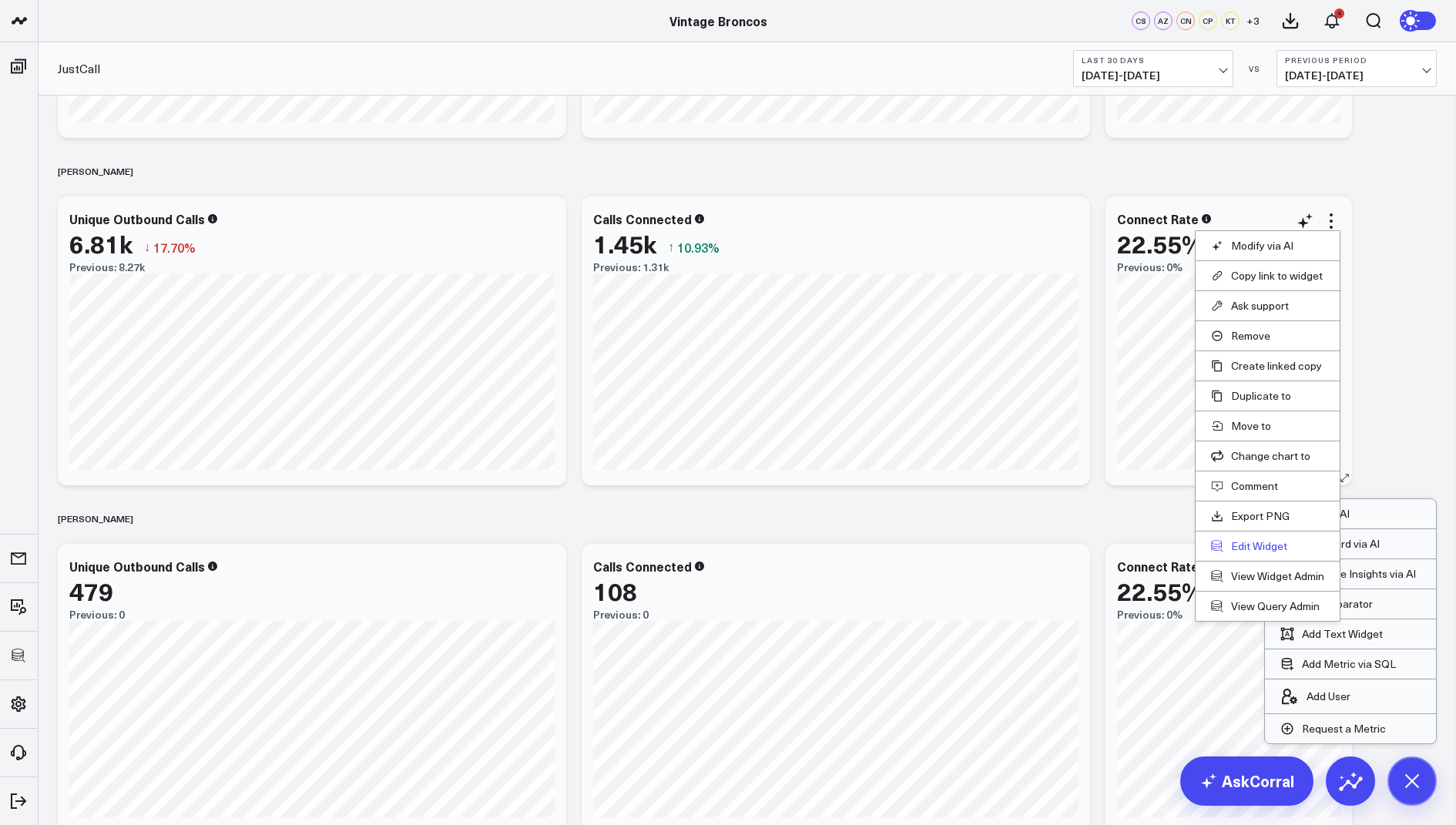
click at [1229, 545] on button "Edit Widget" at bounding box center [1267, 546] width 113 height 14
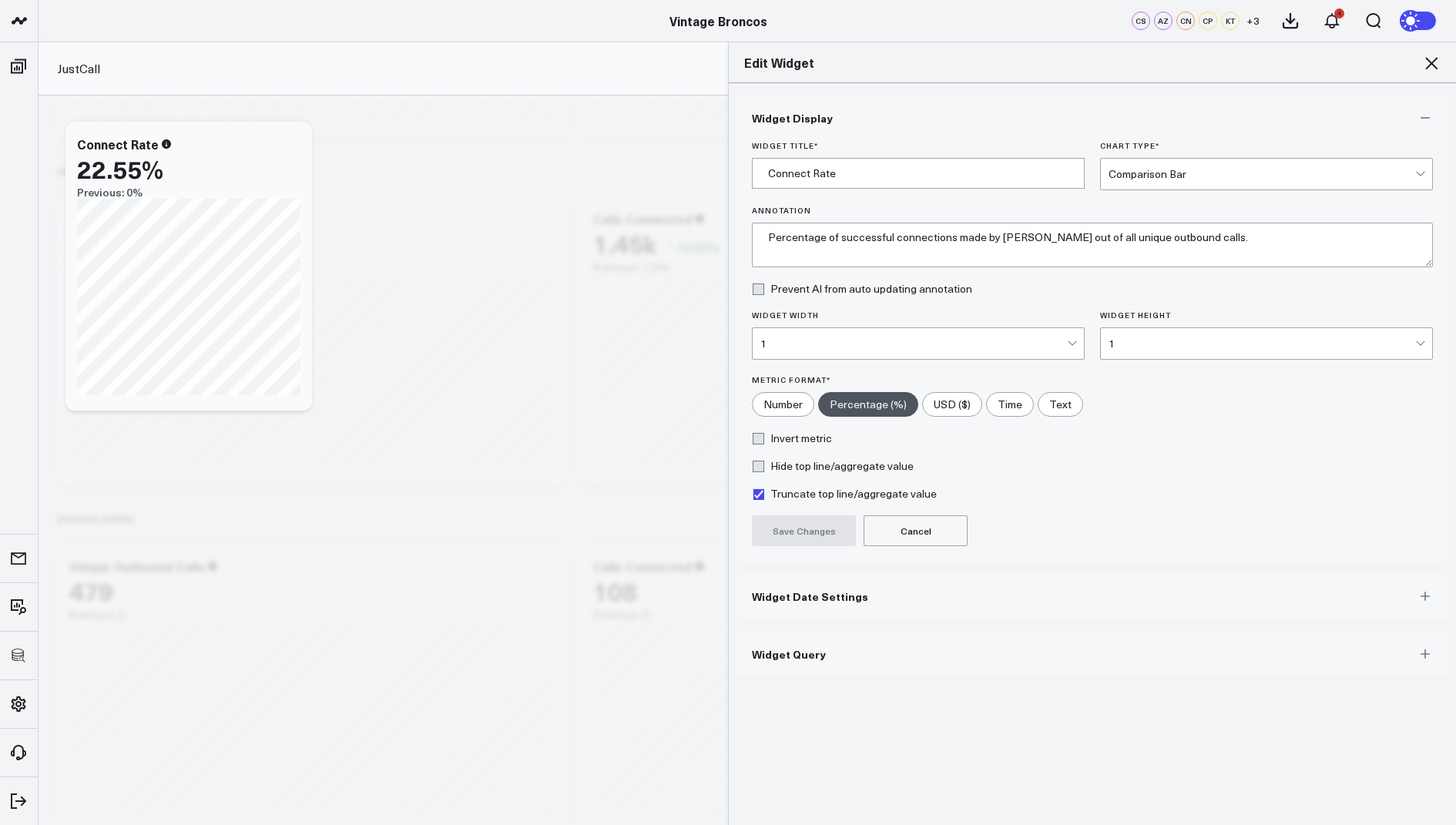
click at [811, 648] on span "Widget Query" at bounding box center [789, 654] width 74 height 12
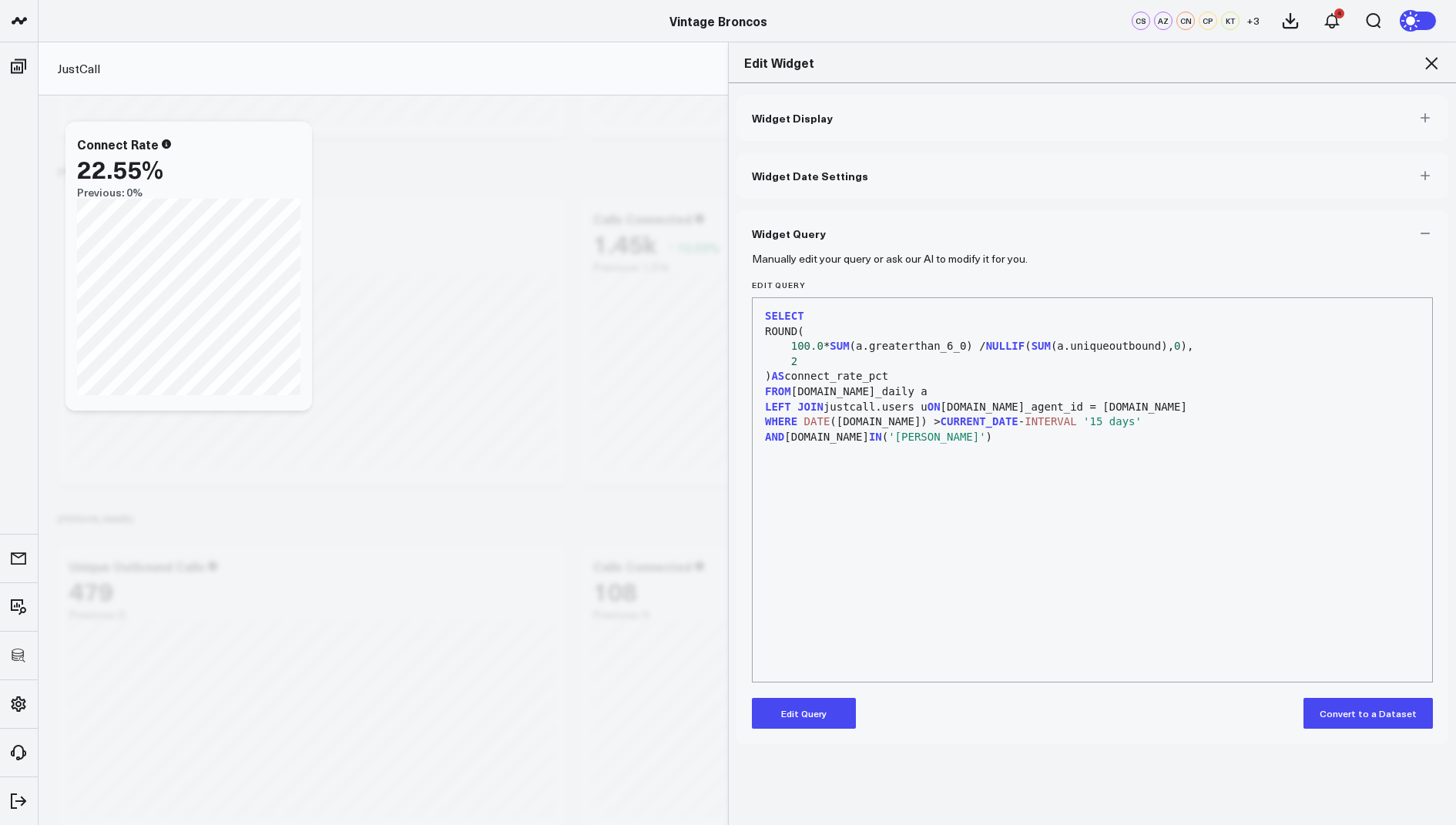
click at [782, 704] on button "Edit Query" at bounding box center [804, 712] width 104 height 30
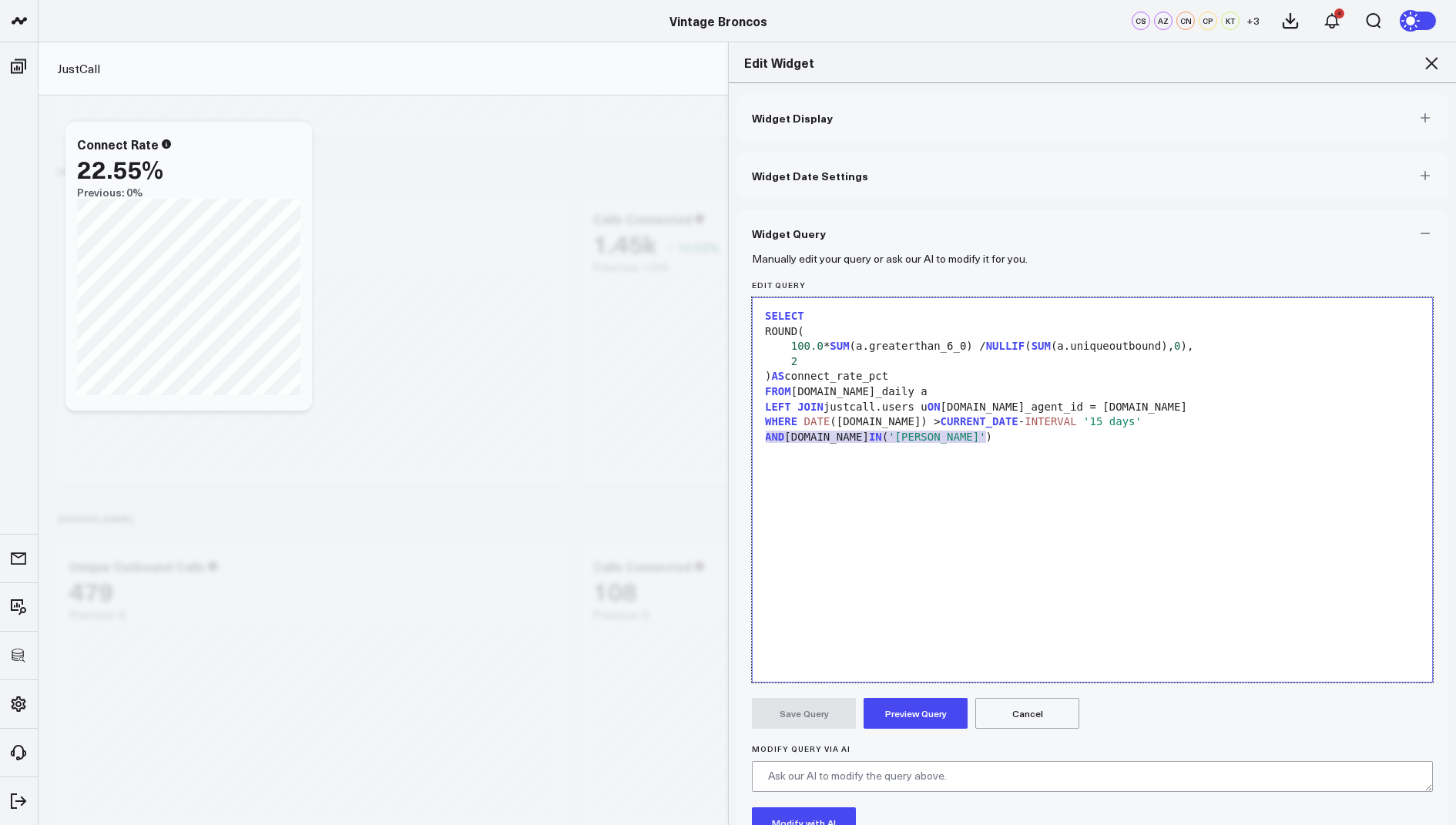
drag, startPoint x: 1002, startPoint y: 439, endPoint x: 756, endPoint y: 432, distance: 246.1
click at [756, 432] on div "99 1 2 3 4 5 6 7 8 9 10 11 › ⌄ SELECT ROUND( 100.0 * SUM (a.greaterthan_6_0) / …" at bounding box center [1093, 489] width 681 height 385
click at [903, 722] on button "Preview Query" at bounding box center [916, 712] width 104 height 30
click at [823, 715] on button "Save Query" at bounding box center [804, 712] width 104 height 30
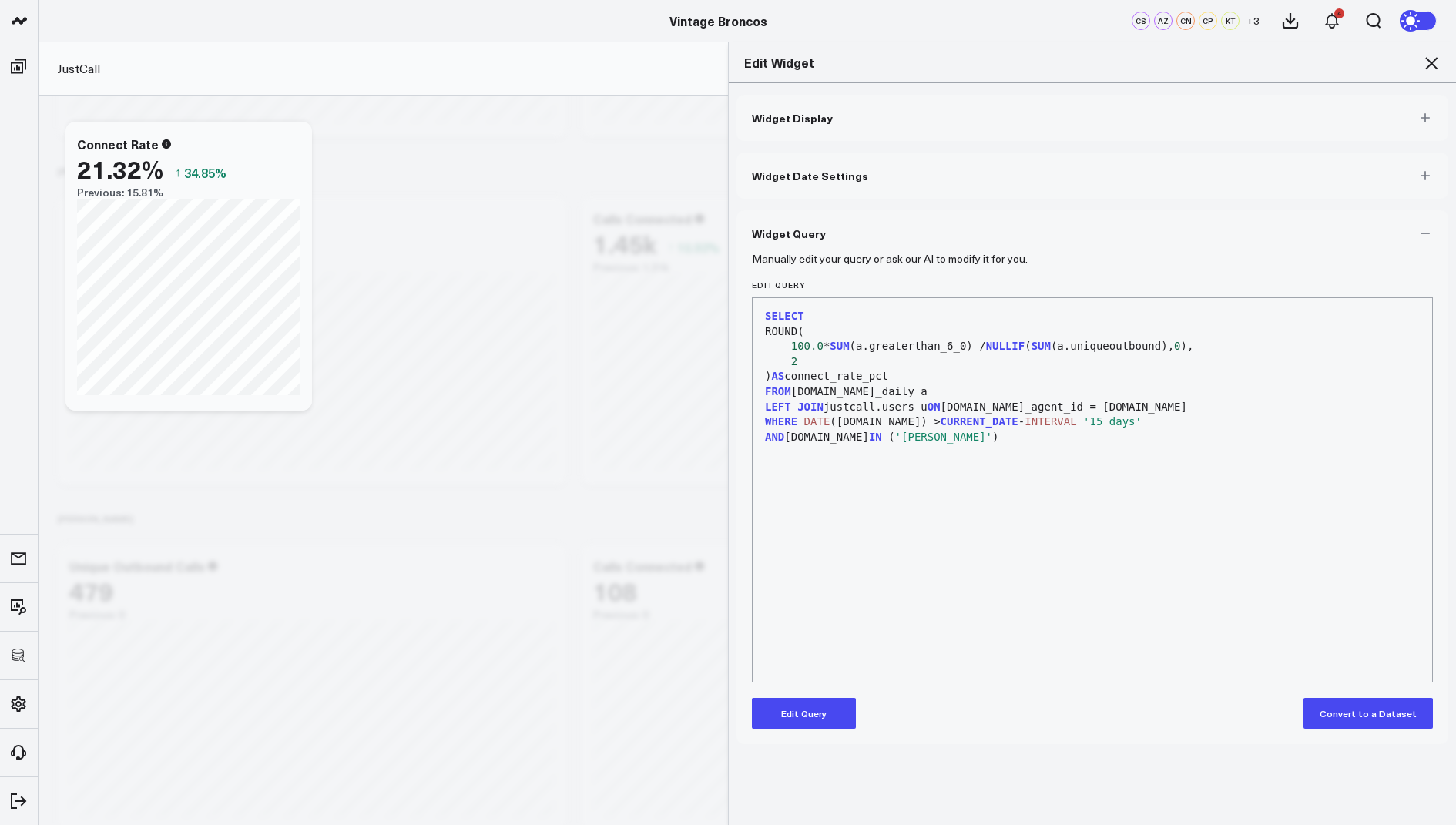
click at [1433, 64] on icon at bounding box center [1432, 63] width 12 height 12
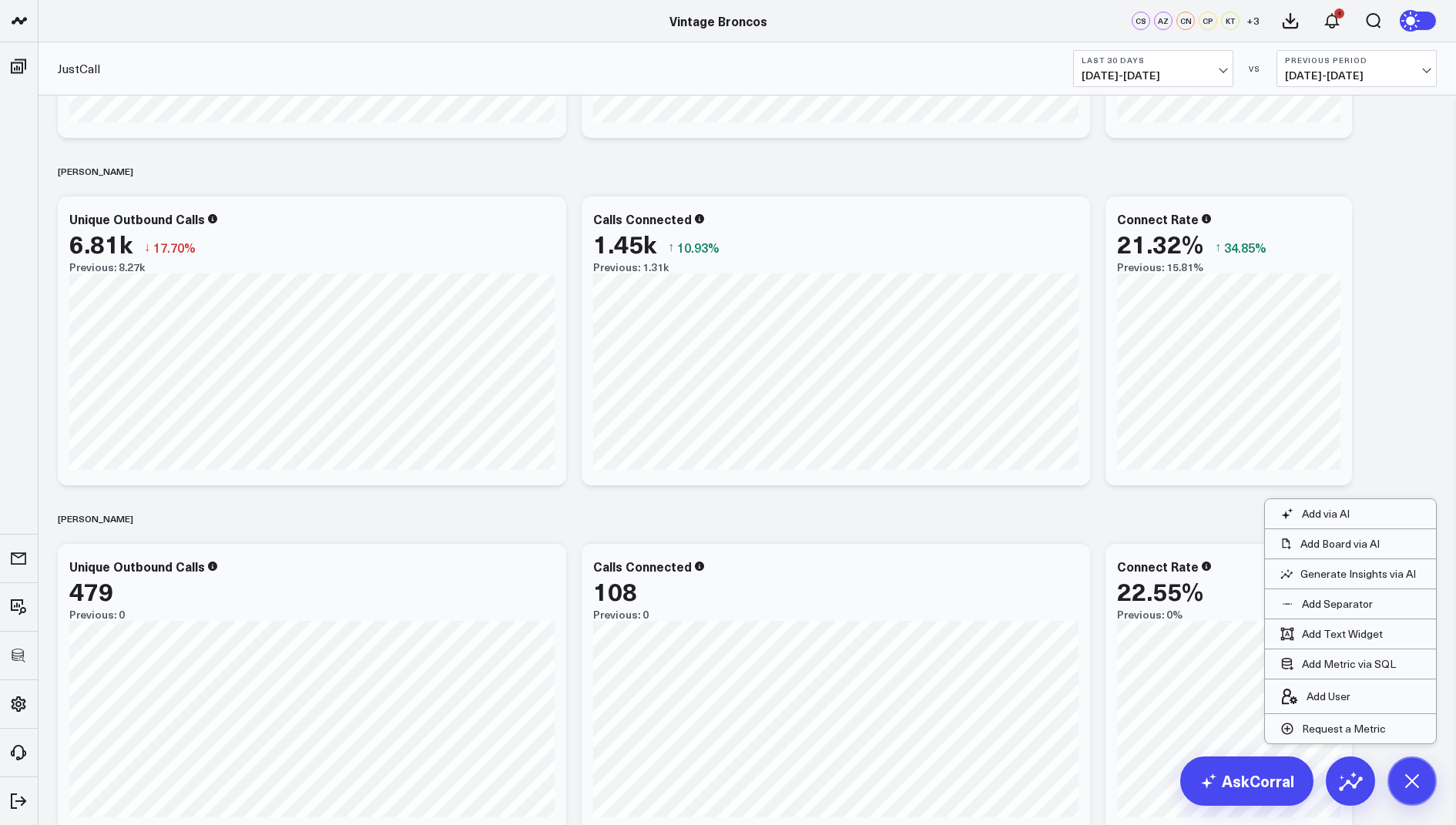
click at [1353, 307] on div "OVERVIEW Modify via AI Copy link to widget Ask support Remove Create linked cop…" at bounding box center [747, 840] width 1394 height 2692
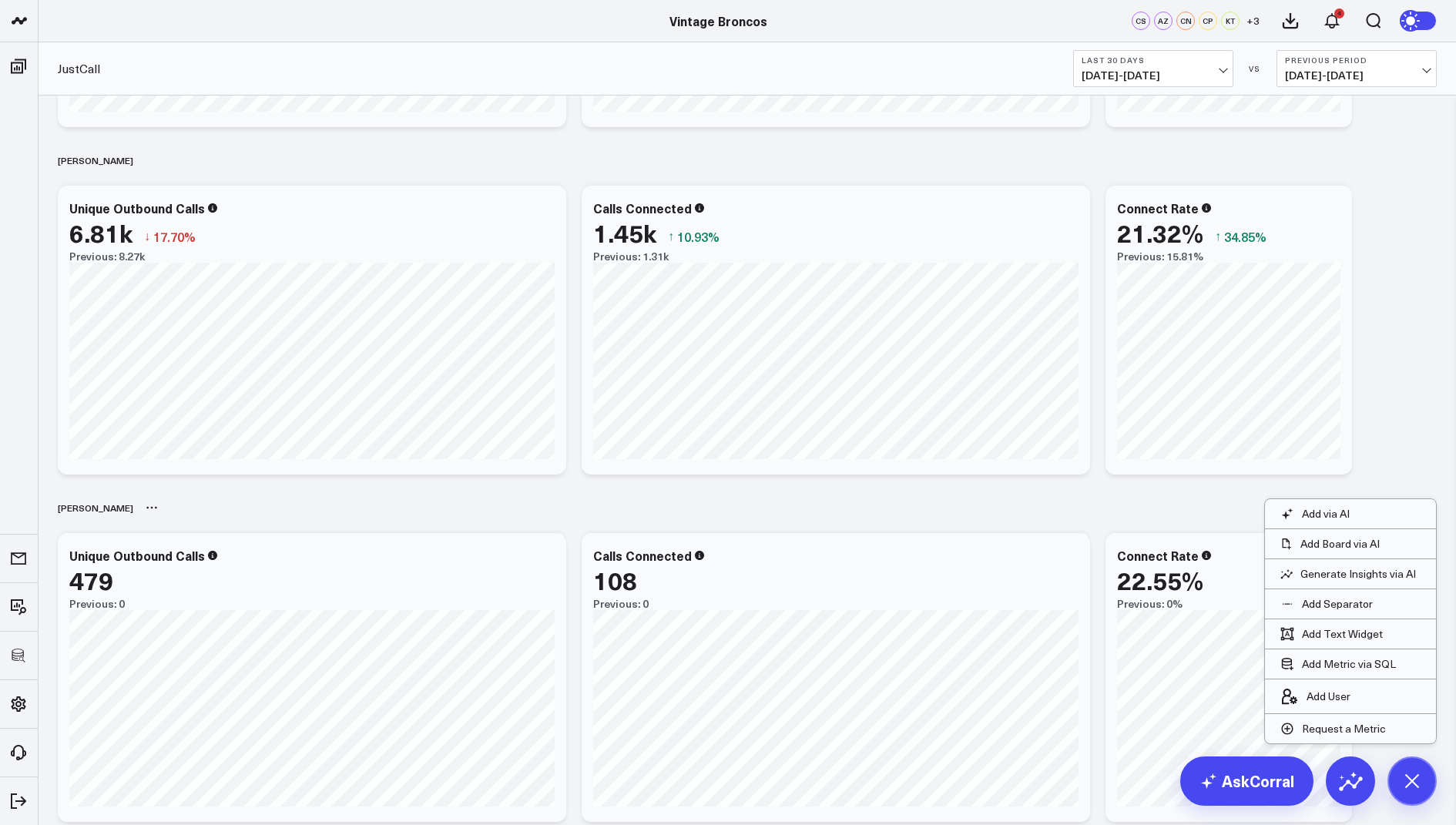
click at [1079, 515] on div "[PERSON_NAME]" at bounding box center [747, 507] width 1379 height 36
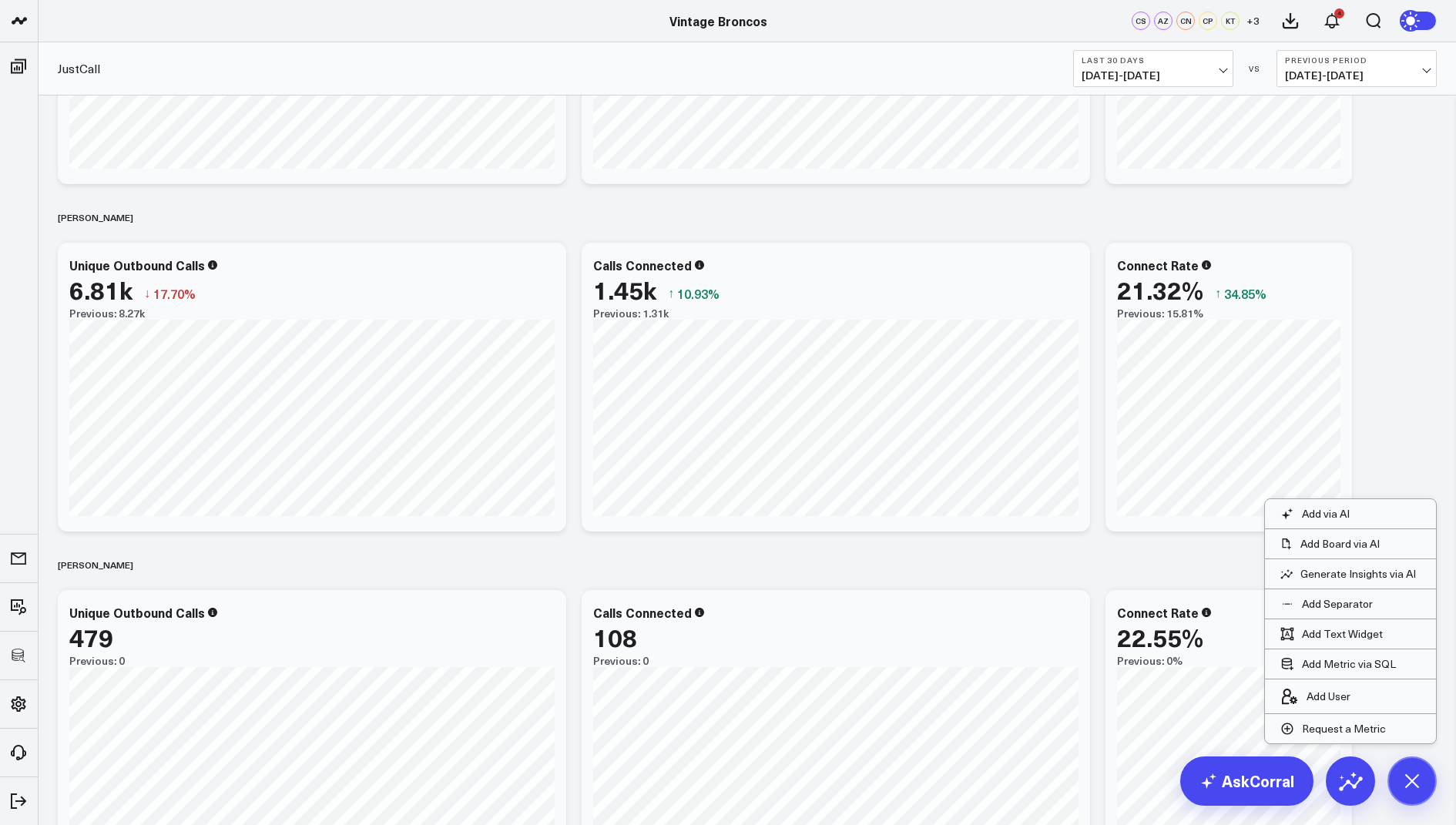
scroll to position [563, 0]
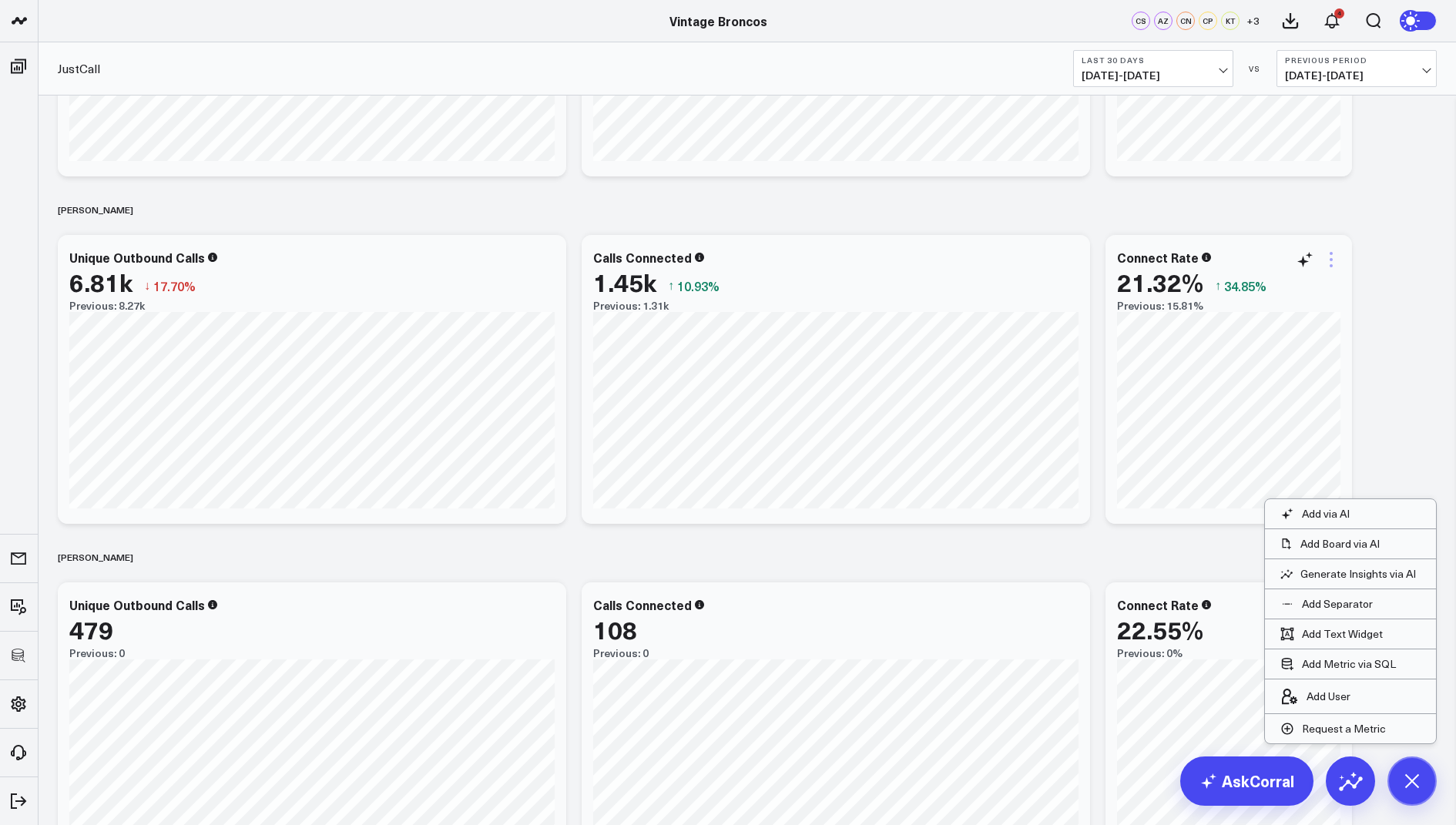
click at [1332, 253] on icon at bounding box center [1332, 254] width 3 height 3
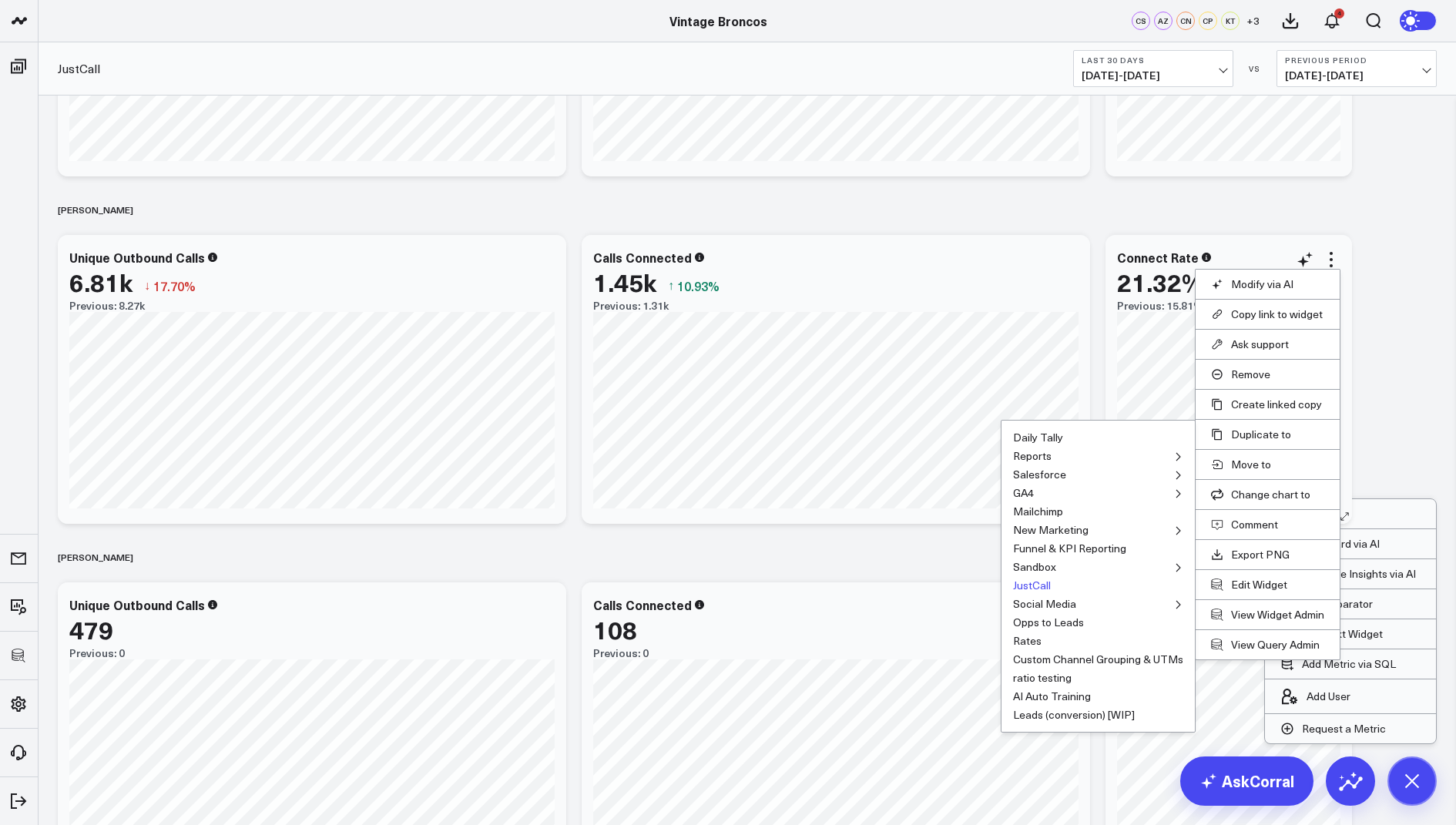
click at [1024, 580] on button "JustCall" at bounding box center [1031, 585] width 37 height 10
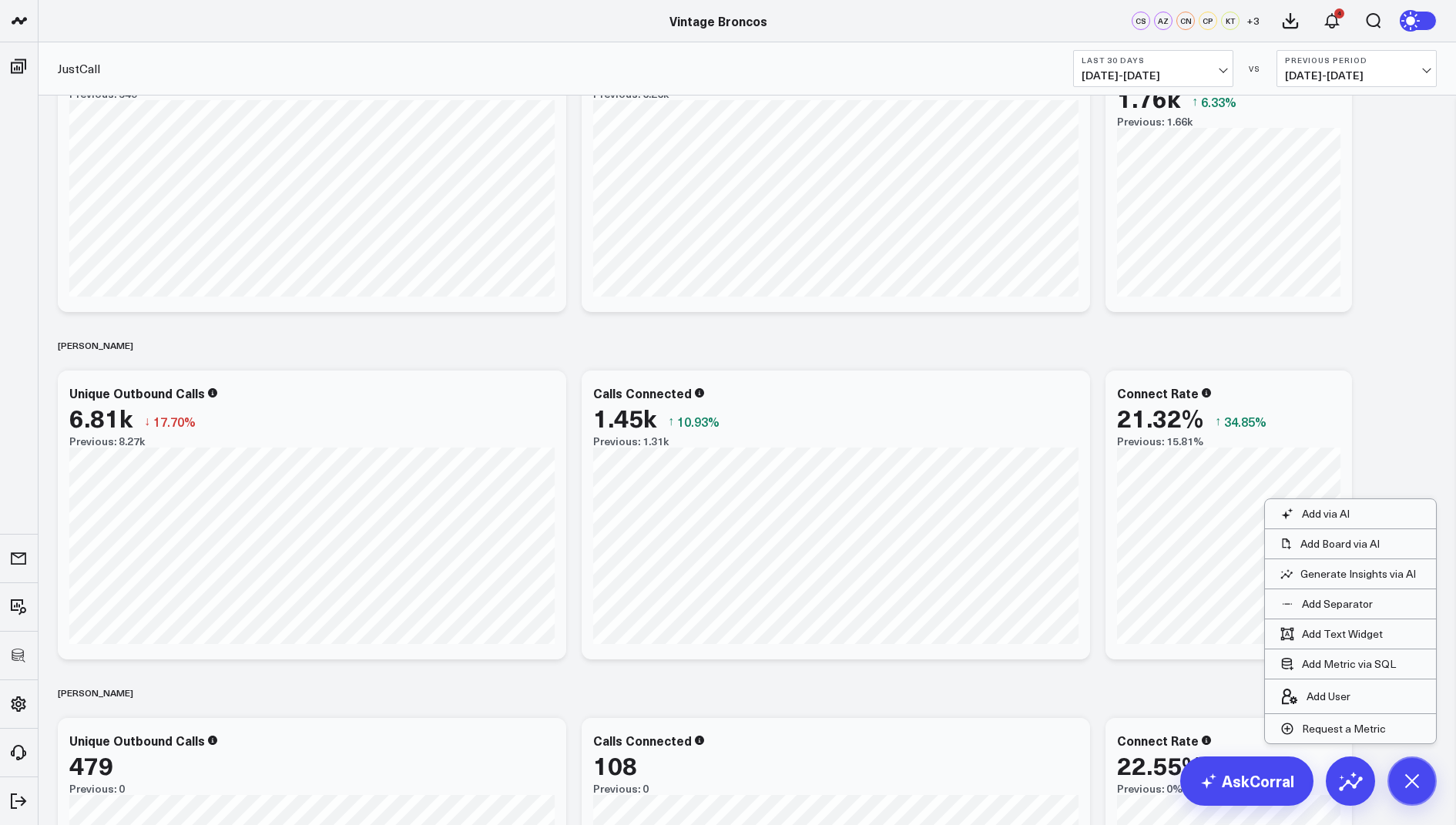
scroll to position [0, 0]
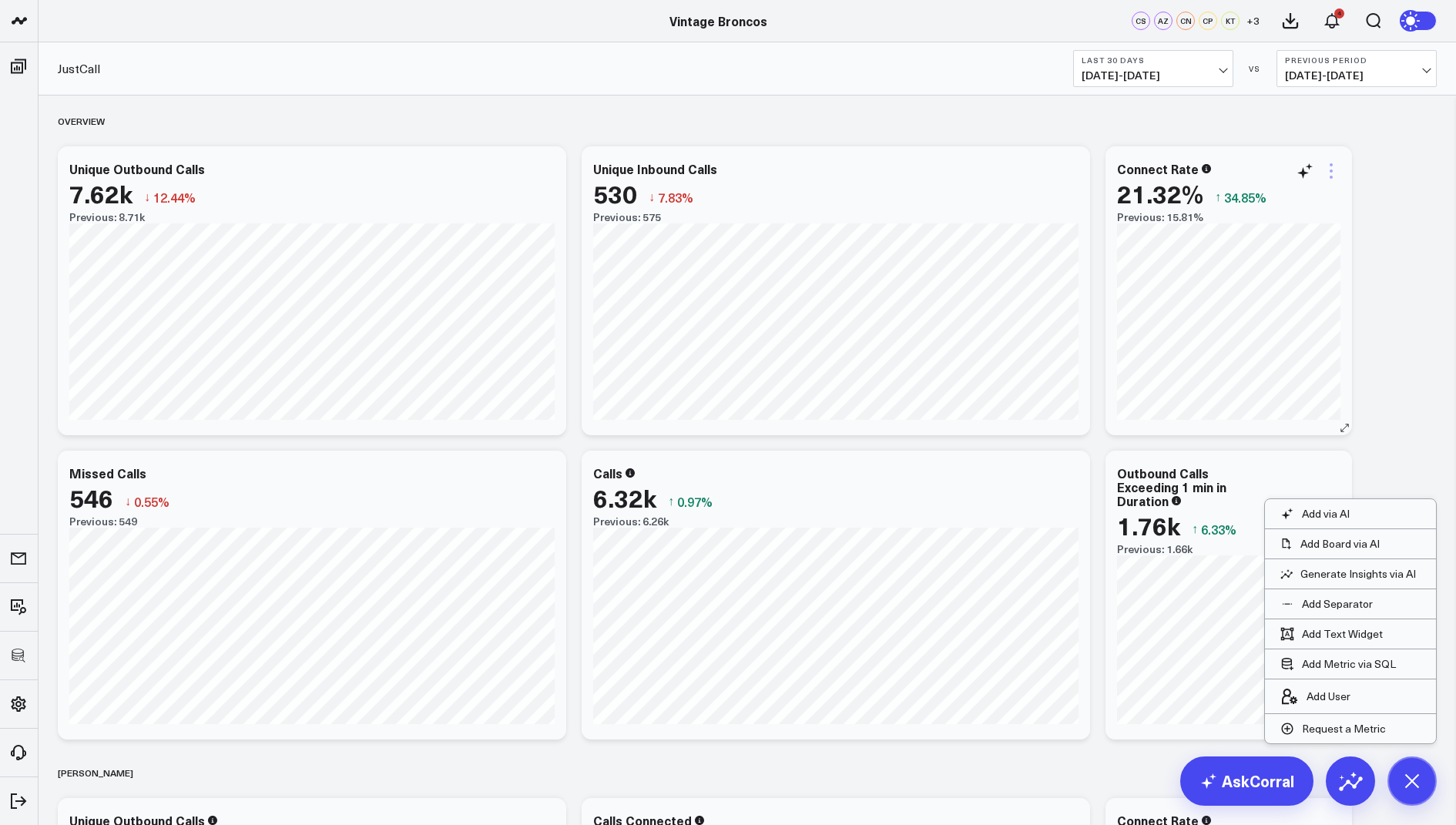
click at [1331, 170] on icon at bounding box center [1332, 171] width 3 height 3
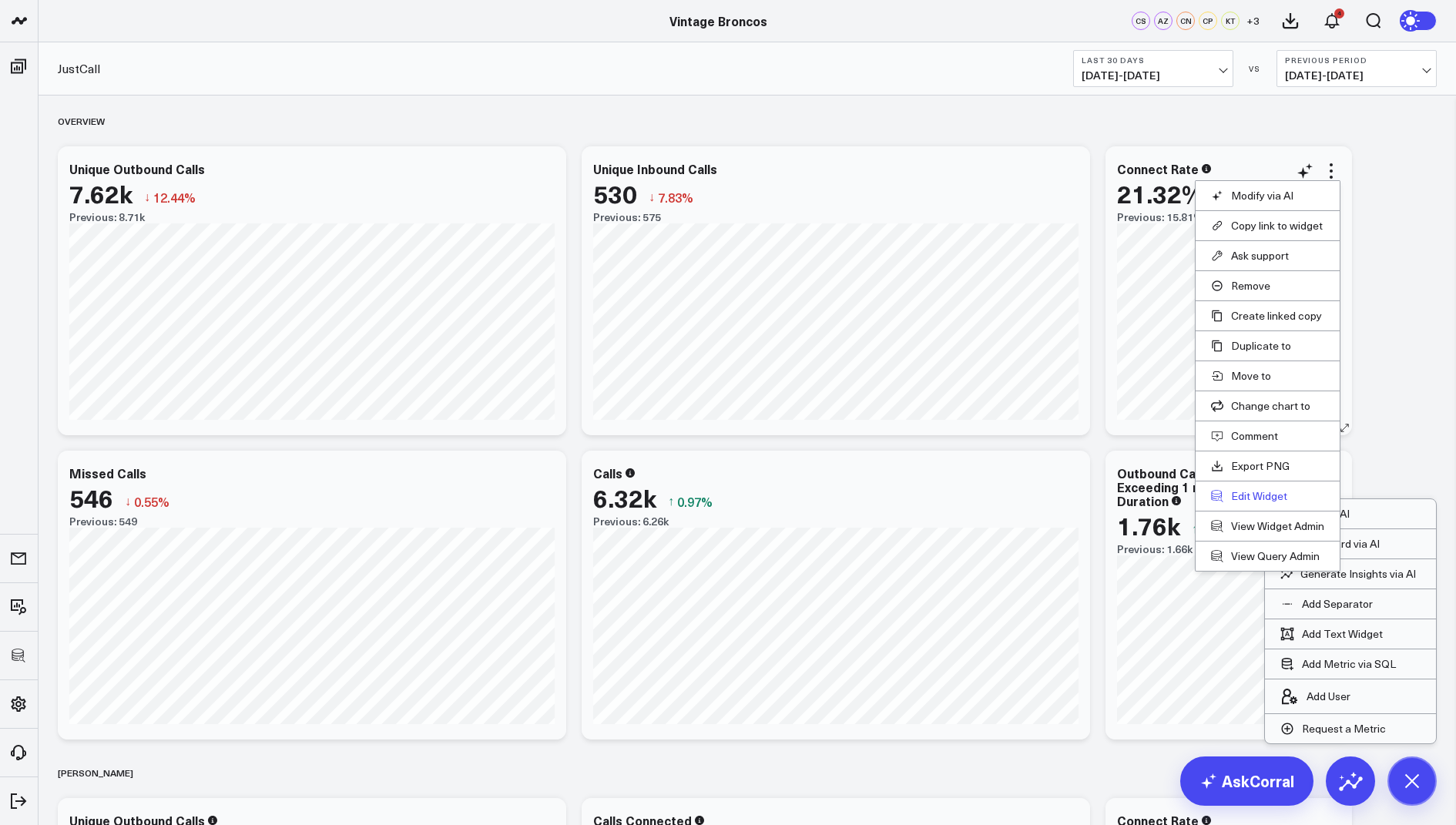
click at [1242, 496] on button "Edit Widget" at bounding box center [1267, 496] width 113 height 14
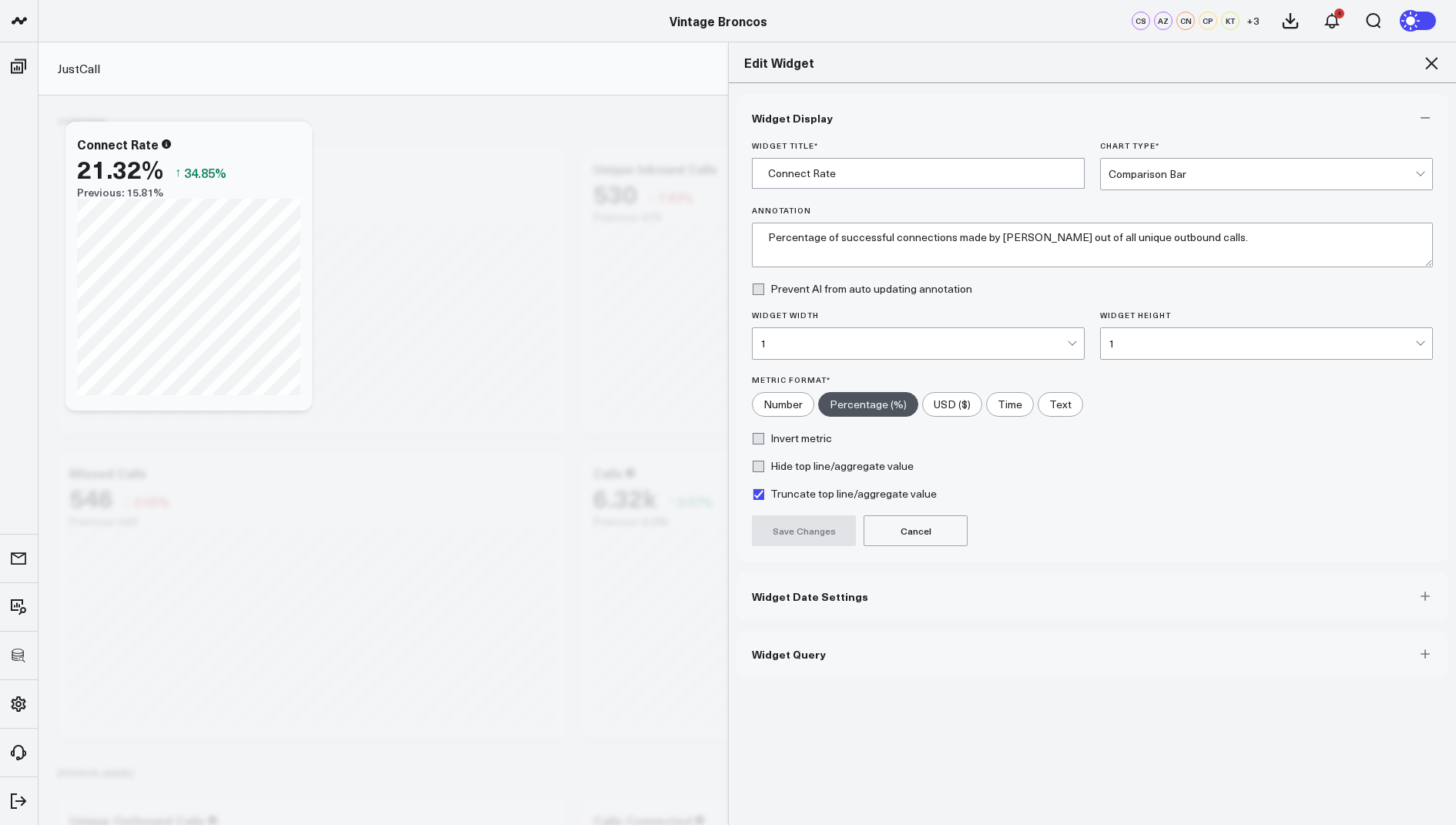
click at [809, 648] on span "Widget Query" at bounding box center [789, 654] width 74 height 12
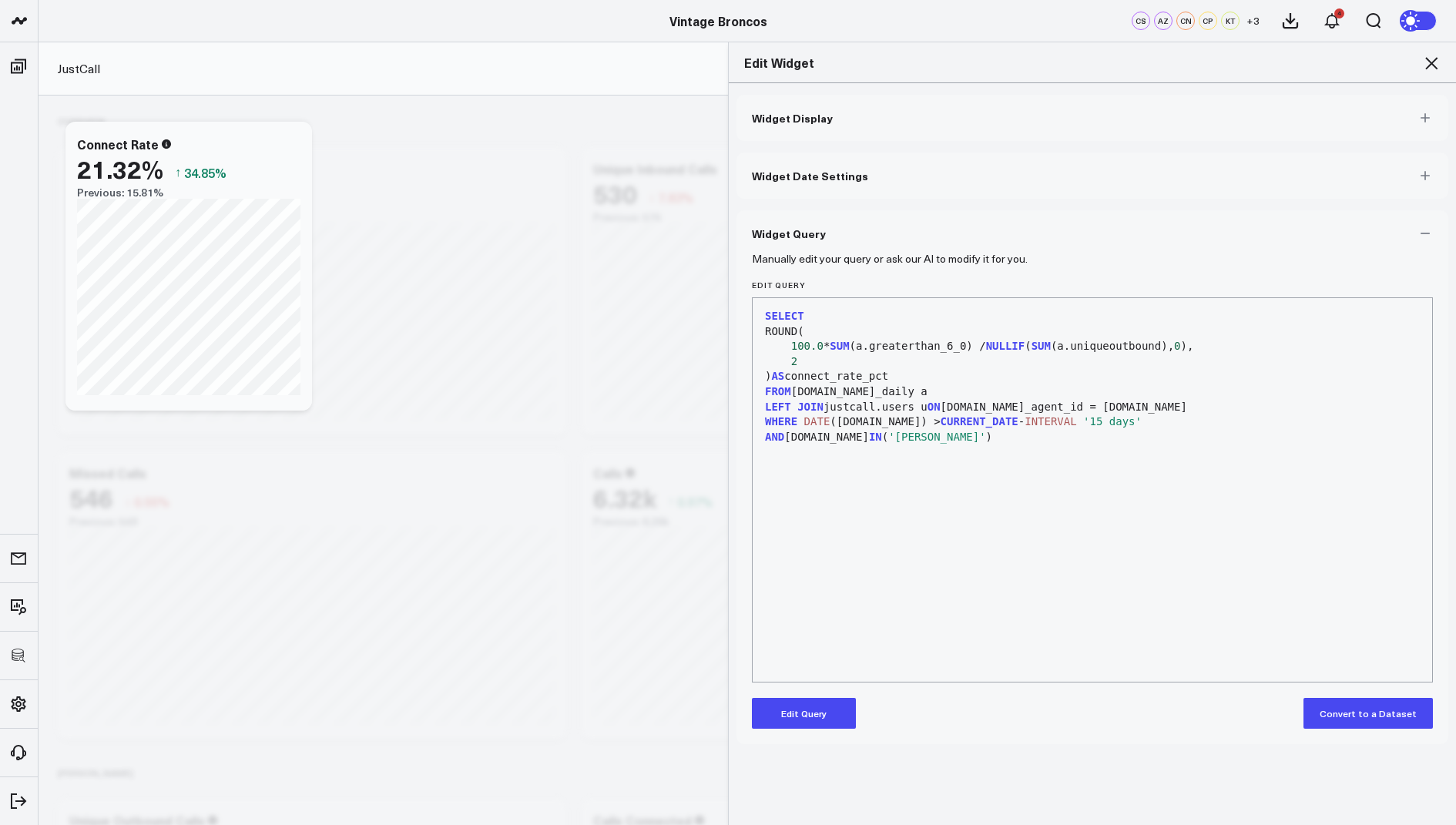
click at [793, 717] on button "Edit Query" at bounding box center [804, 712] width 104 height 30
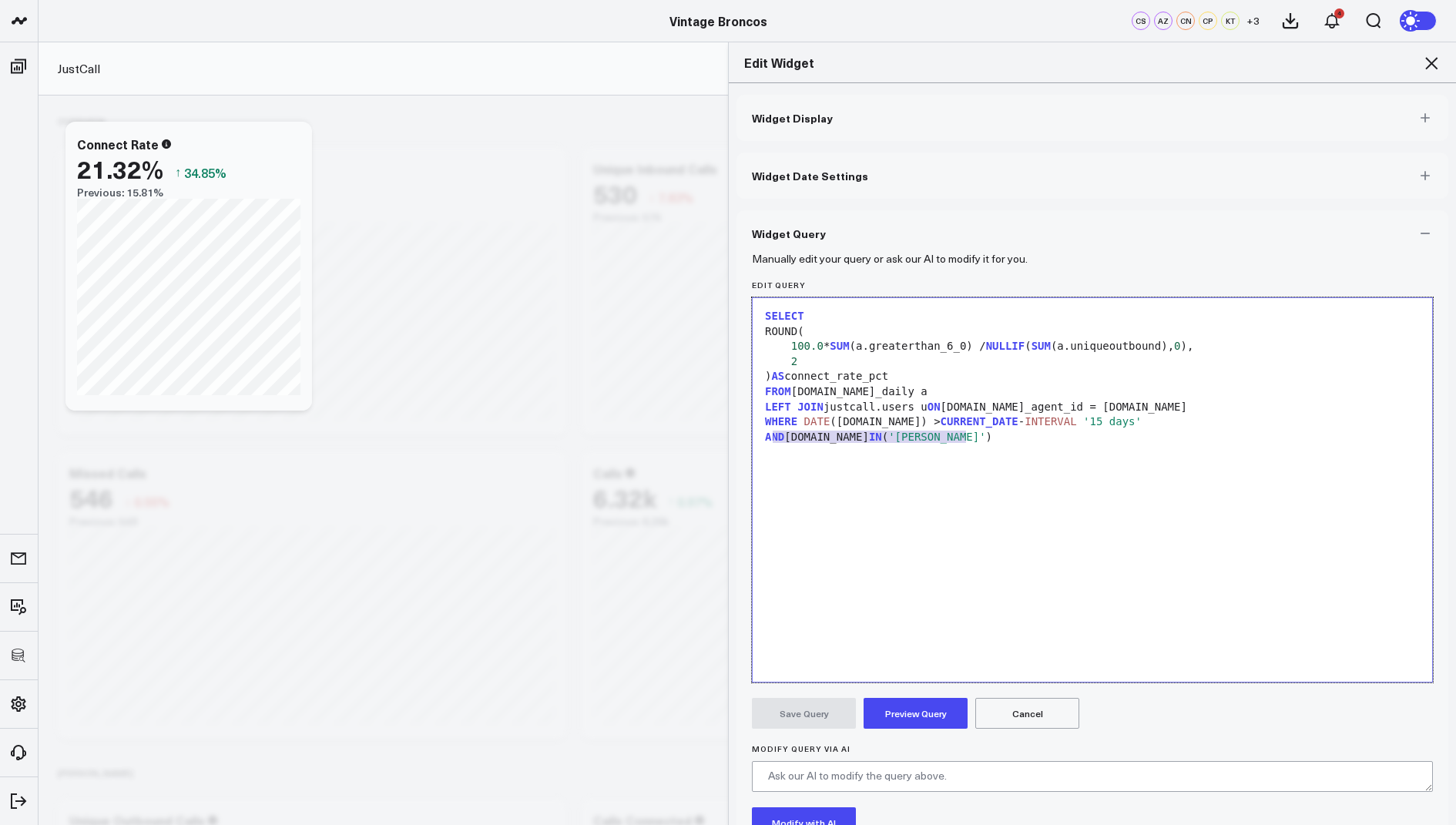
drag, startPoint x: 976, startPoint y: 440, endPoint x: 751, endPoint y: 433, distance: 225.1
click at [751, 433] on div "Manually edit your query or ask our AI to modify it for you. Edit Query 99 1 2 …" at bounding box center [1092, 595] width 711 height 678
click at [896, 709] on button "Preview Query" at bounding box center [916, 712] width 104 height 30
click at [800, 715] on button "Save Query" at bounding box center [804, 712] width 104 height 30
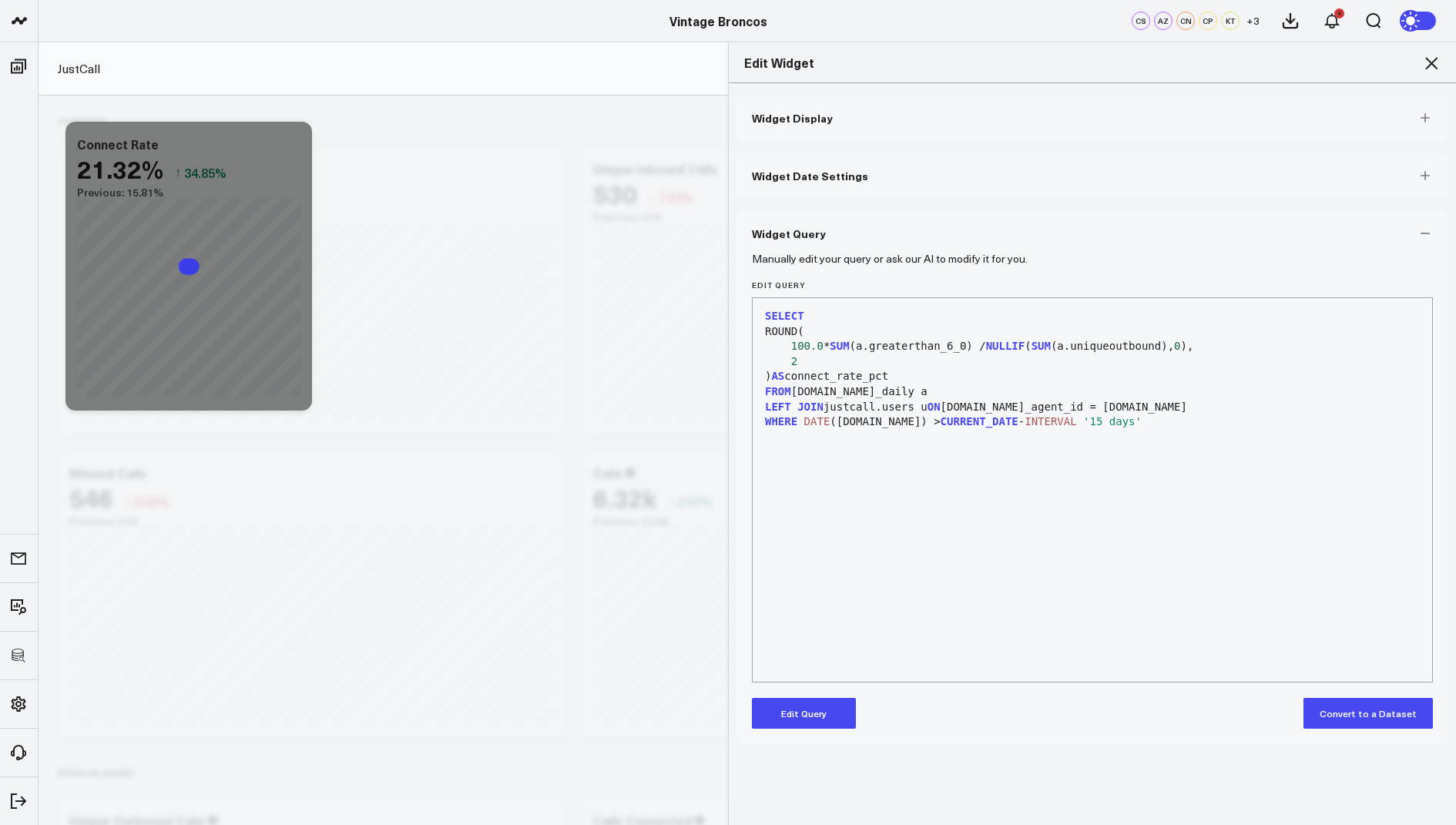
click at [1423, 59] on icon at bounding box center [1431, 63] width 18 height 18
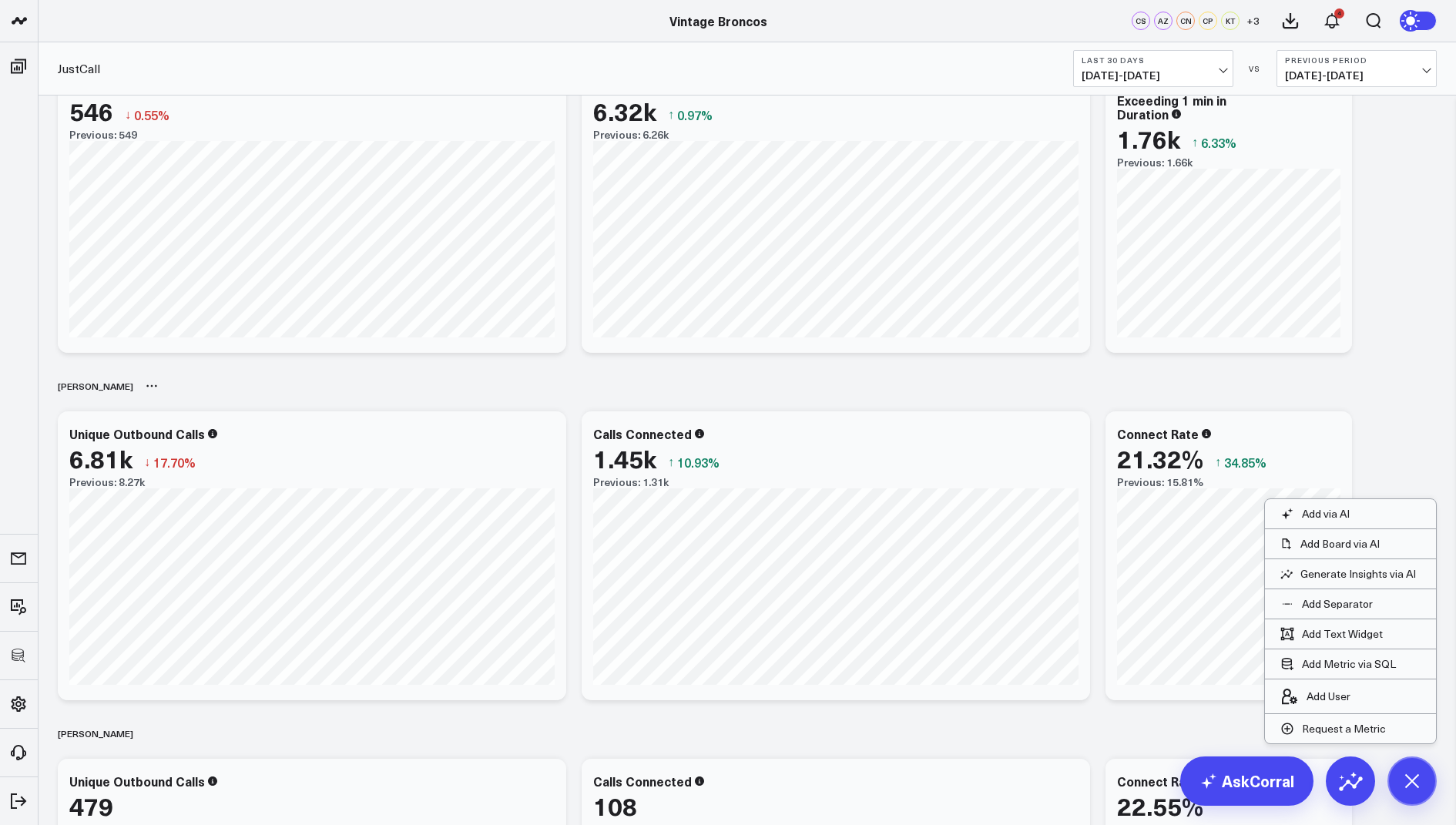
scroll to position [234, 0]
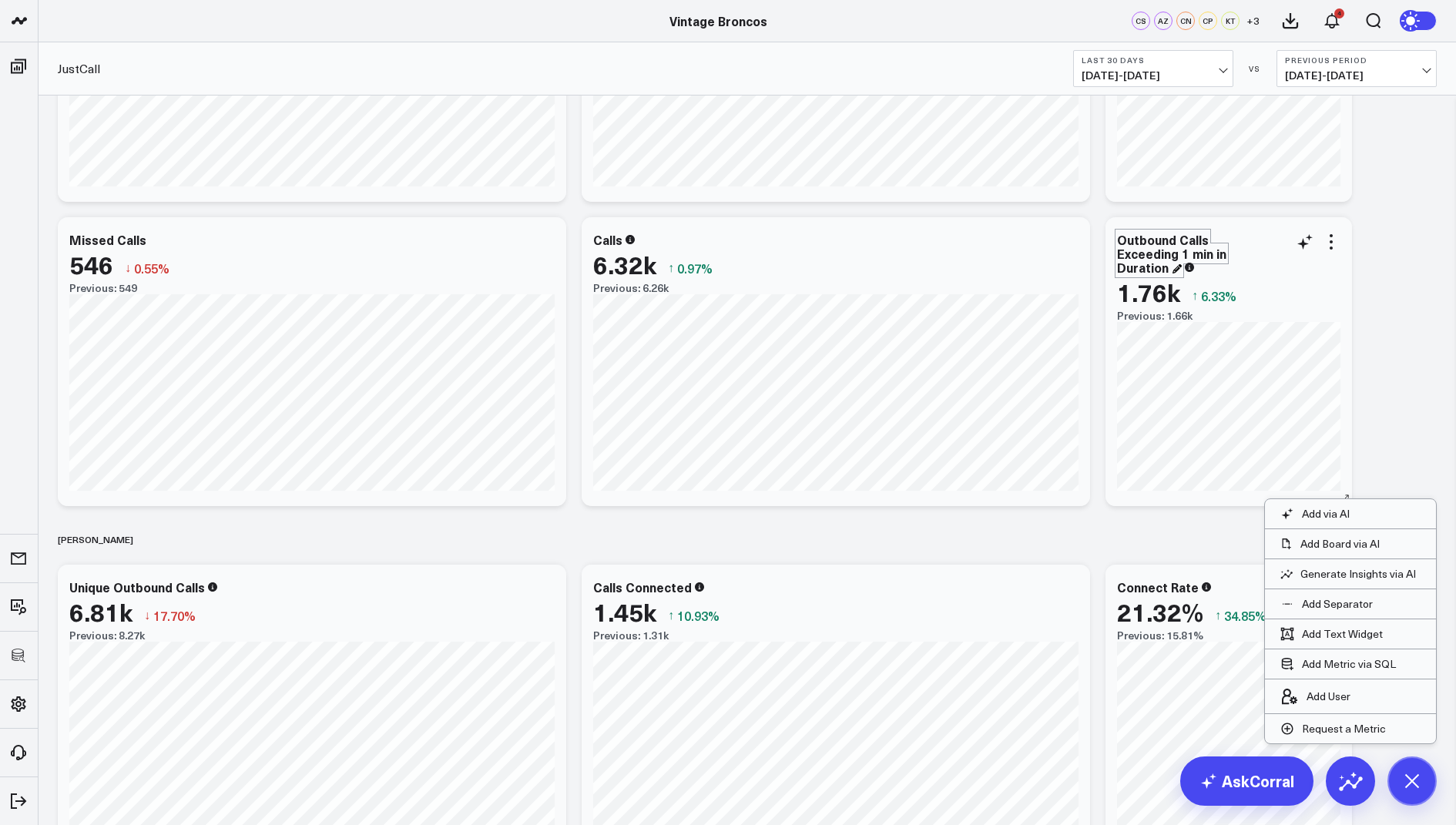
click at [1154, 263] on div "Outbound Calls Exceeding 1 min in Duration" at bounding box center [1172, 253] width 109 height 44
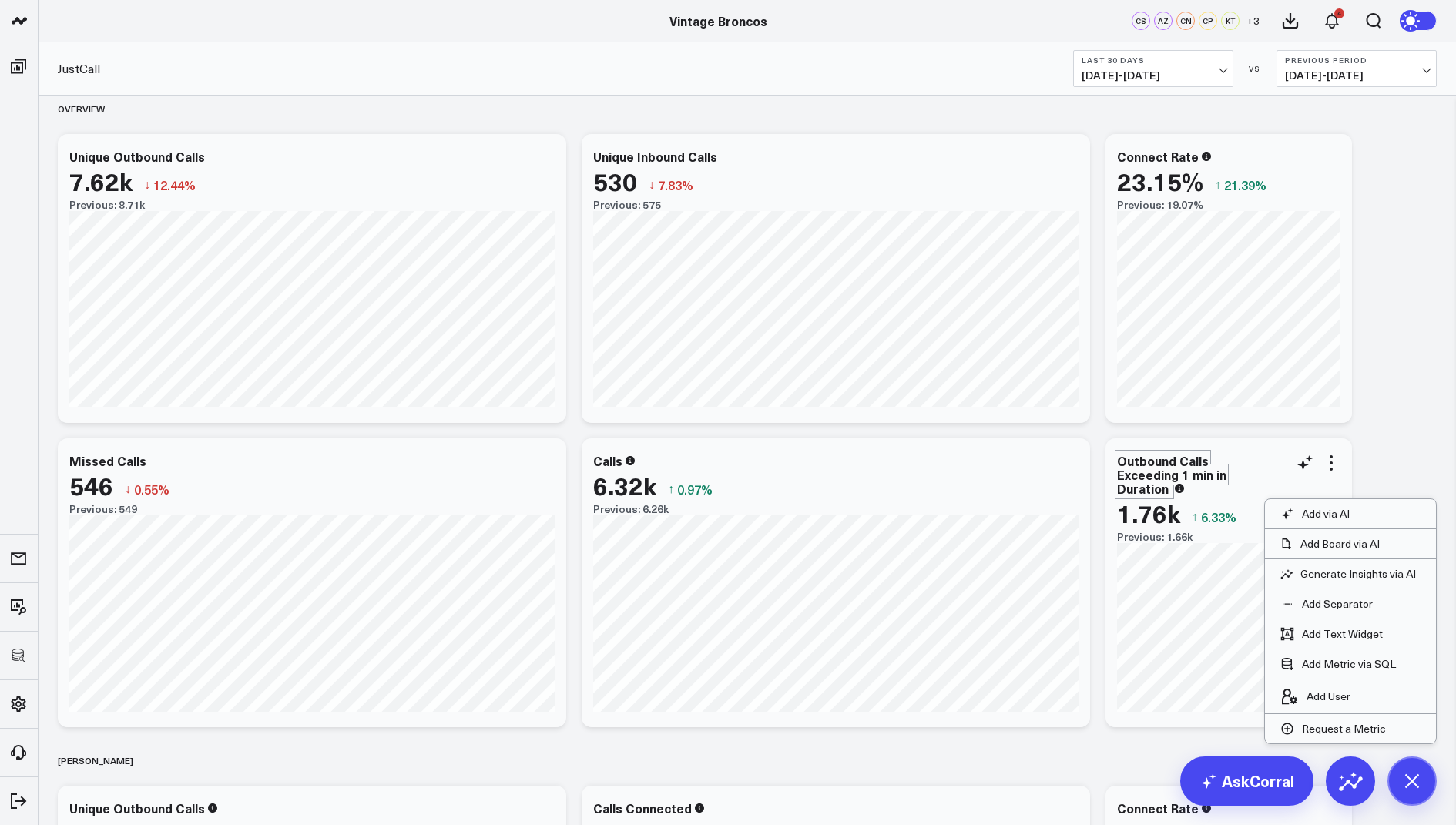
scroll to position [0, 0]
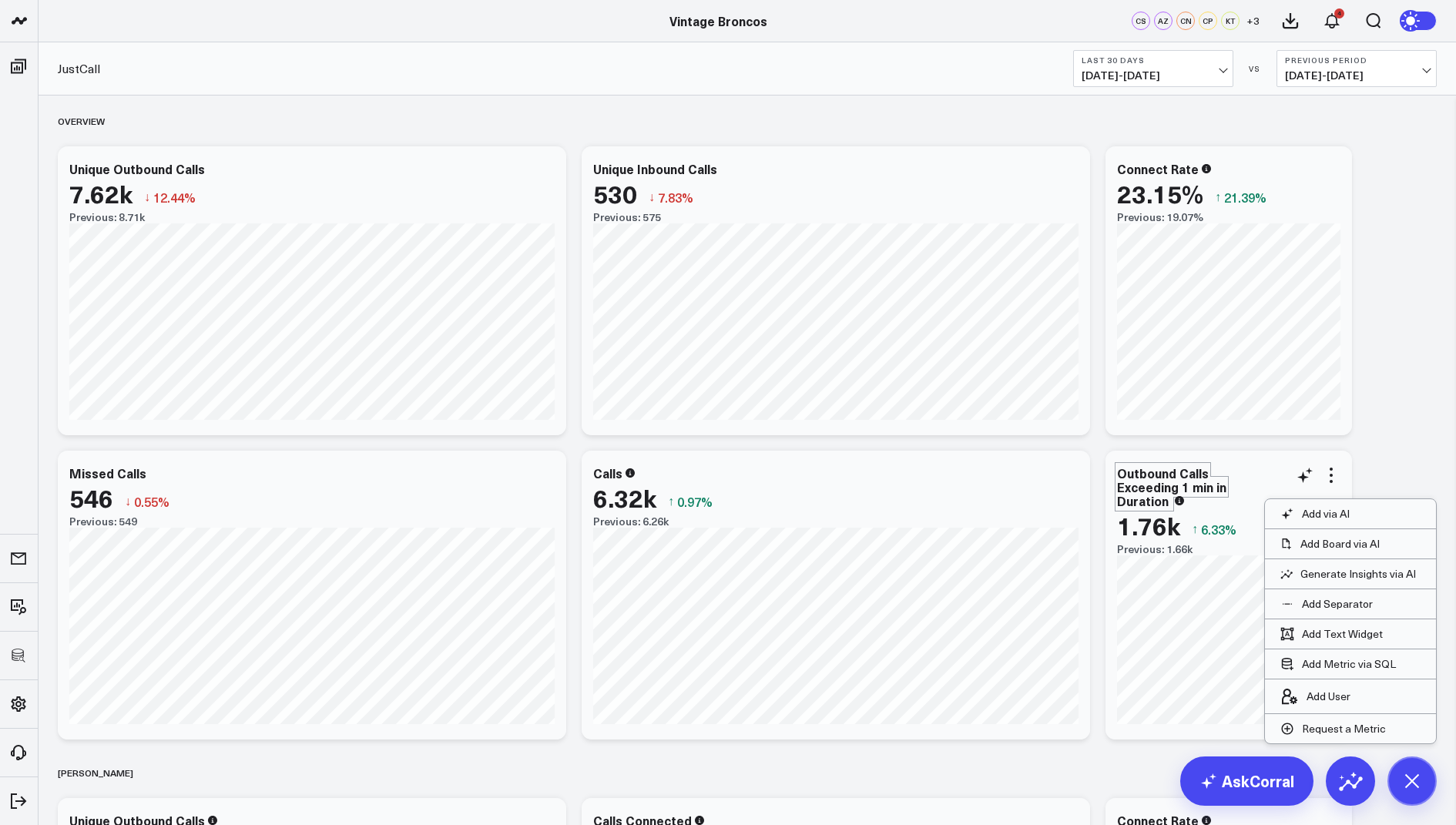
click at [1168, 507] on div "Outbound Calls Exceeding 1 min in Duration" at bounding box center [1172, 486] width 109 height 44
drag, startPoint x: 1168, startPoint y: 504, endPoint x: 1108, endPoint y: 469, distance: 69.5
click at [1108, 469] on div "Outbound Calls Exceeding 1 min in Duration 1.76k ↑ 6.33% Previous: 1.66k" at bounding box center [1229, 595] width 247 height 289
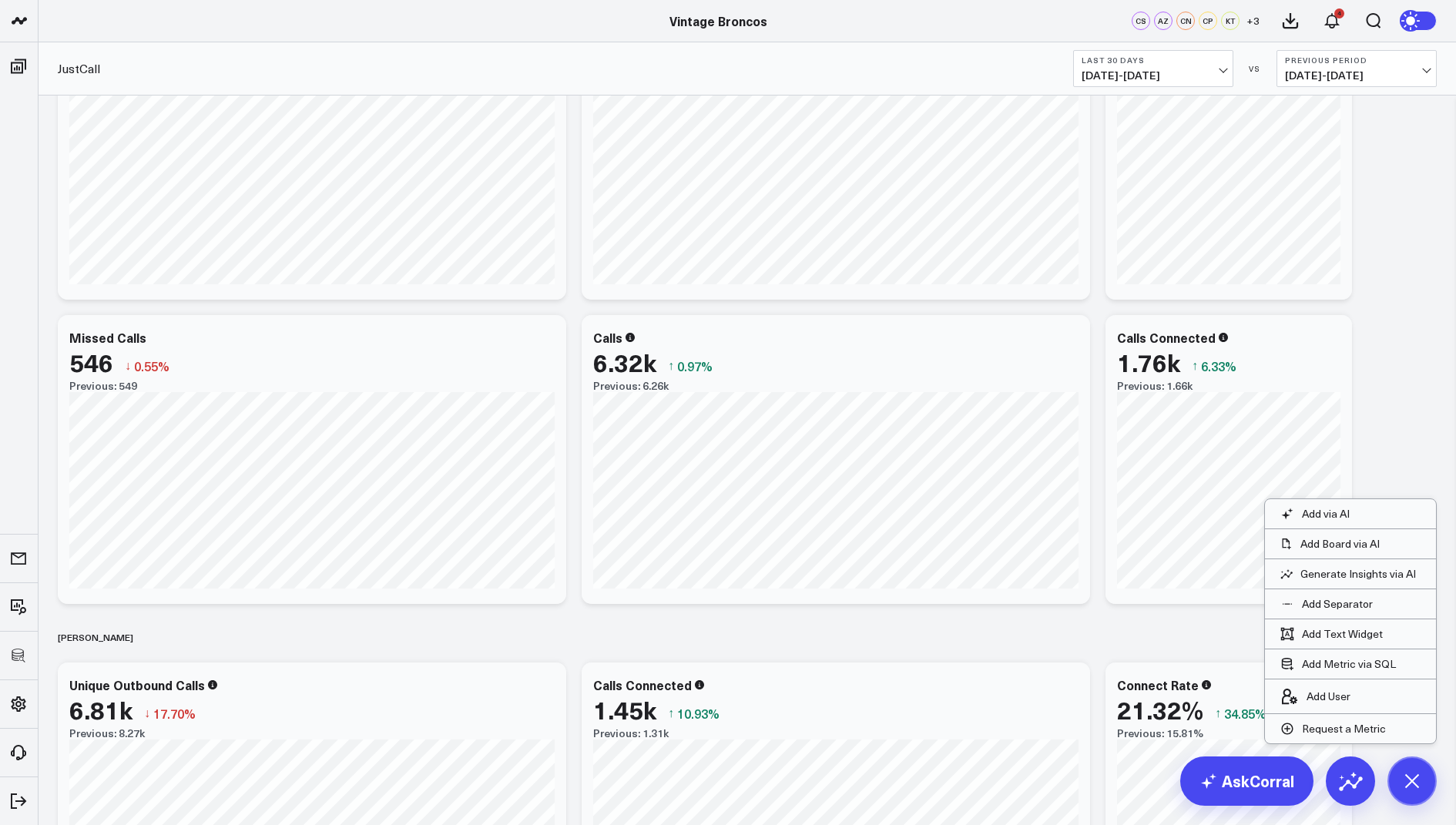
scroll to position [172, 0]
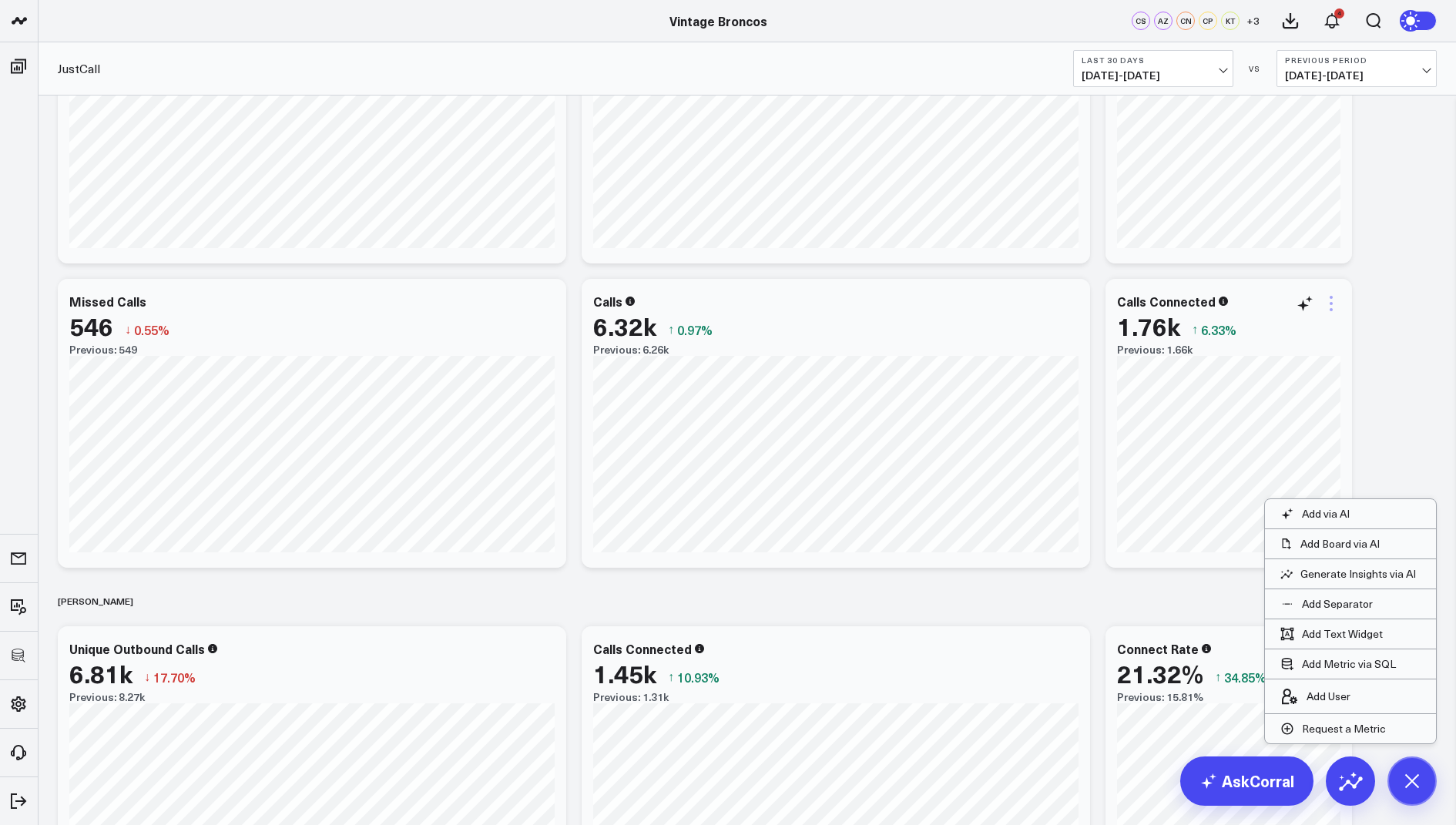
click at [1334, 309] on icon at bounding box center [1331, 303] width 18 height 18
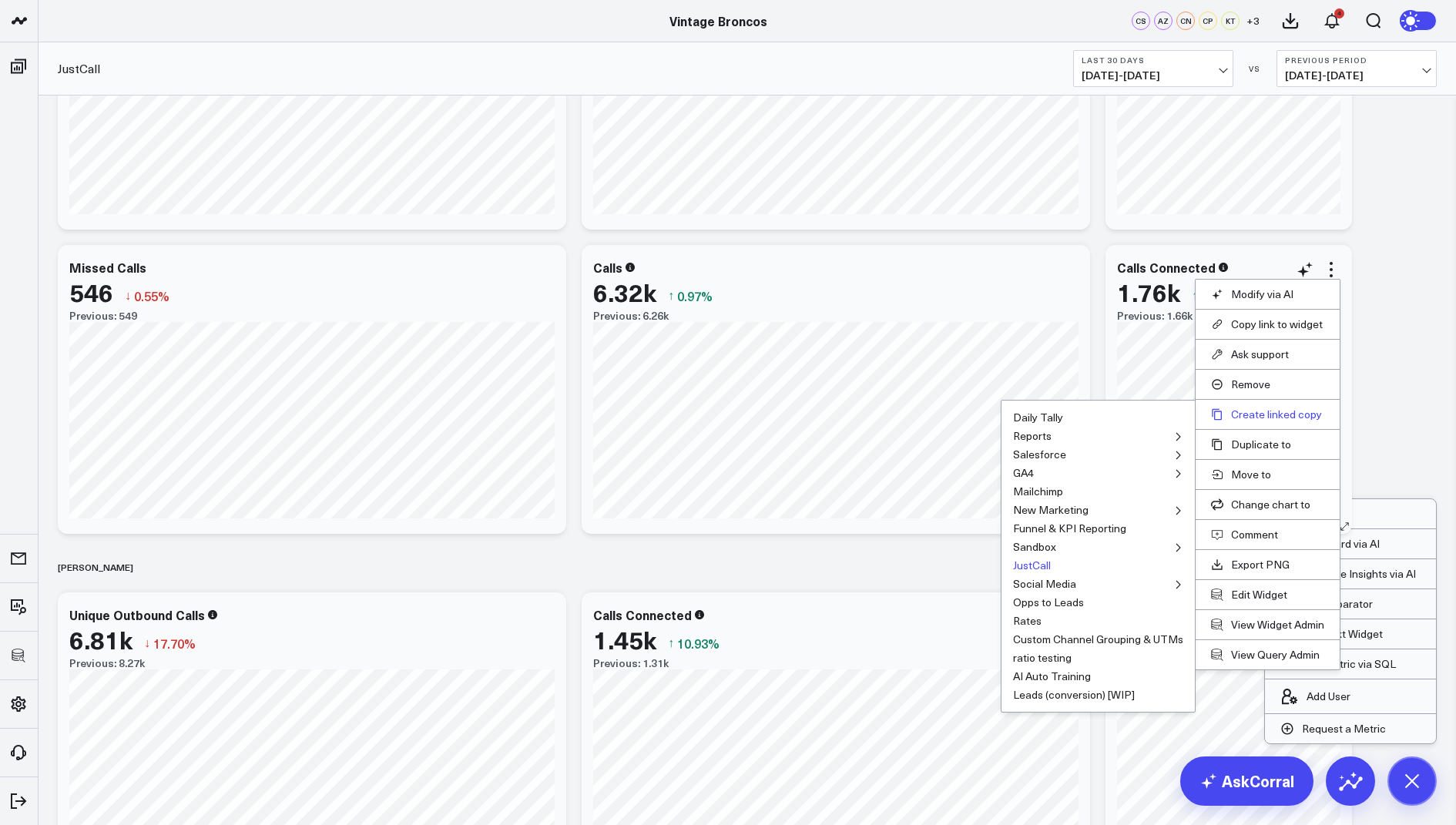
scroll to position [215, 0]
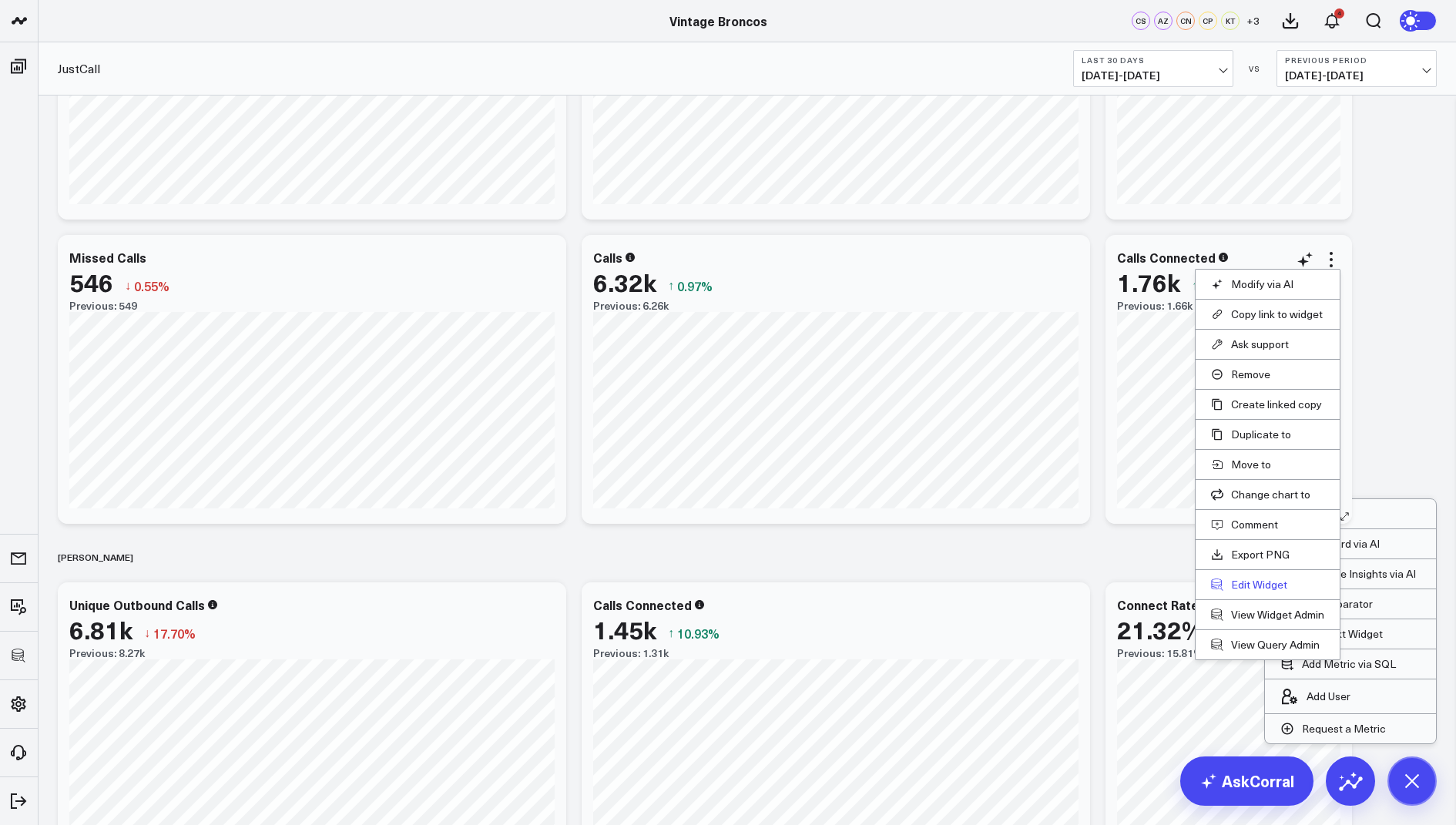
click at [1254, 582] on button "Edit Widget" at bounding box center [1267, 584] width 113 height 14
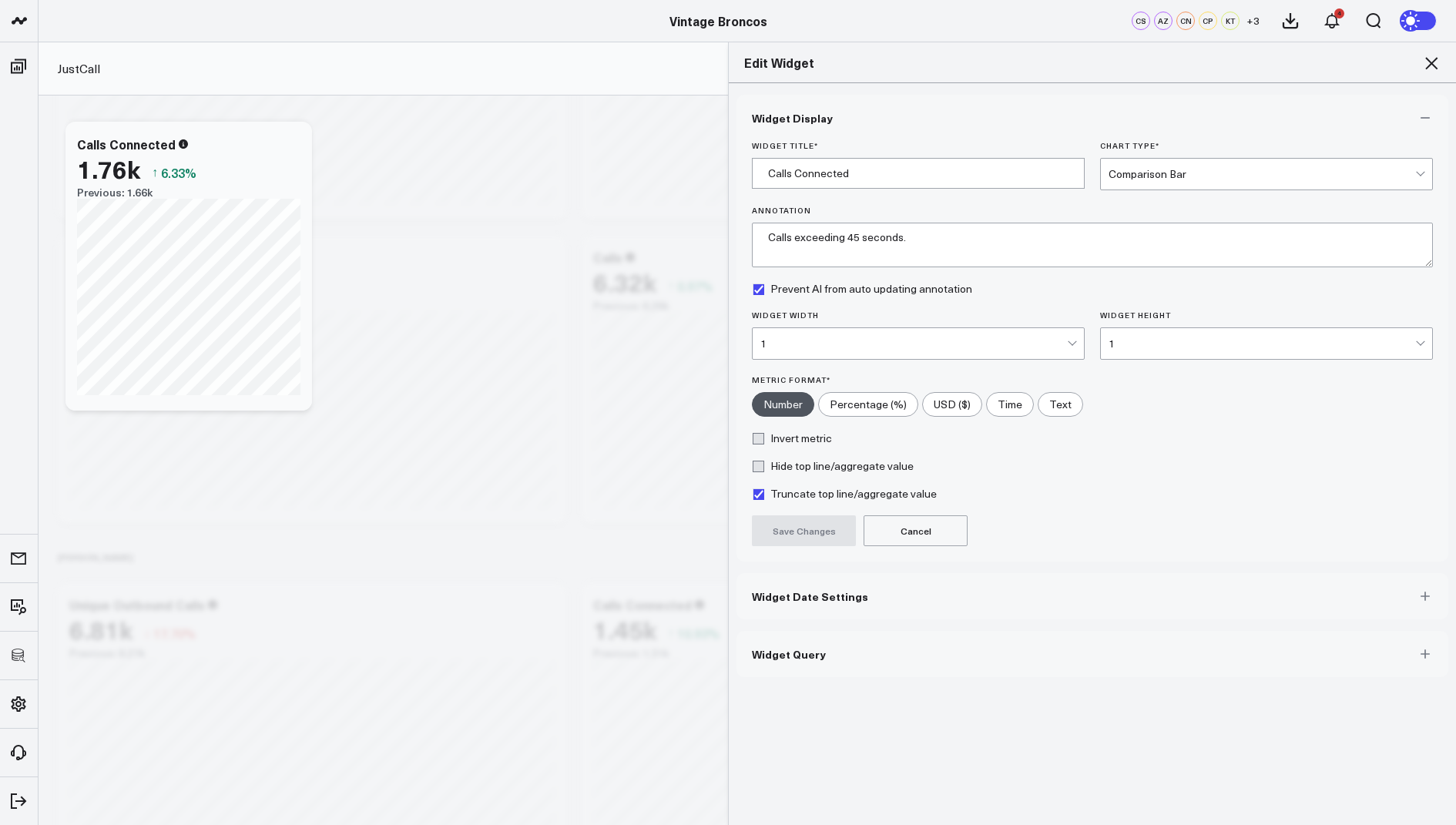
click at [785, 658] on button "Widget Query" at bounding box center [1092, 653] width 711 height 46
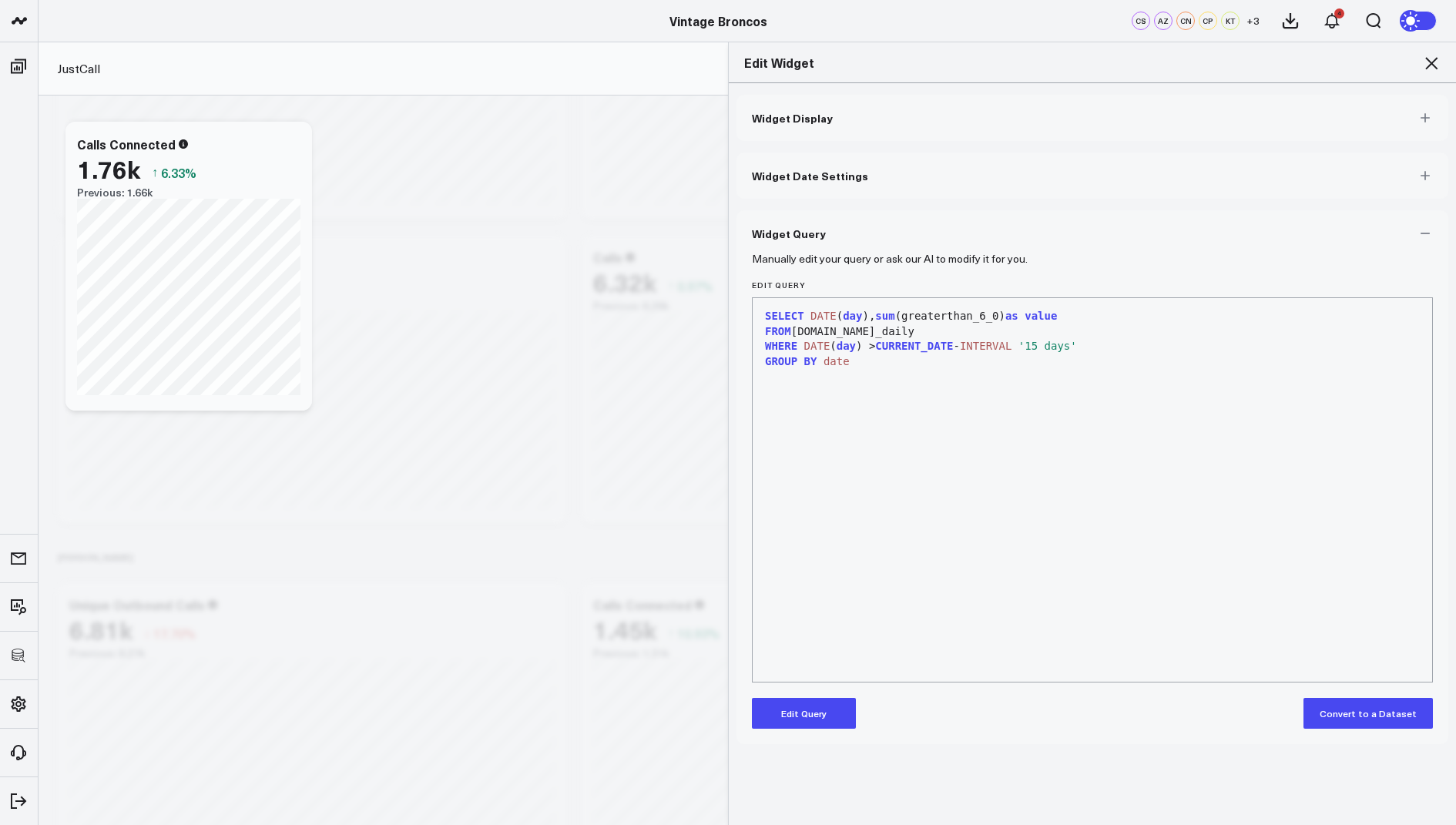
click at [805, 115] on span "Widget Display" at bounding box center [792, 118] width 81 height 12
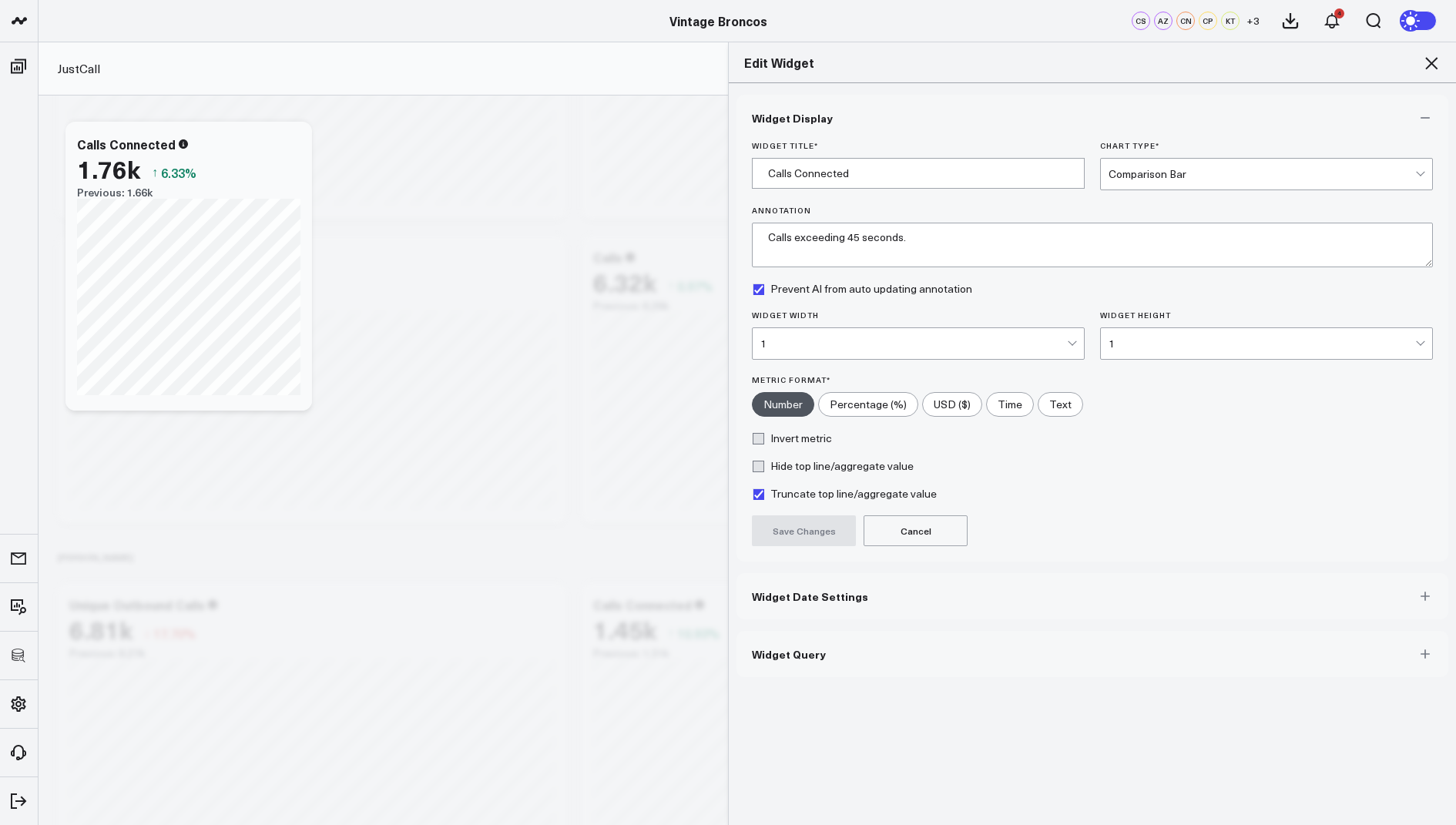
click at [1125, 175] on div "Comparison Bar" at bounding box center [1261, 174] width 307 height 12
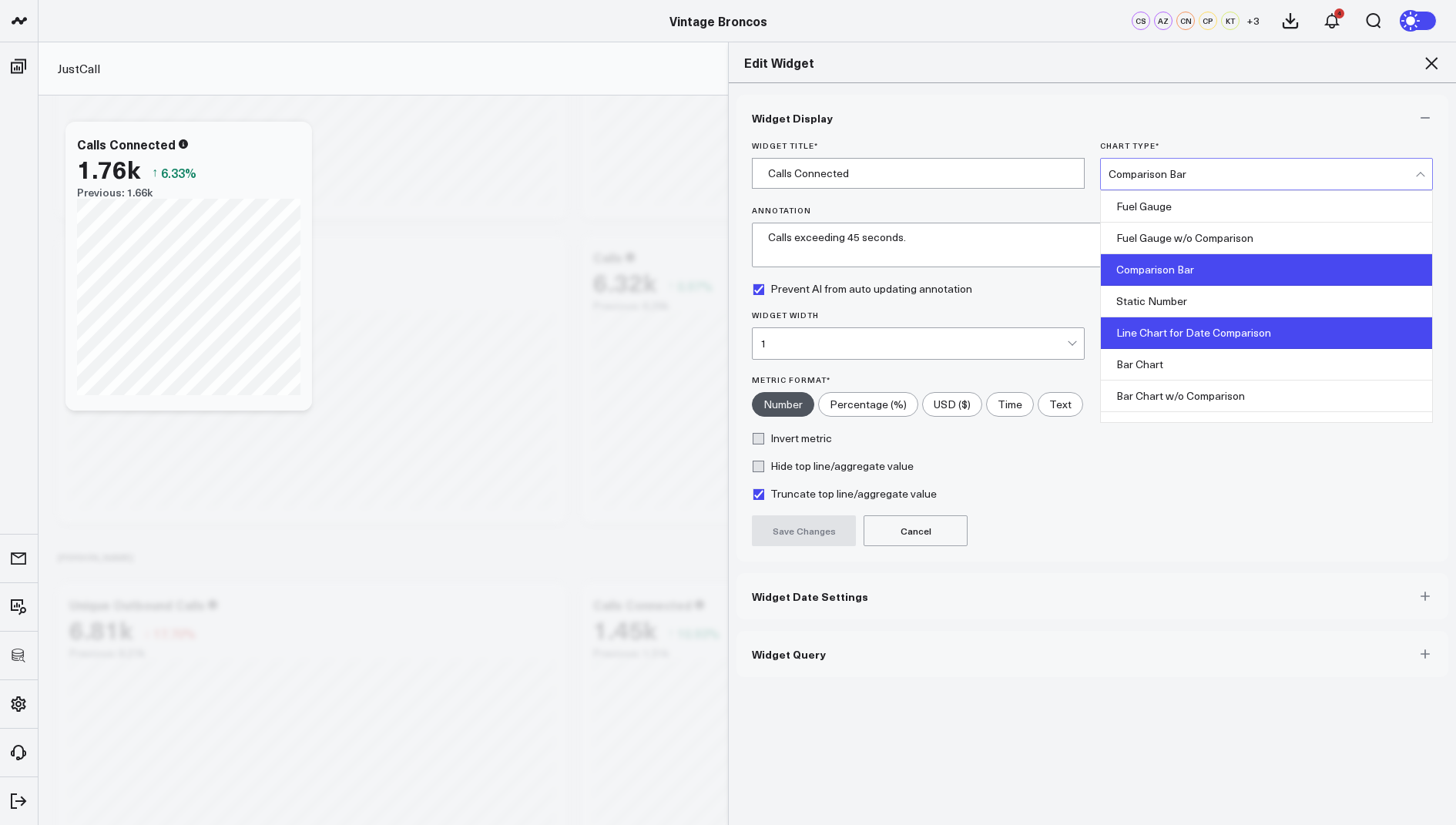
click at [1161, 337] on div "Line Chart for Date Comparison" at bounding box center [1266, 333] width 331 height 31
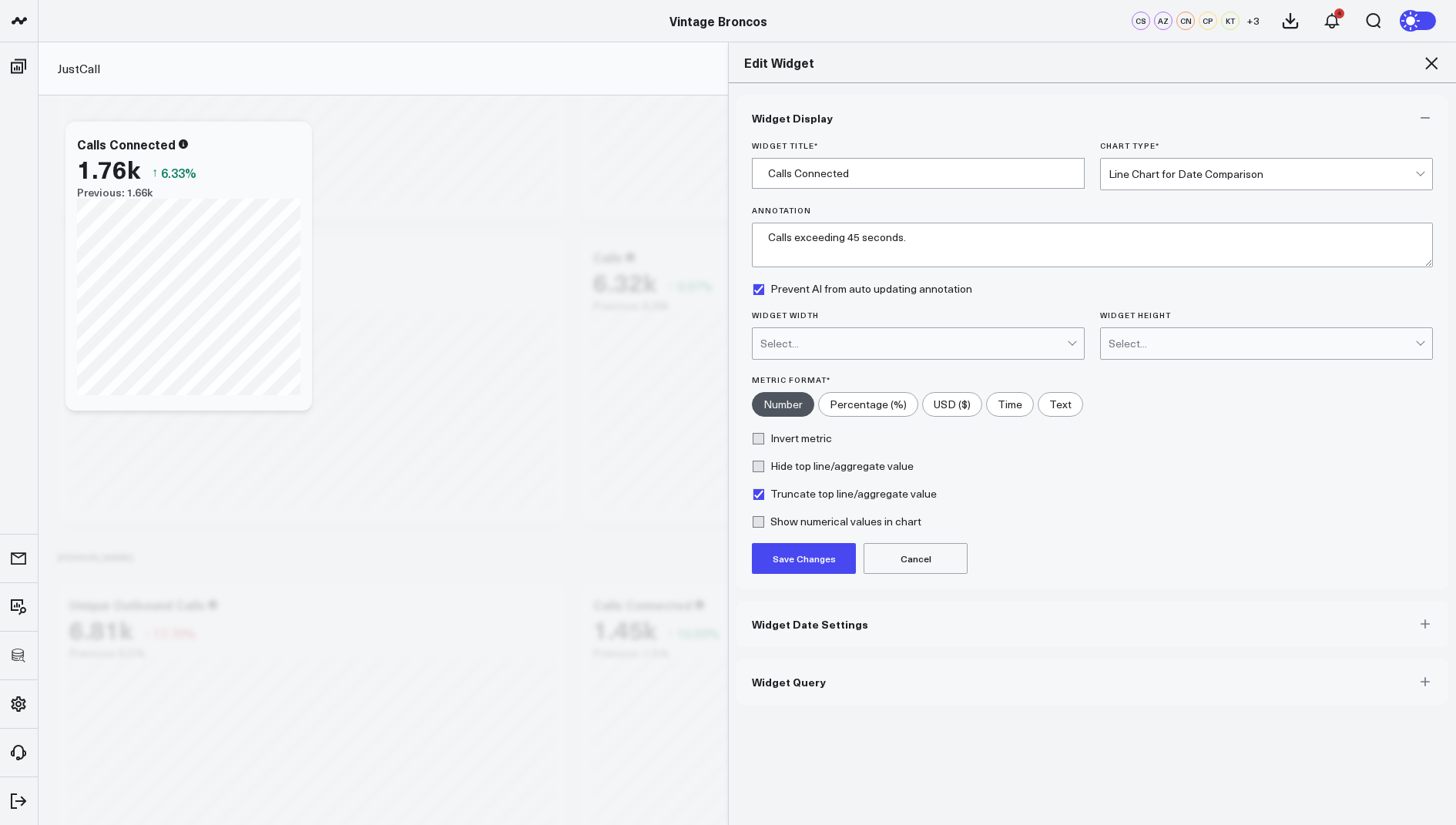
click at [798, 552] on button "Save Changes" at bounding box center [804, 558] width 104 height 30
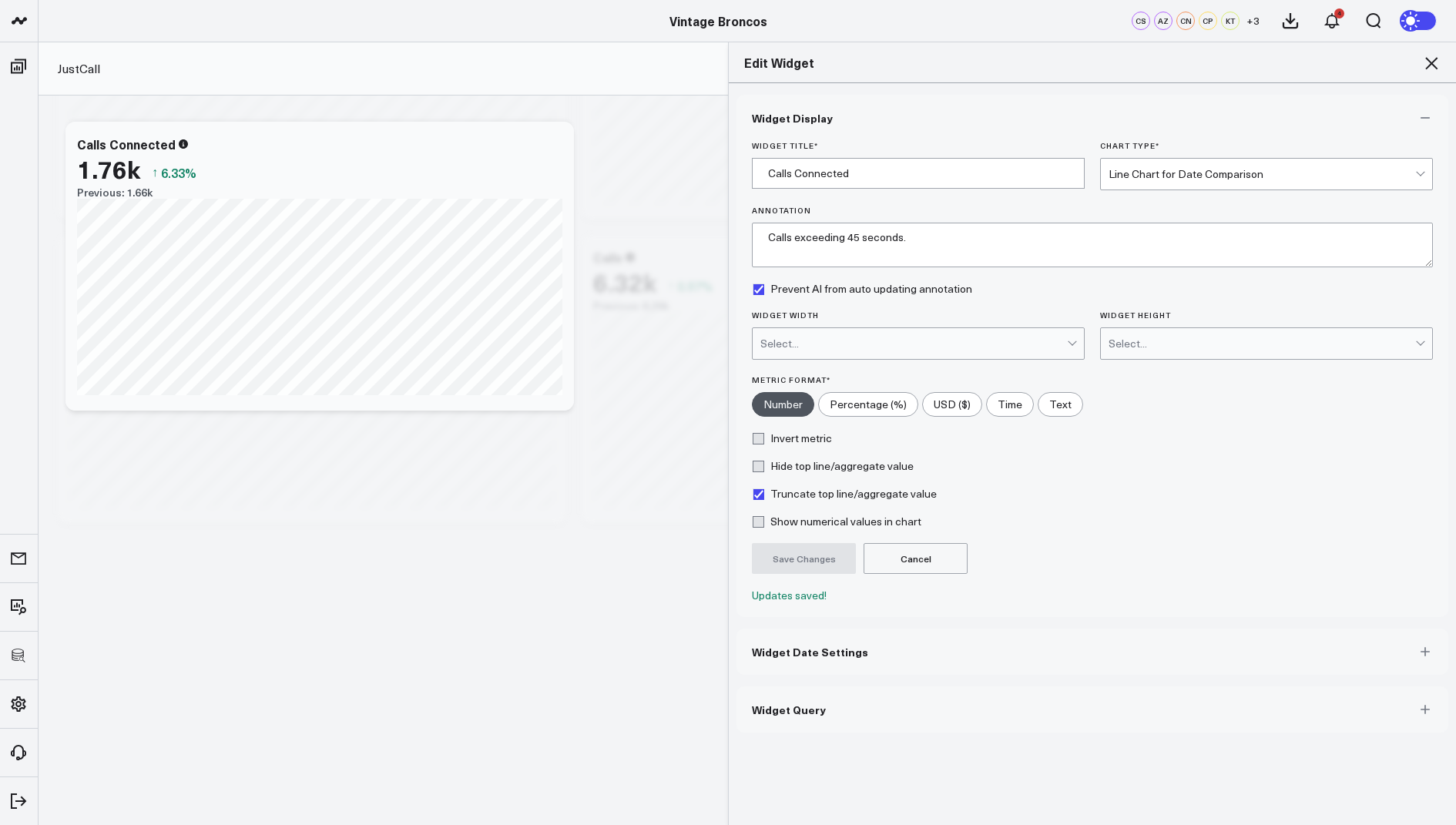
click at [1438, 52] on div "Edit Widget" at bounding box center [1092, 63] width 727 height 41
click at [1426, 67] on icon at bounding box center [1431, 63] width 18 height 18
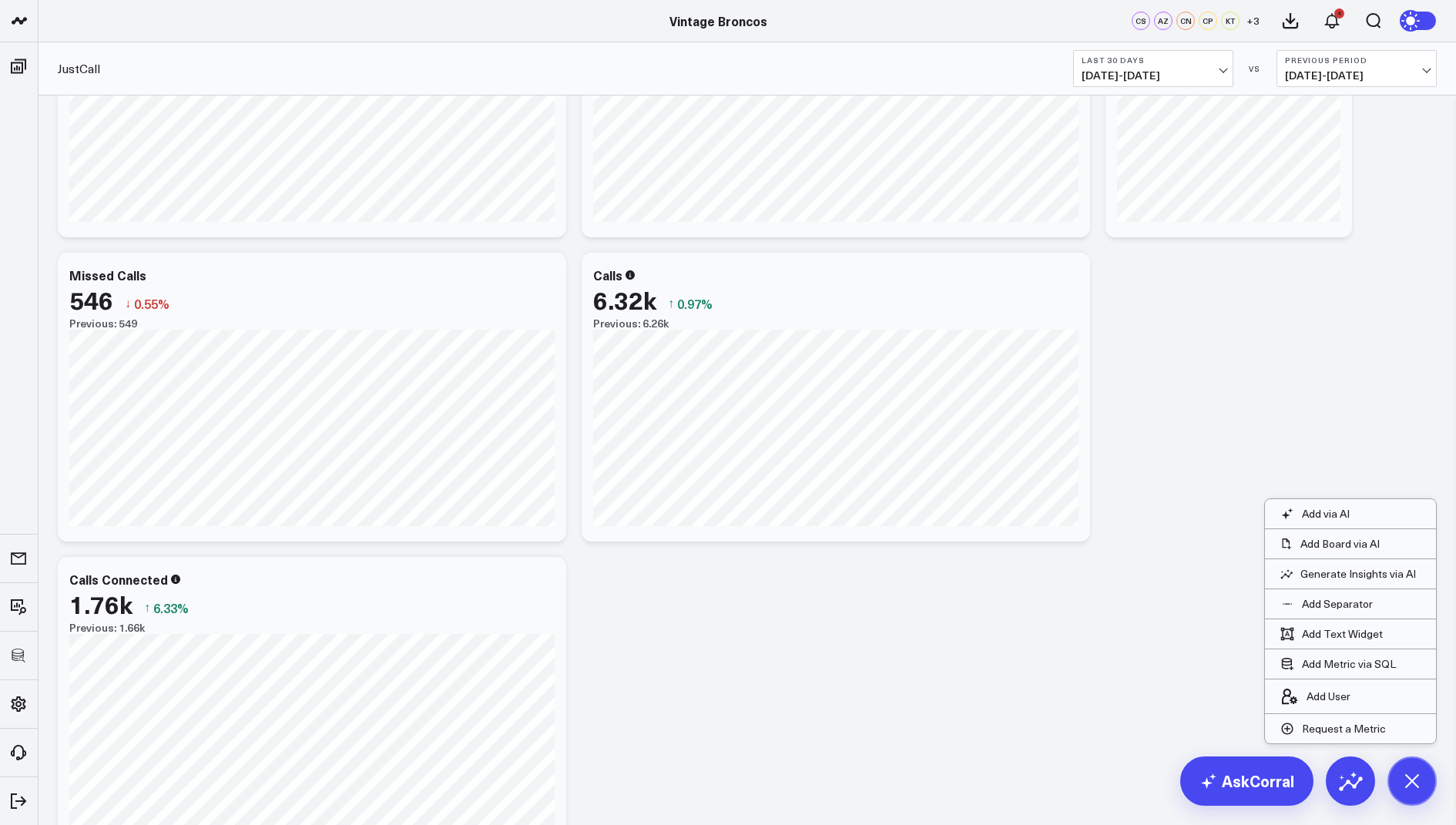
scroll to position [189, 0]
click at [1066, 281] on icon at bounding box center [1069, 285] width 18 height 18
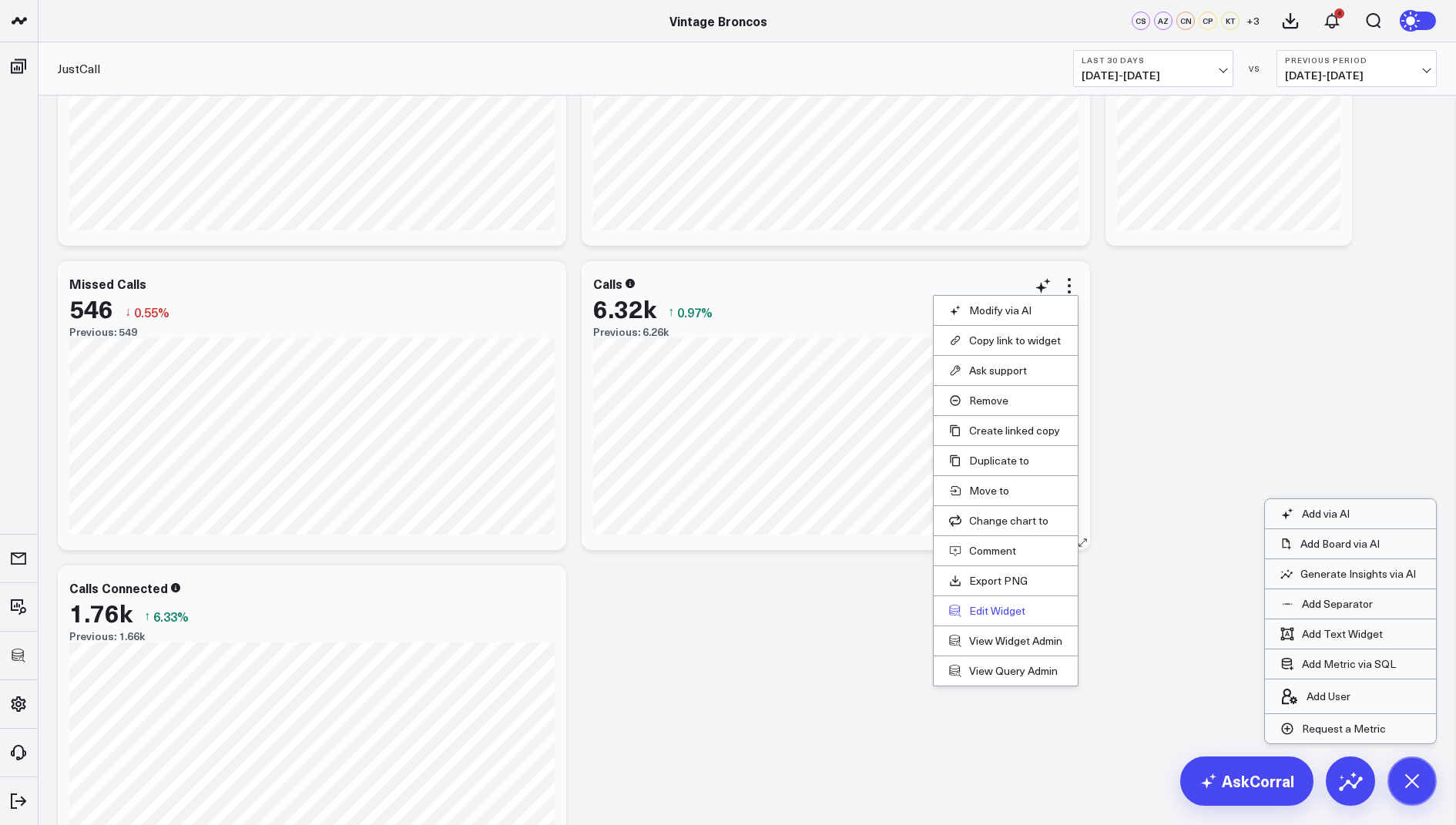
click at [978, 607] on button "Edit Widget" at bounding box center [1006, 610] width 113 height 14
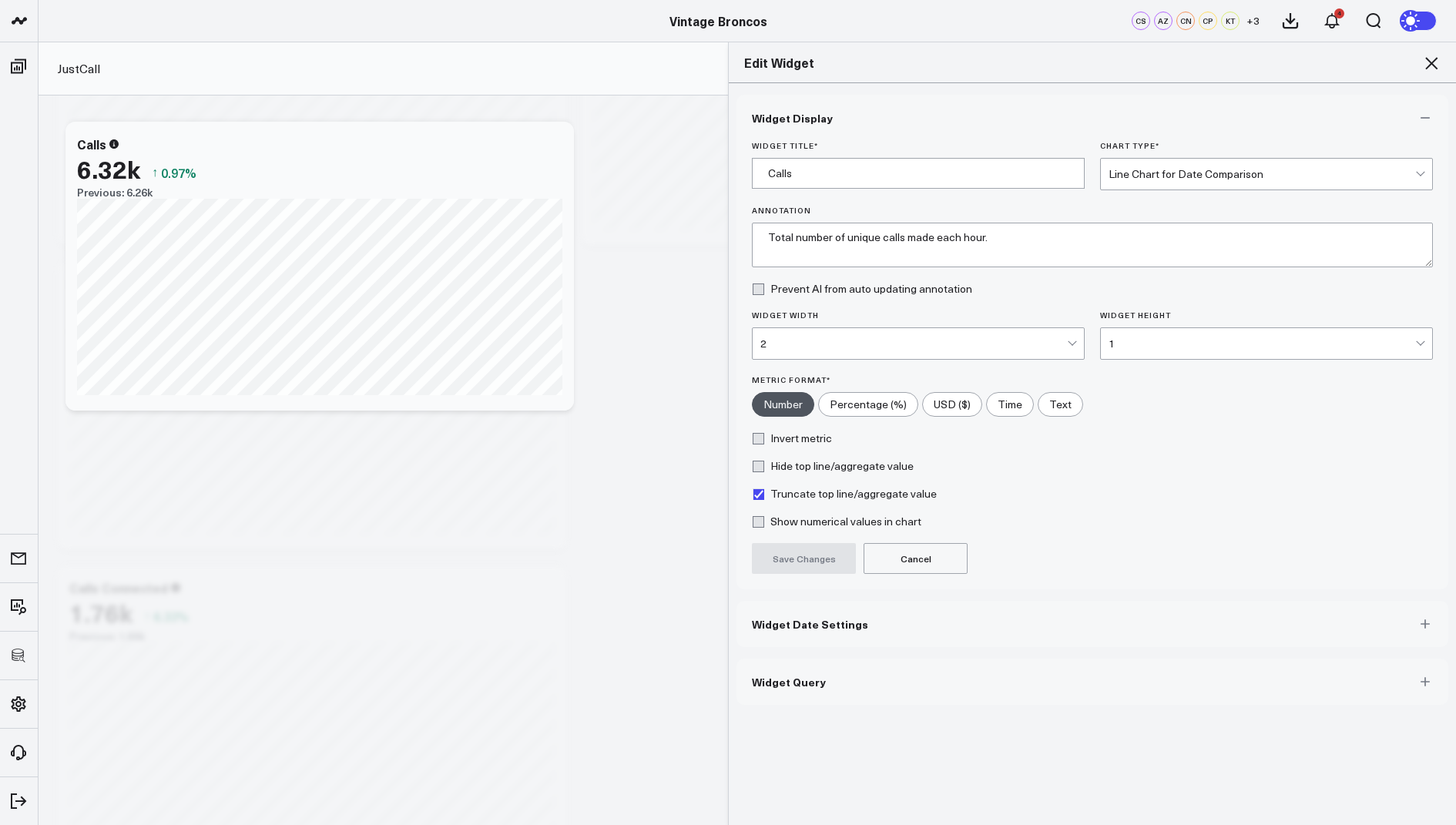
click at [799, 663] on button "Widget Query" at bounding box center [1092, 681] width 711 height 46
click at [803, 690] on div "Widget Display Widget Title * Calls Chart Type * Line Chart for Date Comparison…" at bounding box center [1092, 454] width 727 height 742
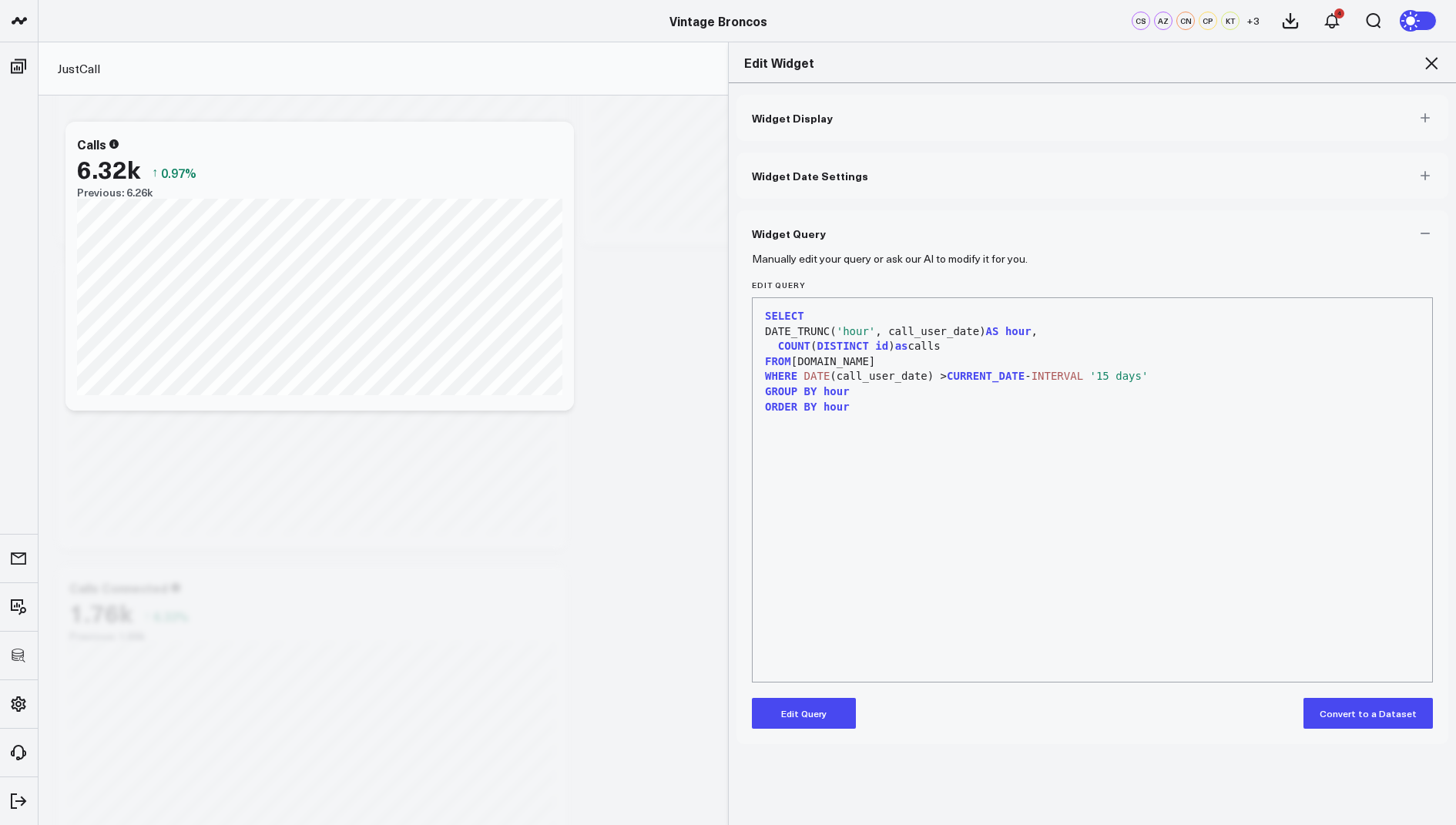
click at [1433, 62] on icon at bounding box center [1432, 63] width 12 height 12
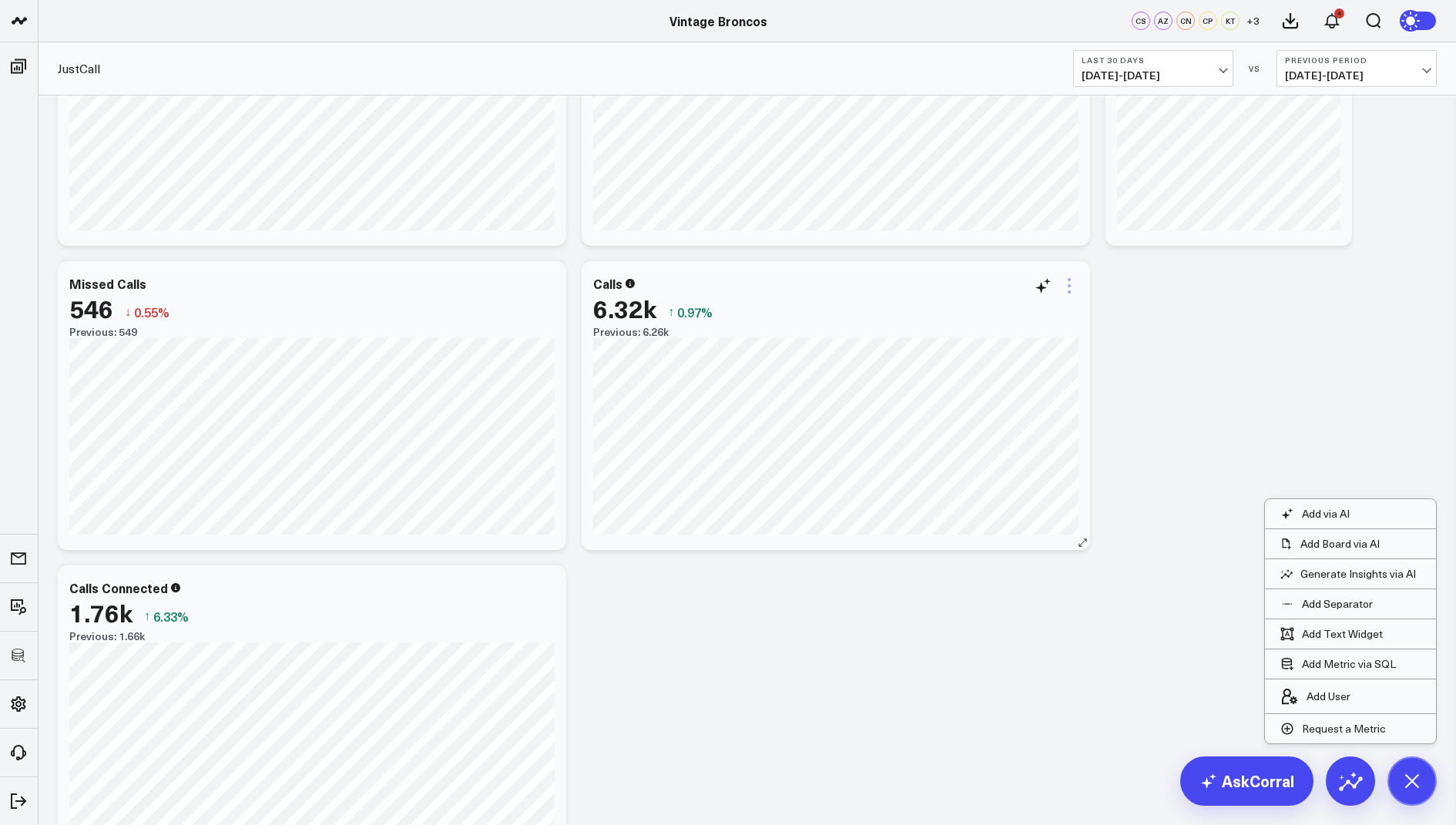
click at [1073, 279] on icon at bounding box center [1069, 285] width 18 height 18
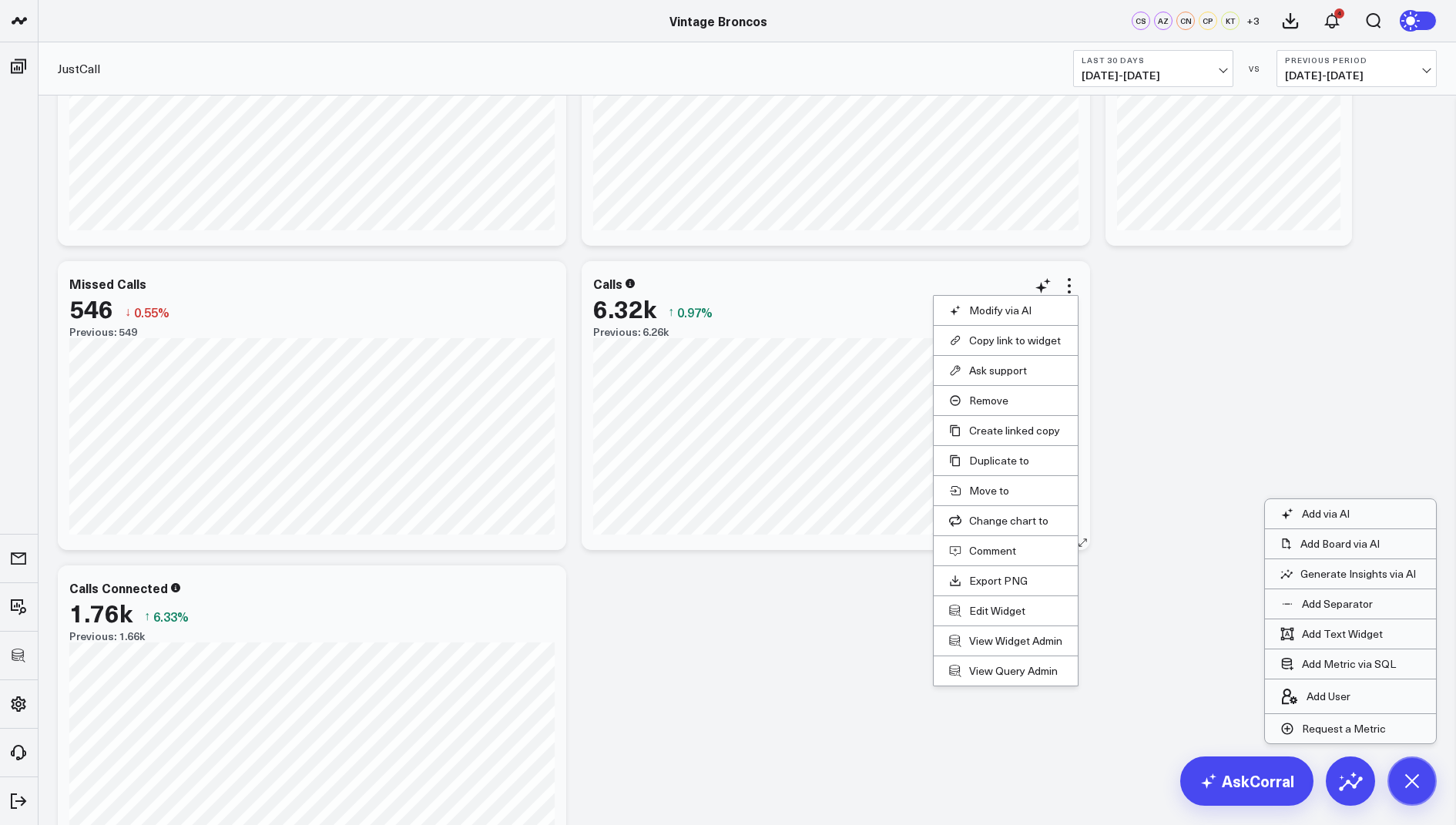
click at [1006, 390] on li "Remove" at bounding box center [1006, 399] width 144 height 30
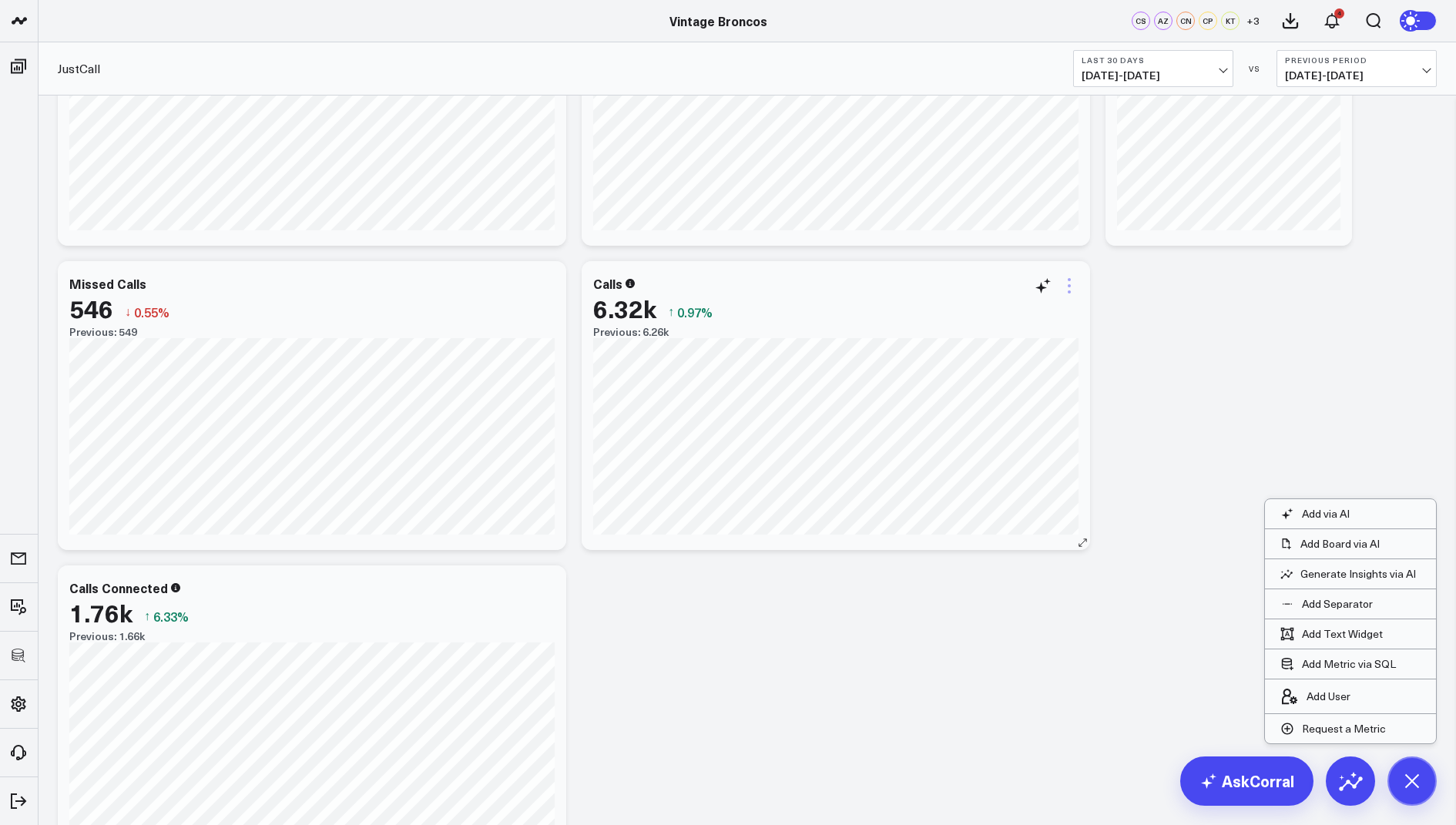
click at [1073, 287] on icon at bounding box center [1069, 285] width 18 height 18
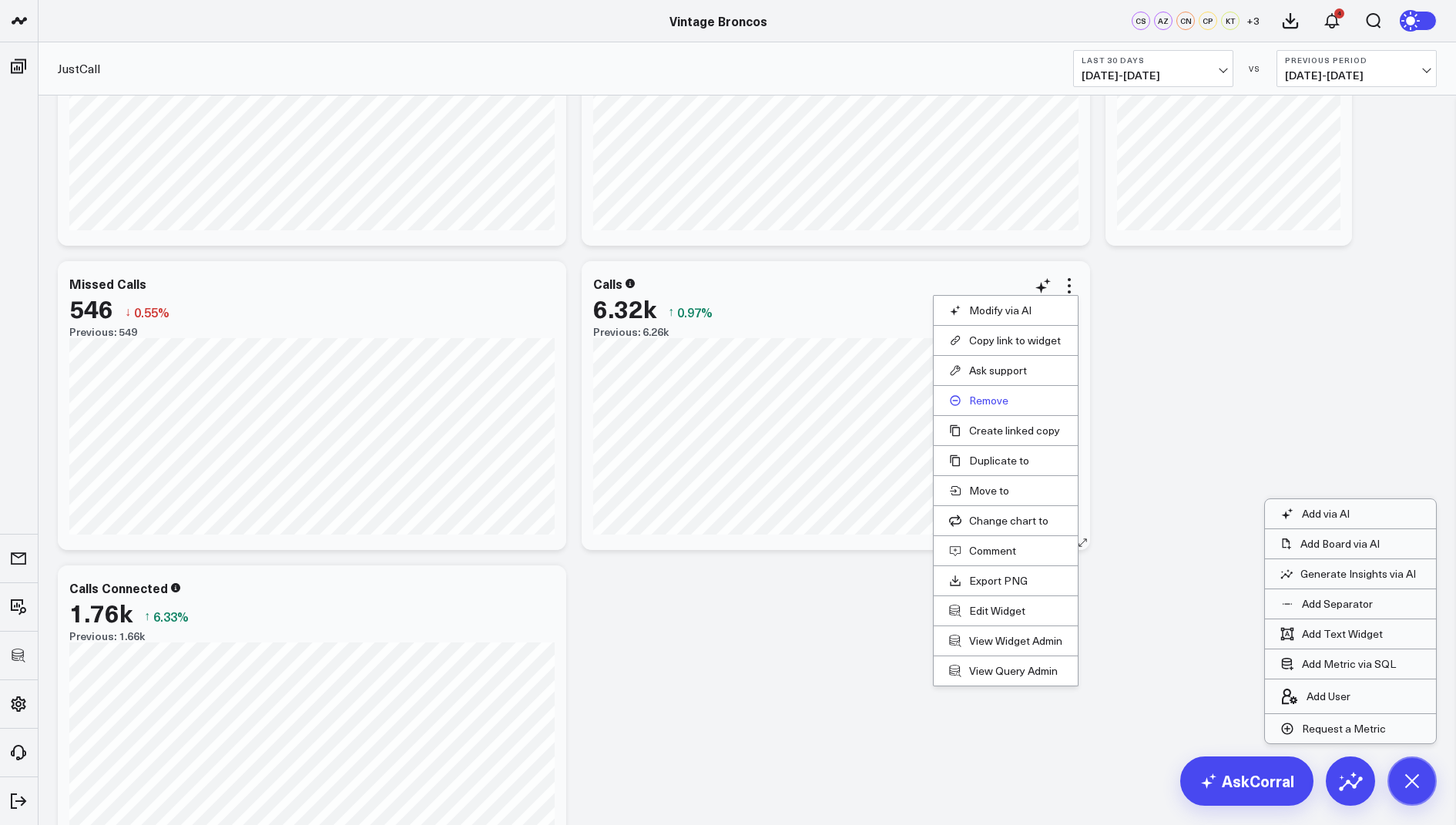
click at [995, 405] on button "Remove" at bounding box center [1006, 400] width 113 height 14
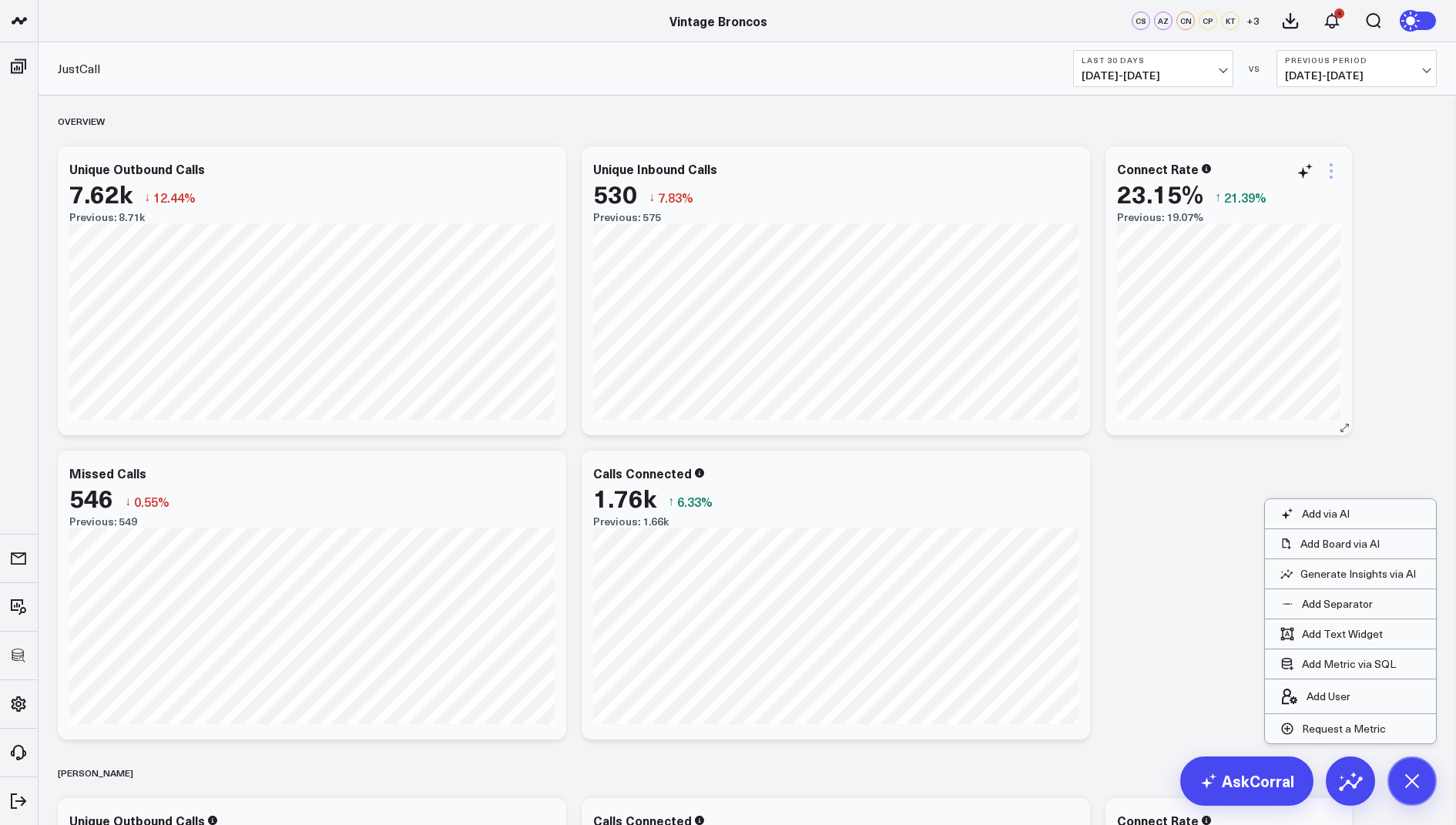
click at [1335, 167] on icon at bounding box center [1331, 170] width 18 height 18
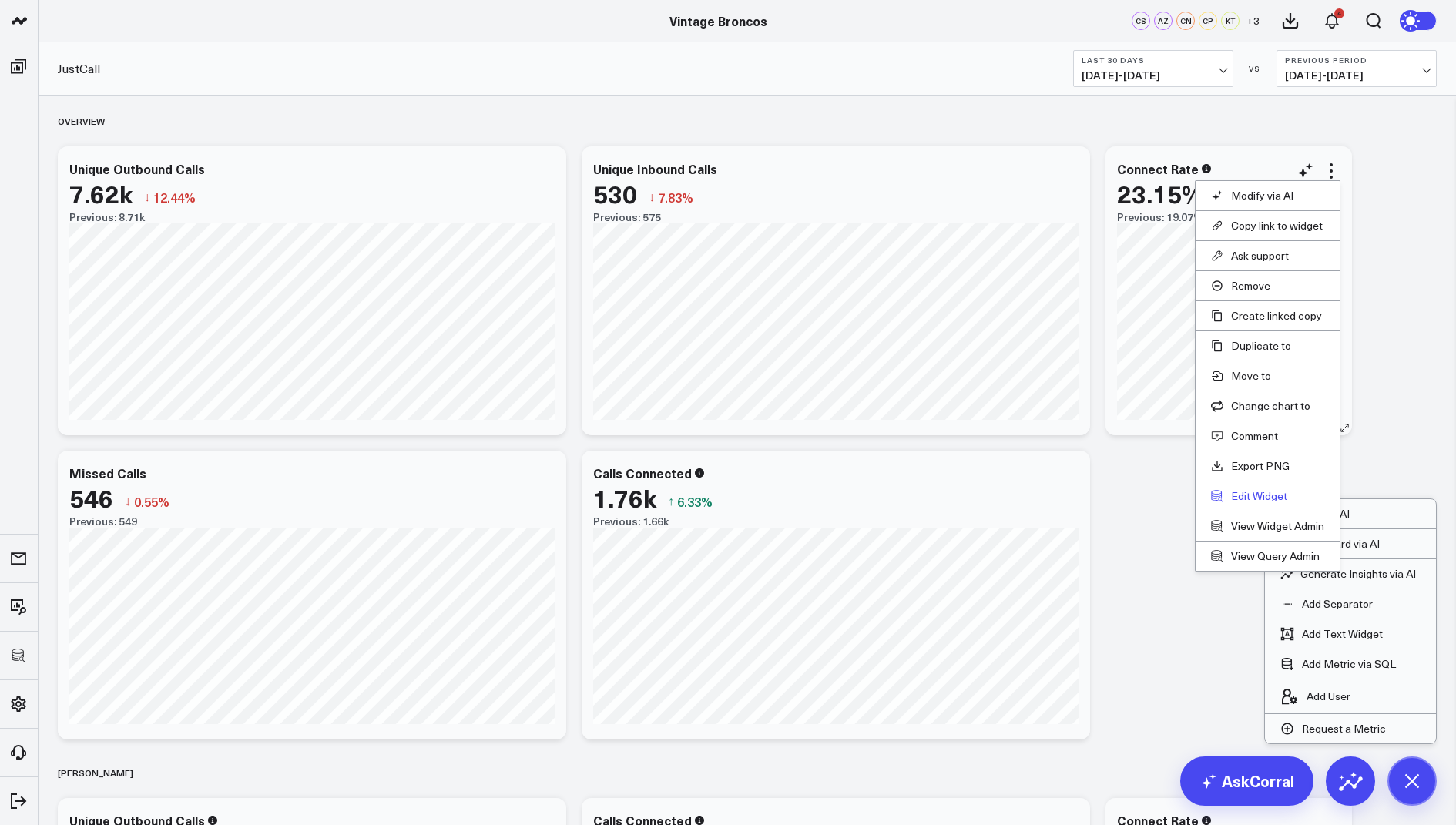
click at [1254, 489] on button "Edit Widget" at bounding box center [1267, 496] width 113 height 14
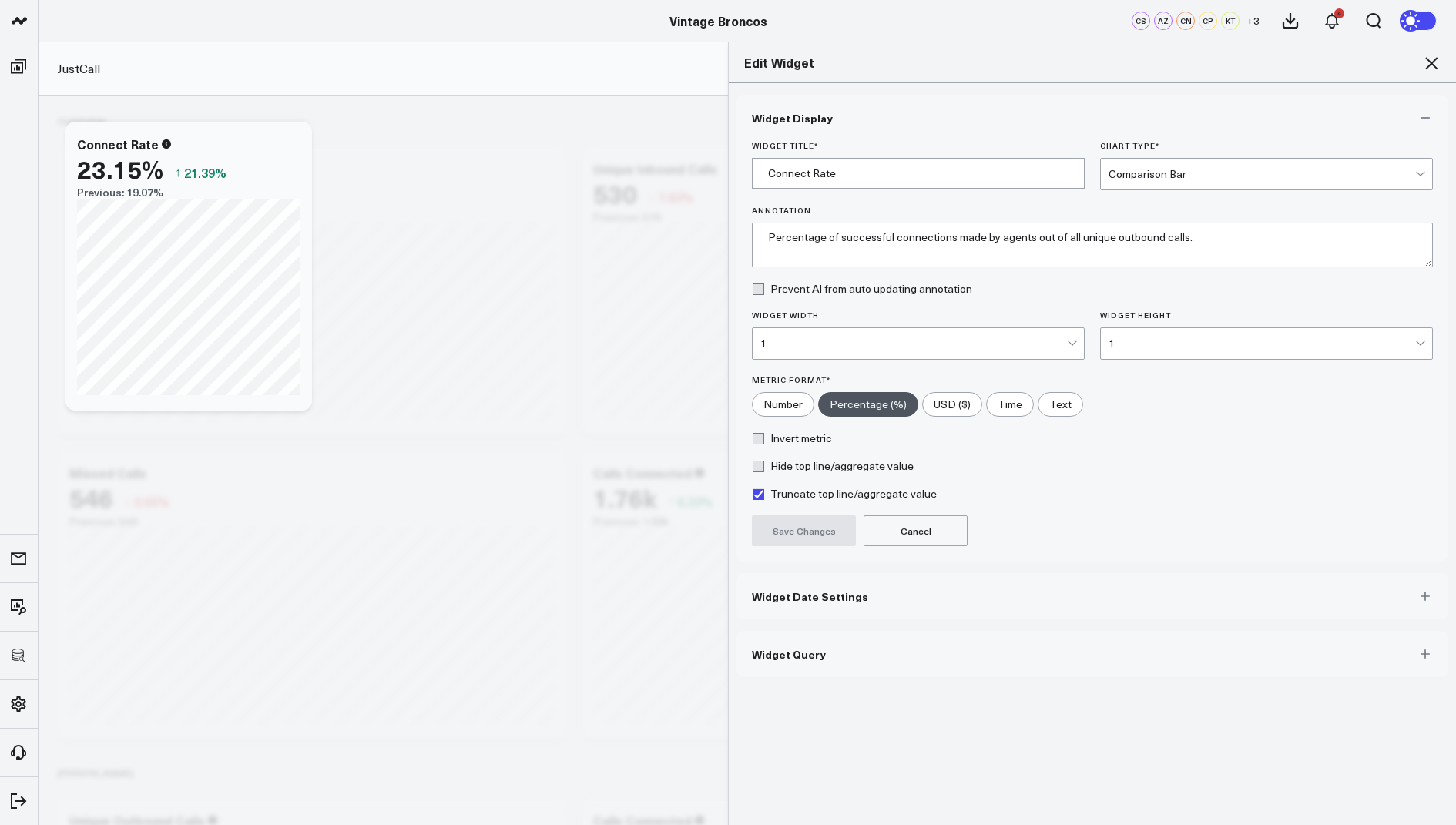
click at [779, 648] on span "Widget Query" at bounding box center [789, 654] width 74 height 12
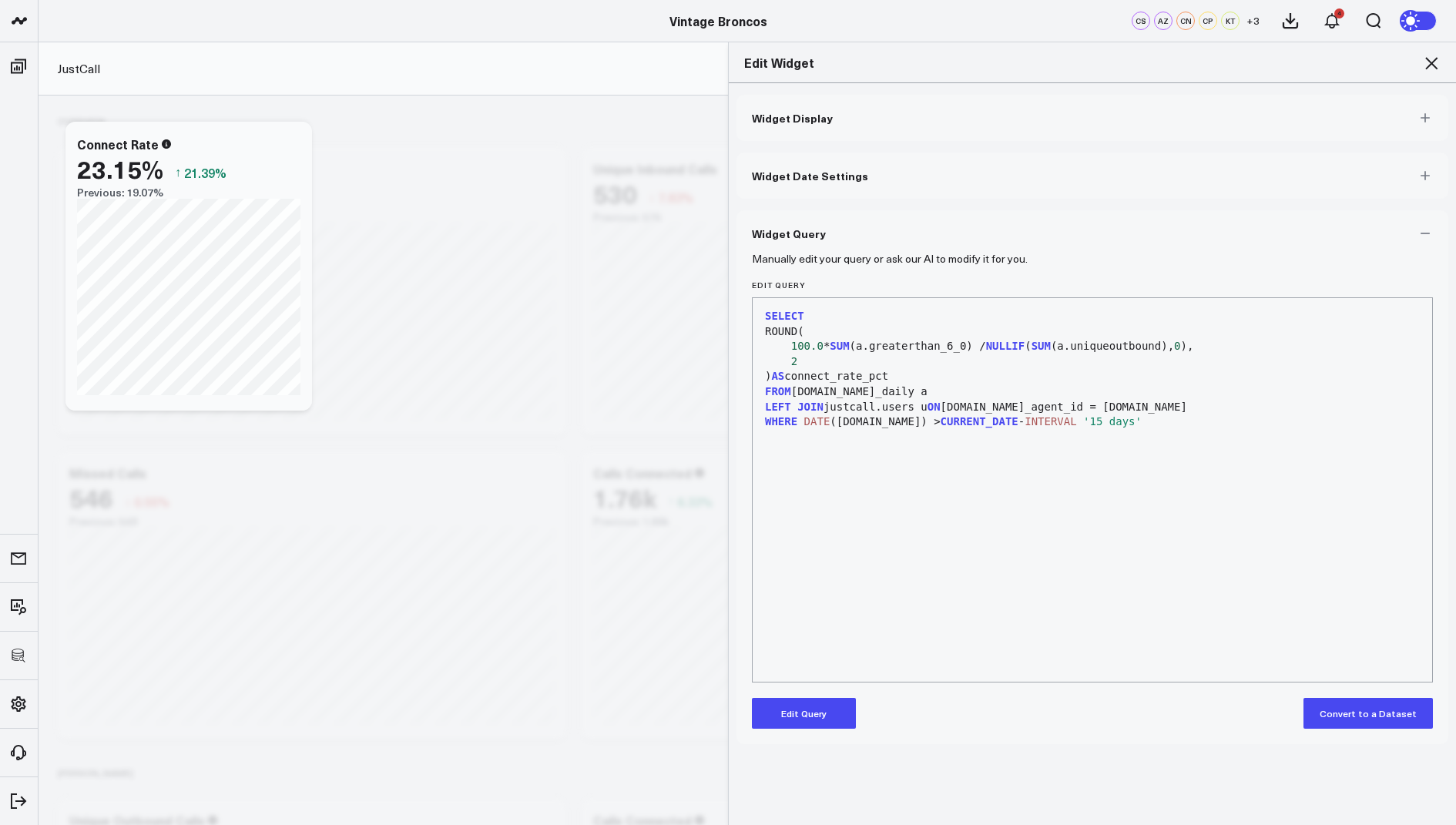
click at [792, 704] on button "Edit Query" at bounding box center [804, 712] width 104 height 30
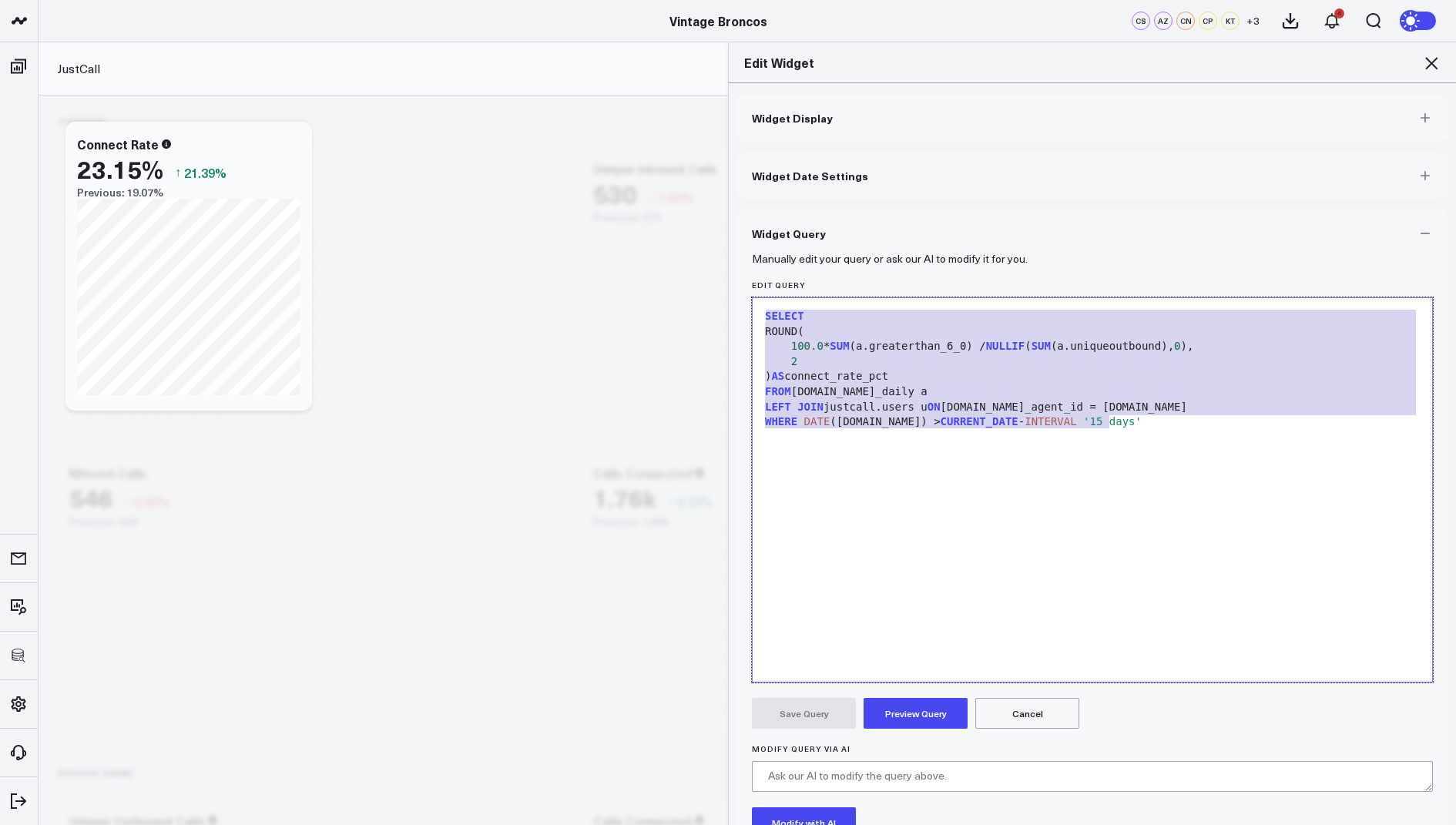
drag, startPoint x: 1122, startPoint y: 422, endPoint x: 1109, endPoint y: 267, distance: 155.5
click at [1109, 267] on form "Manually edit your query or ask our AI to modify it for you. Edit Query 99 1 2 …" at bounding box center [1093, 588] width 681 height 663
copy div "SELECT ROUND( 100.0 * SUM (a.greaterthan_6_0) / NULLIF ( SUM (a.uniqueoutbound)…"
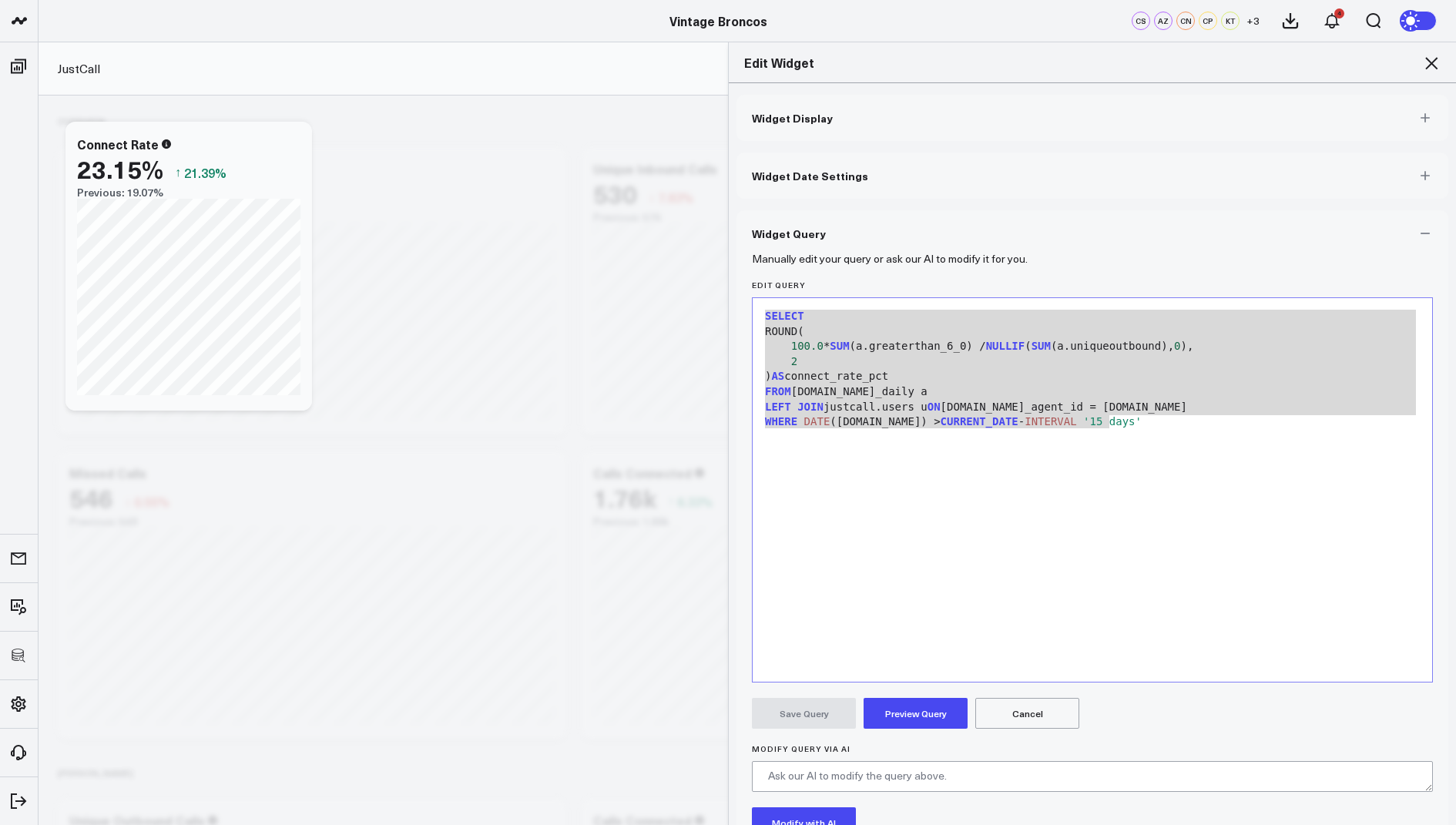
click at [1435, 57] on icon at bounding box center [1431, 63] width 18 height 18
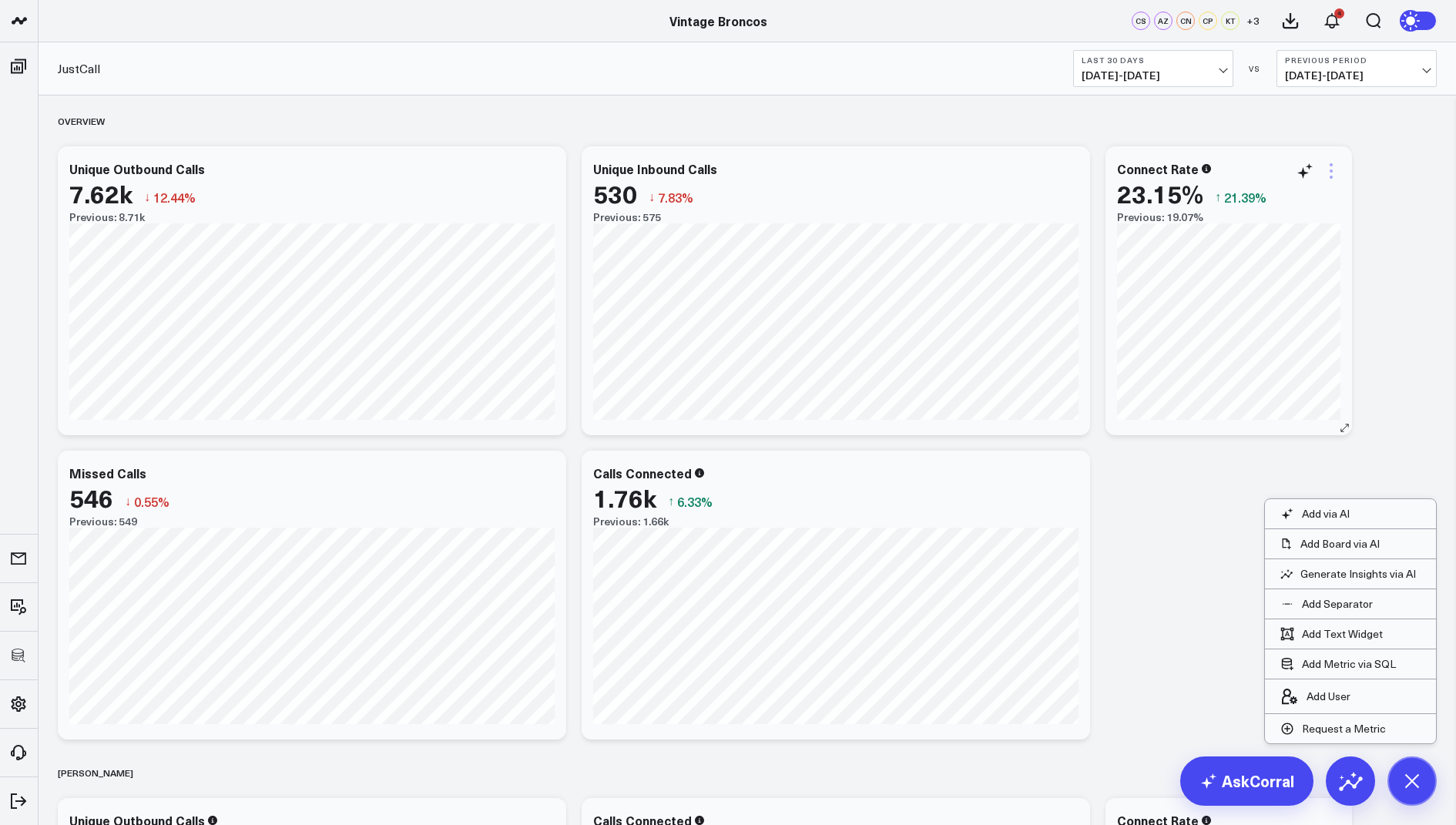
click at [1330, 171] on icon at bounding box center [1332, 171] width 3 height 3
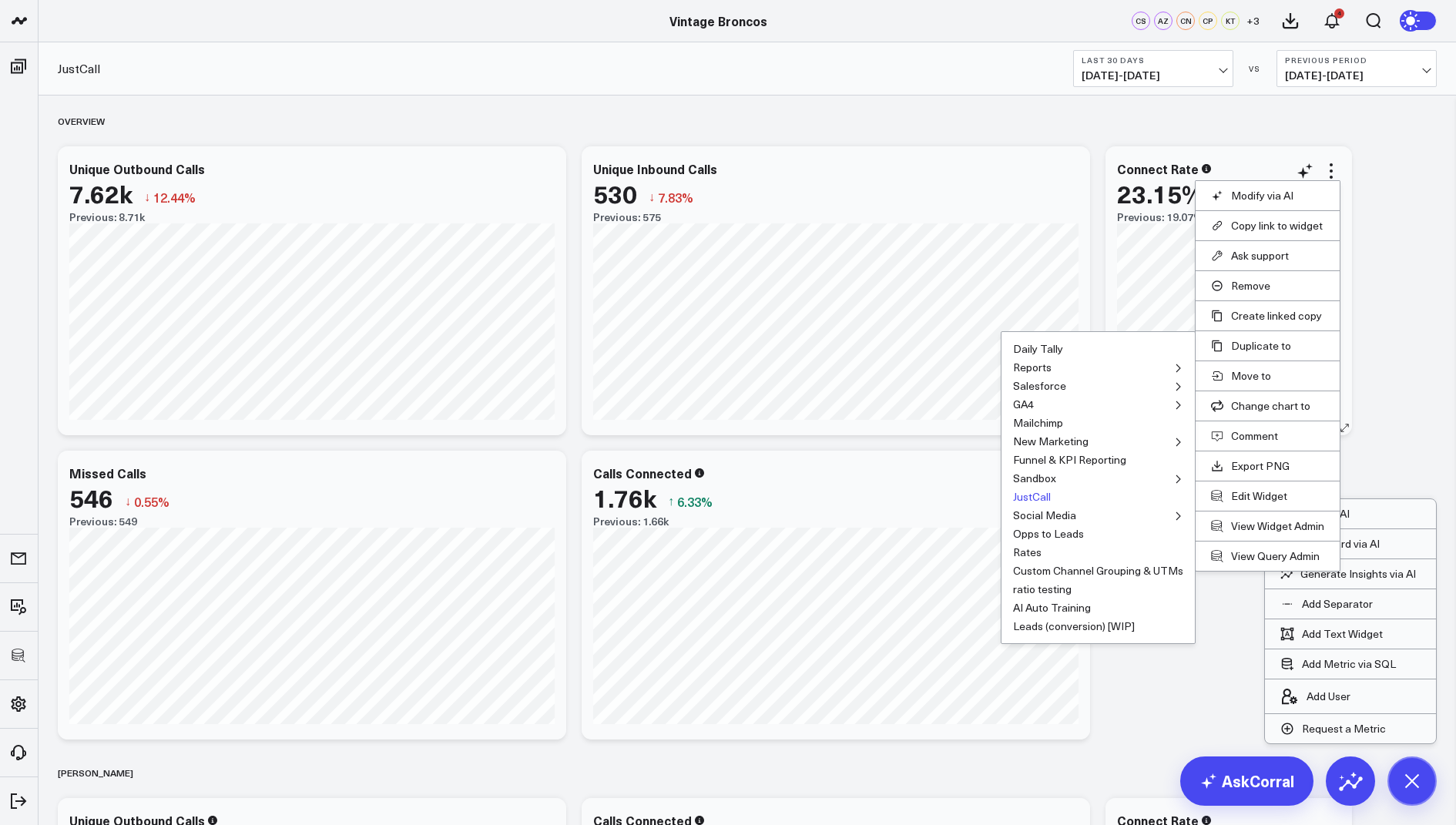
click at [1034, 499] on button "JustCall" at bounding box center [1031, 497] width 37 height 10
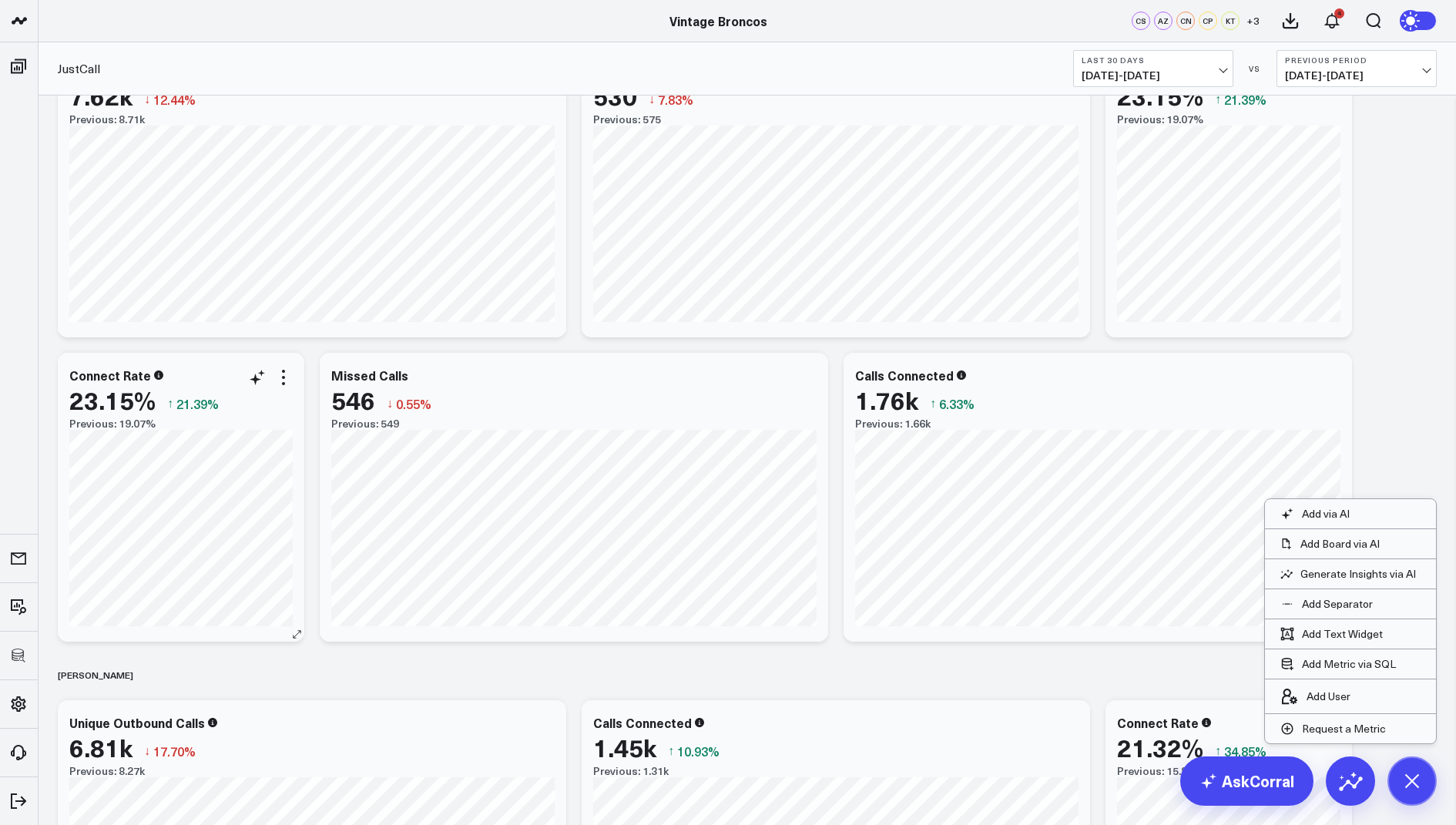
scroll to position [113, 0]
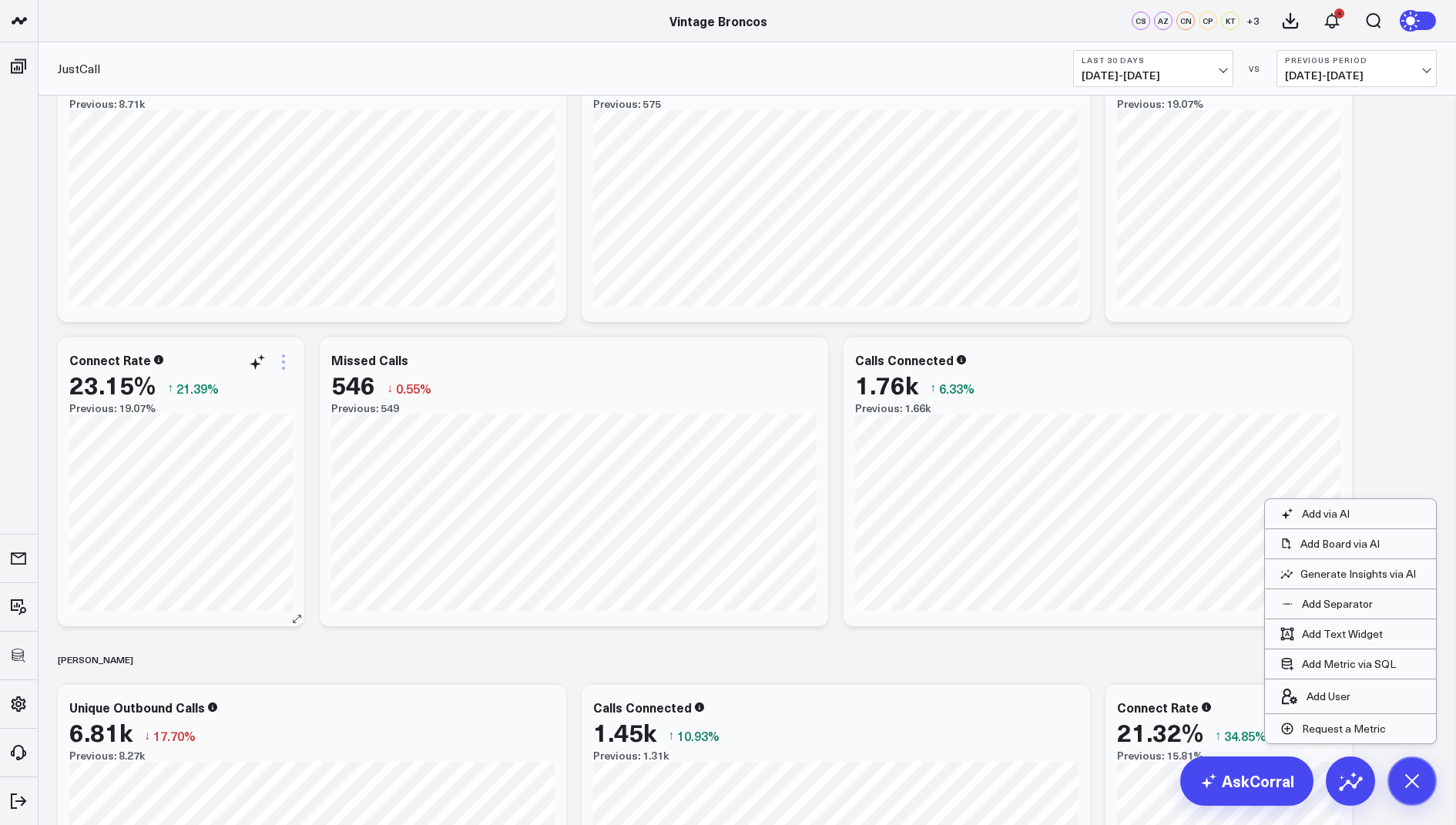
click at [280, 361] on icon at bounding box center [283, 361] width 18 height 18
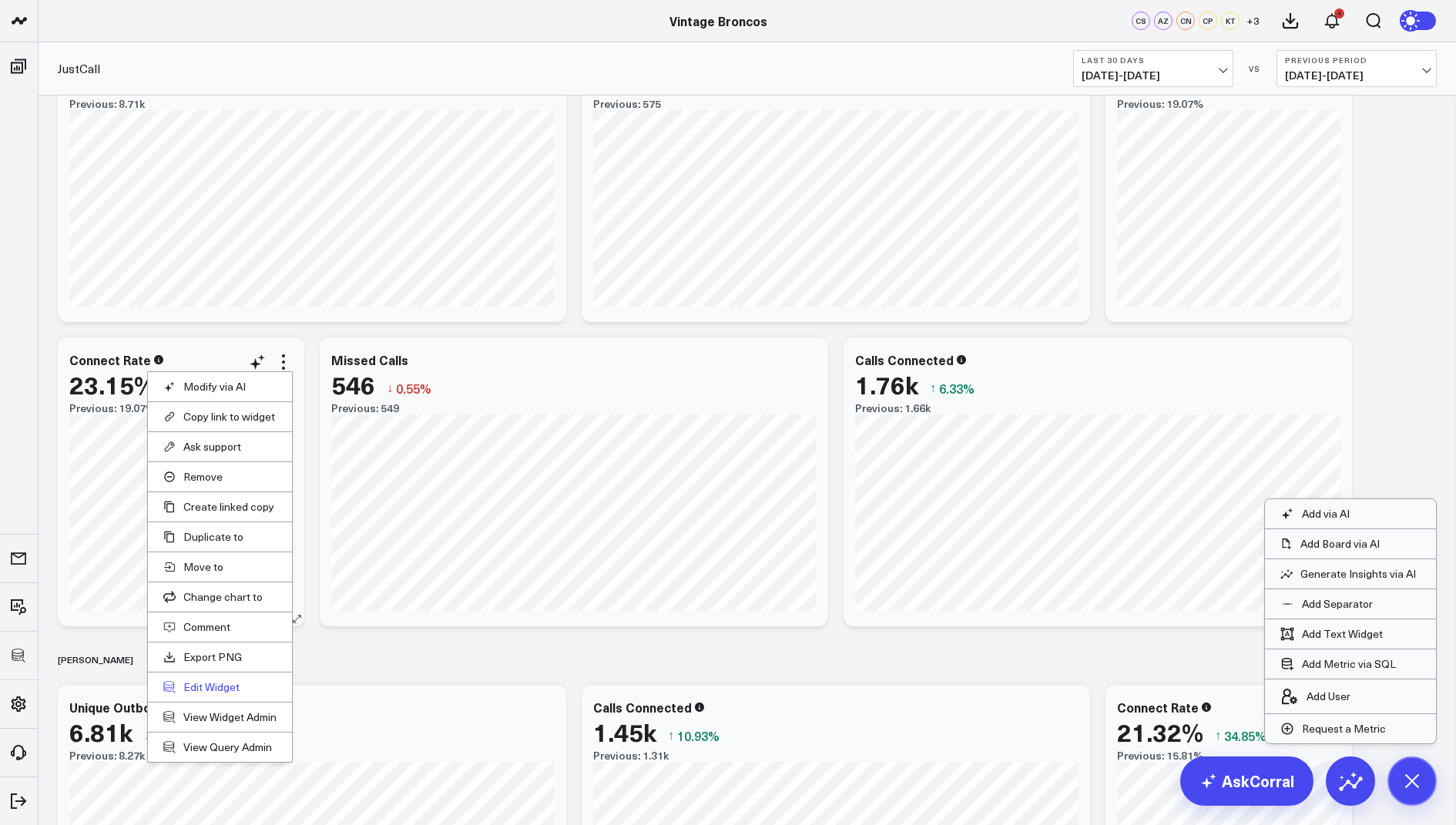
click at [200, 680] on button "Edit Widget" at bounding box center [220, 687] width 113 height 14
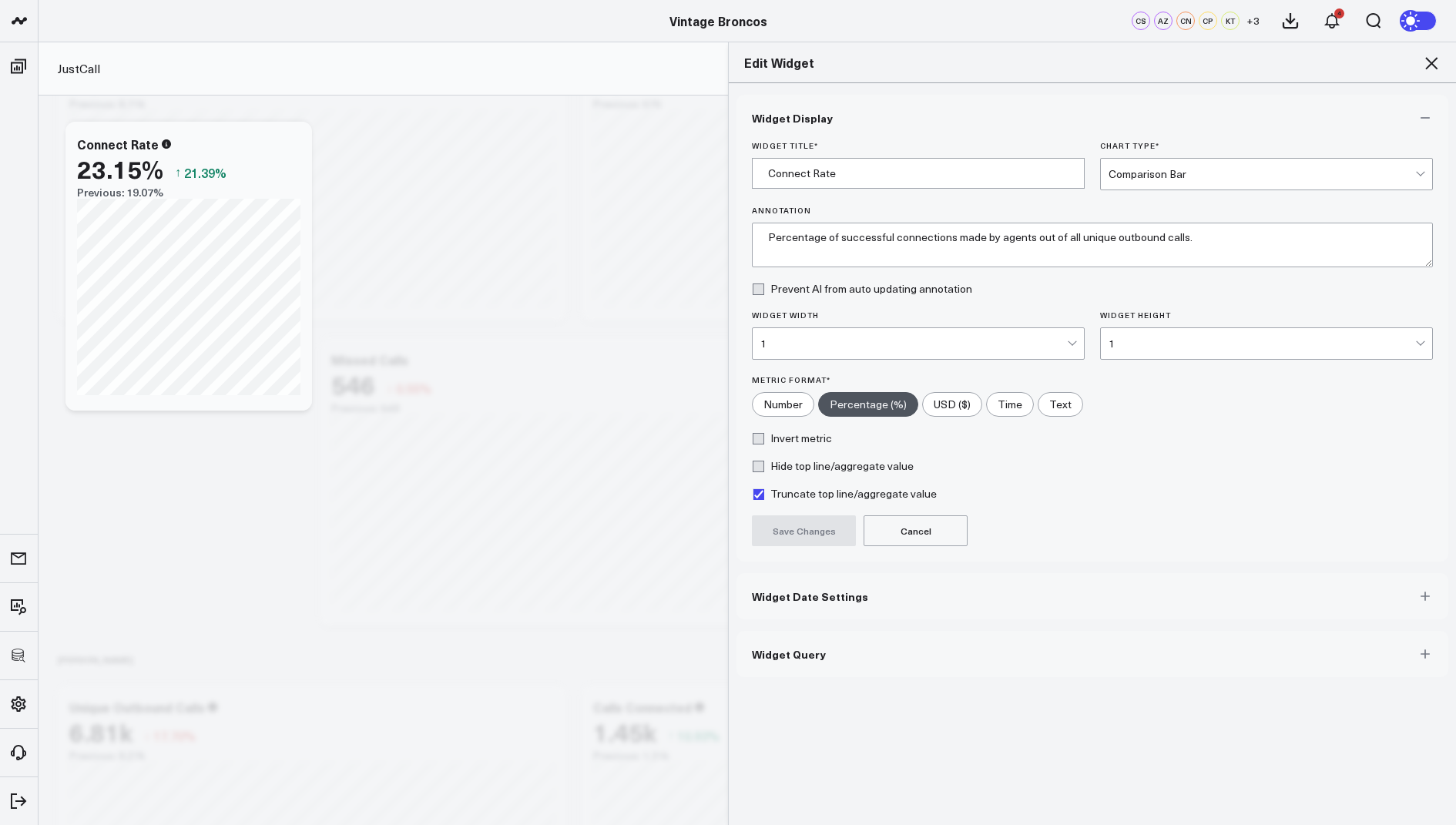
click at [764, 657] on button "Widget Query" at bounding box center [1092, 653] width 711 height 46
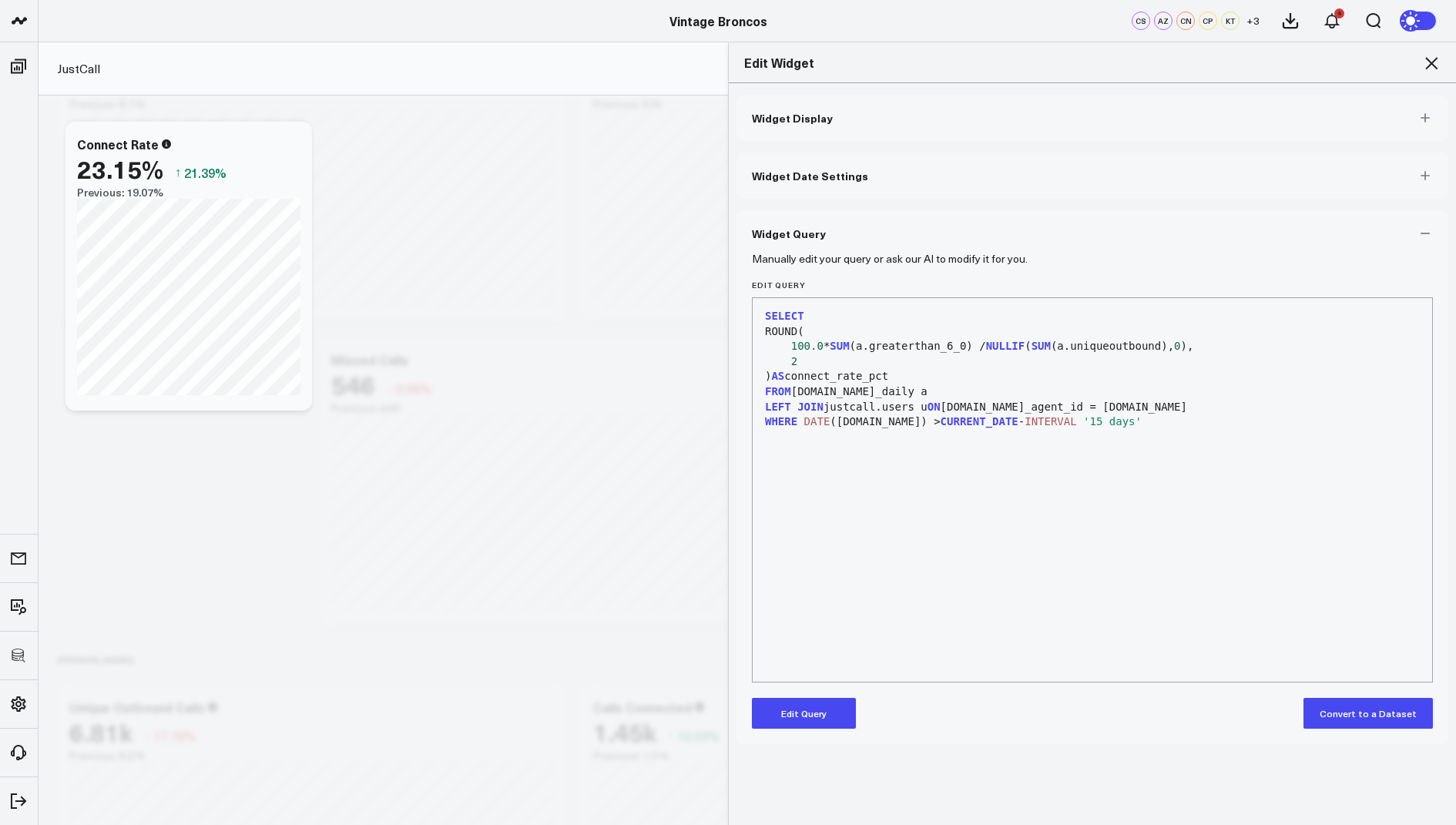
click at [799, 716] on button "Edit Query" at bounding box center [804, 712] width 104 height 30
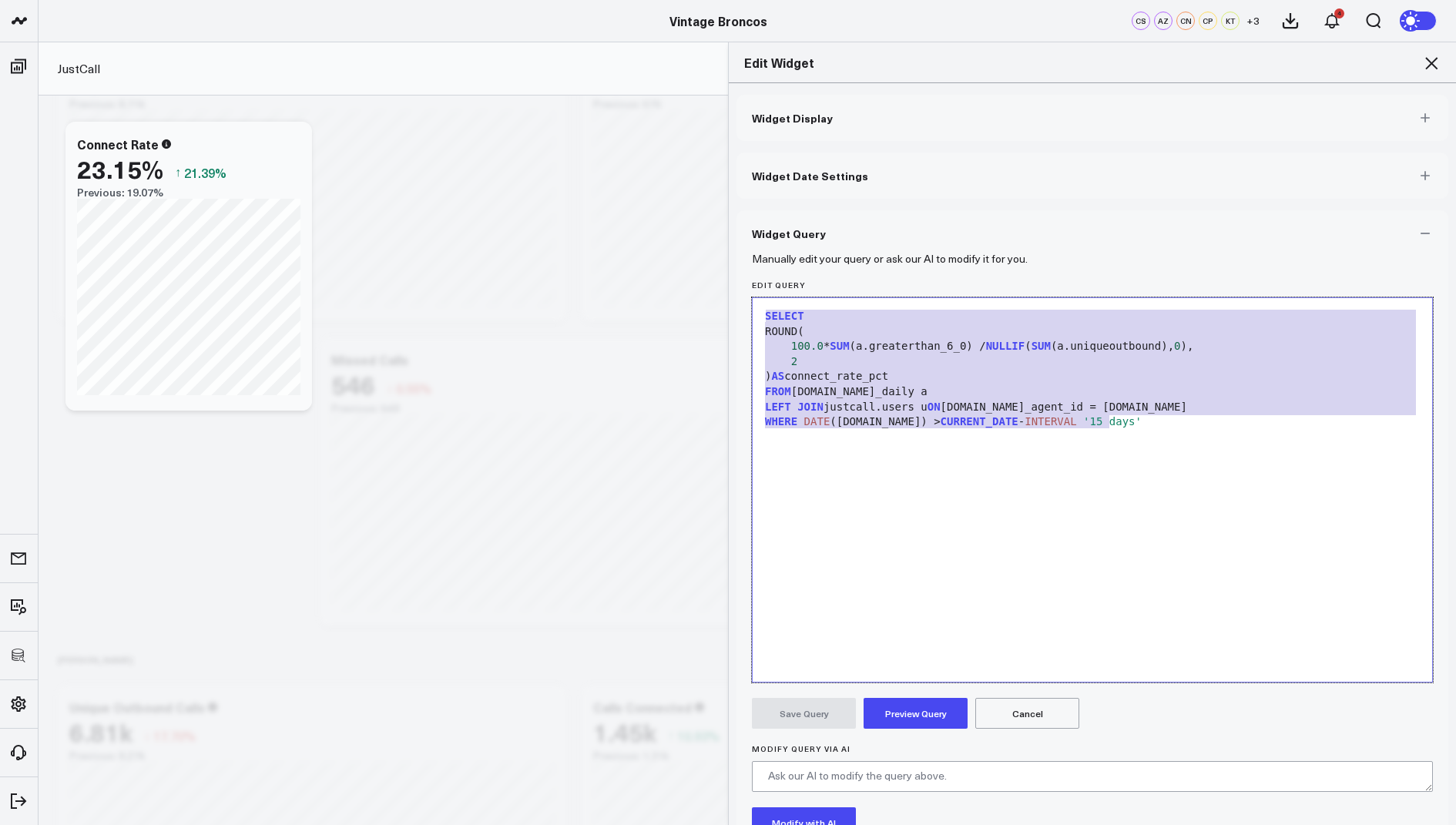
drag, startPoint x: 1135, startPoint y: 427, endPoint x: 1096, endPoint y: 208, distance: 222.4
click at [1096, 208] on div "Widget Display Widget Date Settings Widget Query Manually edit your query or as…" at bounding box center [1092, 515] width 711 height 841
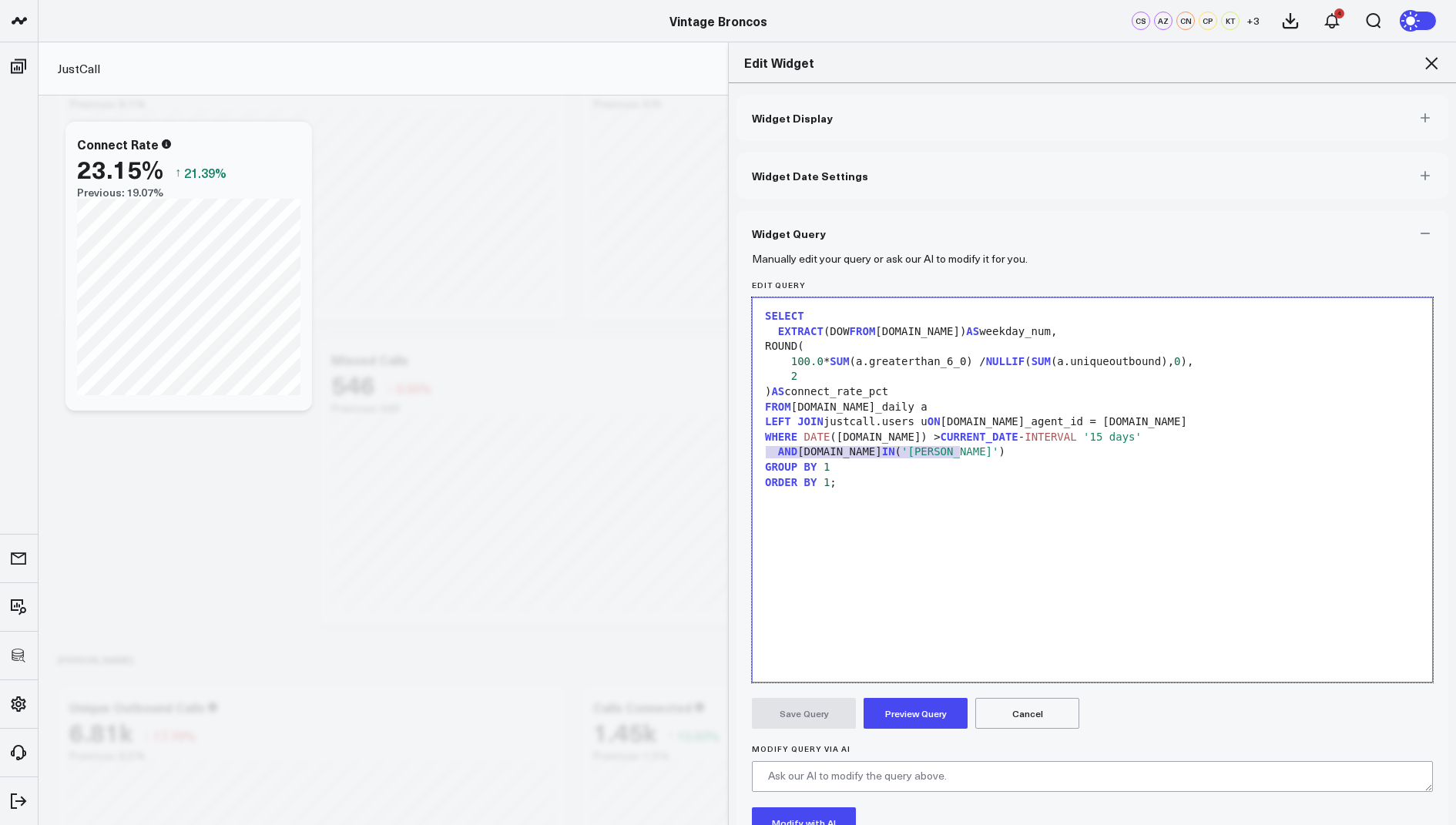
drag, startPoint x: 982, startPoint y: 447, endPoint x: 747, endPoint y: 451, distance: 235.0
click at [747, 451] on div "Manually edit your query or ask our AI to modify it for you. Edit Query 99 1 2 …" at bounding box center [1092, 595] width 711 height 678
click at [907, 713] on button "Preview Query" at bounding box center [916, 712] width 104 height 30
click at [786, 701] on button "Save Query" at bounding box center [804, 712] width 104 height 30
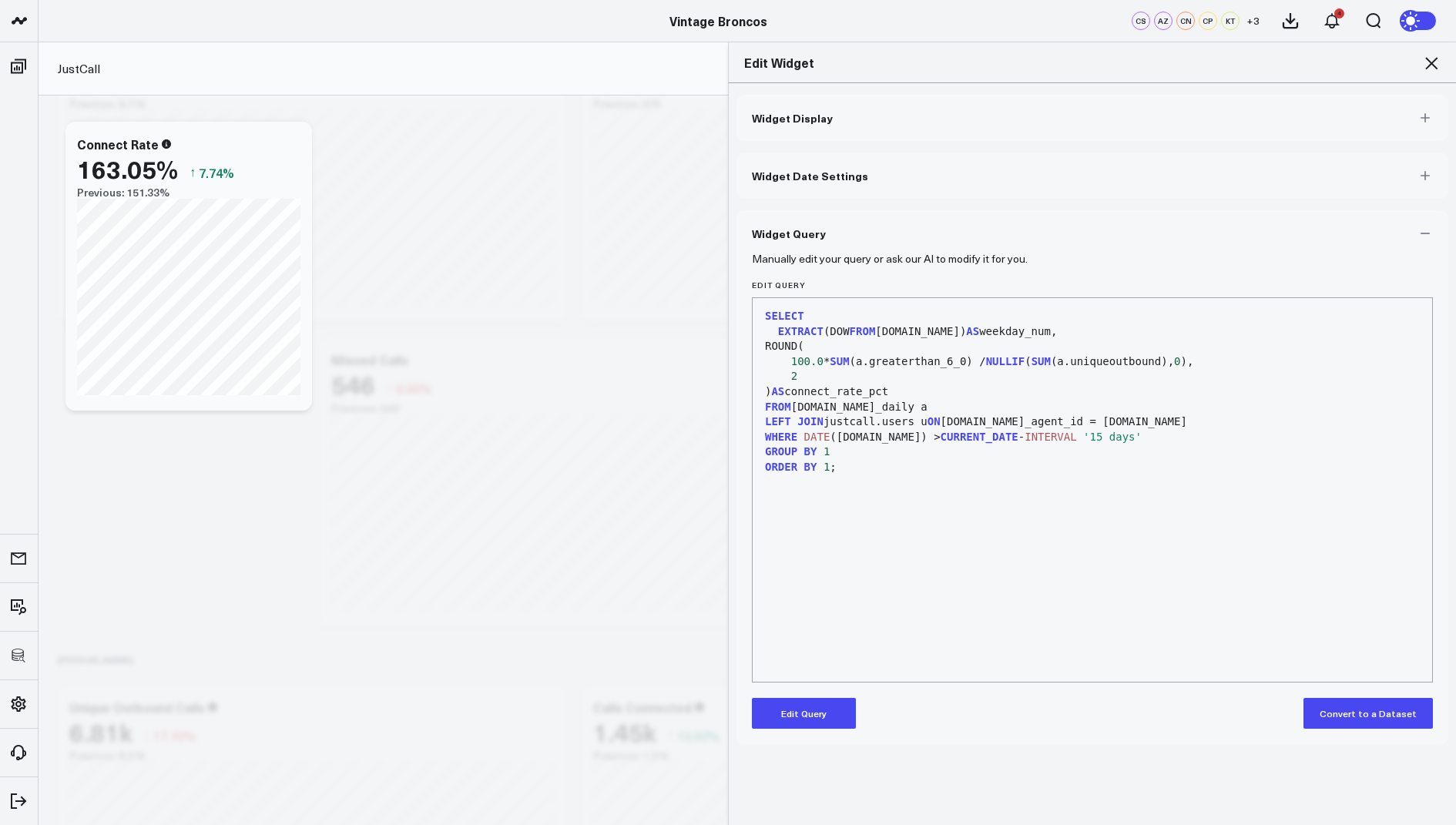
click at [1433, 50] on div "Edit Widget" at bounding box center [1092, 63] width 727 height 41
click at [1433, 57] on icon at bounding box center [1431, 63] width 18 height 18
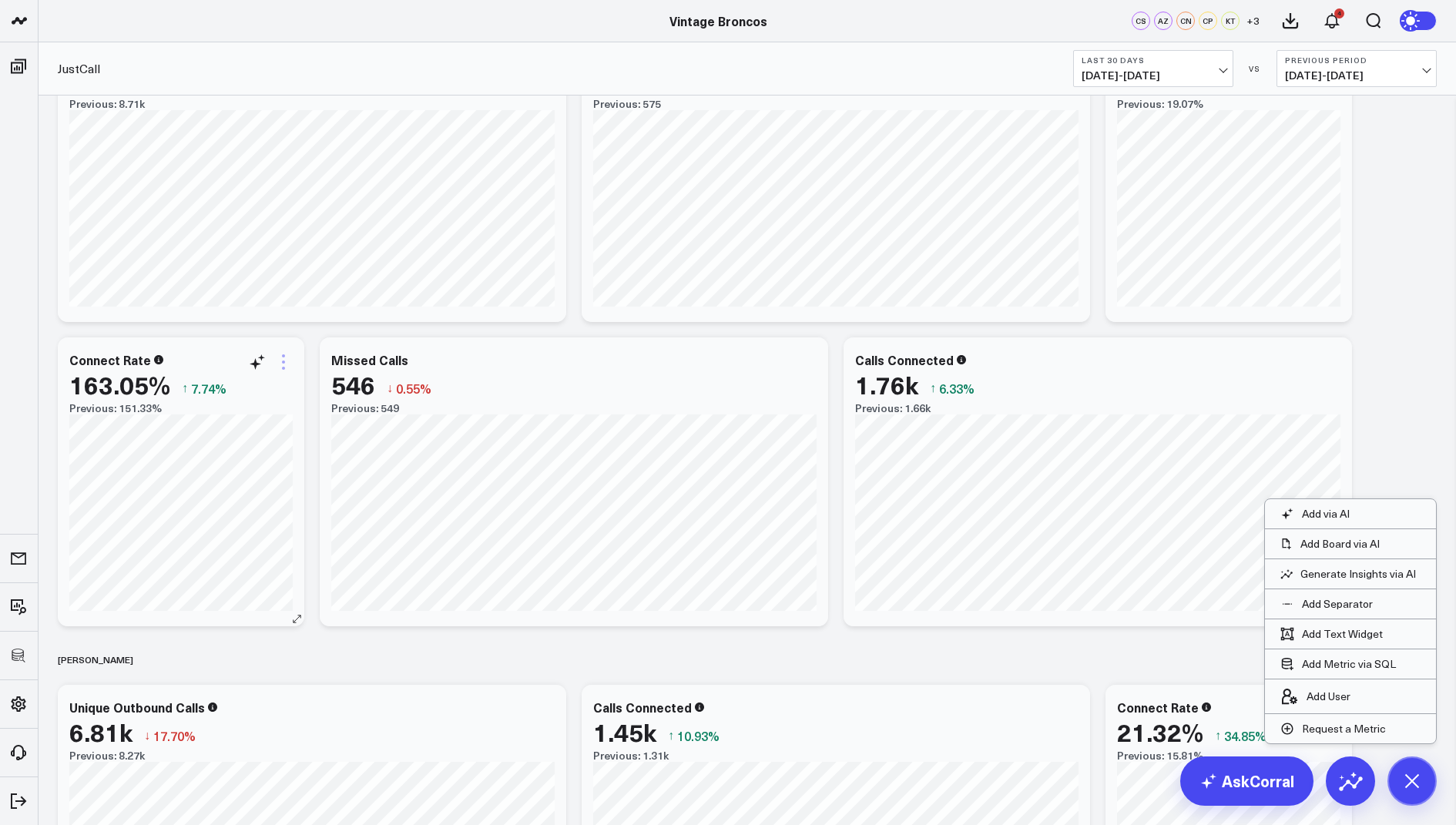
click at [288, 365] on icon at bounding box center [283, 361] width 18 height 18
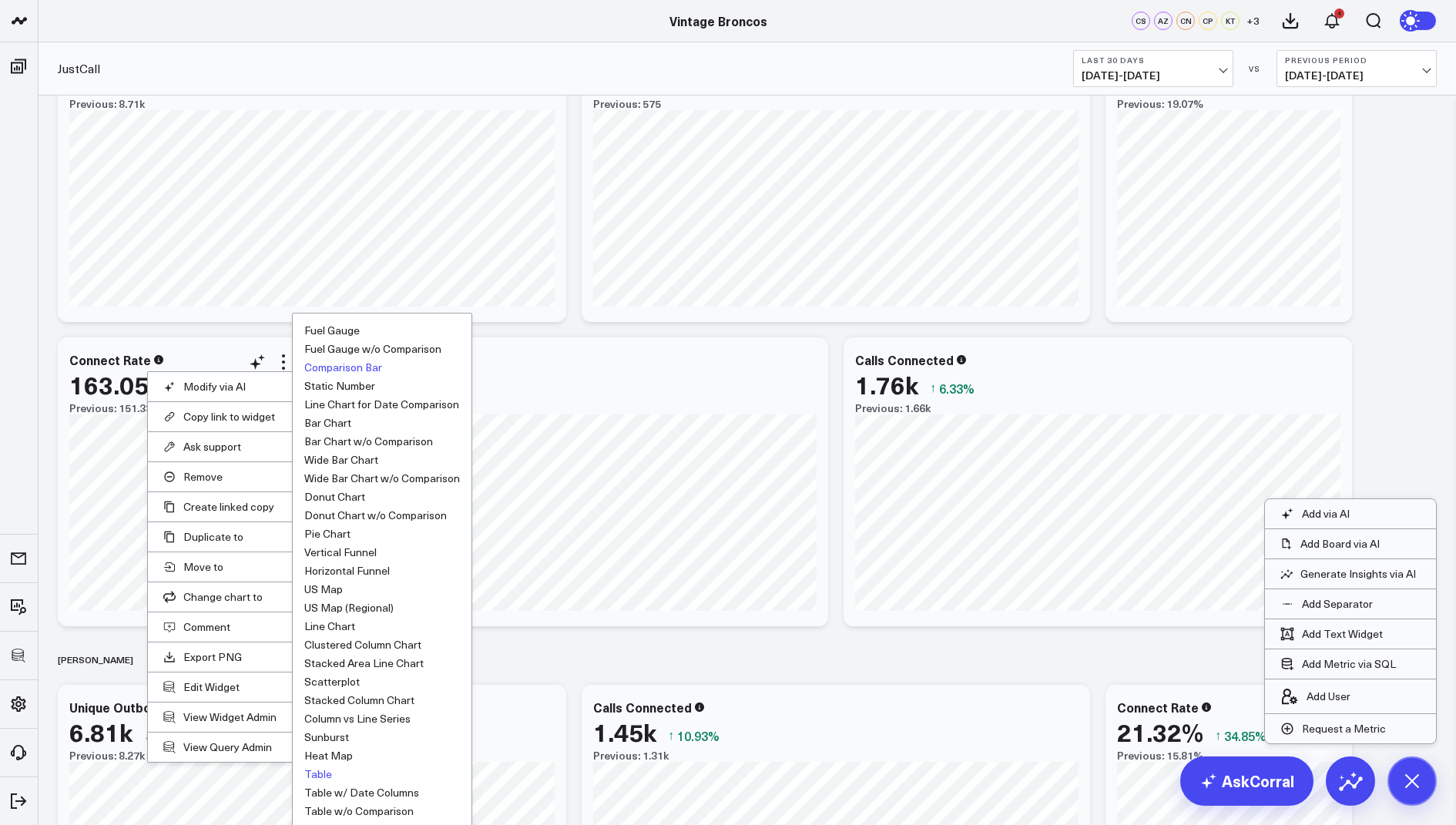
click at [322, 772] on button "Table" at bounding box center [318, 774] width 28 height 10
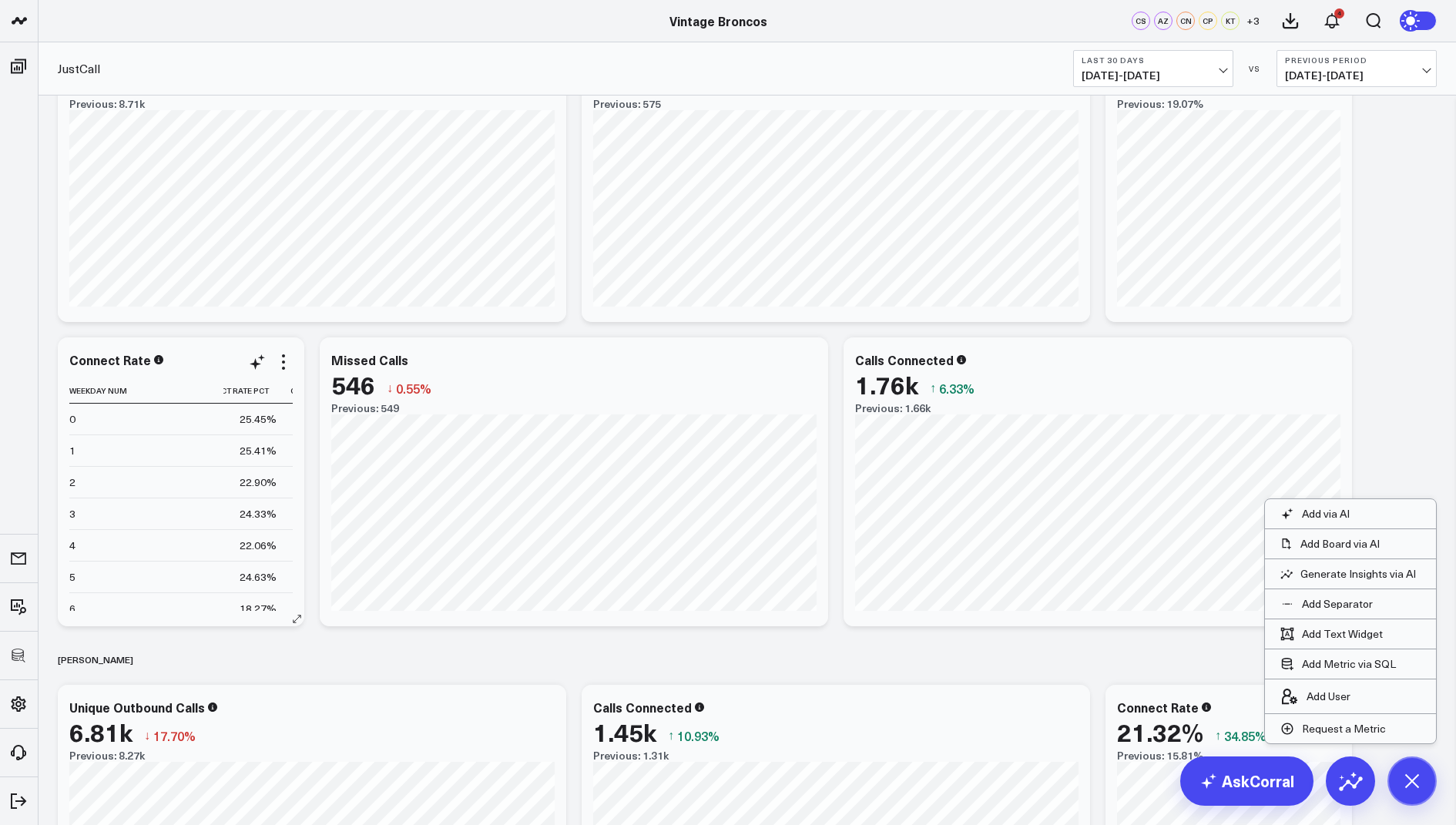
scroll to position [1, 92]
click at [282, 360] on icon at bounding box center [284, 362] width 3 height 3
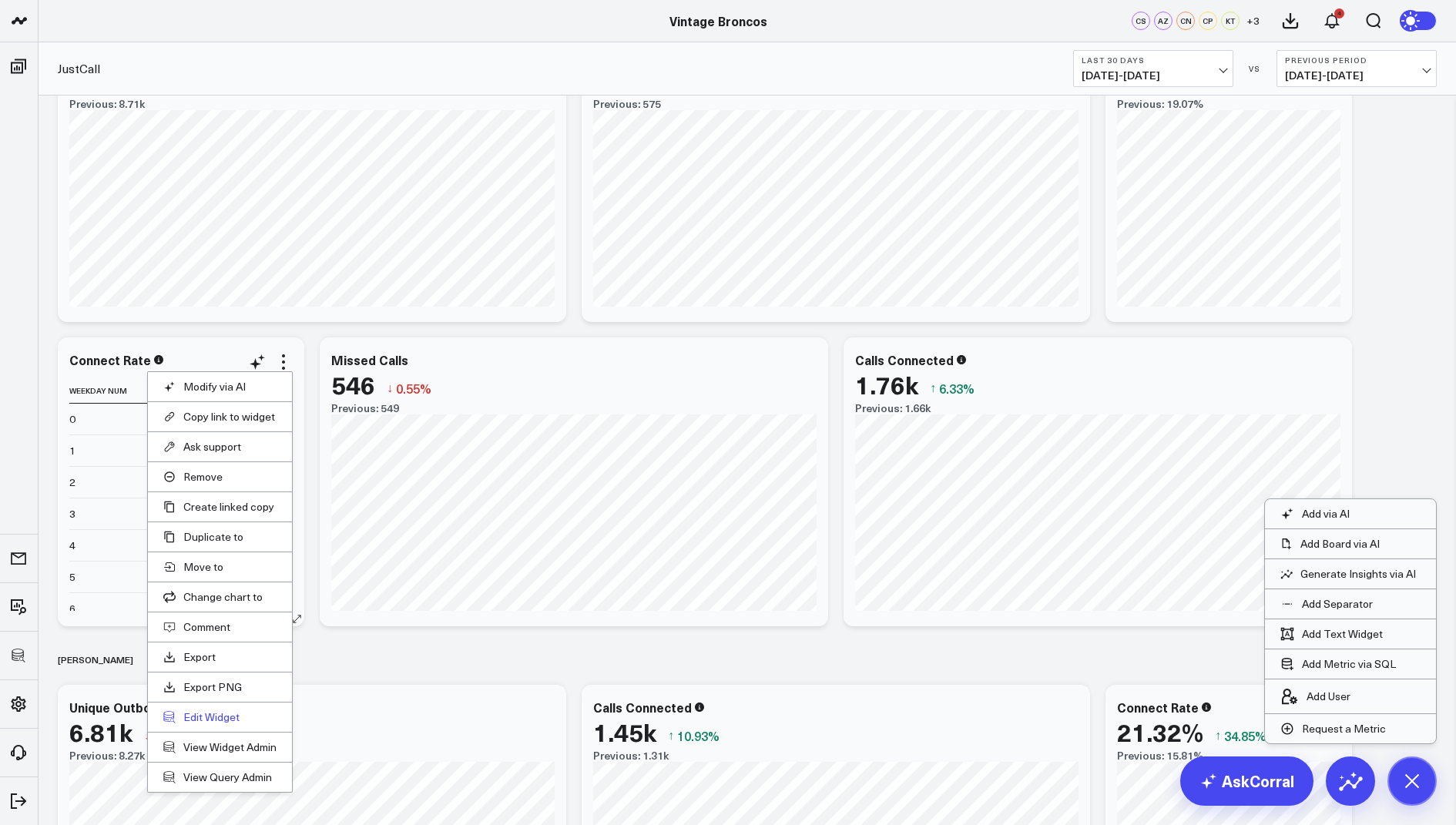
click at [209, 714] on button "Edit Widget" at bounding box center [220, 717] width 113 height 14
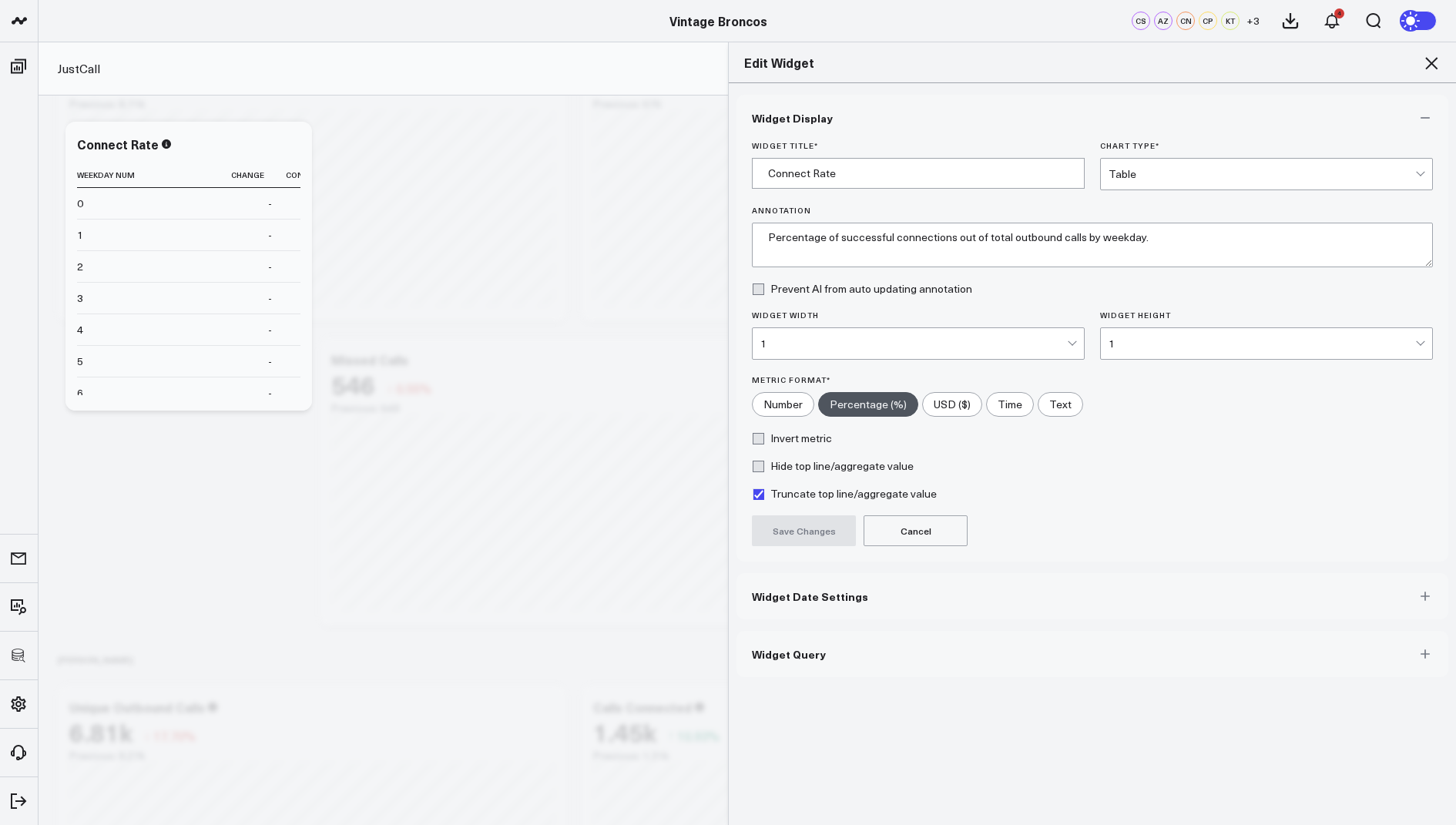
click at [760, 648] on span "Widget Query" at bounding box center [789, 654] width 74 height 12
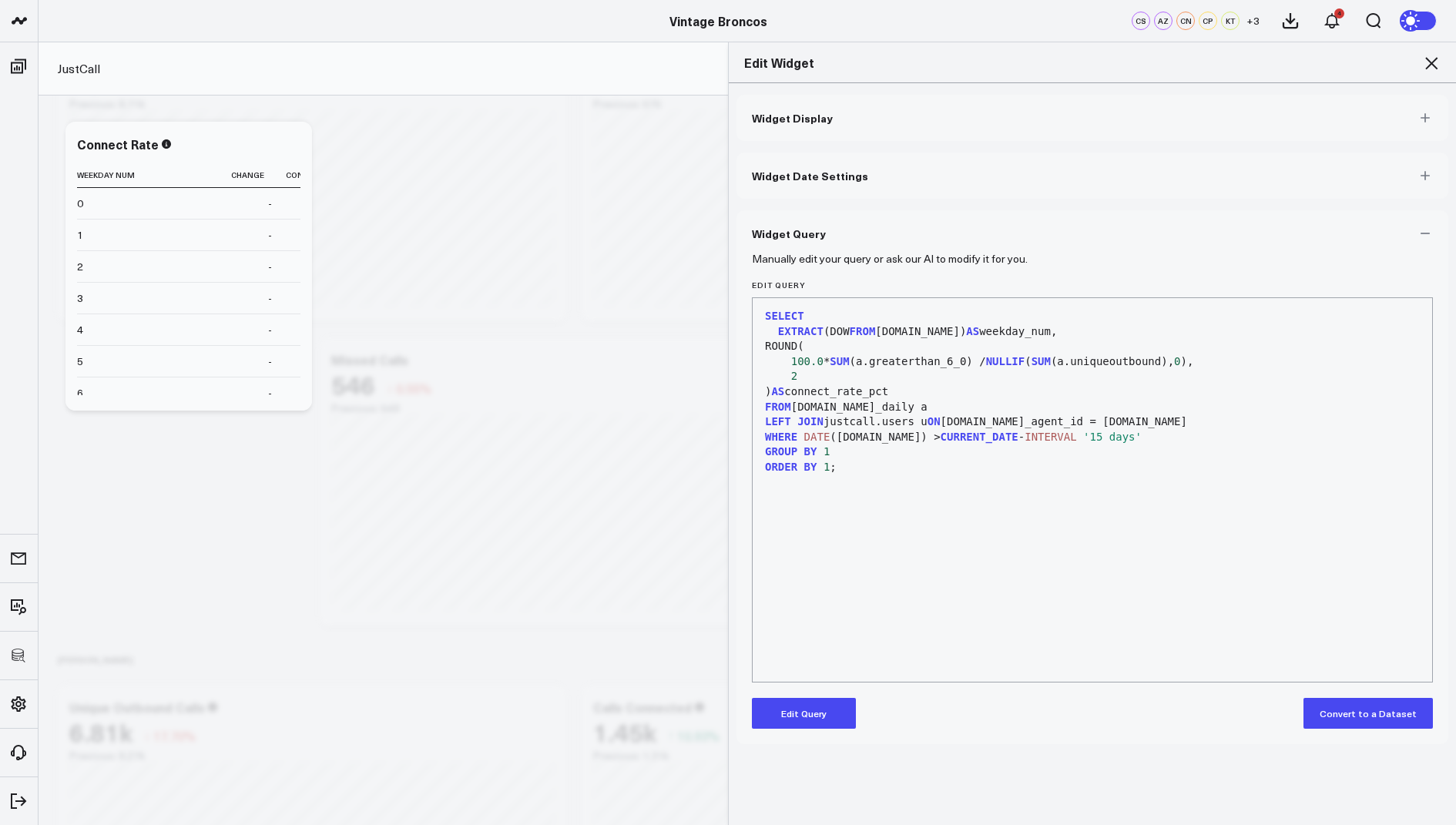
click at [808, 708] on button "Edit Query" at bounding box center [804, 712] width 104 height 30
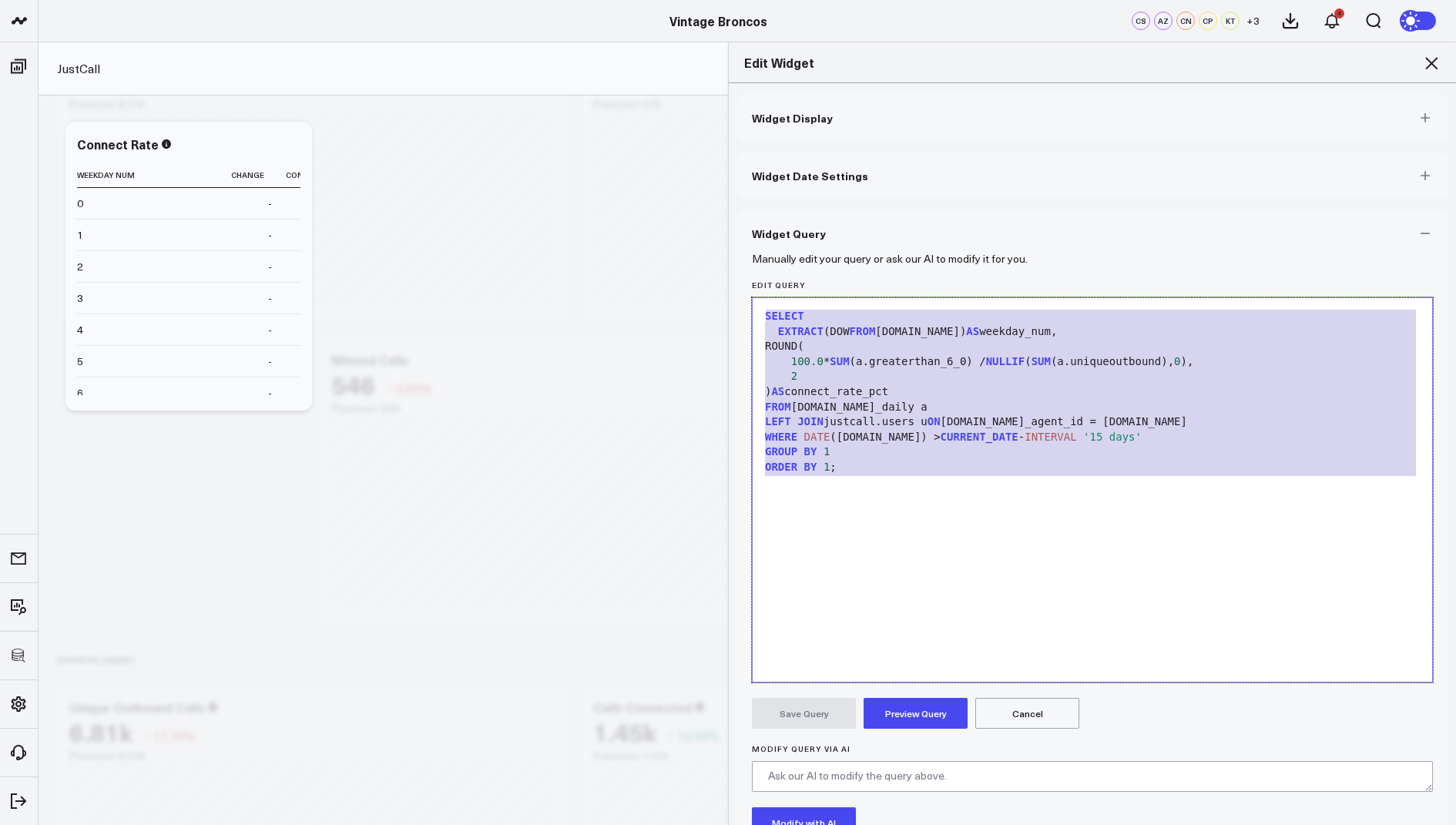
drag, startPoint x: 885, startPoint y: 482, endPoint x: 886, endPoint y: 224, distance: 258.0
click at [886, 224] on div "Widget Query Manually edit your query or ask our AI to modify it for you. Edit …" at bounding box center [1092, 572] width 711 height 725
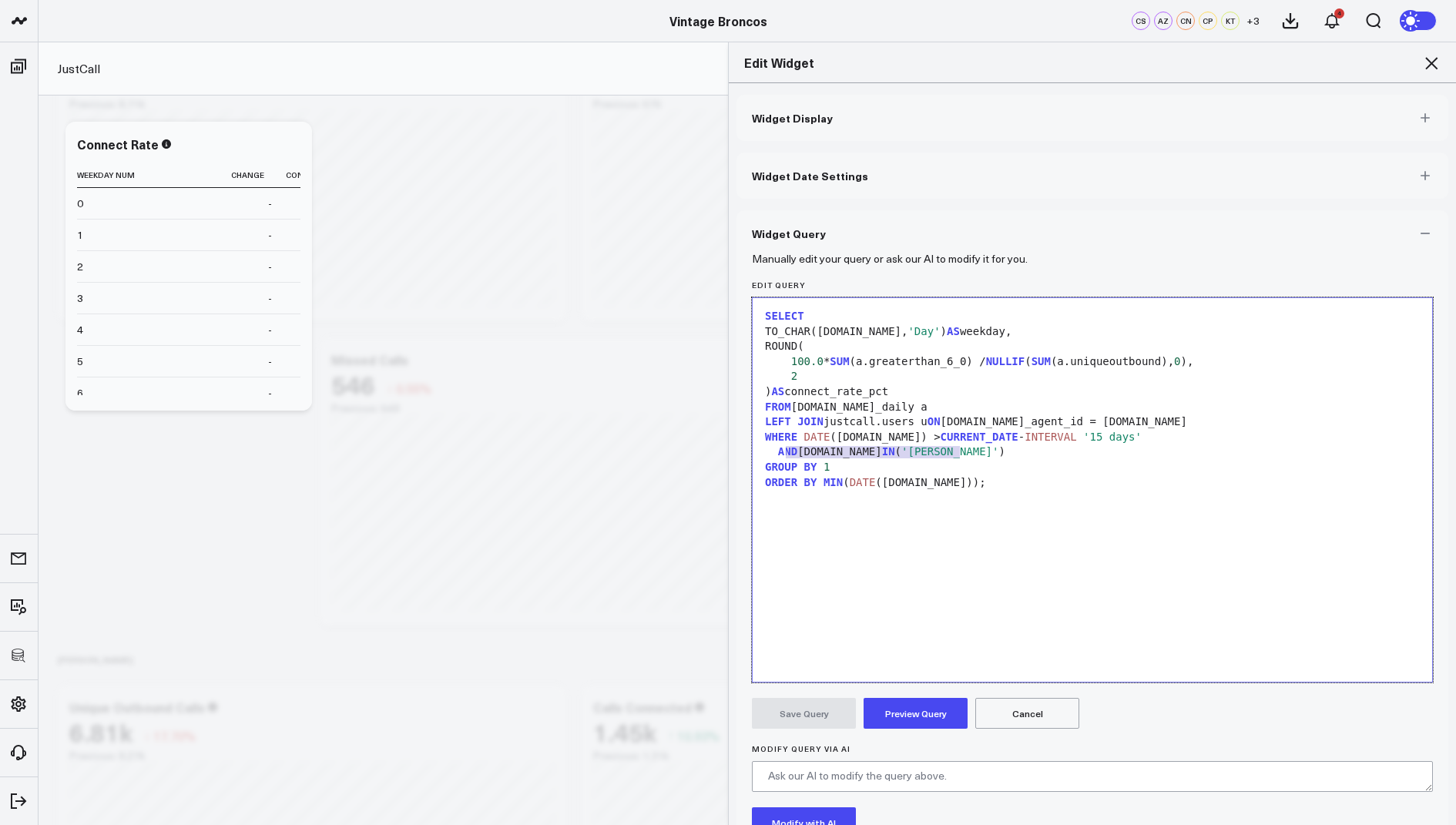
drag, startPoint x: 976, startPoint y: 449, endPoint x: 759, endPoint y: 452, distance: 217.0
click at [760, 452] on div "AND [DOMAIN_NAME] IN ( '[PERSON_NAME]' )" at bounding box center [1092, 452] width 664 height 16
click at [913, 707] on button "Preview Query" at bounding box center [916, 712] width 104 height 30
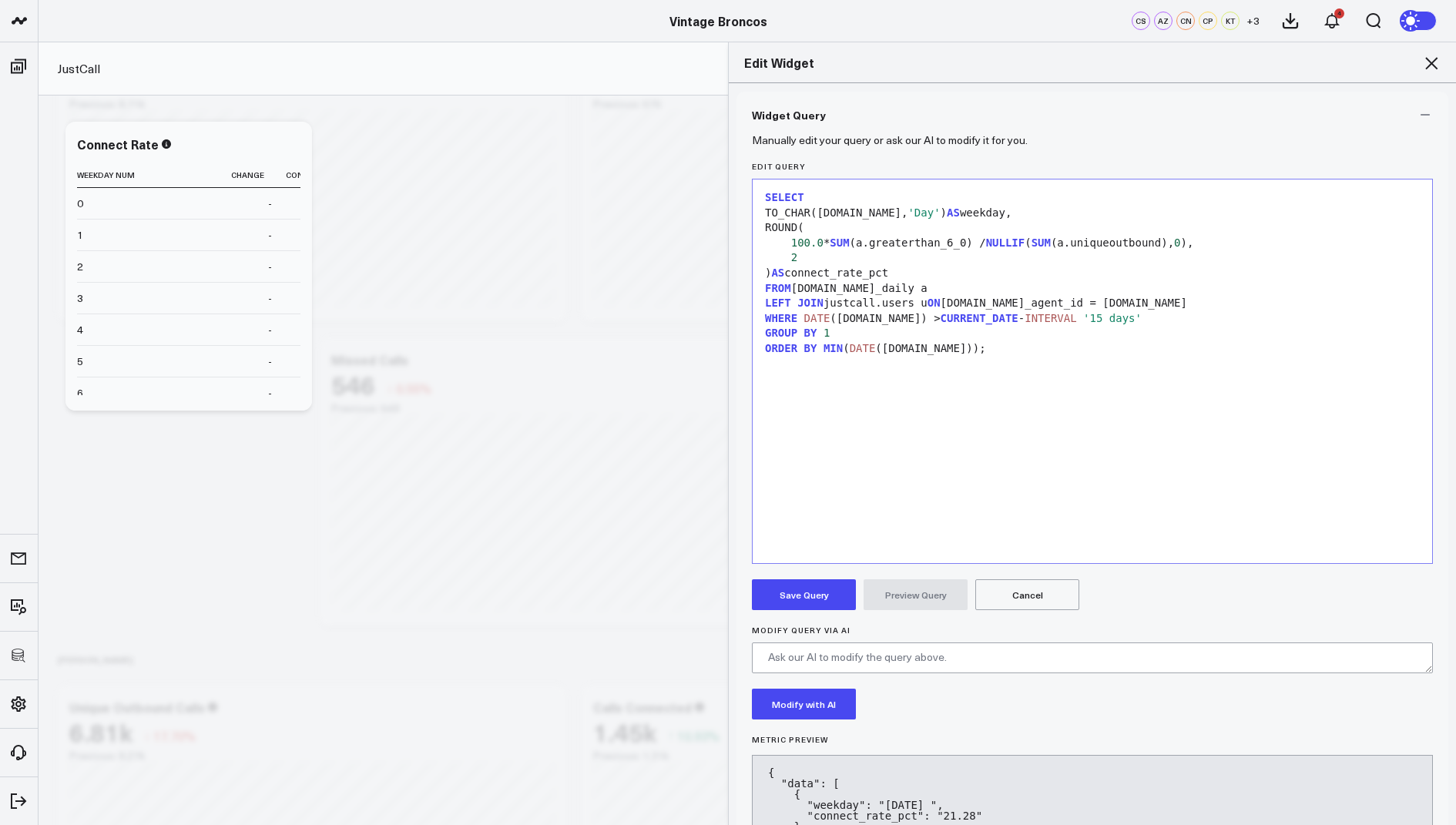
click at [807, 589] on button "Save Query" at bounding box center [804, 594] width 104 height 30
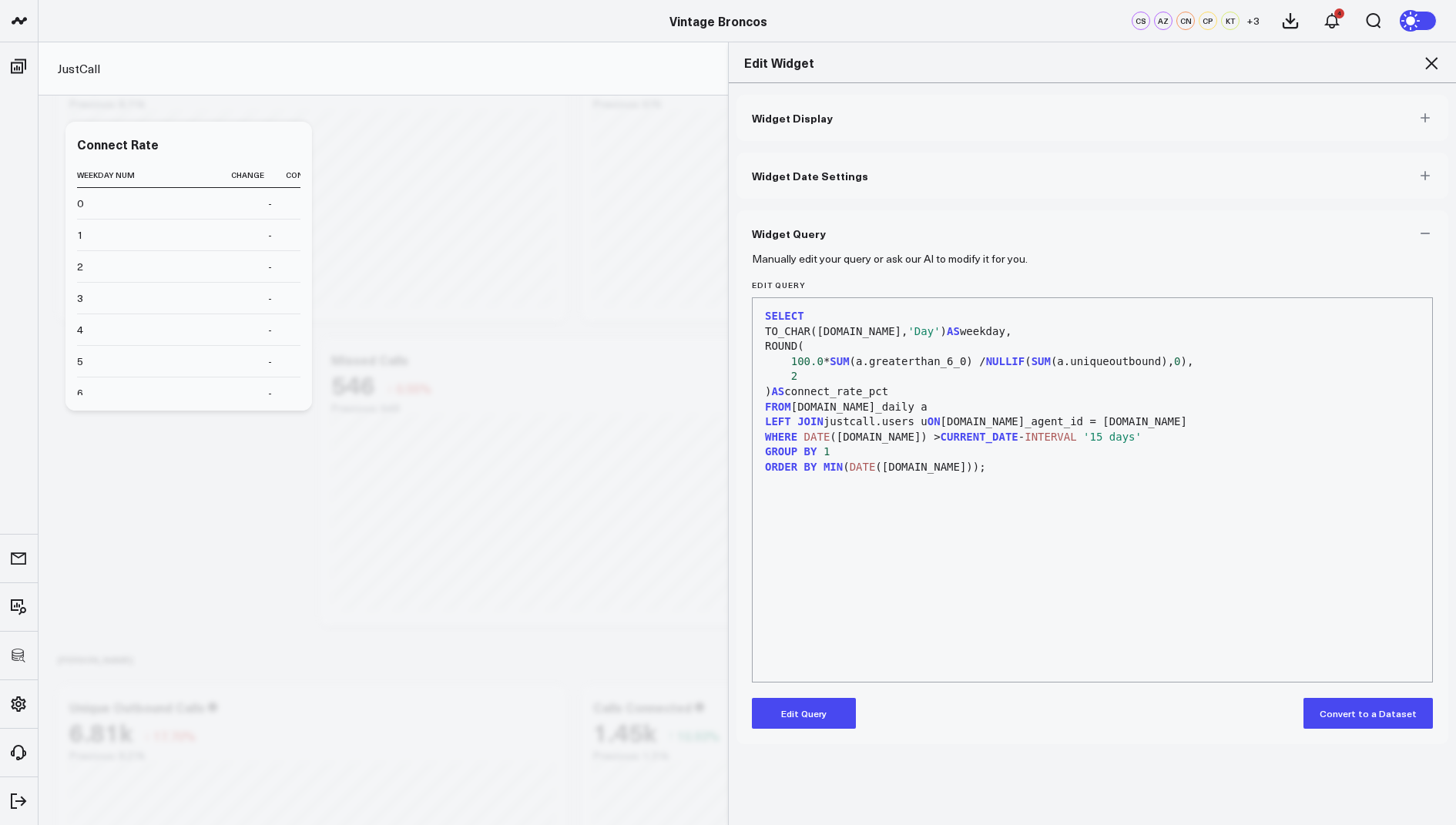
scroll to position [0, 0]
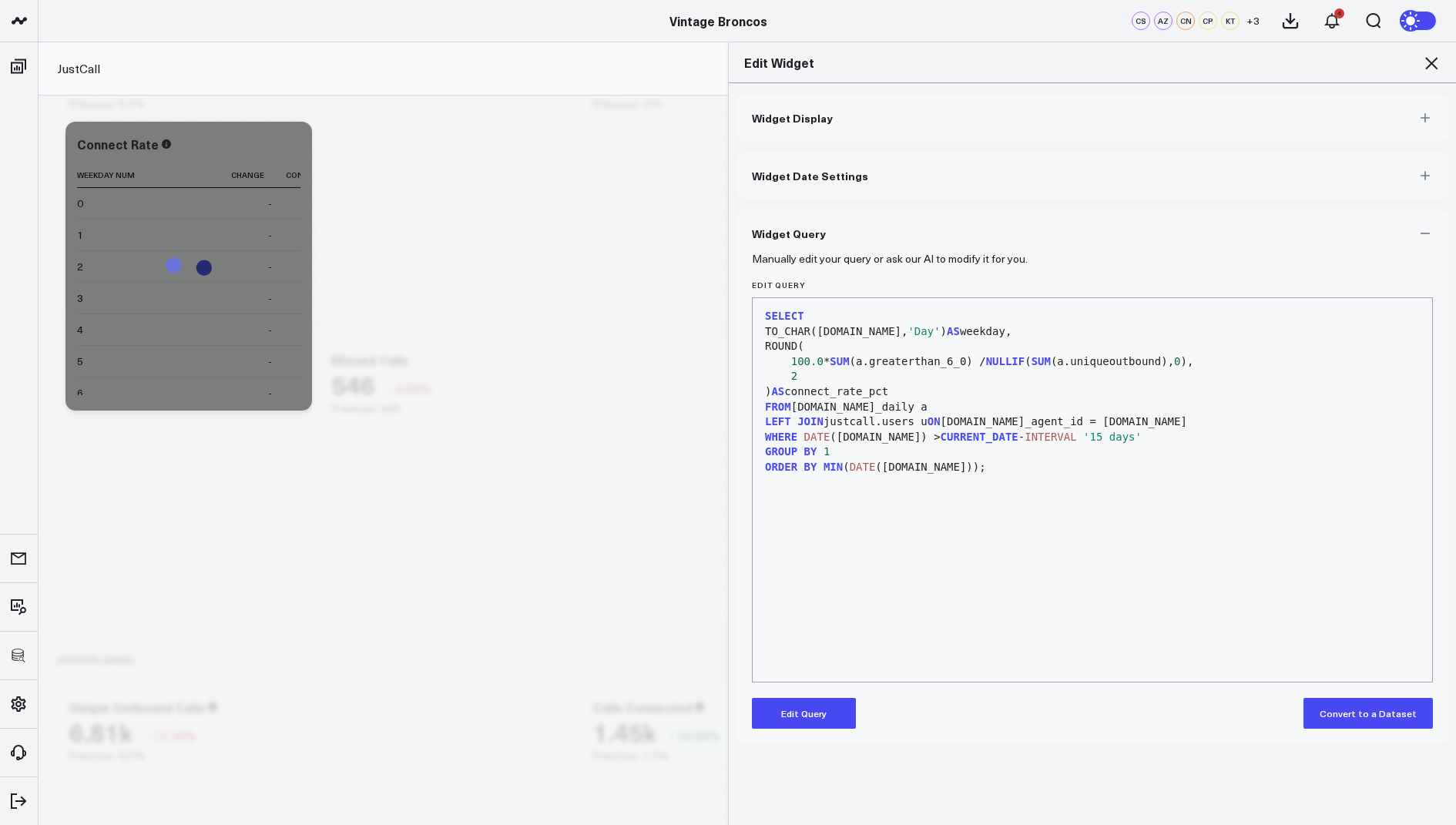
click at [1433, 64] on icon at bounding box center [1432, 63] width 12 height 12
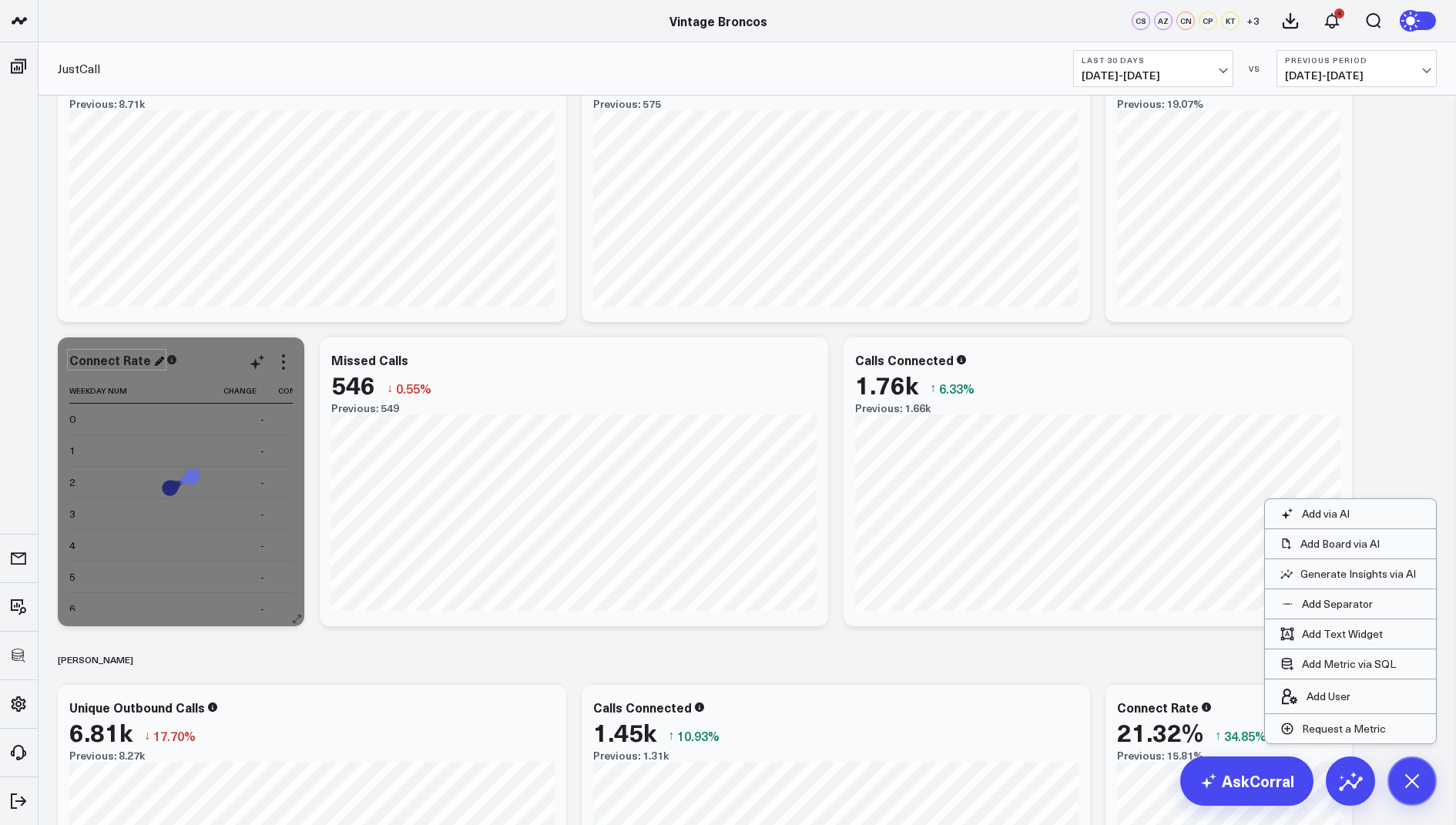
click at [145, 357] on div "Connect Rate" at bounding box center [116, 360] width 95 height 17
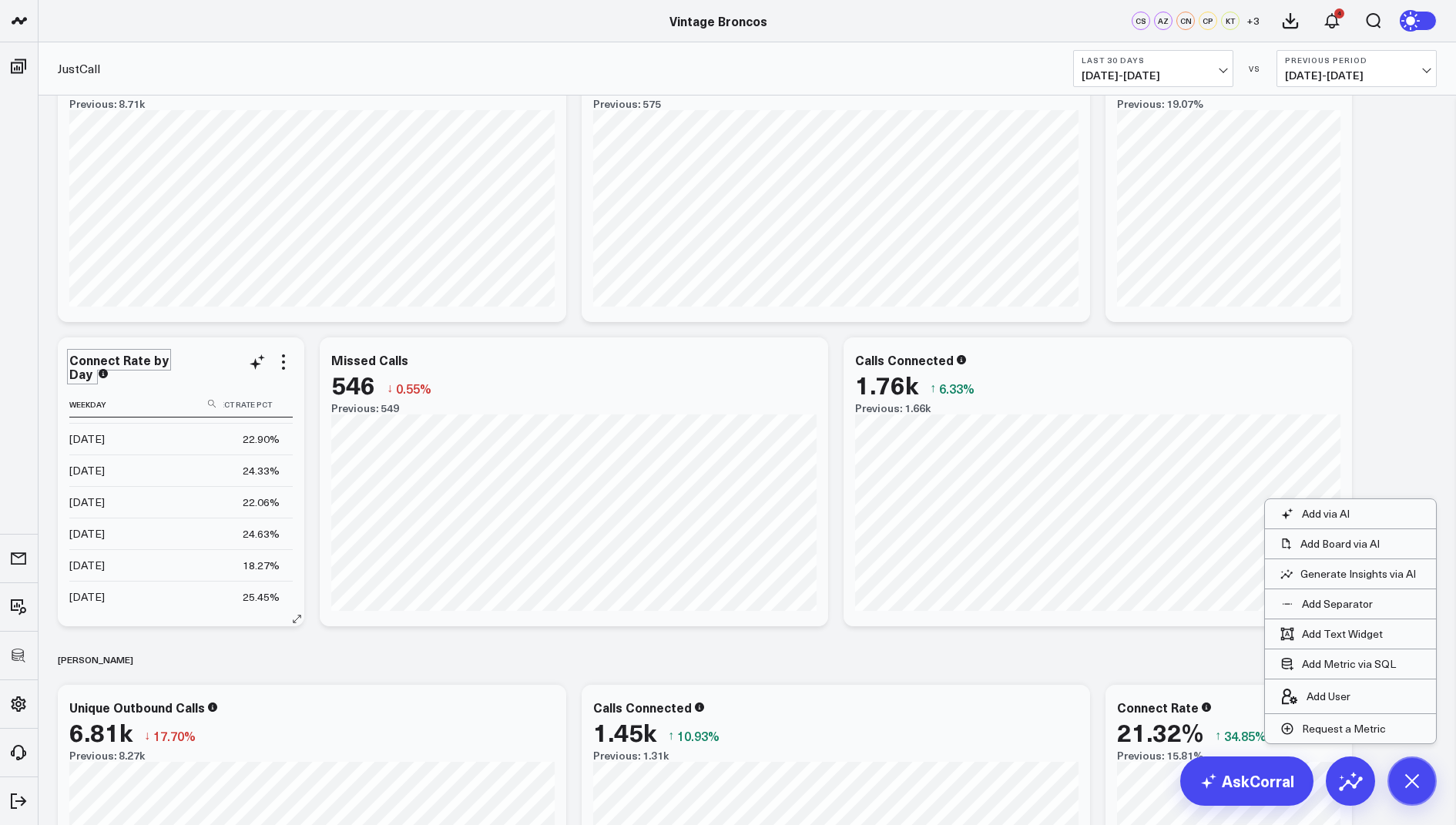
scroll to position [25, 0]
click at [285, 364] on icon at bounding box center [283, 361] width 18 height 18
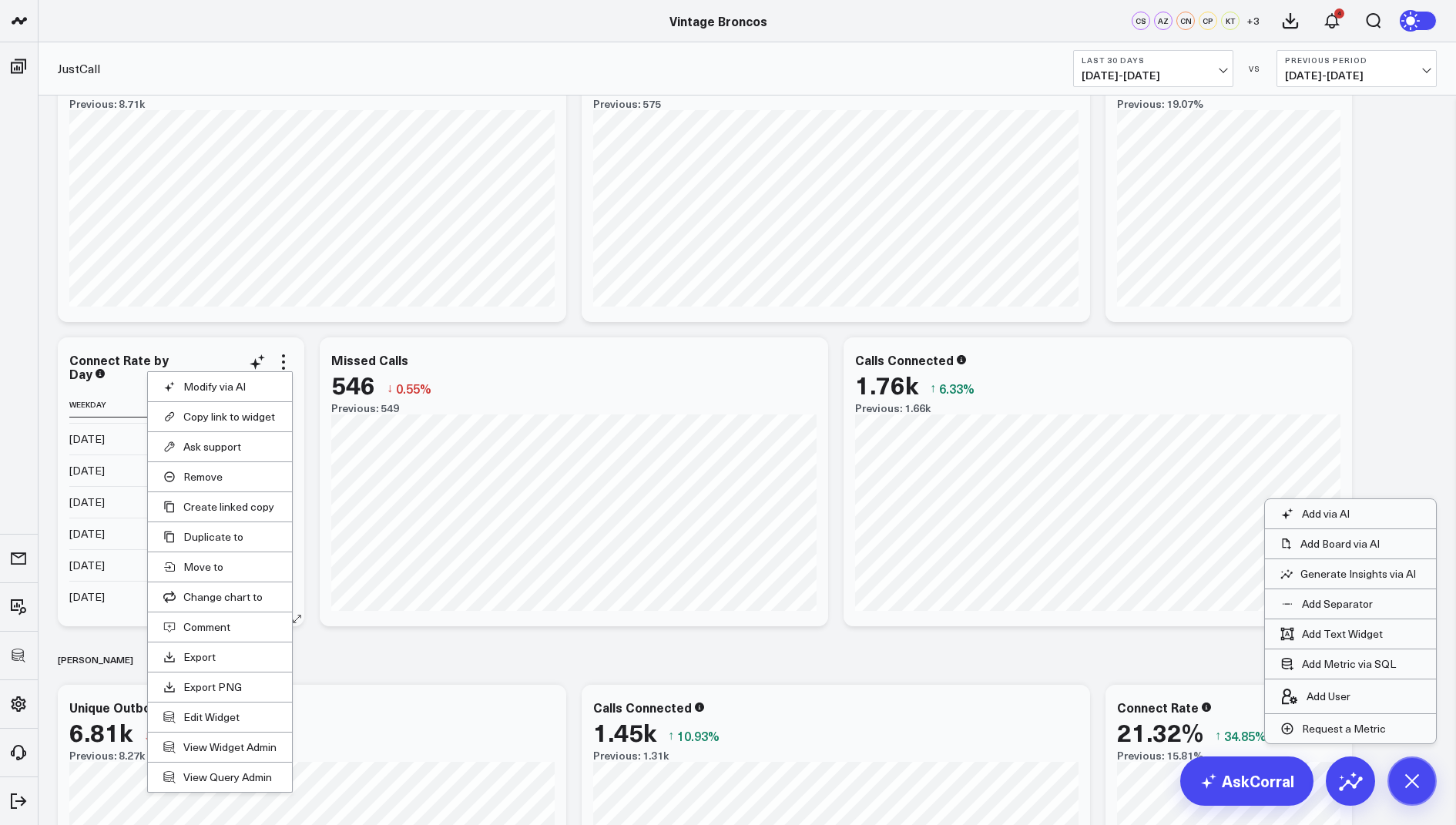
click at [215, 720] on li "Edit Widget" at bounding box center [220, 716] width 144 height 30
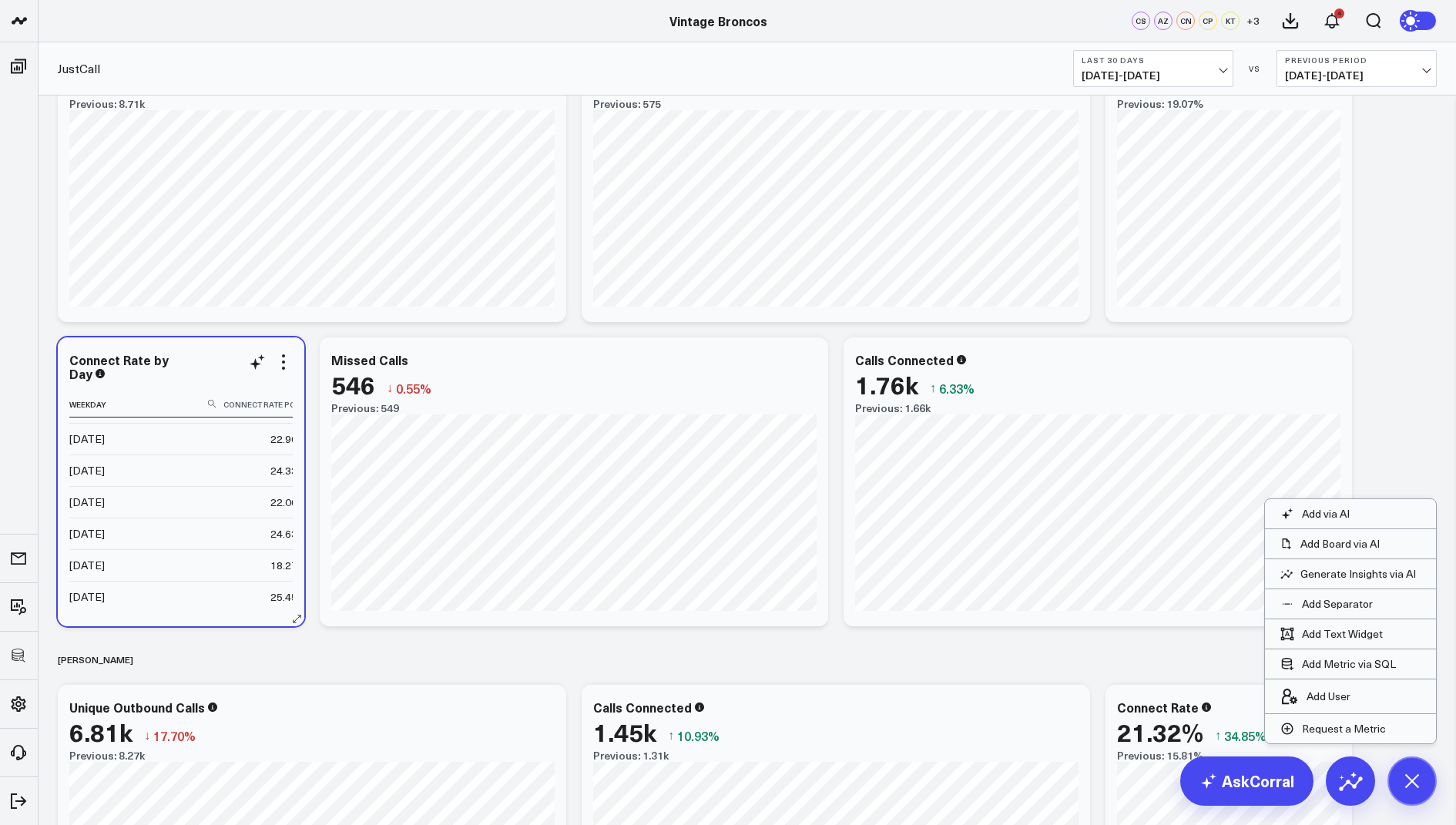
click at [283, 349] on div "Connect Rate by Day Weekday Connect Rate Pct Change Monday 25.41% ↓ 3% Previous…" at bounding box center [182, 481] width 247 height 289
click at [286, 353] on icon at bounding box center [283, 361] width 18 height 18
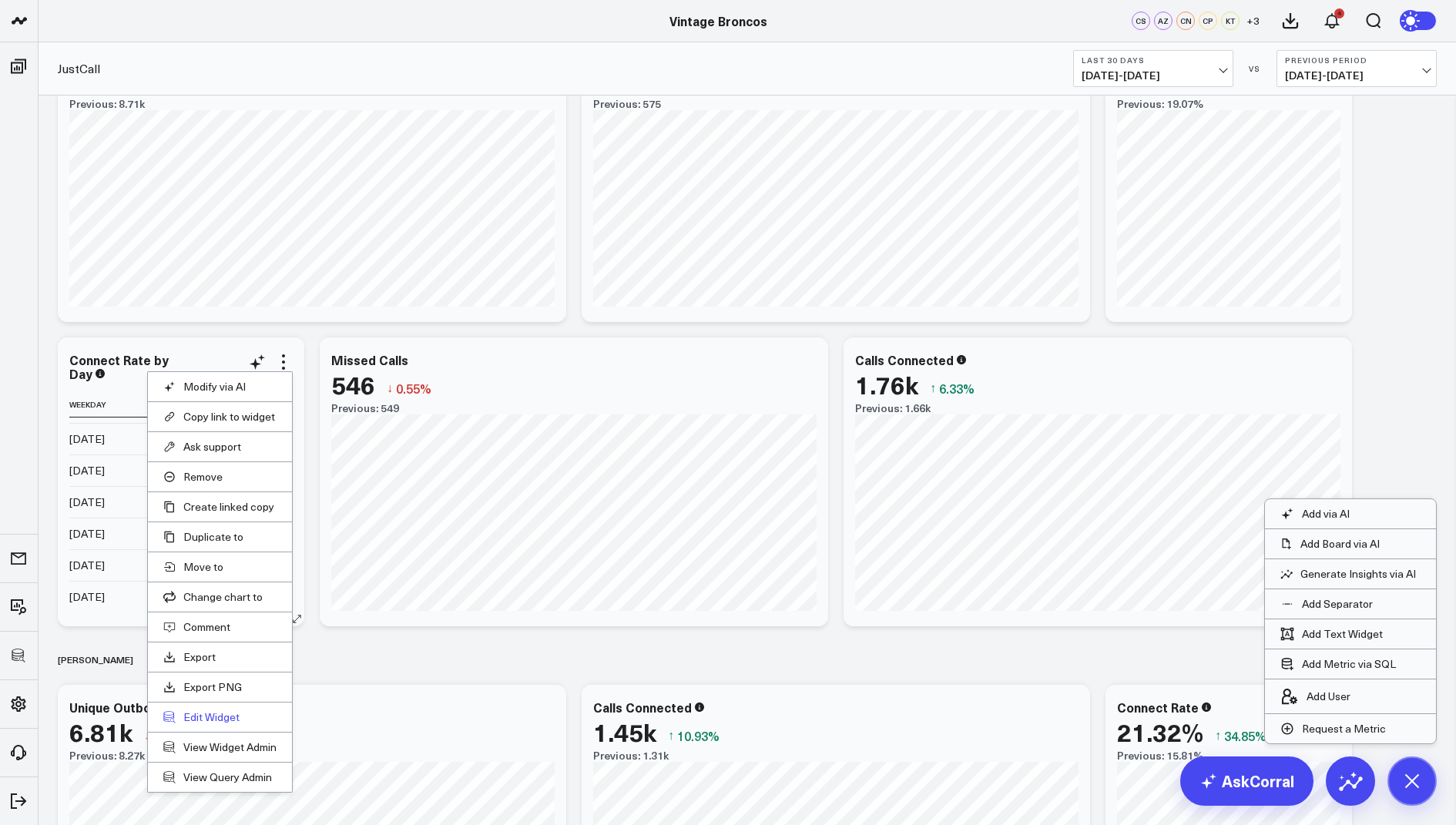
click at [215, 715] on button "Edit Widget" at bounding box center [220, 717] width 113 height 14
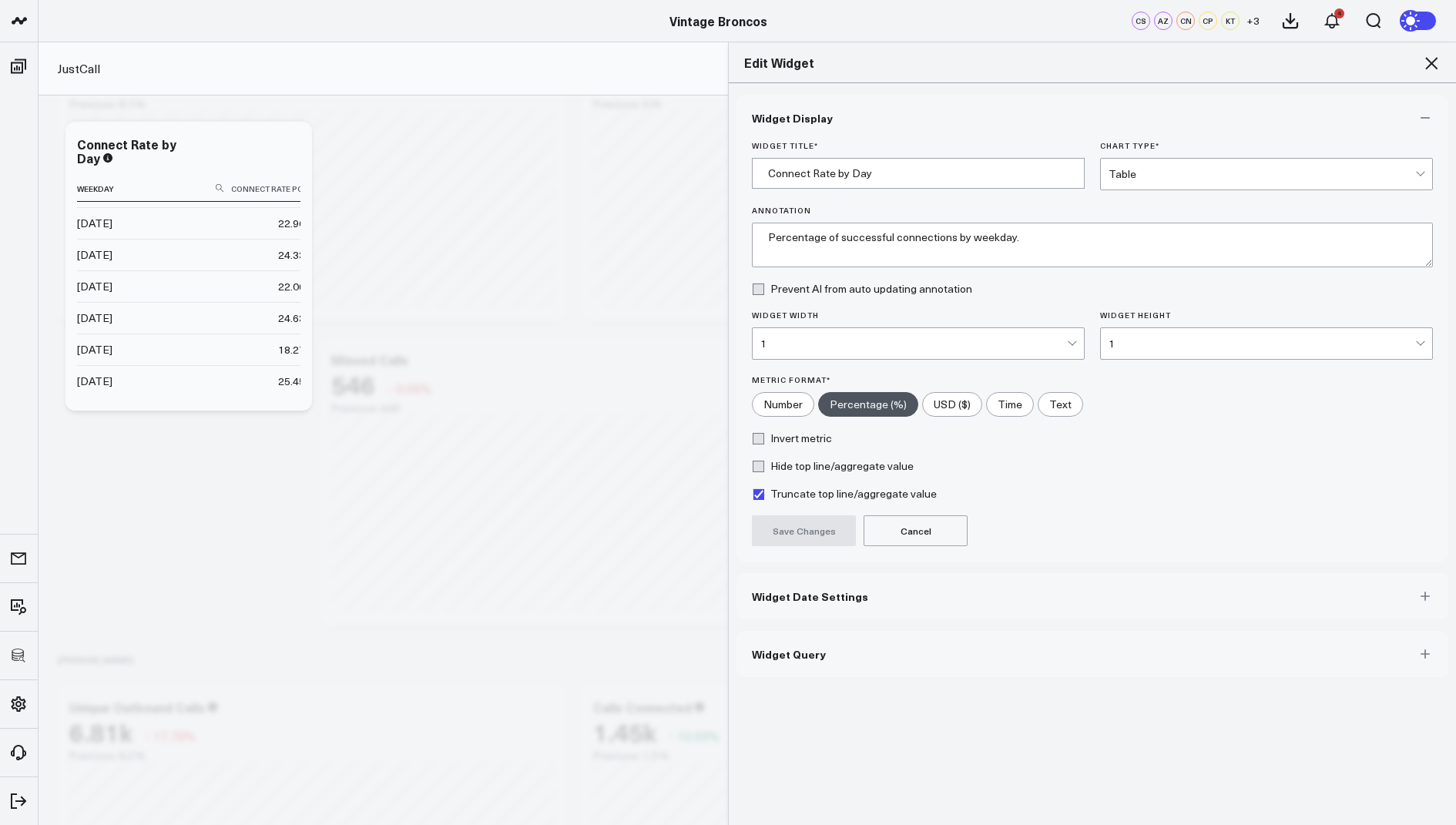
click at [841, 340] on div "1" at bounding box center [913, 343] width 307 height 12
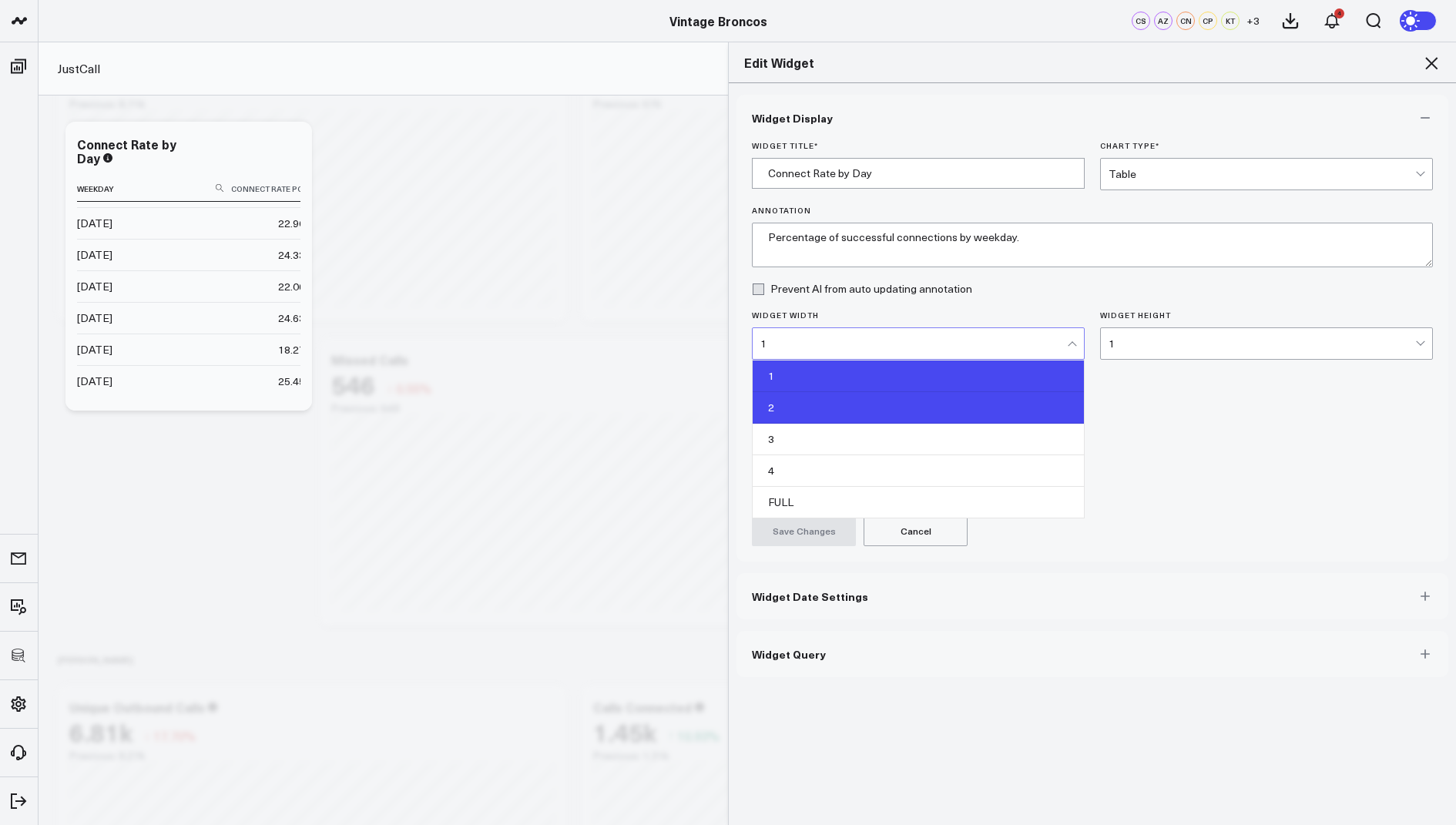
click at [812, 412] on div "2" at bounding box center [917, 407] width 331 height 31
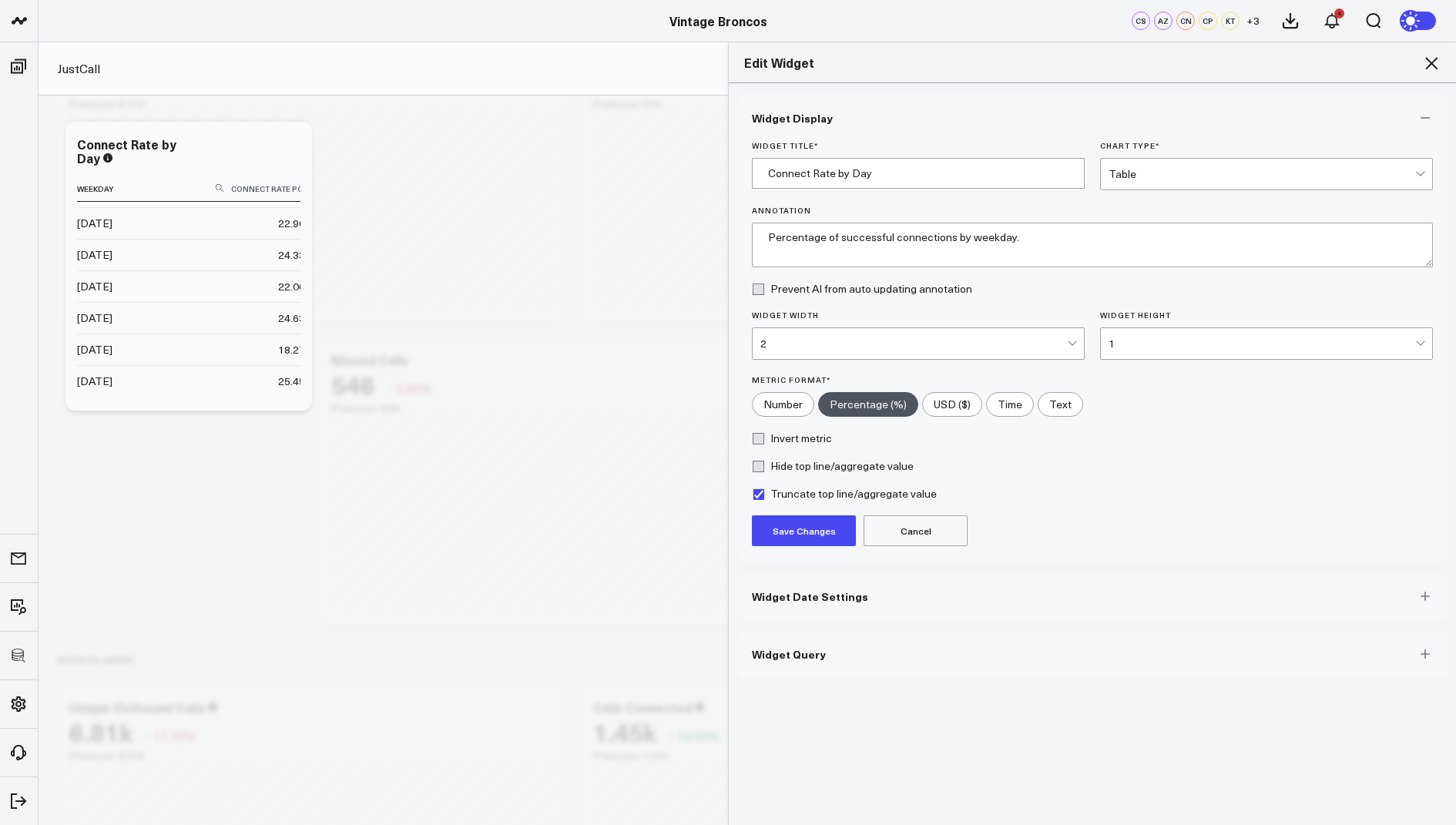
click at [786, 533] on button "Save Changes" at bounding box center [804, 530] width 104 height 30
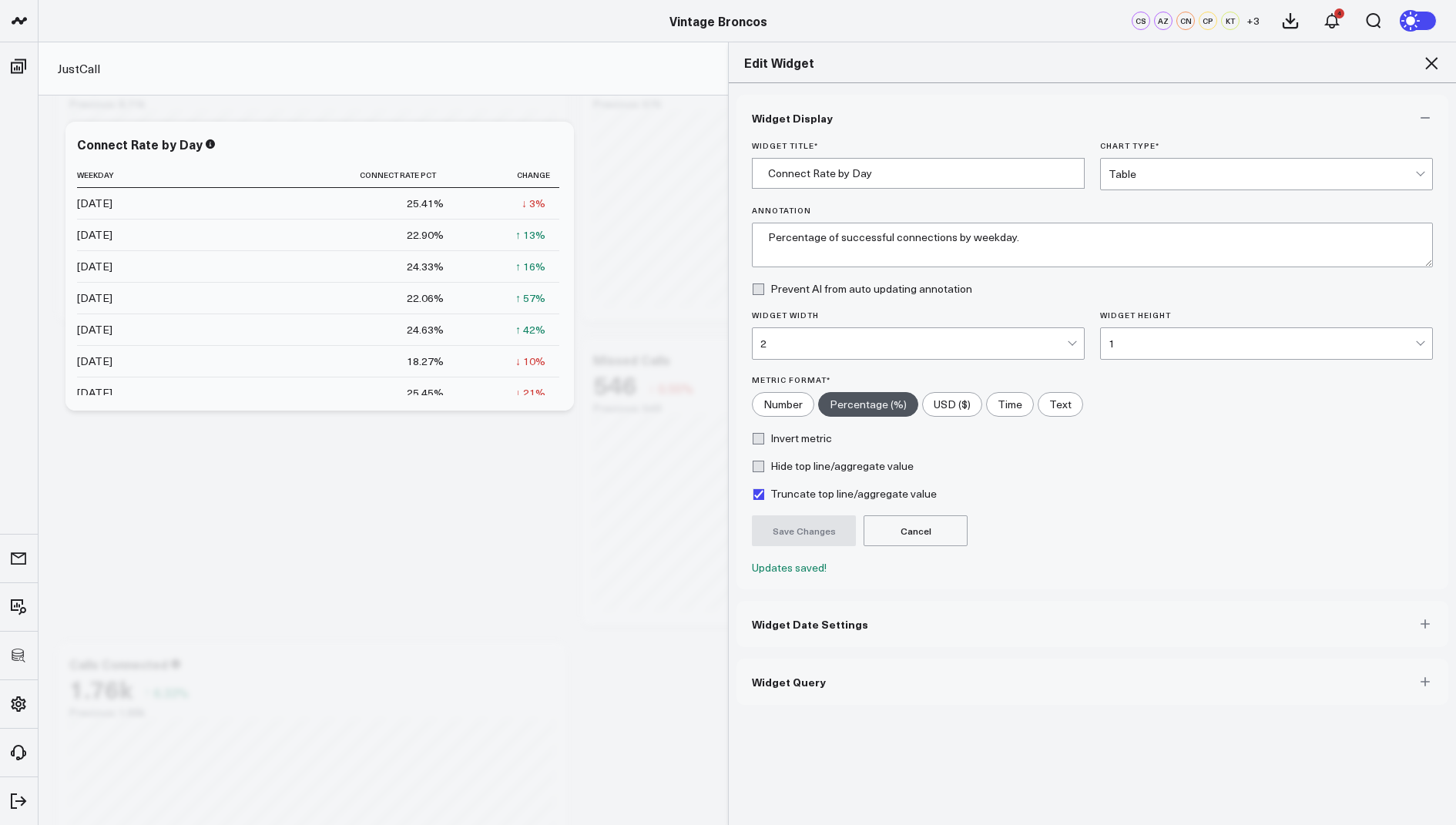
click at [1426, 58] on icon at bounding box center [1432, 63] width 12 height 12
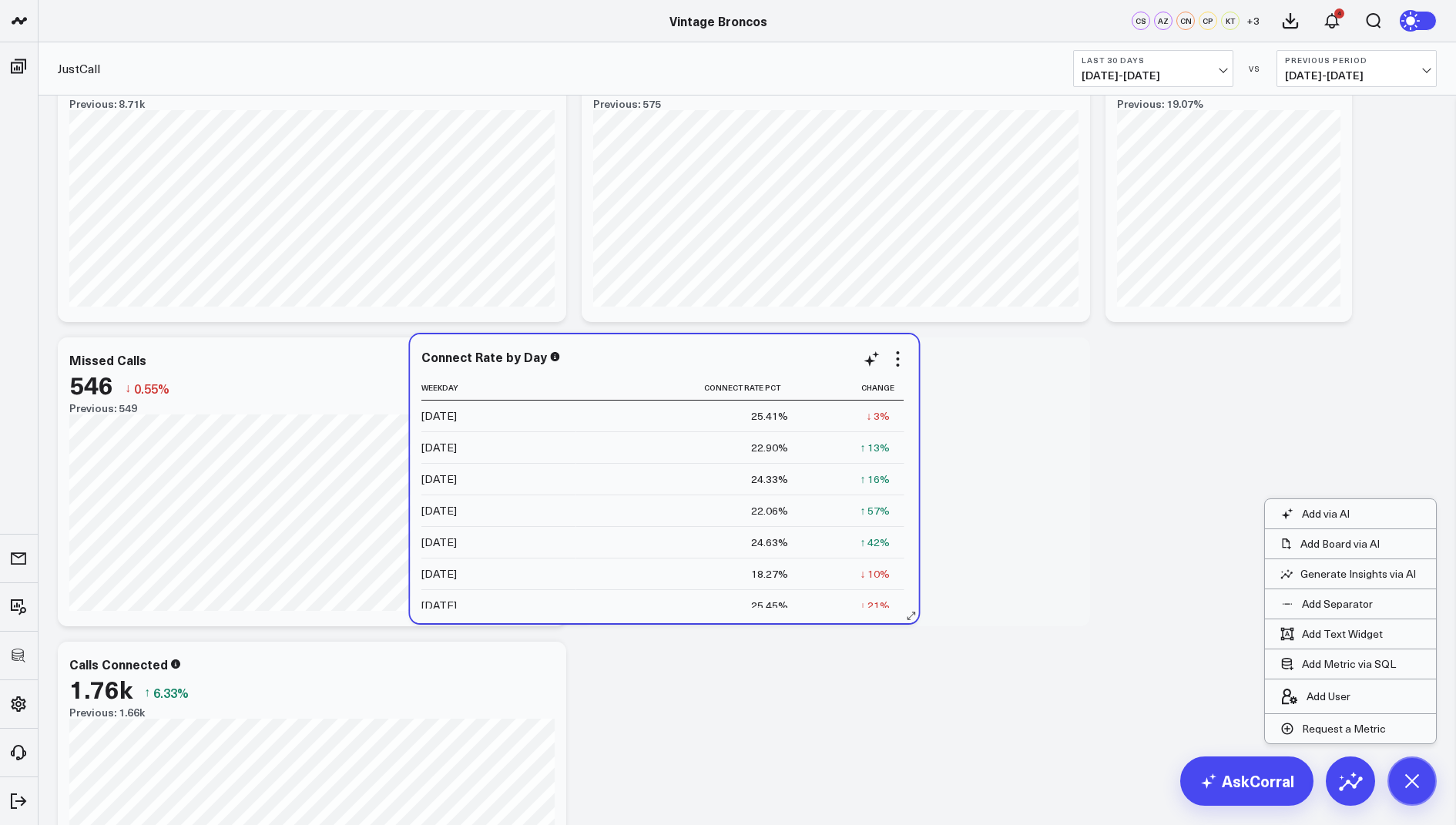
drag, startPoint x: 374, startPoint y: 503, endPoint x: 726, endPoint y: 500, distance: 352.0
click at [726, 500] on td "22.06%" at bounding box center [688, 510] width 227 height 31
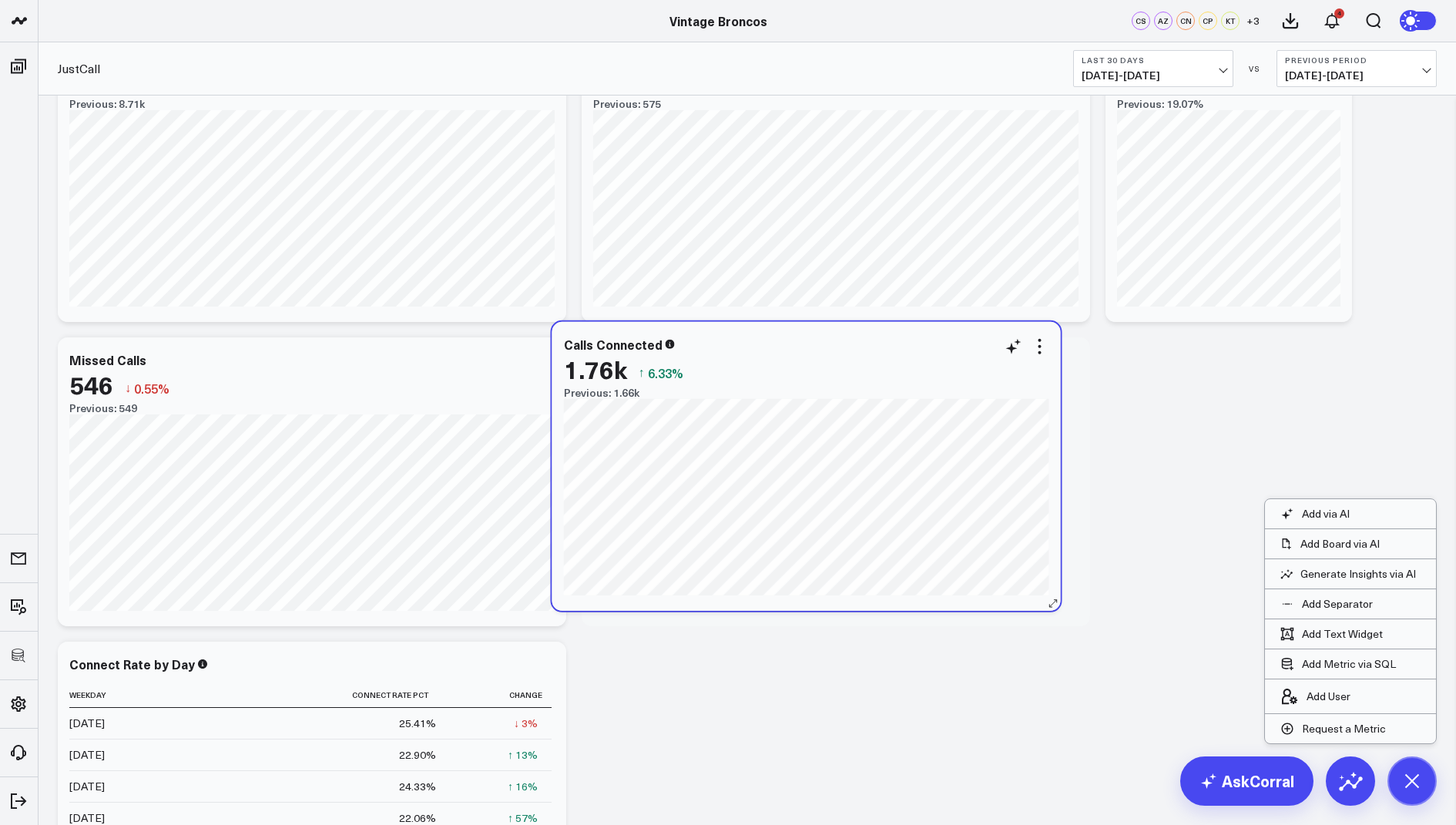
click at [878, 396] on div "Previous: 1.66k" at bounding box center [806, 393] width 486 height 12
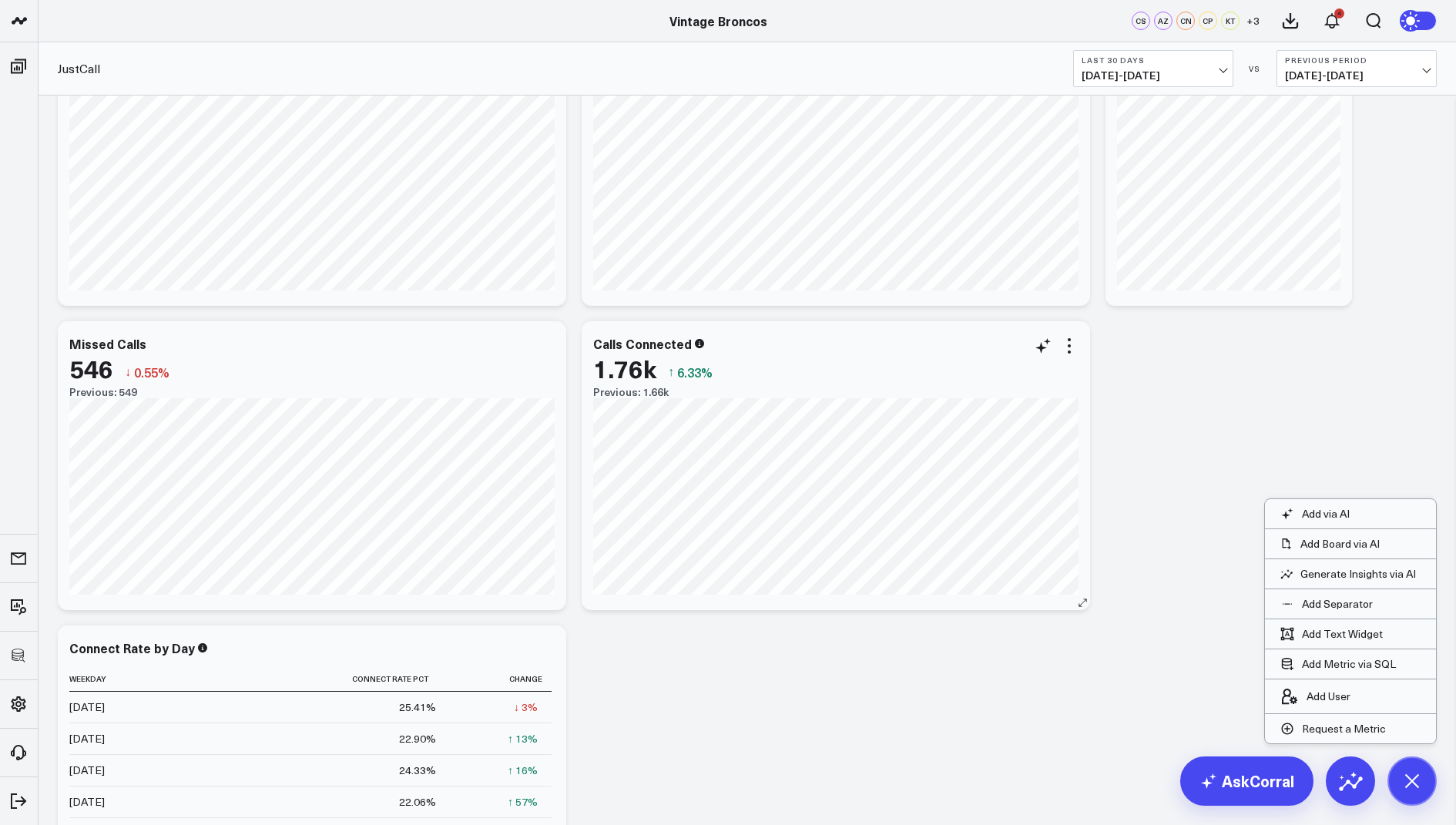
scroll to position [139, 0]
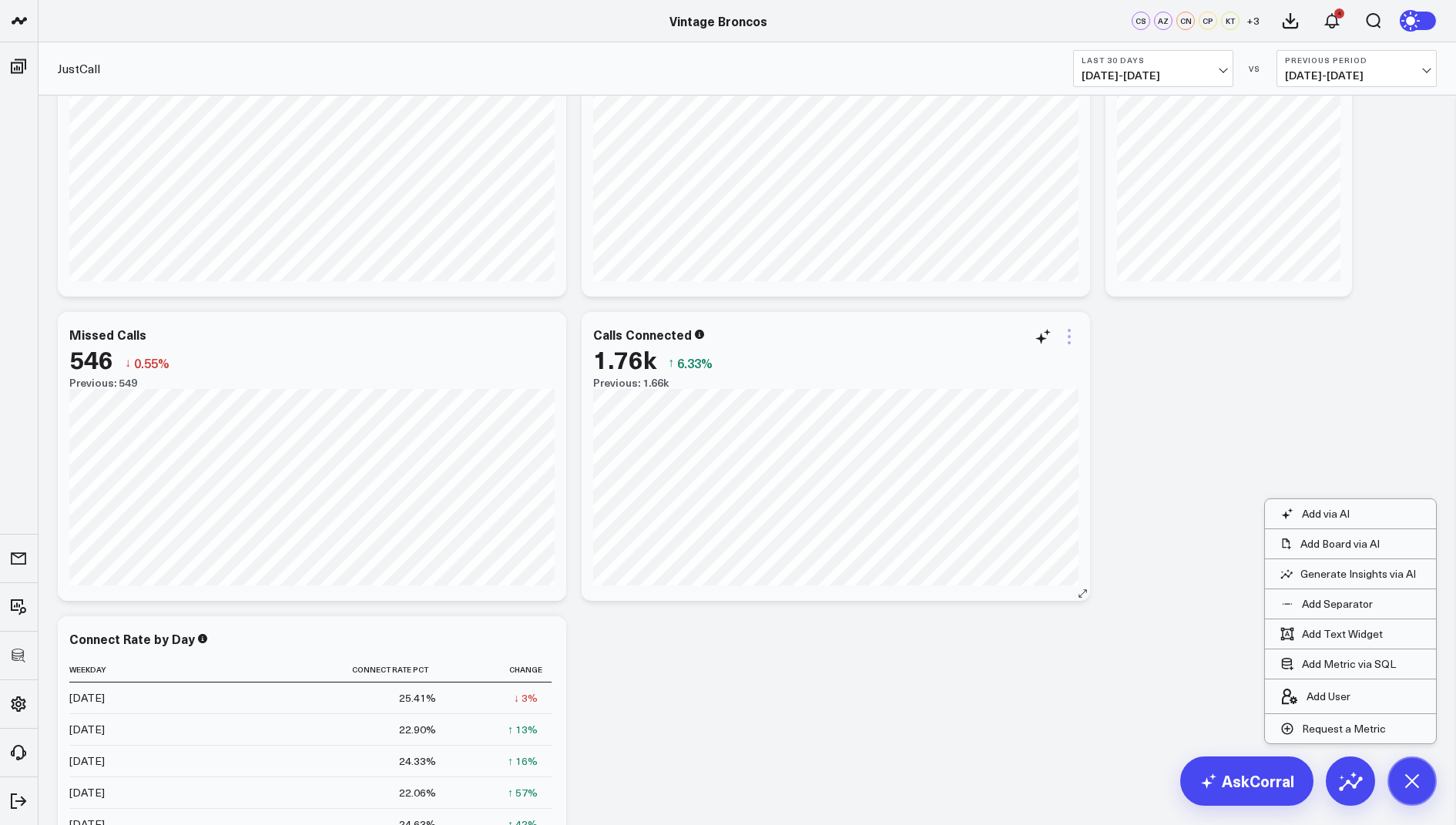
click at [1065, 345] on icon at bounding box center [1069, 336] width 18 height 18
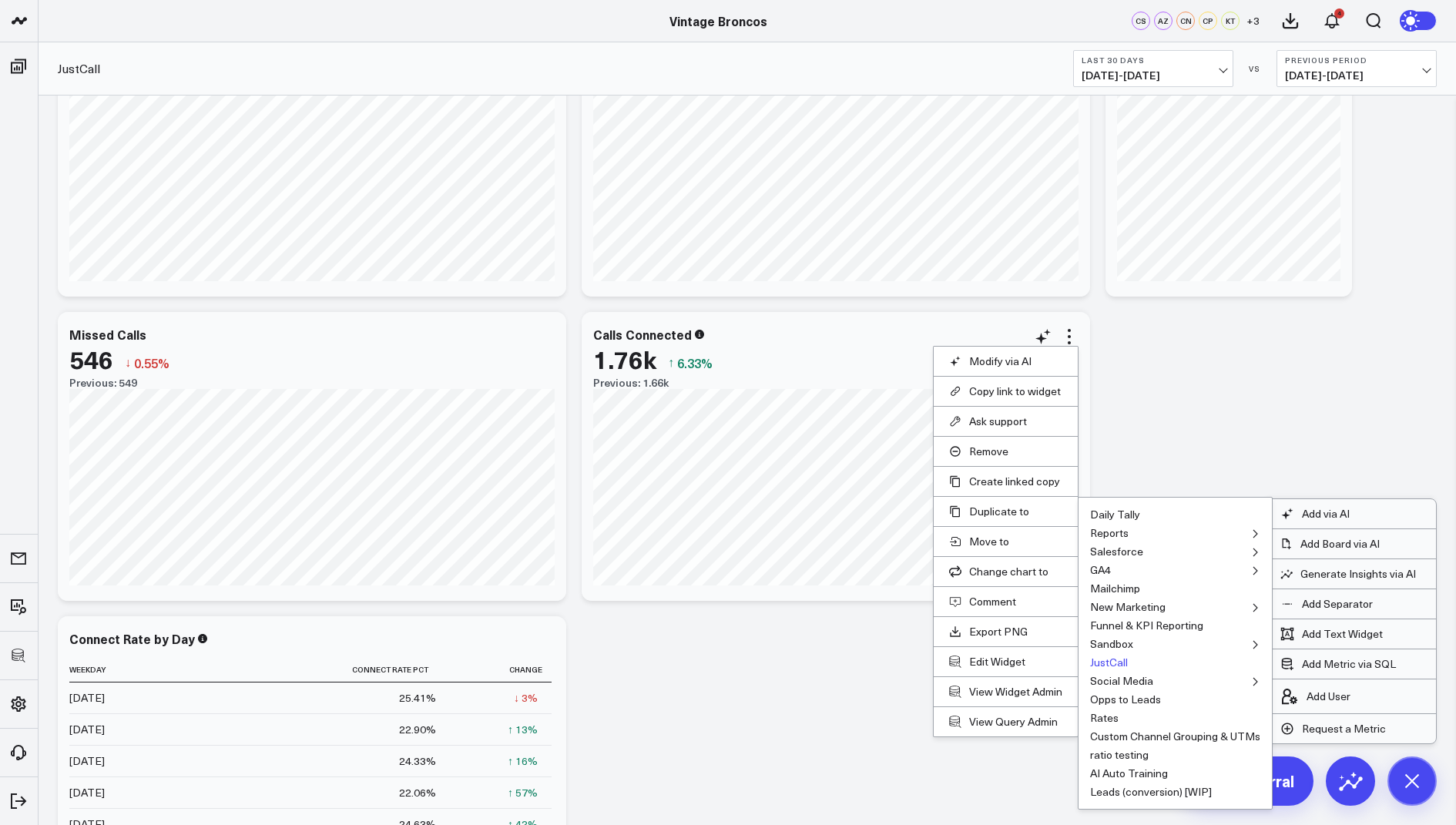
click at [1104, 657] on button "JustCall" at bounding box center [1109, 662] width 37 height 10
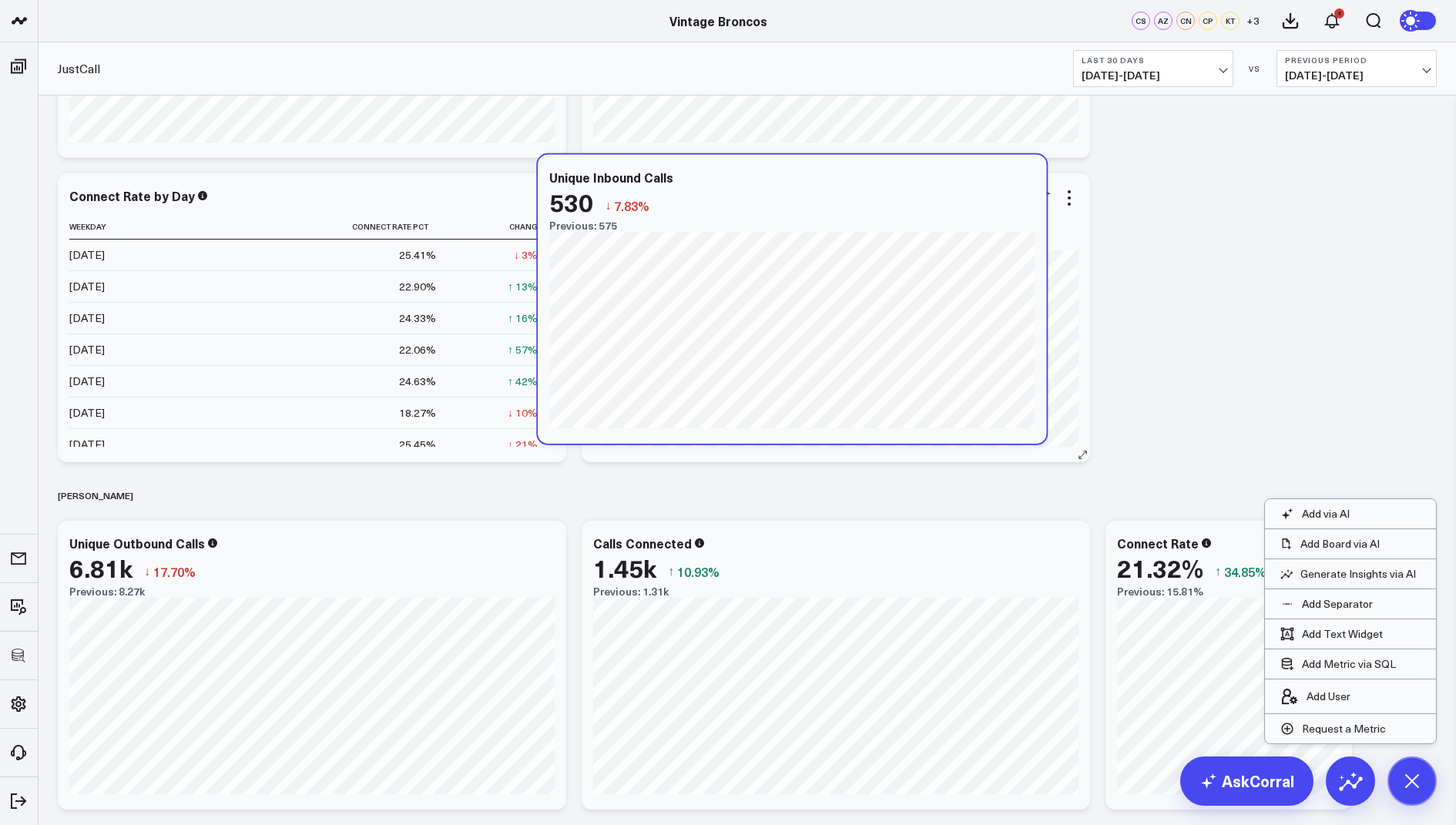
scroll to position [571, 0]
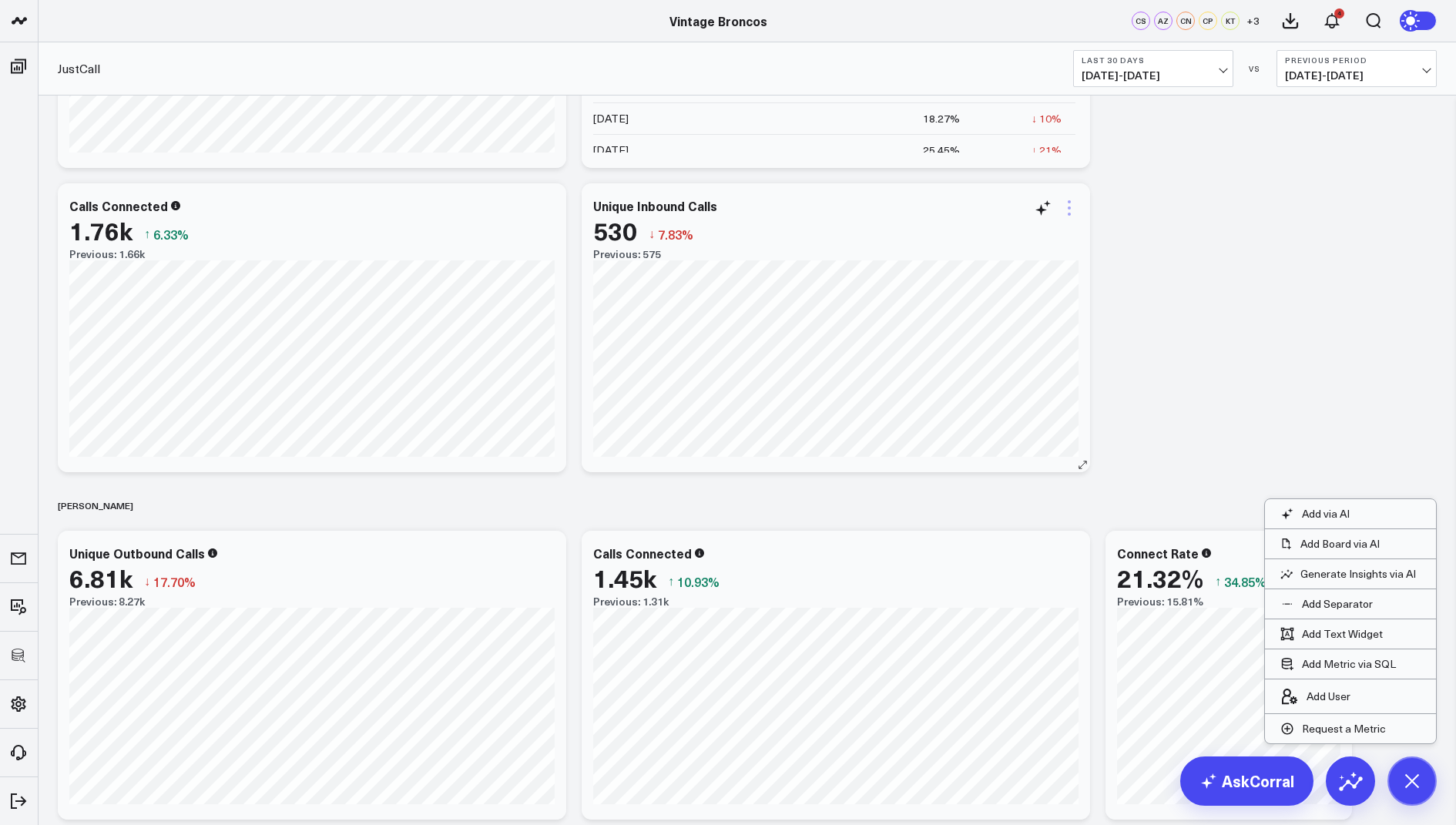
click at [1066, 209] on icon at bounding box center [1069, 208] width 18 height 18
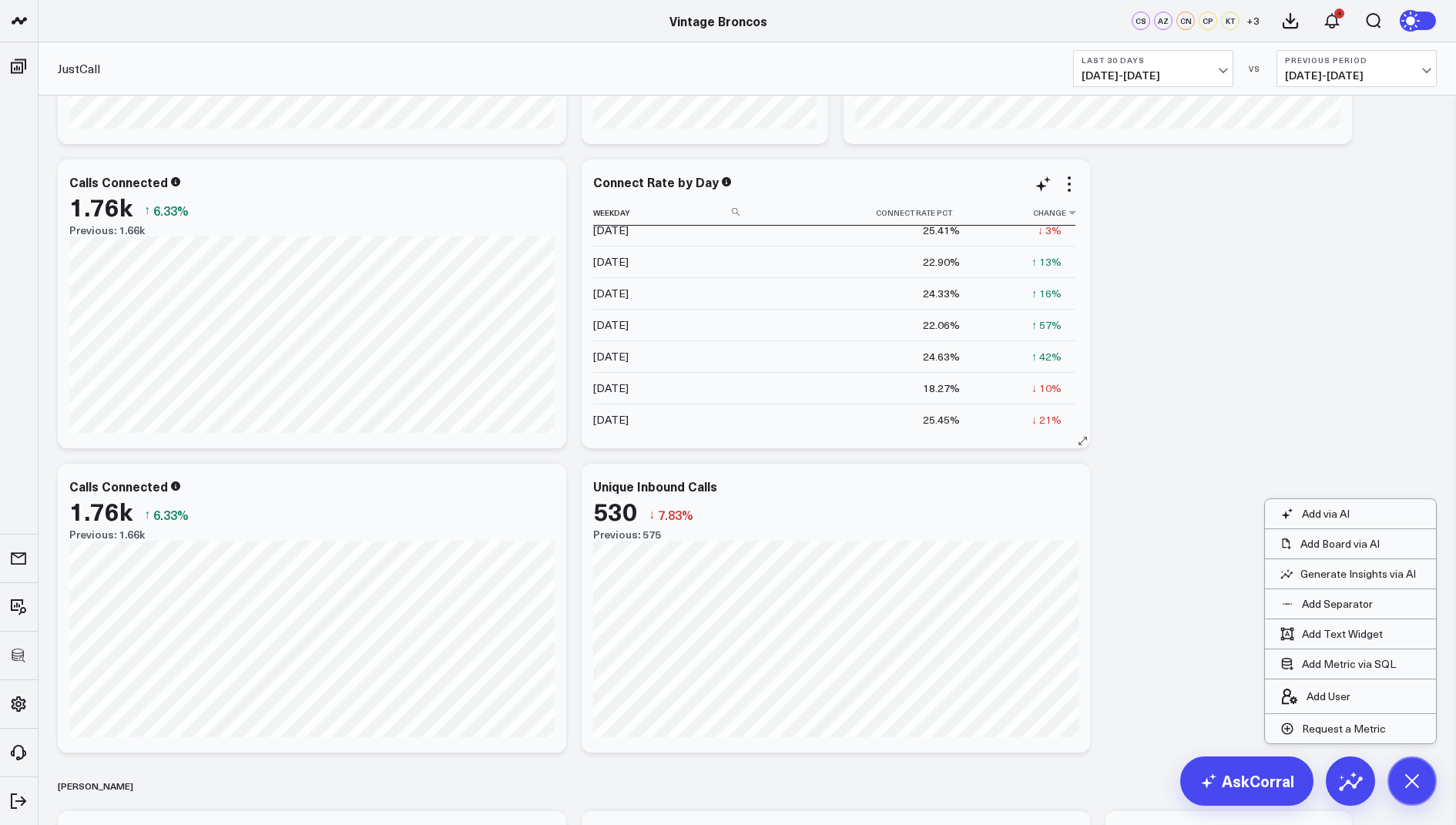
scroll to position [326, 0]
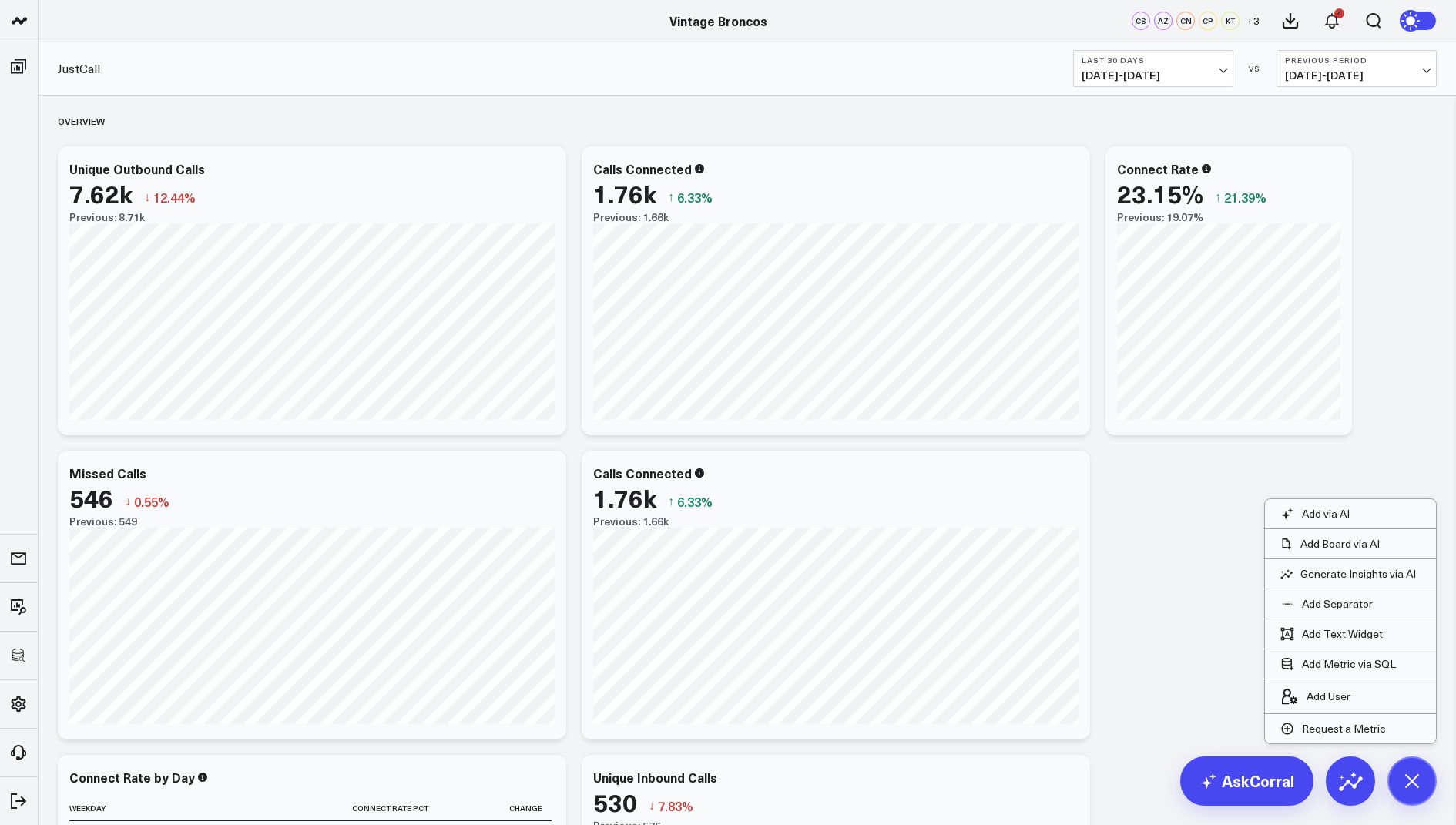
scroll to position [277, 0]
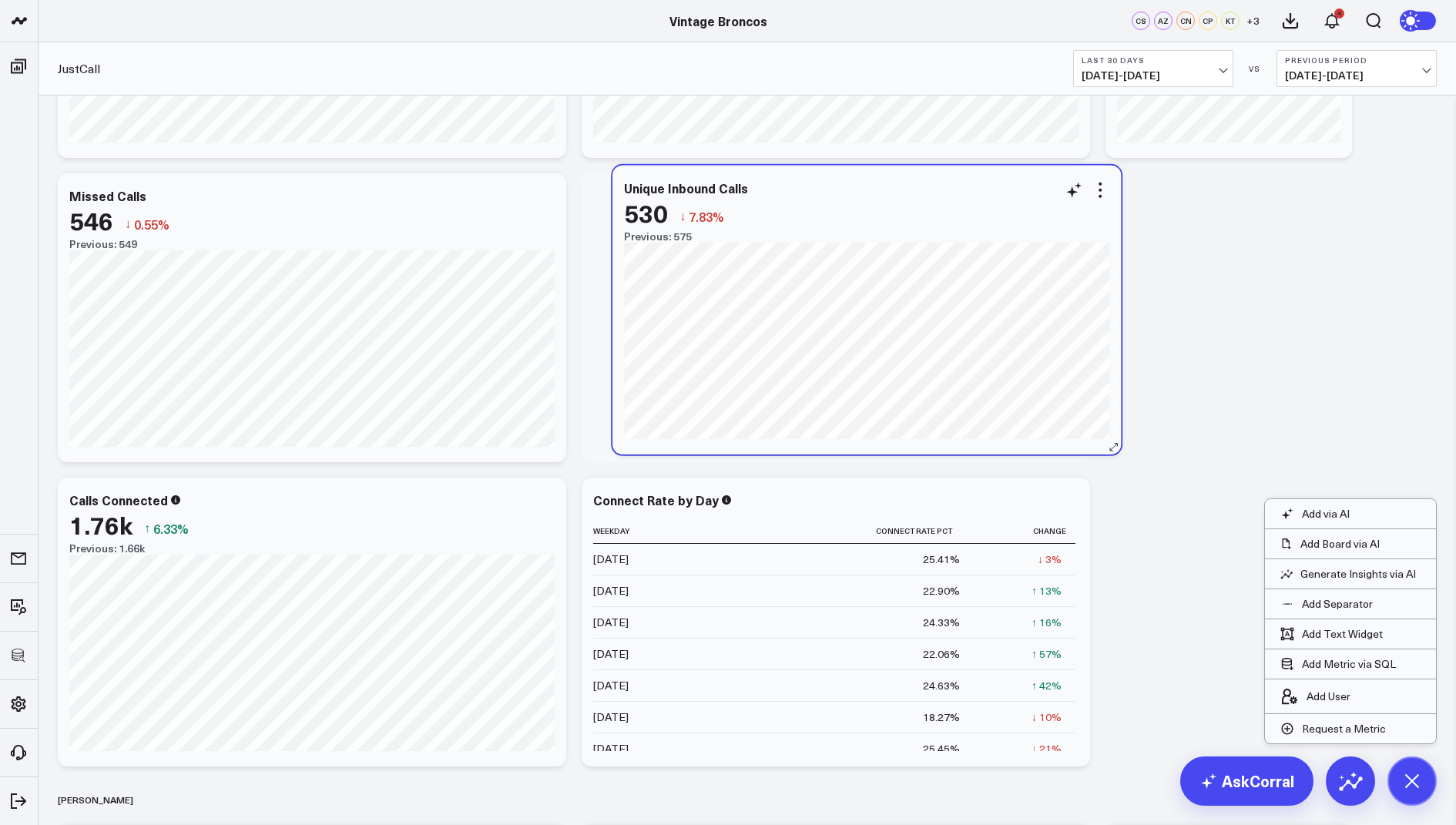
drag, startPoint x: 759, startPoint y: 551, endPoint x: 791, endPoint y: 240, distance: 312.6
click at [791, 240] on div "Previous: 575" at bounding box center [866, 236] width 486 height 12
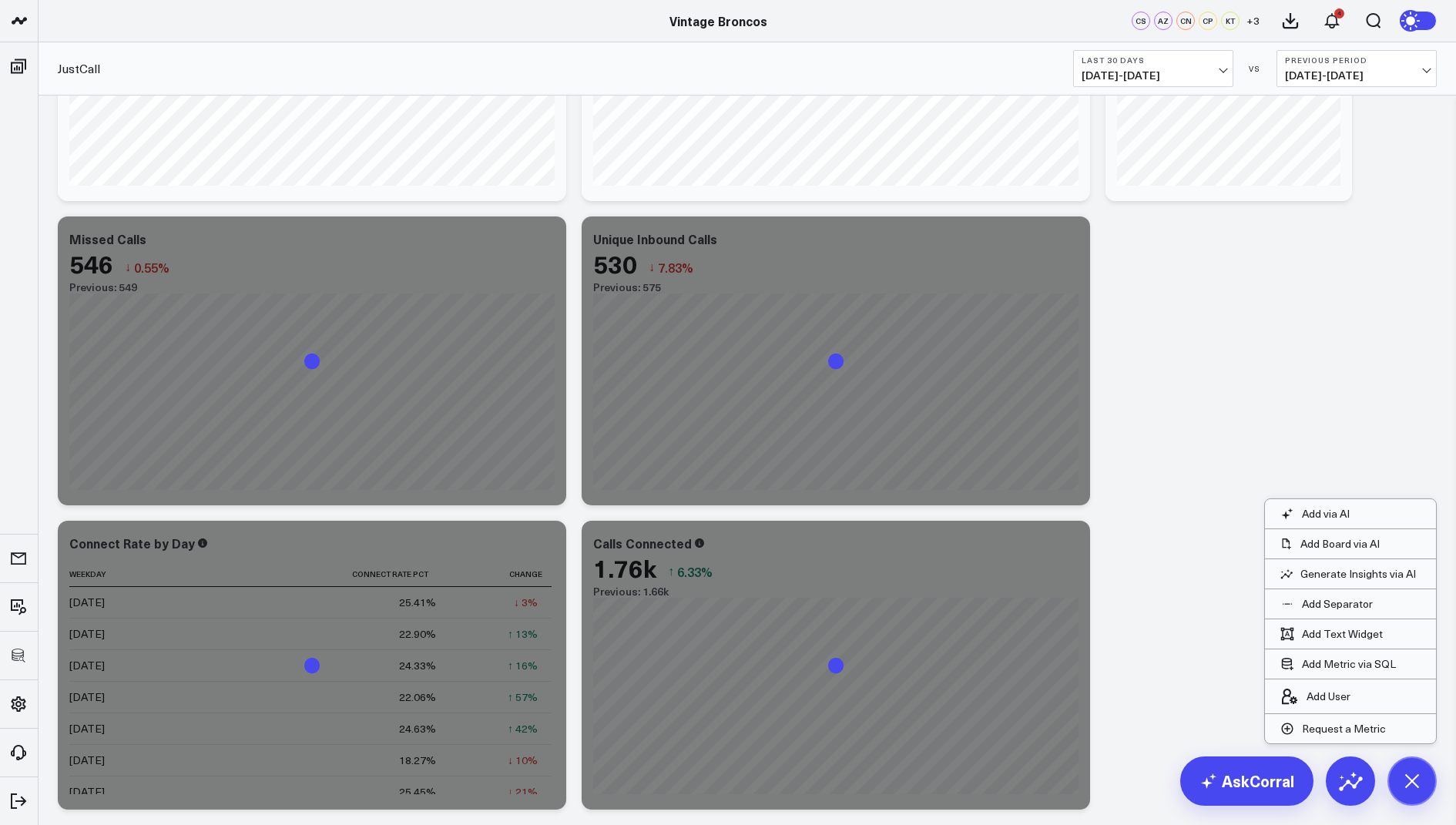
scroll to position [427, 0]
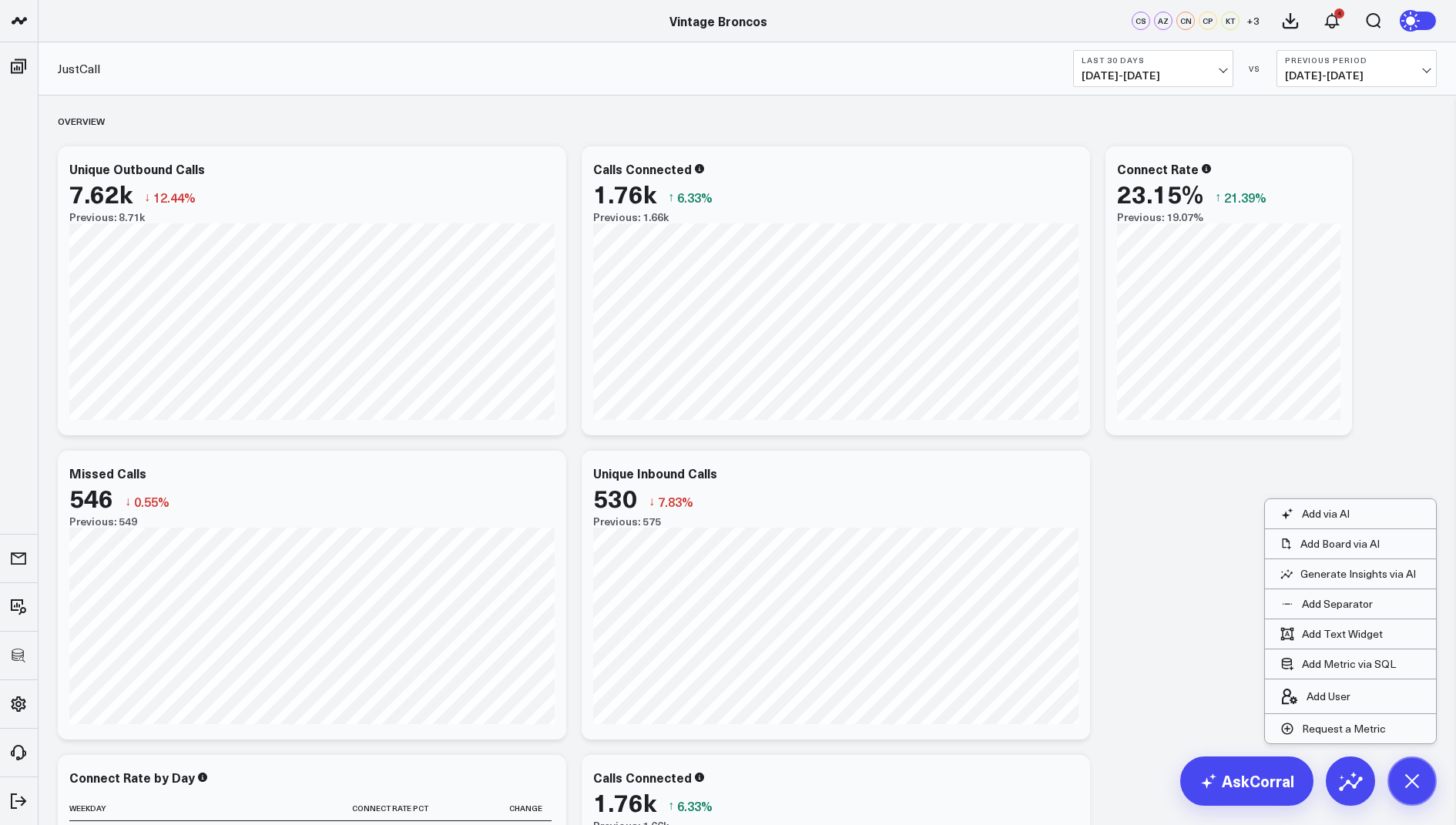
scroll to position [427, 0]
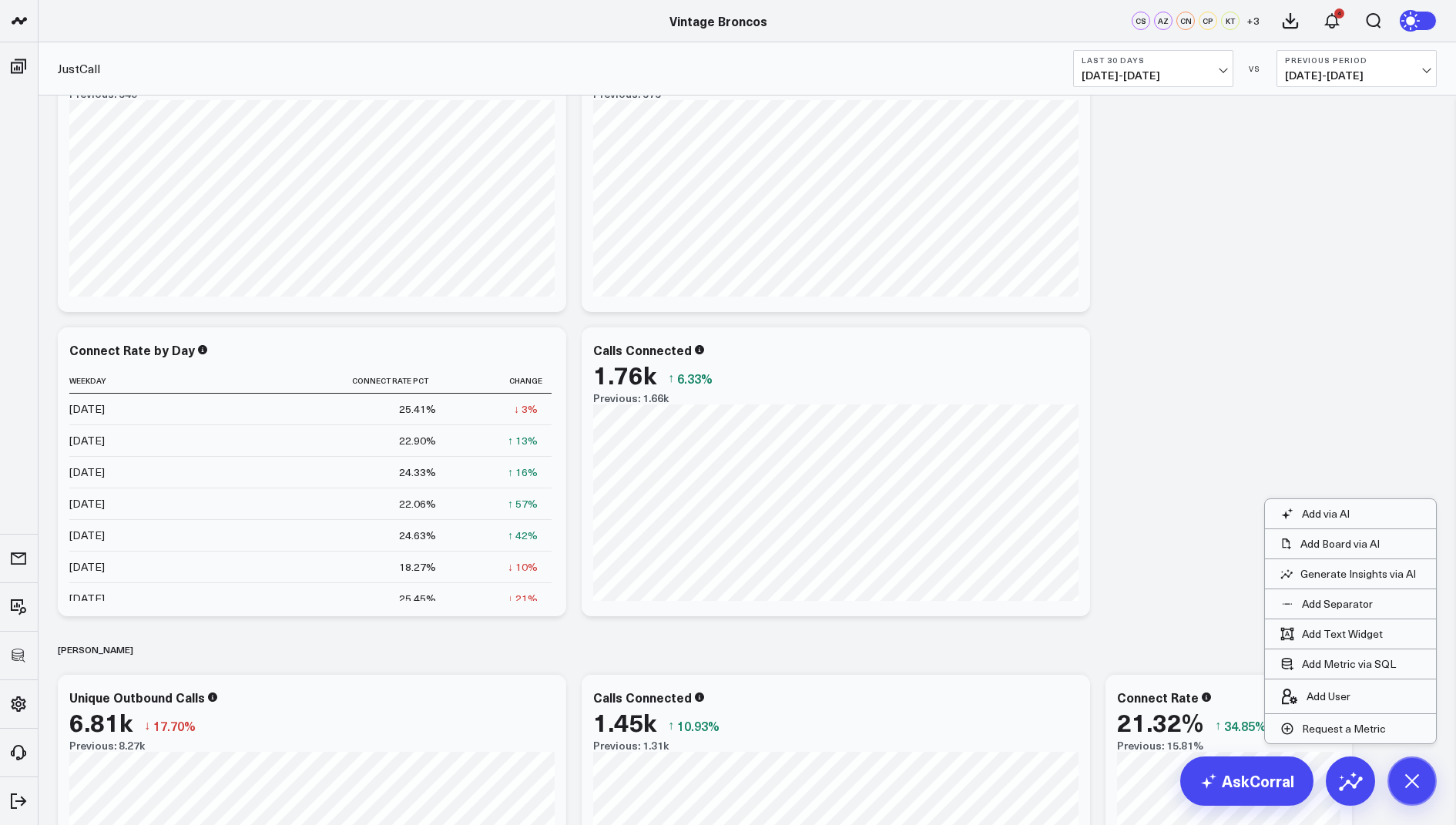
click at [0, 0] on icon at bounding box center [0, 0] width 0 height 0
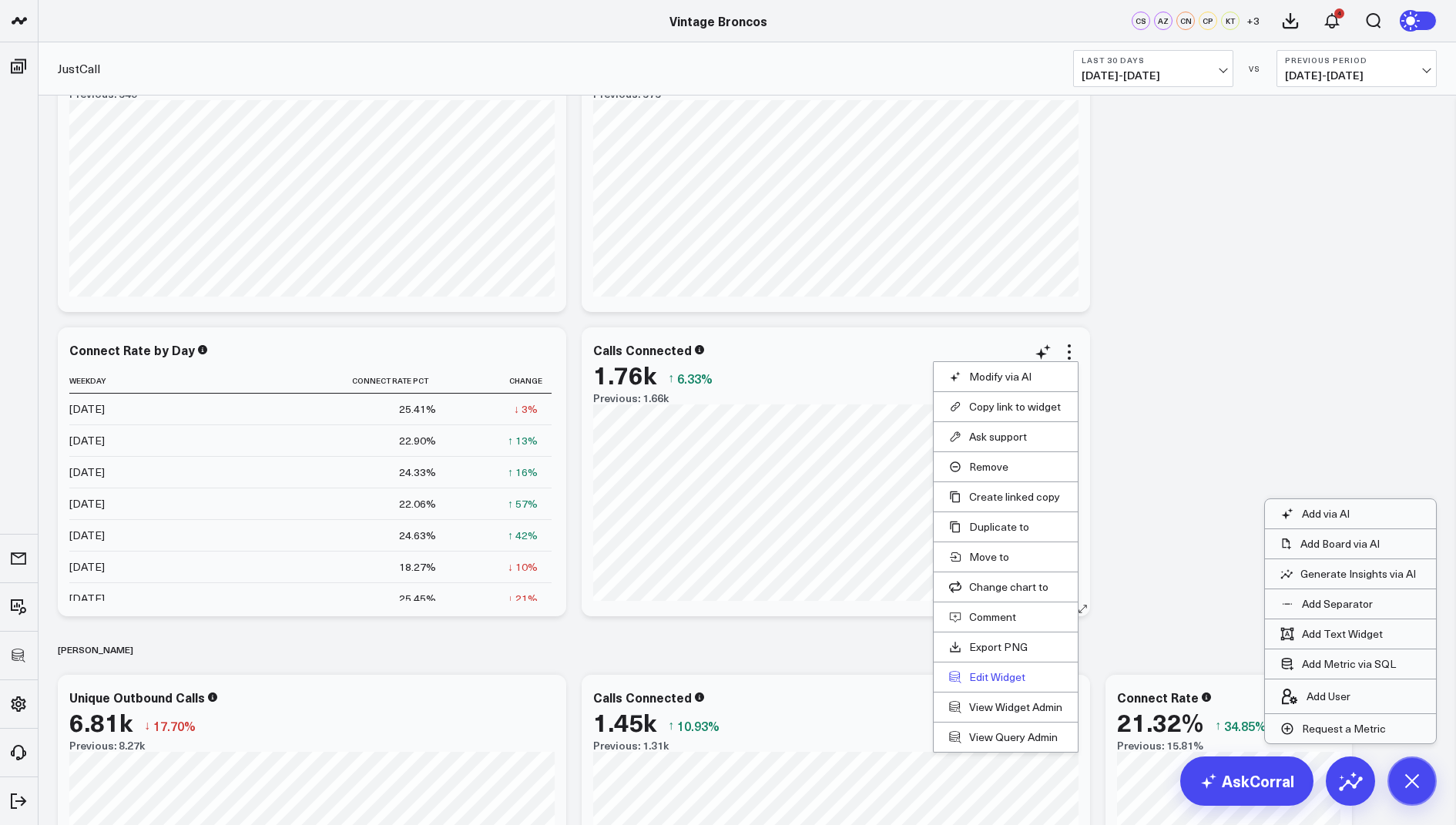
click at [984, 672] on button "Edit Widget" at bounding box center [1006, 677] width 113 height 14
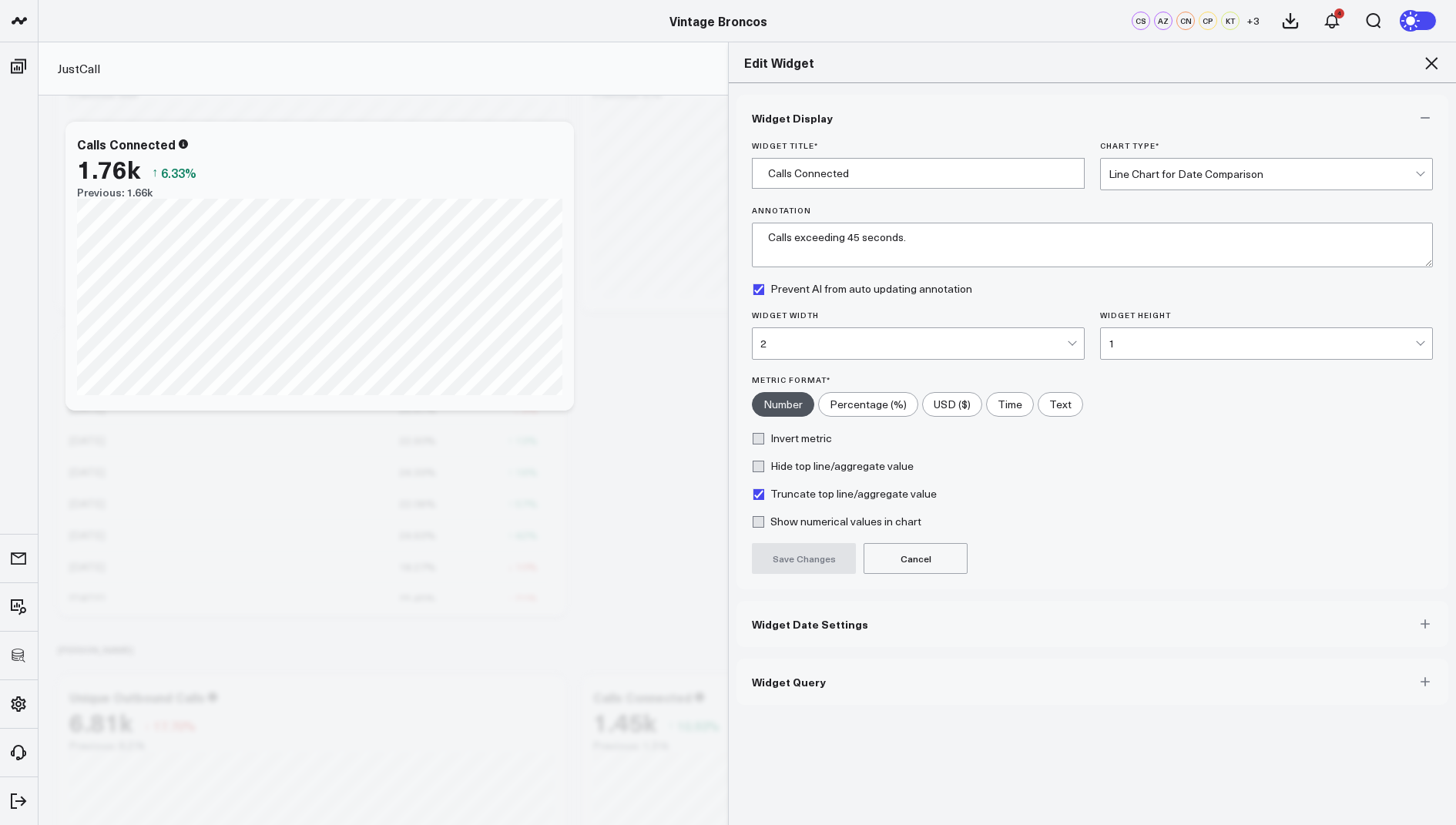
click at [775, 677] on span "Widget Query" at bounding box center [789, 682] width 74 height 12
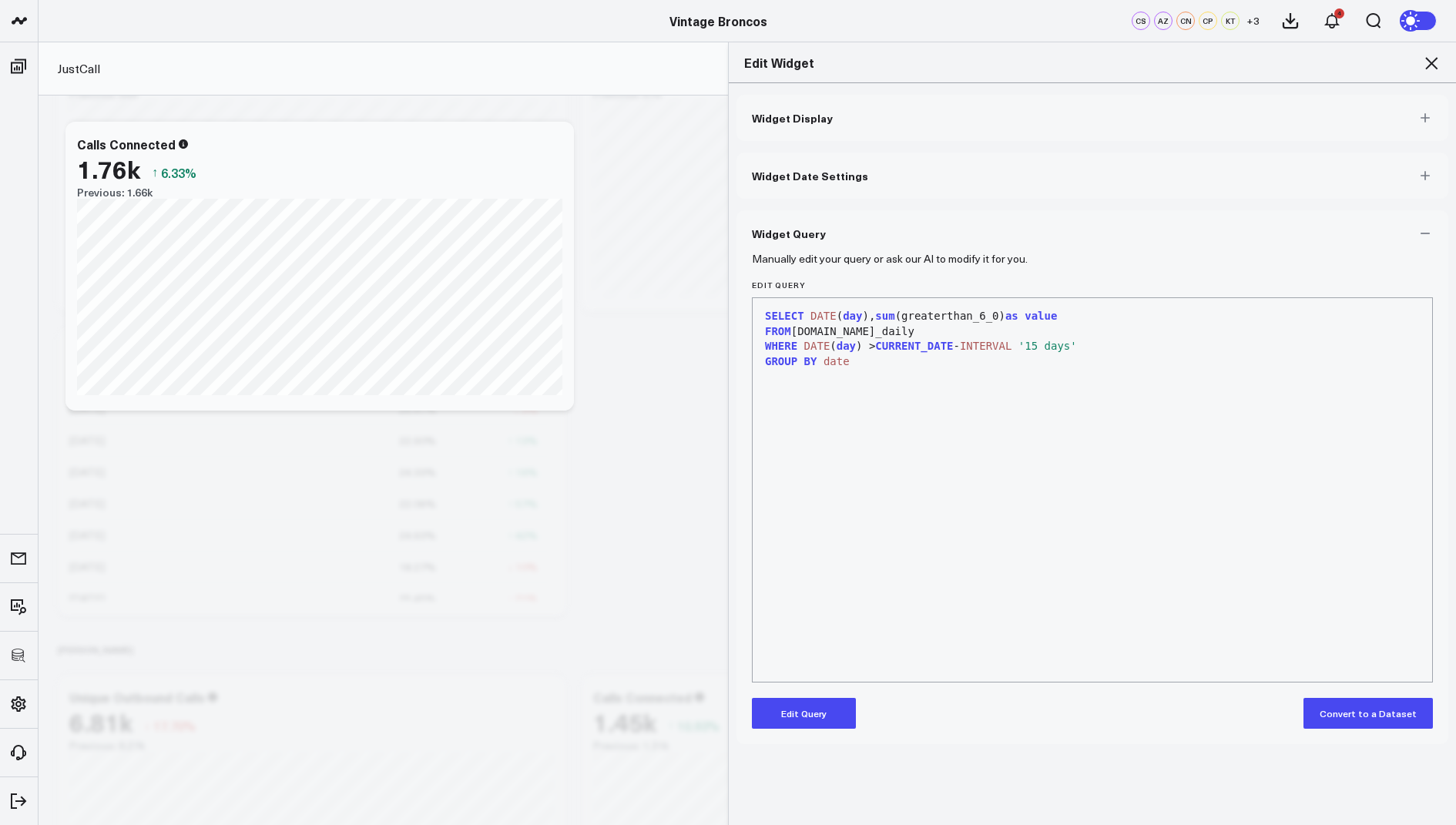
click at [783, 709] on button "Edit Query" at bounding box center [804, 712] width 104 height 30
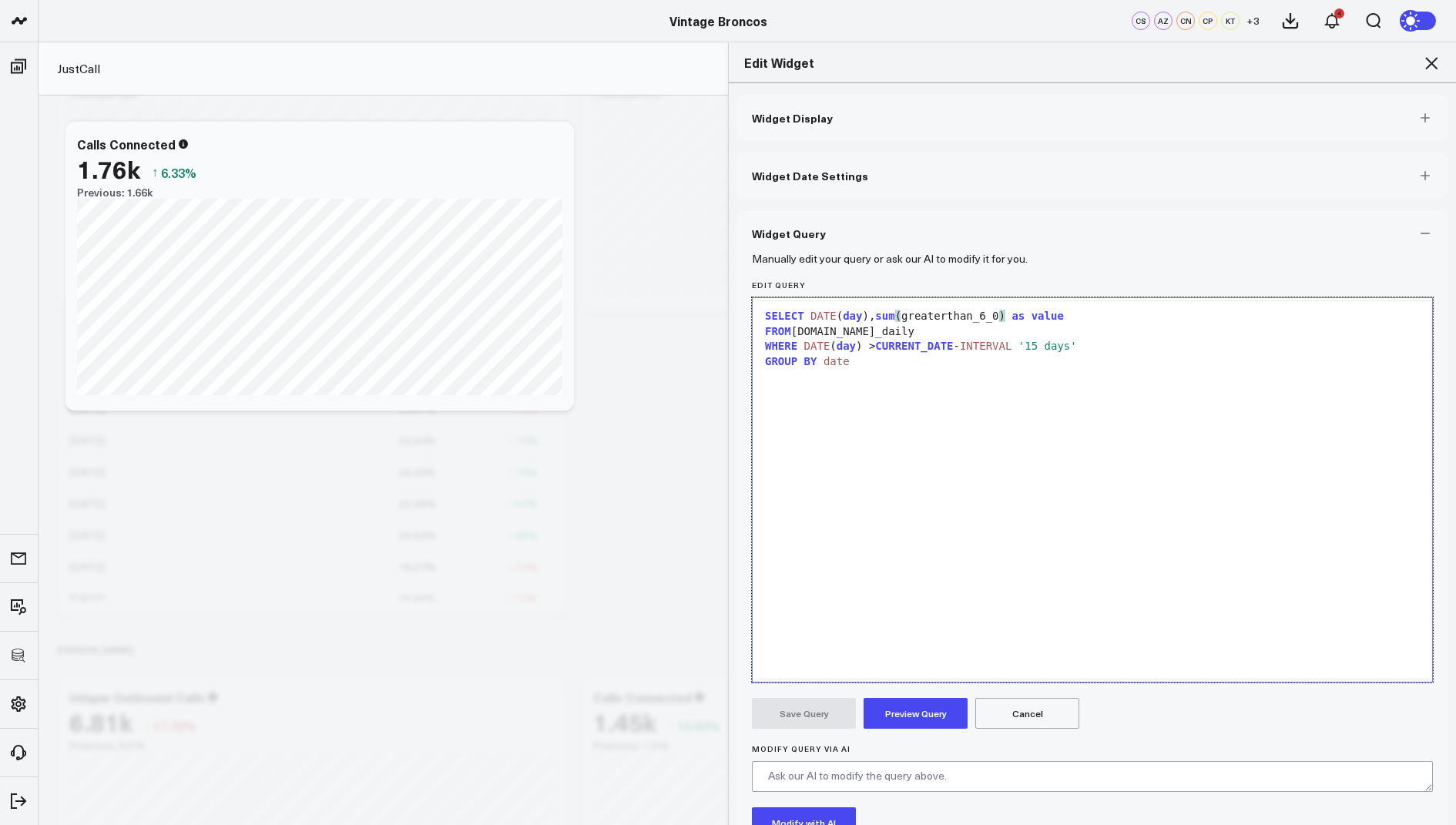
click at [902, 320] on div "SELECT DATE ( day ), sum ( greaterthan_6_0 ) as value" at bounding box center [1092, 317] width 664 height 16
drag, startPoint x: 1005, startPoint y: 316, endPoint x: 910, endPoint y: 317, distance: 95.0
click at [912, 711] on button "Preview Query" at bounding box center [916, 712] width 104 height 30
click at [895, 315] on span "avg" at bounding box center [884, 316] width 19 height 12
click at [930, 707] on button "Preview Query" at bounding box center [916, 712] width 104 height 30
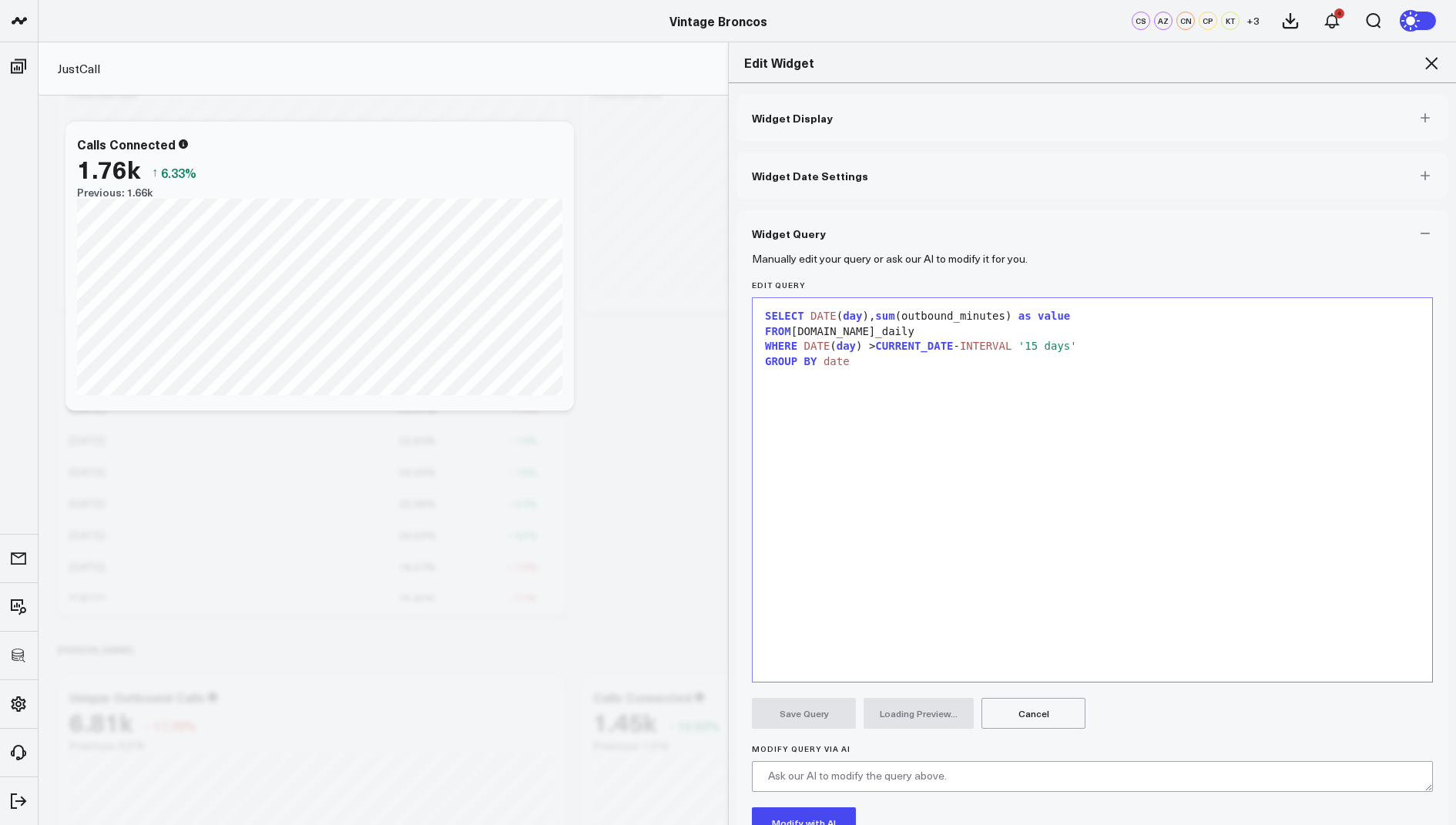
scroll to position [119, 0]
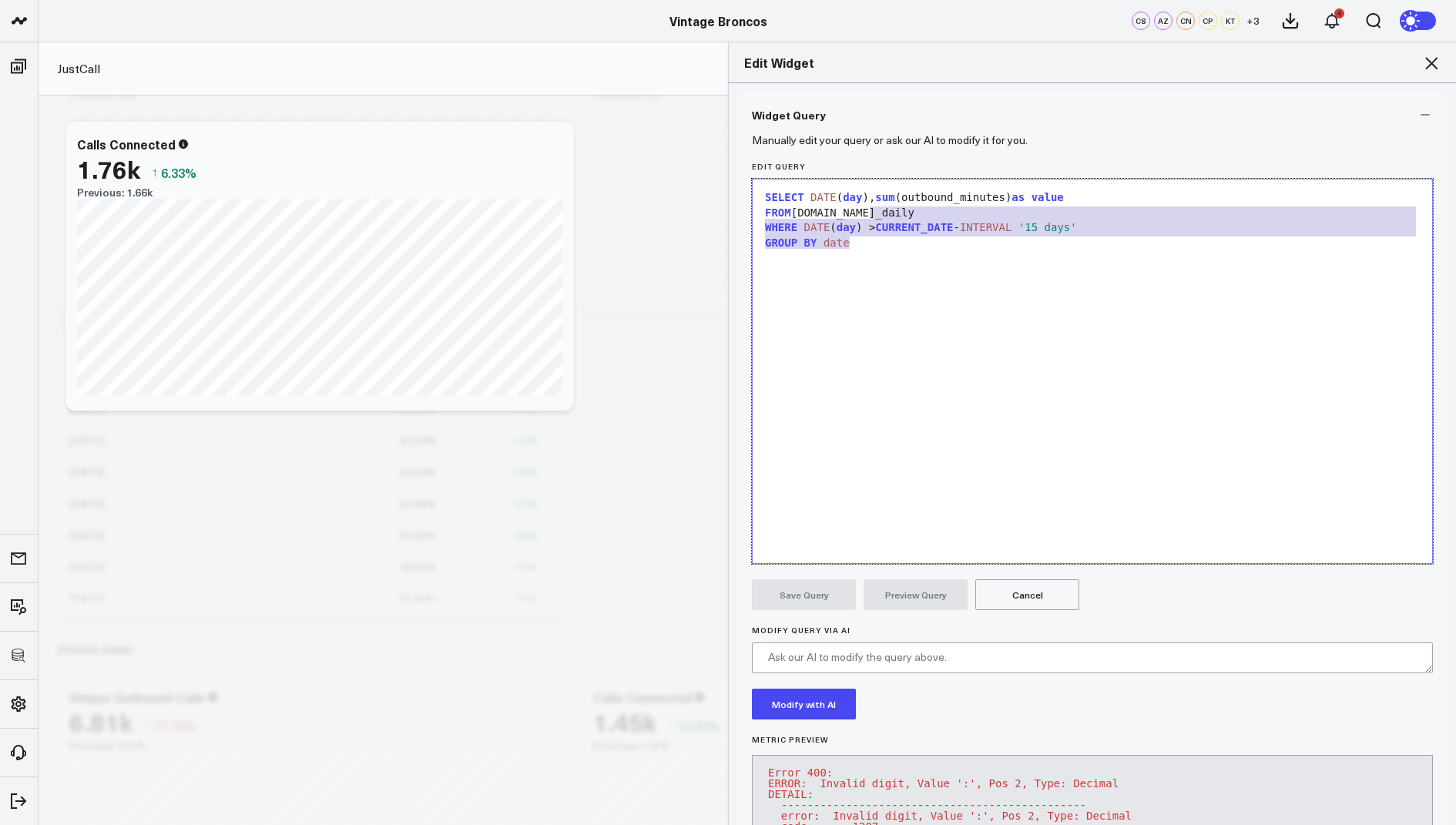
drag, startPoint x: 889, startPoint y: 260, endPoint x: 860, endPoint y: 147, distance: 116.7
click at [860, 147] on form "Manually edit your query or ask our AI to modify it for you. Edit Query 9 1 2 3…" at bounding box center [1093, 524] width 681 height 771
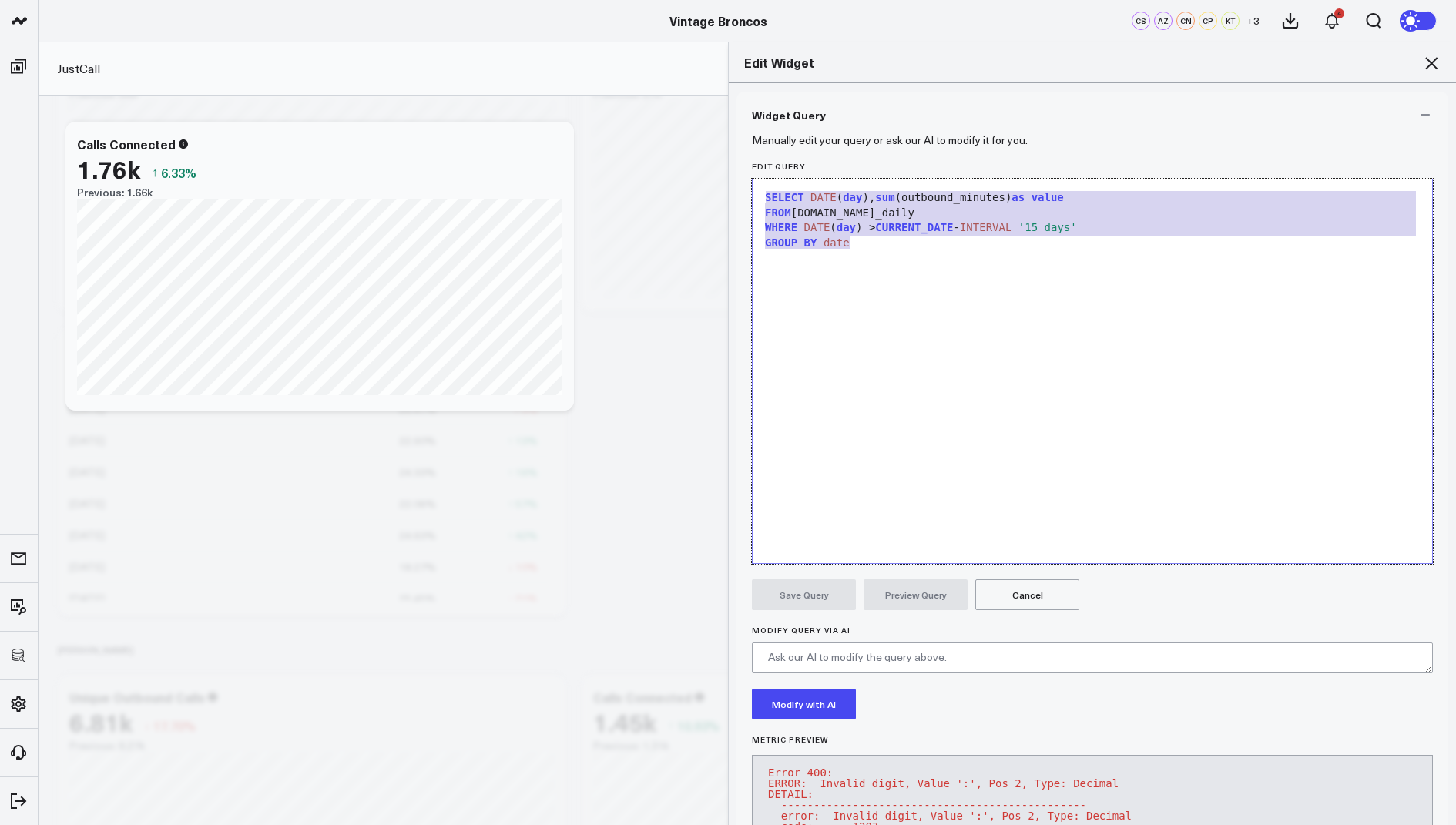
copy div "SELECT DATE ( day ), sum (outbound_minutes) as value FROM [DOMAIN_NAME]_daily W…"
click at [907, 208] on div "FROM [DOMAIN_NAME]_daily" at bounding box center [1092, 214] width 664 height 16
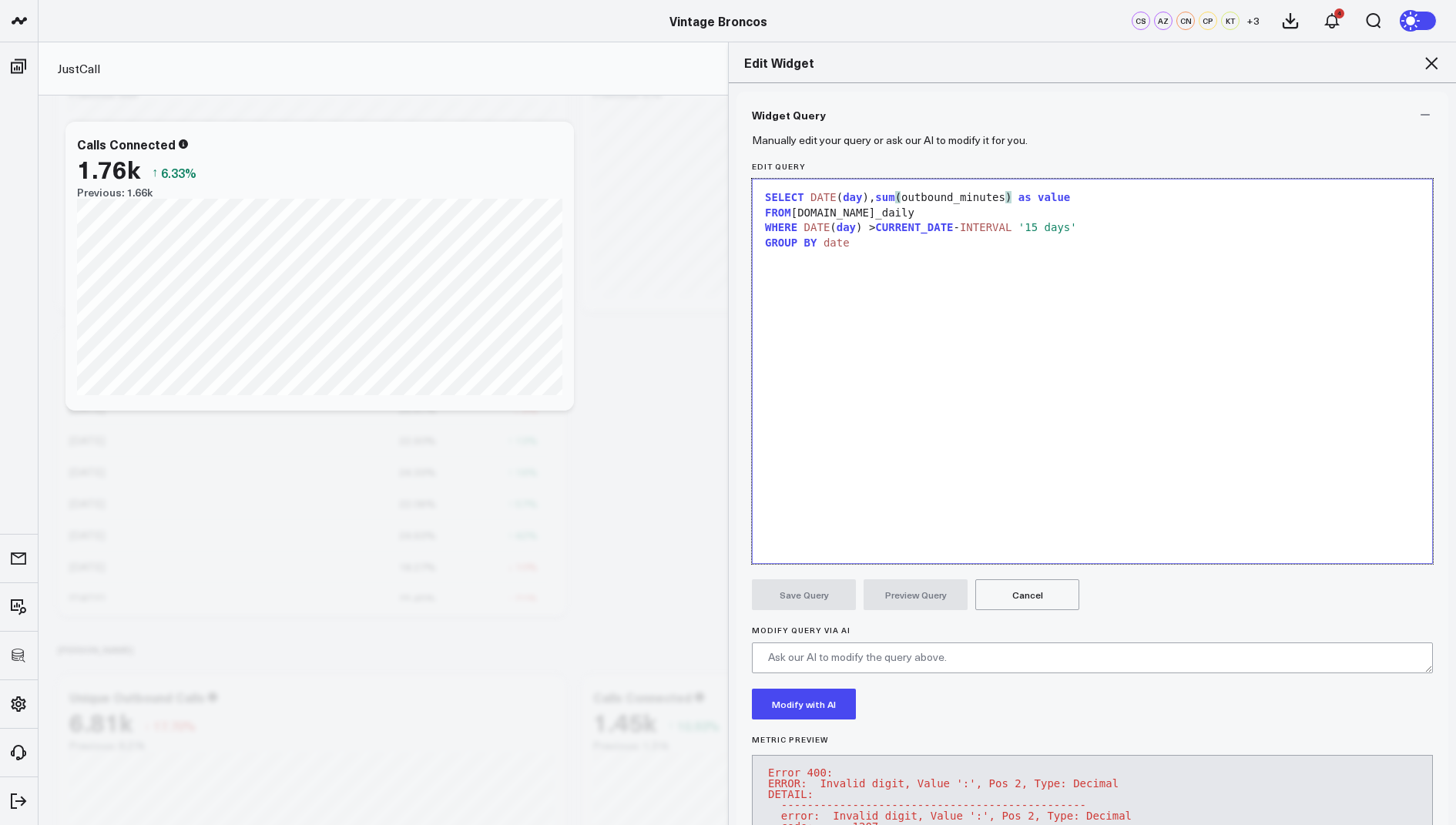
click at [902, 195] on div "SELECT DATE ( day ), sum ( outbound_minutes ) as value" at bounding box center [1092, 198] width 664 height 16
click at [765, 333] on div "SELECT DATE ( day ), avg ( outbound_minutes ) as value FROM [DOMAIN_NAME]_daily…" at bounding box center [1092, 371] width 664 height 368
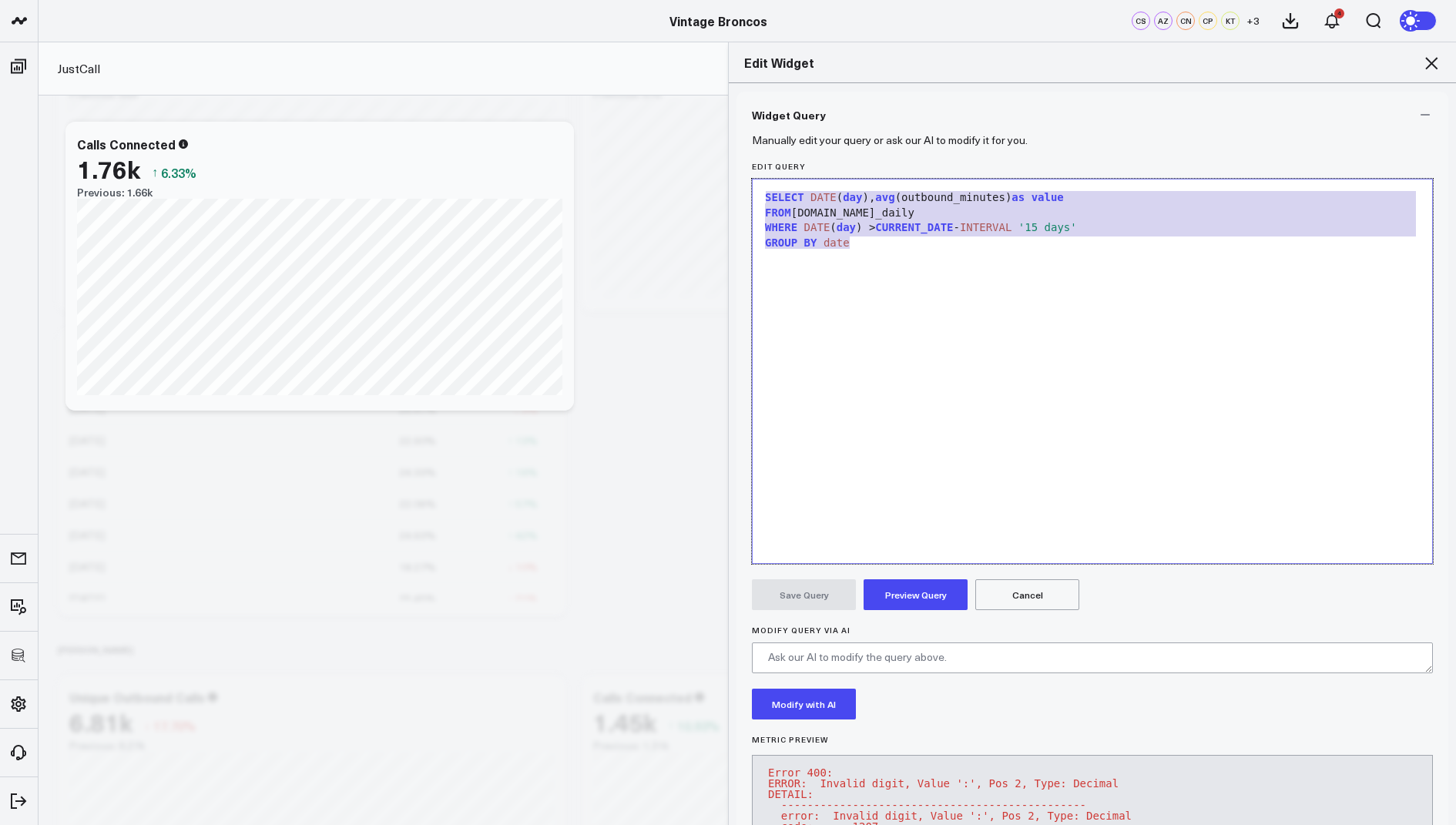
drag, startPoint x: 865, startPoint y: 247, endPoint x: 857, endPoint y: 153, distance: 94.3
click at [857, 153] on form "Manually edit your query or ask our AI to modify it for you. Edit Query 9 1 2 3…" at bounding box center [1093, 524] width 681 height 771
copy div "SELECT DATE ( day ), avg (outbound_minutes) as value FROM [DOMAIN_NAME]_daily W…"
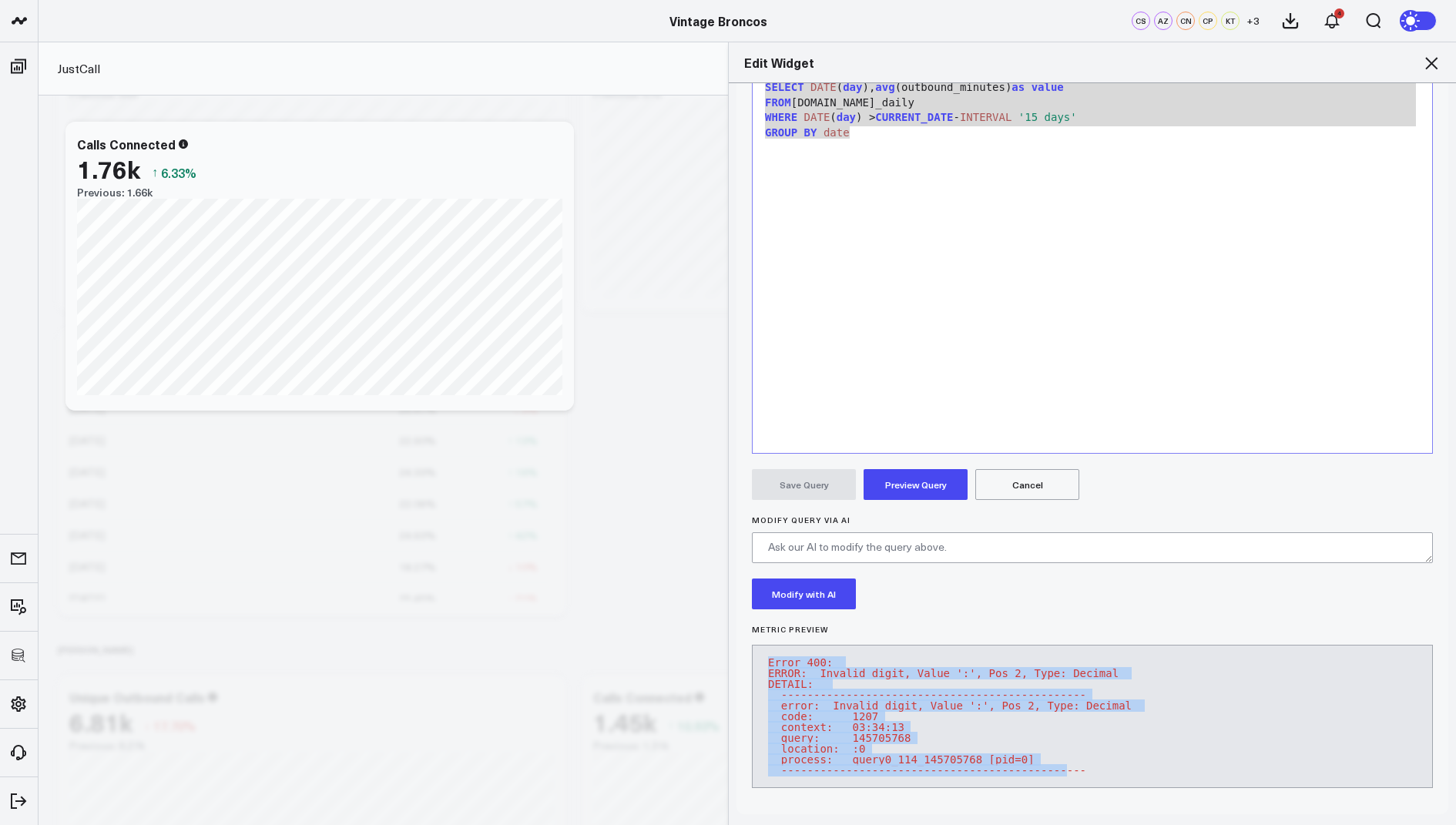
drag, startPoint x: 1069, startPoint y: 750, endPoint x: 774, endPoint y: 616, distance: 324.0
click at [774, 624] on div "Metric Preview Error 400: ERROR: Invalid digit, Value ':', Pos 2, Type: Decimal…" at bounding box center [1093, 711] width 681 height 174
copy pre "Error 400: ERROR: Invalid digit, Value ':', Pos 2, Type: Decimal DETAIL: ------…"
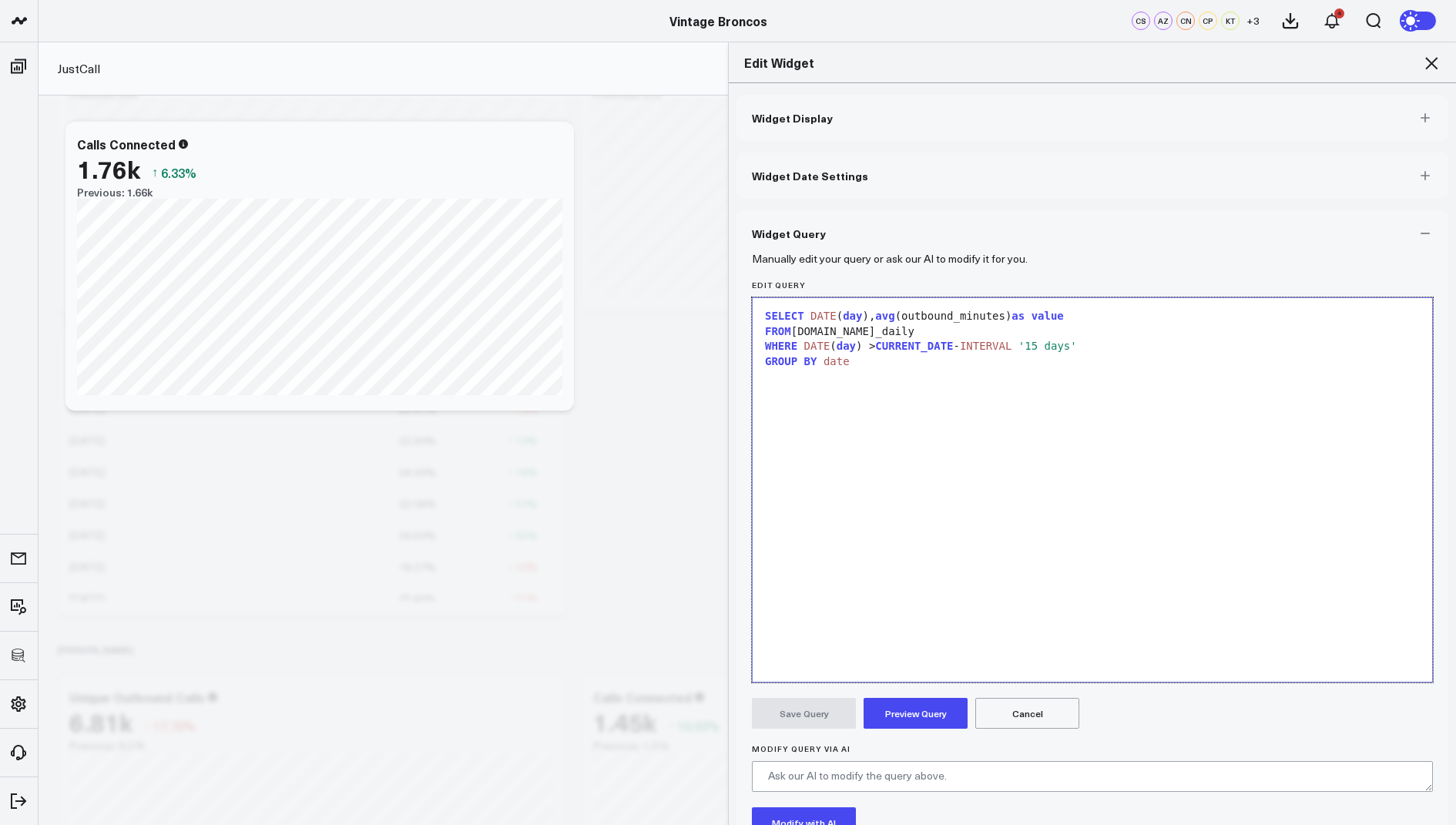
click at [930, 415] on div "SELECT DATE ( day ), avg (outbound_minutes) as value FROM [DOMAIN_NAME]_daily W…" at bounding box center [1092, 490] width 664 height 368
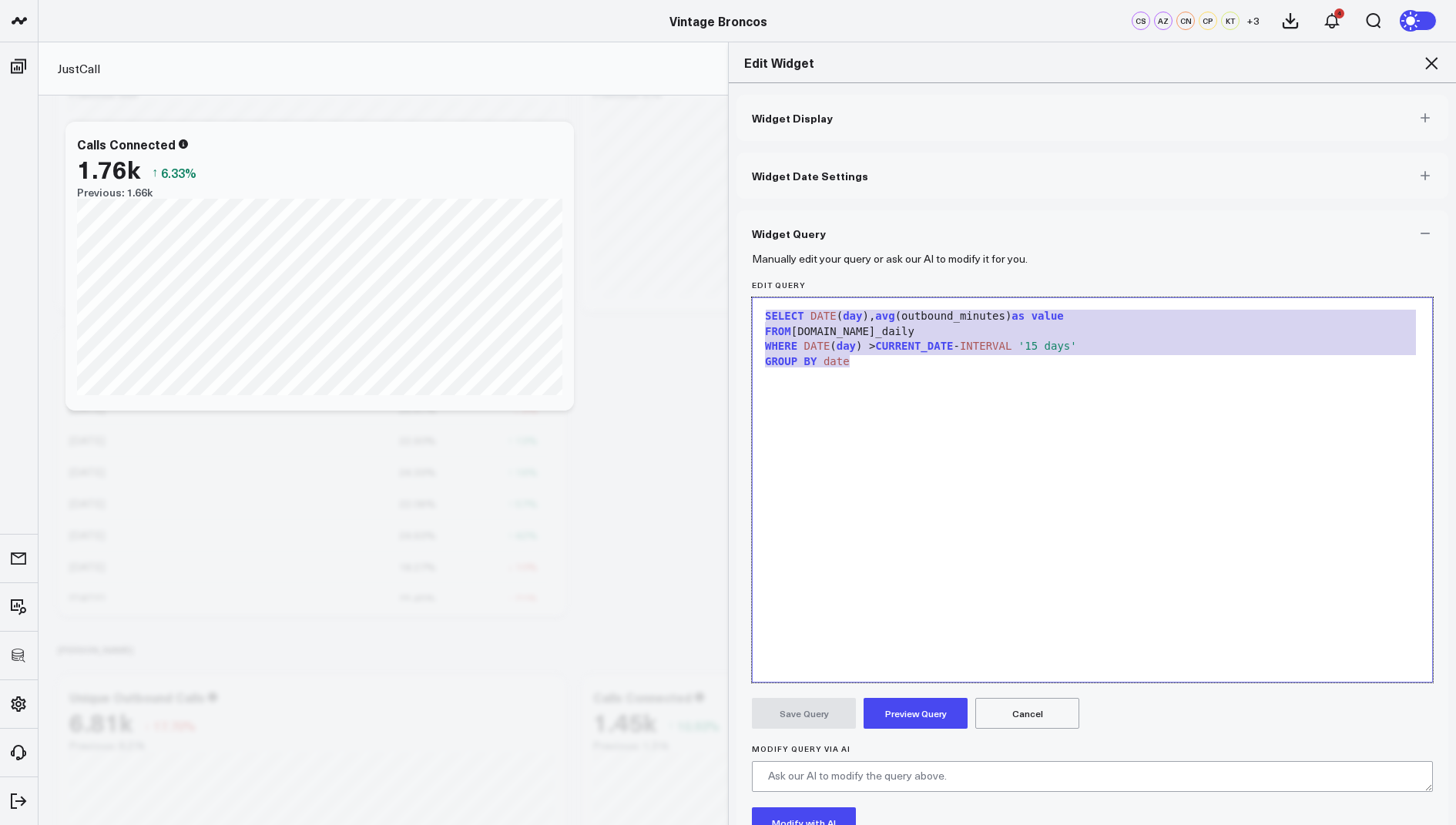
drag, startPoint x: 886, startPoint y: 357, endPoint x: 887, endPoint y: 250, distance: 107.0
click at [887, 256] on form "Manually edit your query or ask our AI to modify it for you. Edit Query 9 1 2 3…" at bounding box center [1093, 642] width 681 height 771
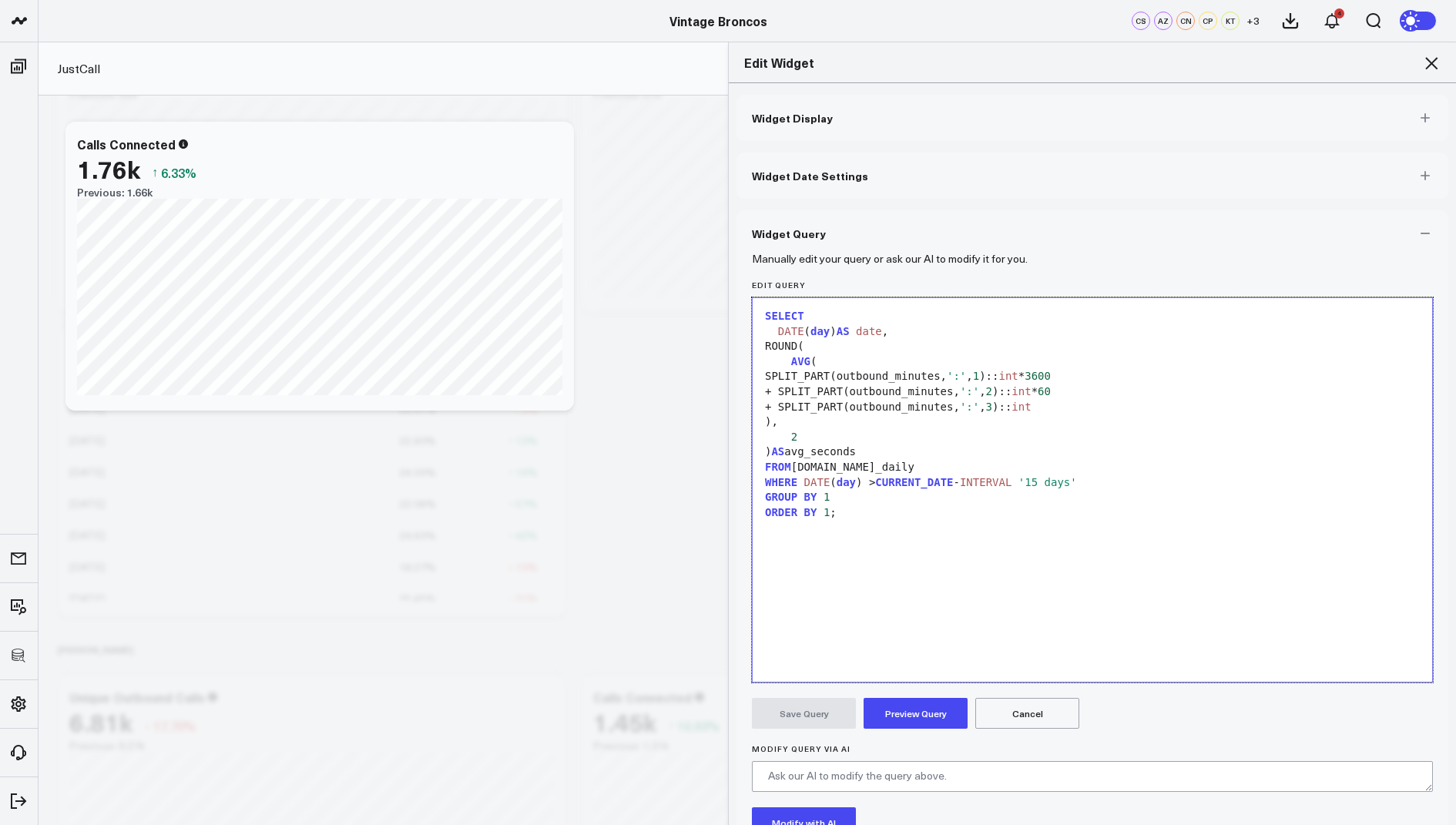
click at [897, 710] on button "Preview Query" at bounding box center [916, 712] width 104 height 30
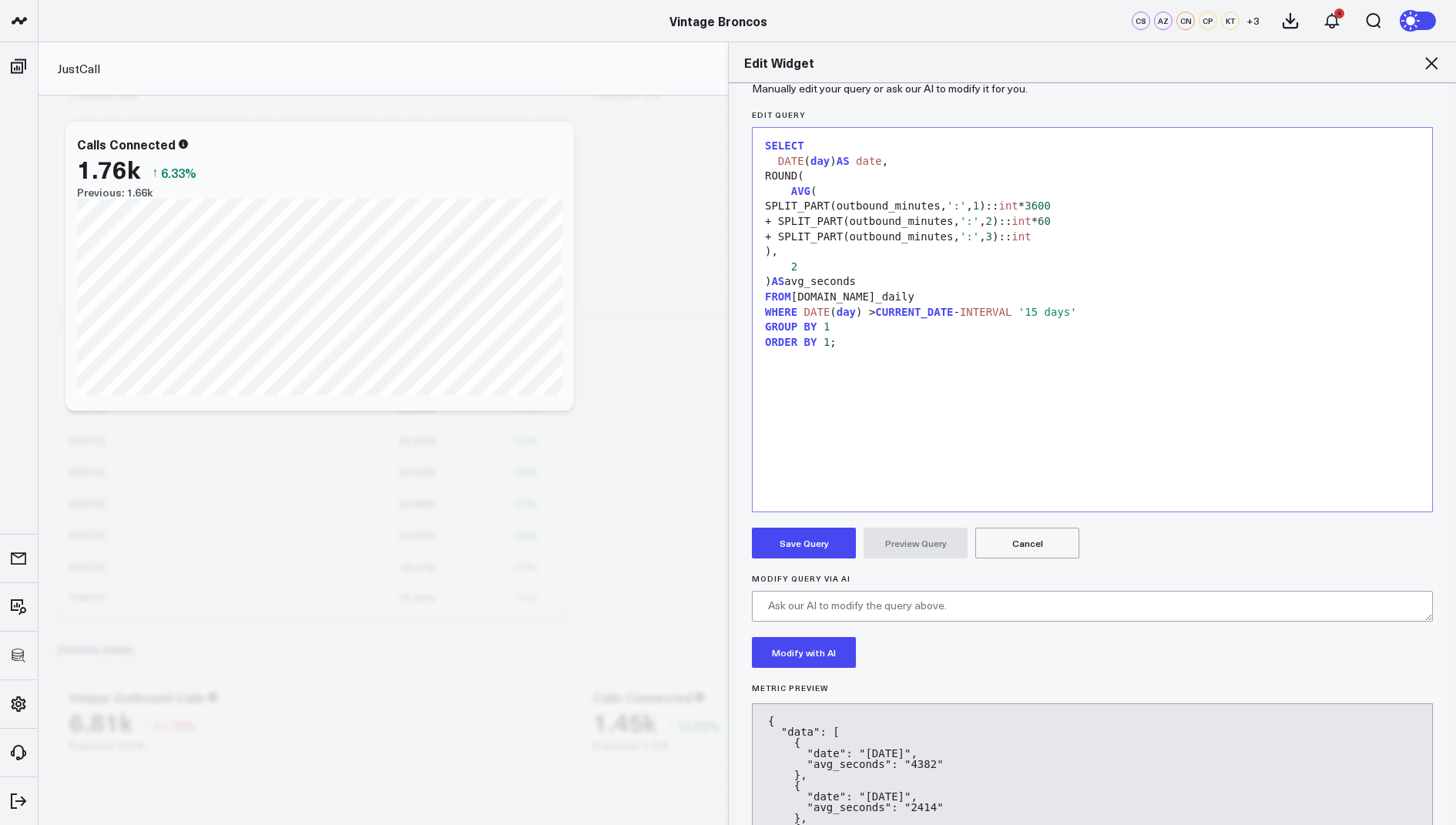
scroll to position [175, 0]
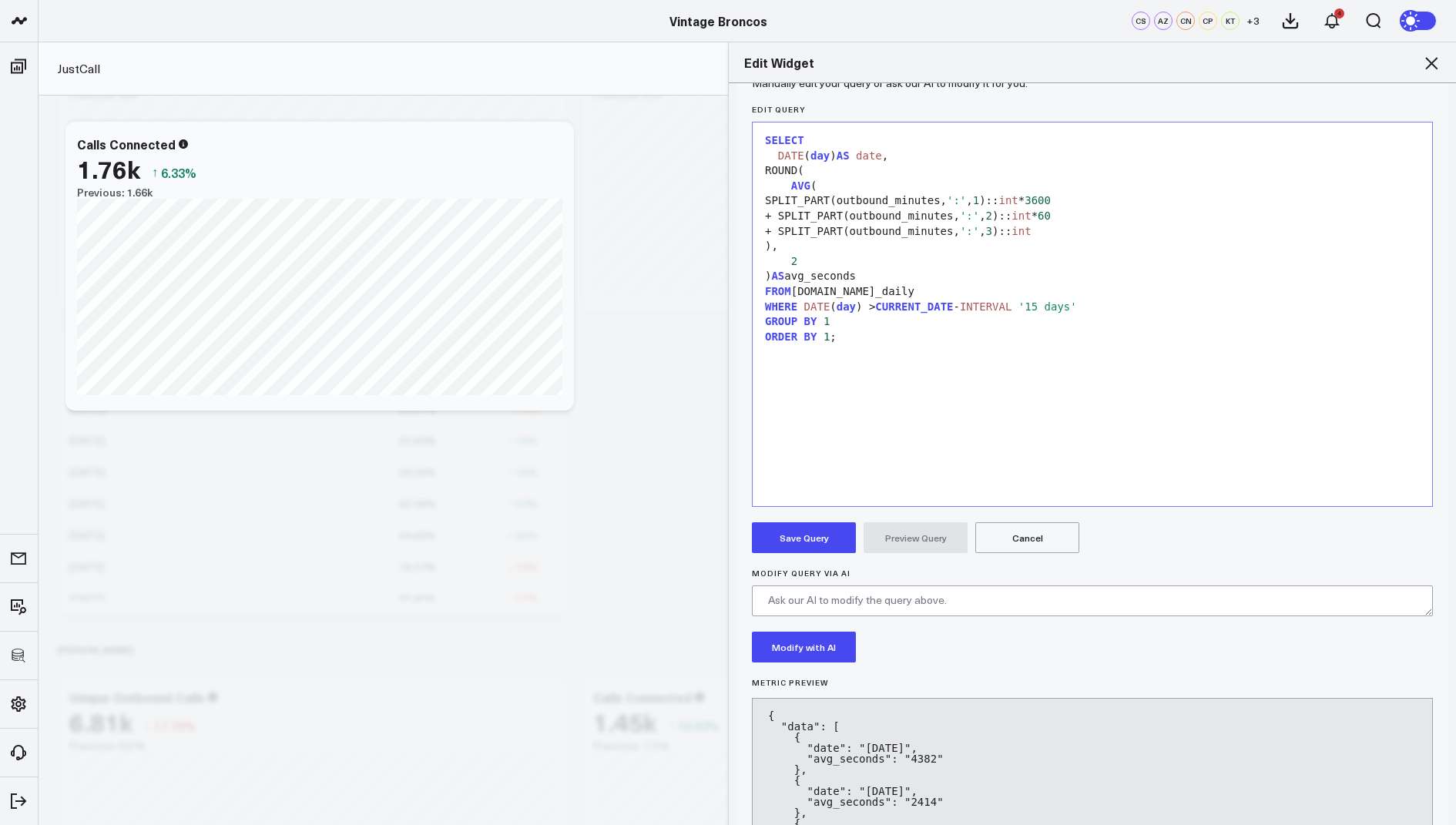
click at [781, 536] on button "Save Query" at bounding box center [804, 537] width 104 height 30
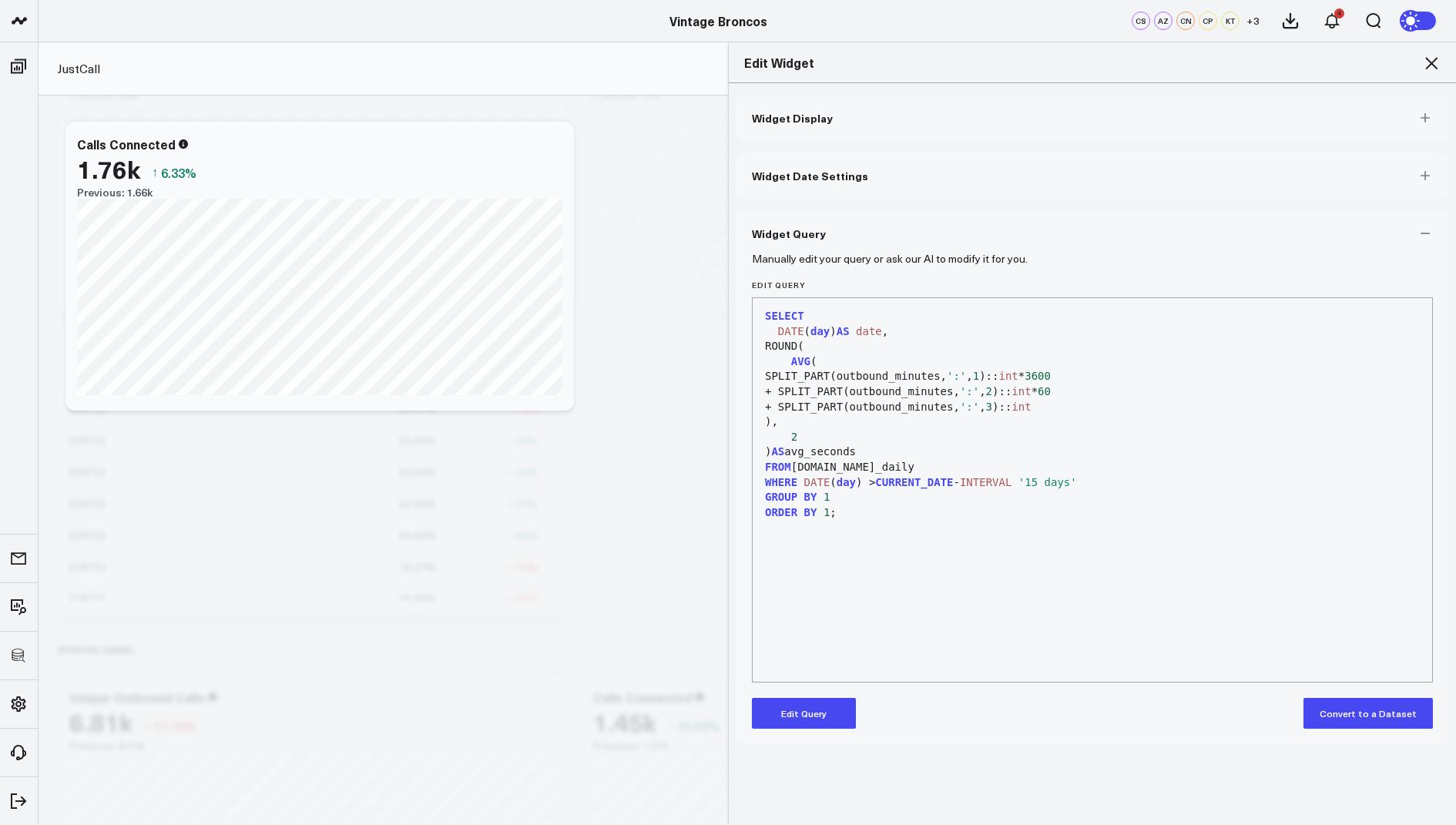
scroll to position [0, 0]
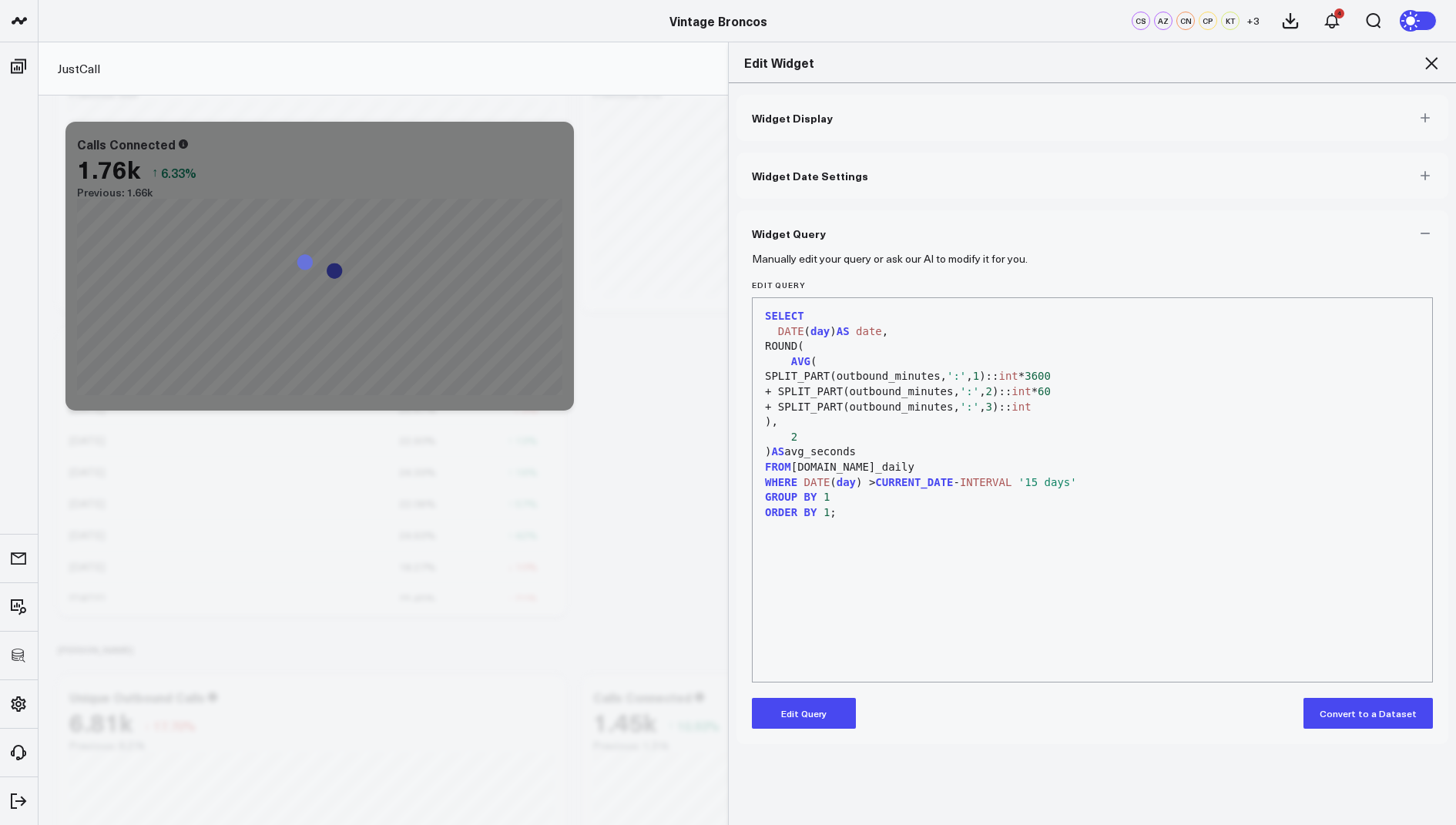
click at [1426, 58] on icon at bounding box center [1432, 63] width 12 height 12
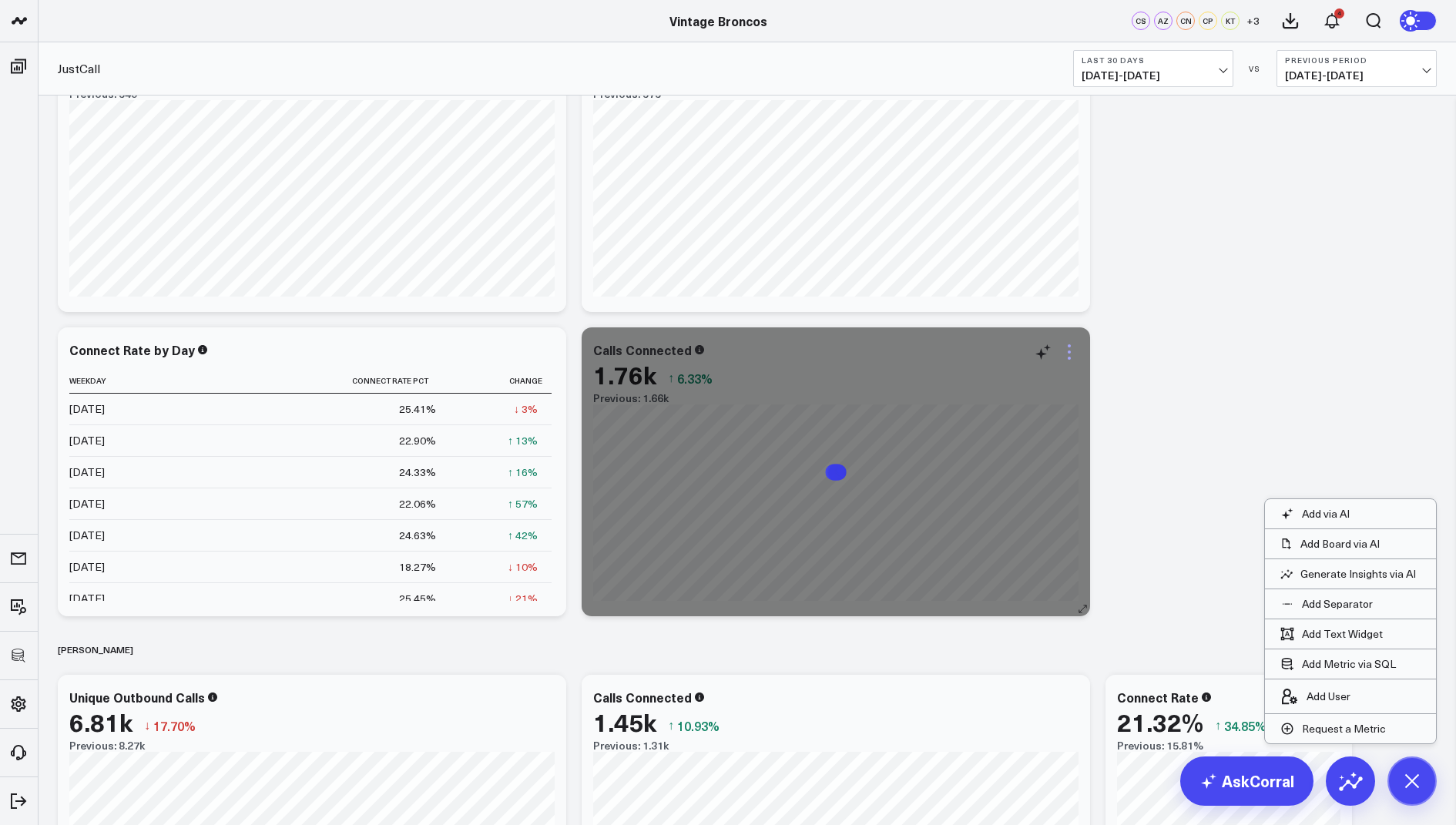
click at [1071, 349] on icon at bounding box center [1069, 352] width 18 height 18
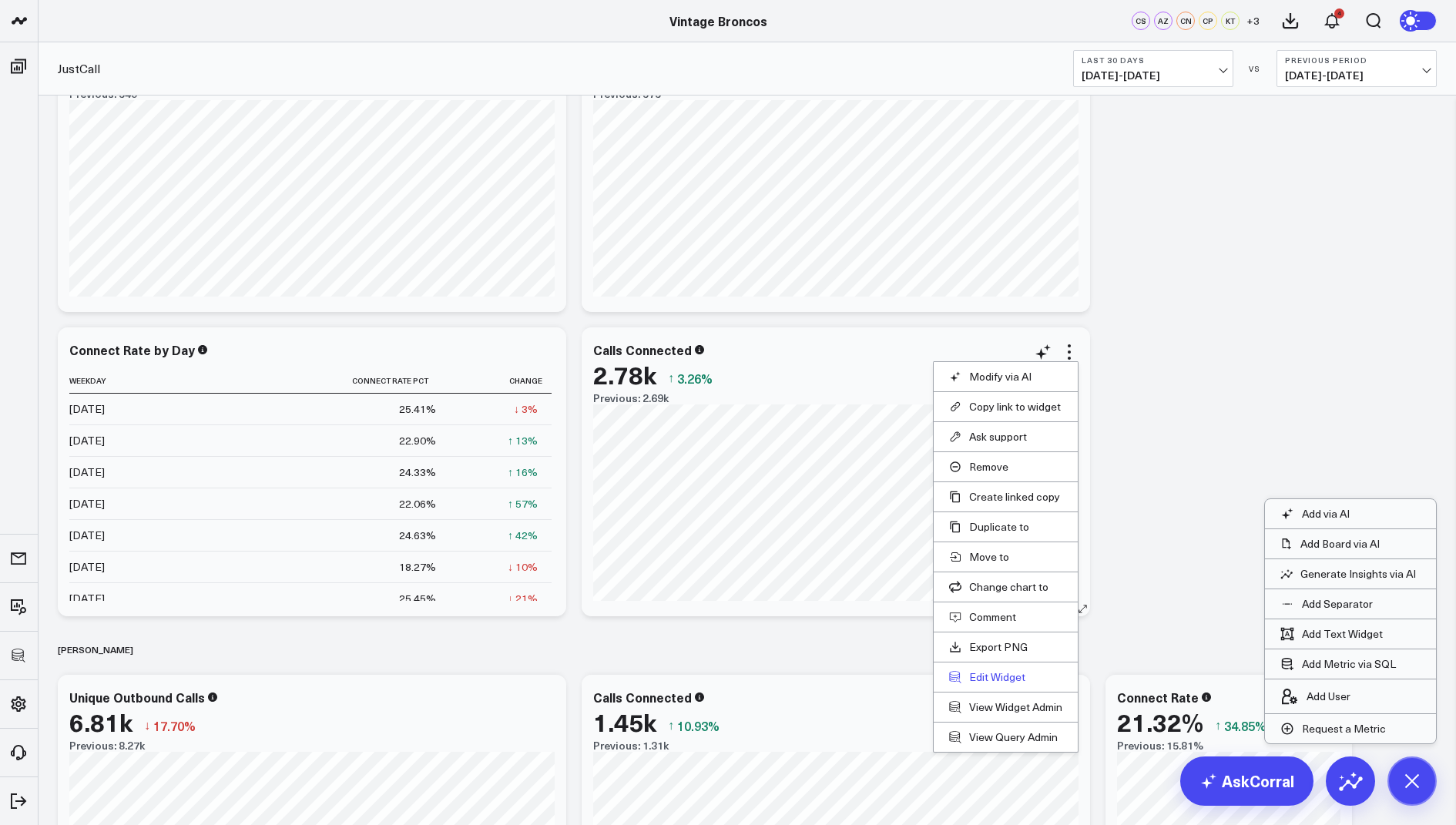
click at [983, 671] on button "Edit Widget" at bounding box center [1006, 677] width 113 height 14
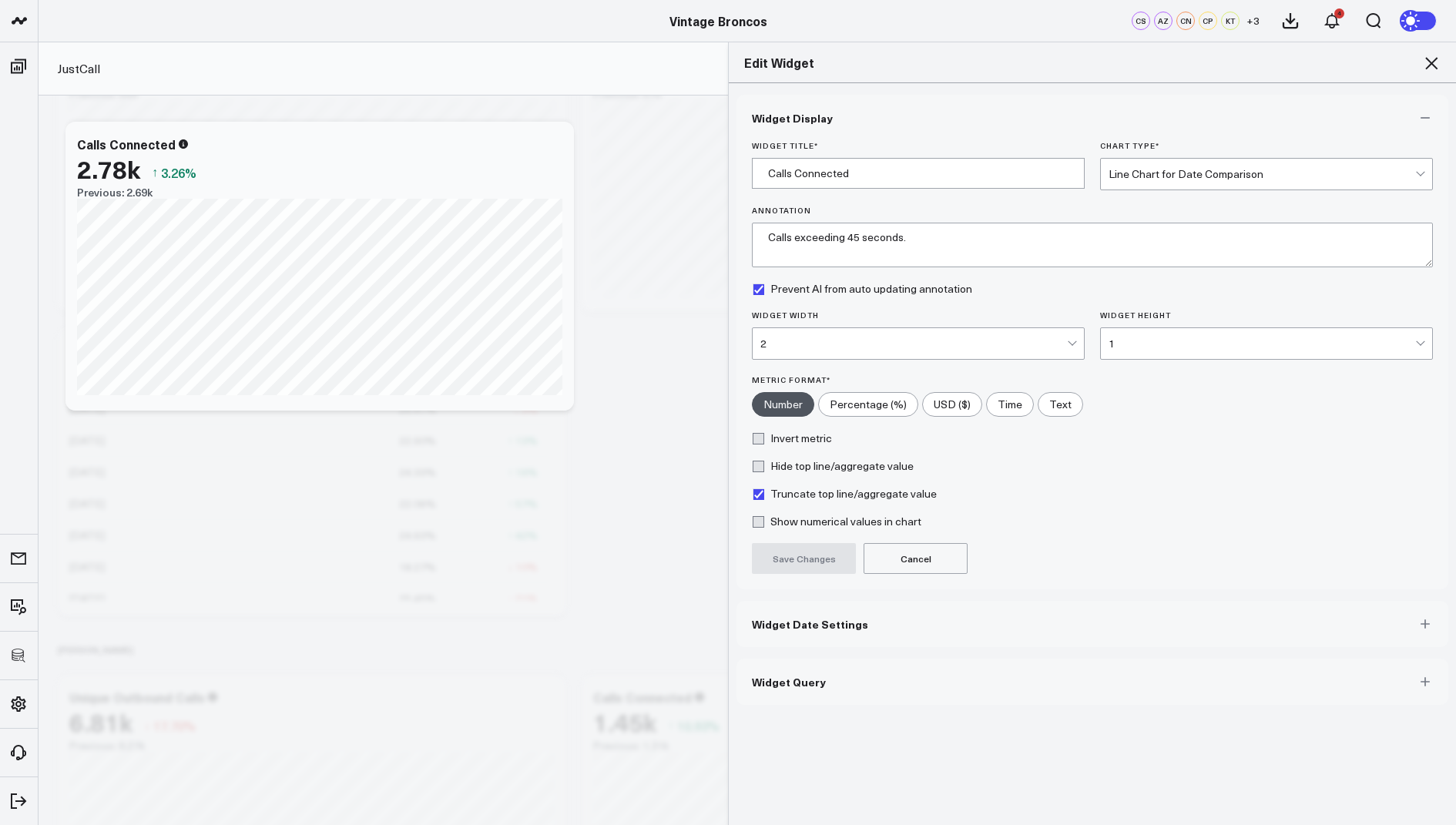
click at [1428, 63] on icon at bounding box center [1431, 63] width 18 height 18
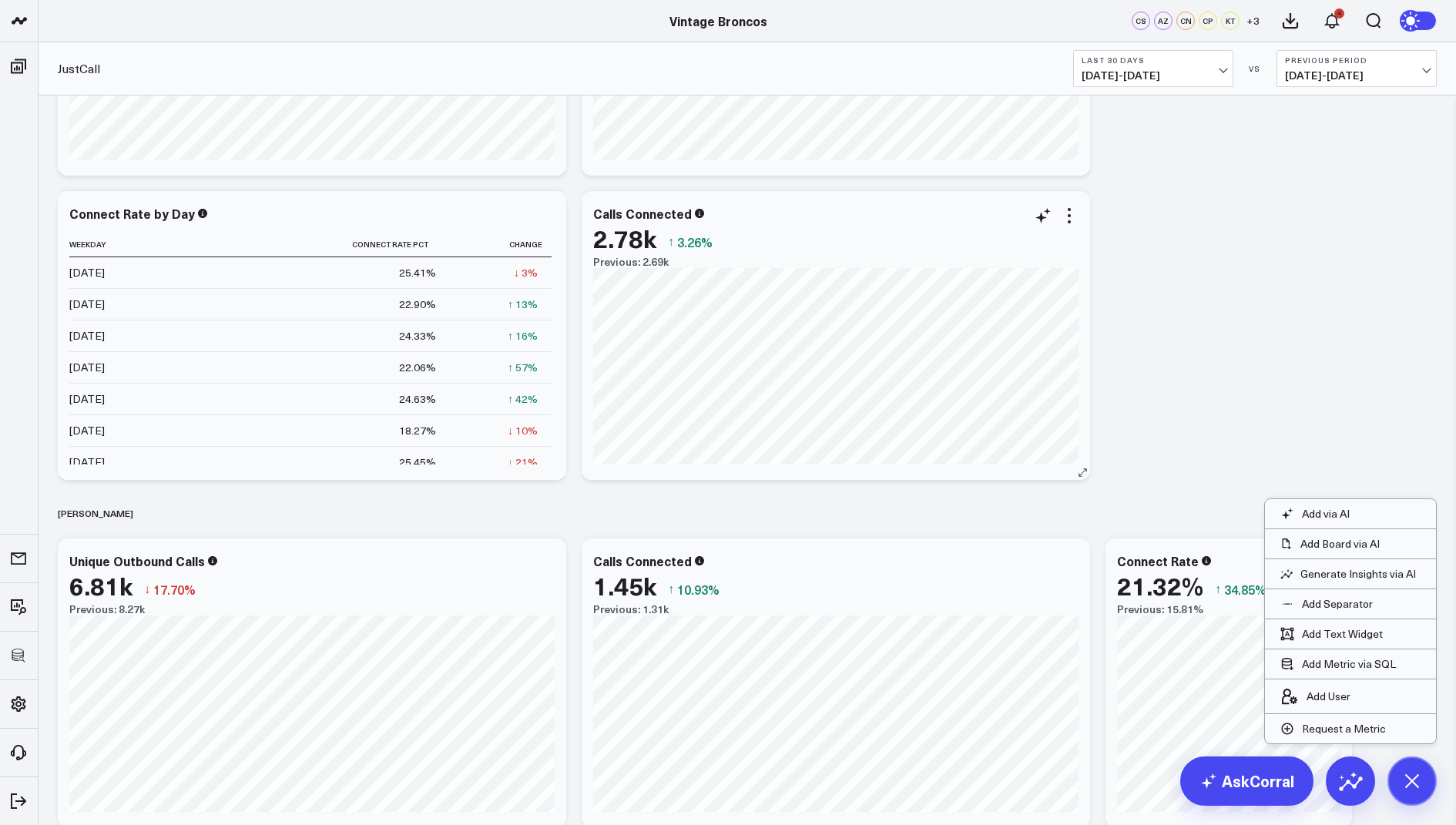
scroll to position [479, 0]
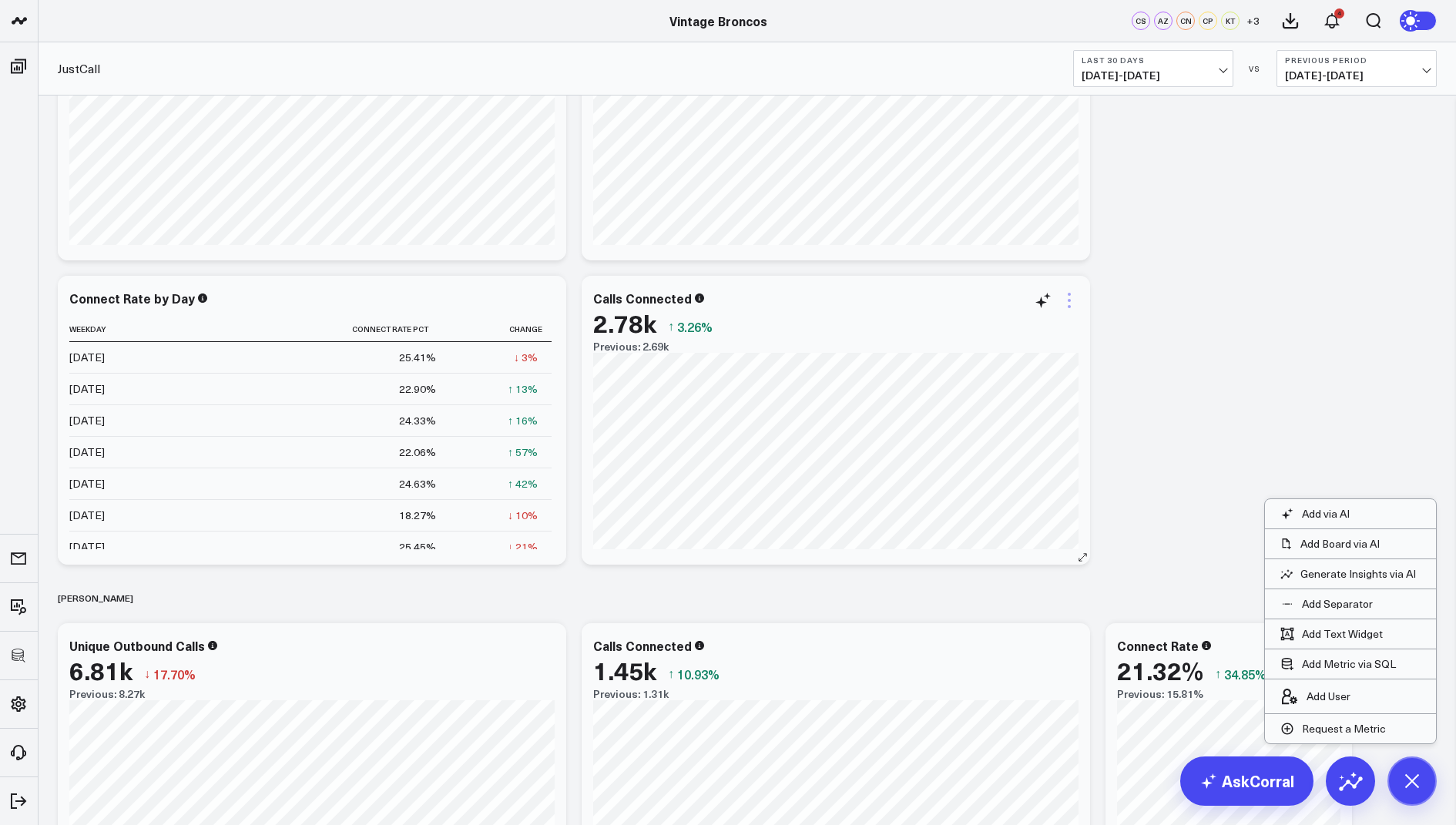
click at [1072, 300] on icon at bounding box center [1069, 300] width 18 height 18
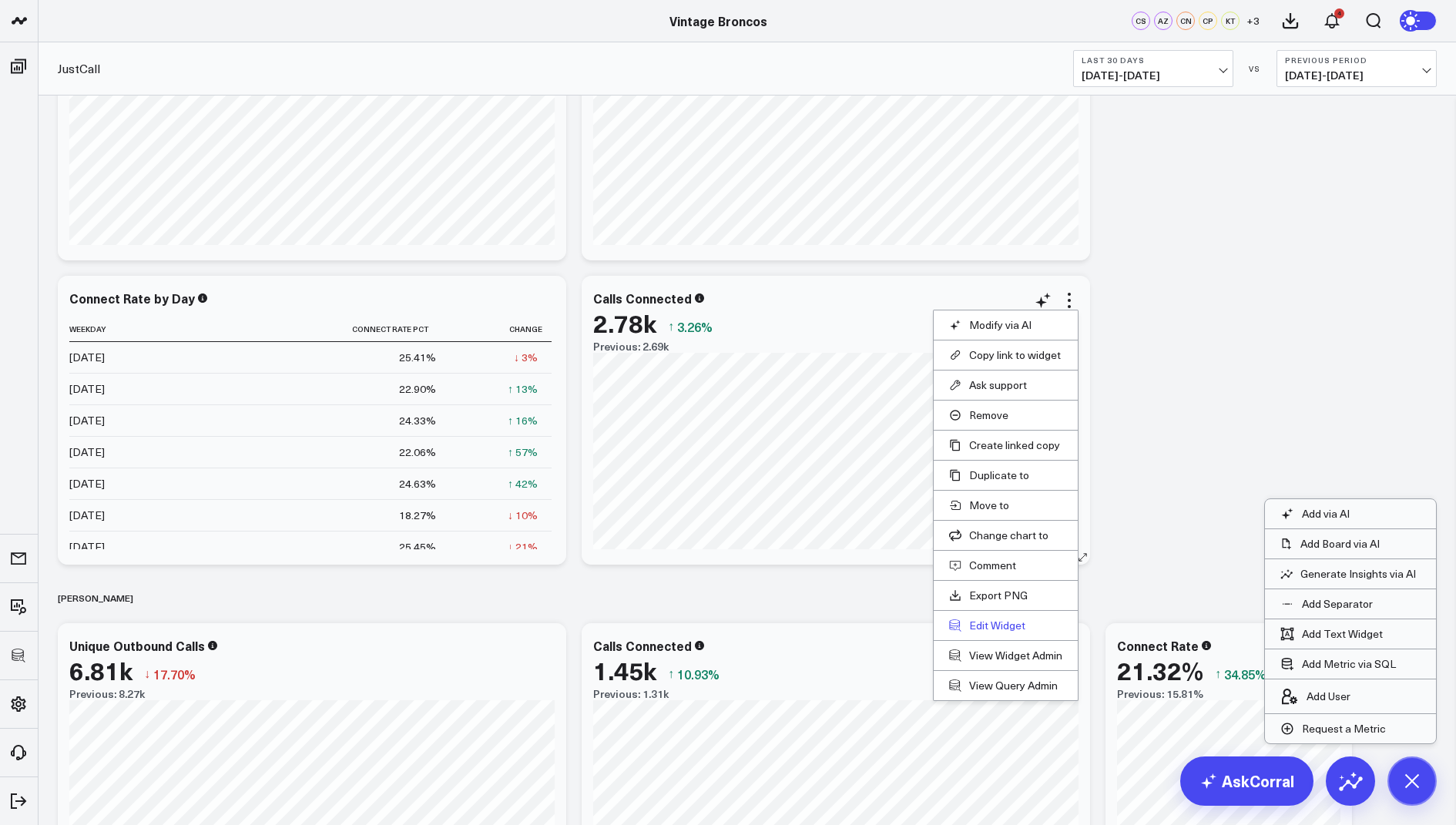
click at [997, 626] on button "Edit Widget" at bounding box center [1006, 625] width 113 height 14
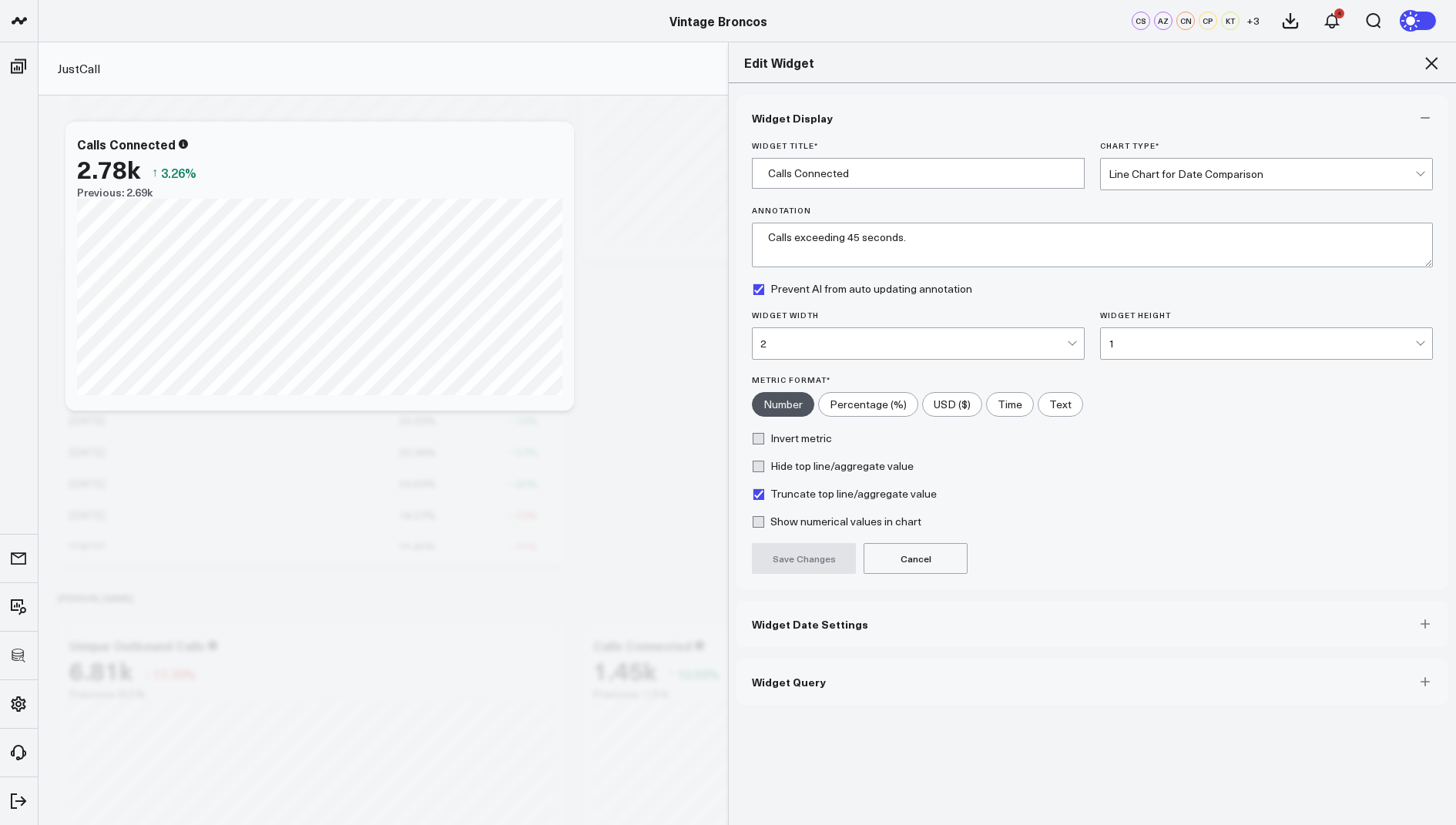
click at [995, 402] on input"] "Time" at bounding box center [1009, 404] width 46 height 23
radio input"] "true"
click at [798, 563] on button "Save Changes" at bounding box center [804, 558] width 104 height 30
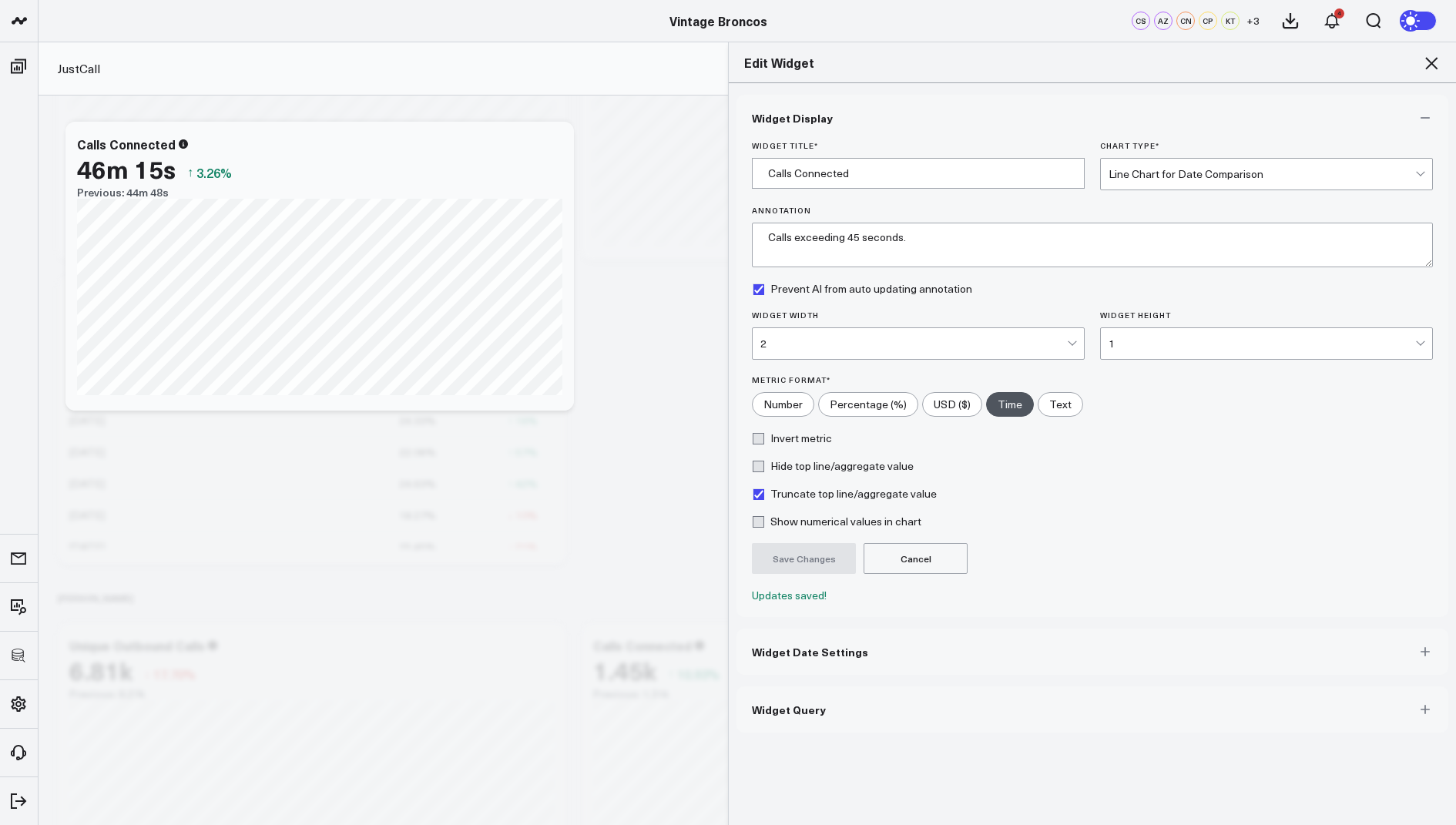
click at [776, 711] on span "Widget Query" at bounding box center [789, 710] width 74 height 12
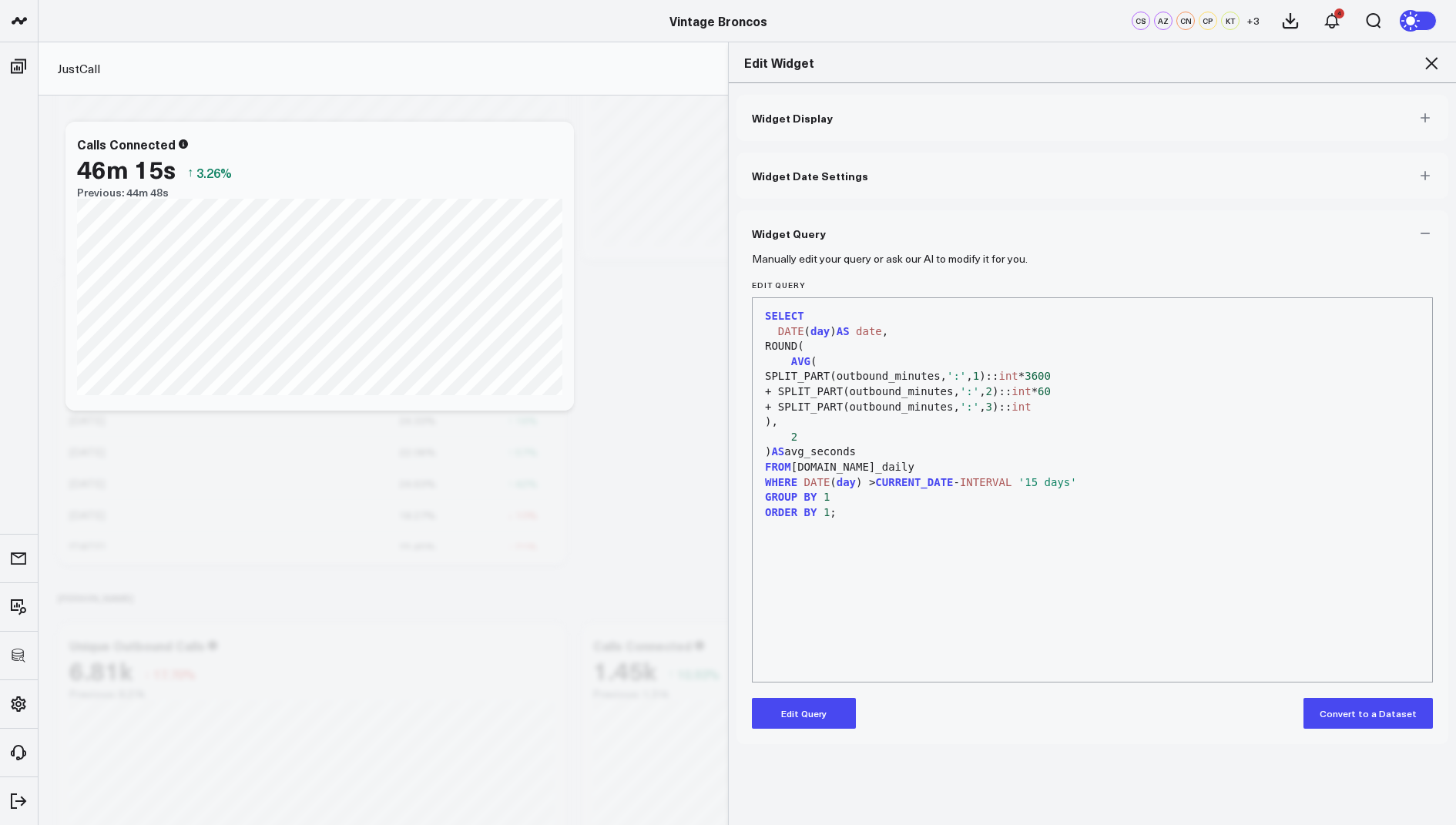
click at [803, 717] on button "Edit Query" at bounding box center [804, 712] width 104 height 30
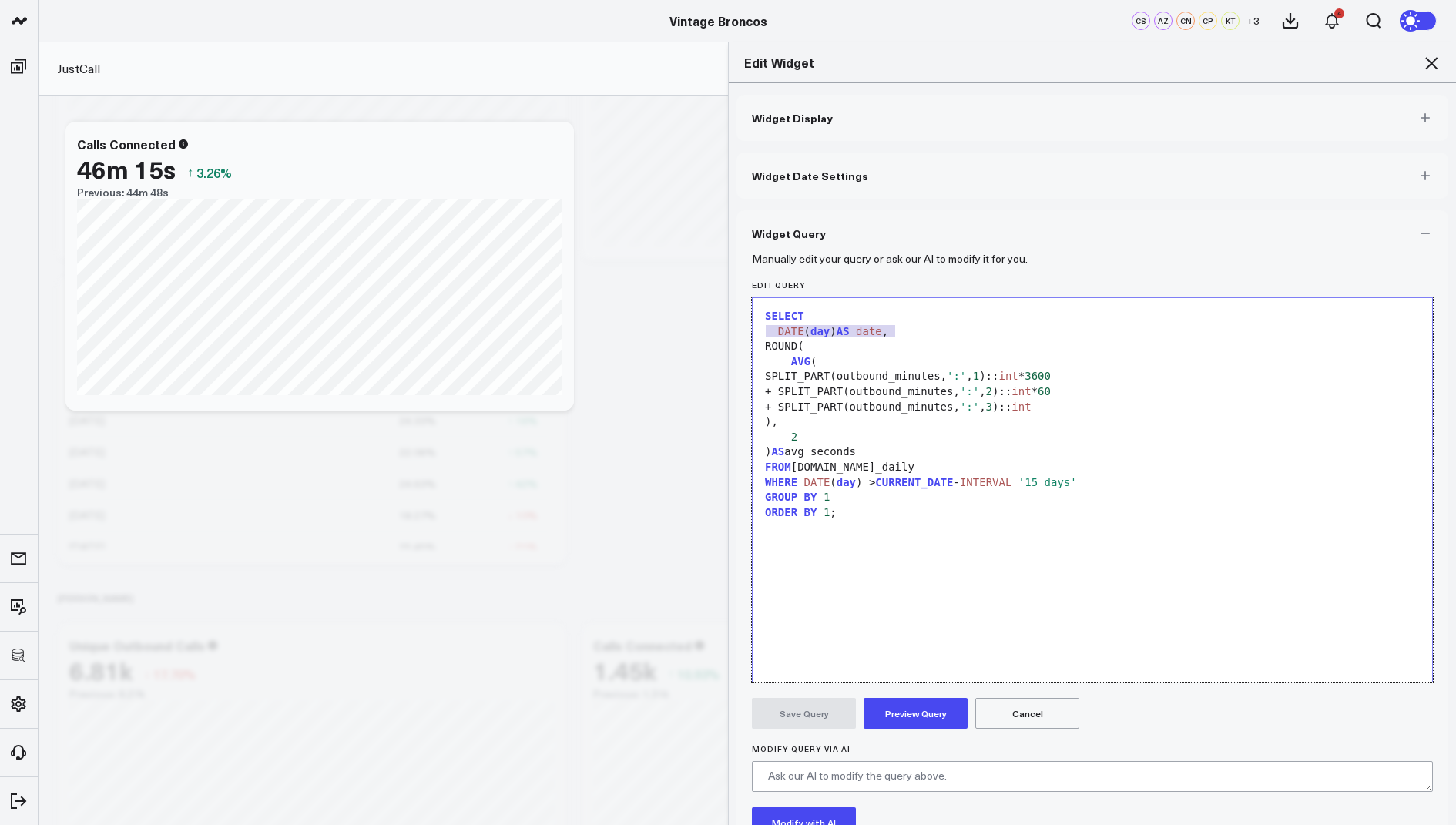
drag, startPoint x: 913, startPoint y: 323, endPoint x: 760, endPoint y: 328, distance: 153.1
click at [760, 328] on div "DATE ( day ) AS date ," at bounding box center [1092, 332] width 664 height 16
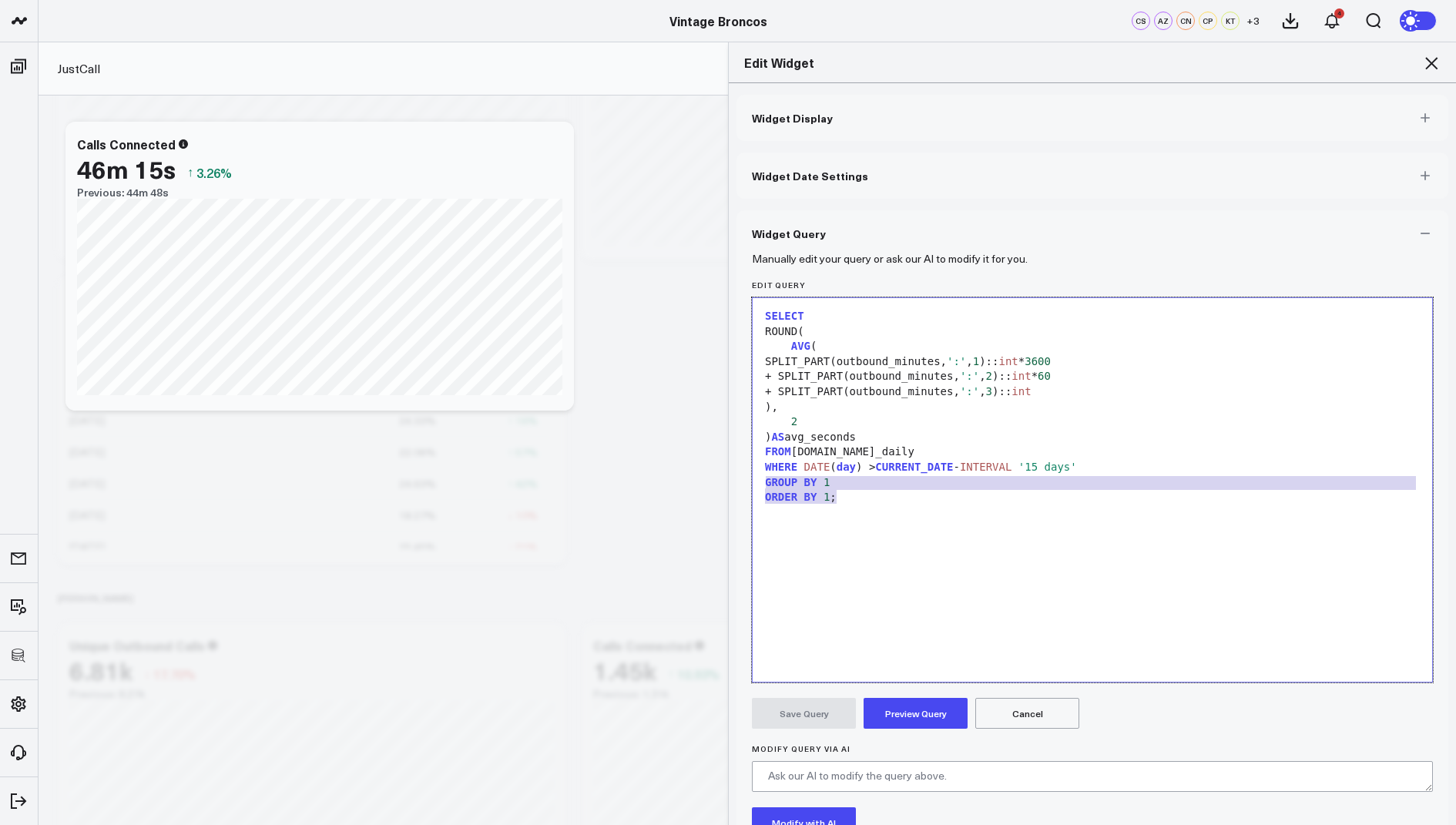
drag, startPoint x: 847, startPoint y: 500, endPoint x: 745, endPoint y: 478, distance: 104.3
click at [745, 478] on div "Manually edit your query or ask our AI to modify it for you. Edit Query Selecti…" at bounding box center [1092, 595] width 711 height 678
click at [910, 712] on button "Preview Query" at bounding box center [916, 712] width 104 height 30
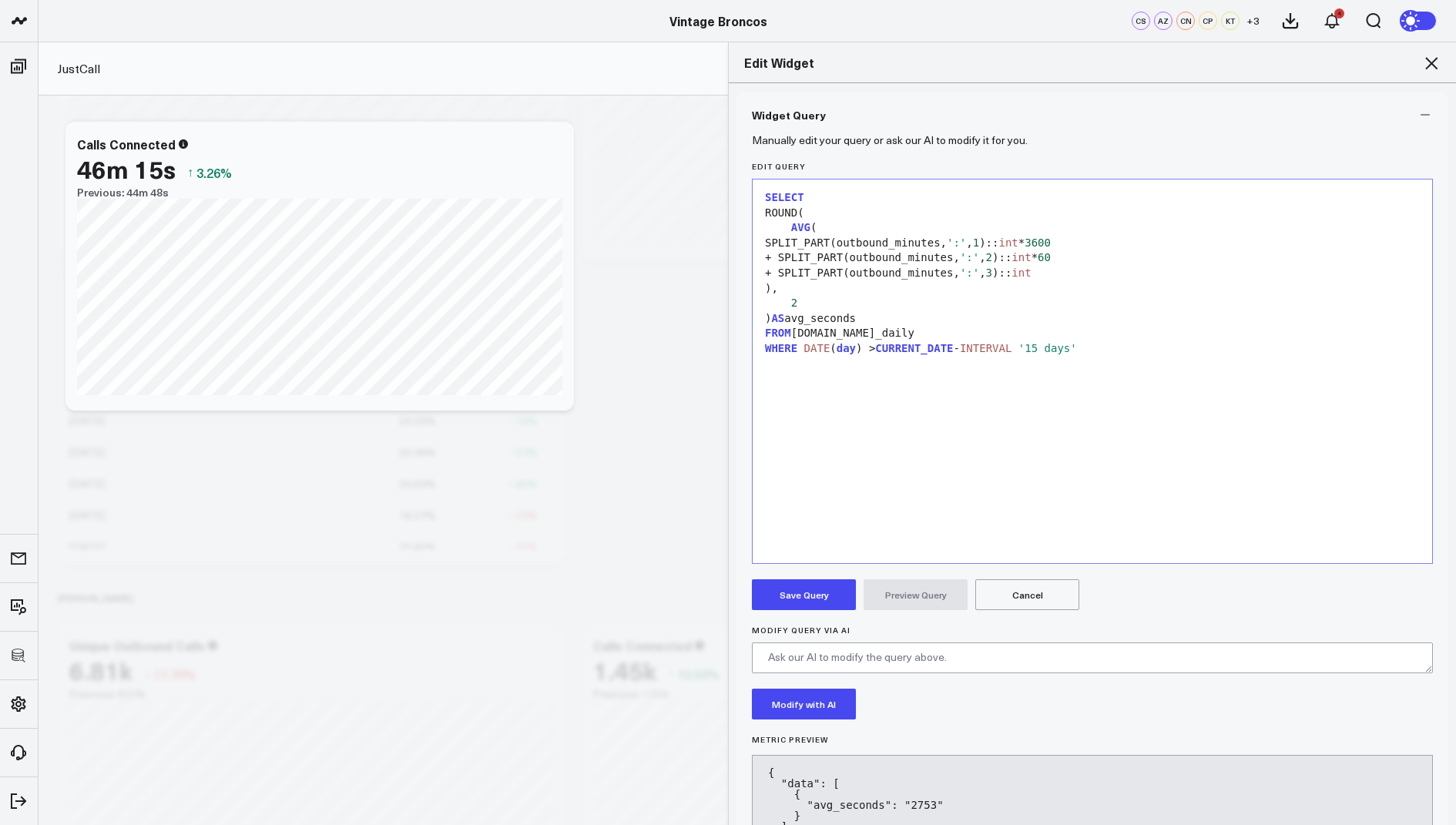
click at [797, 591] on button "Save Query" at bounding box center [804, 594] width 104 height 30
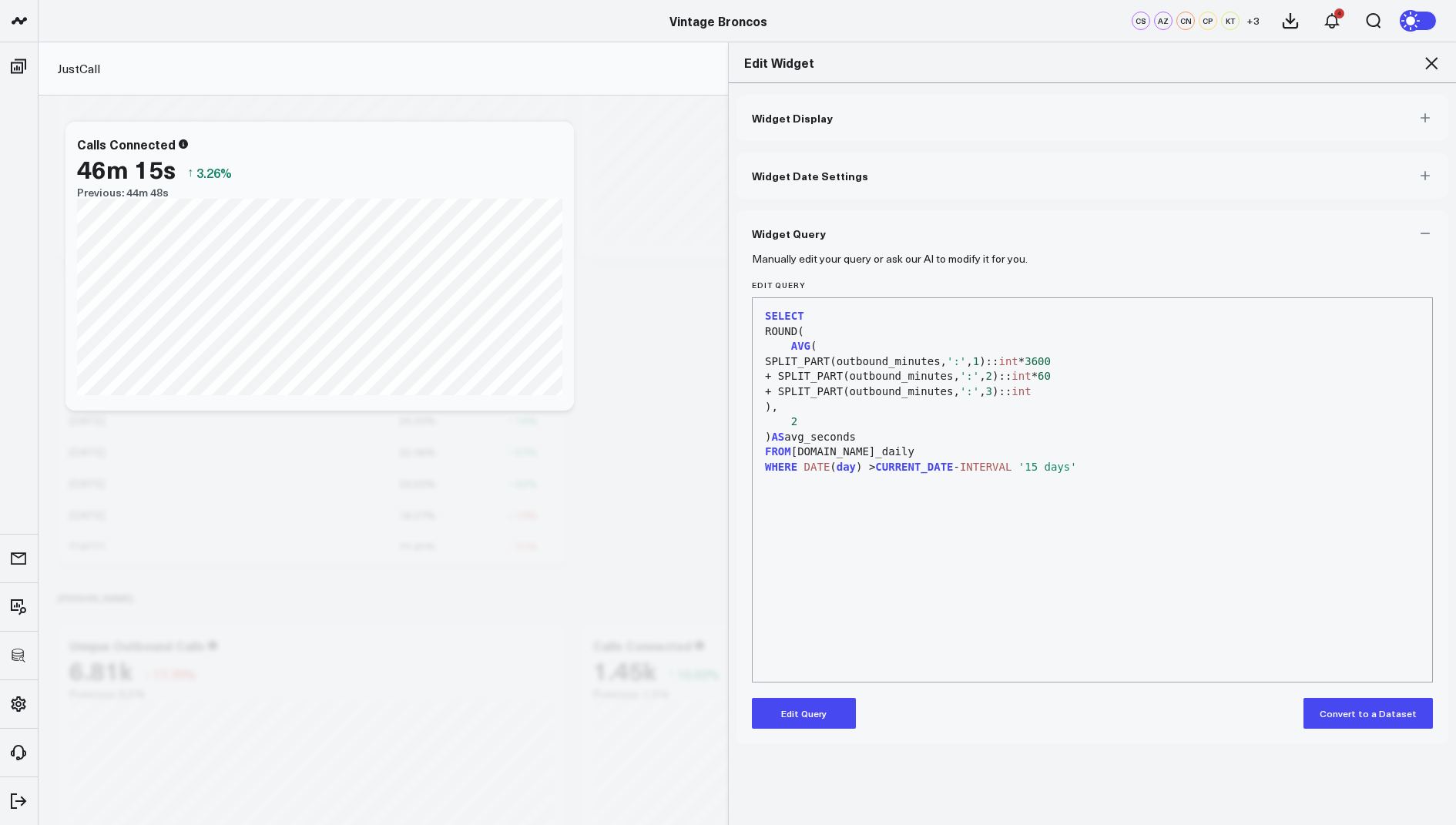
scroll to position [0, 0]
click at [1426, 63] on icon at bounding box center [1431, 63] width 18 height 18
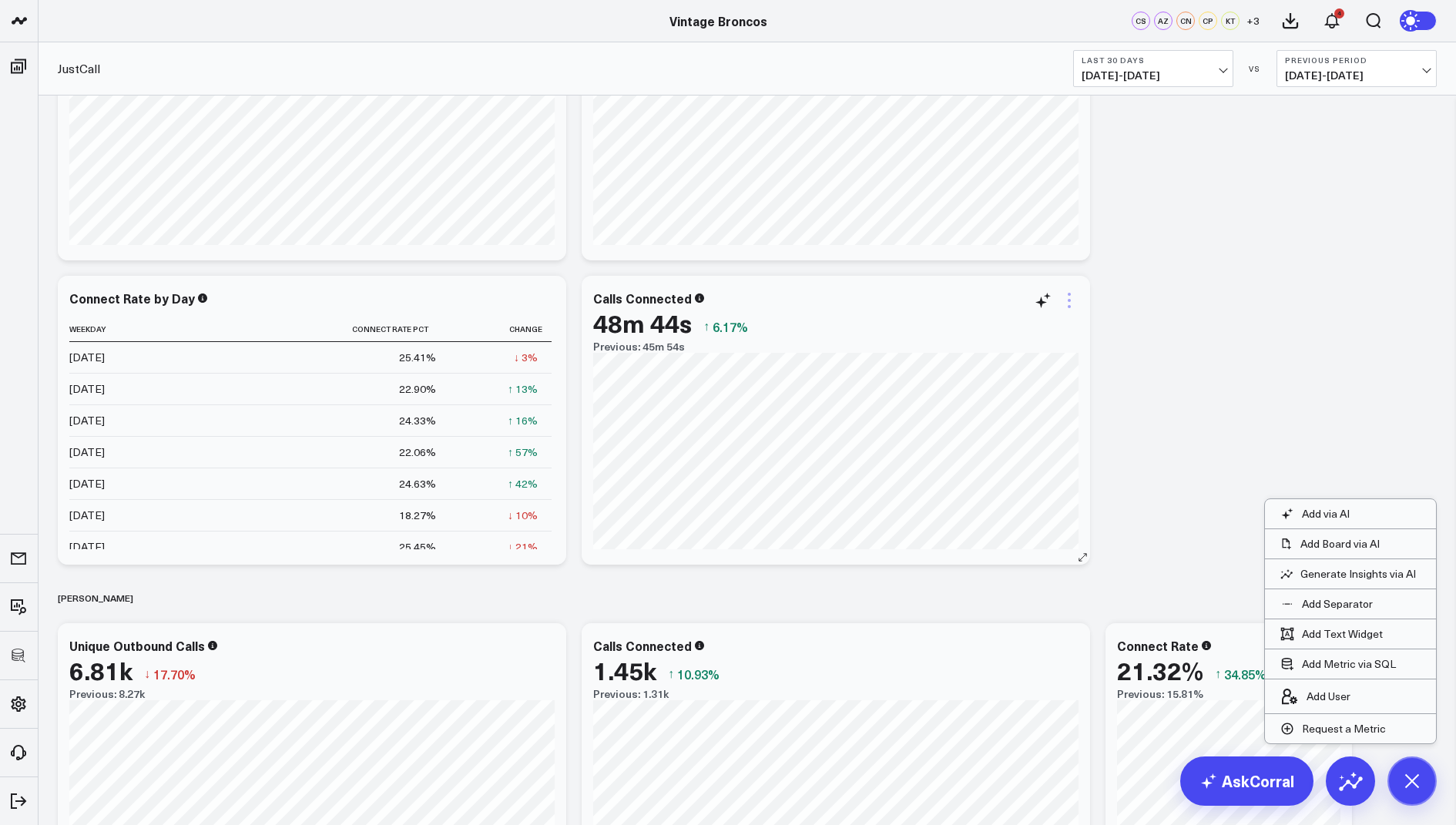
click at [1069, 303] on icon at bounding box center [1069, 300] width 18 height 18
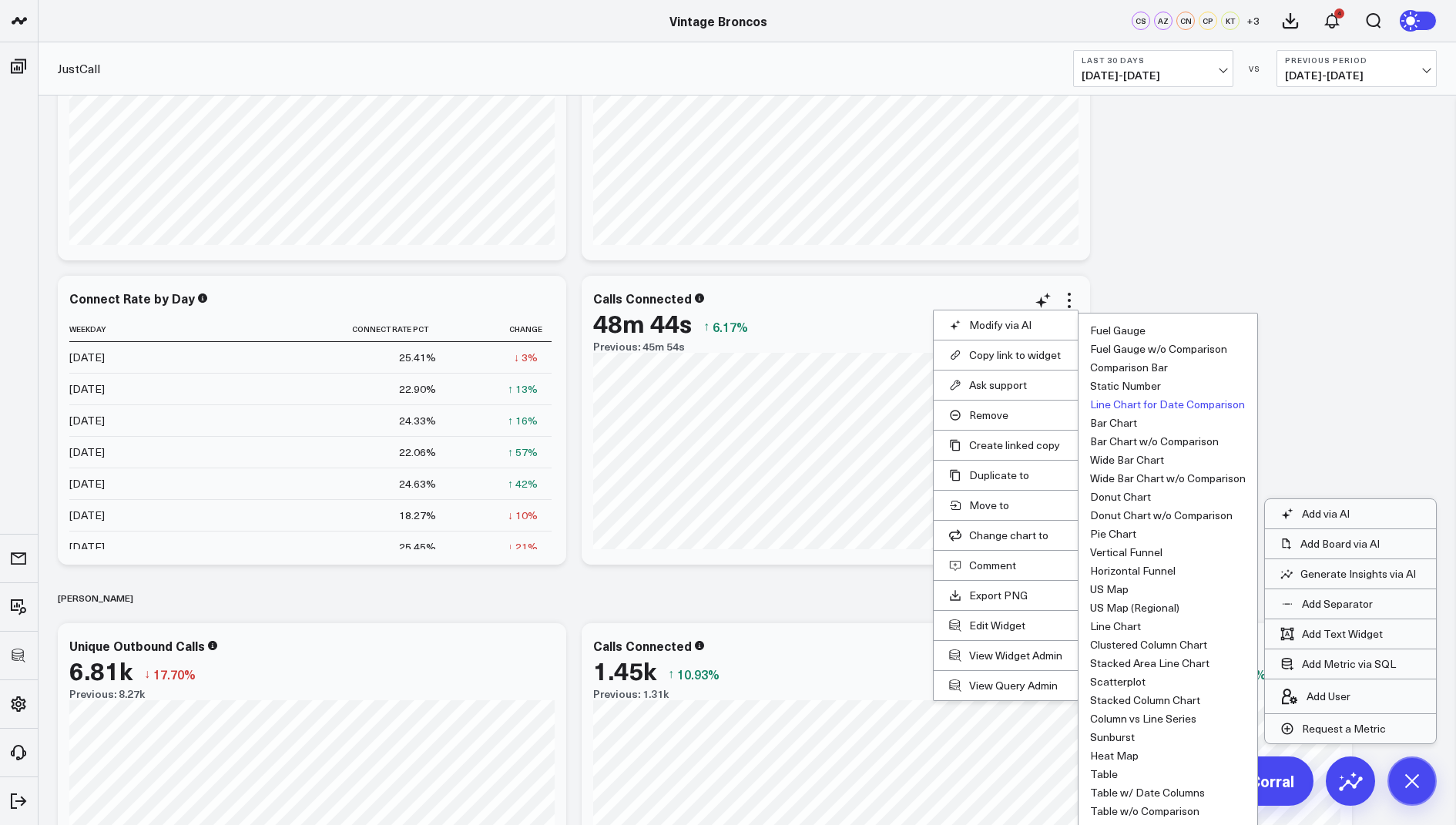
scroll to position [514, 0]
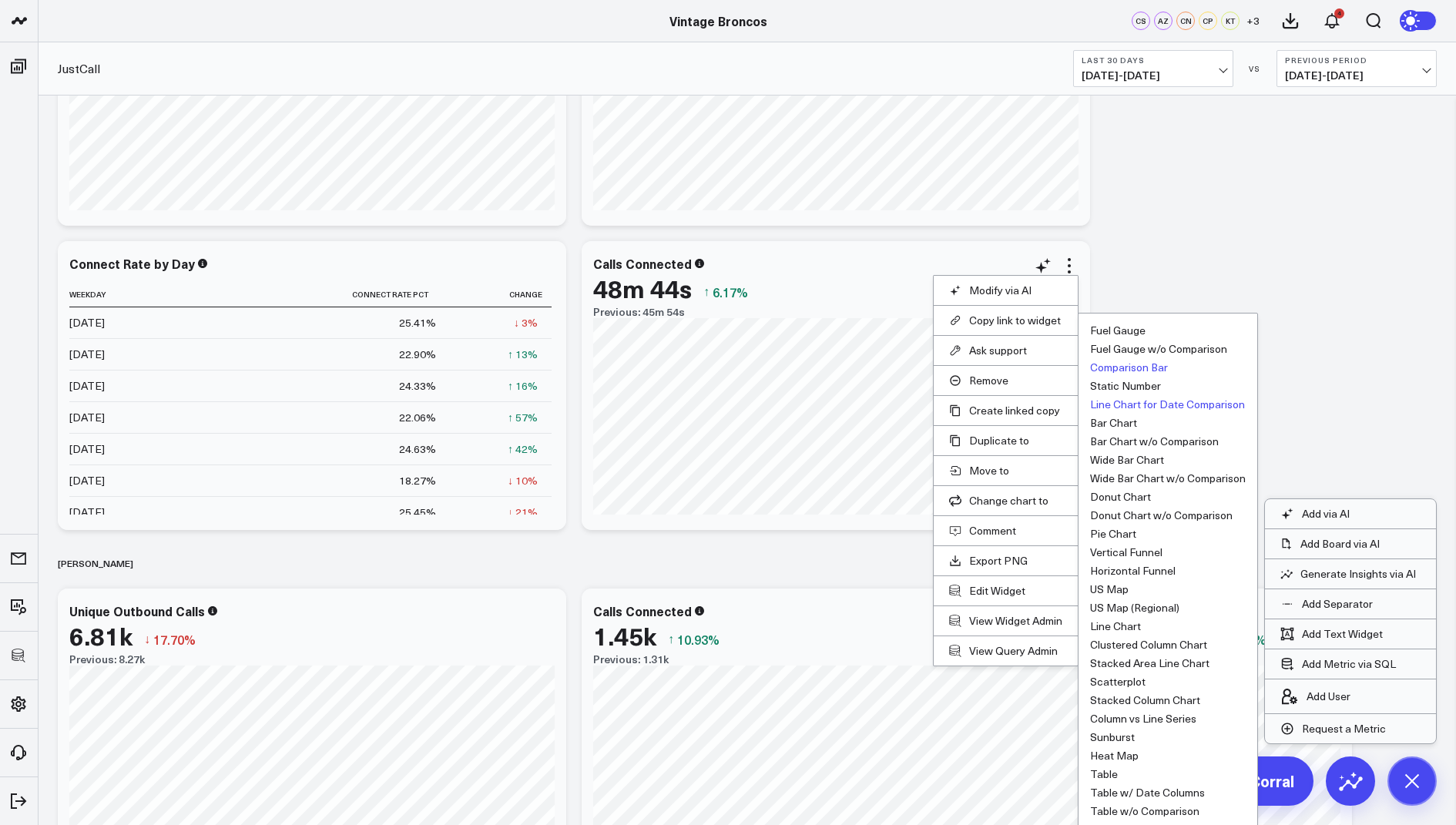
click at [1116, 369] on button "Comparison Bar" at bounding box center [1129, 367] width 78 height 10
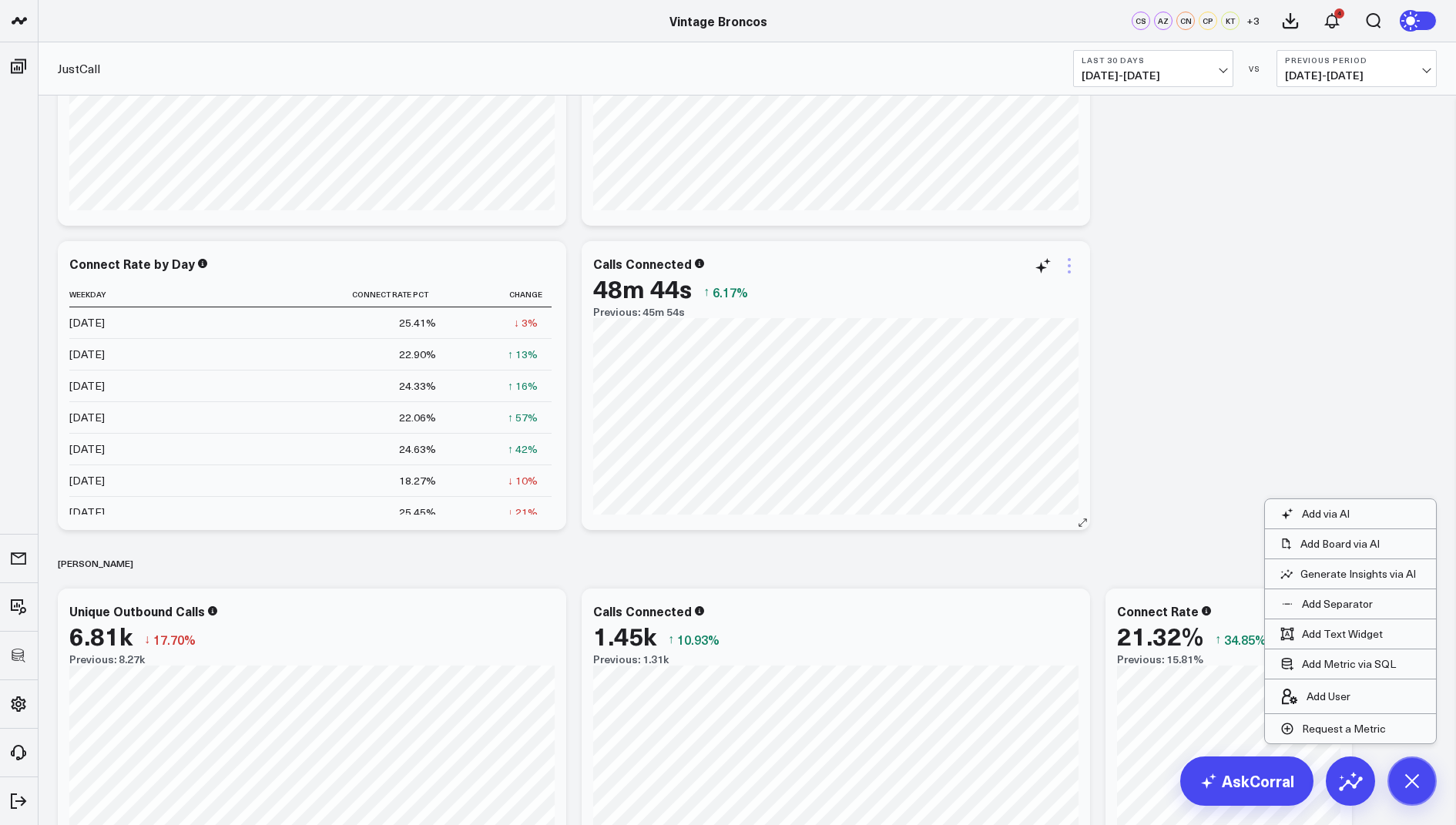
click at [1069, 264] on icon at bounding box center [1069, 266] width 3 height 3
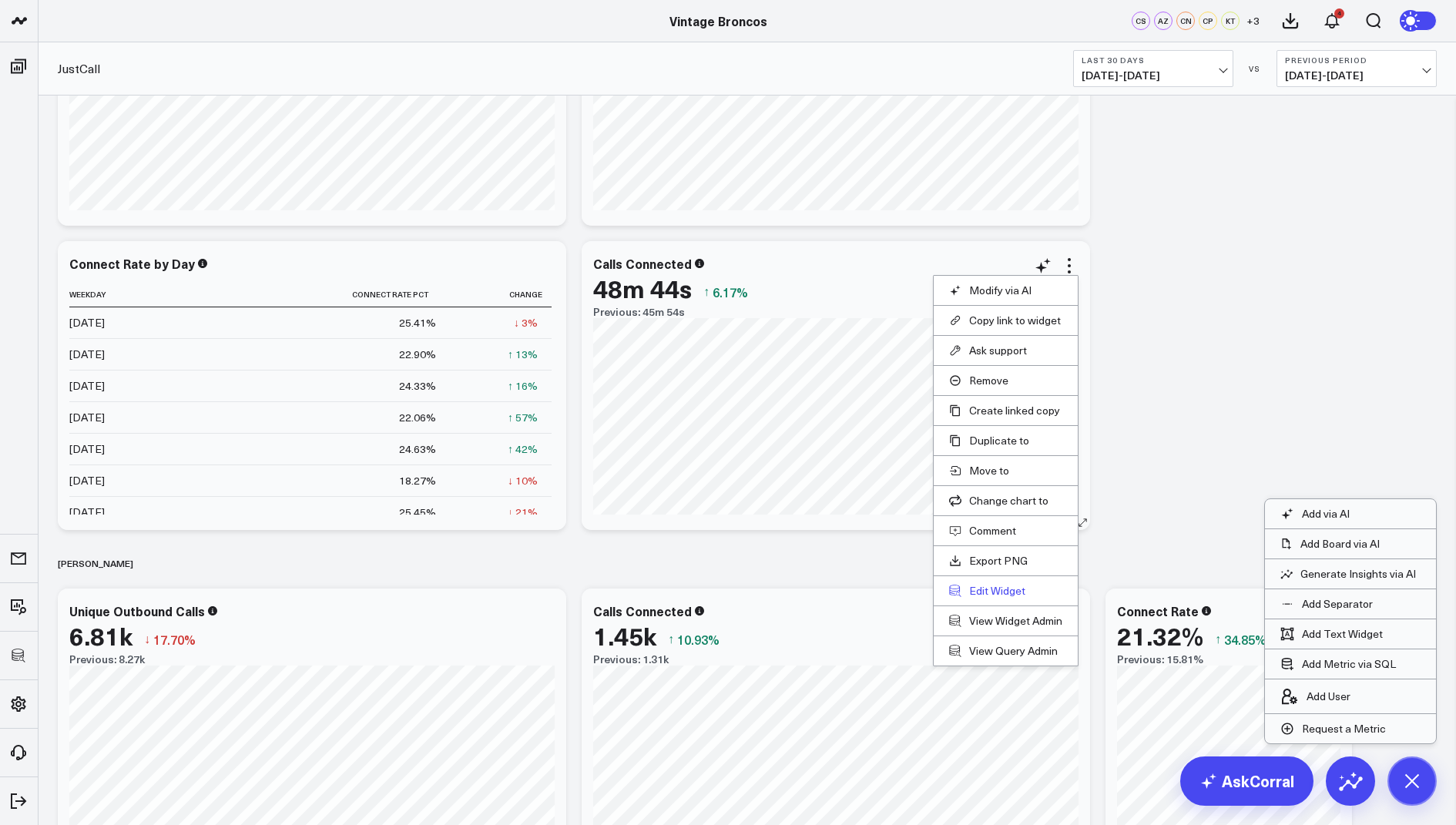
click at [992, 587] on button "Edit Widget" at bounding box center [1006, 591] width 113 height 14
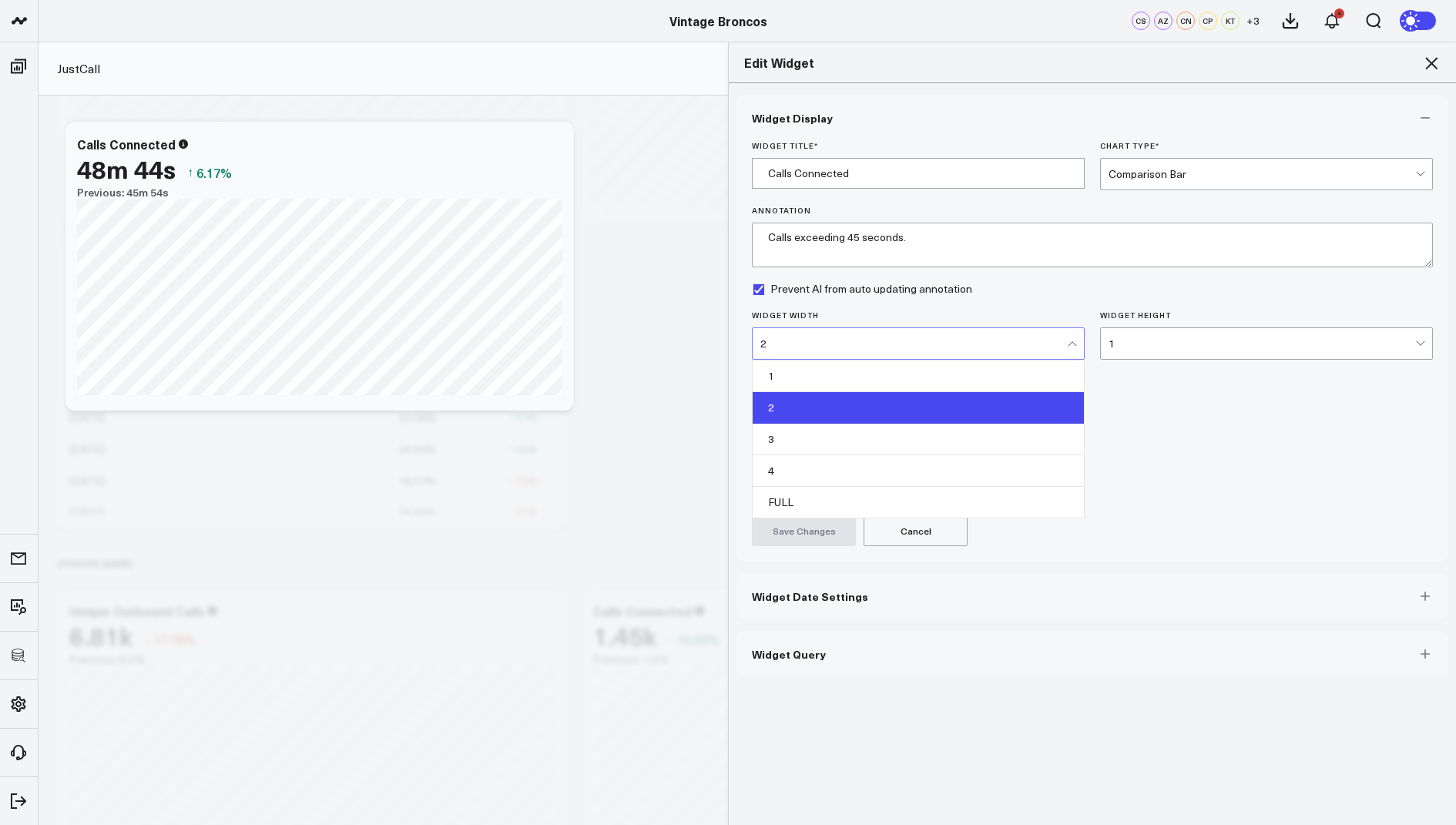
click at [800, 342] on div "2" at bounding box center [913, 343] width 307 height 12
click at [797, 375] on div "1" at bounding box center [917, 376] width 331 height 31
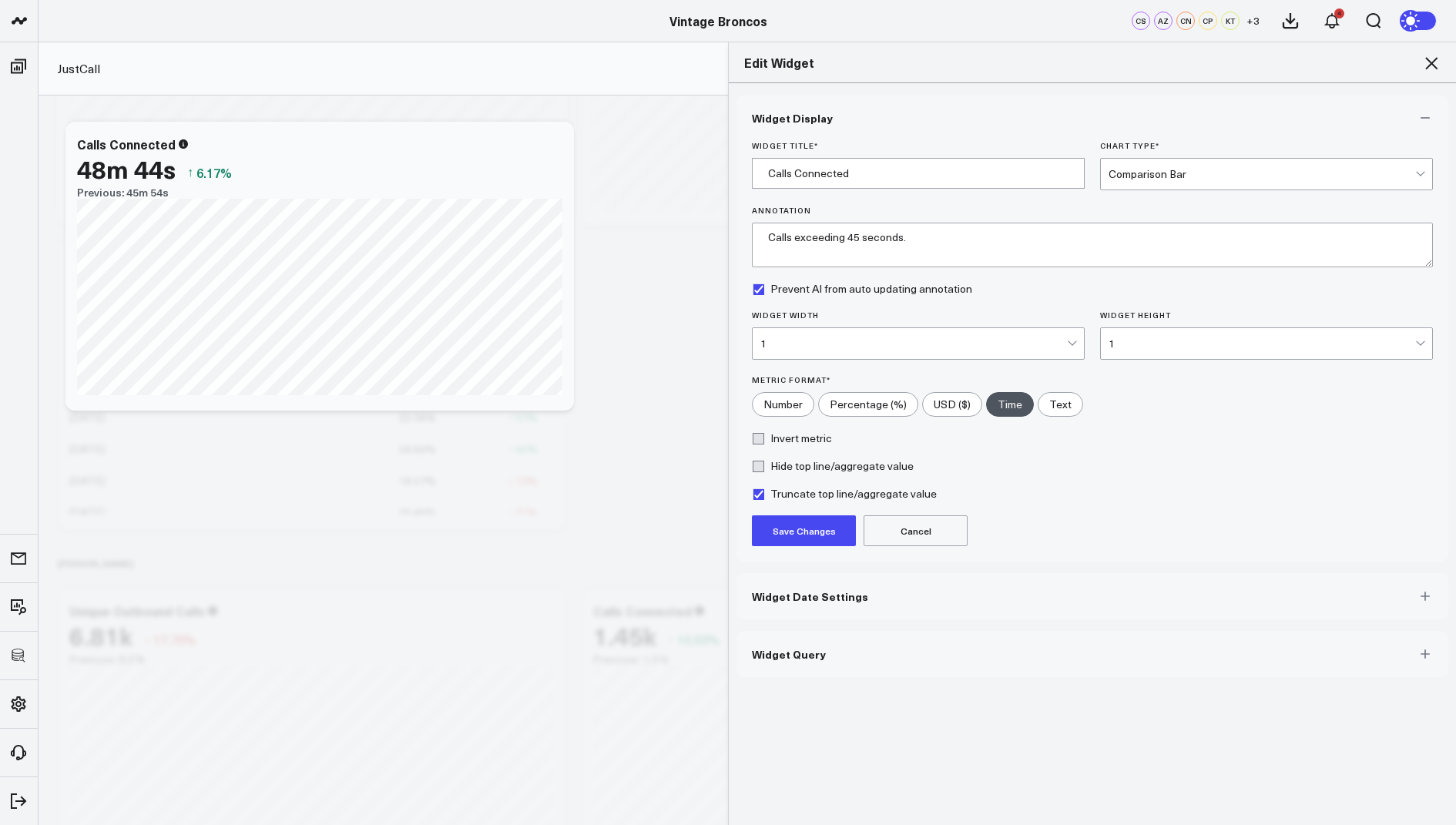
click at [786, 526] on button "Save Changes" at bounding box center [804, 530] width 104 height 30
click at [1431, 59] on icon at bounding box center [1431, 63] width 18 height 18
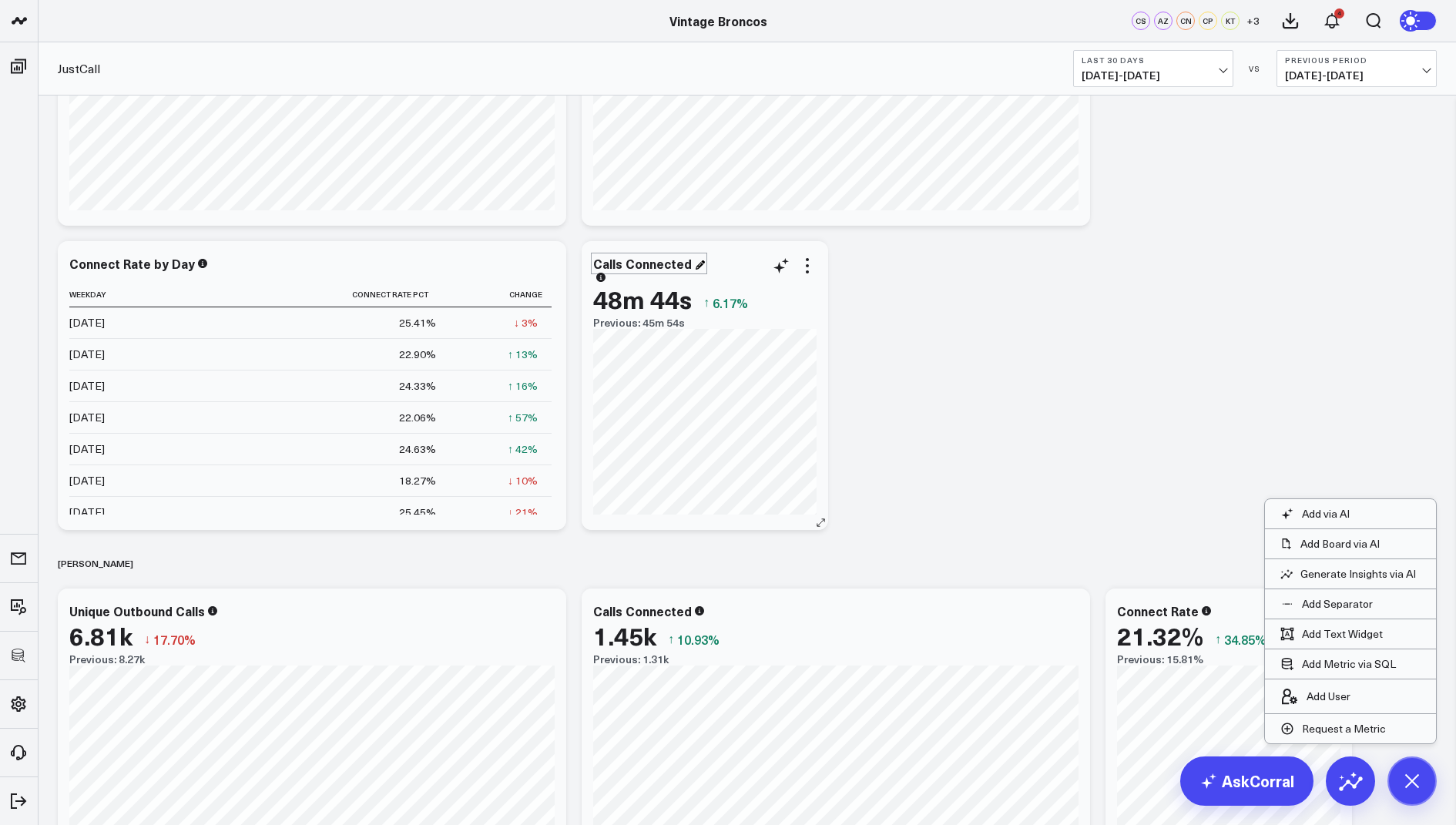
click at [673, 264] on div "Calls Connected" at bounding box center [649, 264] width 112 height 17
click at [609, 267] on div "Avg" at bounding box center [611, 264] width 36 height 17
click at [609, 262] on div "Avg" at bounding box center [606, 264] width 25 height 17
click at [613, 262] on div "Avg" at bounding box center [606, 264] width 25 height 17
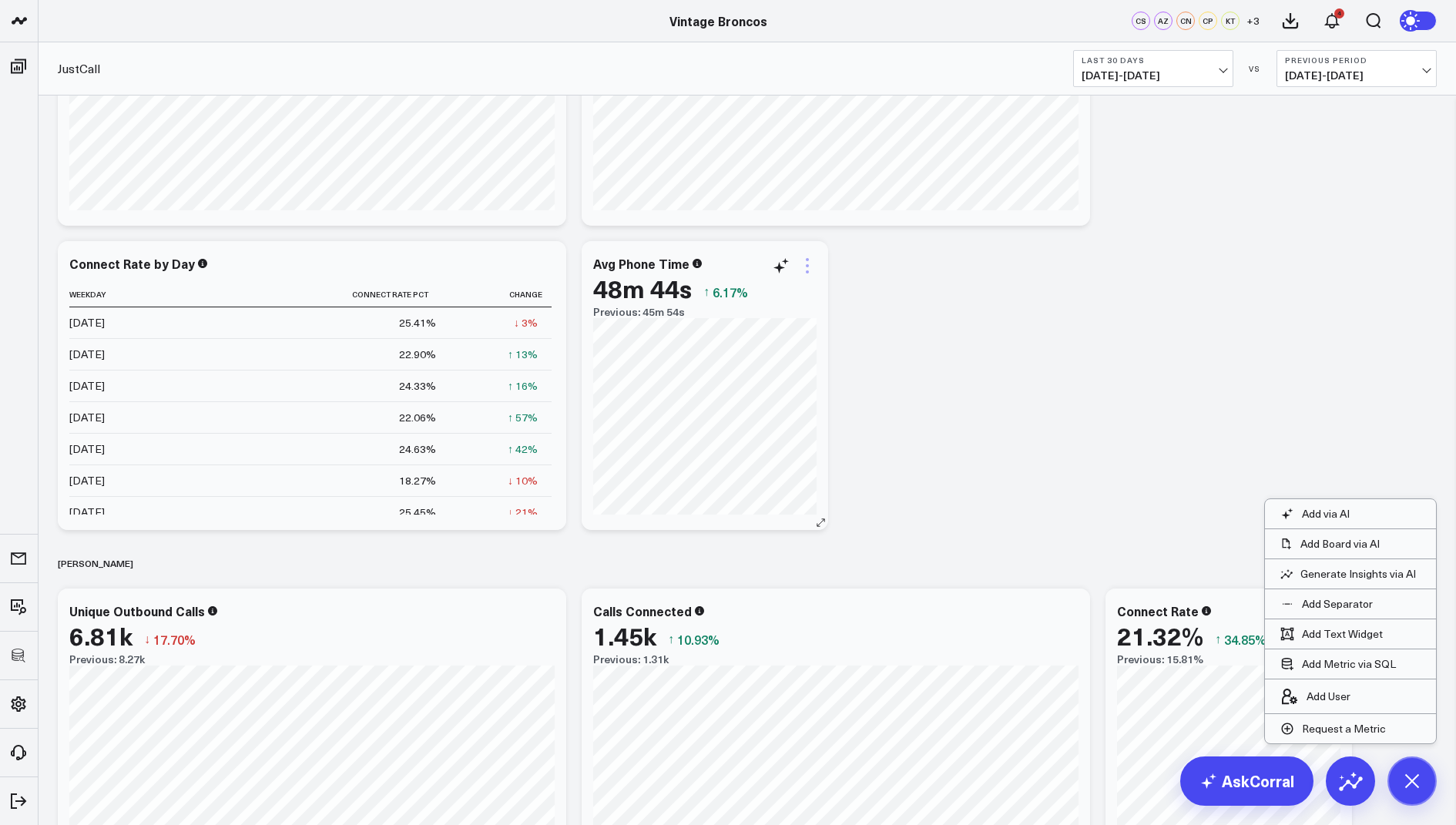
click at [804, 264] on icon at bounding box center [807, 265] width 18 height 18
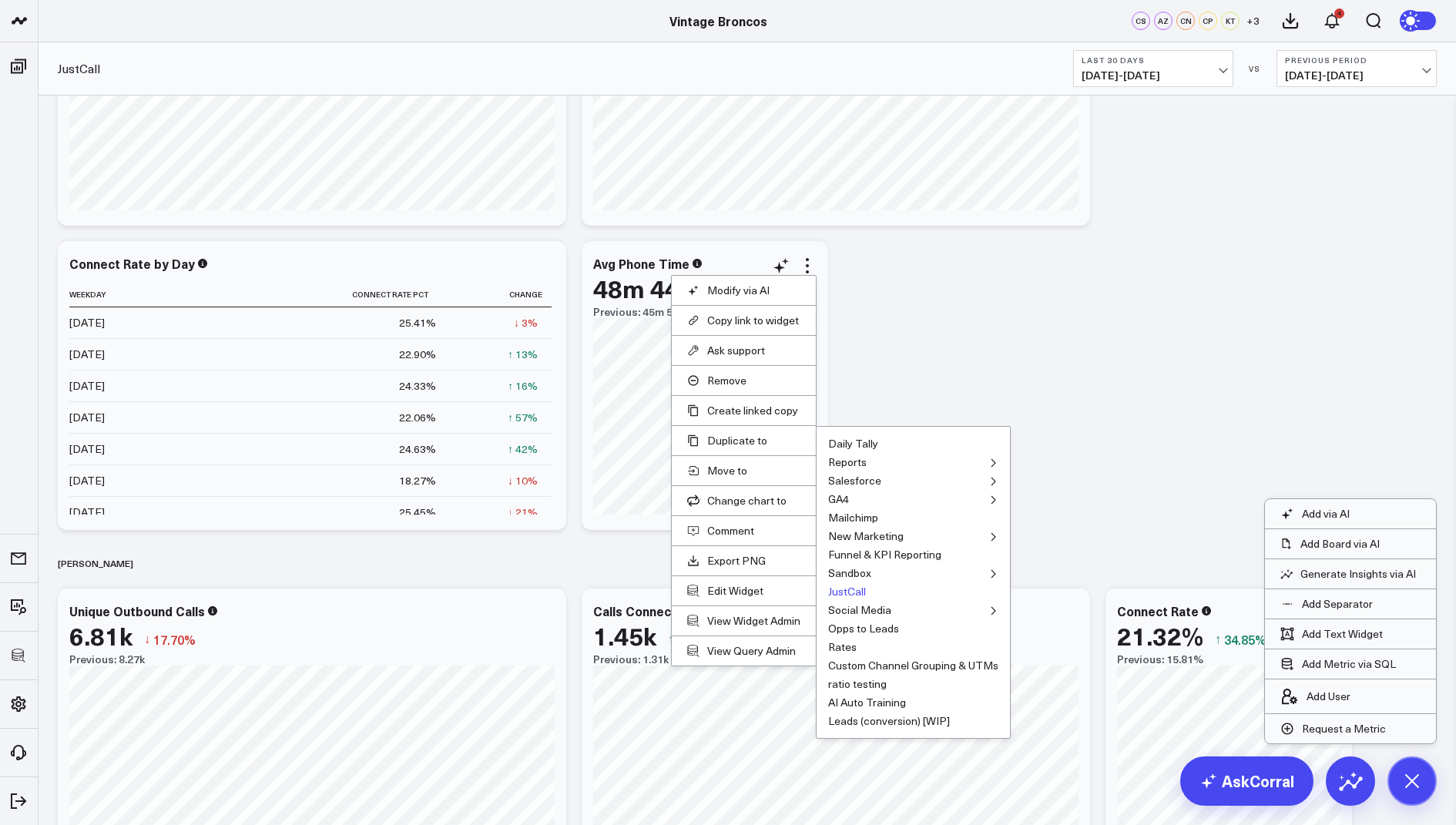
click at [847, 591] on button "JustCall" at bounding box center [846, 591] width 37 height 10
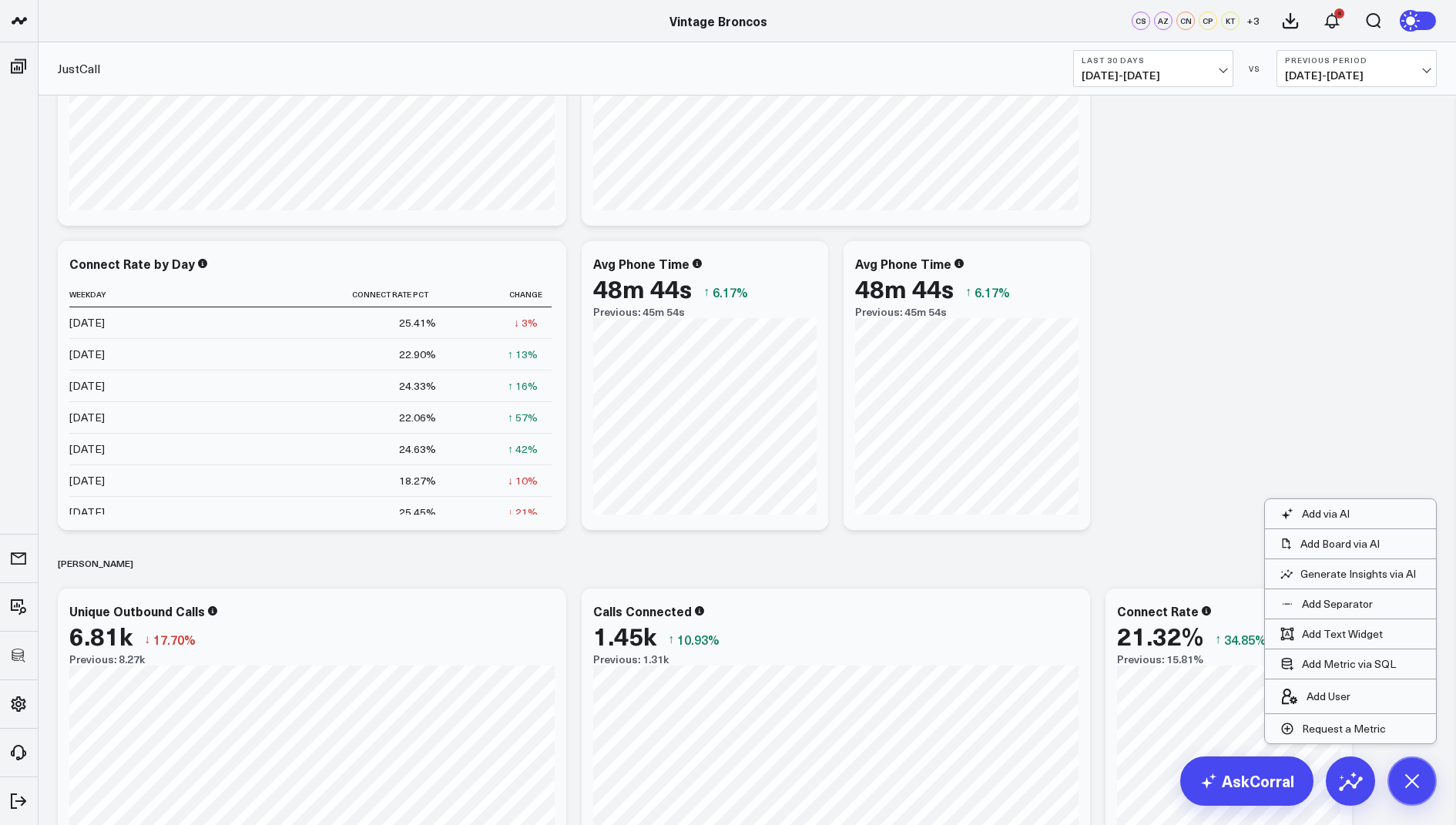
click at [903, 262] on div "Avg Phone Time" at bounding box center [903, 264] width 96 height 17
click at [907, 262] on div "Avg Phone Time" at bounding box center [904, 264] width 99 height 17
click at [916, 260] on div "Avg Phone Time" at bounding box center [904, 264] width 99 height 17
click at [1060, 268] on icon at bounding box center [1069, 265] width 18 height 18
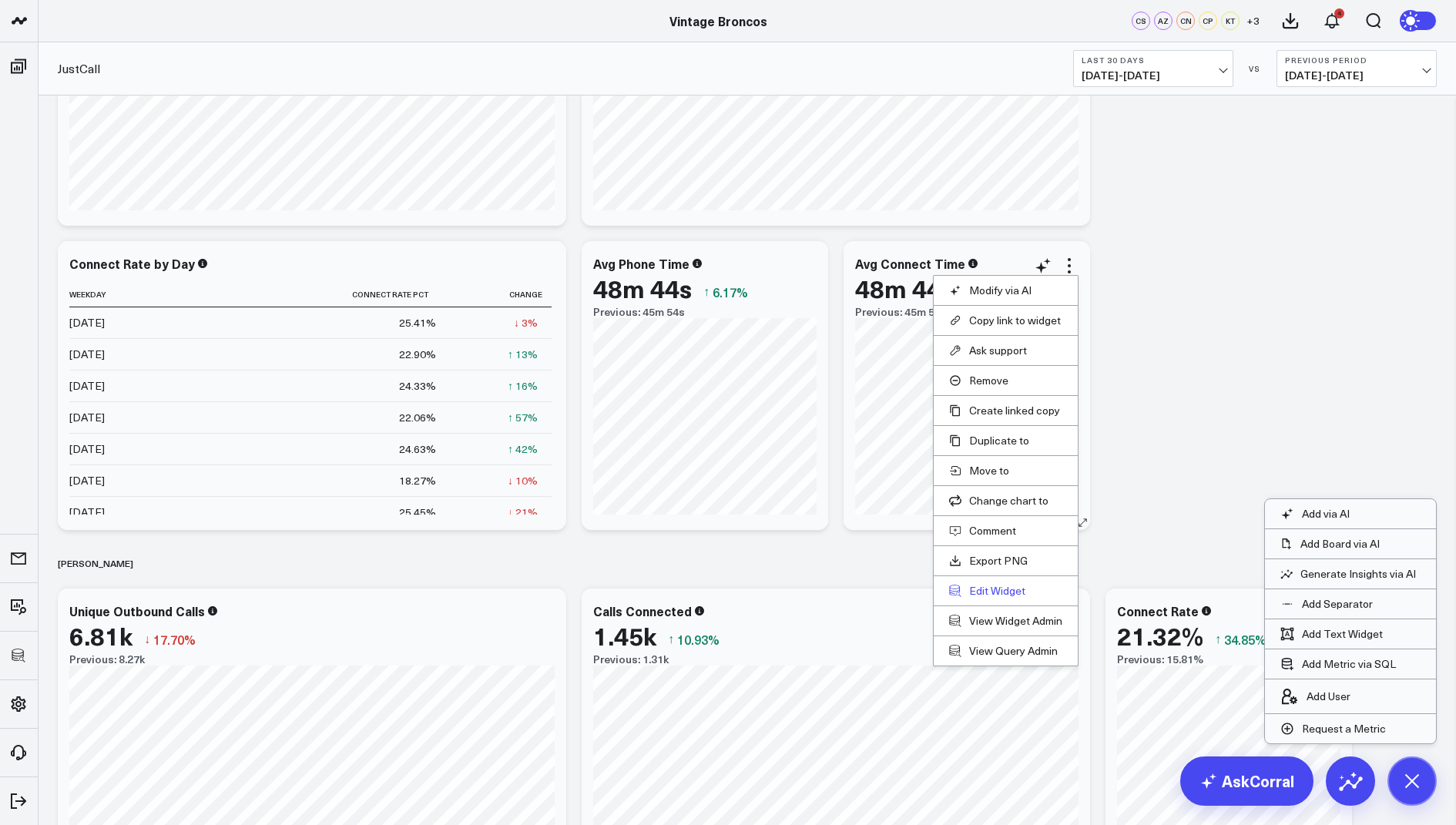
click at [996, 584] on button "Edit Widget" at bounding box center [1006, 591] width 113 height 14
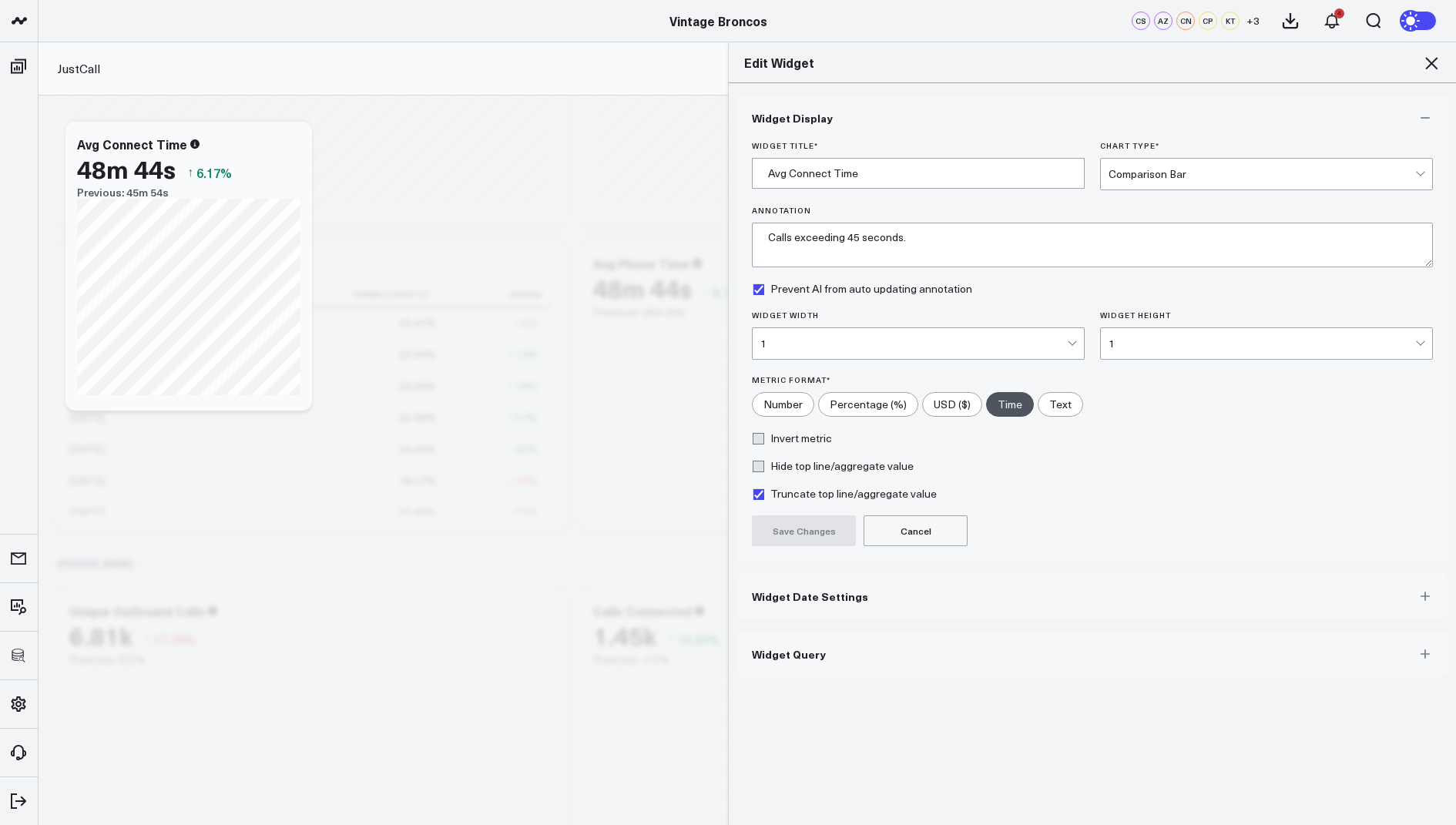
click at [837, 653] on button "Widget Query" at bounding box center [1092, 653] width 711 height 46
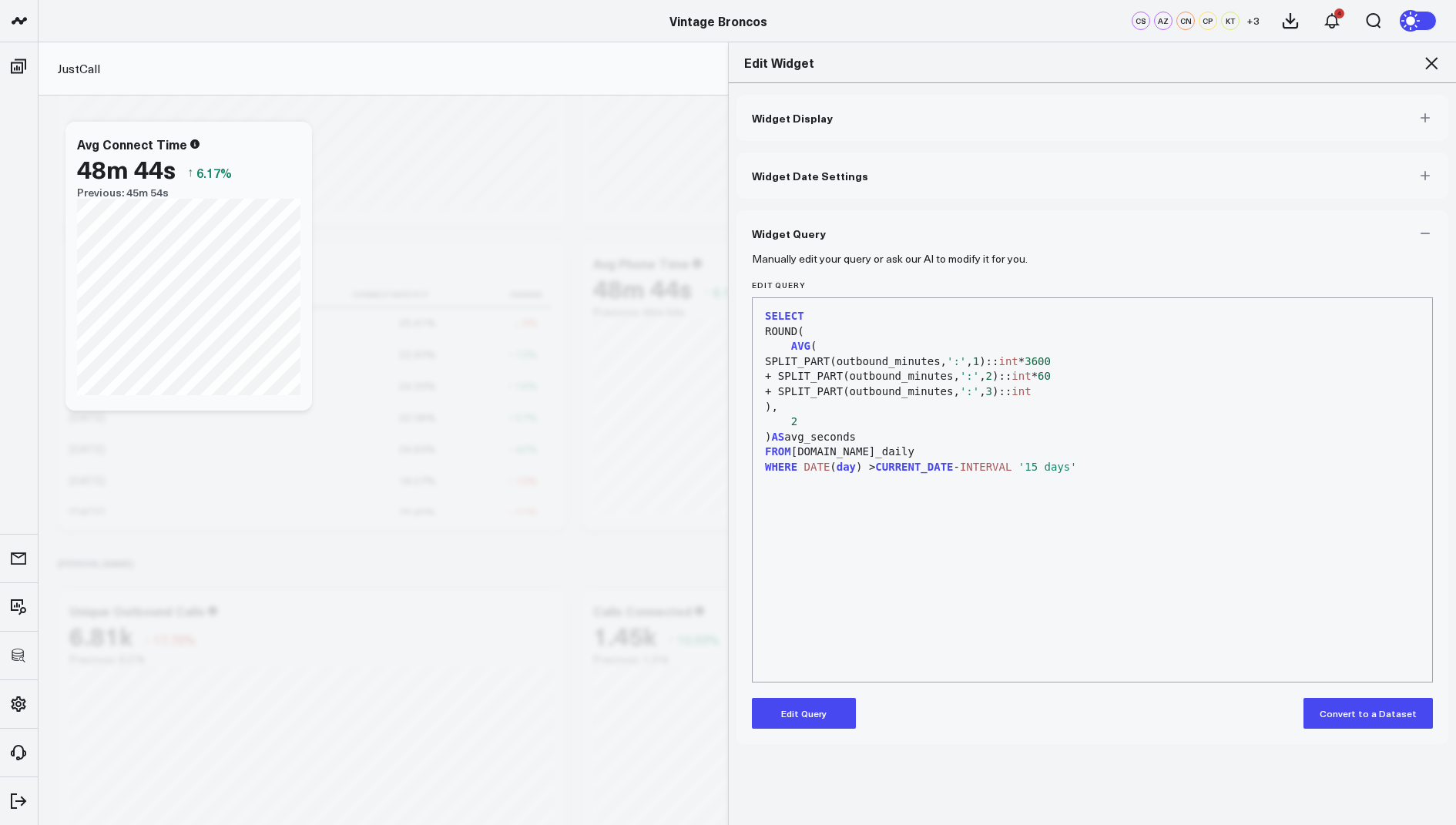
click at [781, 701] on button "Edit Query" at bounding box center [804, 712] width 104 height 30
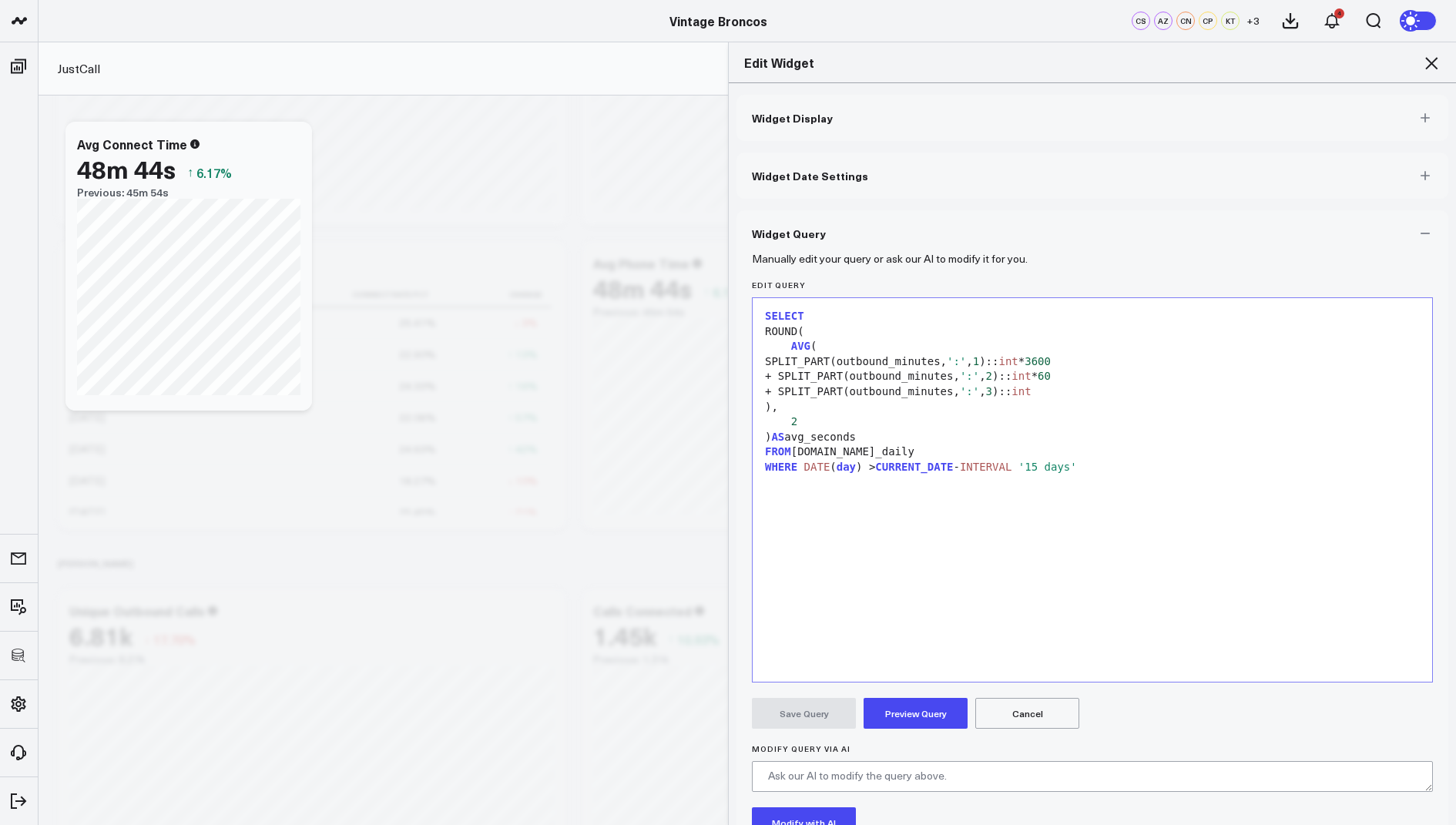
click at [1115, 471] on div "WHERE DATE ( day ) > CURRENT_DATE - INTERVAL '15 days'" at bounding box center [1092, 467] width 664 height 16
click at [799, 475] on div "AND" at bounding box center [1092, 483] width 664 height 16
click at [794, 482] on div "AND" at bounding box center [1092, 483] width 664 height 16
click at [784, 479] on div "AND" at bounding box center [1092, 483] width 664 height 16
click at [848, 490] on div at bounding box center [1092, 498] width 664 height 16
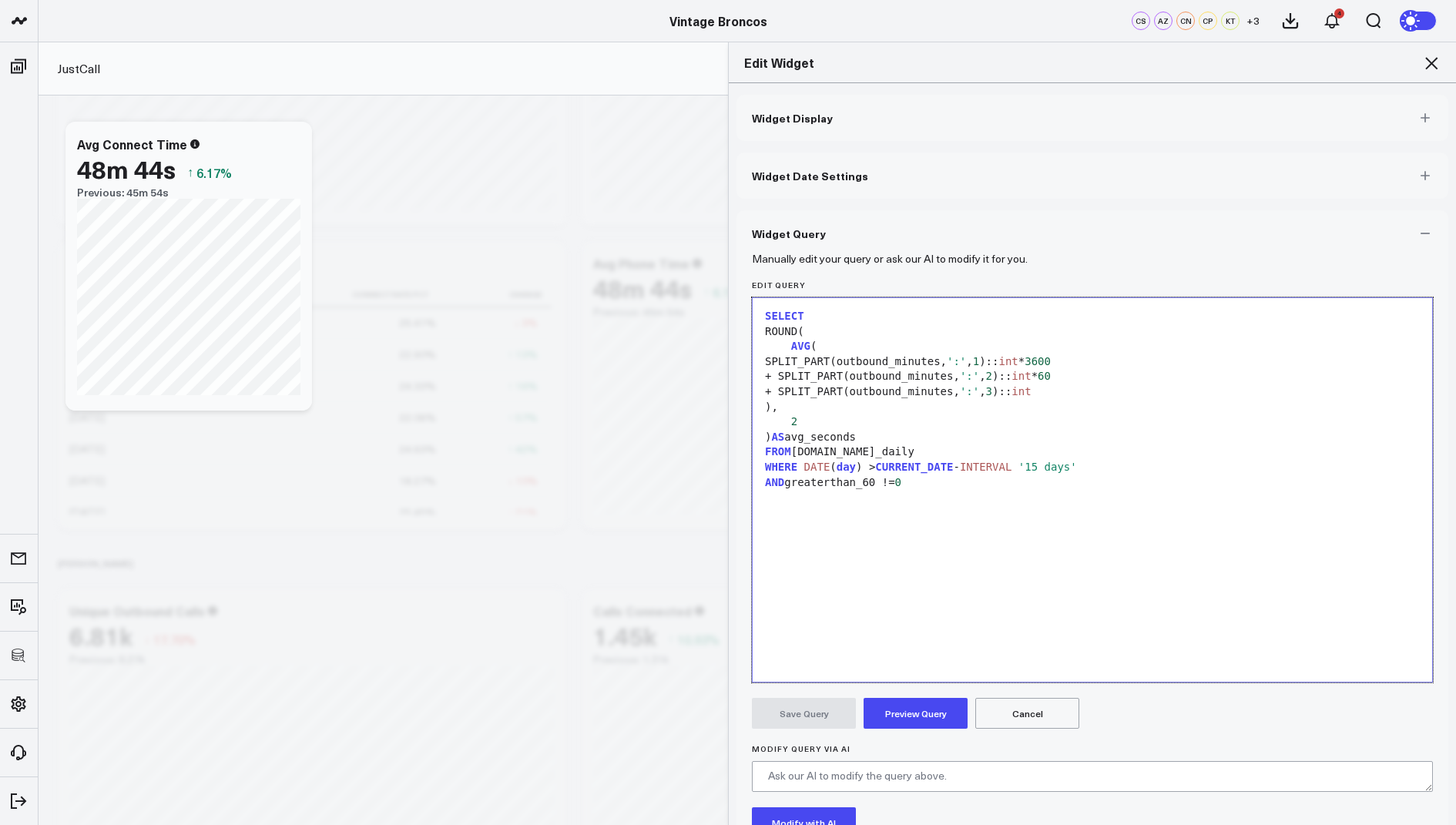
click at [902, 711] on button "Preview Query" at bounding box center [916, 712] width 104 height 30
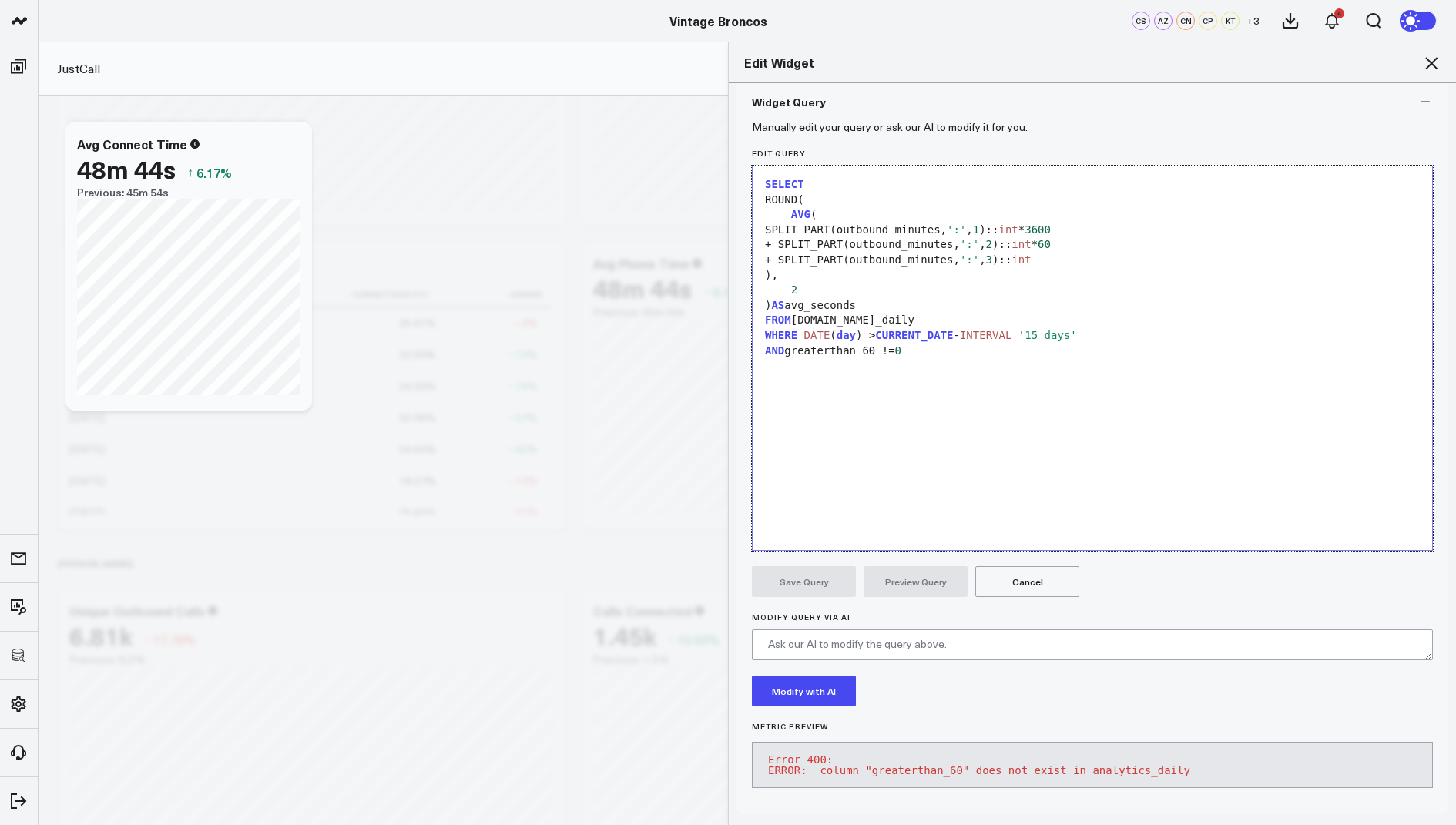
click at [877, 344] on div "AND greaterthan_60 != 0" at bounding box center [1092, 352] width 664 height 16
click at [896, 573] on button "Preview Query" at bounding box center [916, 581] width 104 height 30
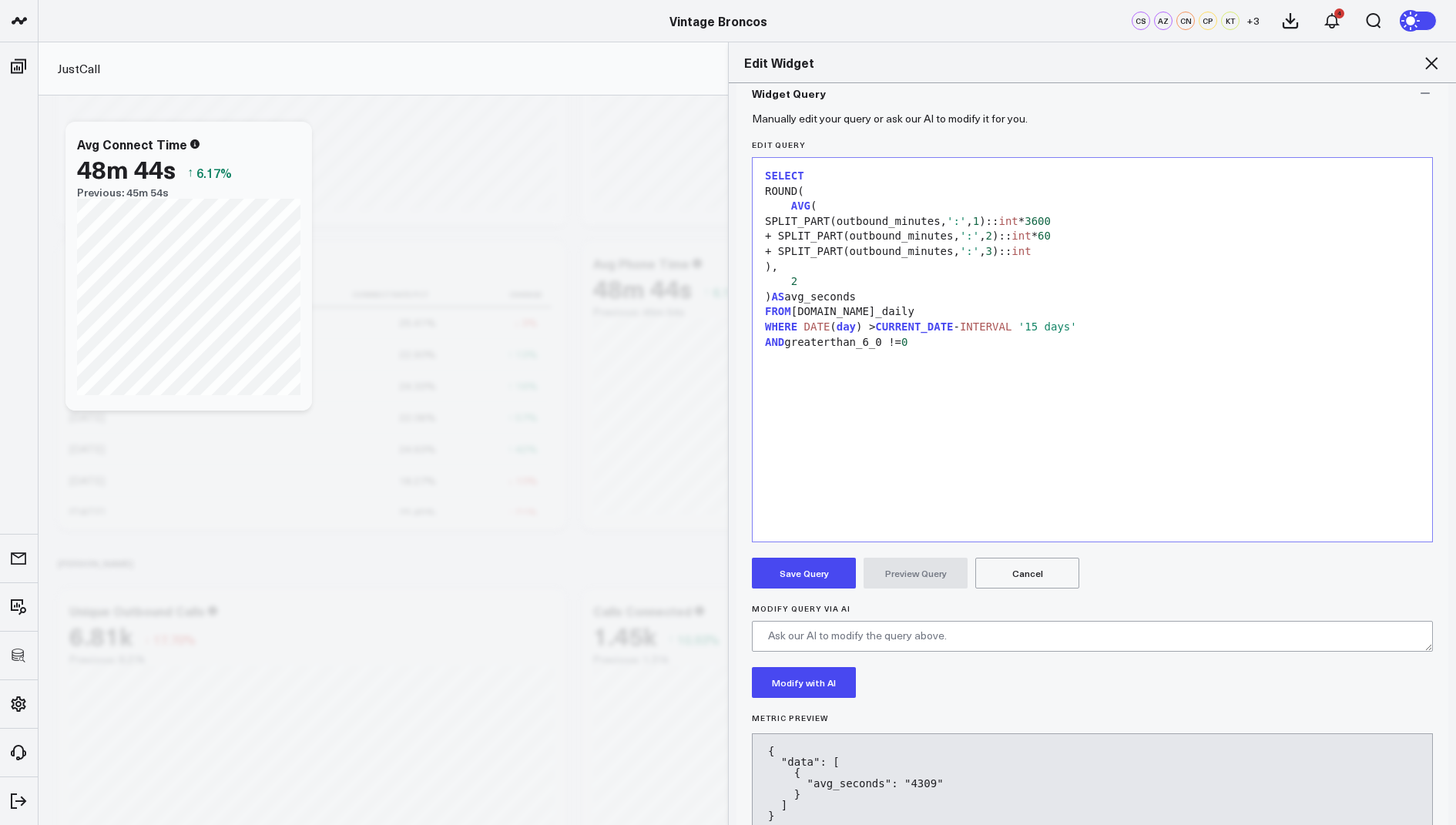
click at [794, 563] on button "Save Query" at bounding box center [804, 572] width 104 height 30
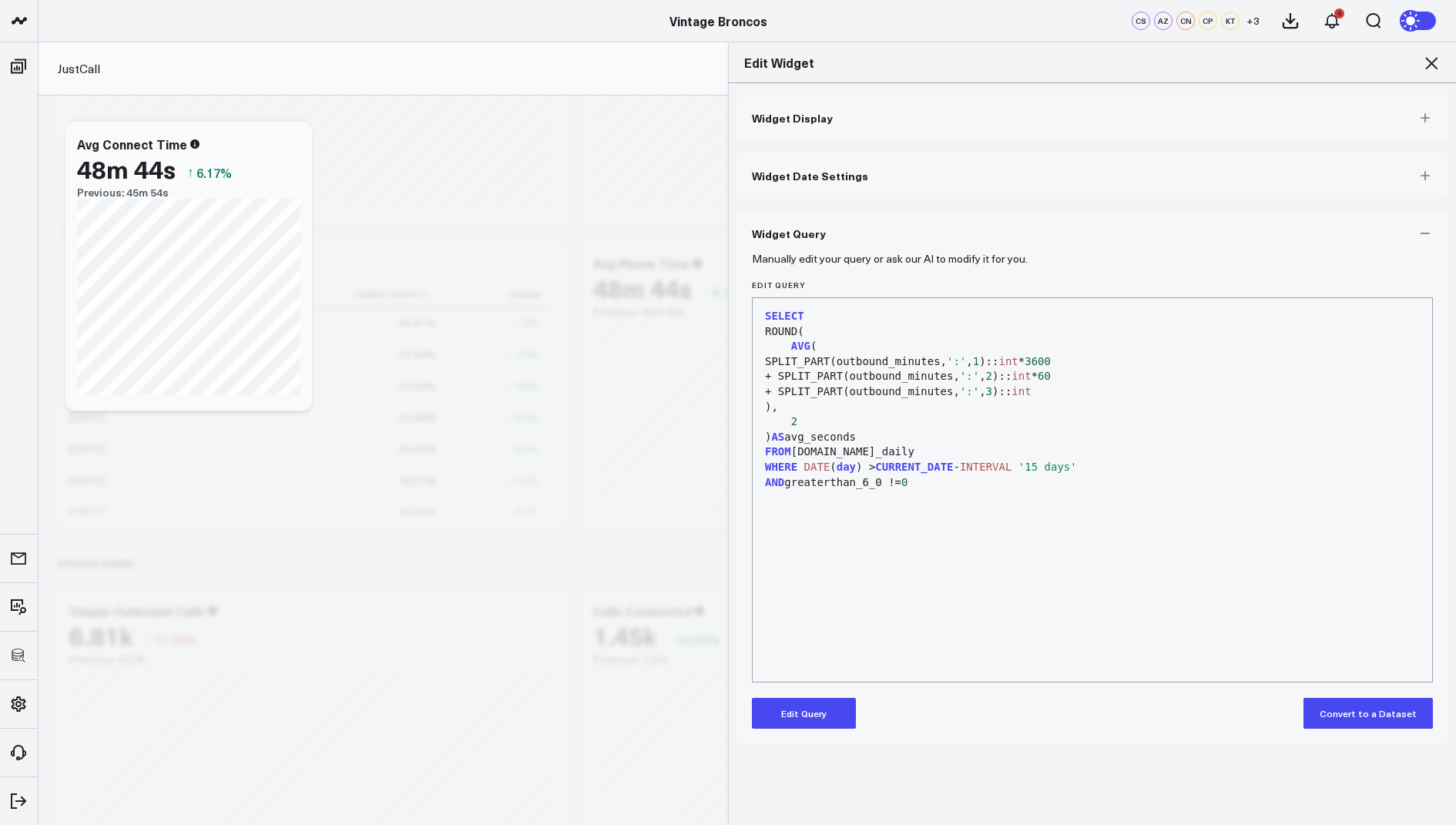
scroll to position [0, 0]
click at [1427, 63] on icon at bounding box center [1431, 63] width 18 height 18
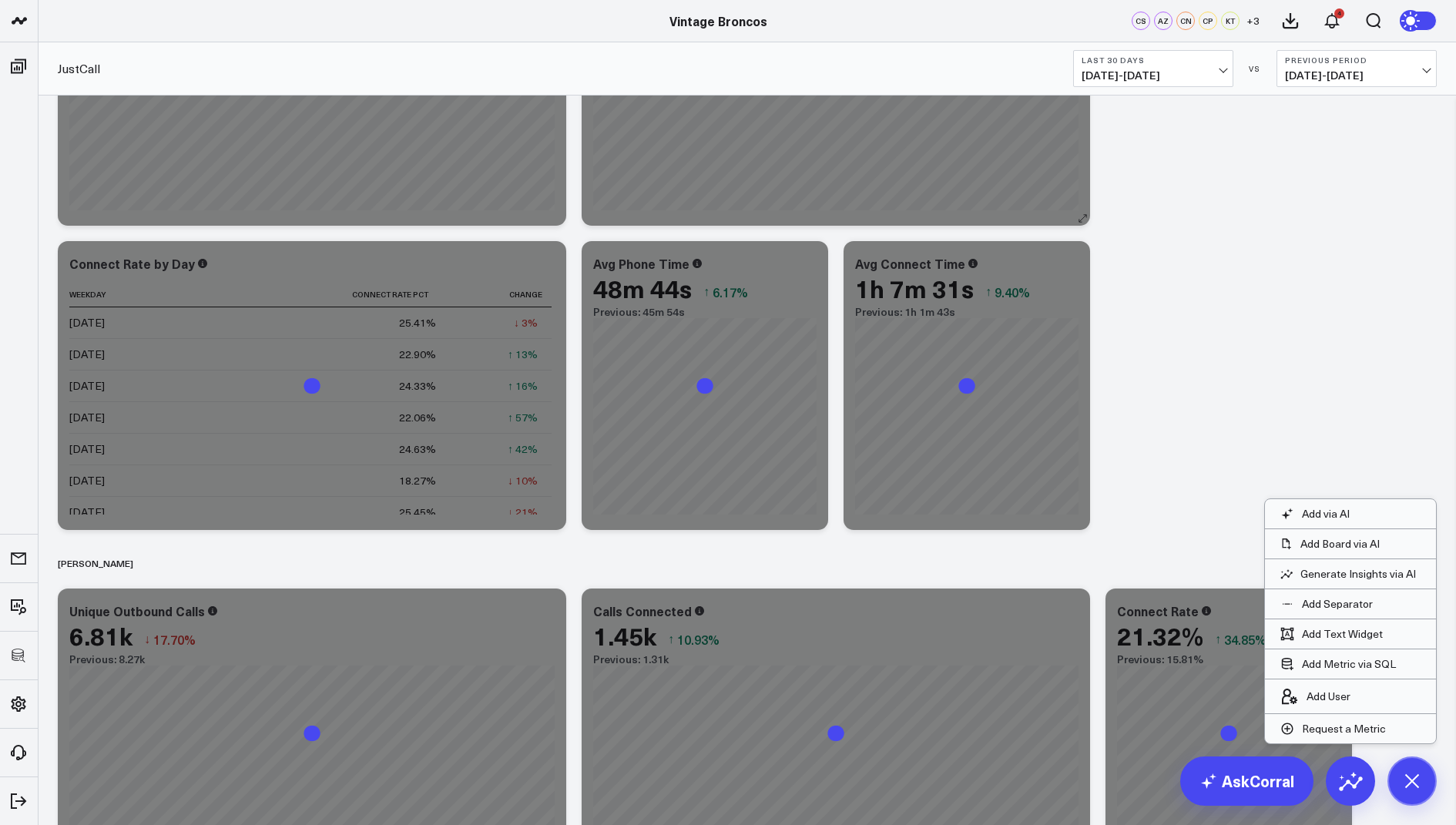
scroll to position [455, 0]
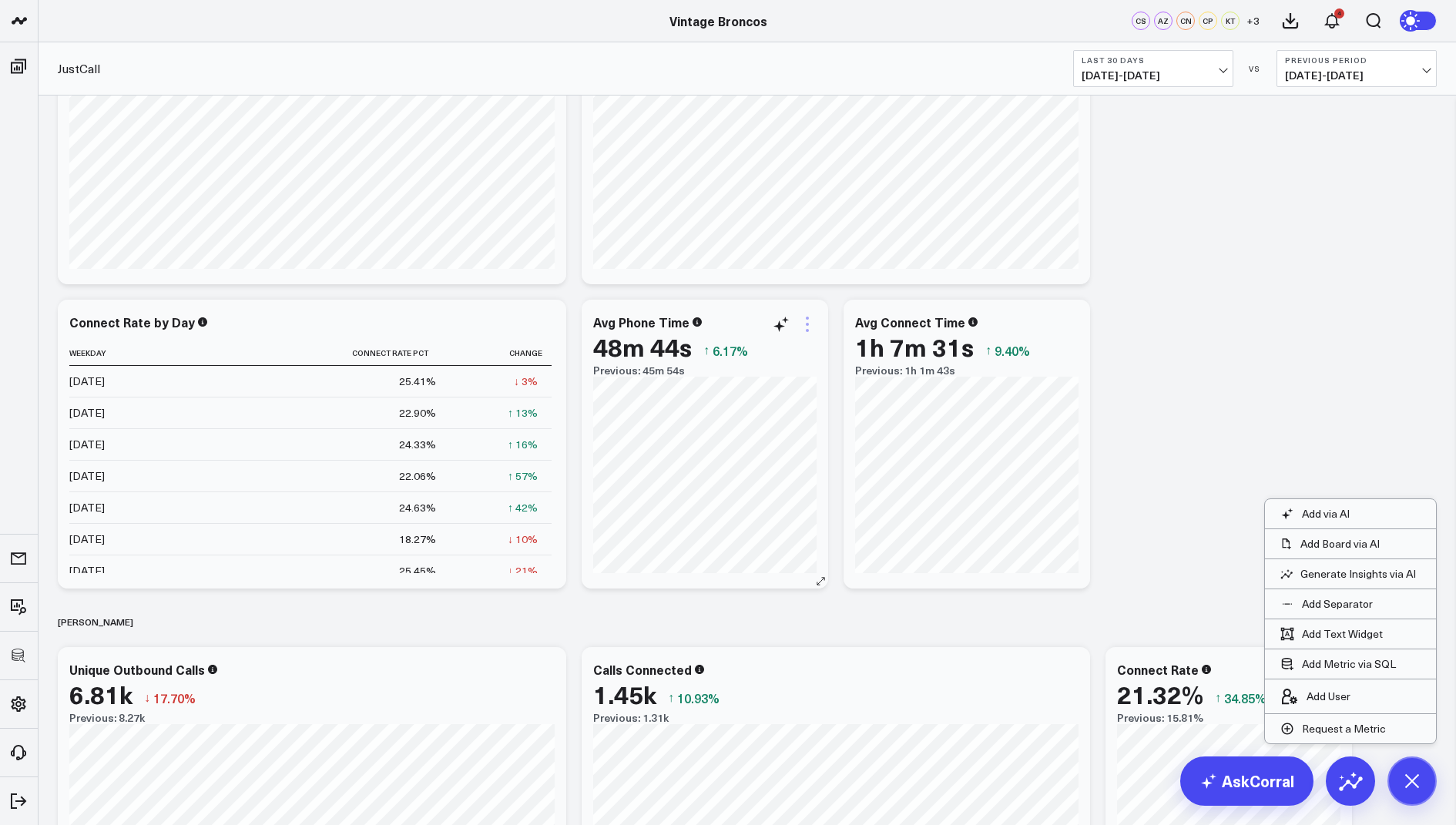
click at [807, 319] on icon at bounding box center [807, 324] width 18 height 18
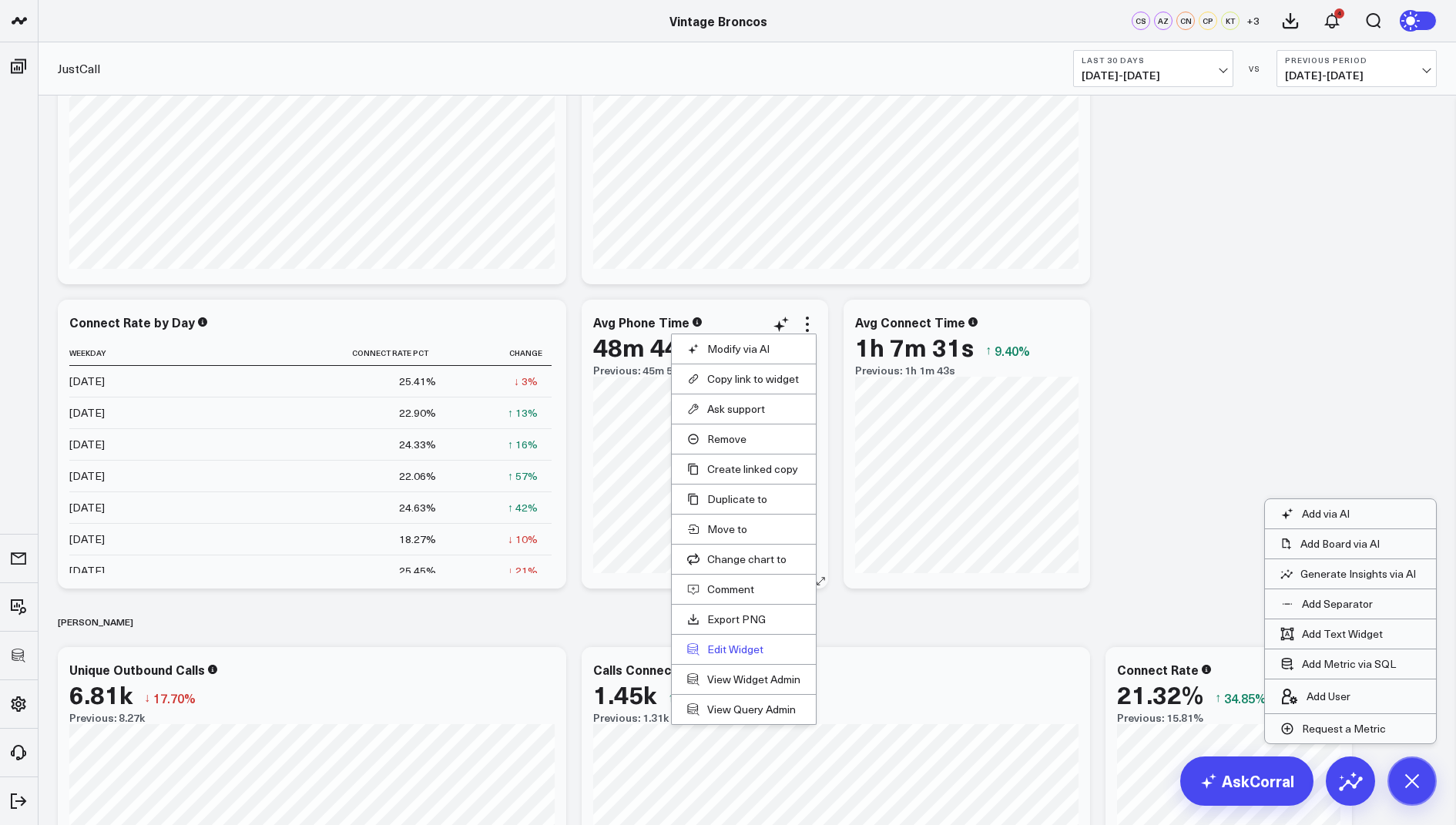
click at [722, 643] on button "Edit Widget" at bounding box center [744, 650] width 113 height 14
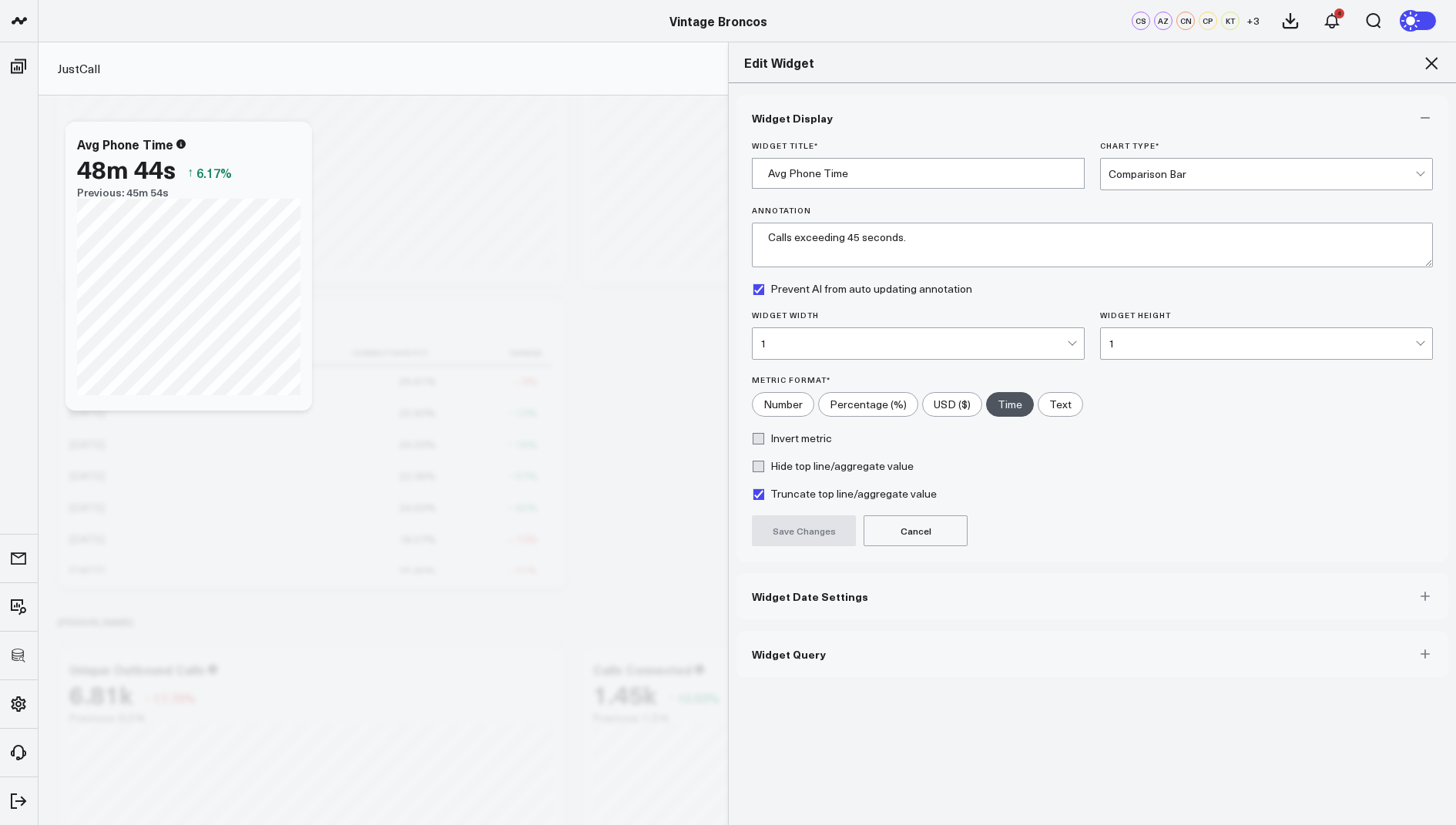
click at [789, 640] on button "Widget Query" at bounding box center [1092, 653] width 711 height 46
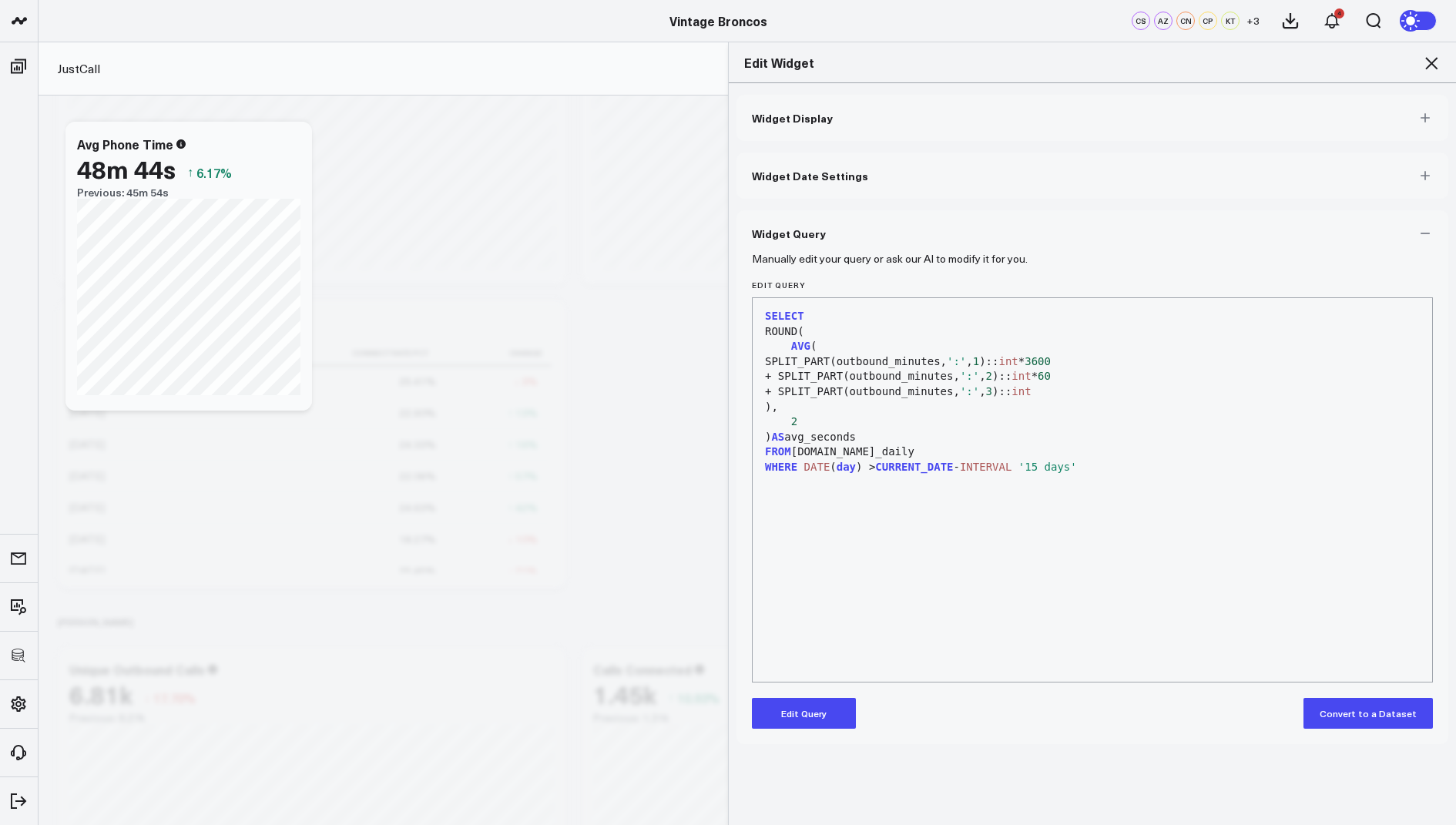
click at [775, 715] on button "Edit Query" at bounding box center [804, 712] width 104 height 30
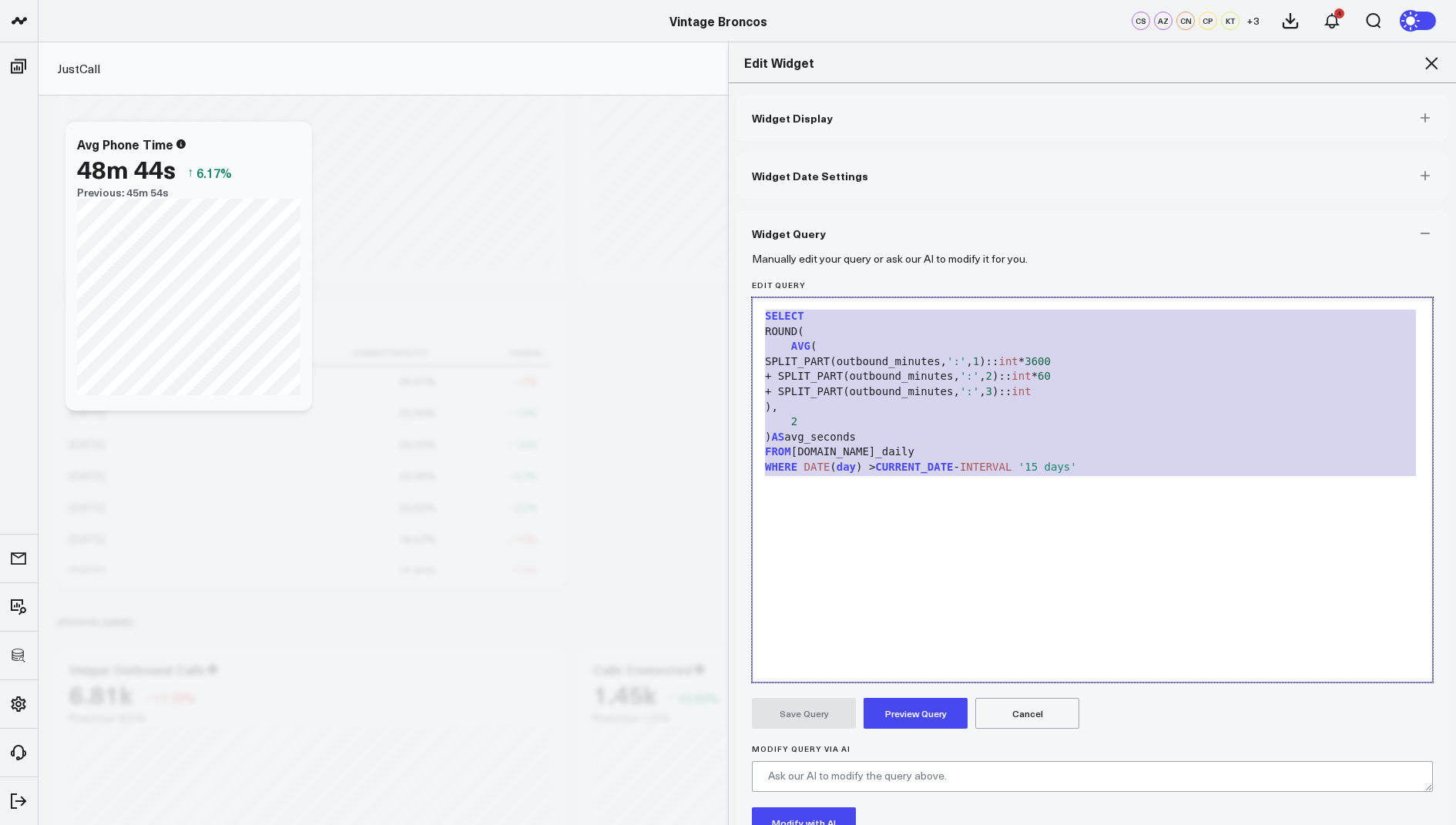
drag, startPoint x: 1121, startPoint y: 482, endPoint x: 1119, endPoint y: 198, distance: 284.0
click at [1119, 198] on div "Widget Display Widget Date Settings Widget Query Manually edit your query or as…" at bounding box center [1092, 515] width 711 height 841
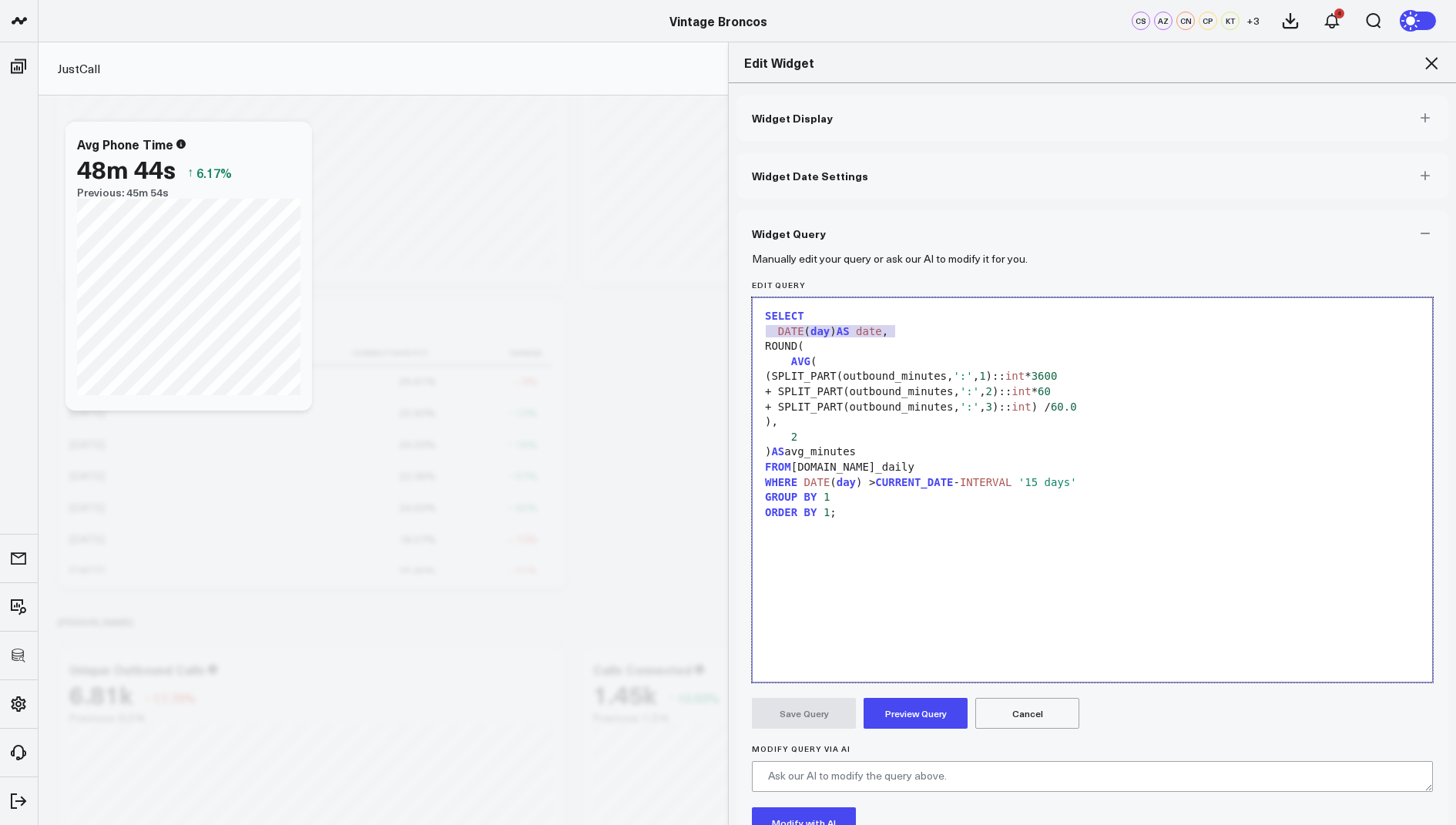
drag, startPoint x: 907, startPoint y: 330, endPoint x: 752, endPoint y: 329, distance: 155.0
click at [752, 329] on div "99 1 2 3 4 5 6 7 8 9 10 11 12 13 14 15 16 › ⌄ SELECT DATE ( day ) AS date , ROU…" at bounding box center [1093, 489] width 681 height 385
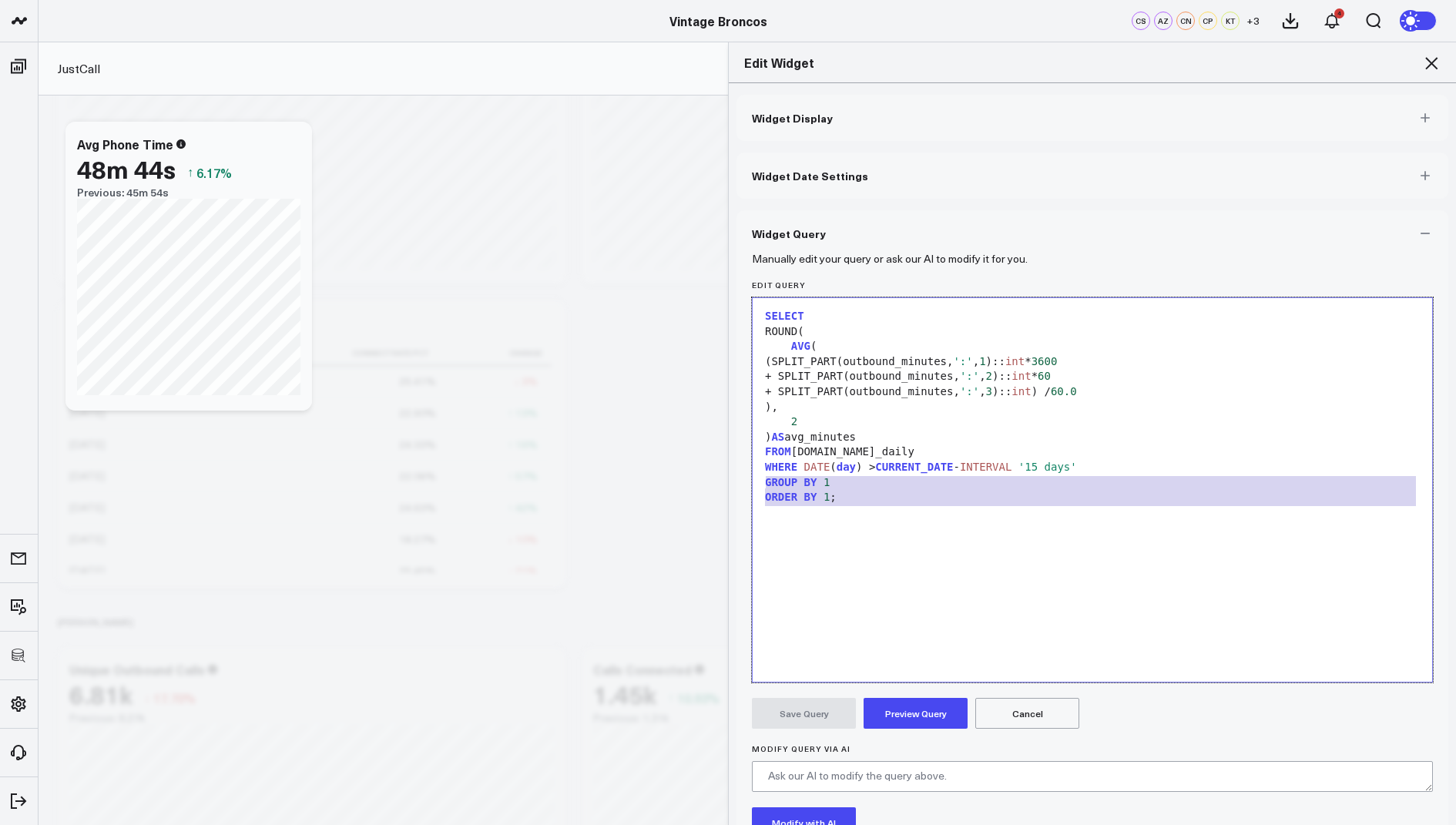
drag, startPoint x: 844, startPoint y: 506, endPoint x: 749, endPoint y: 484, distance: 97.5
click at [749, 484] on div "Manually edit your query or ask our AI to modify it for you. Edit Query Selecti…" at bounding box center [1092, 595] width 711 height 678
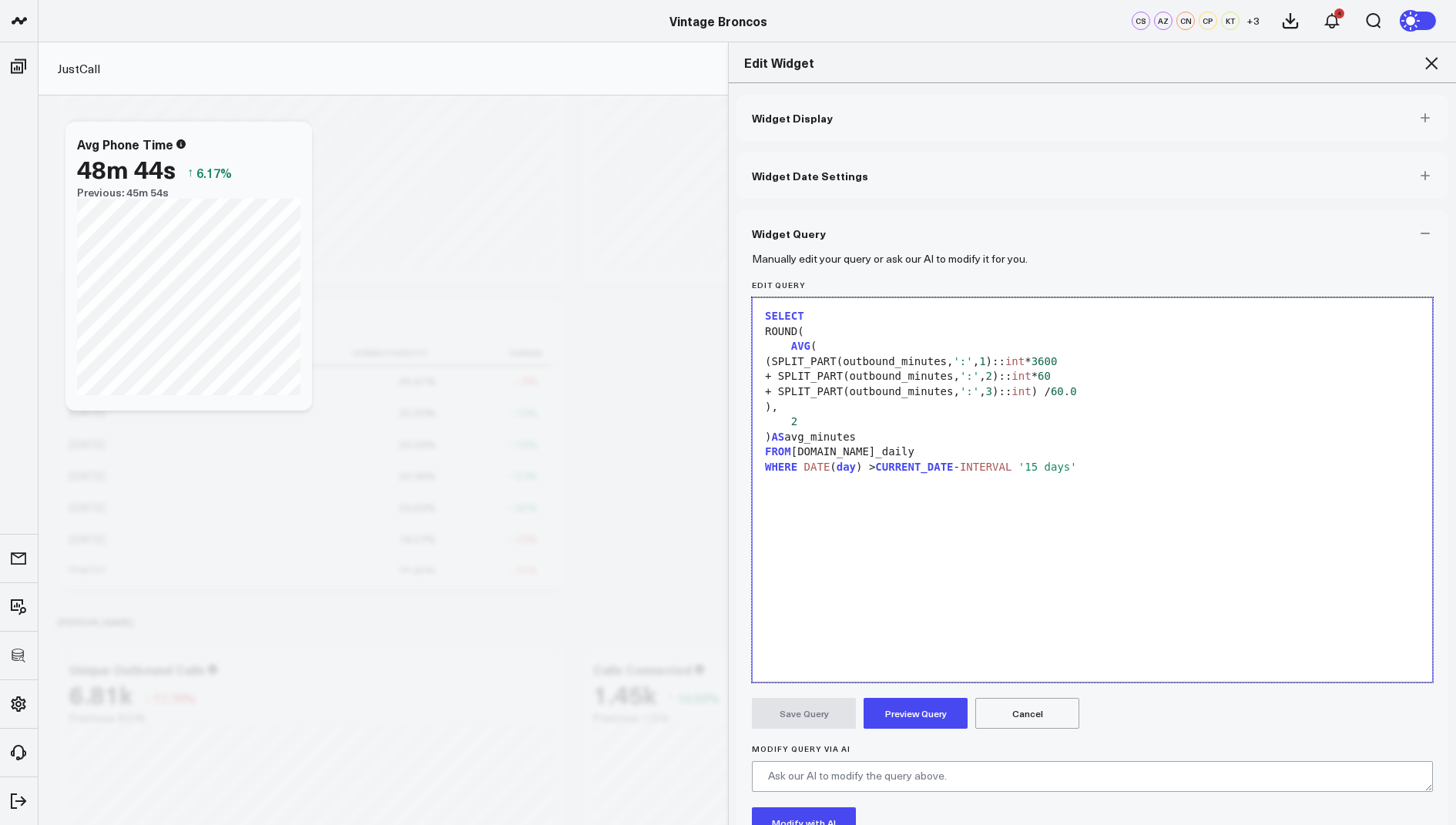
click at [900, 705] on button "Preview Query" at bounding box center [916, 712] width 104 height 30
click at [1043, 716] on button "Cancel" at bounding box center [1028, 712] width 104 height 30
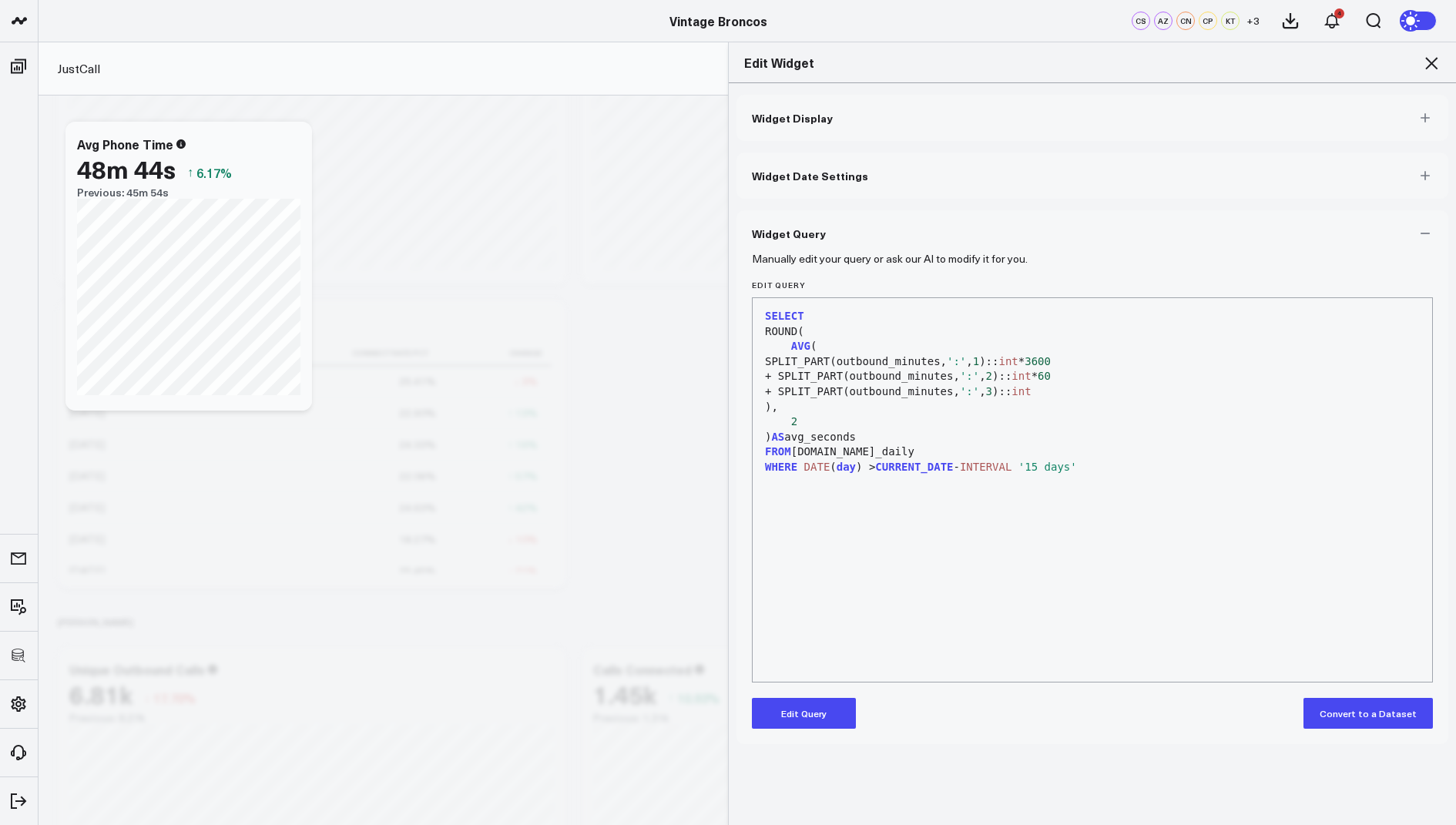
click at [1428, 52] on div "Edit Widget" at bounding box center [1092, 63] width 727 height 41
click at [1428, 56] on icon at bounding box center [1431, 63] width 18 height 18
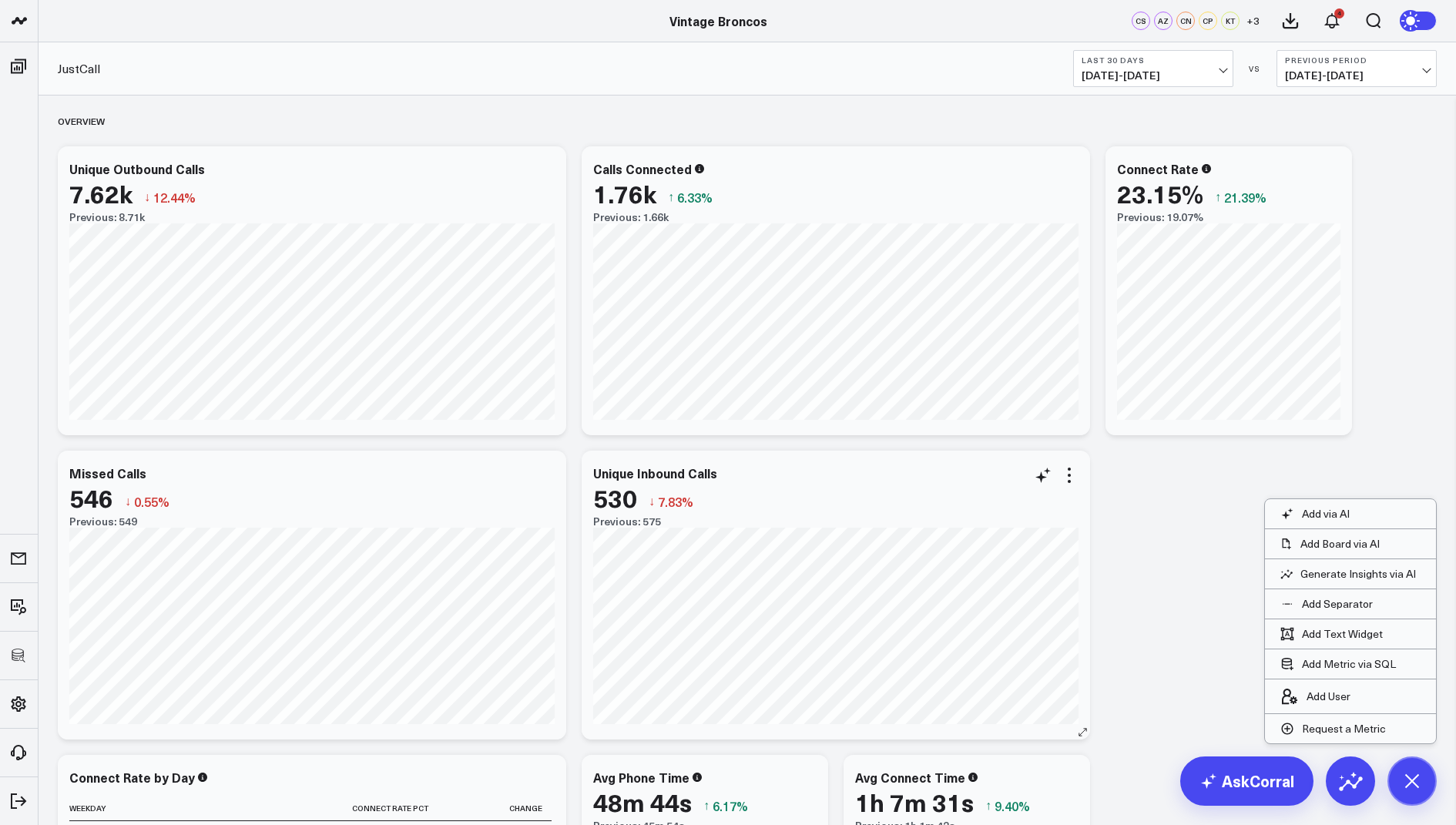
scroll to position [95, 0]
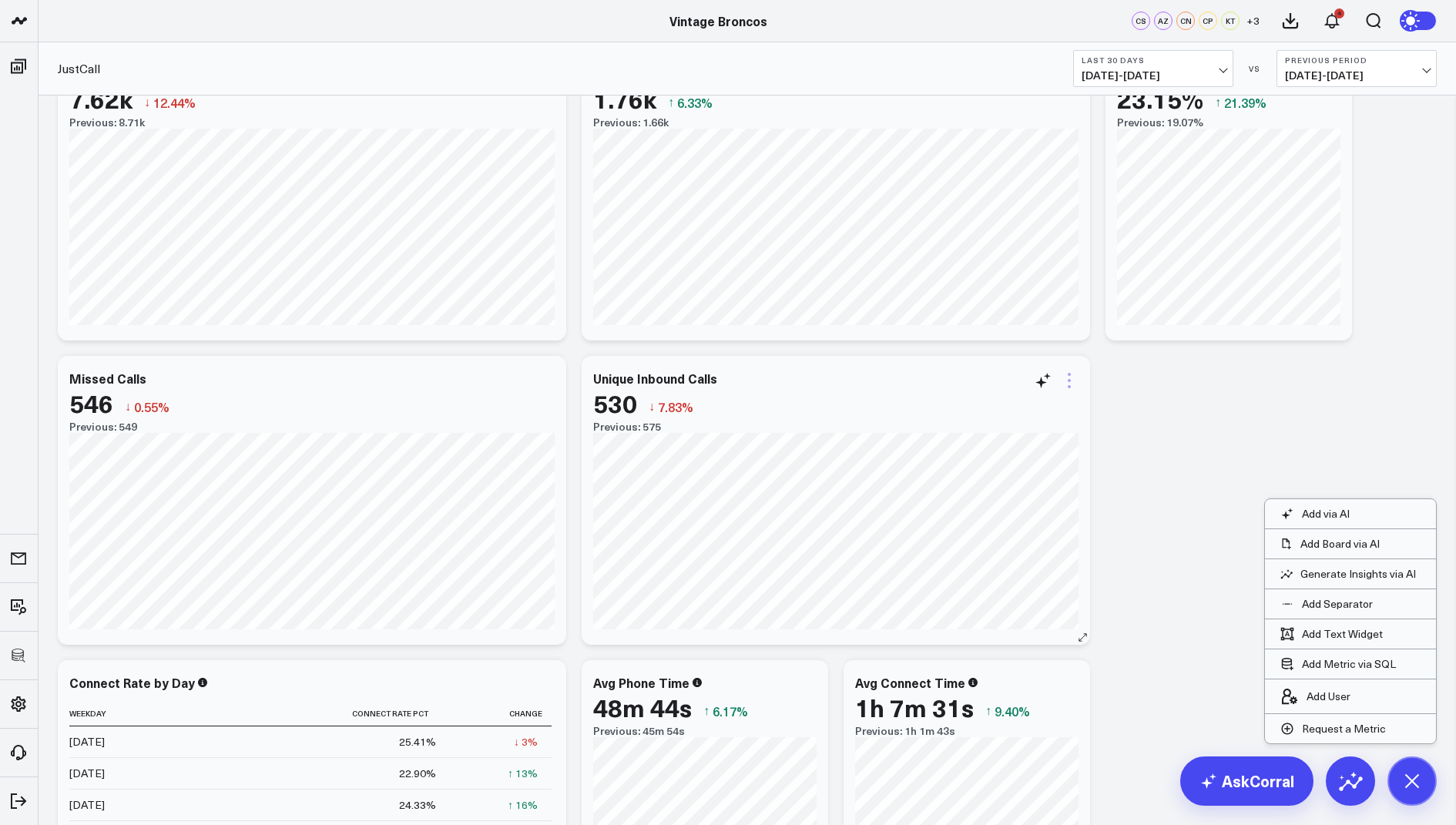
click at [1065, 372] on icon at bounding box center [1069, 380] width 18 height 18
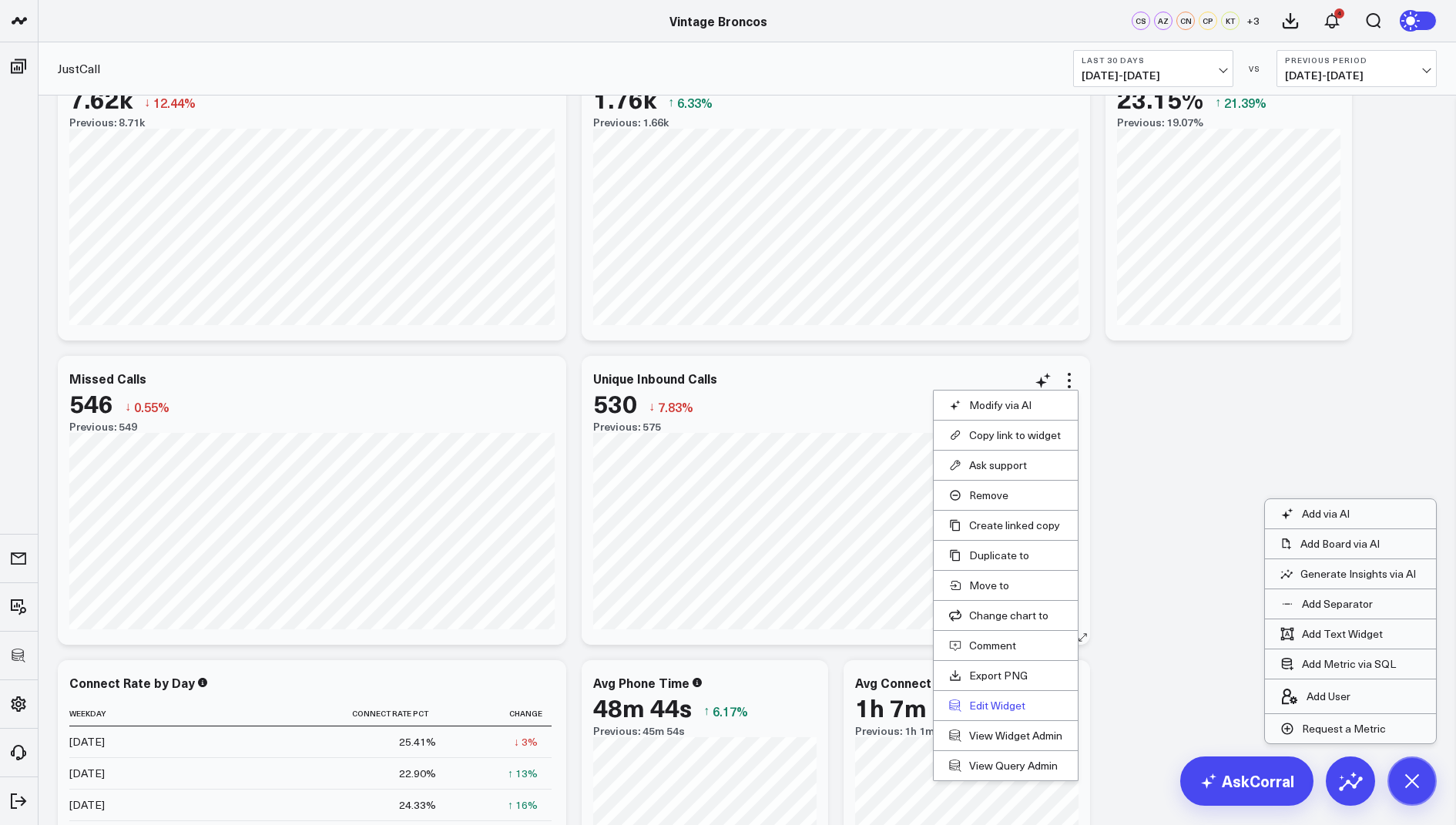
click at [997, 698] on button "Edit Widget" at bounding box center [1006, 705] width 113 height 14
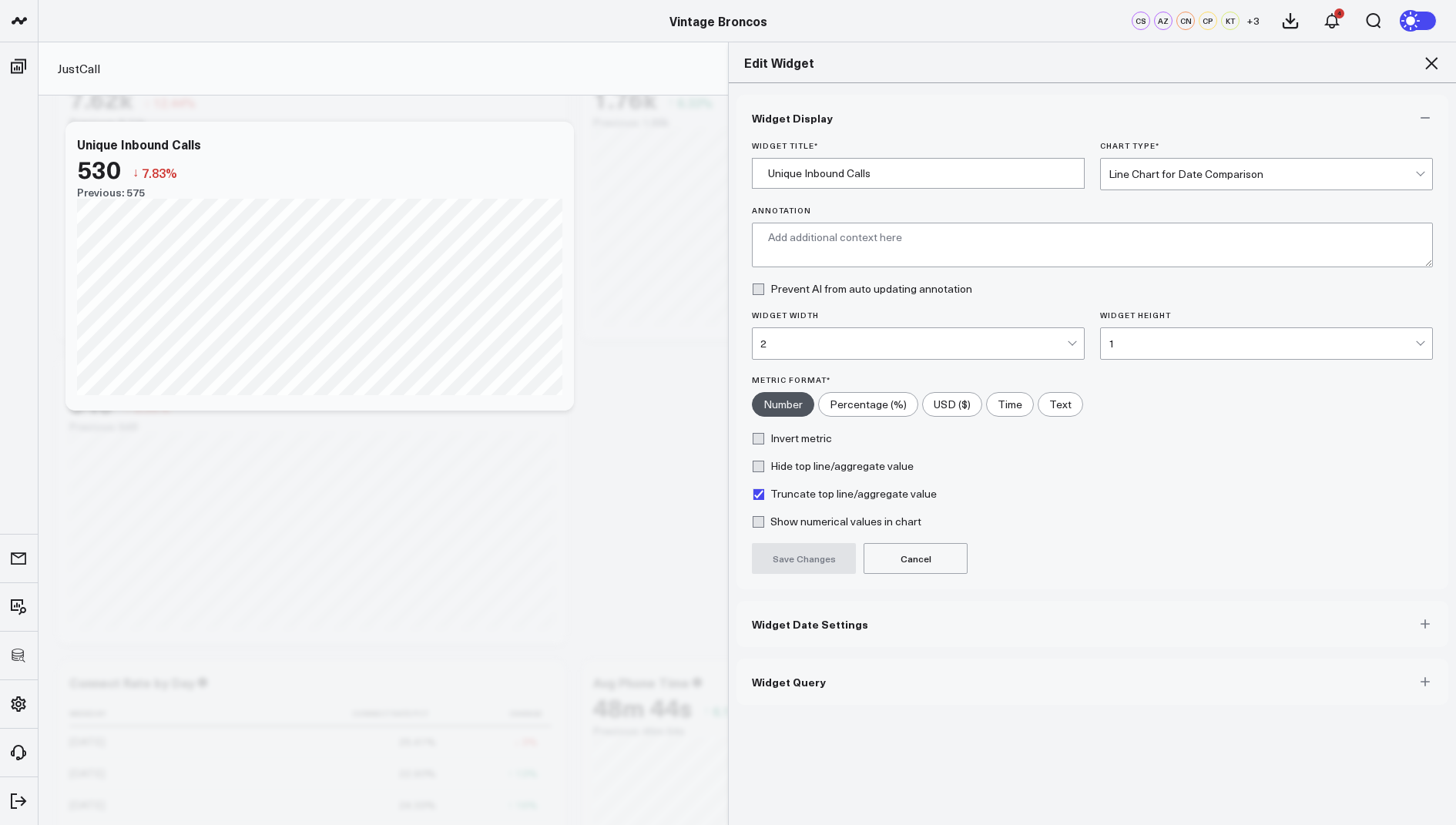
click at [804, 690] on button "Widget Query" at bounding box center [1092, 681] width 711 height 46
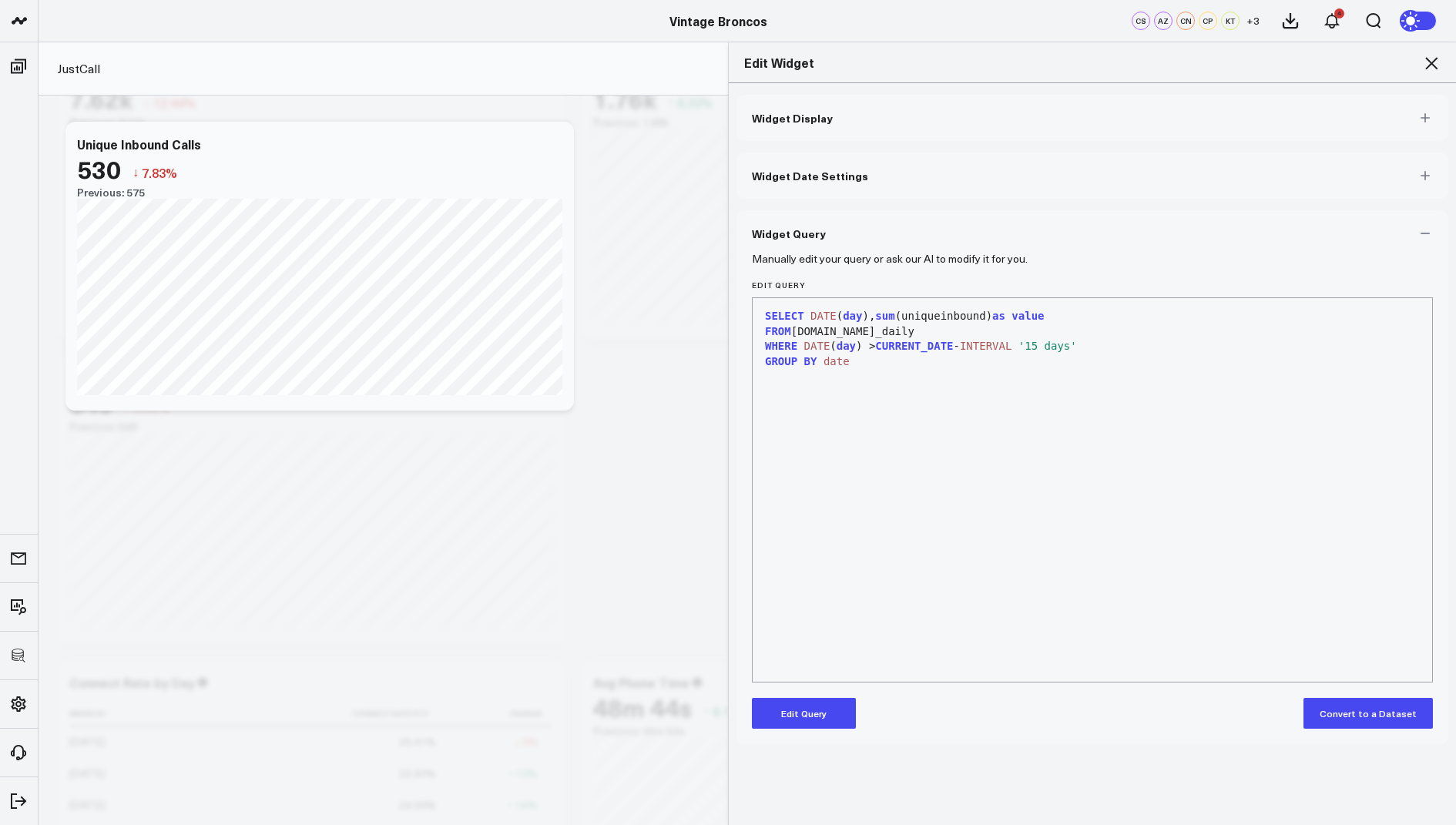
click at [1428, 60] on icon at bounding box center [1432, 63] width 12 height 12
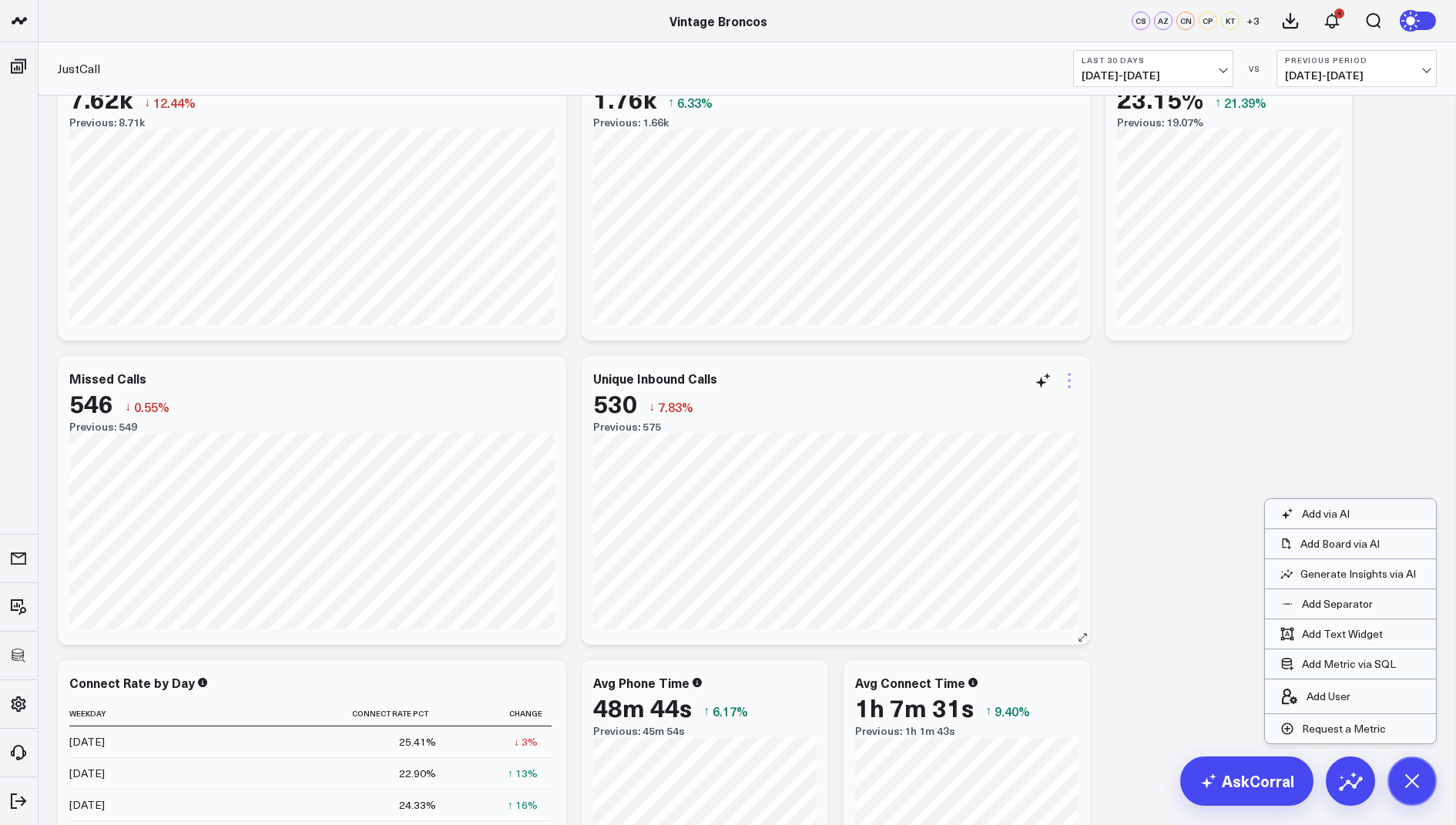
click at [1072, 379] on icon at bounding box center [1069, 380] width 18 height 18
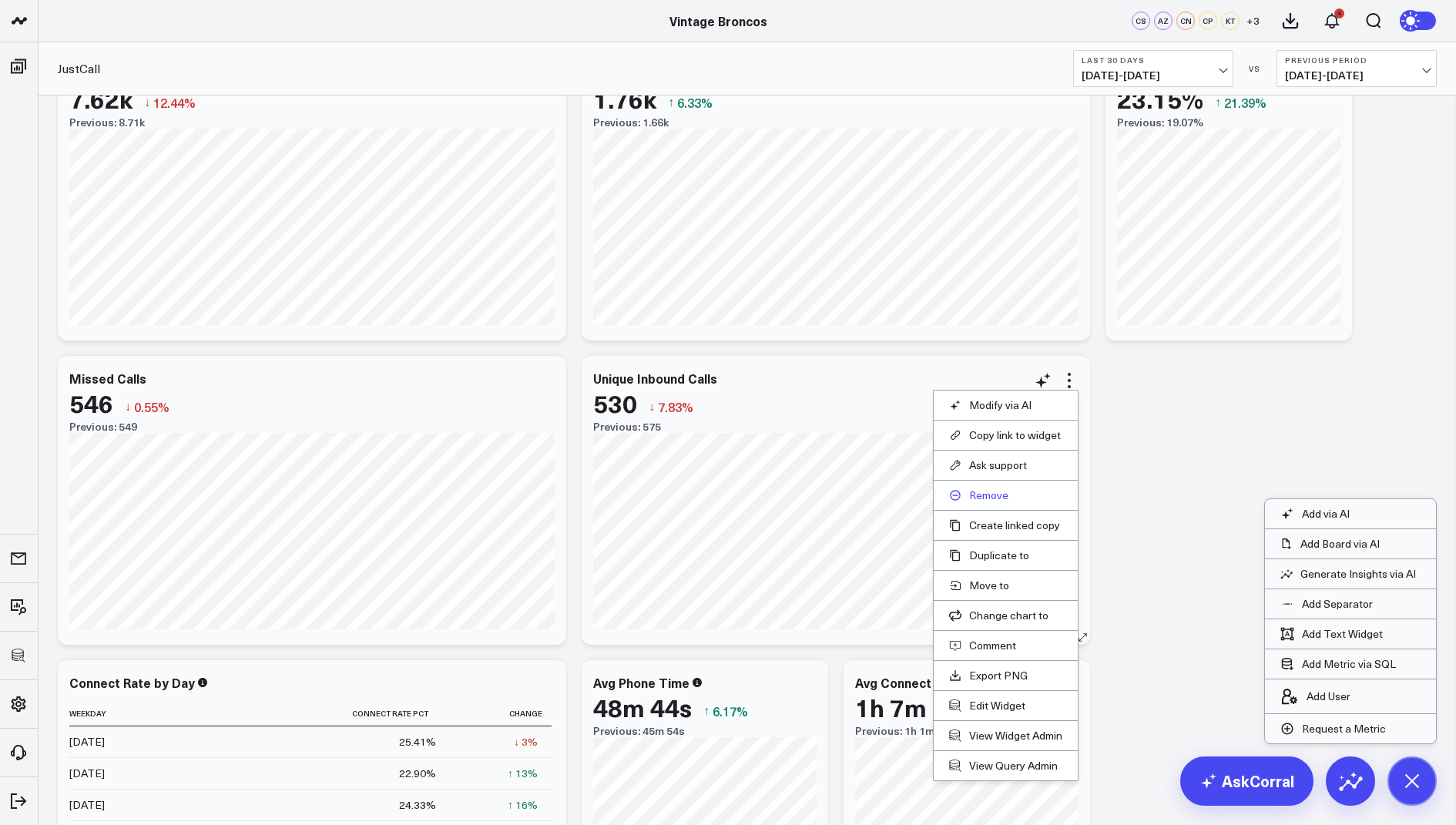
click at [989, 492] on button "Remove" at bounding box center [1006, 495] width 113 height 14
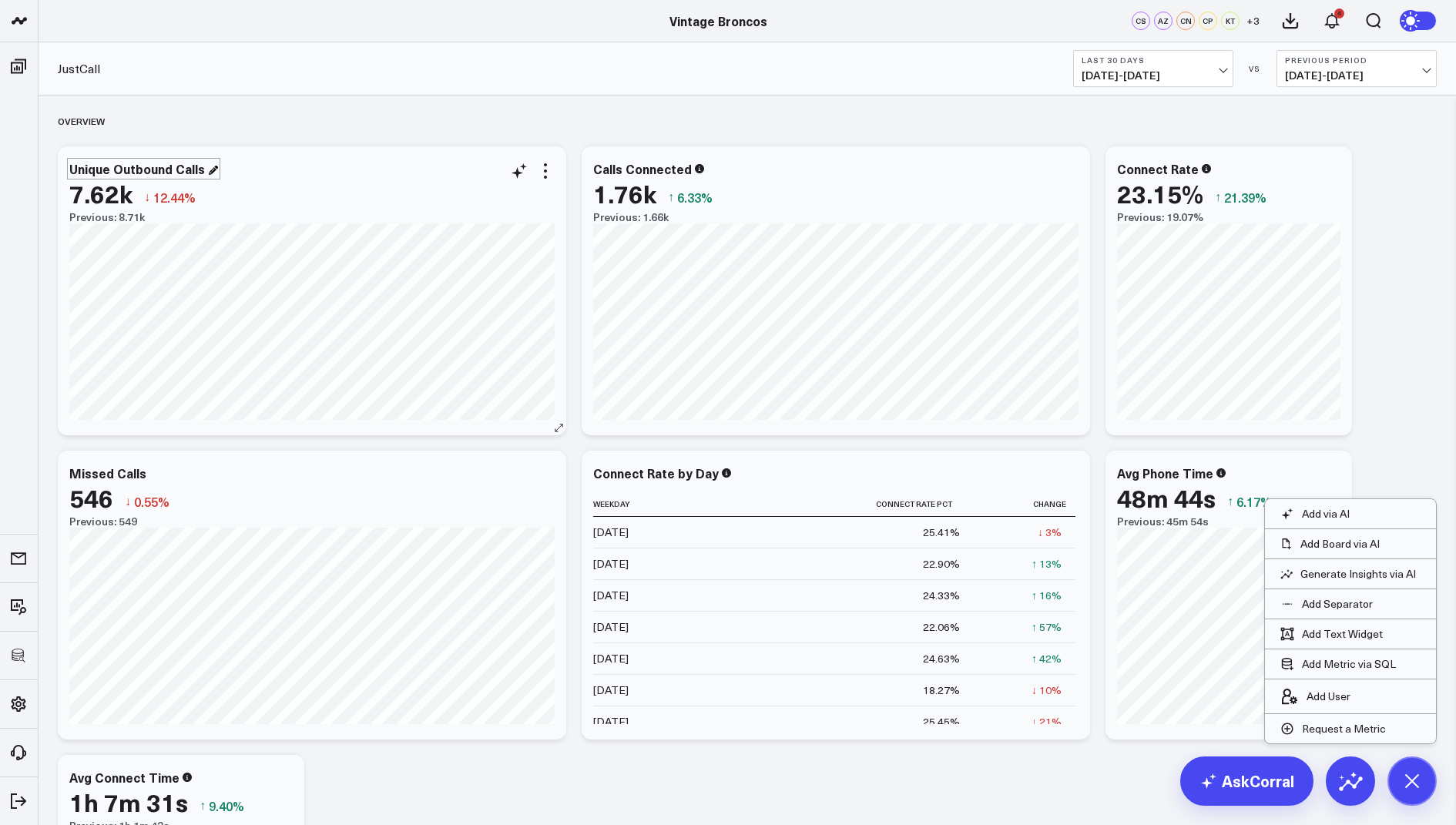
click at [171, 165] on div "Unique Outbound Calls" at bounding box center [143, 168] width 149 height 17
drag, startPoint x: 175, startPoint y: 164, endPoint x: 69, endPoint y: 169, distance: 106.1
click at [69, 169] on div "Unique Outbound Calls" at bounding box center [139, 168] width 139 height 17
click at [96, 174] on div "Calls" at bounding box center [85, 168] width 32 height 17
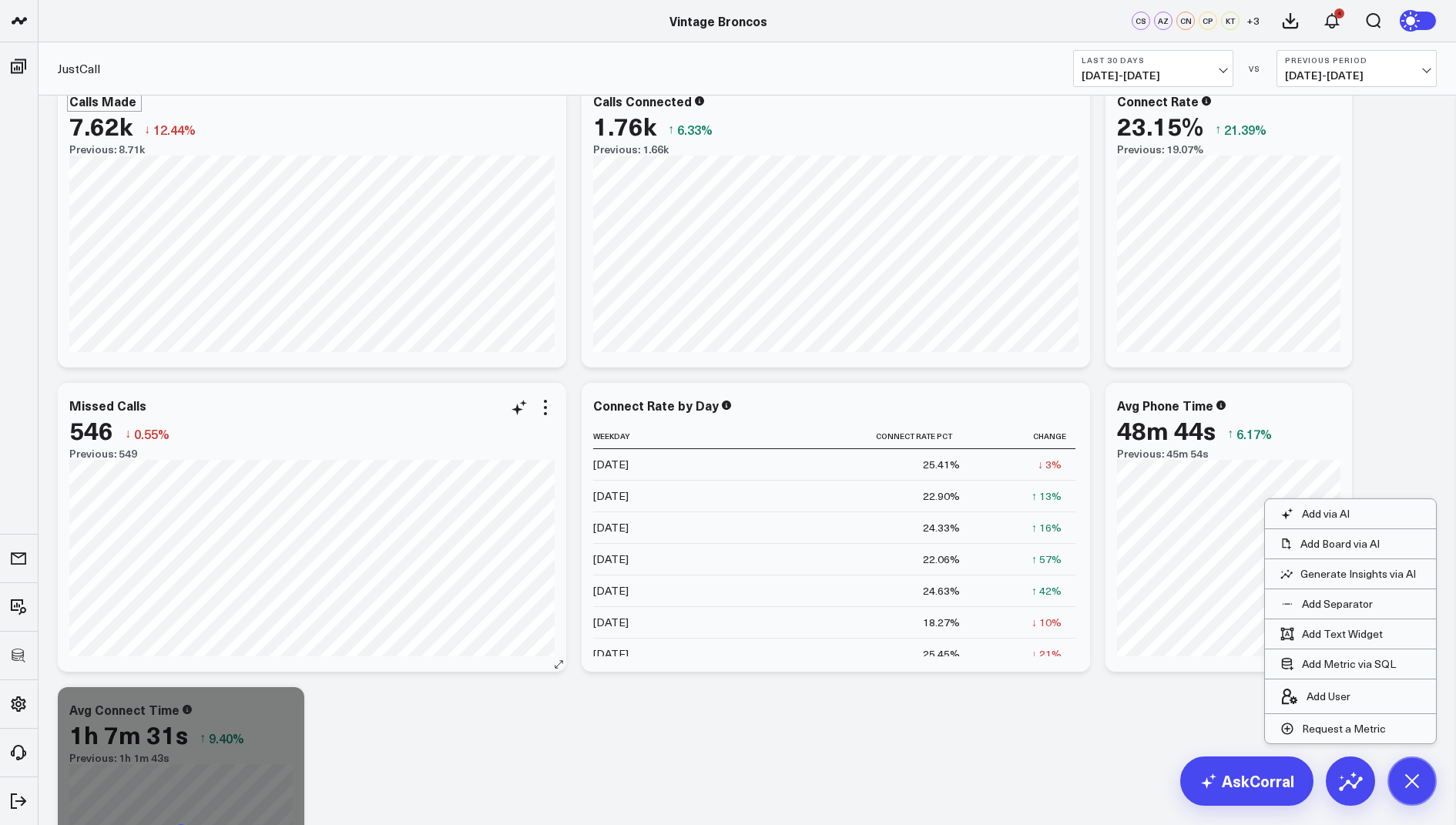
scroll to position [607, 0]
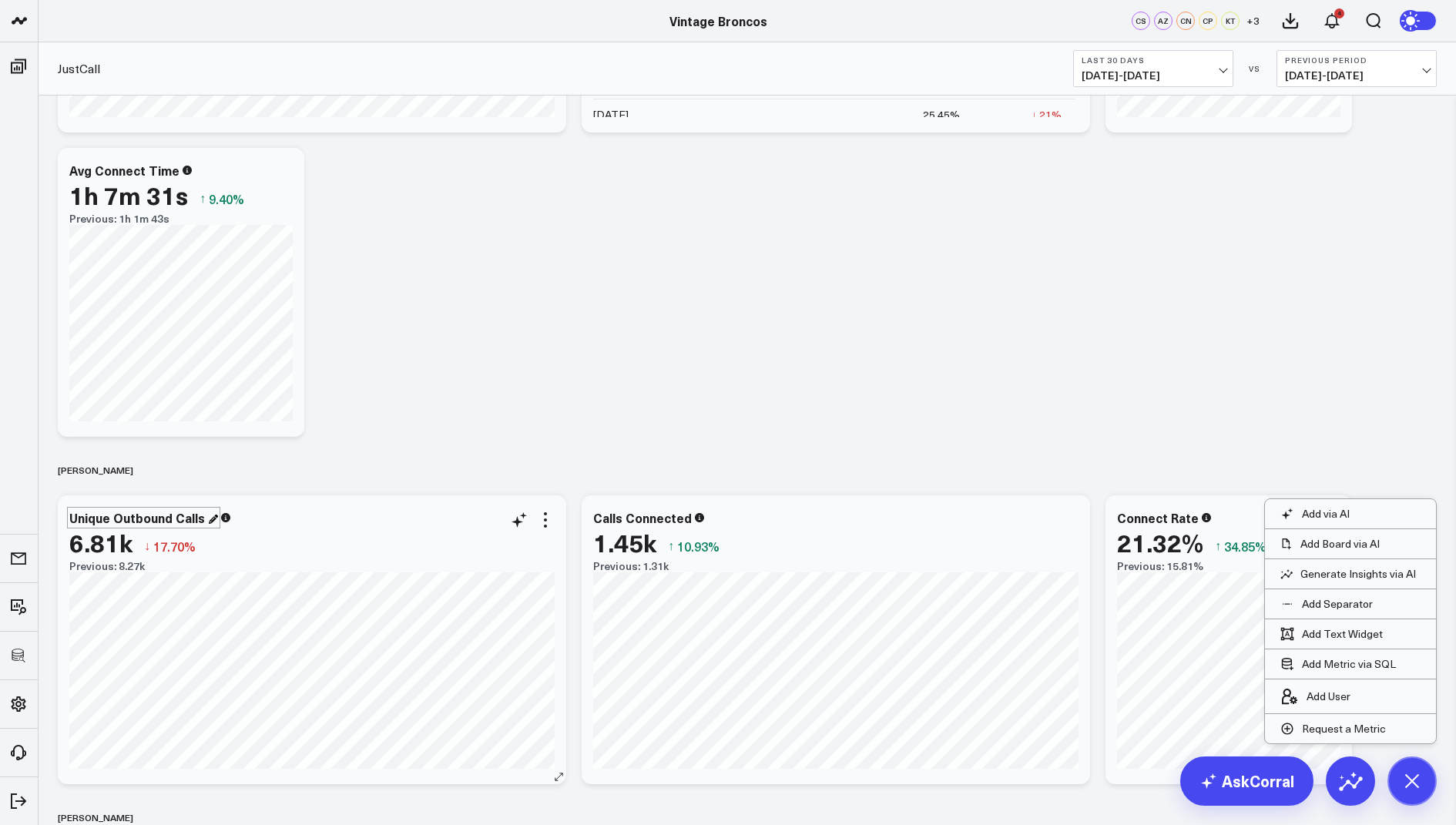
click at [179, 516] on div "Unique Outbound Calls" at bounding box center [143, 518] width 149 height 17
drag, startPoint x: 174, startPoint y: 514, endPoint x: 61, endPoint y: 521, distance: 113.2
click at [61, 521] on div "Unique Outbound Calls 6.81k ↓ 17.70% Previous: 8.27k [#fff fontSize:14px lineHe…" at bounding box center [312, 639] width 508 height 289
click at [92, 519] on div "Calls" at bounding box center [85, 518] width 32 height 17
click at [99, 517] on div "Calls" at bounding box center [85, 518] width 32 height 17
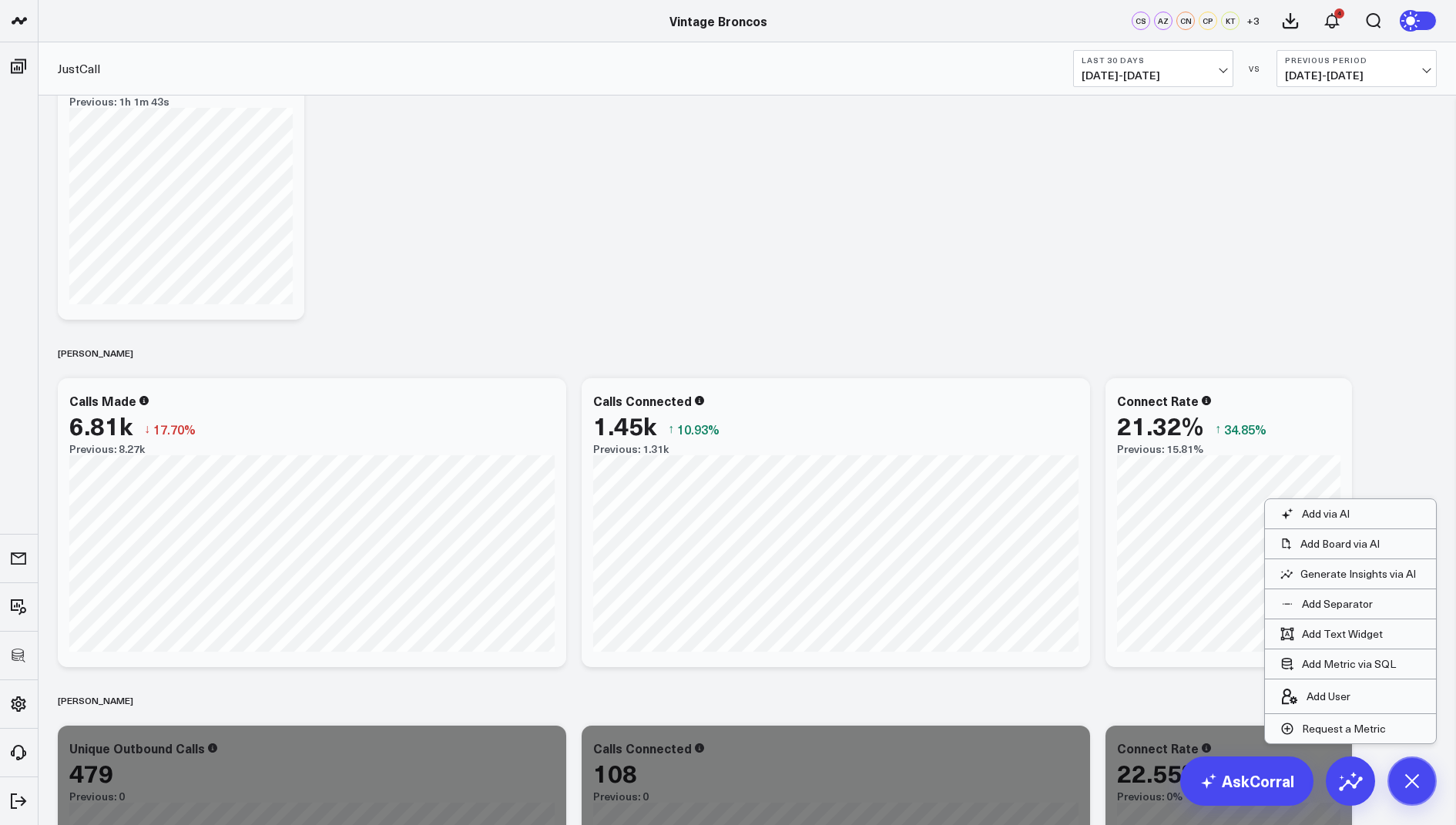
scroll to position [873, 0]
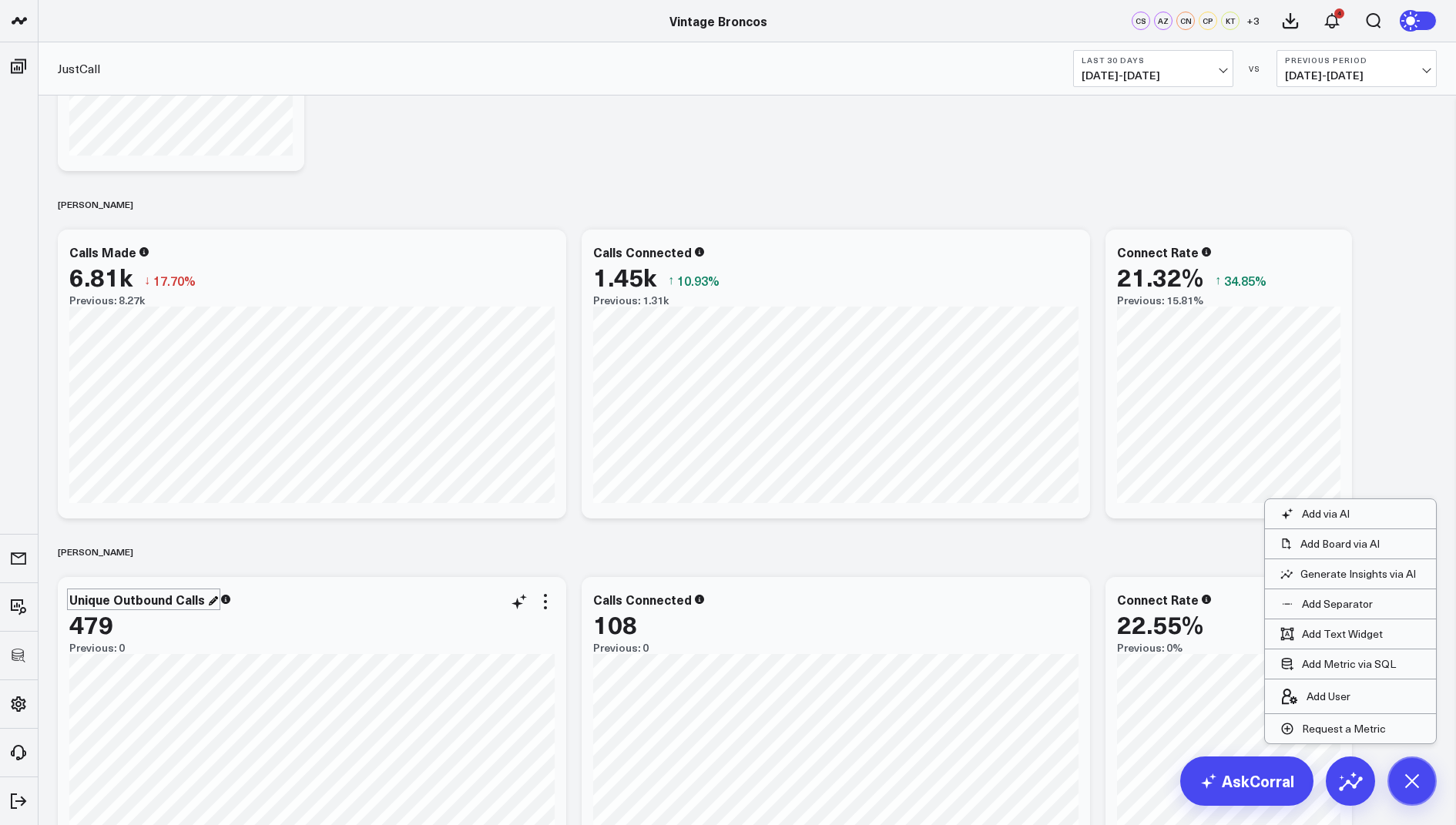
click at [177, 604] on div "Unique Outbound Calls" at bounding box center [143, 599] width 149 height 17
drag, startPoint x: 174, startPoint y: 601, endPoint x: 68, endPoint y: 593, distance: 106.3
click at [68, 593] on div "Unique Outbound Calls 479 Previous: 0 [#fff fontSize:14px lineHeight:16px][/] […" at bounding box center [312, 721] width 508 height 289
click at [97, 597] on div "Calls" at bounding box center [85, 599] width 32 height 17
click at [567, 525] on div "OVERVIEW Modify via AI Copy link to widget Ask support Remove Create linked cop…" at bounding box center [747, 721] width 1394 height 2997
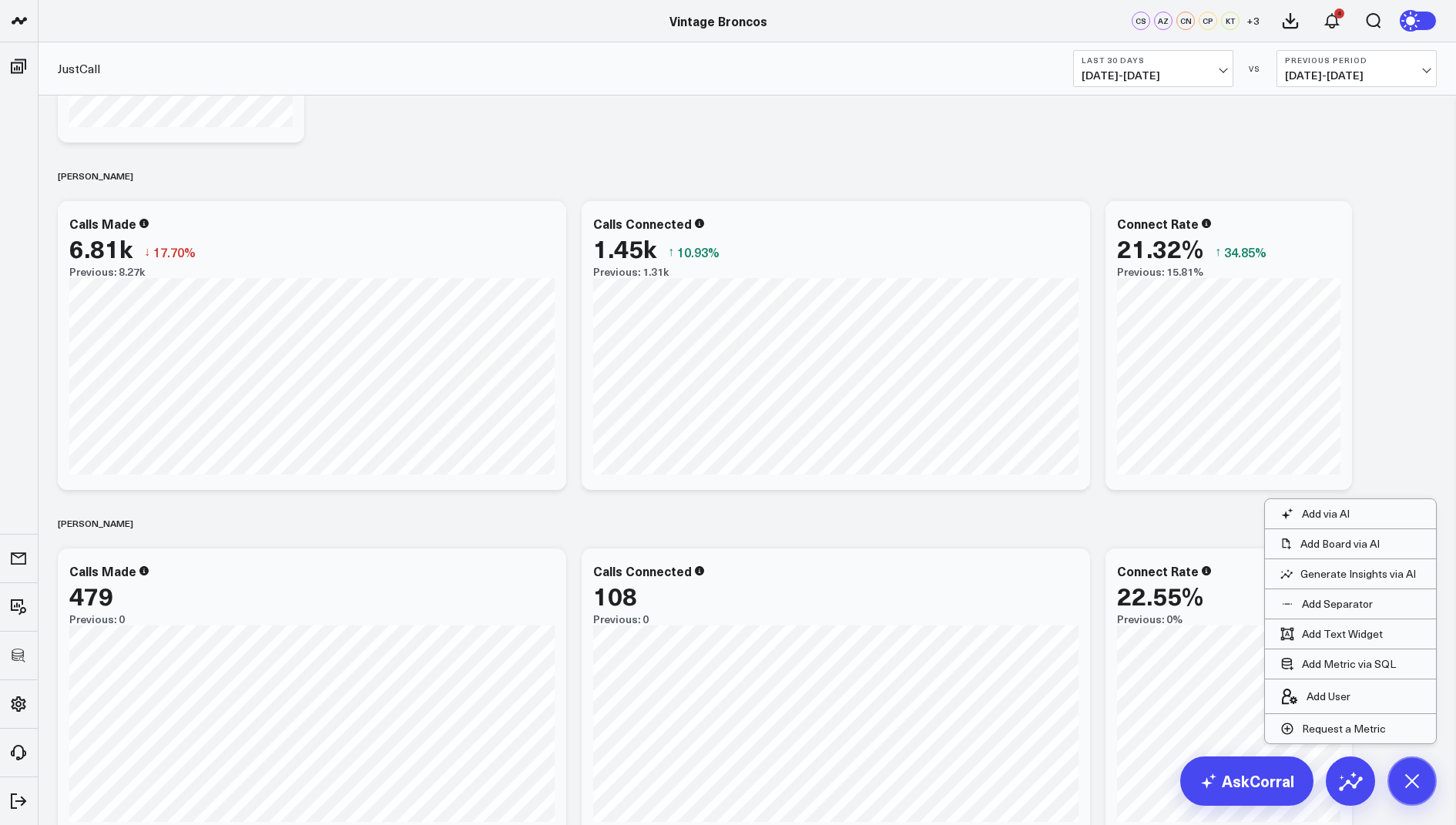
scroll to position [1475, 0]
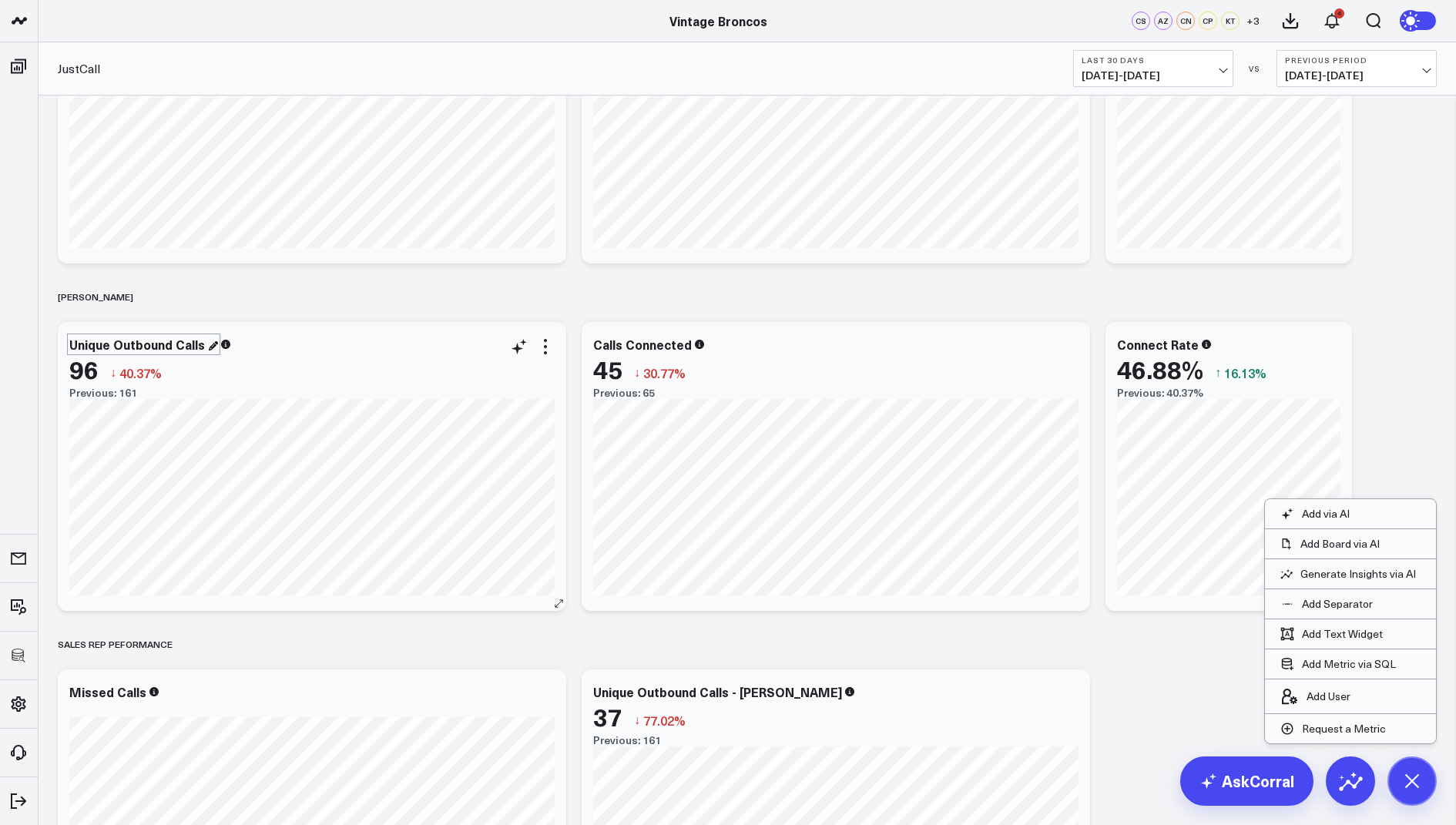
click at [161, 344] on div "Unique Outbound Calls" at bounding box center [143, 345] width 149 height 17
drag, startPoint x: 175, startPoint y: 346, endPoint x: 59, endPoint y: 346, distance: 116.0
click at [59, 346] on div "Unique Outbound Calls 96 ↓ 40.37% Previous: 161 [#fff fontSize:14px lineHeight:…" at bounding box center [312, 466] width 508 height 289
click at [99, 340] on div "Calls" at bounding box center [85, 345] width 32 height 17
click at [602, 296] on div "[PERSON_NAME]" at bounding box center [747, 296] width 1379 height 36
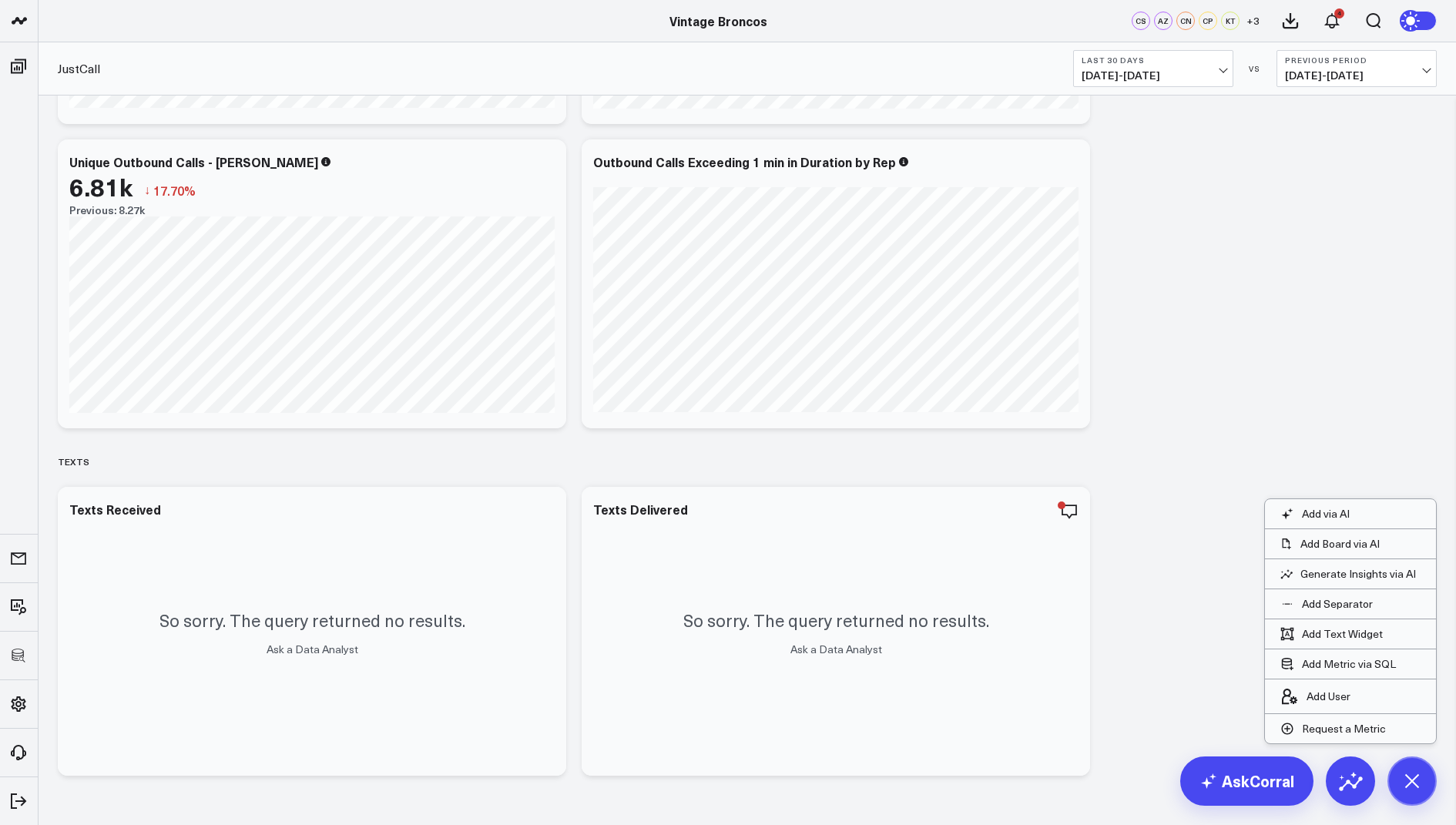
scroll to position [2353, 0]
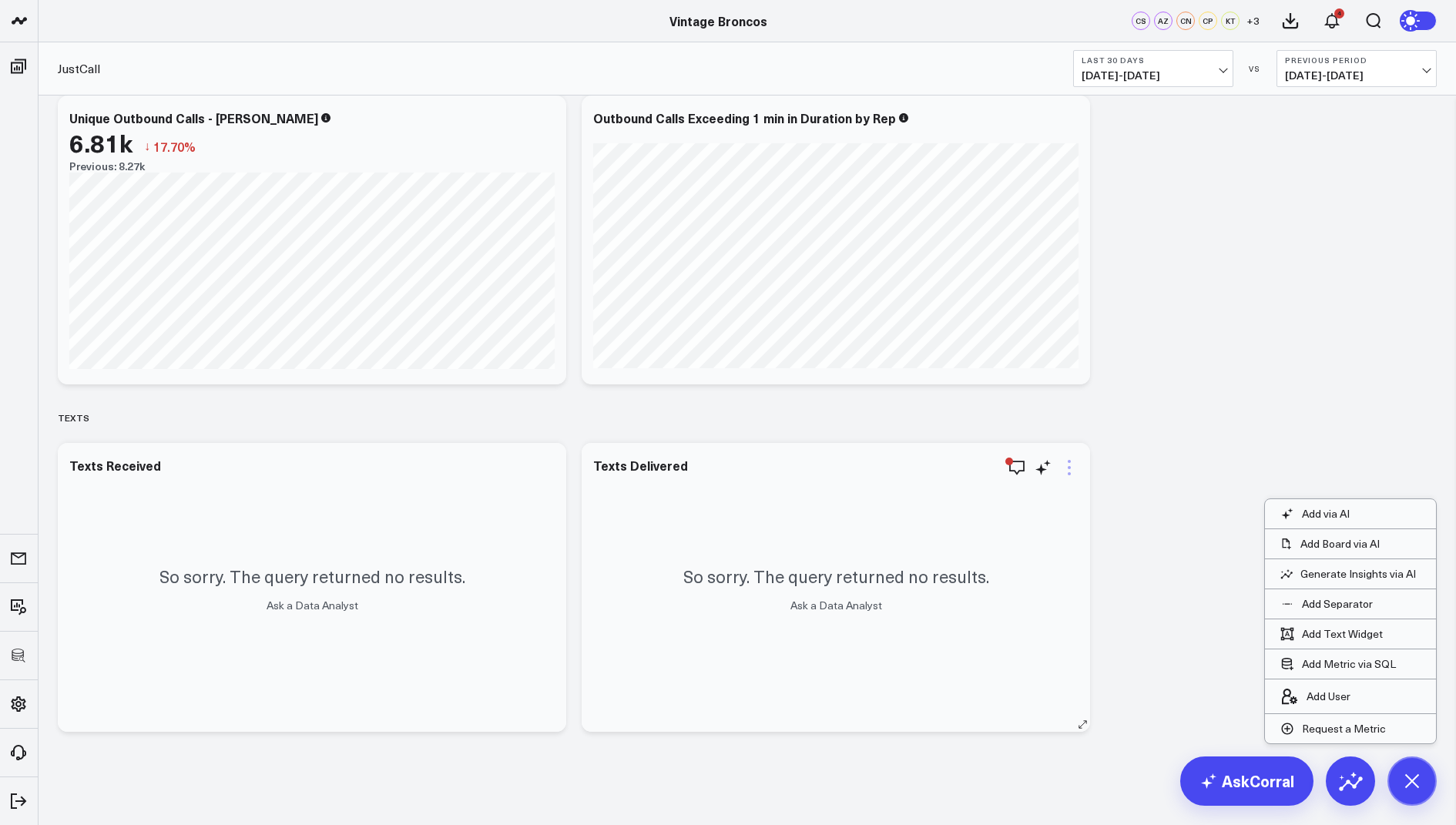
click at [1072, 463] on icon at bounding box center [1069, 467] width 18 height 18
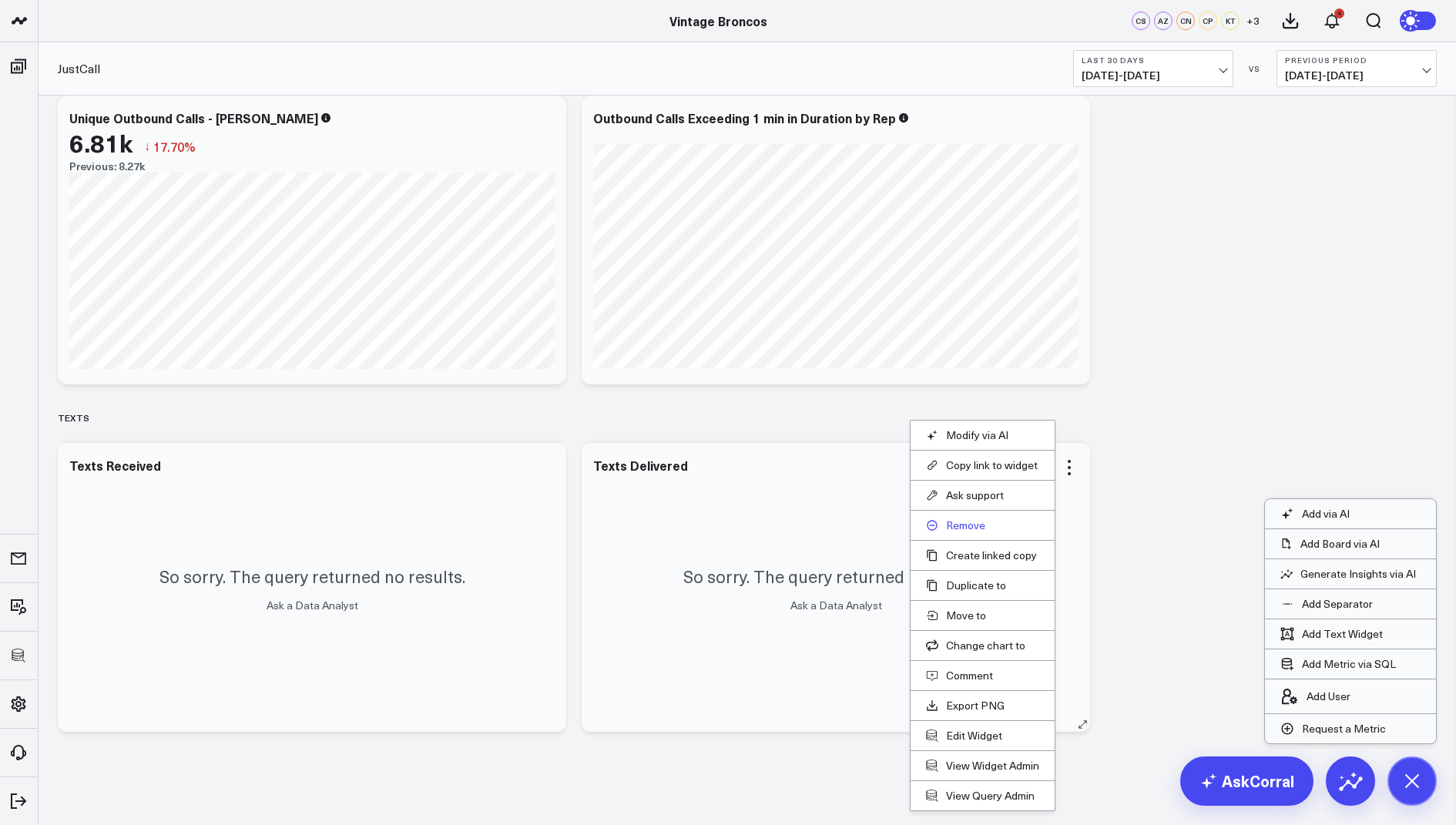
click at [971, 520] on button "Remove" at bounding box center [983, 525] width 113 height 14
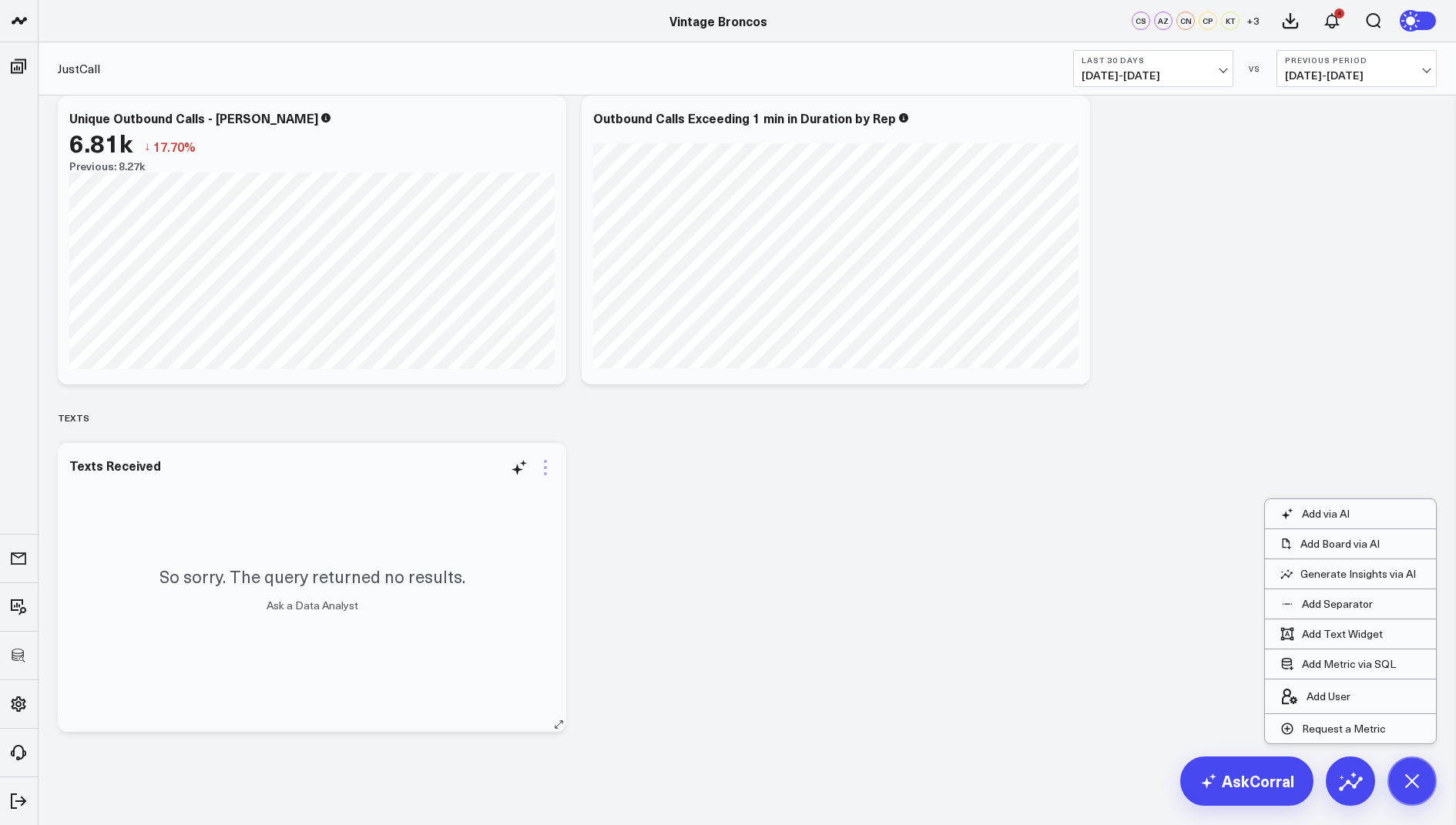
click at [544, 459] on icon at bounding box center [545, 467] width 18 height 18
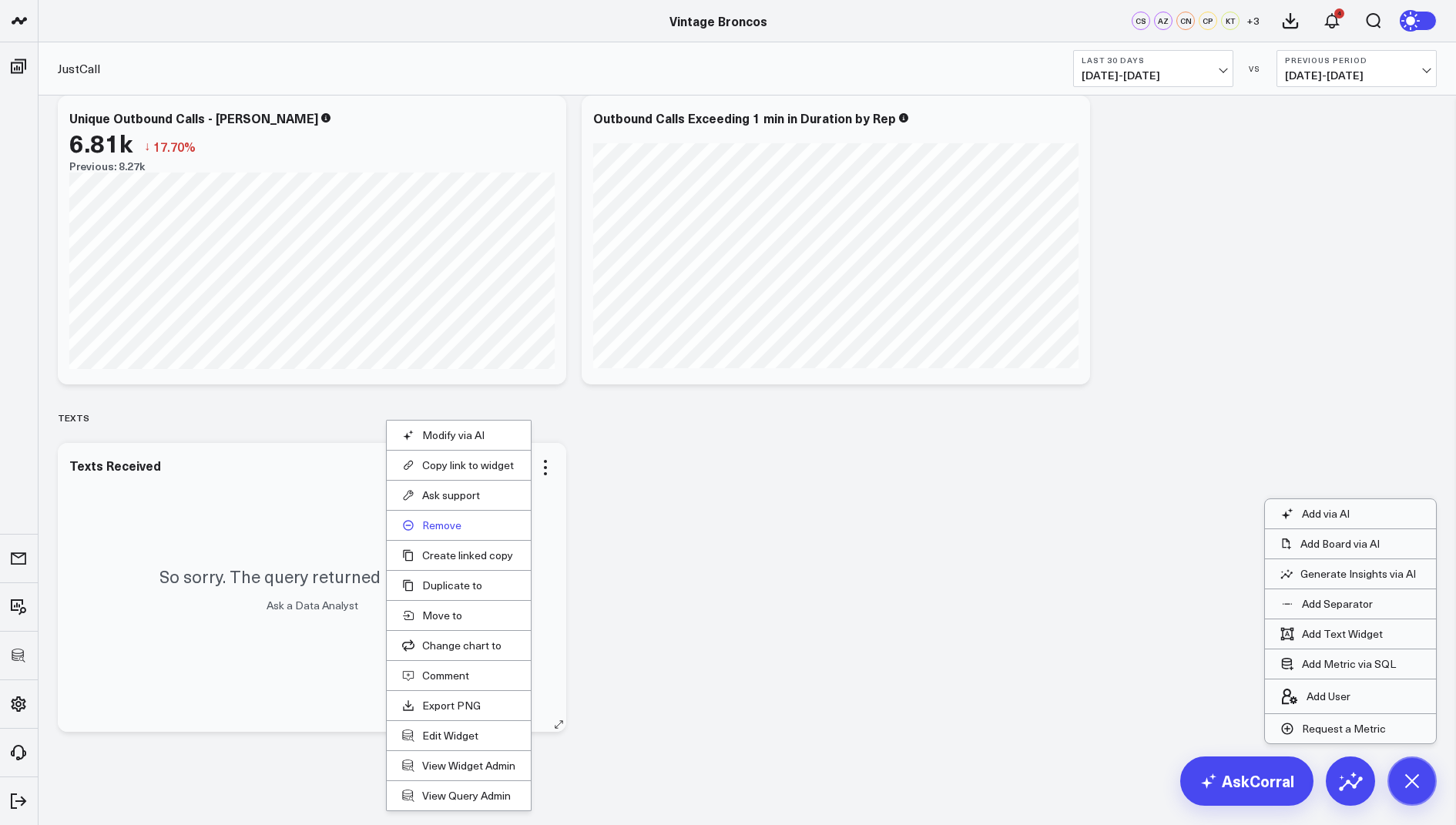
click at [437, 519] on button "Remove" at bounding box center [459, 525] width 113 height 14
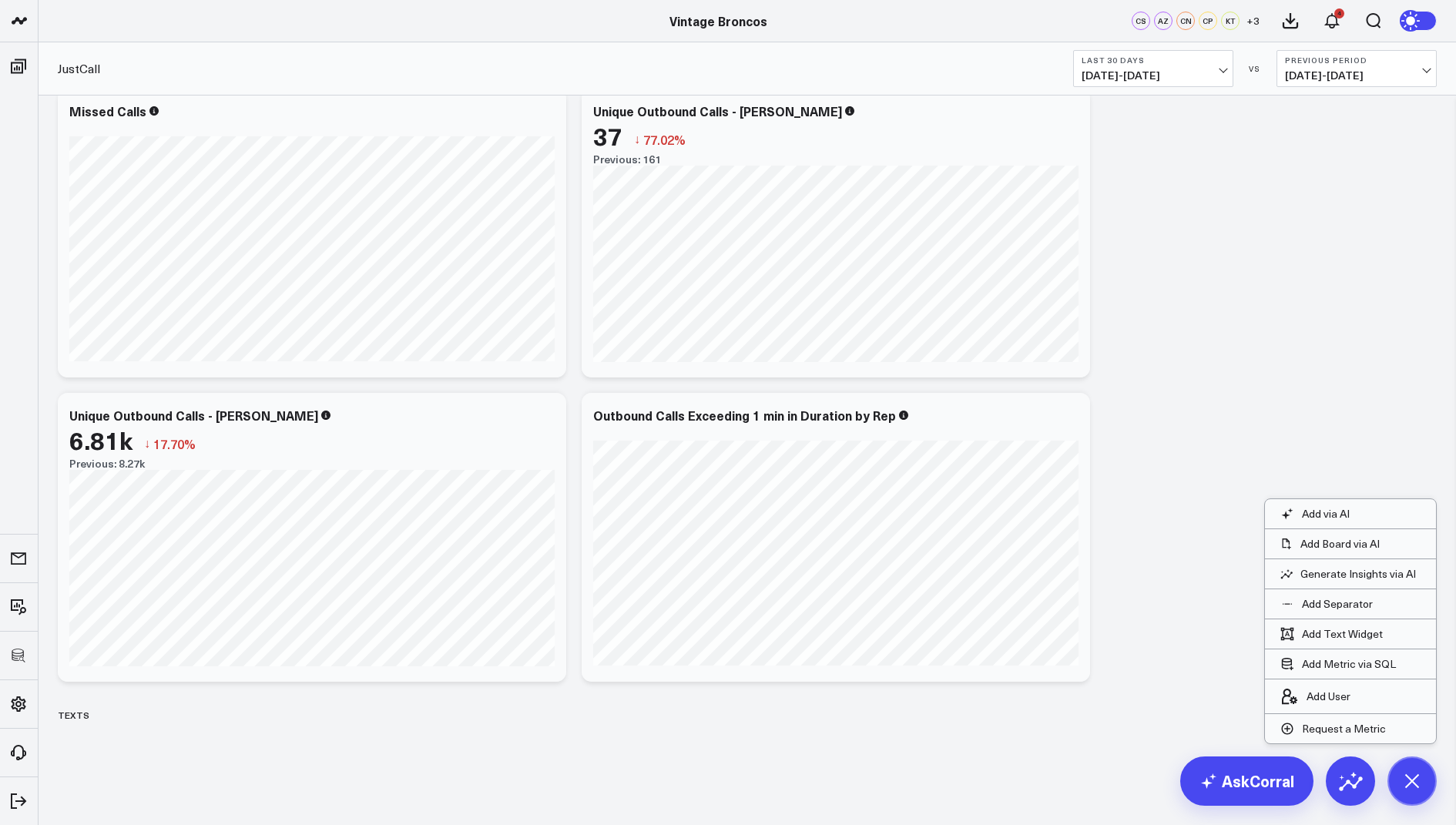
scroll to position [2055, 0]
click at [102, 715] on icon at bounding box center [108, 716] width 12 height 12
click at [144, 760] on button "Delete" at bounding box center [148, 758] width 67 height 27
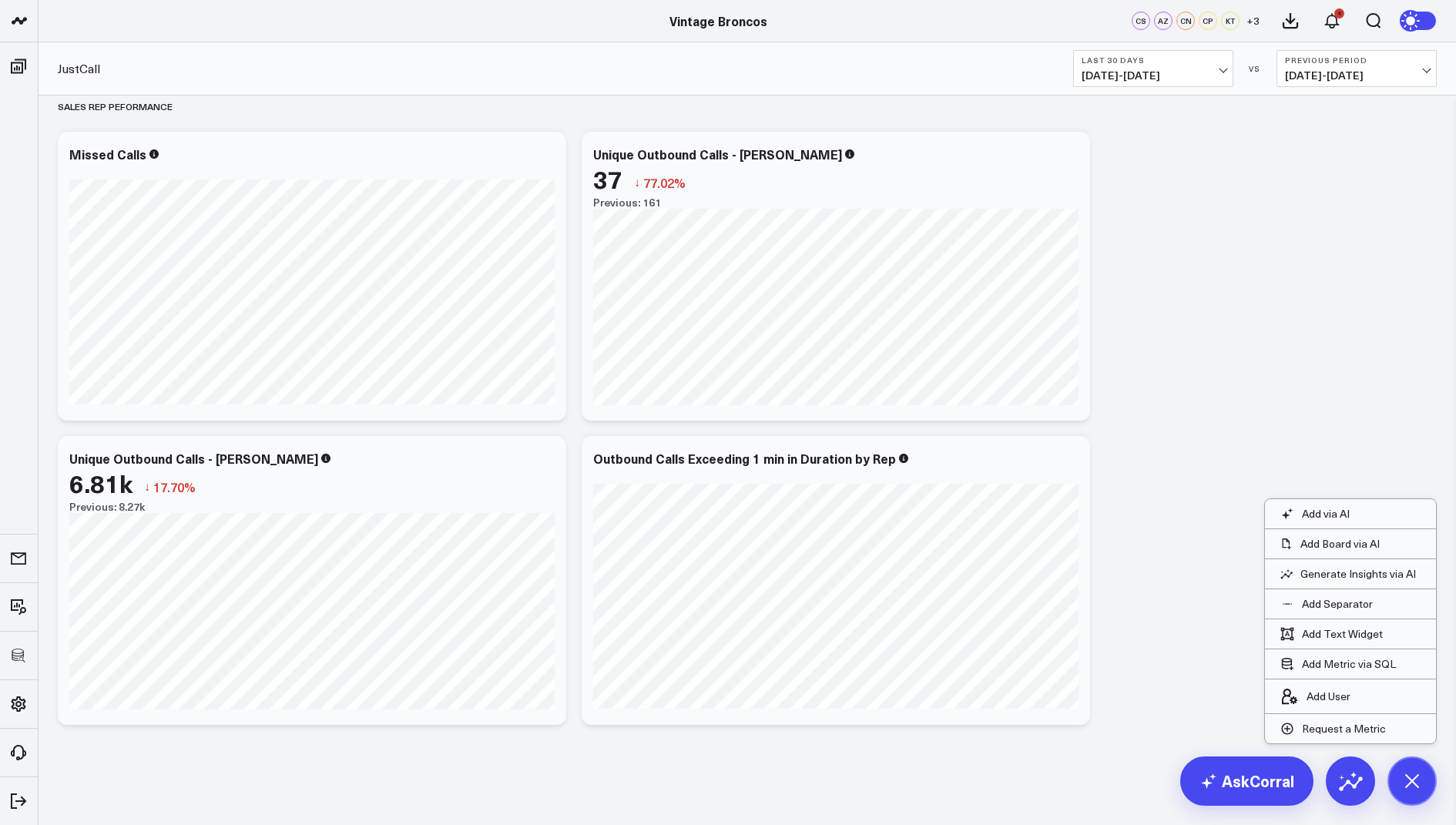
scroll to position [2011, 0]
click at [1062, 455] on icon at bounding box center [1069, 461] width 18 height 18
click at [963, 525] on button "Remove" at bounding box center [983, 525] width 113 height 14
click at [541, 465] on icon at bounding box center [545, 461] width 18 height 18
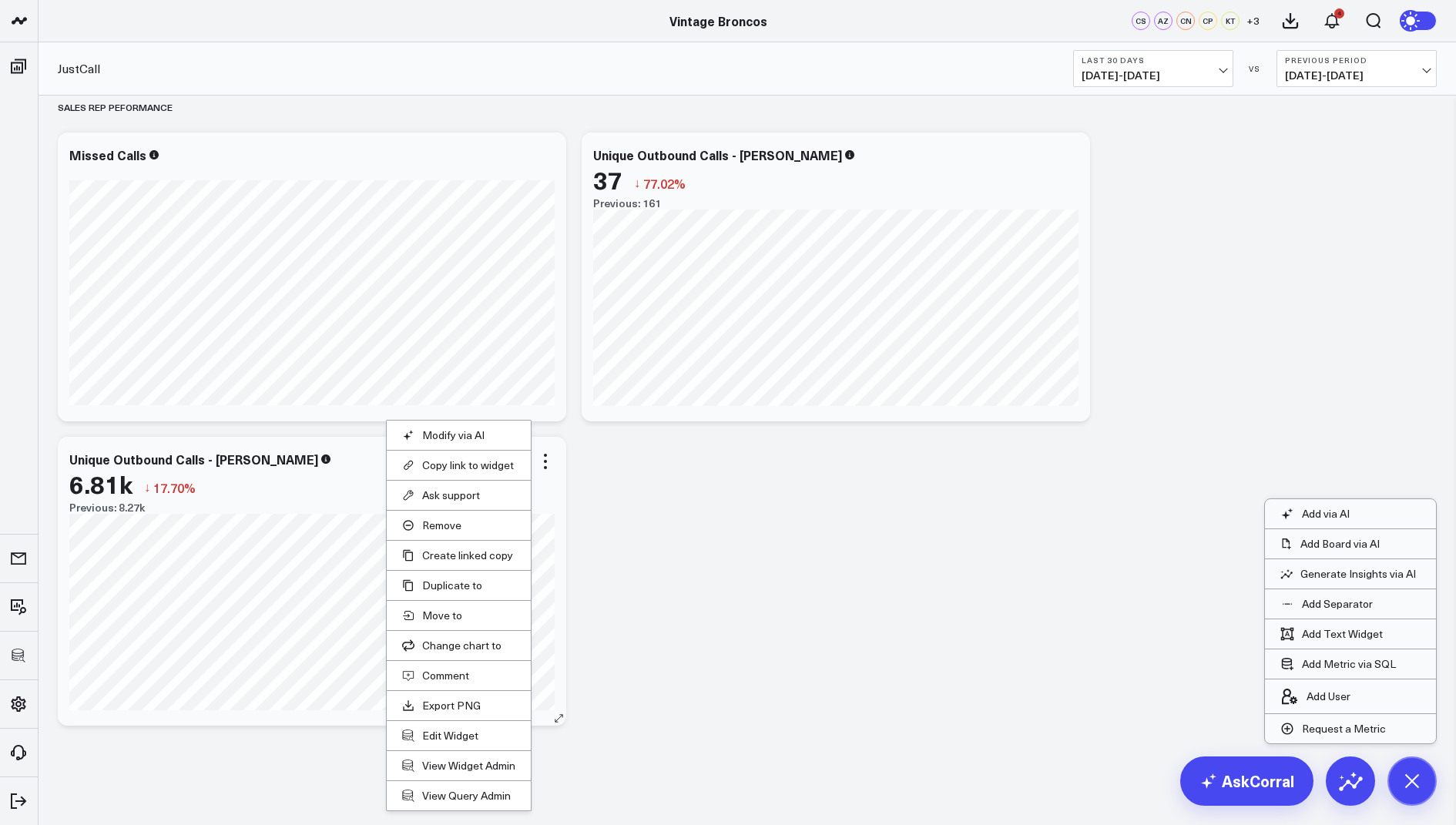
click at [444, 531] on li "Remove" at bounding box center [459, 525] width 144 height 30
click at [546, 459] on icon at bounding box center [546, 461] width 3 height 3
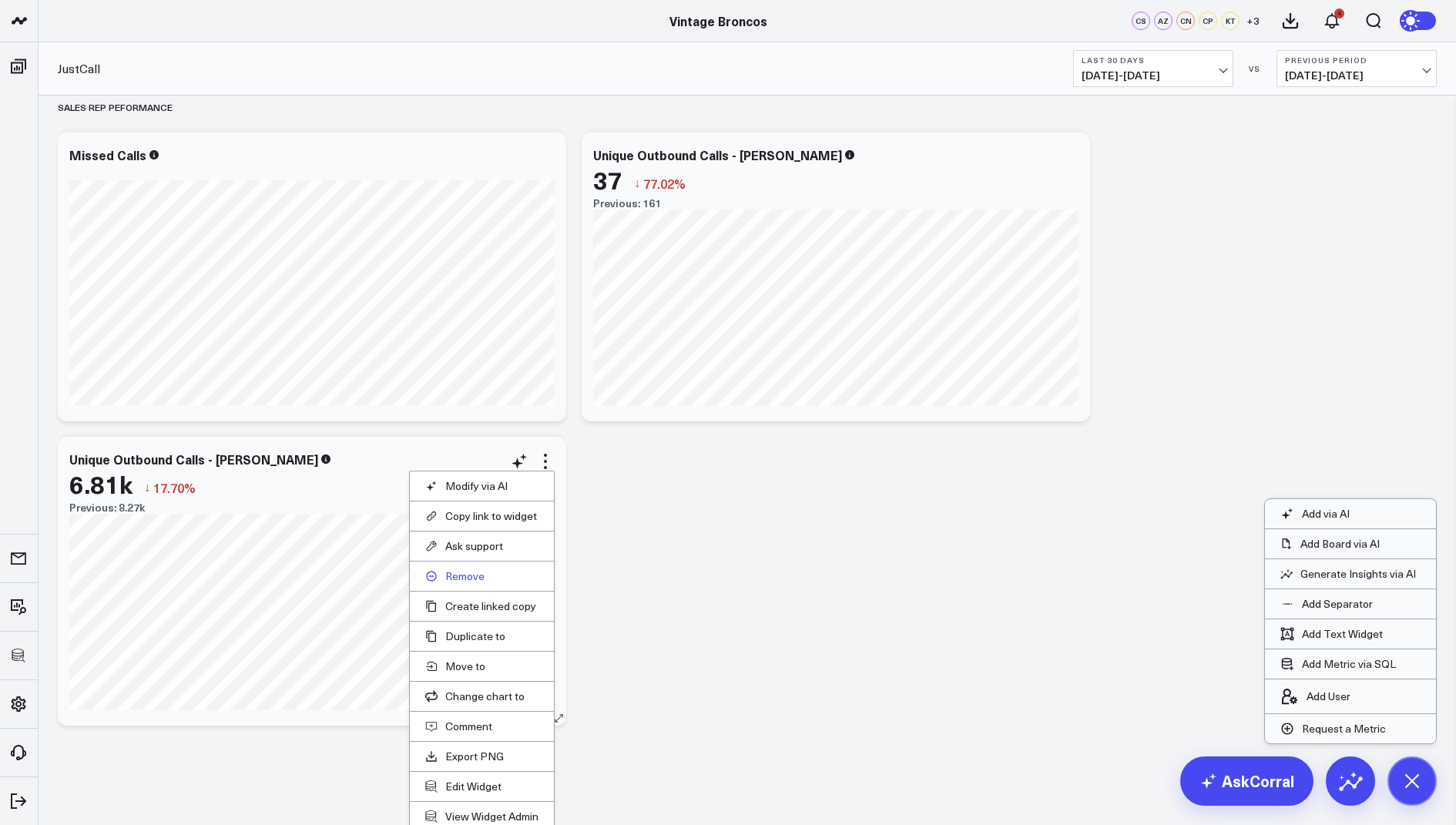
click at [459, 574] on button "Remove" at bounding box center [482, 576] width 113 height 14
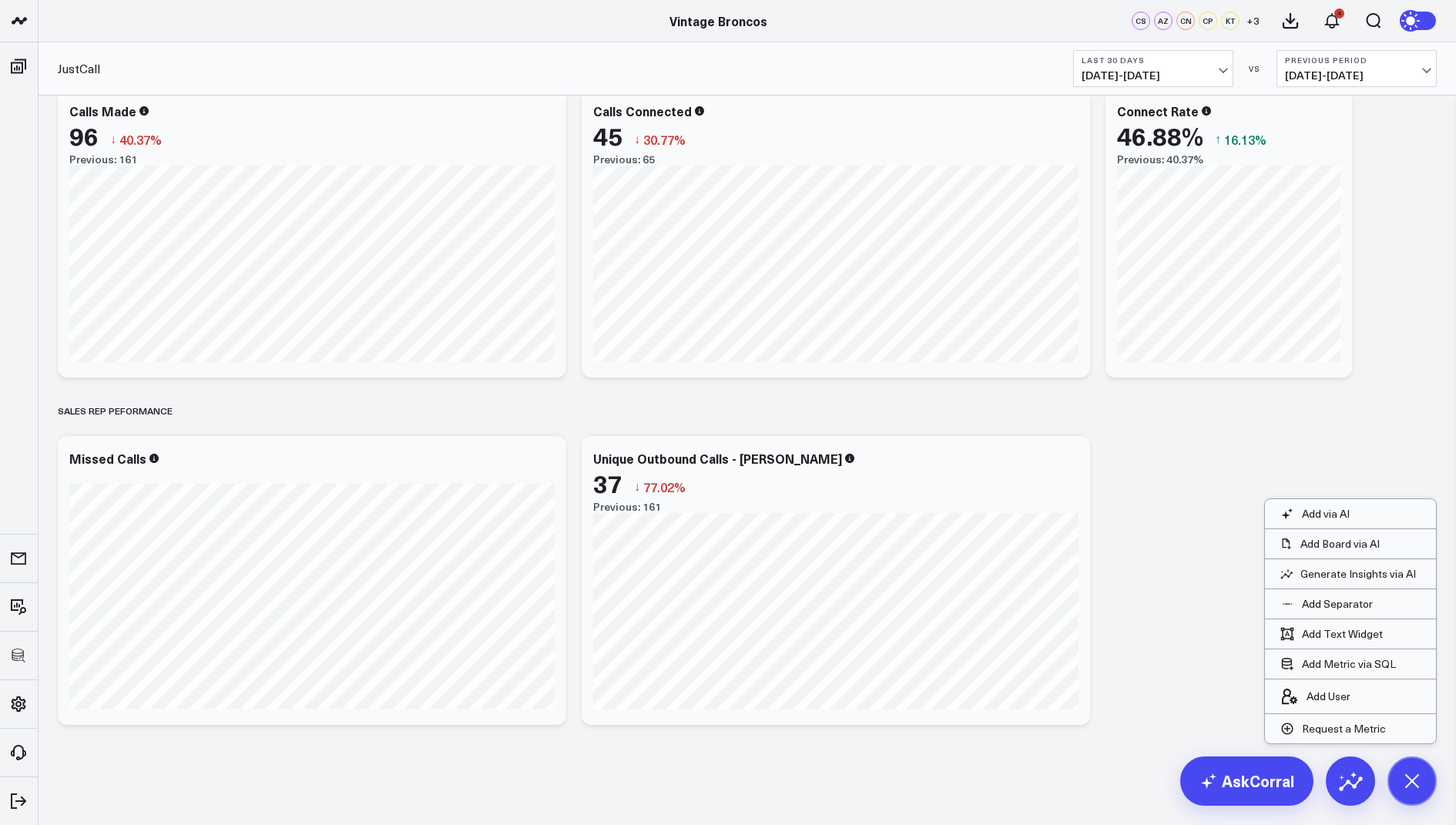
scroll to position [1707, 0]
click at [1069, 459] on icon at bounding box center [1069, 461] width 3 height 3
click at [963, 525] on button "Remove" at bounding box center [983, 525] width 113 height 14
click at [547, 461] on icon at bounding box center [545, 461] width 18 height 18
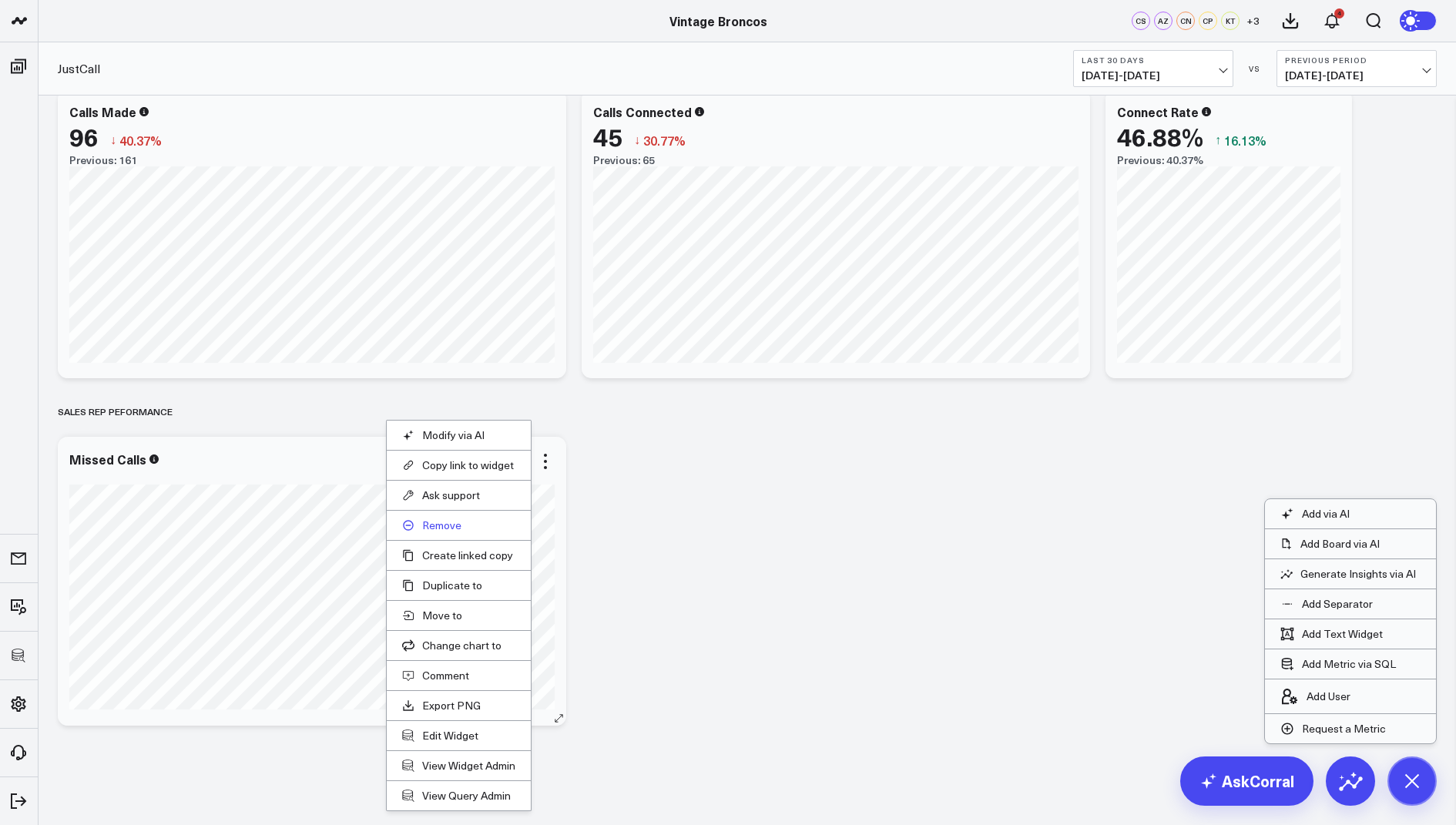
click at [432, 524] on button "Remove" at bounding box center [459, 525] width 113 height 14
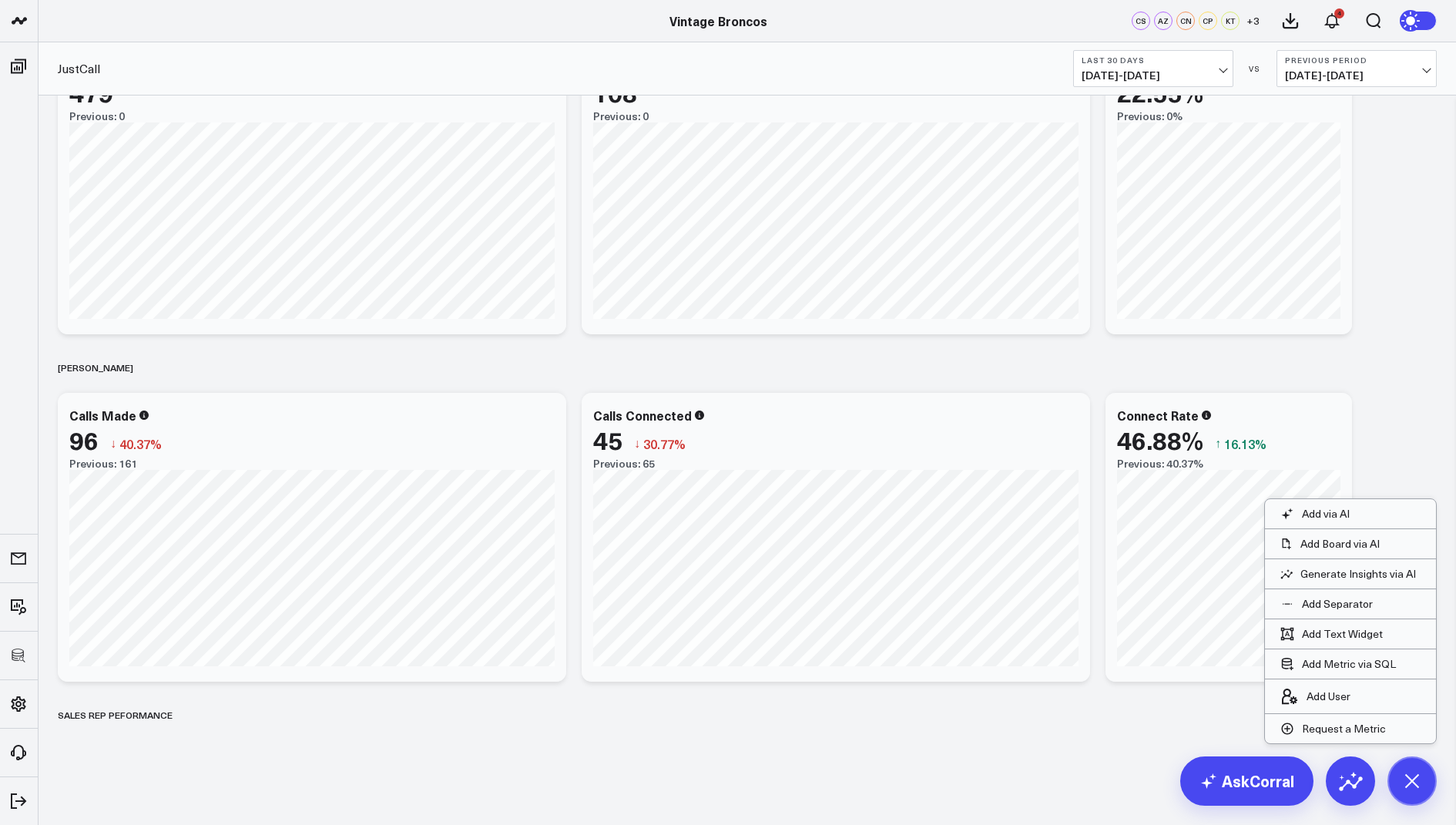
scroll to position [1403, 0]
click at [191, 714] on icon at bounding box center [191, 716] width 12 height 12
click at [228, 761] on button "Delete" at bounding box center [231, 758] width 67 height 27
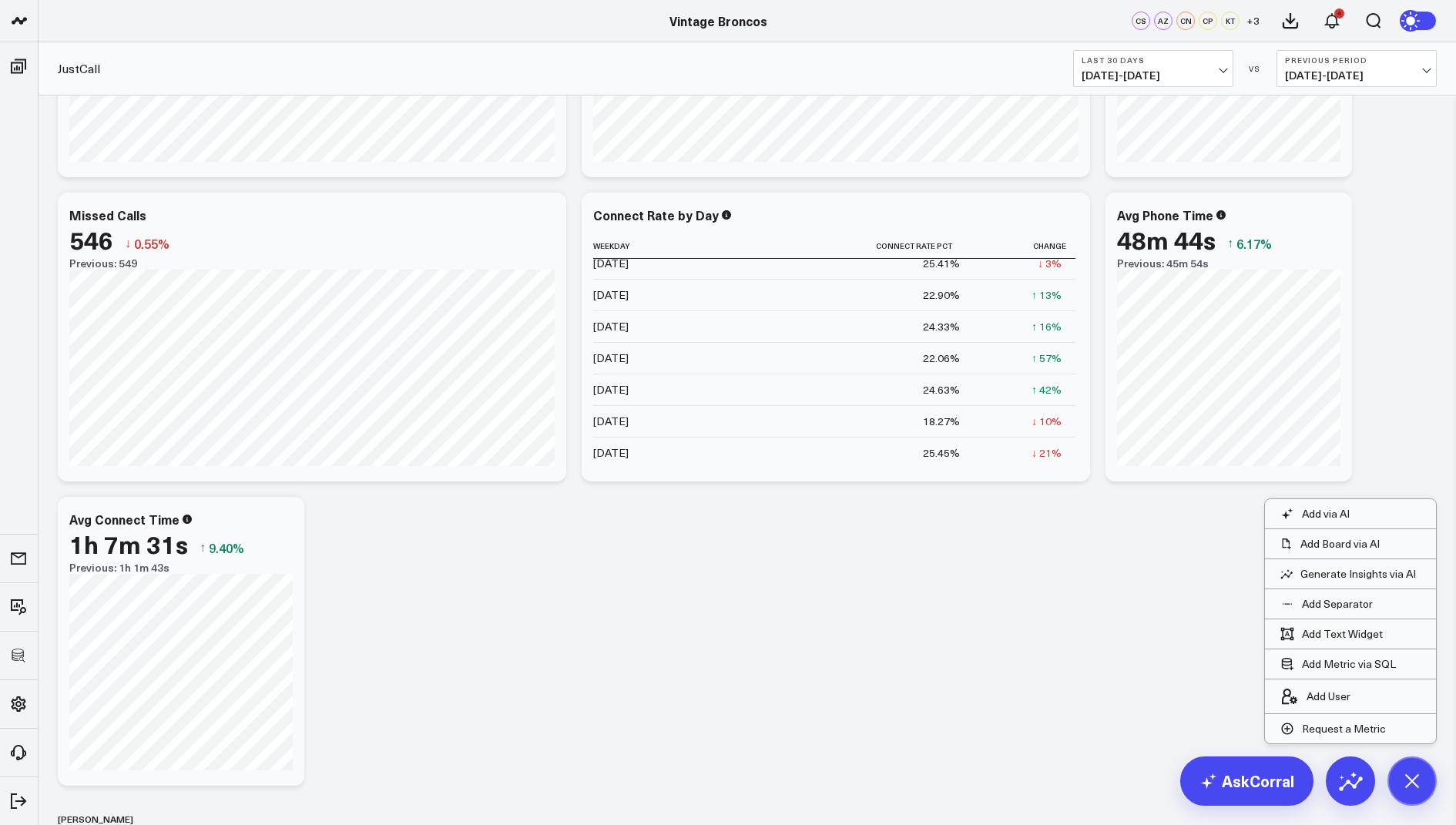
scroll to position [1360, 0]
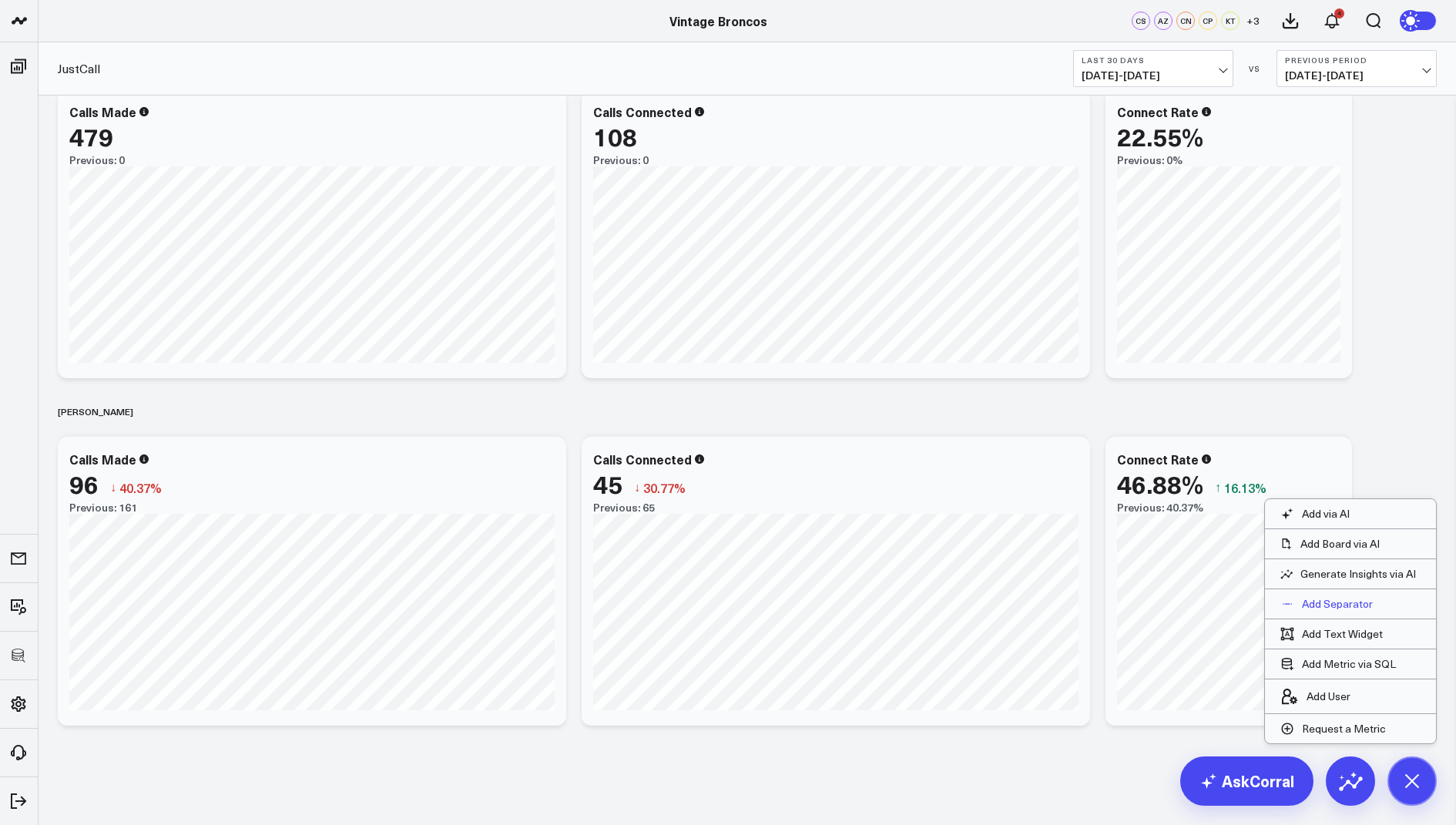
click at [1329, 602] on p "Add Separator" at bounding box center [1338, 604] width 71 height 14
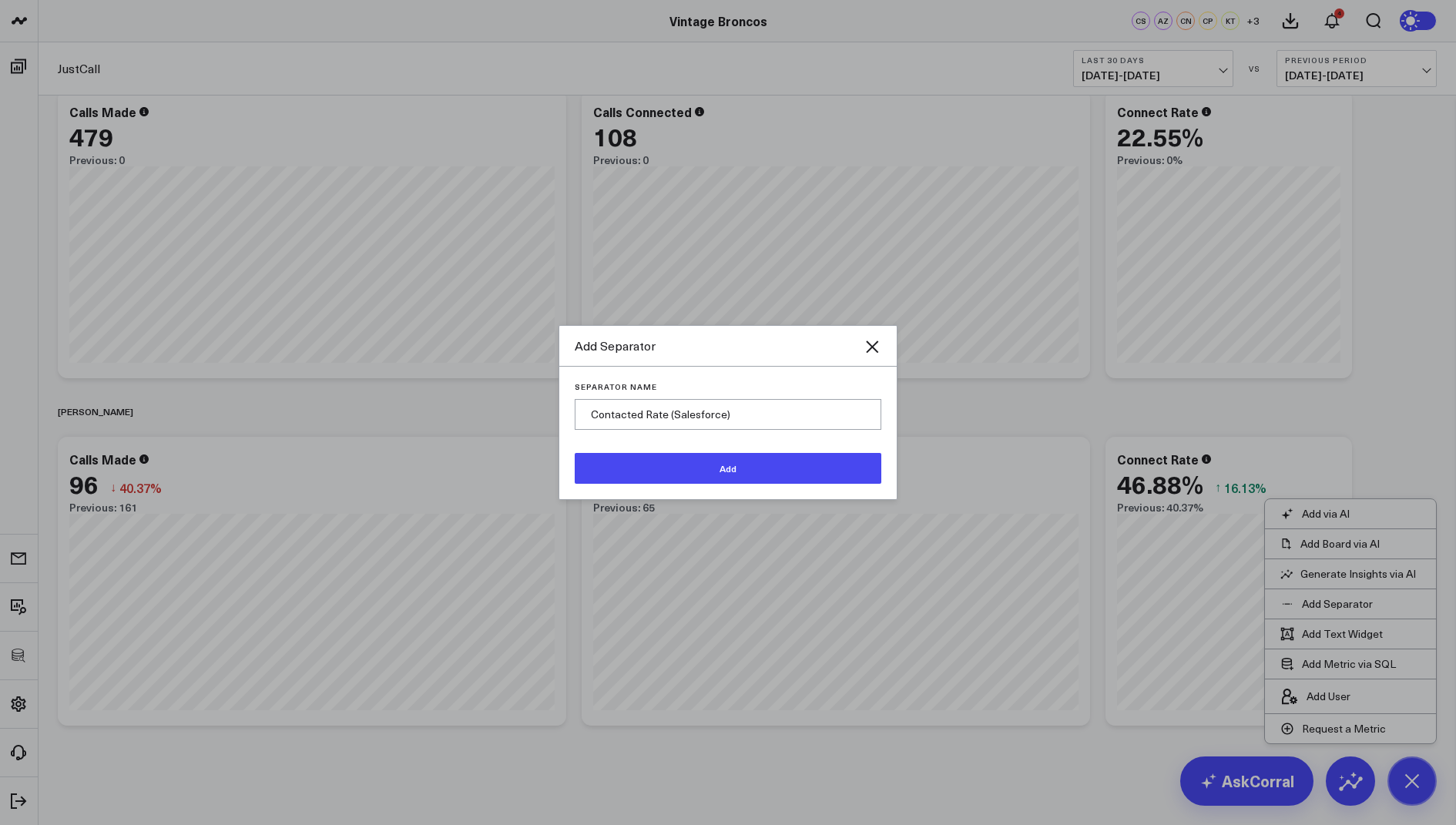
type input "Contacted Rate (Salesforce)"
click at [660, 478] on button "Add" at bounding box center [728, 467] width 307 height 30
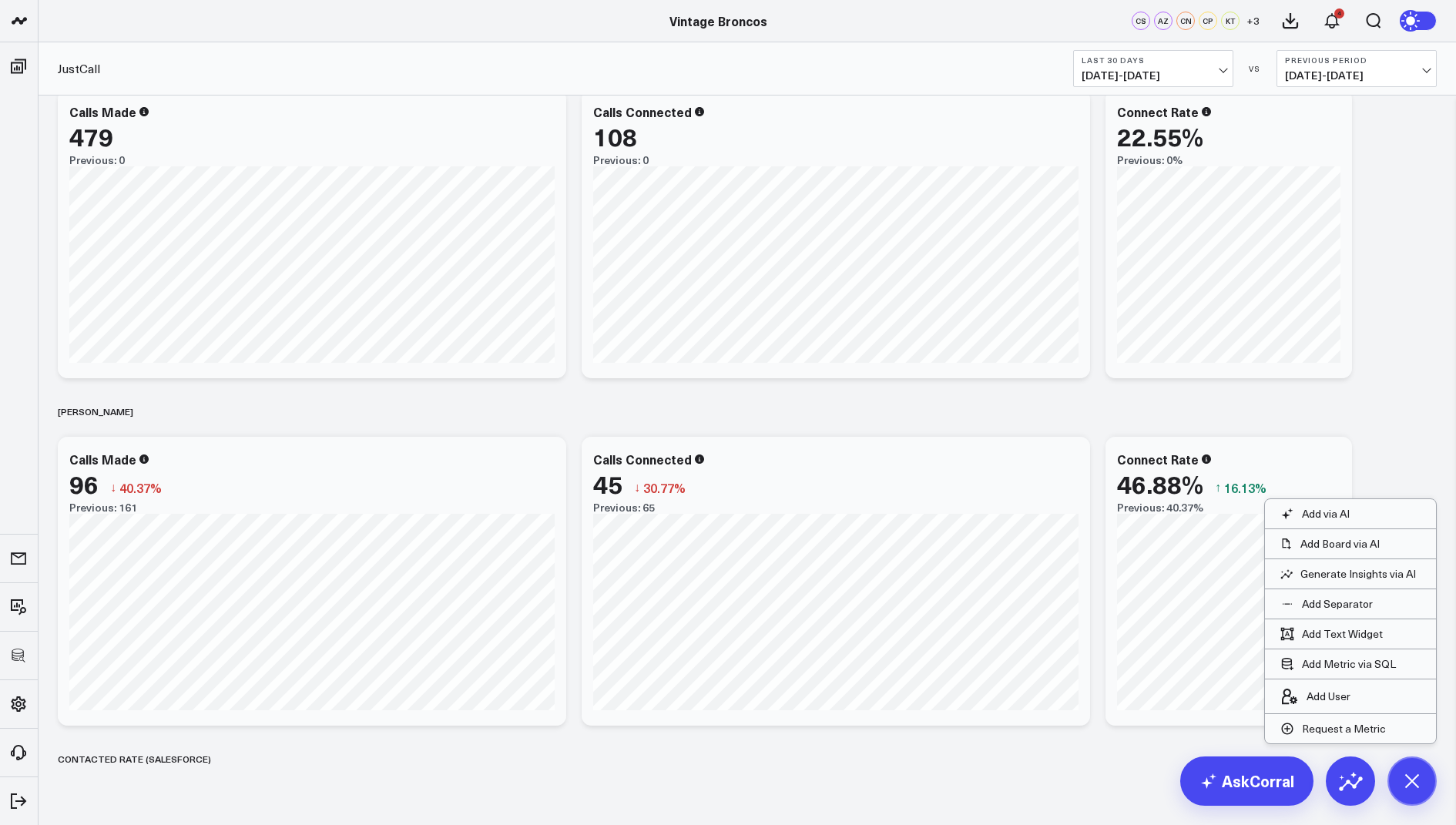
scroll to position [1403, 0]
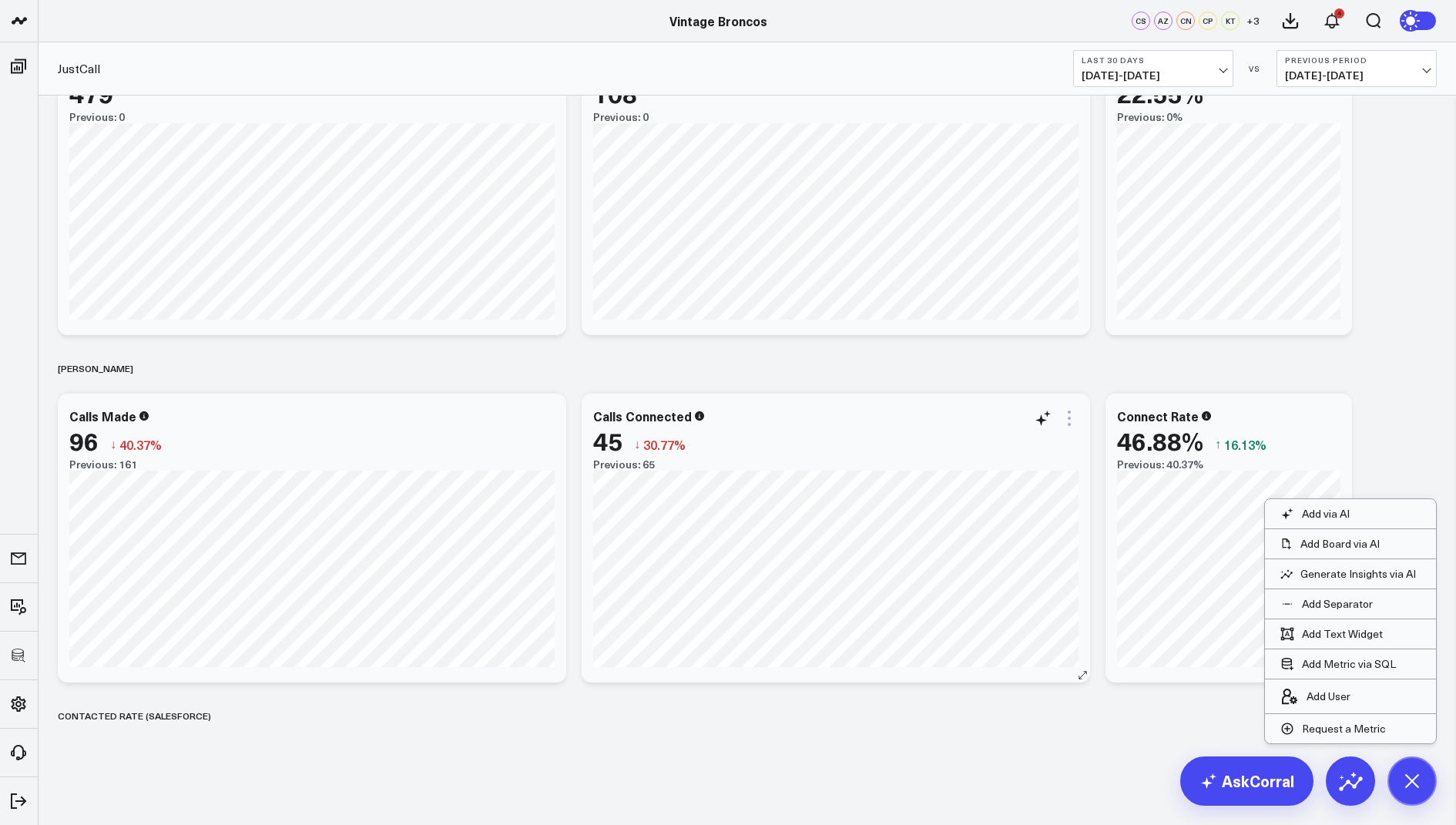
click at [1065, 426] on icon at bounding box center [1069, 418] width 18 height 18
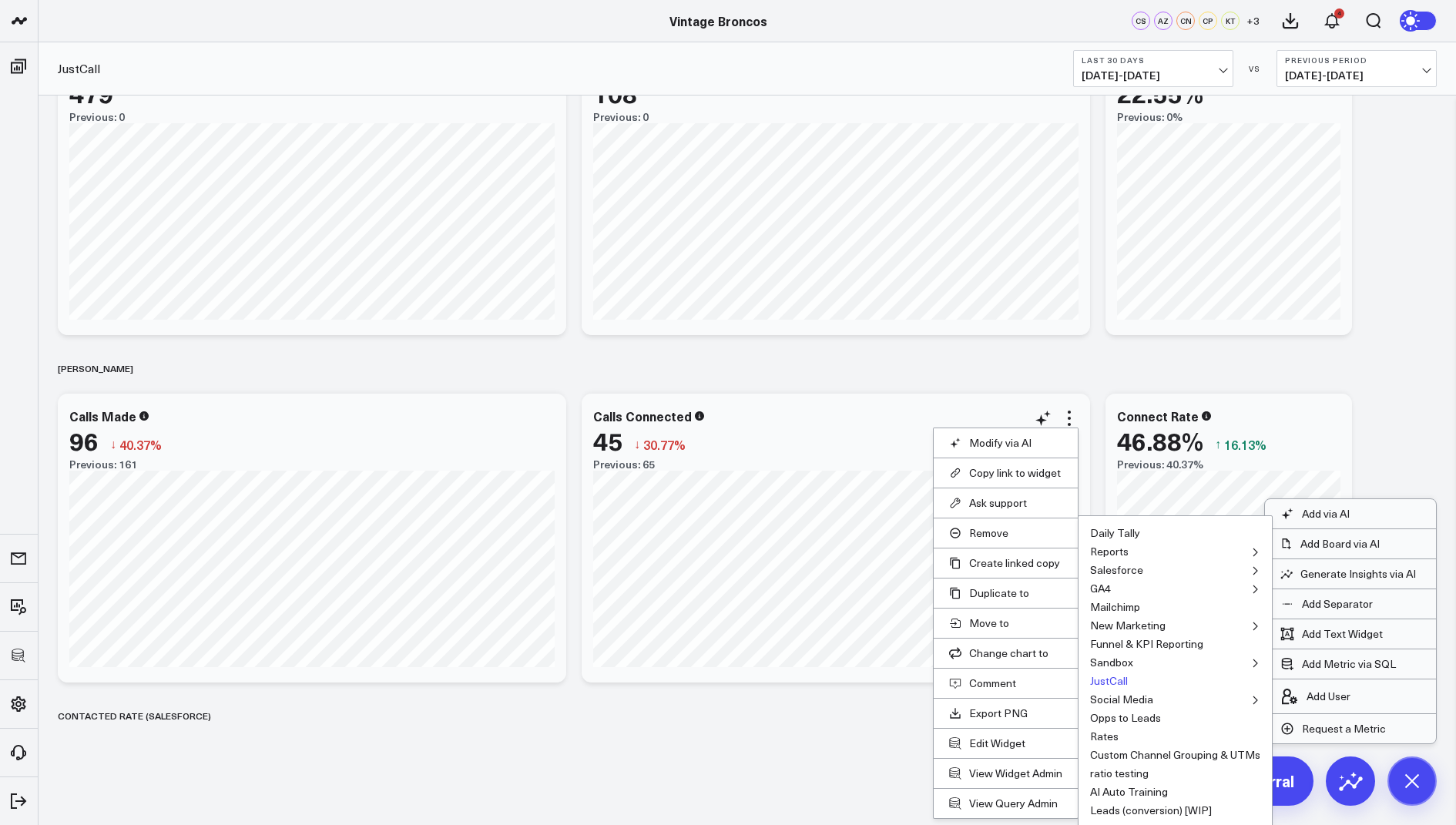
click at [1113, 676] on button "JustCall" at bounding box center [1109, 681] width 37 height 10
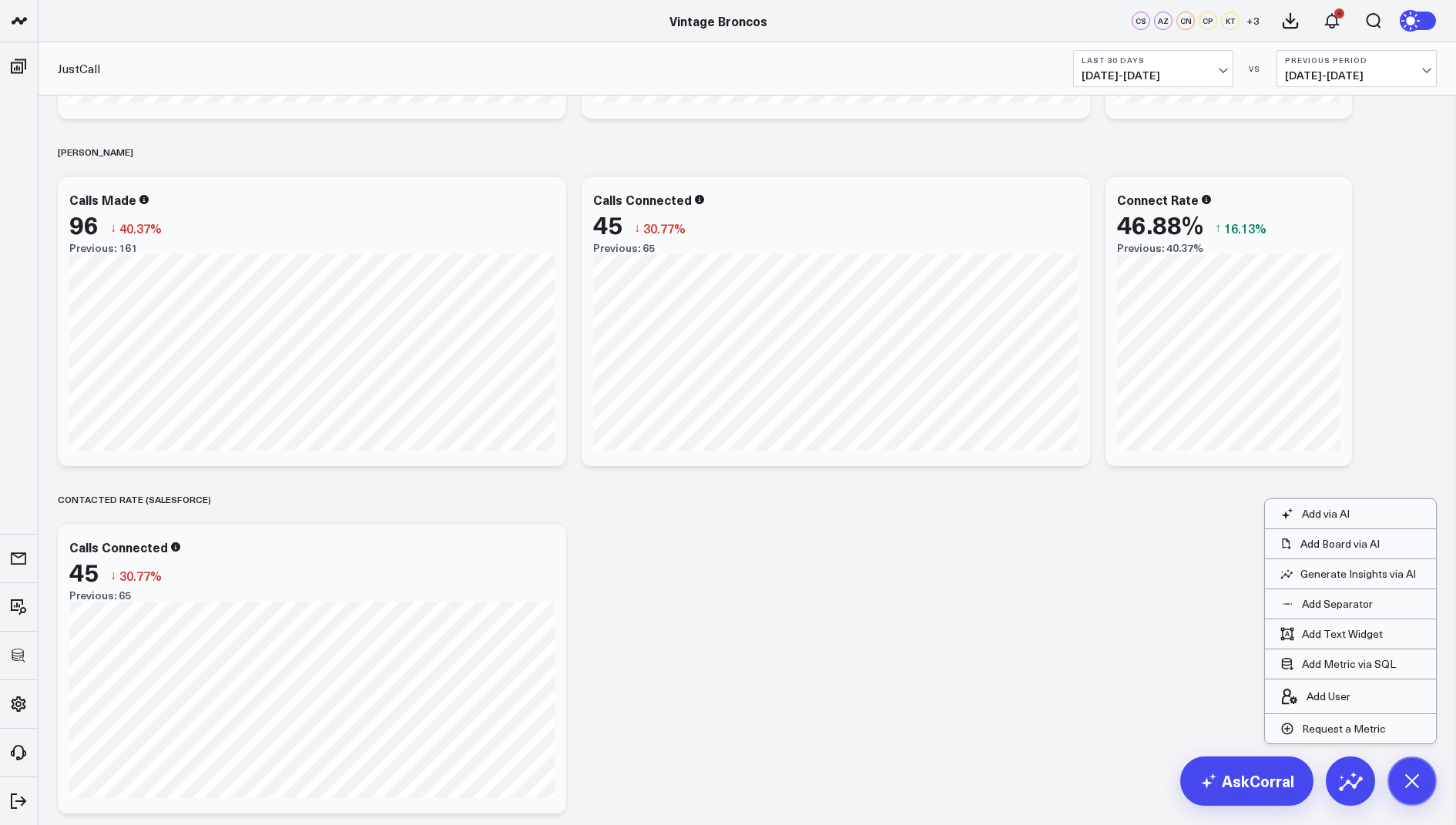
scroll to position [1707, 0]
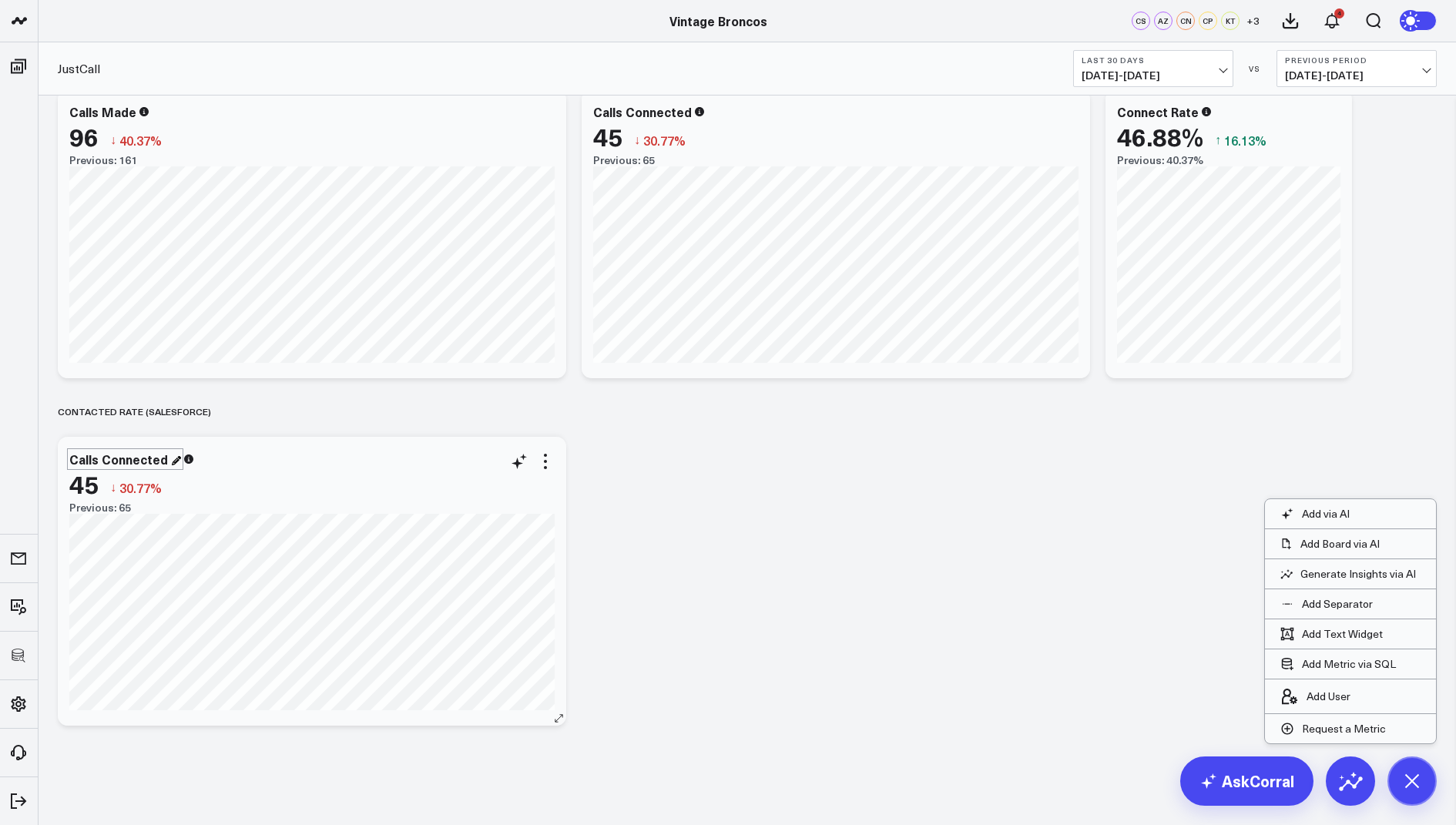
click at [120, 459] on div "Calls Connected" at bounding box center [125, 459] width 112 height 17
drag, startPoint x: 164, startPoint y: 458, endPoint x: 67, endPoint y: 460, distance: 97.0
click at [67, 460] on div "Calls Connected 45 ↓ 30.77% Previous: 65 [#fff fontSize:14px lineHeight:16px][/…" at bounding box center [312, 581] width 508 height 289
click at [544, 465] on icon at bounding box center [545, 461] width 18 height 18
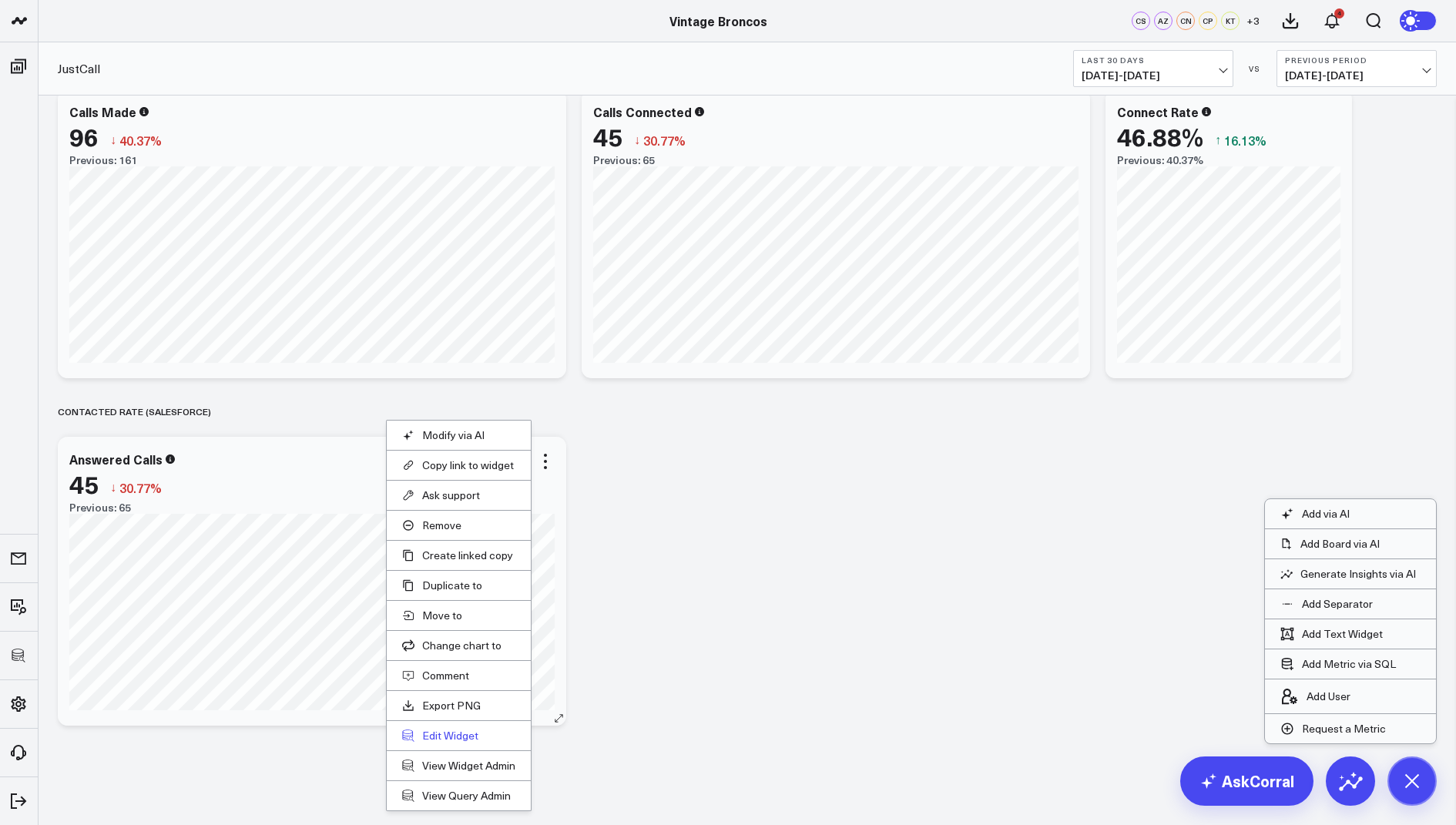
click at [446, 729] on button "Edit Widget" at bounding box center [459, 736] width 113 height 14
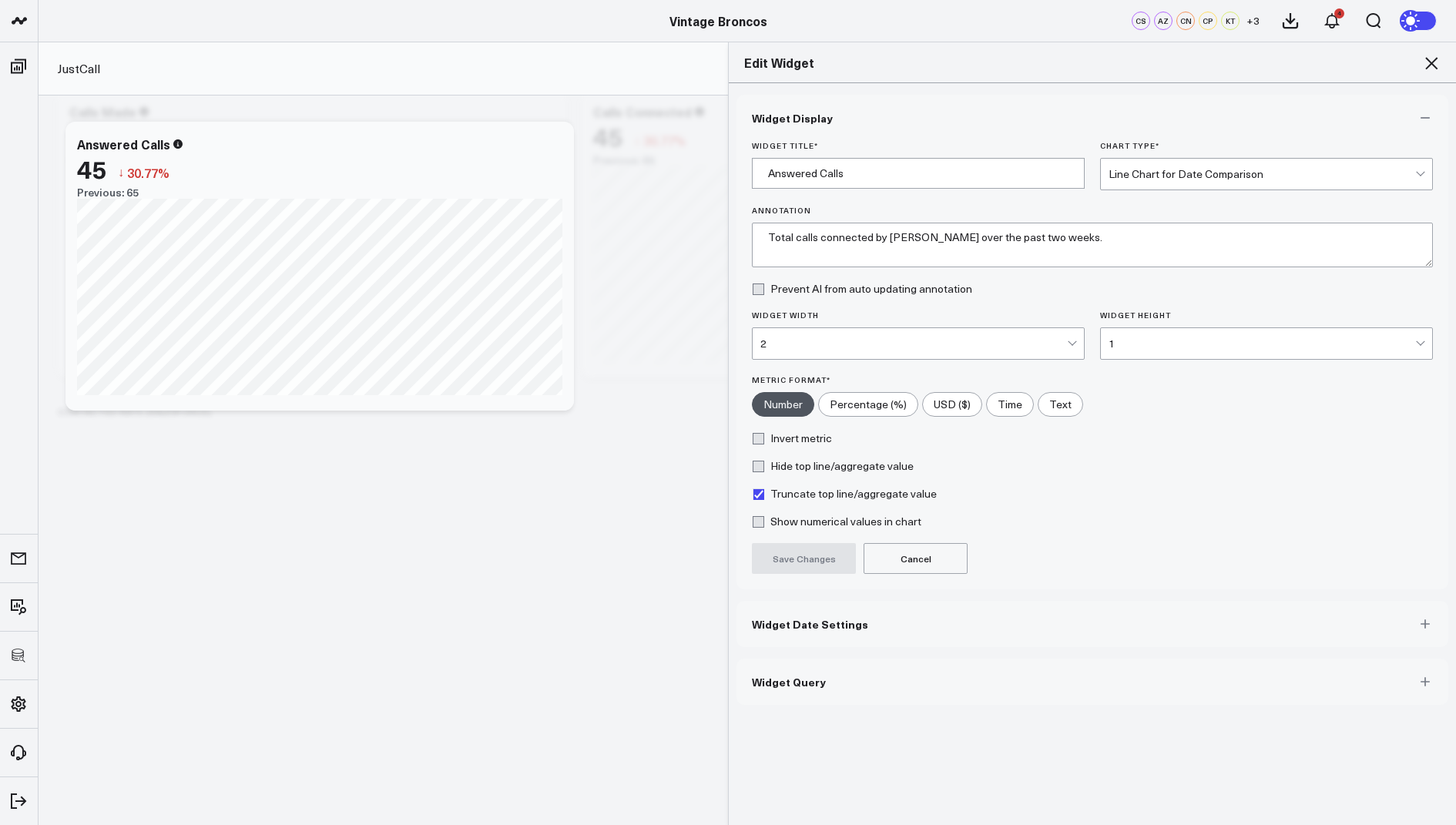
click at [766, 678] on span "Widget Query" at bounding box center [789, 682] width 74 height 12
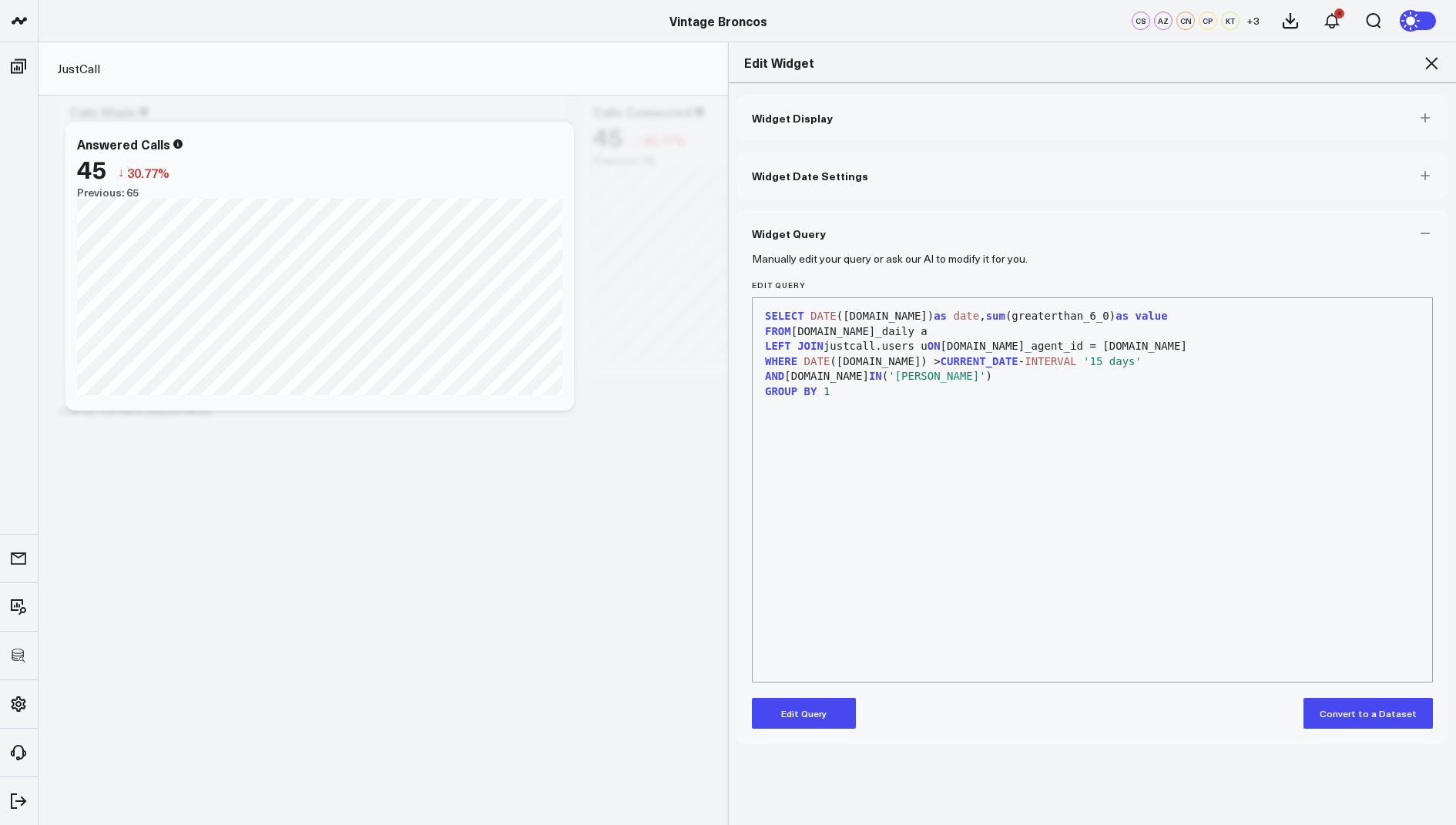
click at [784, 716] on button "Edit Query" at bounding box center [804, 712] width 104 height 30
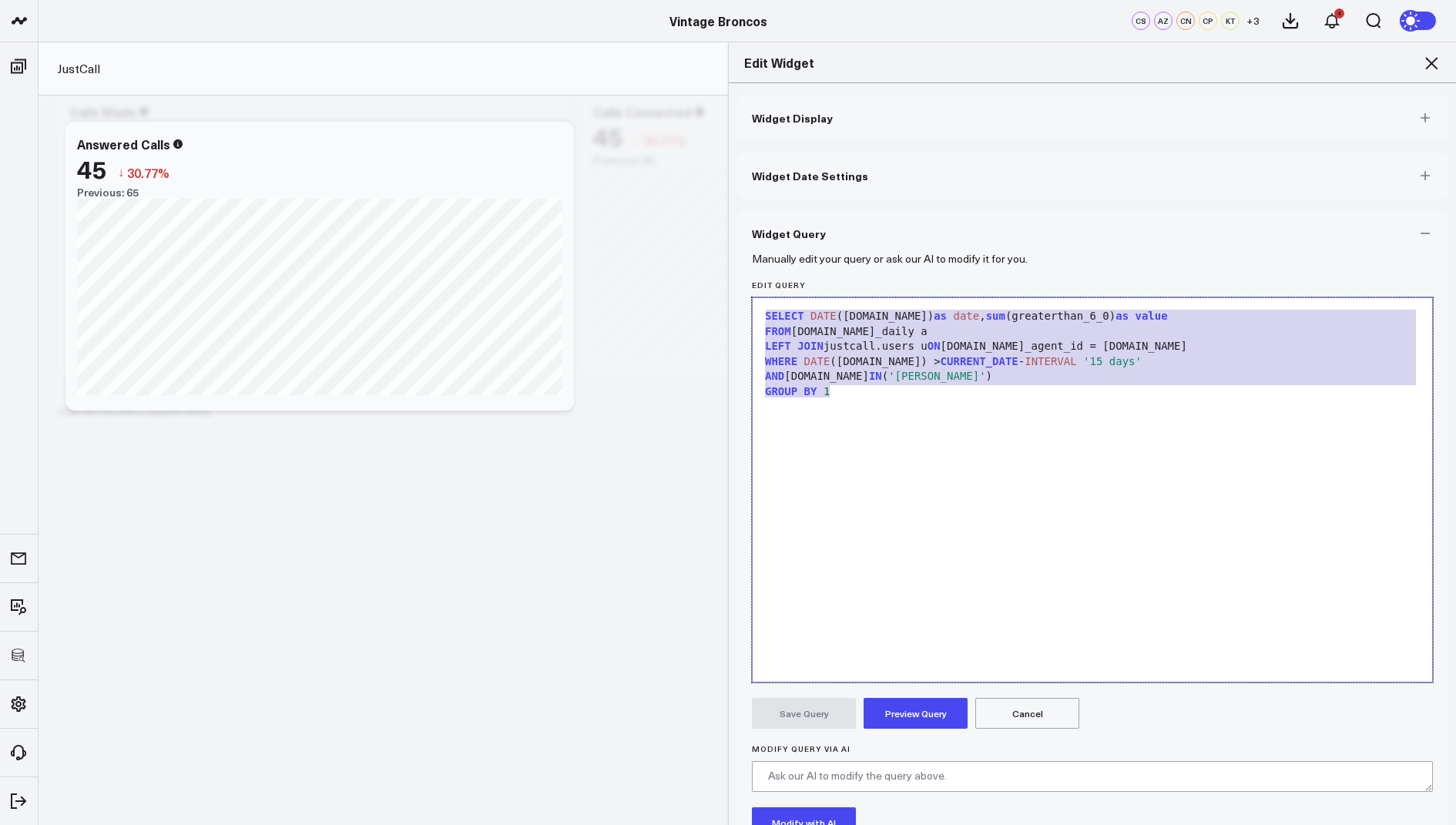
drag, startPoint x: 855, startPoint y: 392, endPoint x: 792, endPoint y: 275, distance: 132.9
click at [792, 275] on form "Manually edit your query or ask our AI to modify it for you. Edit Query 9 1 2 3…" at bounding box center [1093, 588] width 681 height 663
click at [856, 378] on div "AND [DOMAIN_NAME] IN ( '[PERSON_NAME]' )" at bounding box center [1092, 377] width 664 height 16
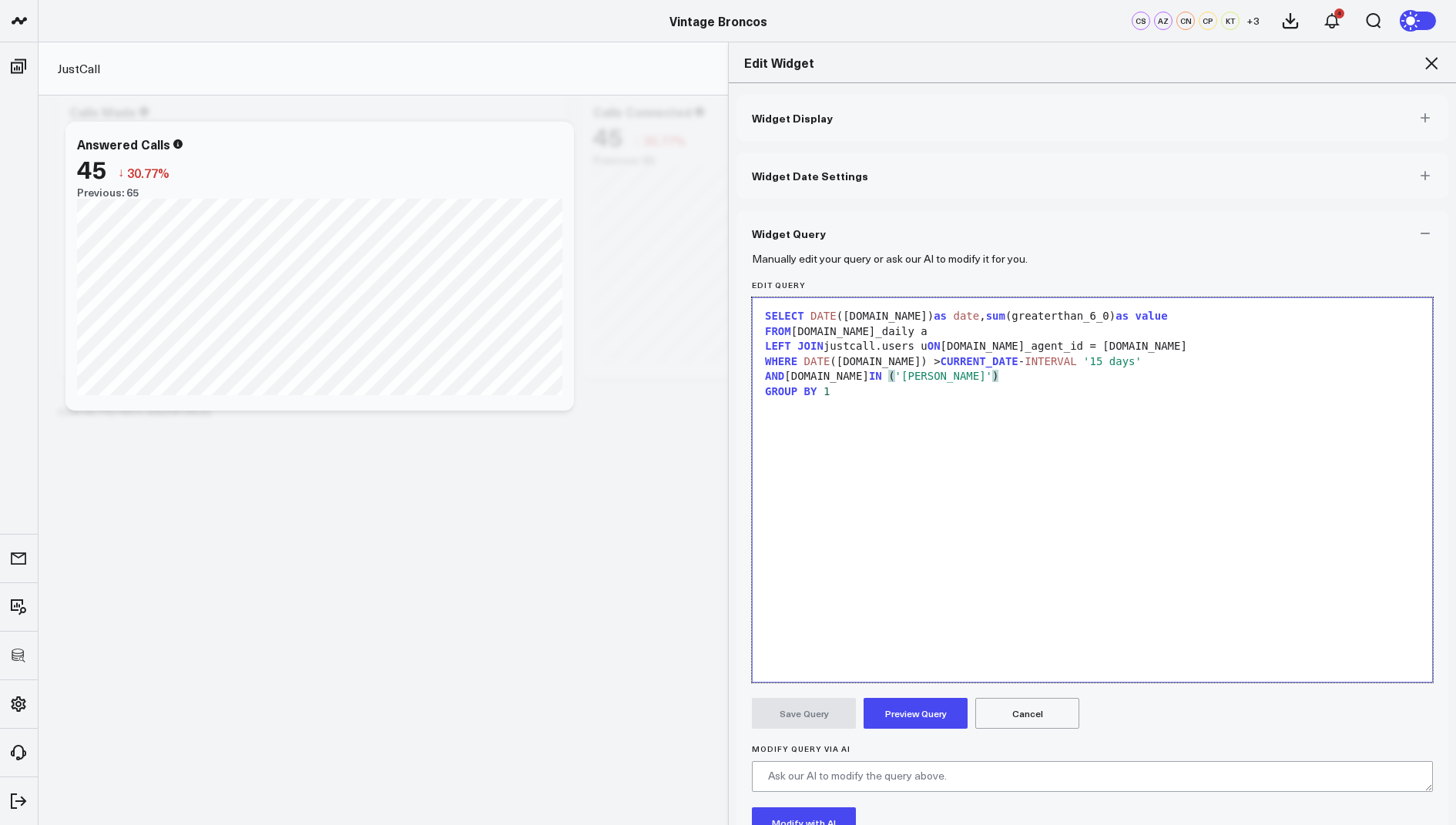
click at [875, 321] on div "SELECT DATE ([DOMAIN_NAME]) as date , sum (greaterthan_6_0) as value" at bounding box center [1092, 317] width 664 height 16
drag, startPoint x: 1157, startPoint y: 319, endPoint x: 956, endPoint y: 316, distance: 201.0
click at [956, 316] on div "SELECT DATE (created) as date , sum (greaterthan_6_0) as value" at bounding box center [1092, 317] width 664 height 16
click at [866, 385] on div "GROUP BY 1" at bounding box center [1092, 393] width 664 height 16
drag, startPoint x: 979, startPoint y: 330, endPoint x: 798, endPoint y: 332, distance: 181.0
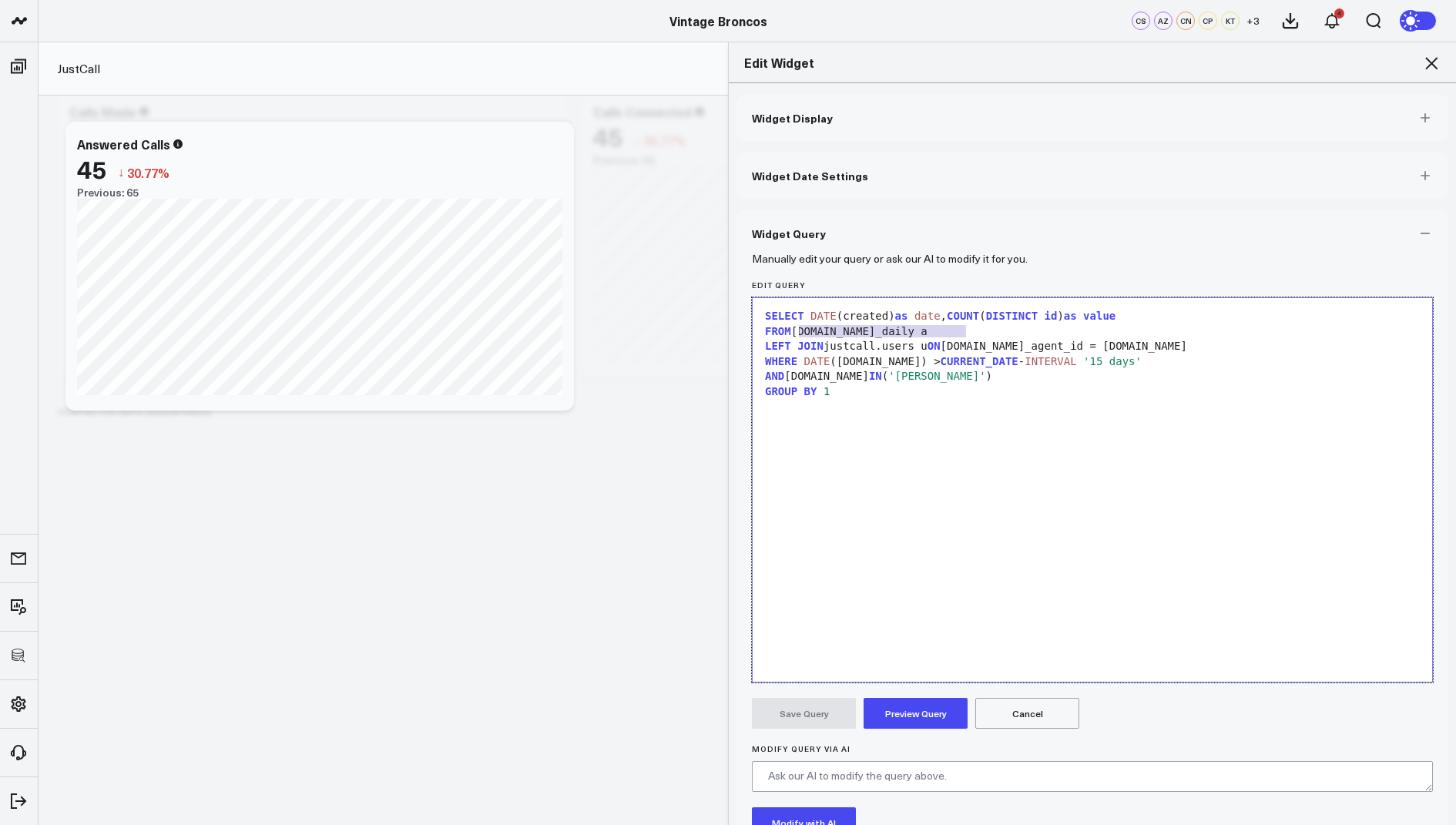
click at [798, 332] on div "FROM [DOMAIN_NAME]_daily a" at bounding box center [1092, 332] width 664 height 16
click at [846, 467] on div "SELECT DATE (created) as date , COUNT ( DISTINCT id ) as value FROM salesforce.…" at bounding box center [1092, 490] width 664 height 368
drag, startPoint x: 1147, startPoint y: 352, endPoint x: 745, endPoint y: 348, distance: 402.0
click at [745, 348] on div "Manually edit your query or ask our AI to modify it for you. Edit Query 9 1 2 3…" at bounding box center [1092, 595] width 711 height 678
click at [889, 316] on div "SELECT DATE (created) as date , COUNT ( DISTINCT id ) as value" at bounding box center [1092, 317] width 664 height 16
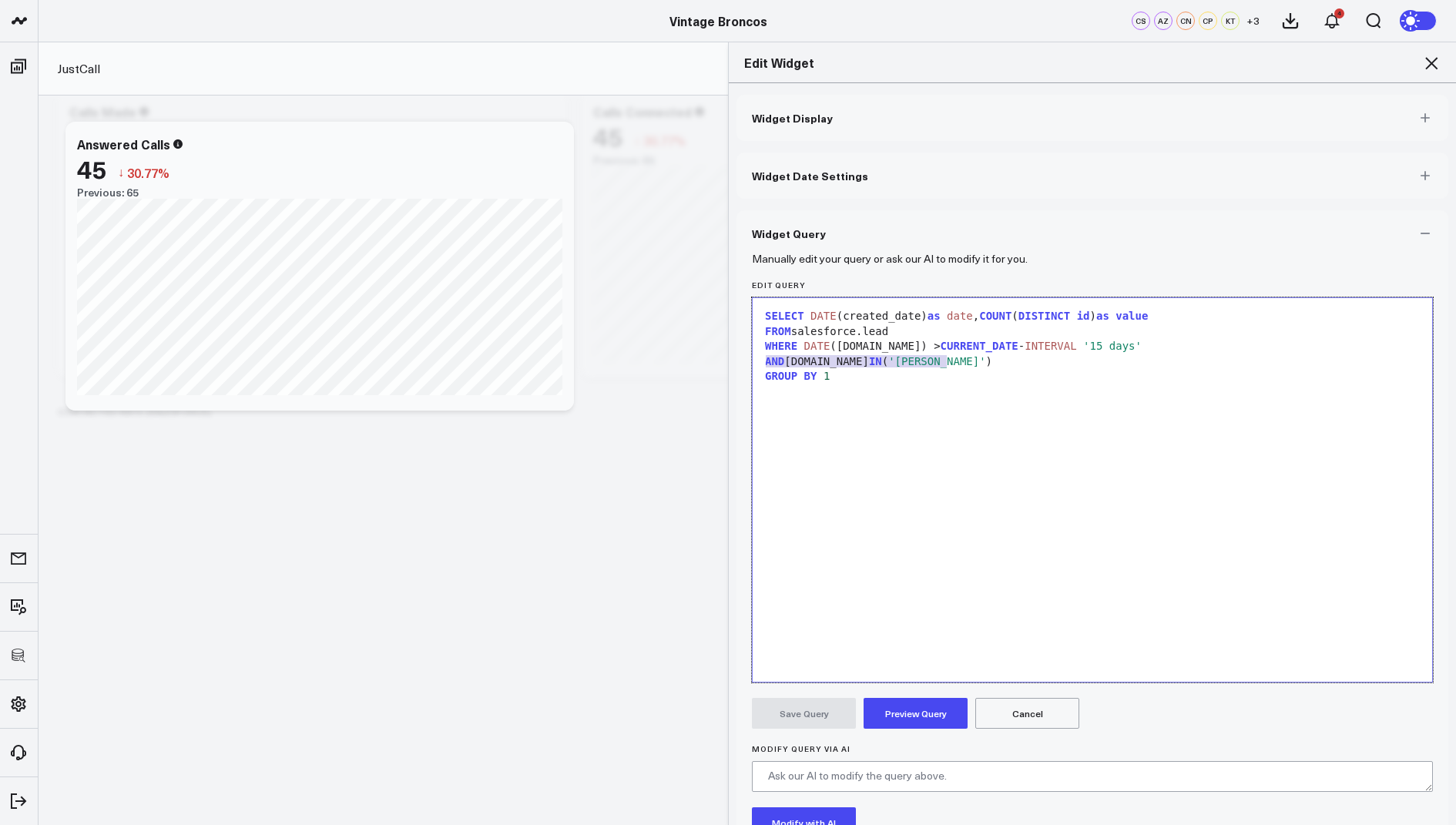
drag, startPoint x: 970, startPoint y: 361, endPoint x: 759, endPoint y: 357, distance: 211.0
click at [759, 357] on div "Selection deleted 9 1 2 3 4 5 › ⌄ SELECT DATE (created_date) as date , COUNT ( …" at bounding box center [1093, 489] width 681 height 385
drag, startPoint x: 920, startPoint y: 316, endPoint x: 841, endPoint y: 316, distance: 79.0
click at [841, 316] on div "SELECT DATE (created_date) as date , COUNT ( DISTINCT id ) as value" at bounding box center [1092, 317] width 664 height 16
click at [866, 354] on div at bounding box center [1092, 362] width 664 height 16
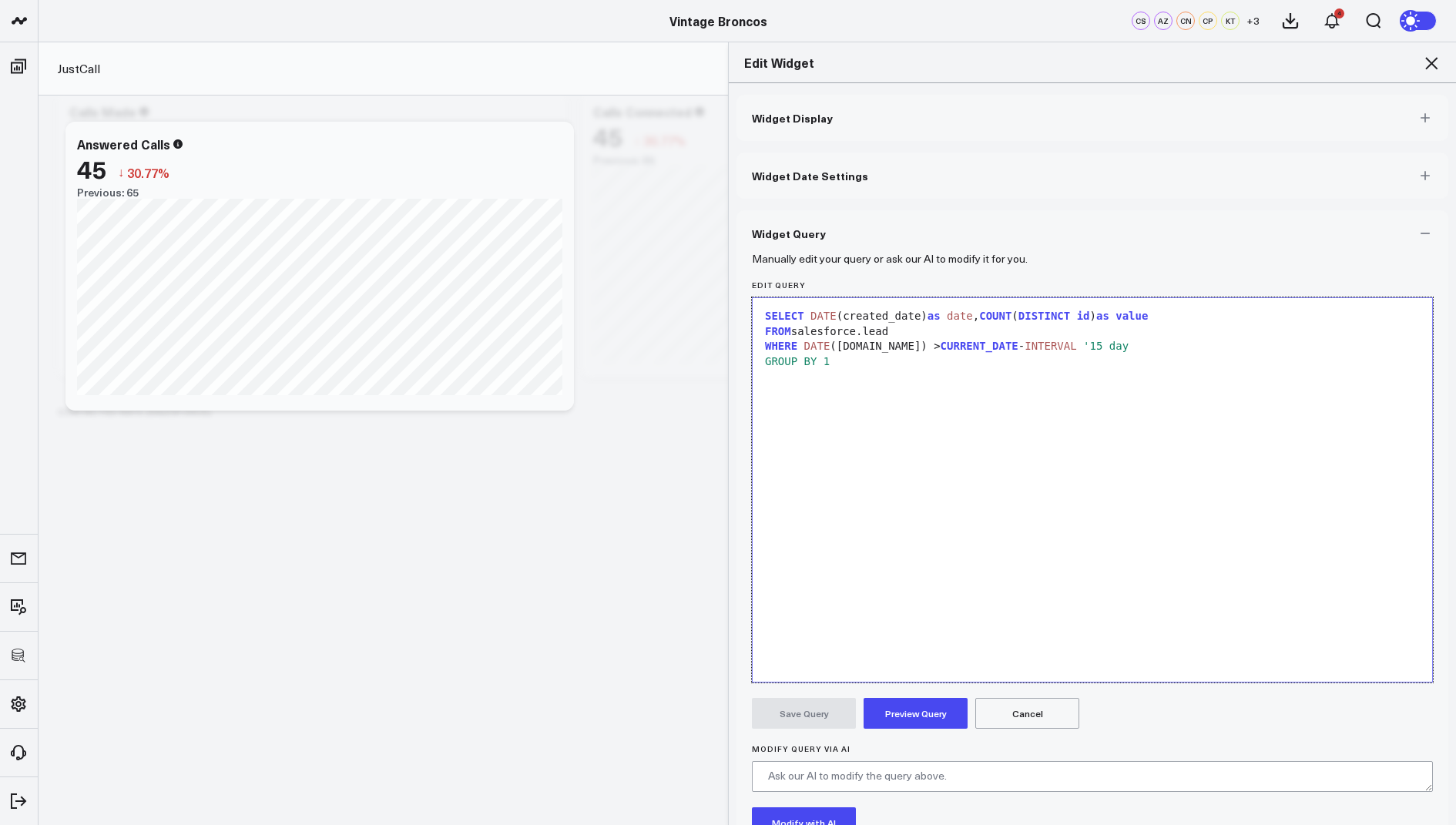
click at [1102, 346] on div "WHERE DATE ([DOMAIN_NAME]) > CURRENT_DATE - INTERVAL '15 day" at bounding box center [1092, 346] width 664 height 16
click at [869, 345] on div "WHERE DATE ( [DOMAIN_NAME] ) > CURRENT_DATE - INTERVAL '15 day'" at bounding box center [1092, 346] width 664 height 16
click at [781, 360] on span "AND" at bounding box center [788, 361] width 19 height 12
click at [777, 361] on div "AND" at bounding box center [1092, 362] width 664 height 16
click at [793, 356] on div "AND" at bounding box center [1092, 362] width 664 height 16
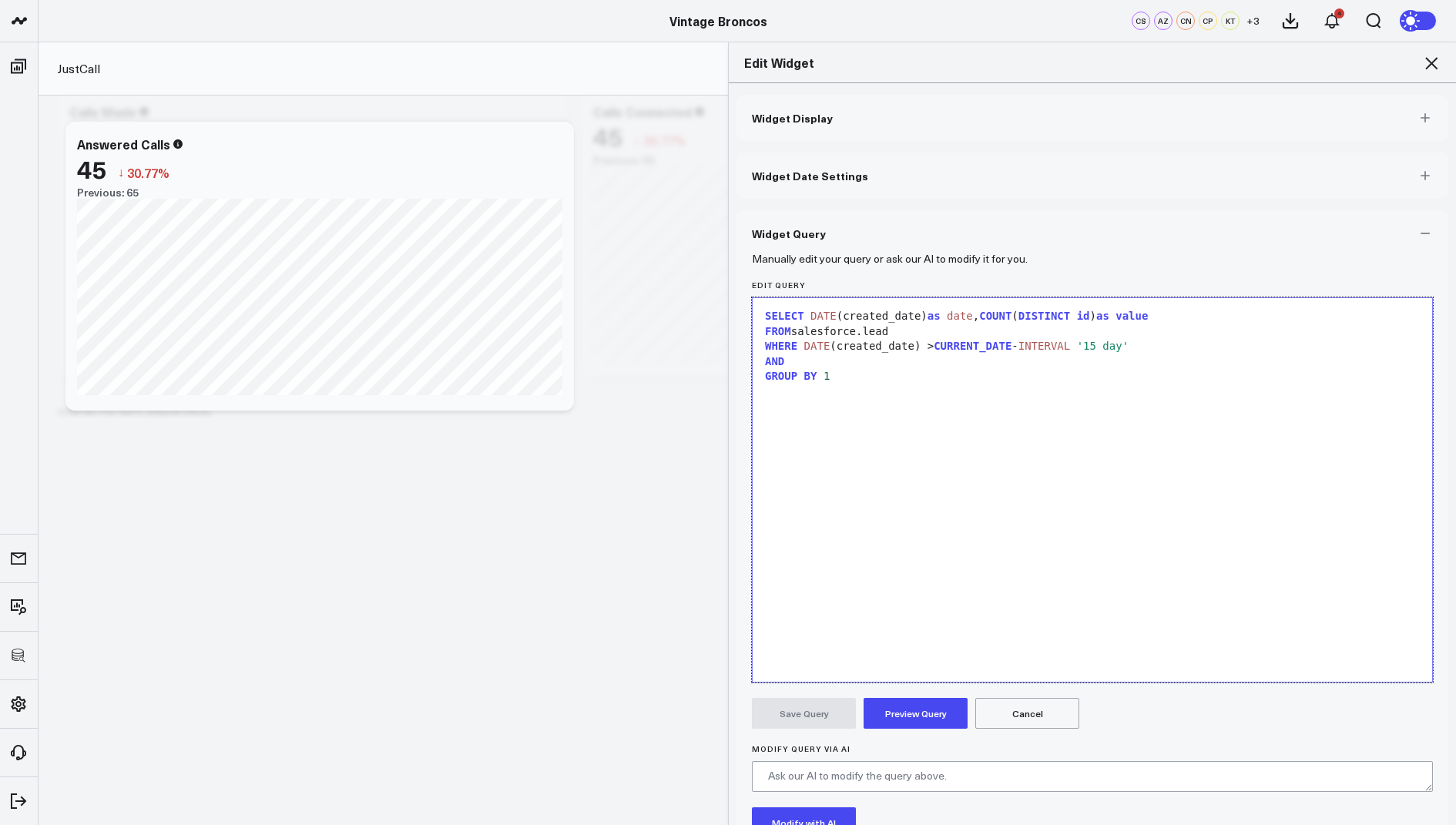
click at [790, 371] on span "GROUP" at bounding box center [781, 376] width 32 height 12
click at [791, 370] on span "GROUP" at bounding box center [781, 376] width 32 height 12
click at [792, 360] on div "AND" at bounding box center [1092, 362] width 664 height 16
click at [856, 360] on div "AND first" at bounding box center [1092, 362] width 664 height 16
click at [866, 389] on div "SELECT DATE (created_date) as date , COUNT ( DISTINCT id ) as value FROM salesf…" at bounding box center [1092, 490] width 664 height 368
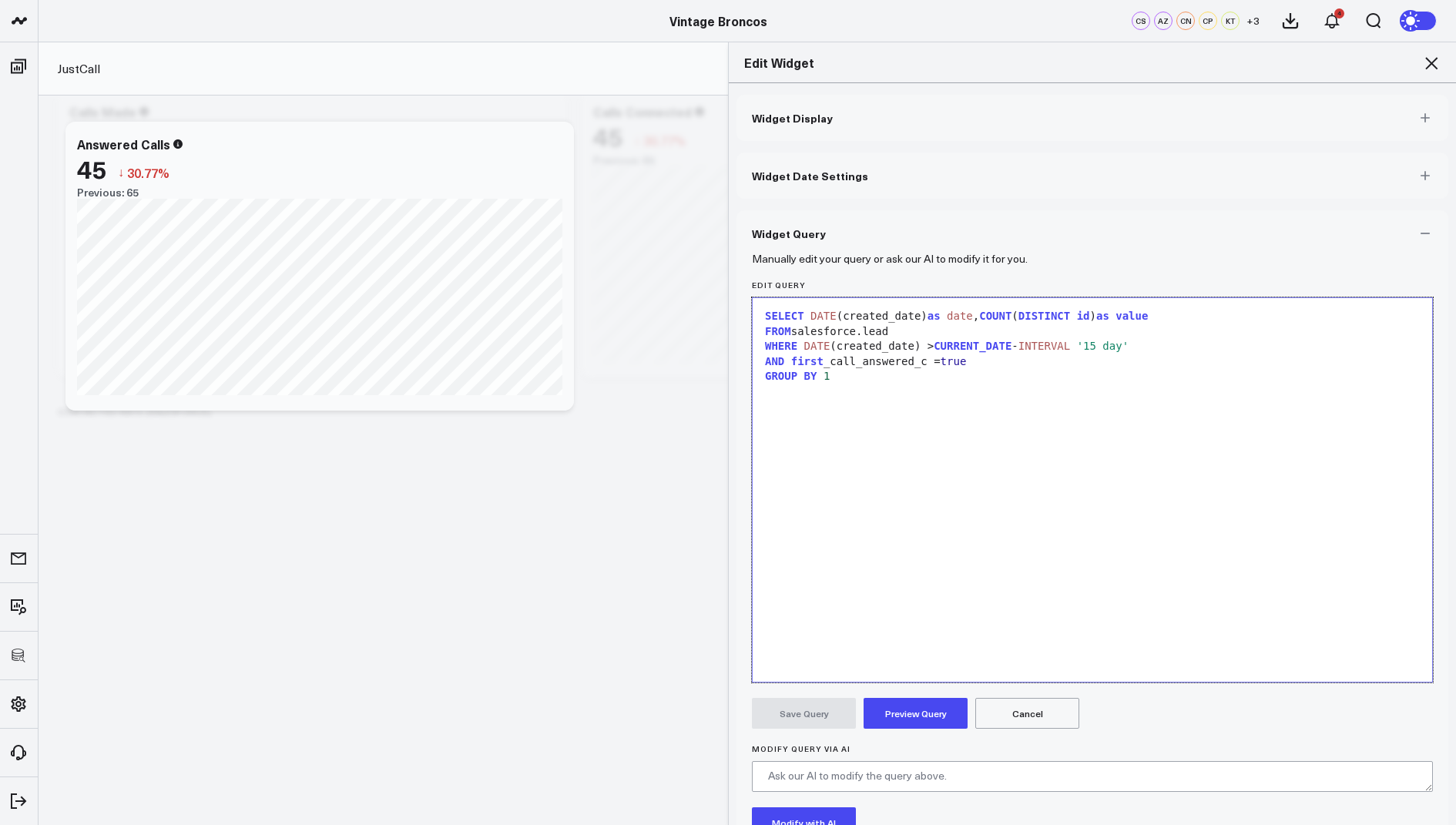
click at [826, 366] on div "AND first _call_answered_c = true" at bounding box center [1092, 362] width 664 height 16
click at [824, 364] on div "AND firs _call_answered_c = true" at bounding box center [1092, 362] width 664 height 16
click at [1113, 392] on div "SELECT DATE (created_date) as date , COUNT ( DISTINCT id ) as value FROM salesf…" at bounding box center [1092, 490] width 664 height 368
click at [945, 365] on span "true" at bounding box center [947, 361] width 26 height 12
click at [988, 357] on div "AND first_call_answered_c = 'true" at bounding box center [1092, 362] width 664 height 16
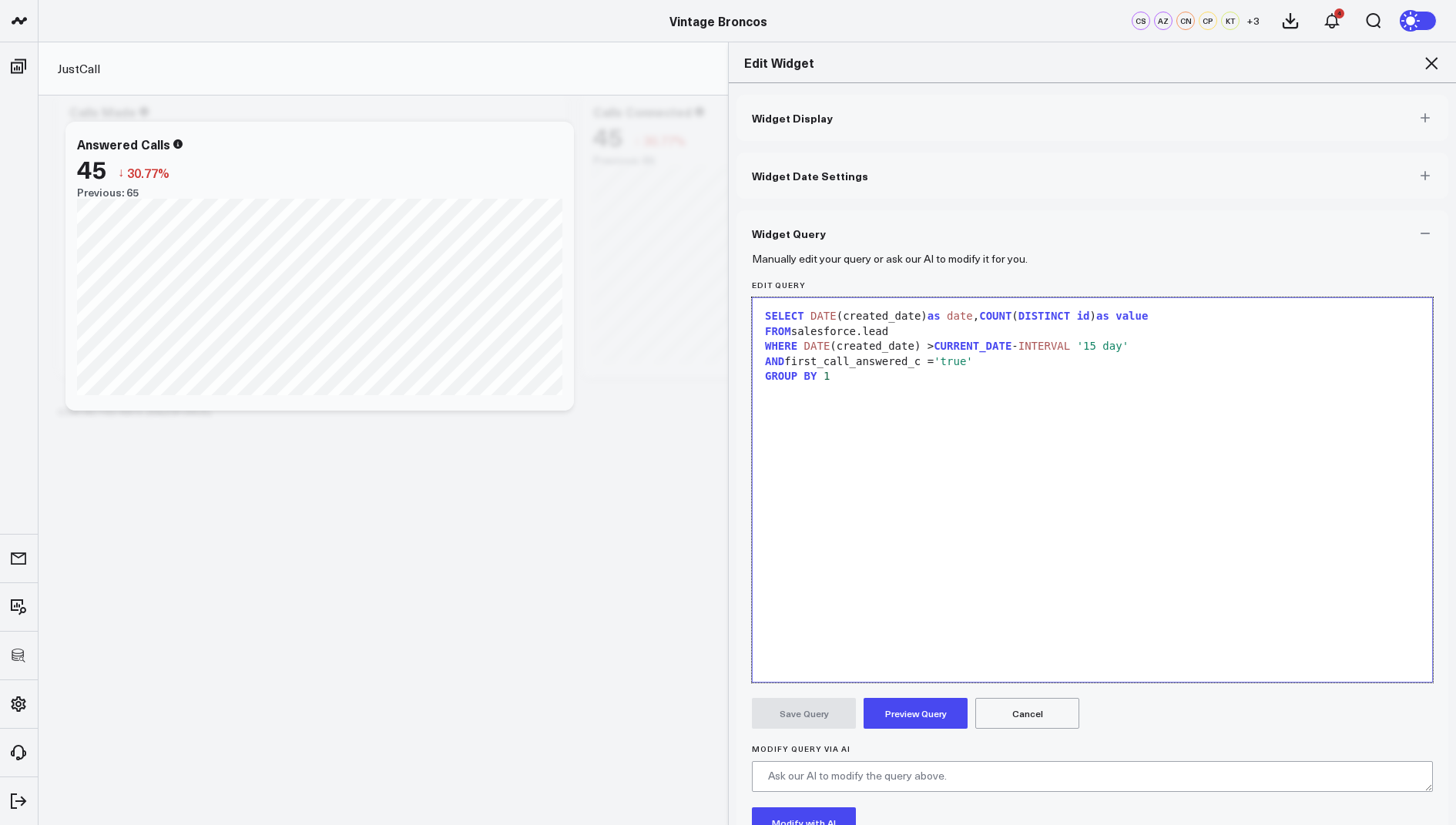
click at [887, 720] on button "Preview Query" at bounding box center [916, 712] width 104 height 30
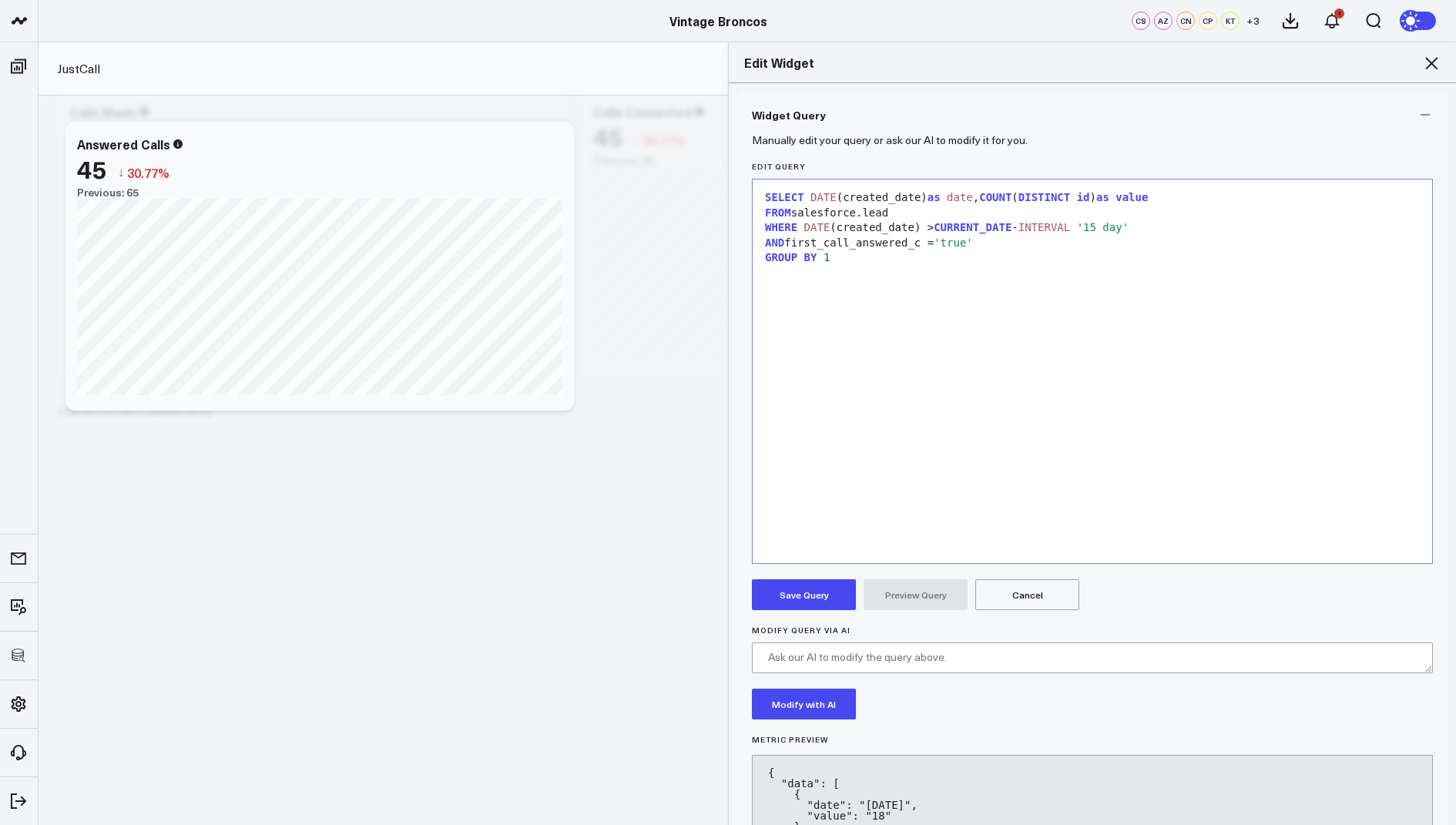
click at [792, 581] on button "Save Query" at bounding box center [804, 594] width 104 height 30
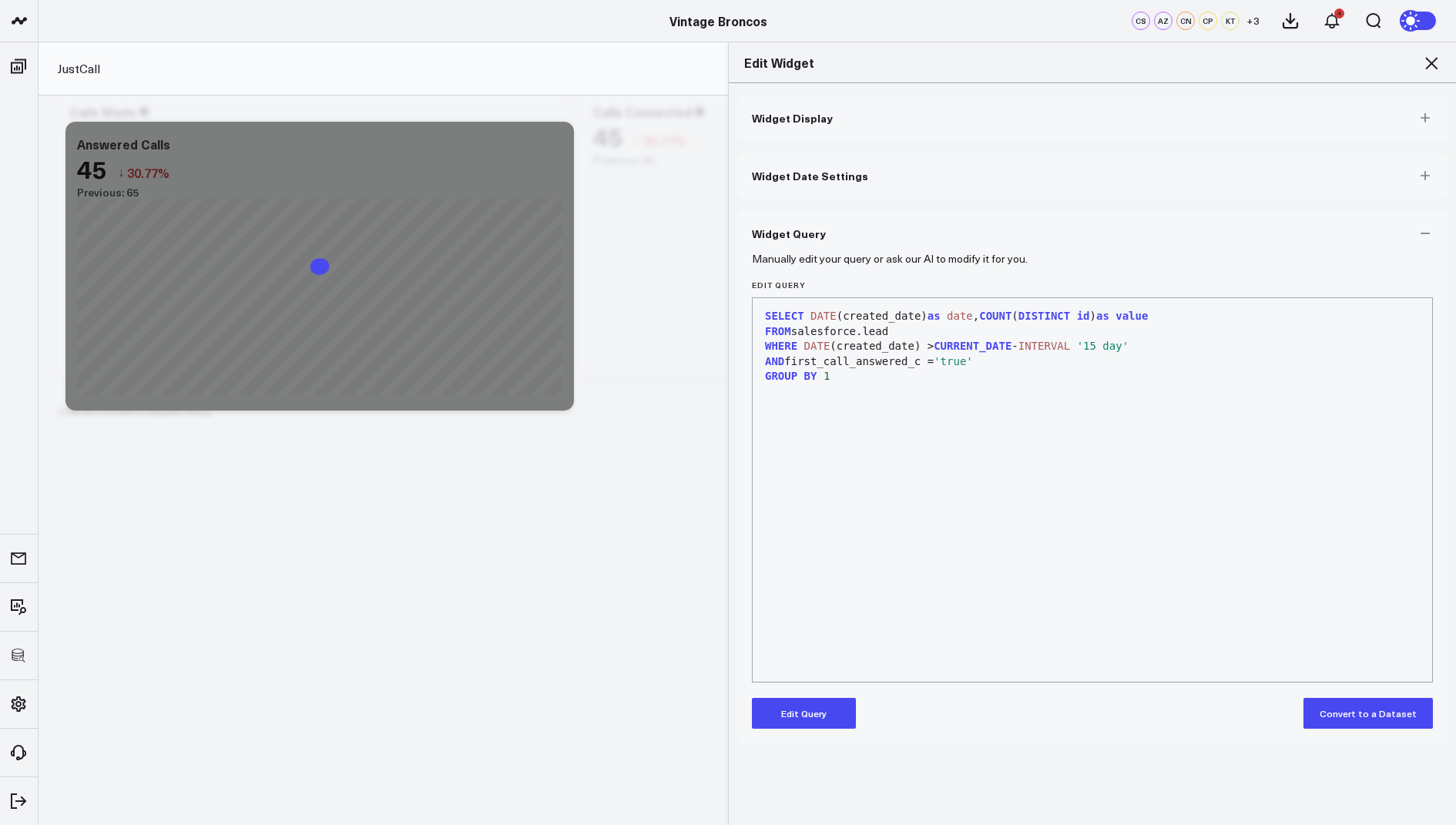
scroll to position [0, 0]
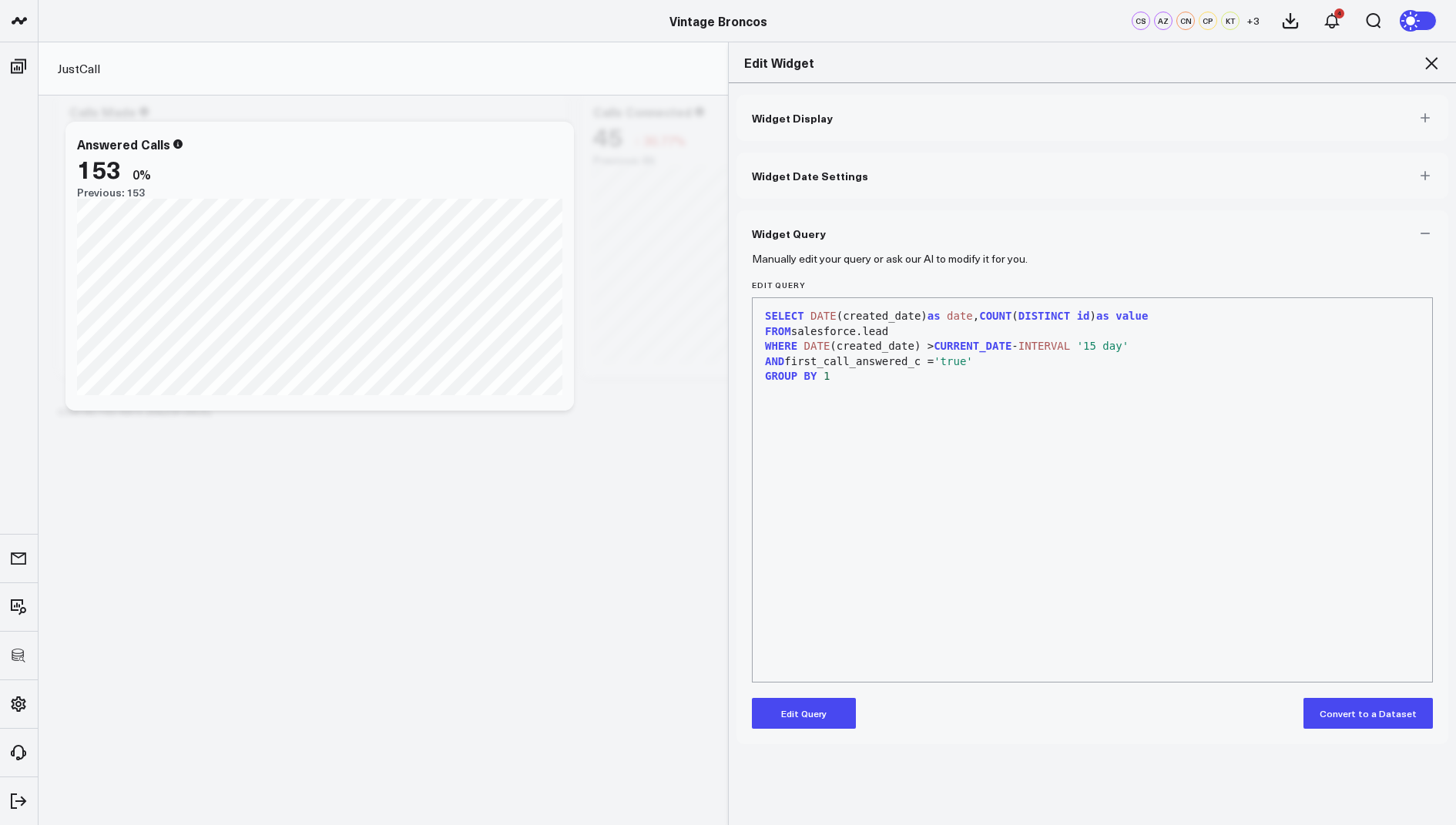
click at [1439, 58] on icon at bounding box center [1431, 63] width 18 height 18
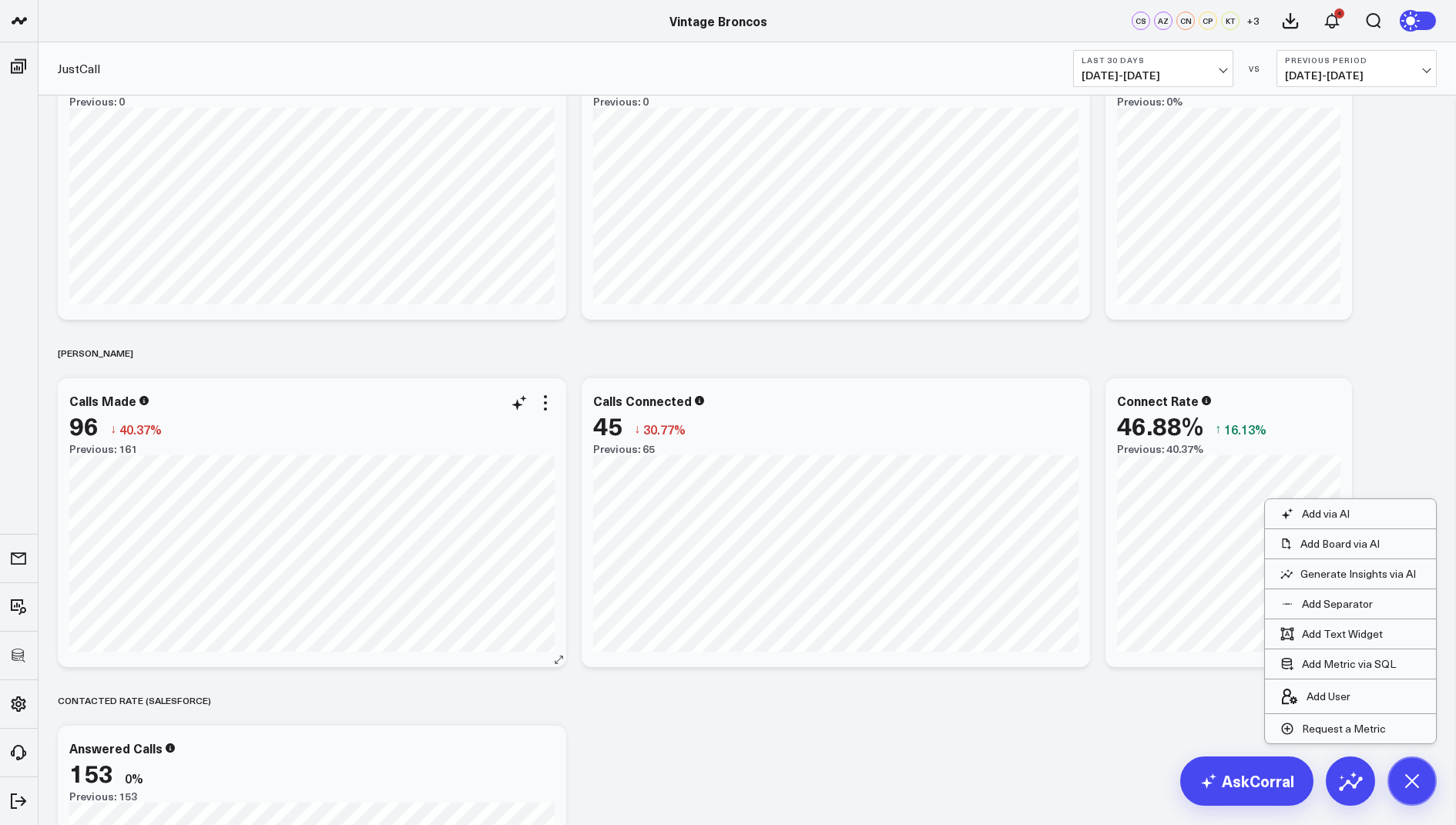
scroll to position [1707, 0]
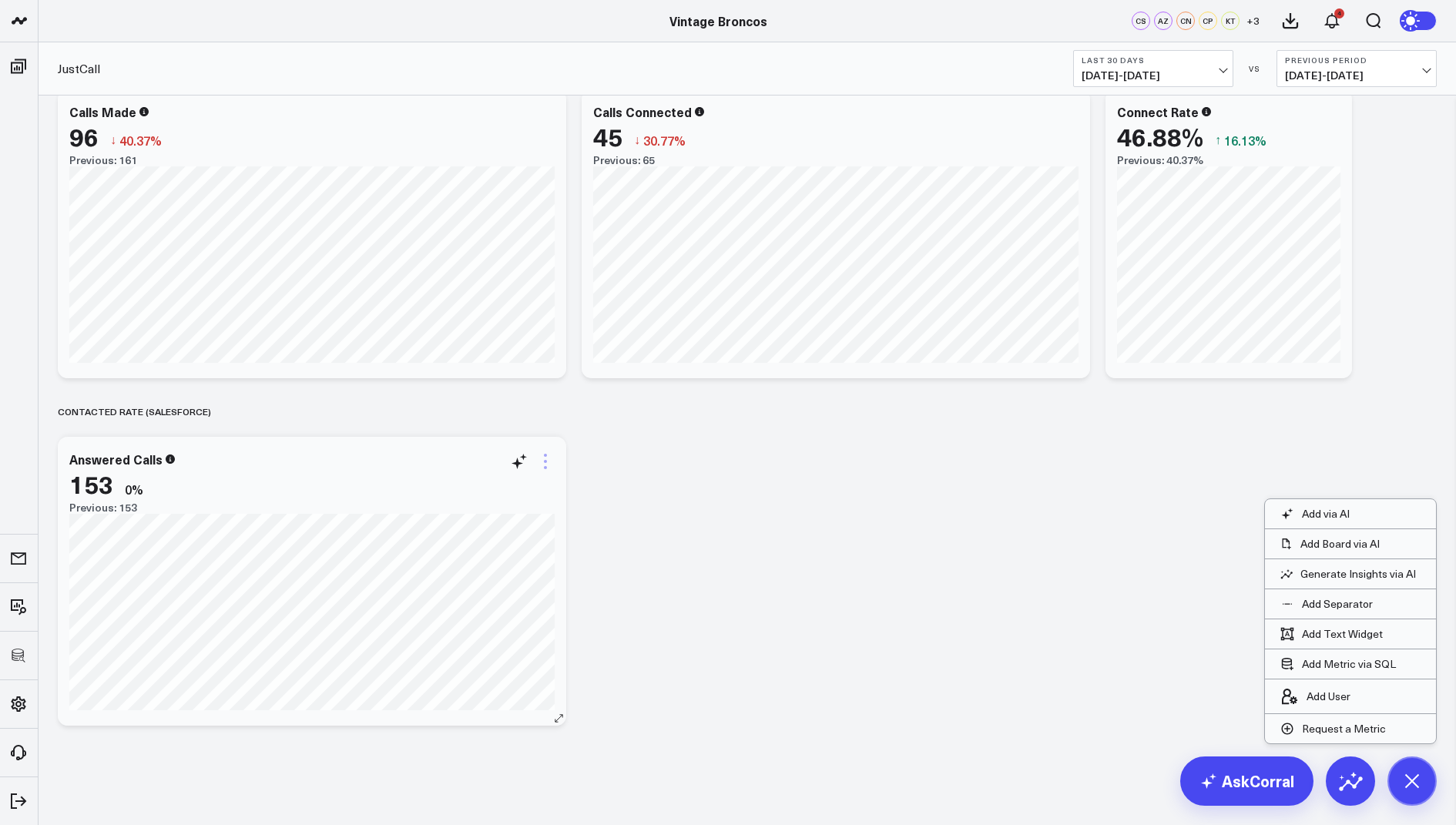
click at [548, 452] on icon at bounding box center [545, 461] width 18 height 18
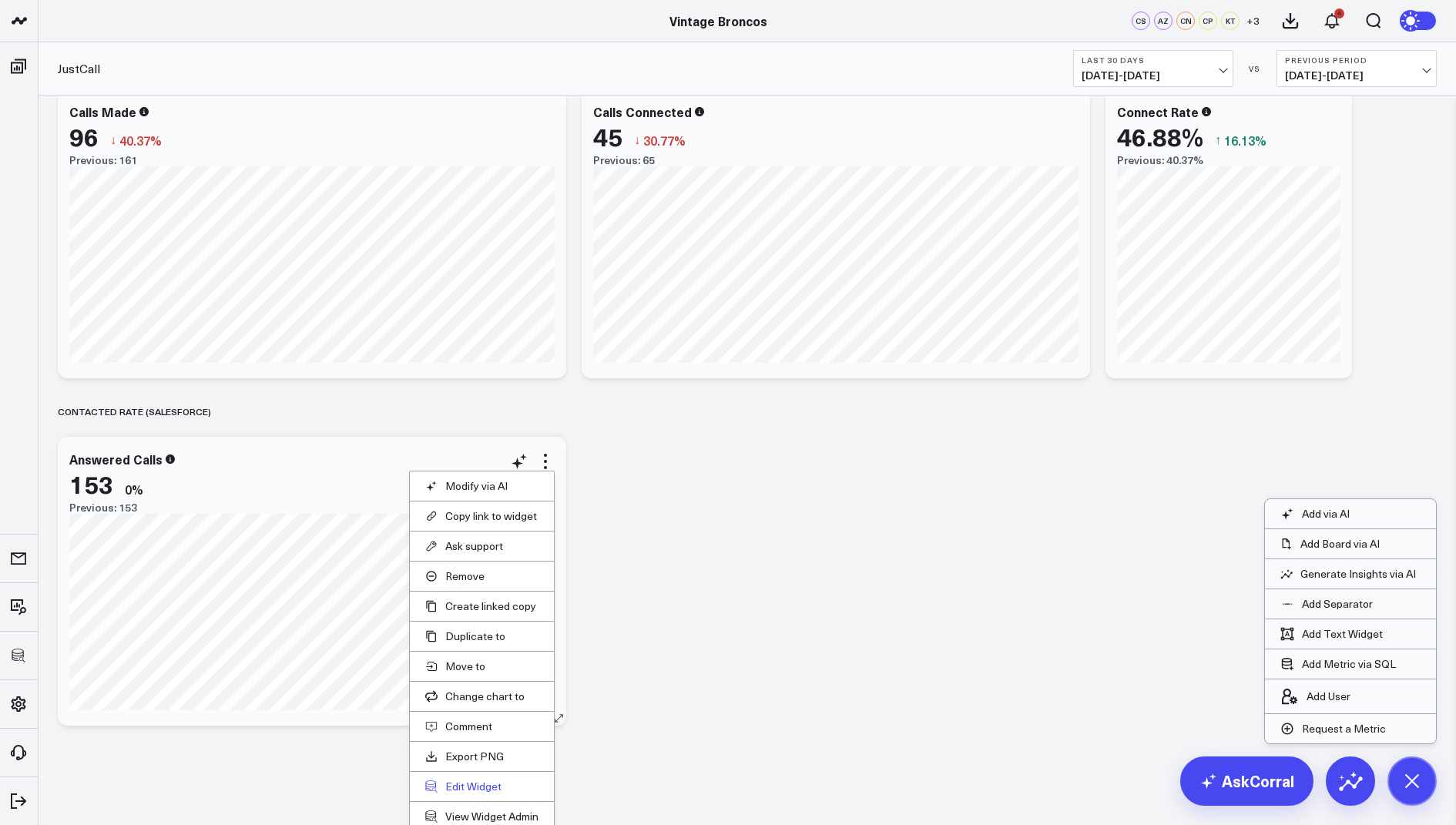
click at [461, 779] on button "Edit Widget" at bounding box center [482, 786] width 113 height 14
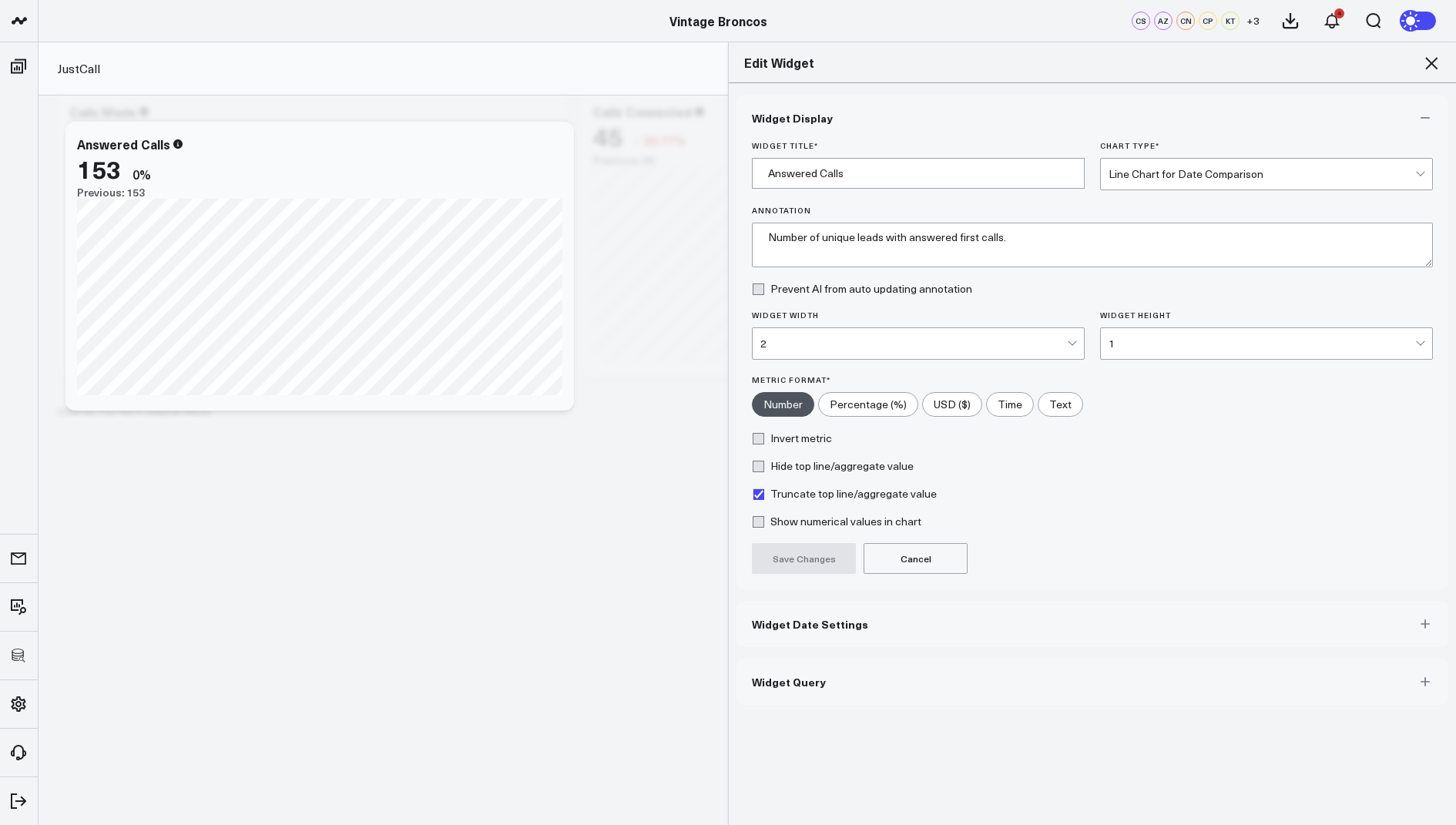
click at [823, 692] on button "Widget Query" at bounding box center [1092, 681] width 711 height 46
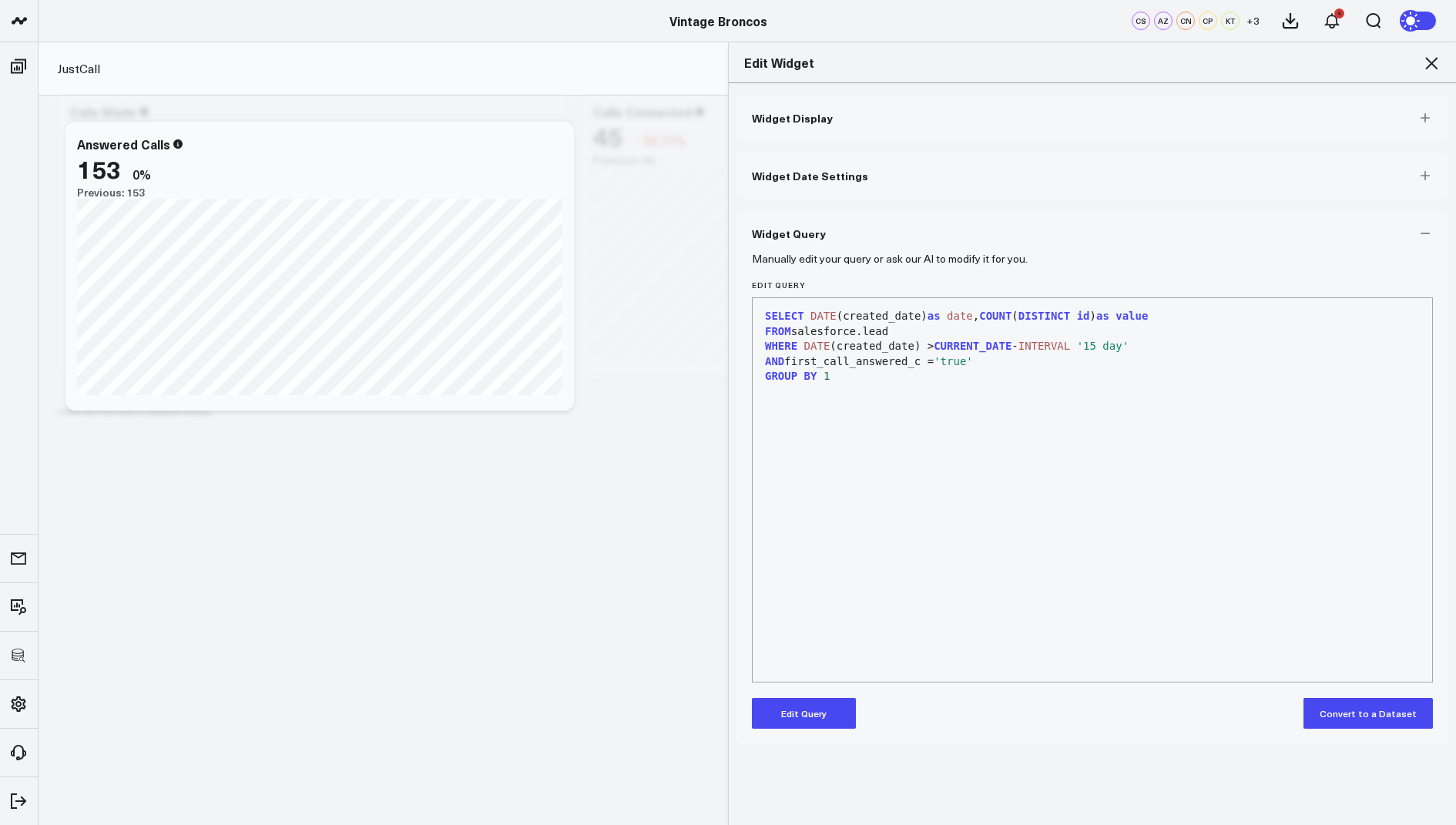
click at [802, 720] on button "Edit Query" at bounding box center [804, 712] width 104 height 30
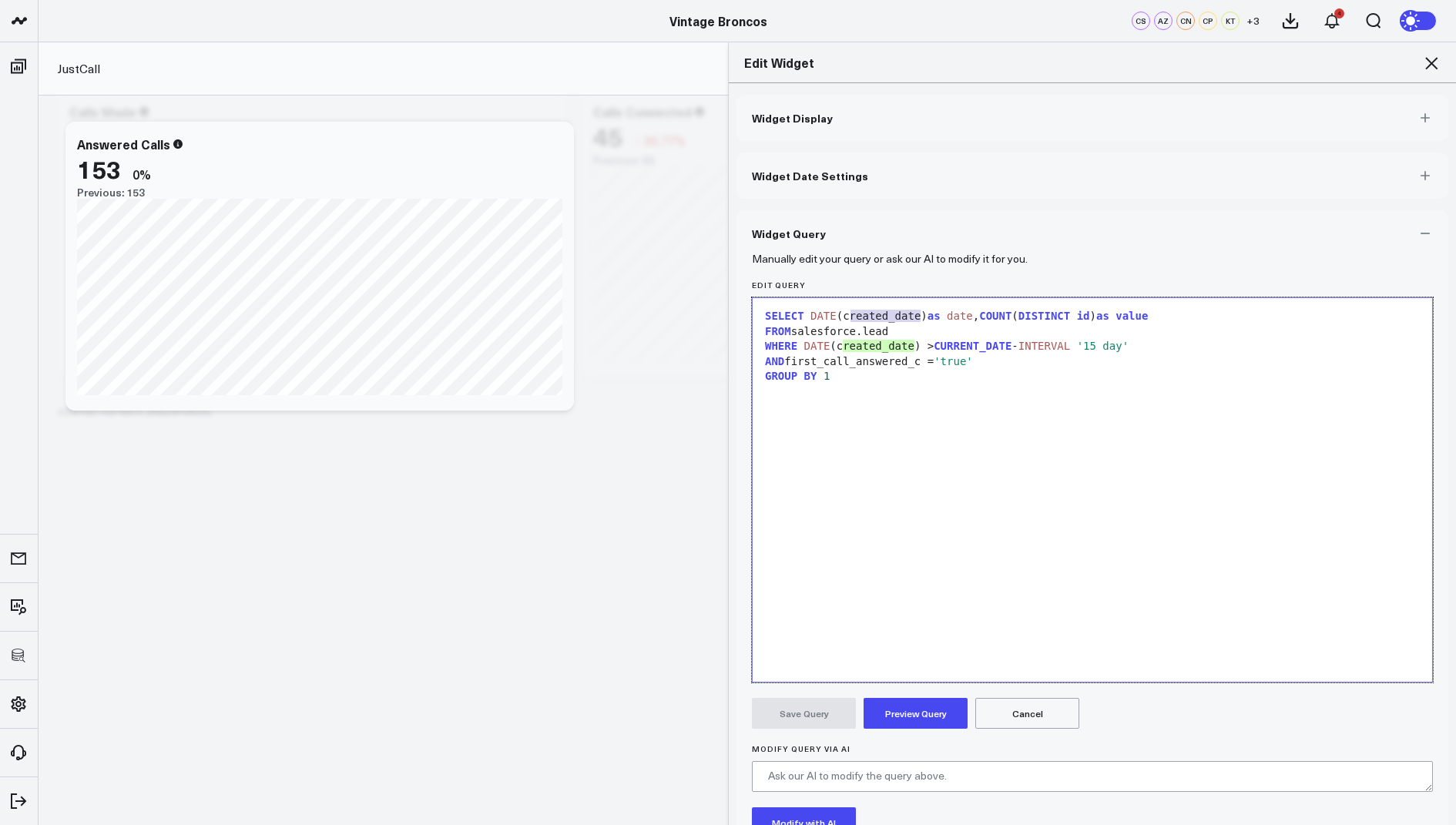
drag, startPoint x: 923, startPoint y: 316, endPoint x: 847, endPoint y: 320, distance: 76.1
click at [847, 320] on div "SELECT DATE (created_date) as date , COUNT ( DISTINCT id ) as value" at bounding box center [1092, 317] width 664 height 16
click at [975, 317] on span ")" at bounding box center [976, 316] width 6 height 12
drag, startPoint x: 987, startPoint y: 317, endPoint x: 845, endPoint y: 320, distance: 142.0
copy div "first_contacted_date_c"
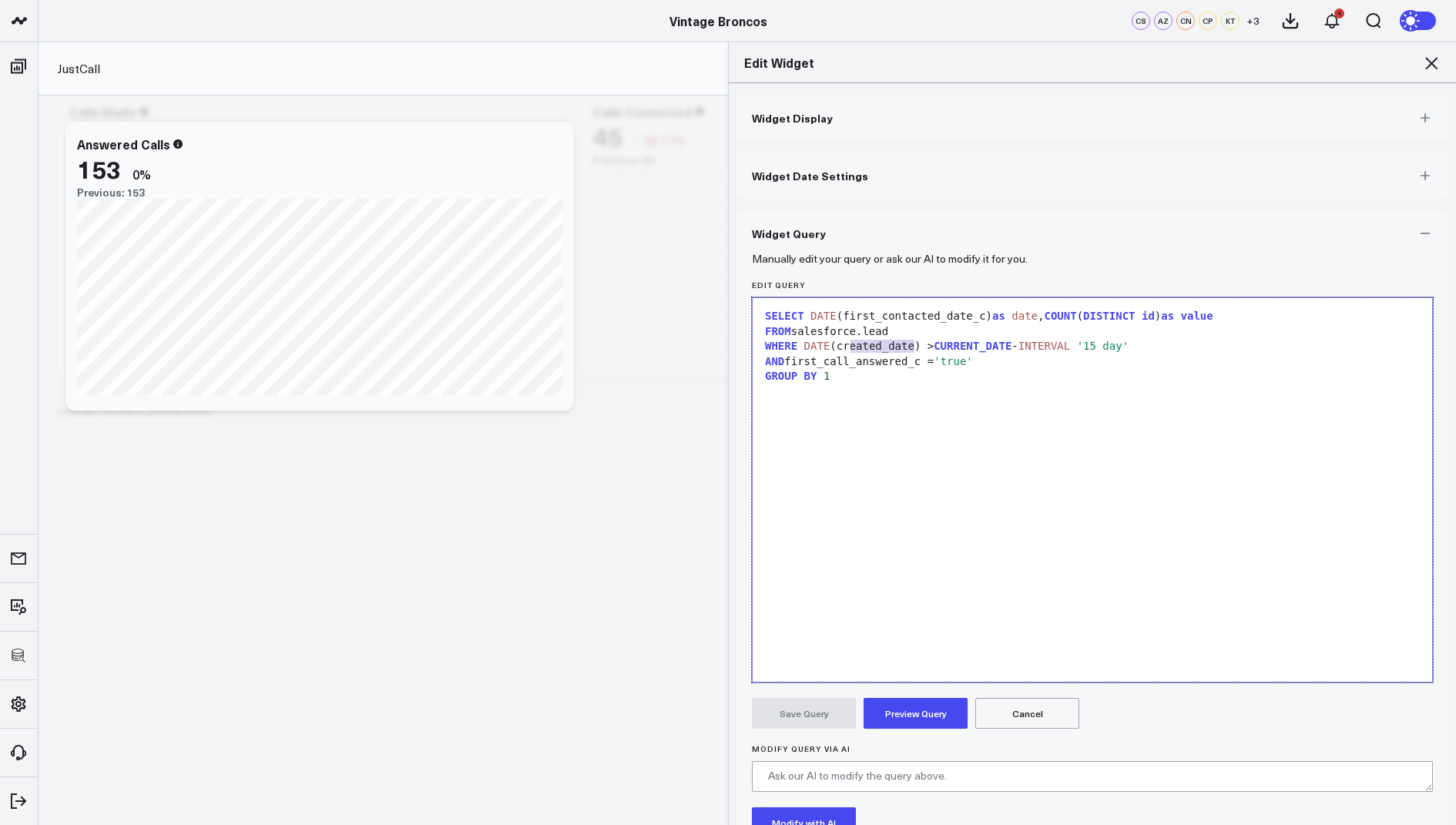
drag, startPoint x: 915, startPoint y: 346, endPoint x: 848, endPoint y: 345, distance: 67.0
click at [848, 345] on div "WHERE DATE (created_date) > CURRENT_DATE - INTERVAL '15 day'" at bounding box center [1092, 346] width 664 height 16
click at [902, 711] on button "Preview Query" at bounding box center [916, 712] width 104 height 30
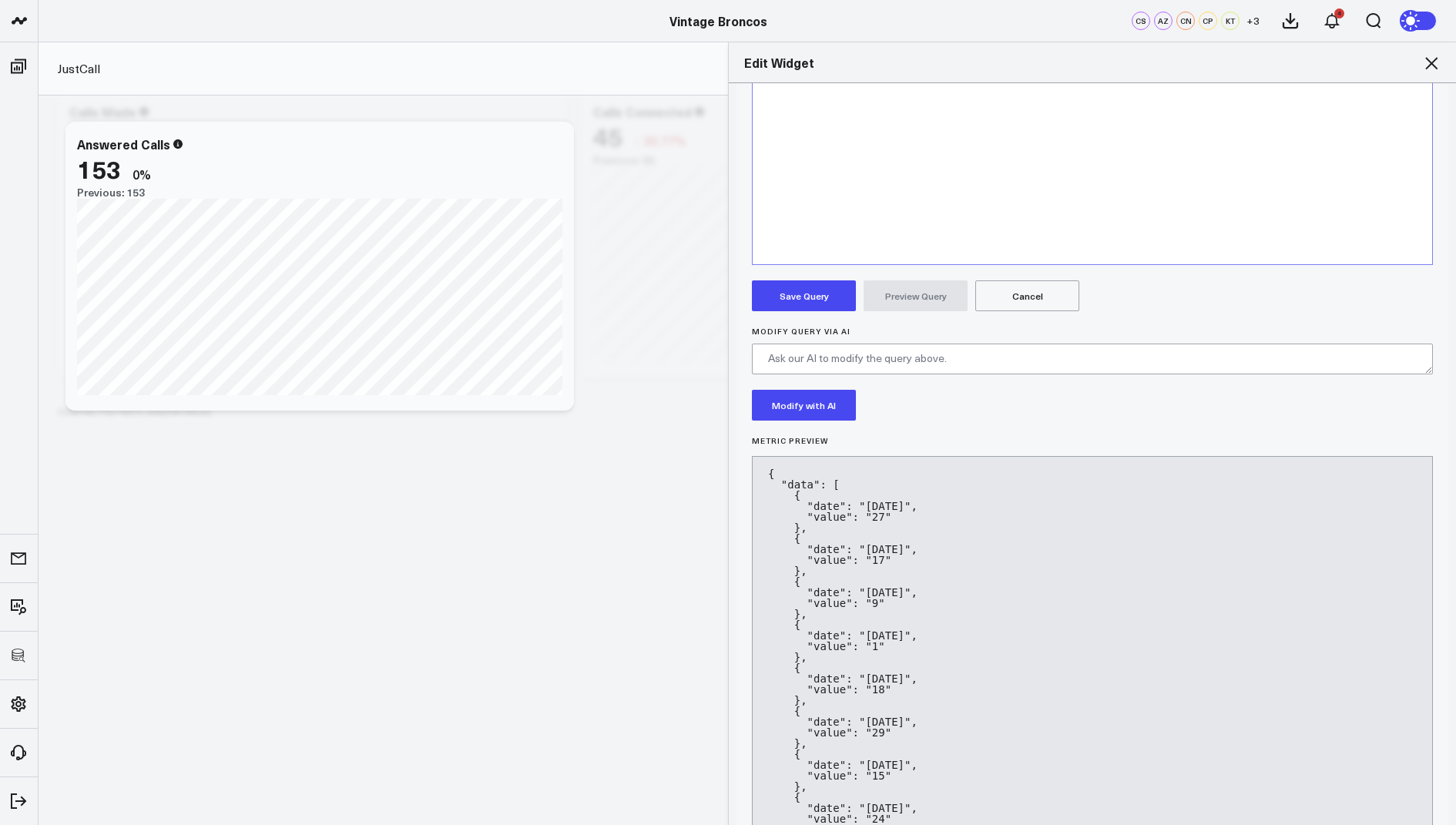
scroll to position [410, 0]
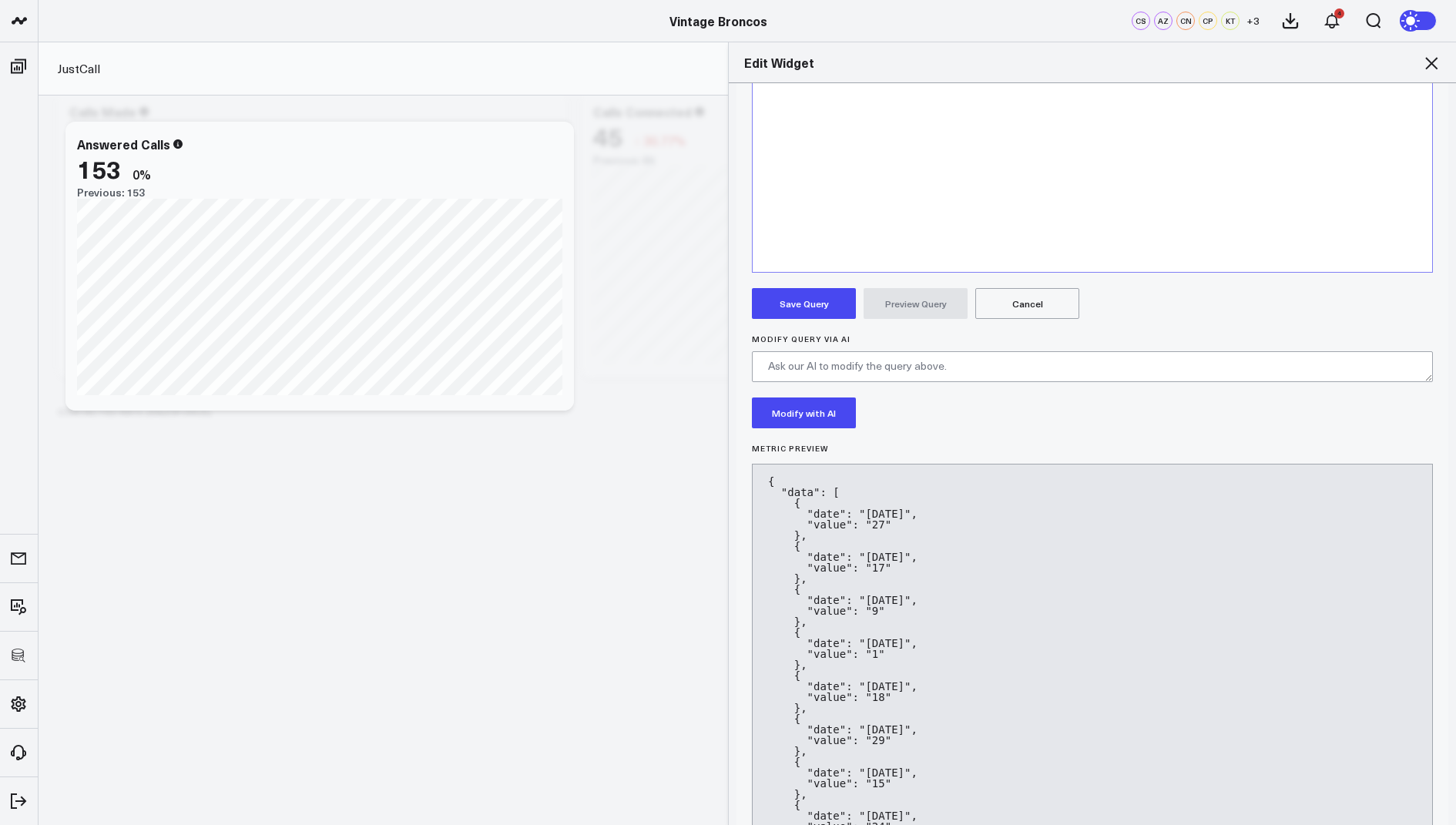
click at [809, 312] on button "Save Query" at bounding box center [804, 303] width 104 height 30
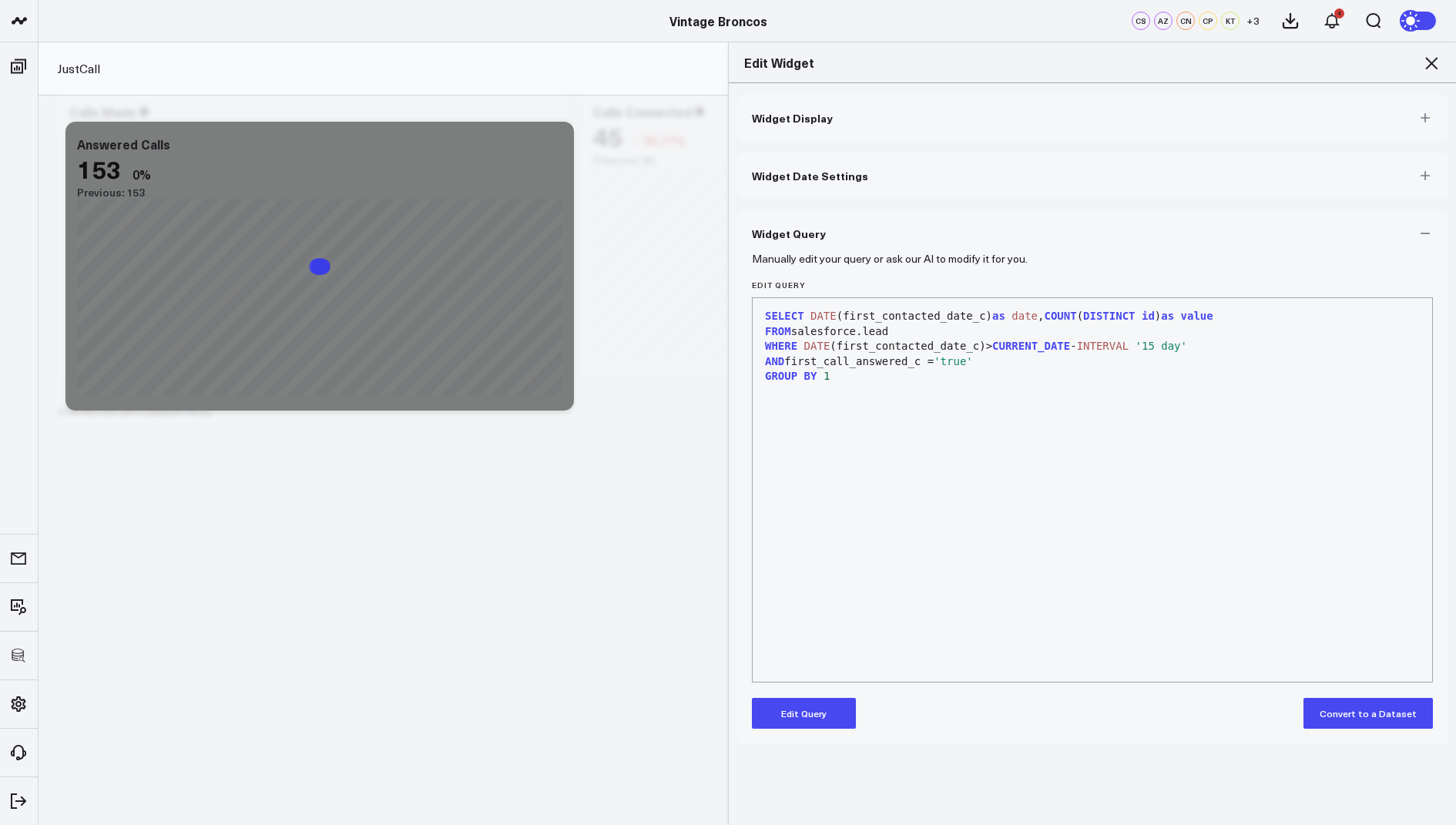
scroll to position [0, 0]
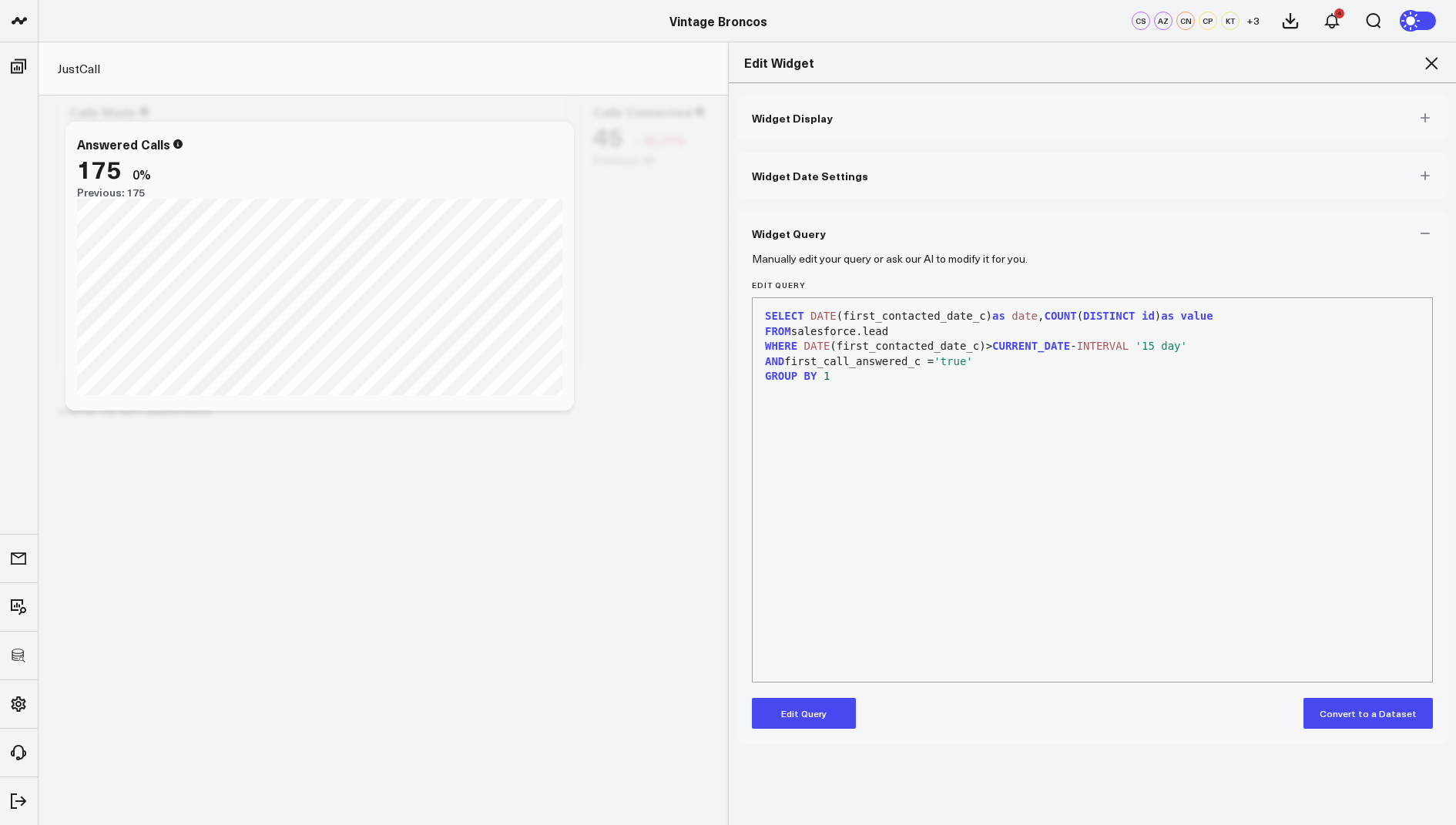
click at [1427, 63] on icon at bounding box center [1431, 63] width 18 height 18
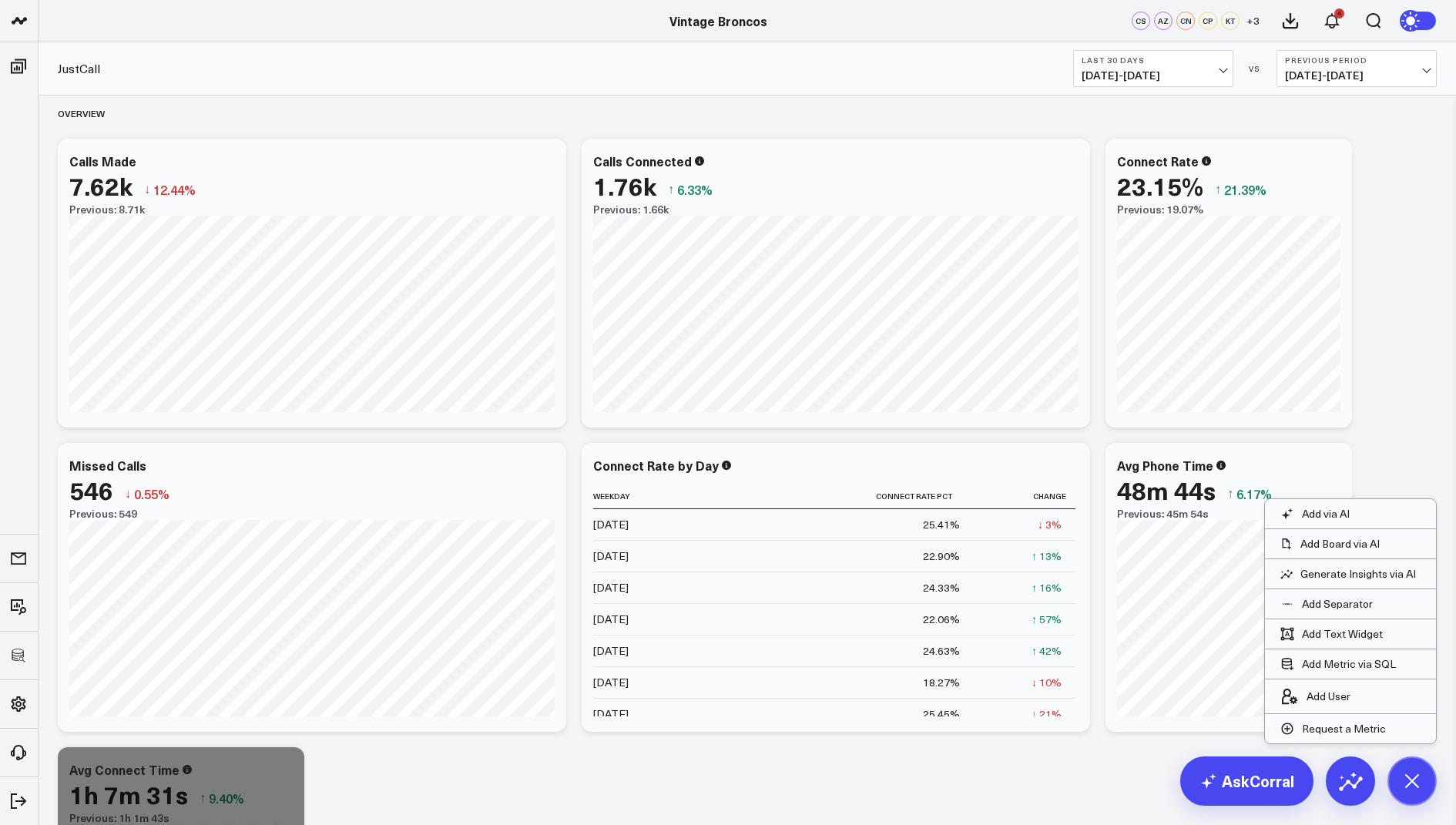
scroll to position [1707, 0]
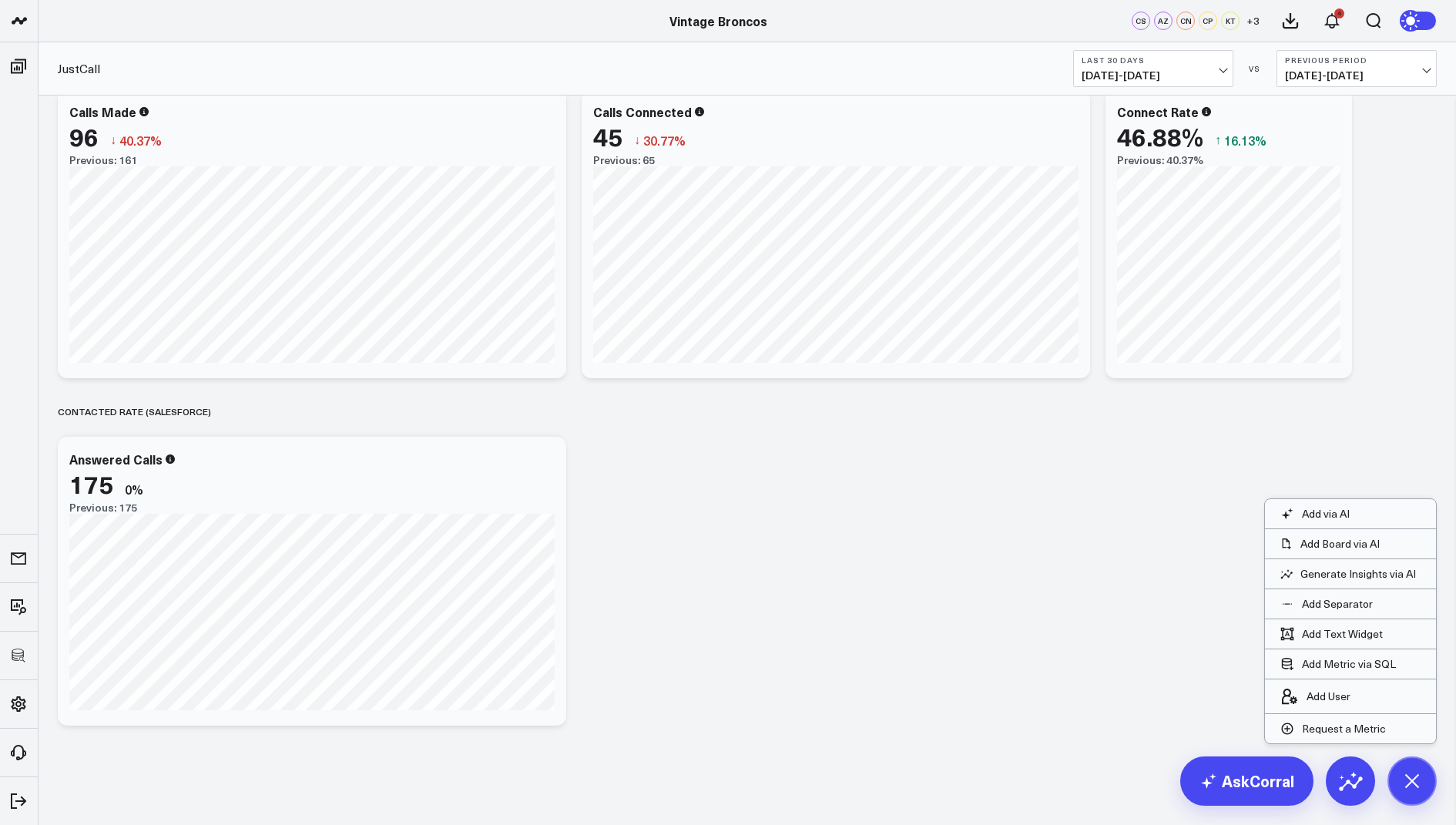
click at [1258, 21] on span "+ 3" at bounding box center [1253, 21] width 13 height 10
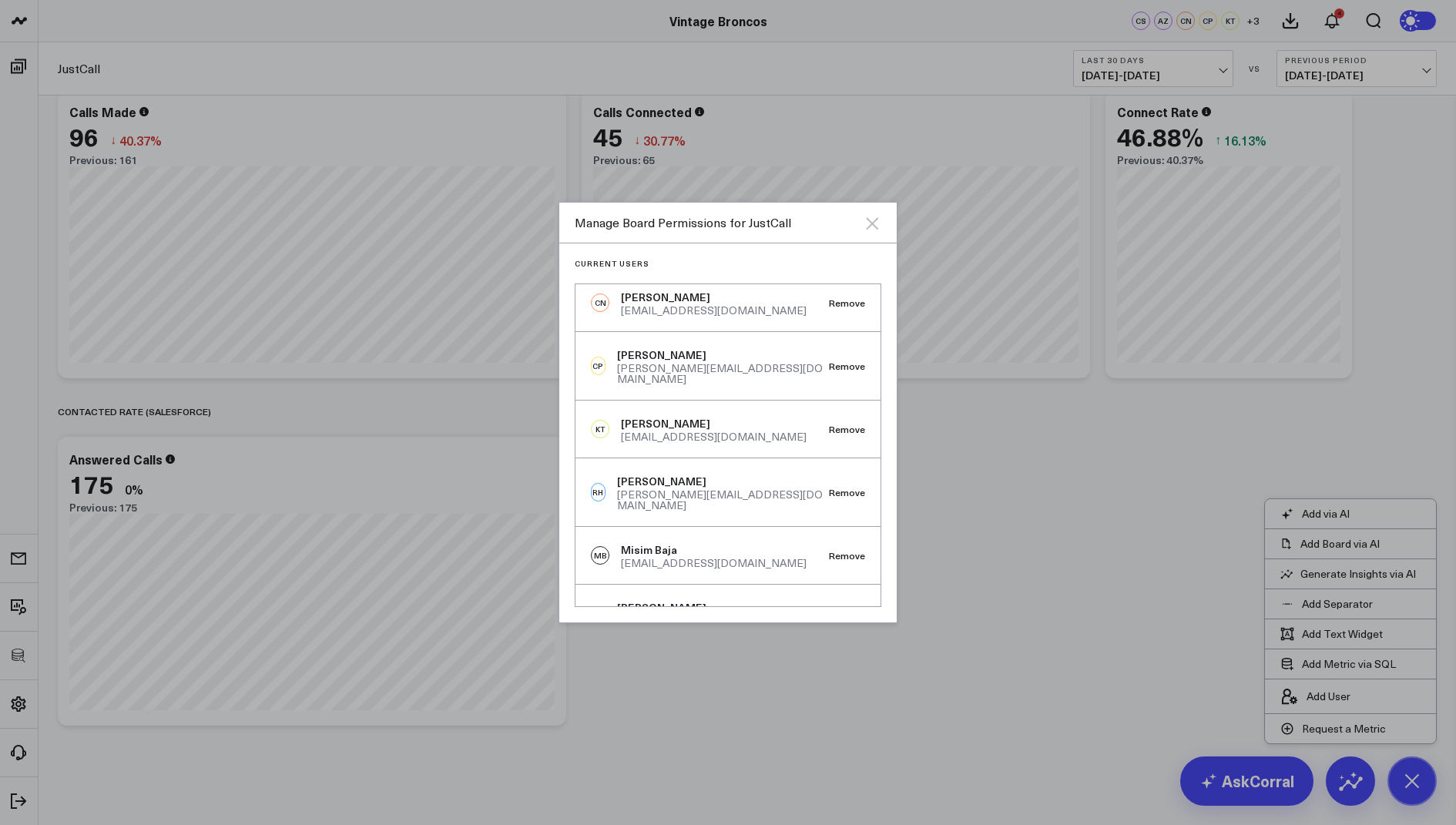
scroll to position [0, 0]
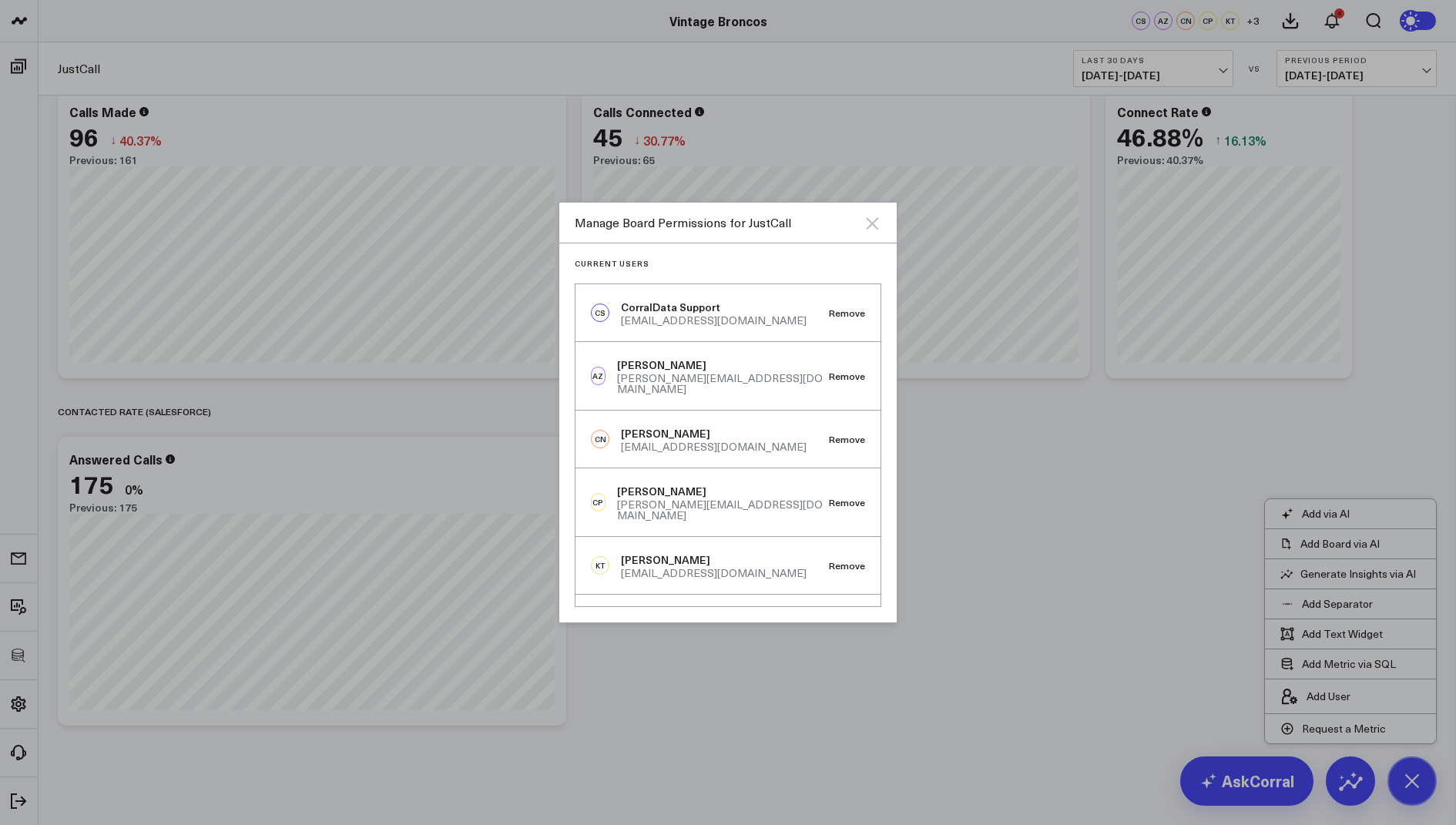
click at [870, 228] on icon "Close" at bounding box center [871, 223] width 18 height 18
